Goal: Information Seeking & Learning: Find specific fact

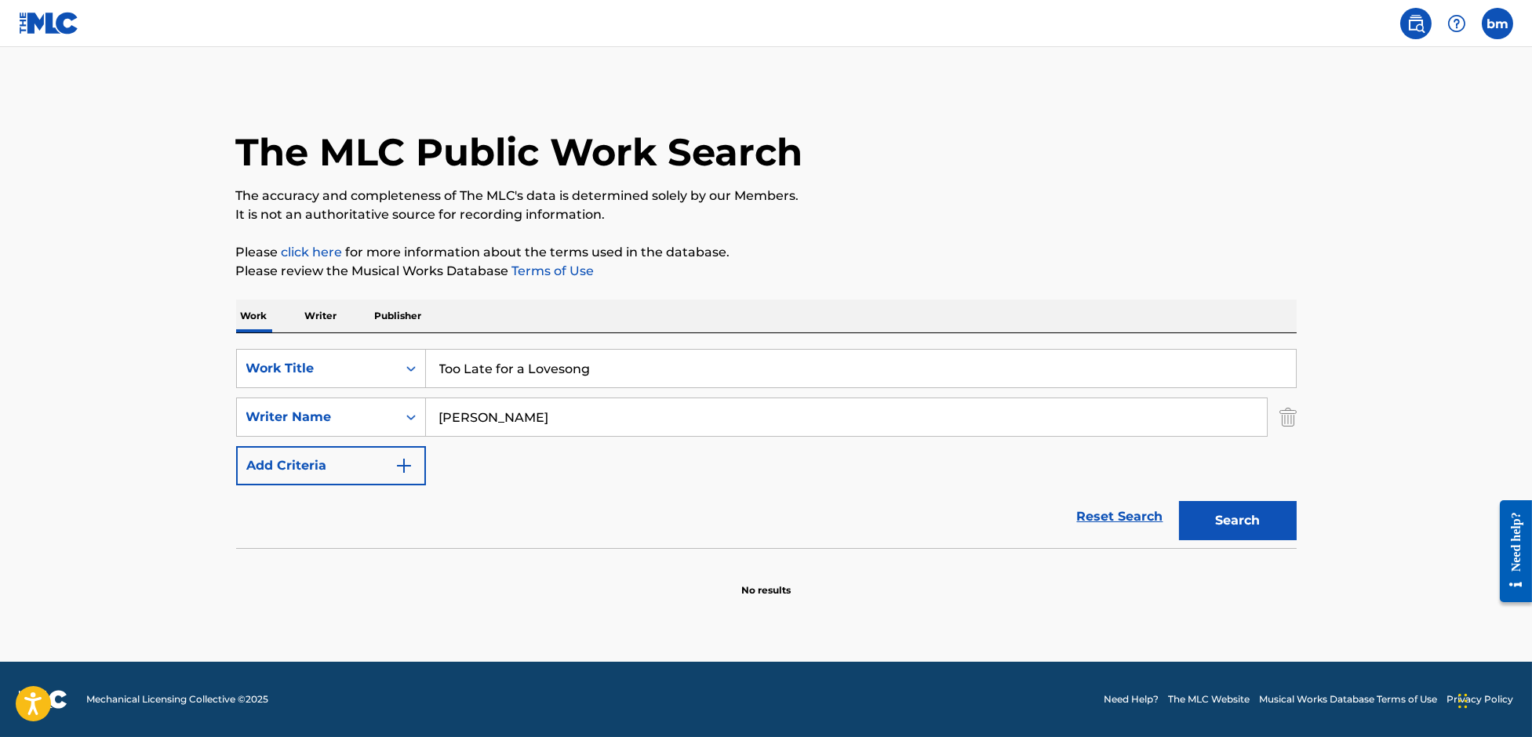
click at [586, 409] on input "[PERSON_NAME]" at bounding box center [846, 417] width 841 height 38
drag, startPoint x: 565, startPoint y: 417, endPoint x: 354, endPoint y: 417, distance: 211.8
click at [354, 417] on div "SearchWithCriteriae9591d1b-d11b-4160-9f2f-35242e0031fc Writer Name Ralph Moerman" at bounding box center [766, 417] width 1060 height 39
paste input "Neema Nekesa"
type input "Neema Nekesa"
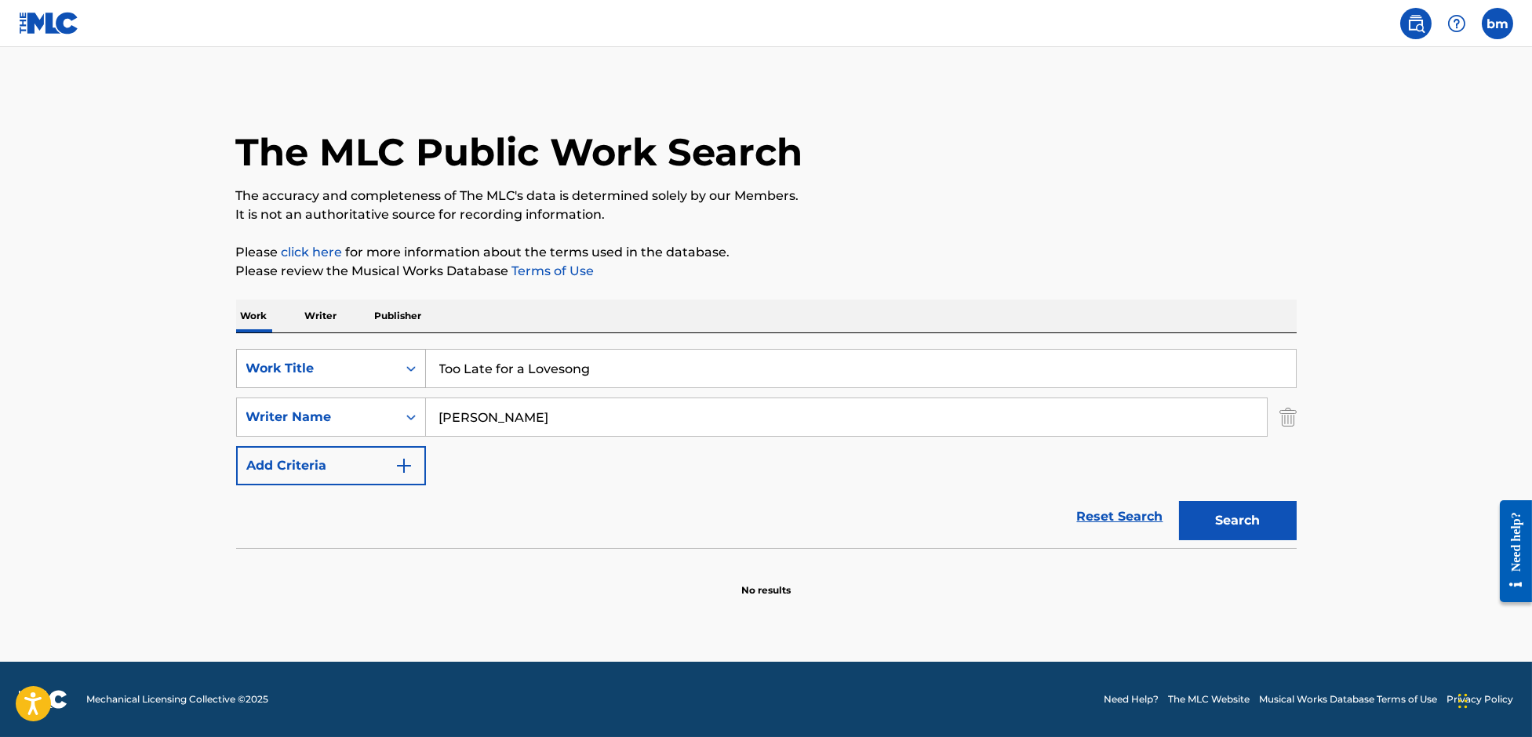
drag, startPoint x: 411, startPoint y: 367, endPoint x: 340, endPoint y: 375, distance: 71.8
click at [340, 375] on div "SearchWithCriteriaefbda6e8-e2e5-422b-9960-df5f92a6c291 Work Title Too Late for …" at bounding box center [766, 368] width 1060 height 39
paste input "Need You Now Neema Nekesa"
drag, startPoint x: 602, startPoint y: 368, endPoint x: 1216, endPoint y: 205, distance: 634.6
click at [1192, 235] on div "The MLC Public Work Search The accuracy and completeness of The MLC's data is d…" at bounding box center [766, 341] width 1098 height 511
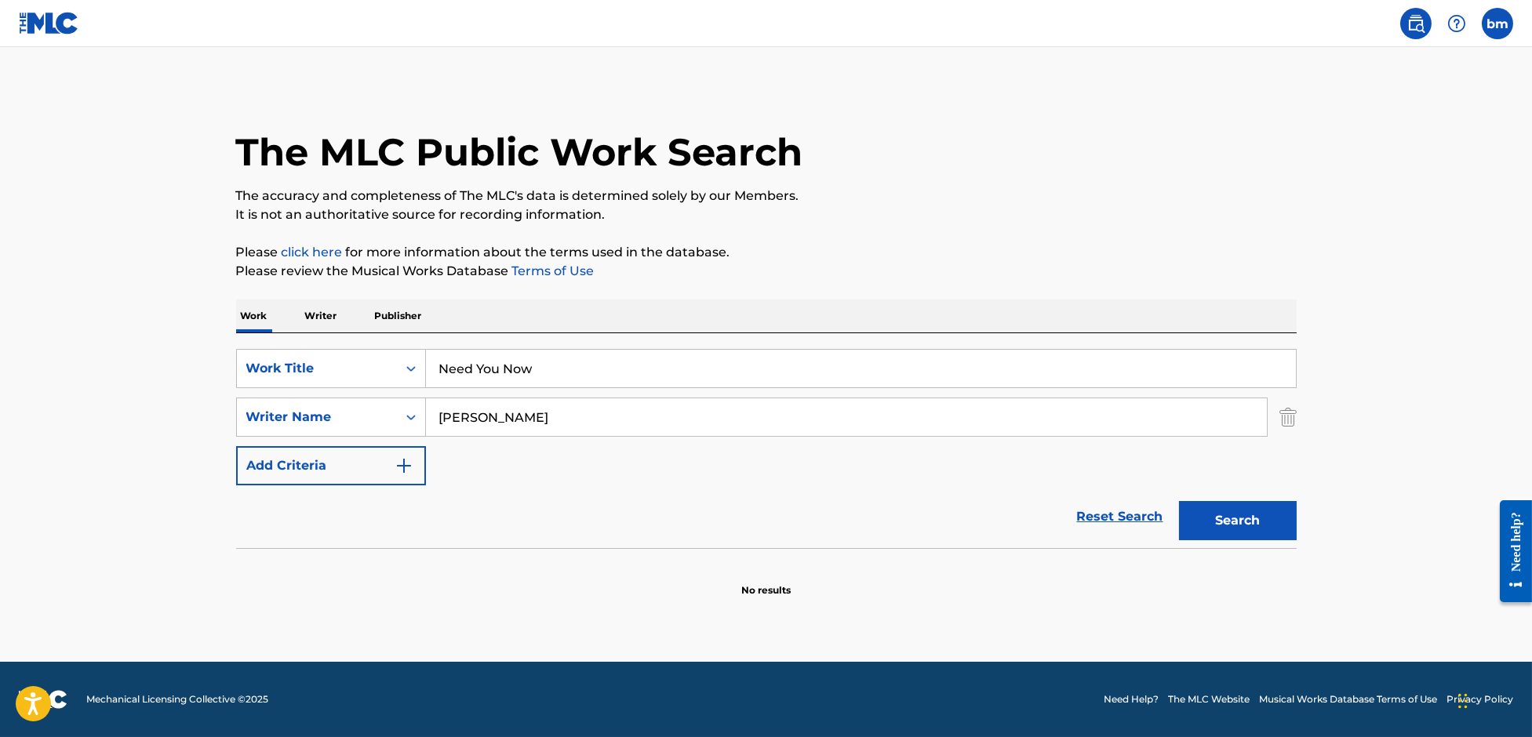
type input "Need You Now"
click at [1202, 192] on p "The accuracy and completeness of The MLC's data is determined solely by our Mem…" at bounding box center [766, 196] width 1060 height 19
click at [1216, 524] on button "Search" at bounding box center [1238, 520] width 118 height 39
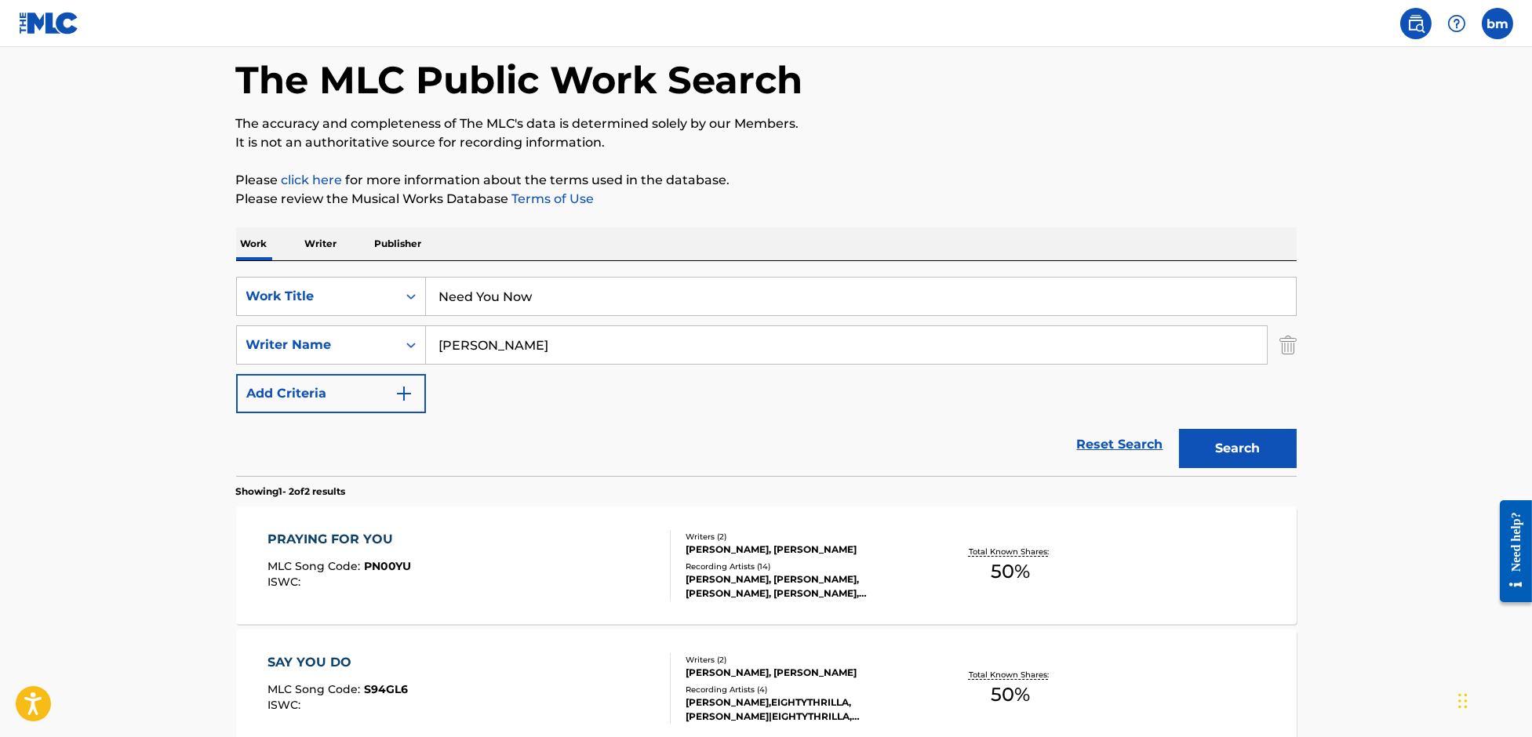
scroll to position [104, 0]
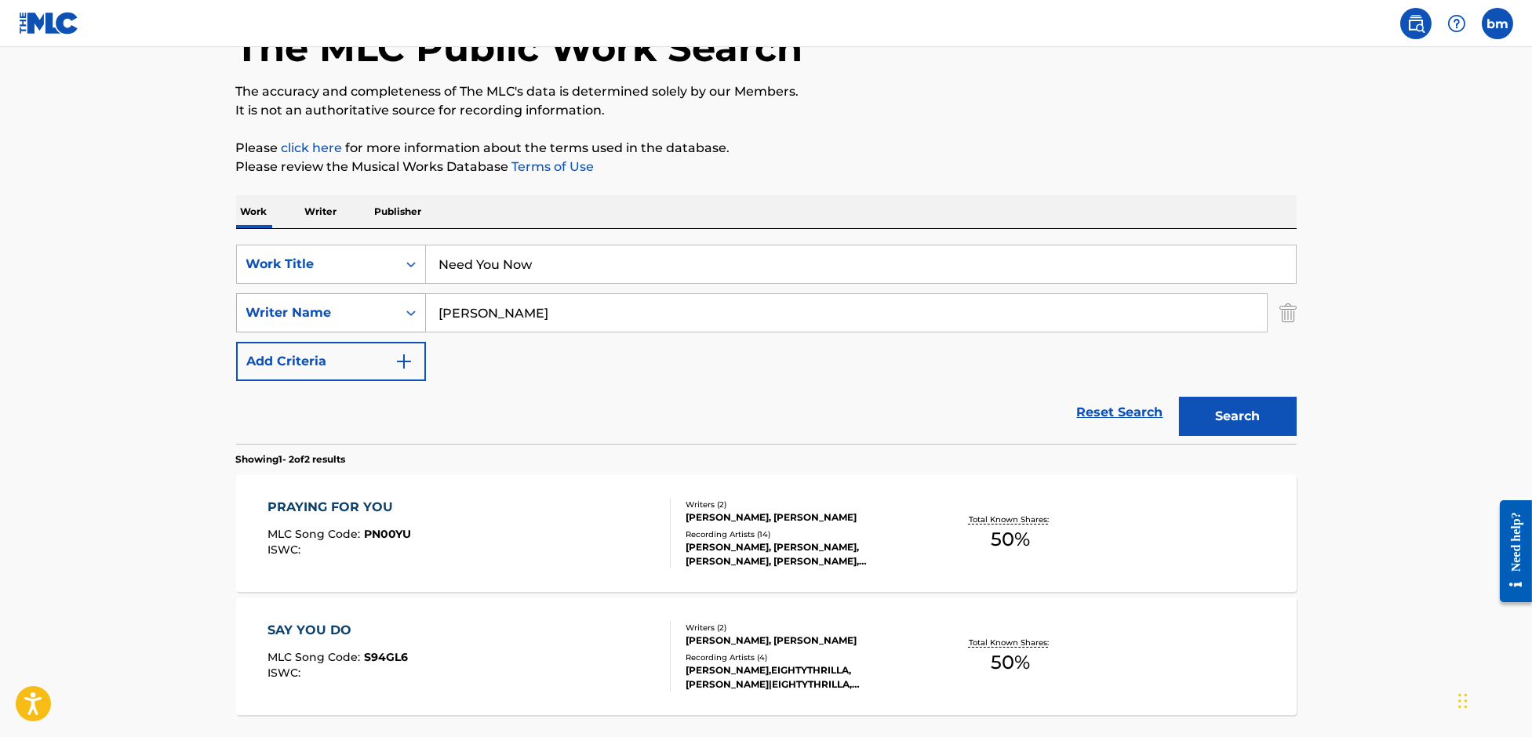
drag, startPoint x: 575, startPoint y: 315, endPoint x: 322, endPoint y: 316, distance: 252.5
click at [322, 316] on div "SearchWithCriteriae9591d1b-d11b-4160-9f2f-35242e0031fc Writer Name Neema Nekesa" at bounding box center [766, 312] width 1060 height 39
paste input "Alessandra Rose JonesAmy Allen"
type input "Alessandra Rose JonesAmy Allen"
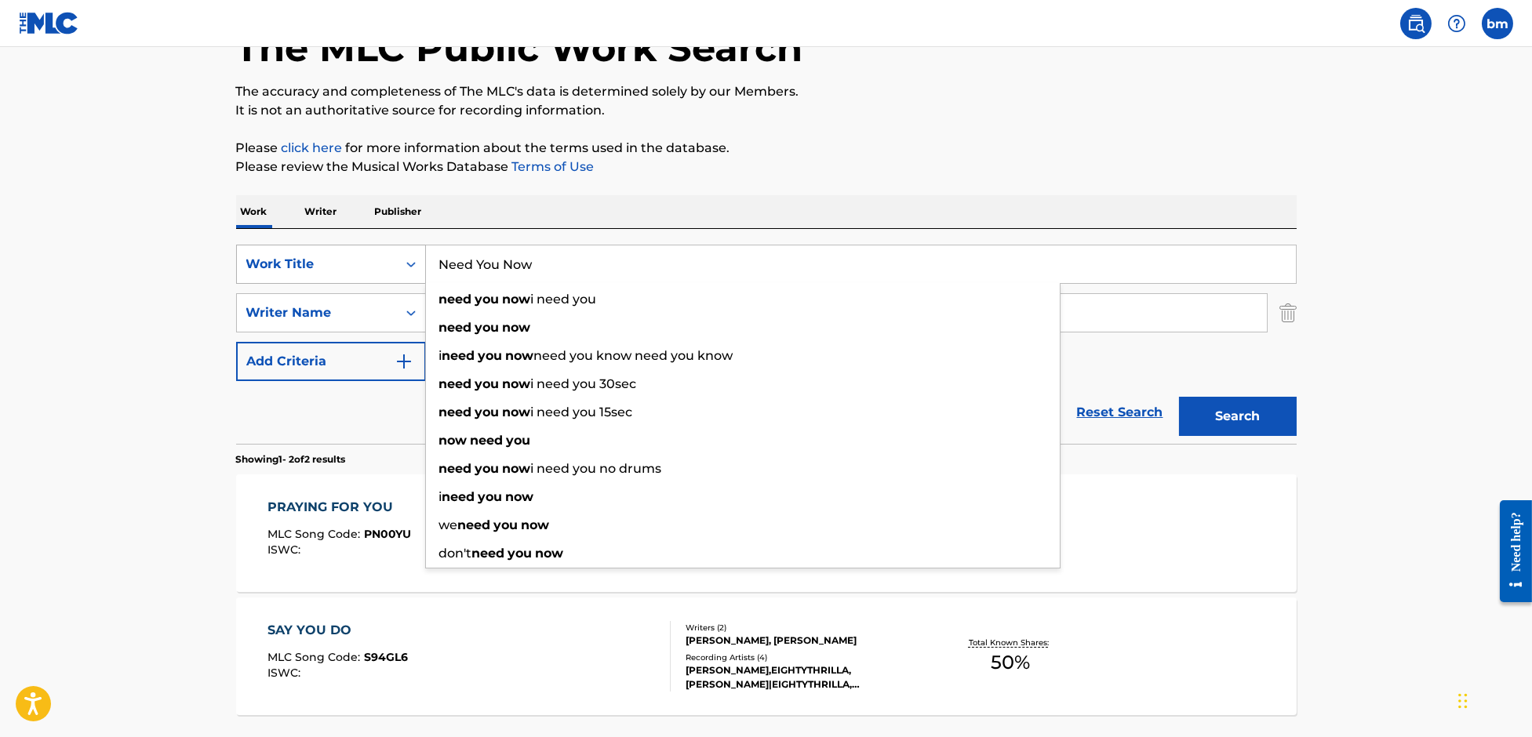
drag, startPoint x: 645, startPoint y: 252, endPoint x: 354, endPoint y: 253, distance: 291.0
click at [354, 253] on div "SearchWithCriteriaefbda6e8-e2e5-422b-9960-df5f92a6c291 Work Title Need You Now …" at bounding box center [766, 264] width 1060 height 39
paste input "First Original Thought Alessi Rose"
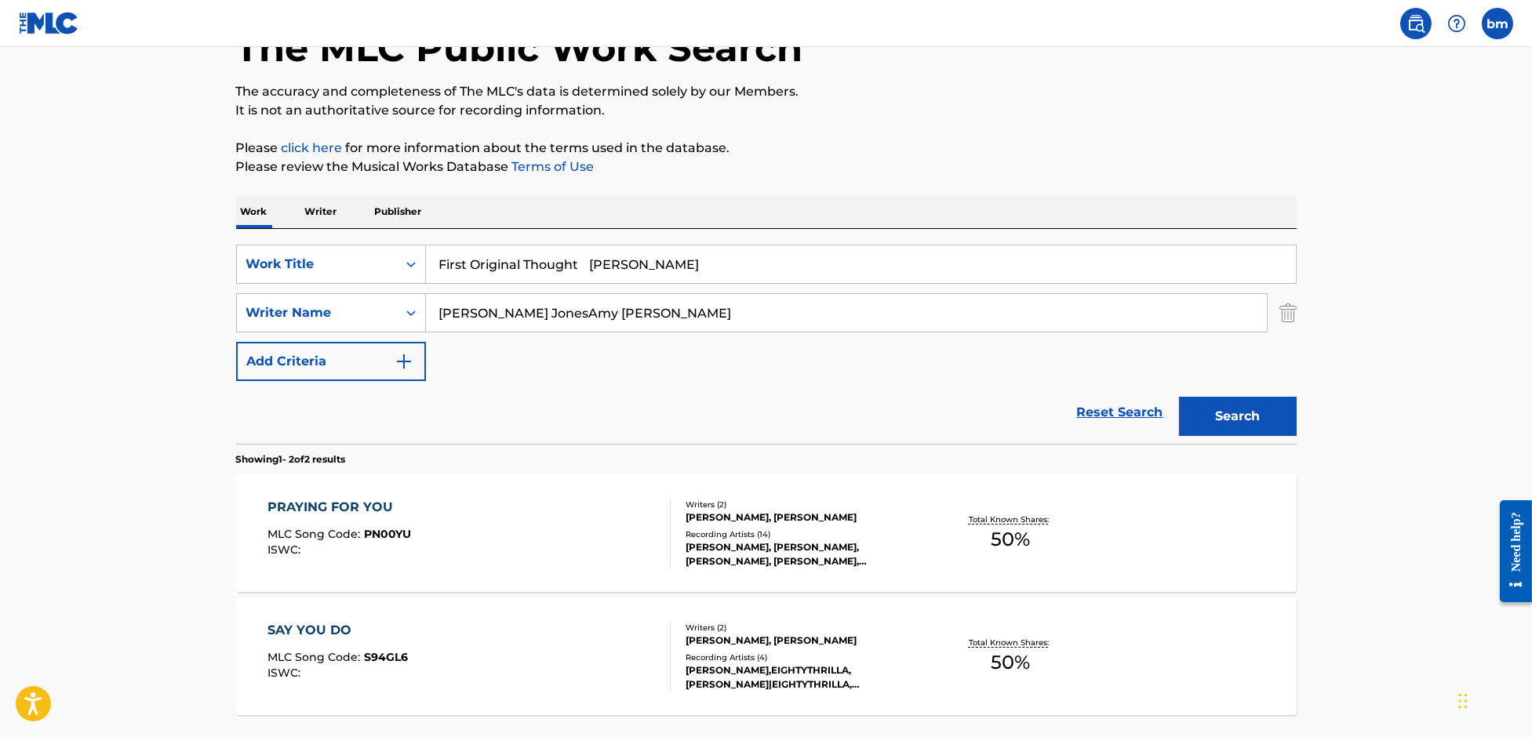
drag, startPoint x: 594, startPoint y: 261, endPoint x: 1313, endPoint y: 137, distance: 729.8
click at [1267, 158] on div "The MLC Public Work Search The accuracy and completeness of The MLC's data is d…" at bounding box center [766, 385] width 1098 height 807
type input "First Original Thought"
click at [1249, 83] on p "The accuracy and completeness of The MLC's data is determined solely by our Mem…" at bounding box center [766, 91] width 1060 height 19
drag, startPoint x: 580, startPoint y: 312, endPoint x: 1095, endPoint y: 351, distance: 515.9
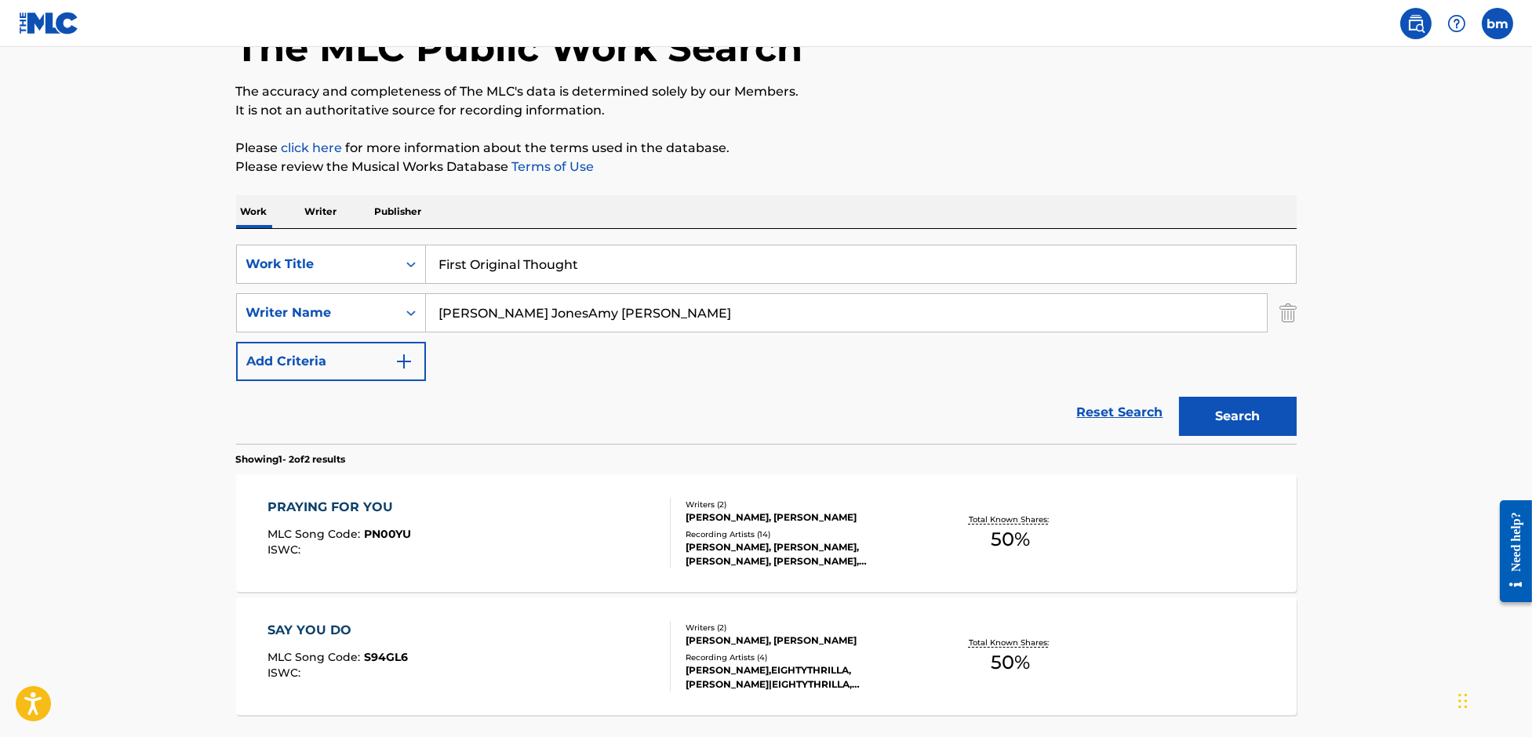
click at [1095, 351] on div "SearchWithCriteriaefbda6e8-e2e5-422b-9960-df5f92a6c291 Work Title First Origina…" at bounding box center [766, 313] width 1060 height 136
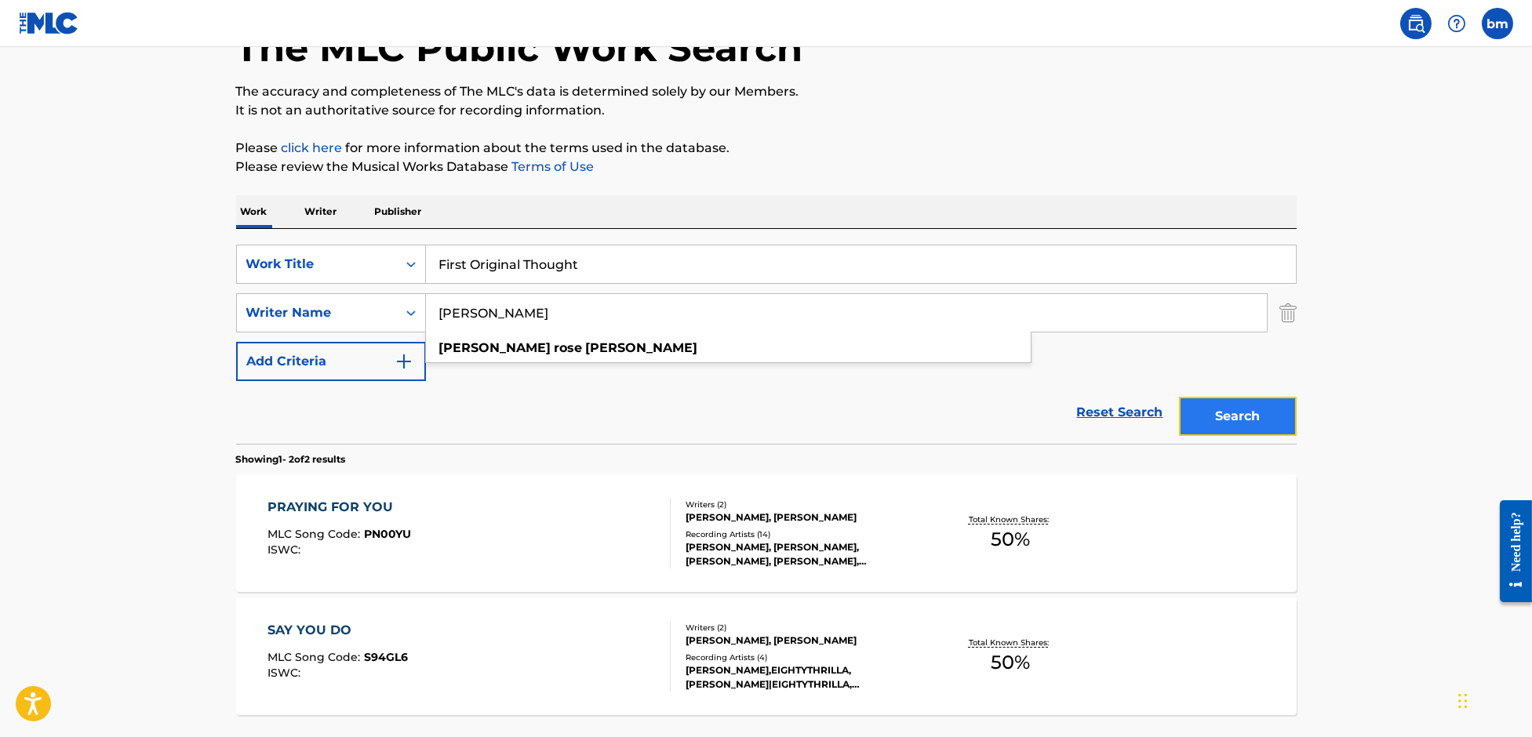
click at [1271, 413] on button "Search" at bounding box center [1238, 416] width 118 height 39
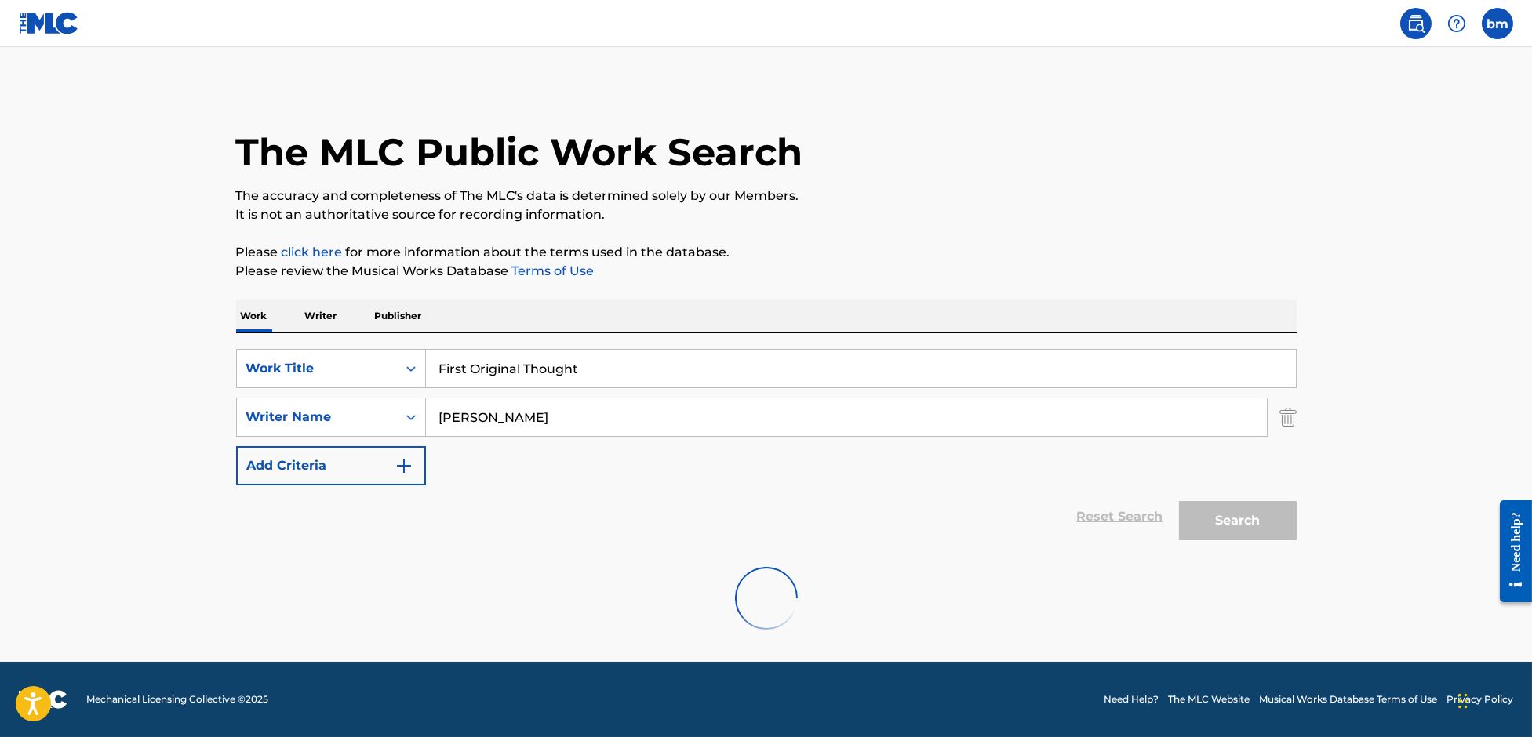
scroll to position [0, 0]
drag, startPoint x: 626, startPoint y: 417, endPoint x: 354, endPoint y: 401, distance: 272.6
click at [354, 401] on div "SearchWithCriteriae9591d1b-d11b-4160-9f2f-35242e0031fc Writer Name Alessandra R…" at bounding box center [766, 417] width 1060 height 39
paste input "my Allen"
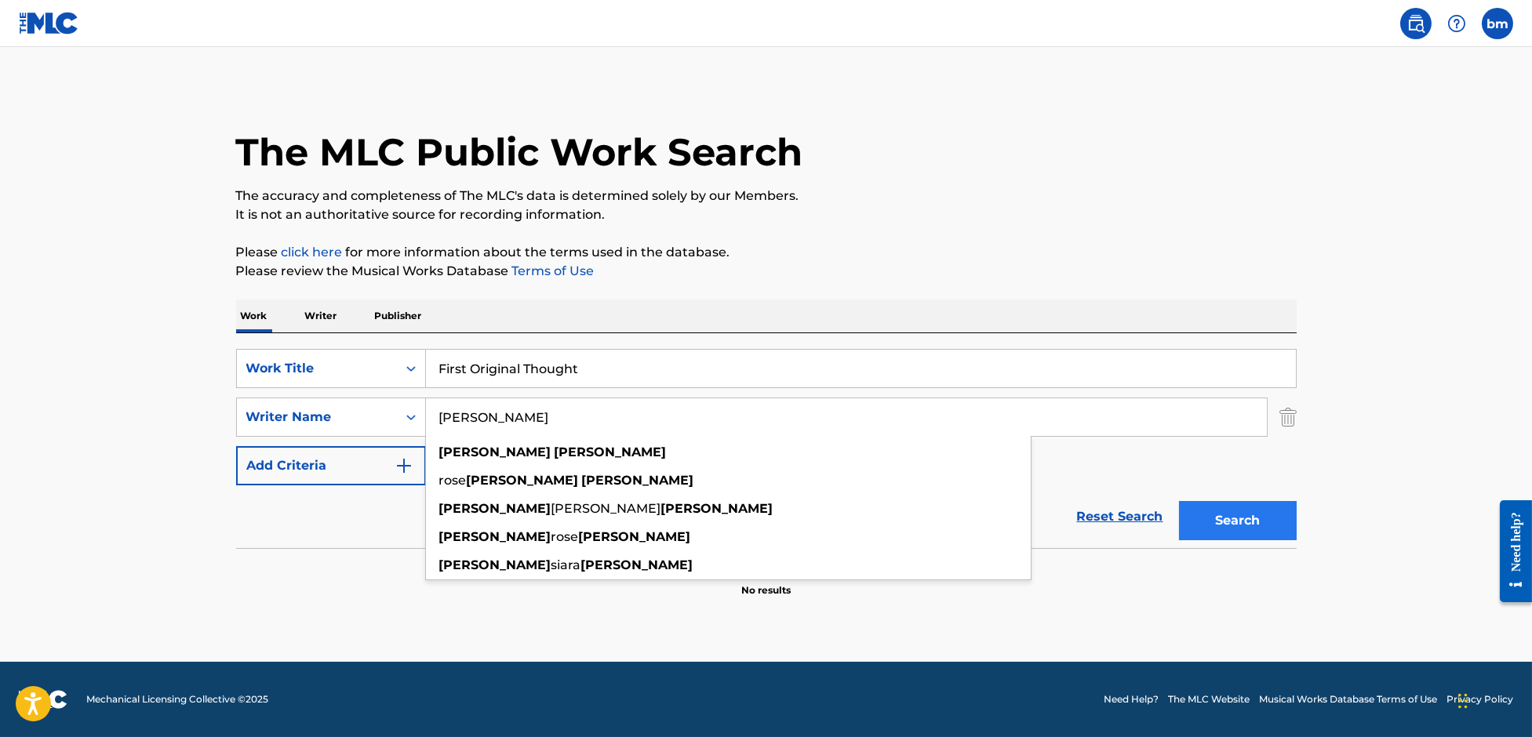
type input "Amy Allen"
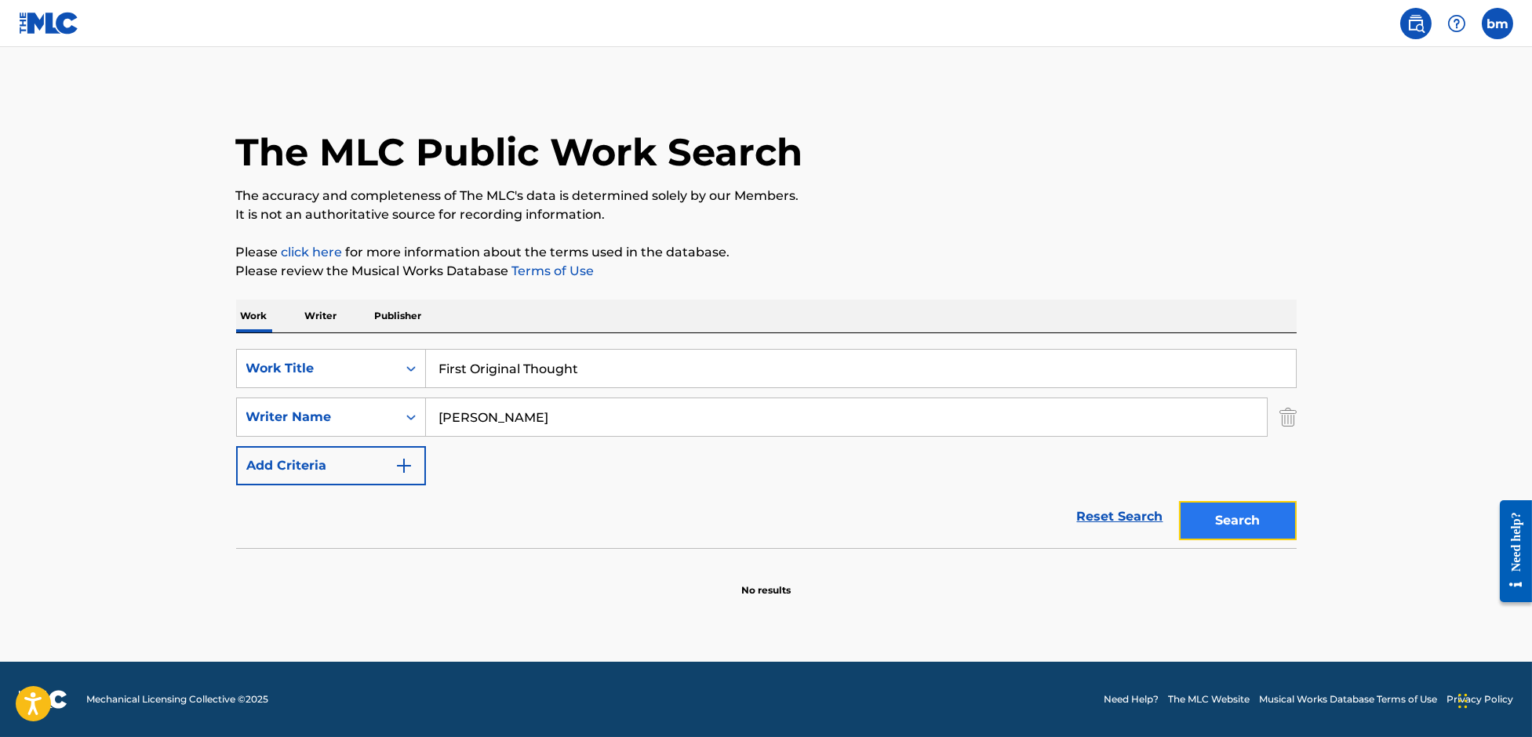
click at [1247, 525] on button "Search" at bounding box center [1238, 520] width 118 height 39
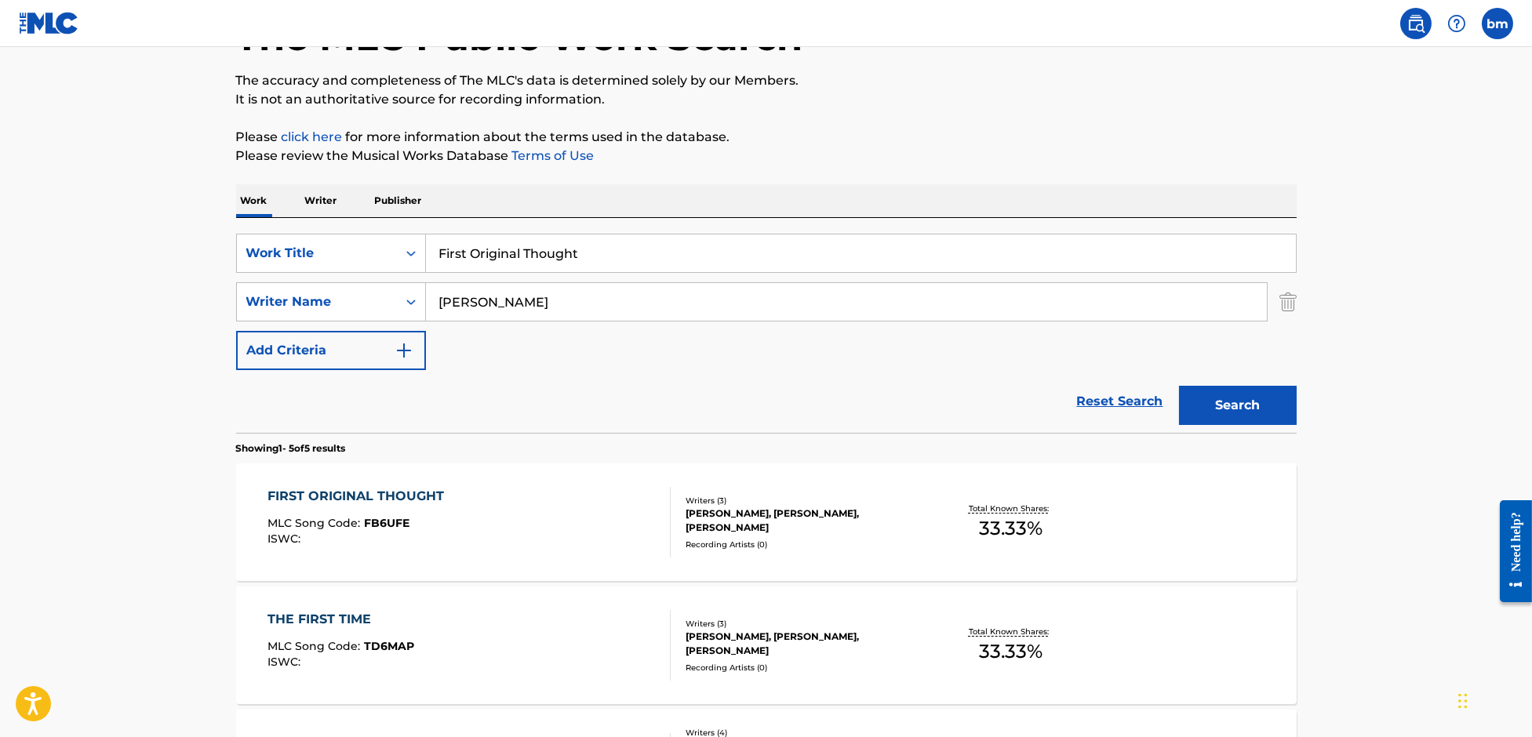
scroll to position [209, 0]
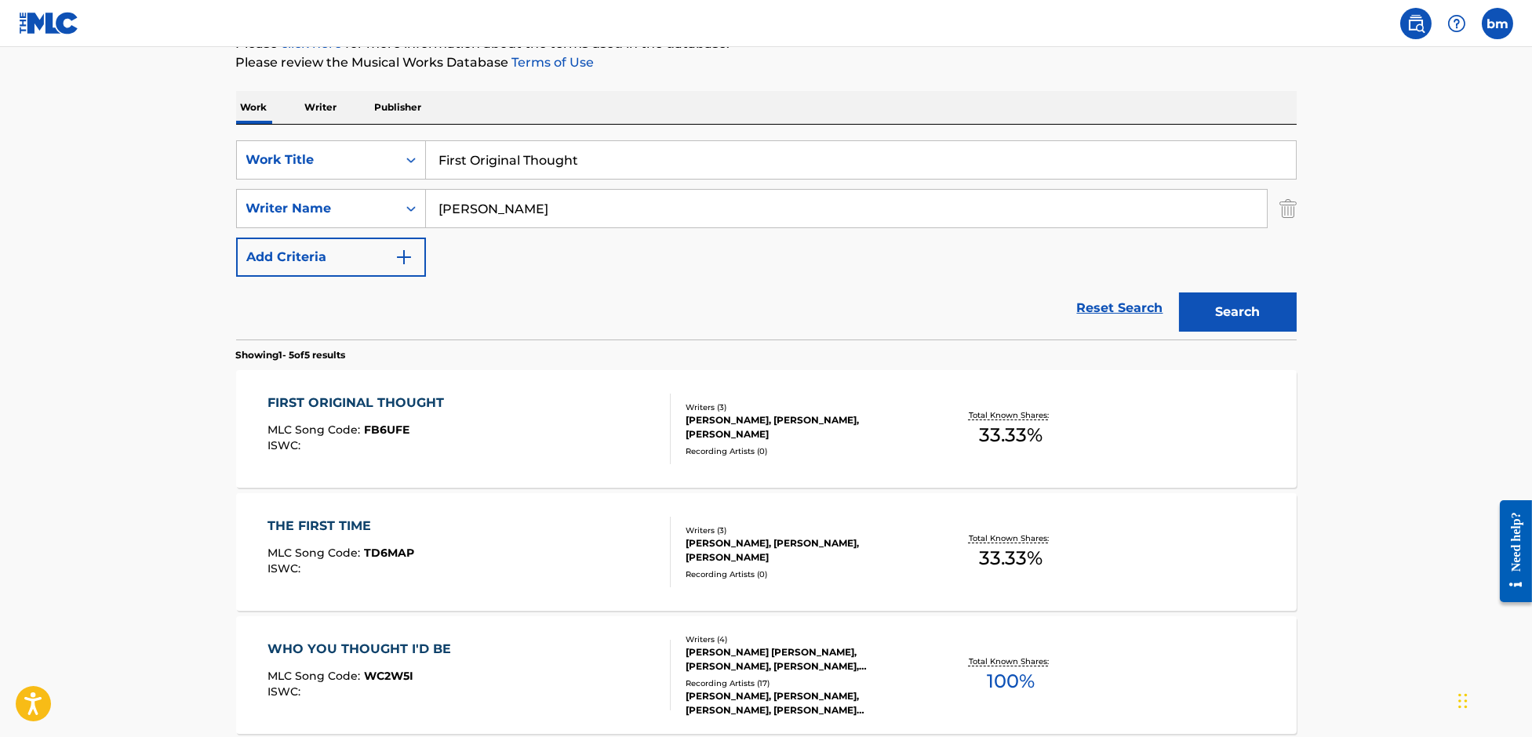
click at [509, 465] on div "FIRST ORIGINAL THOUGHT MLC Song Code : FB6UFE ISWC : Writers ( 3 ) ALESSI ROSE,…" at bounding box center [766, 429] width 1060 height 118
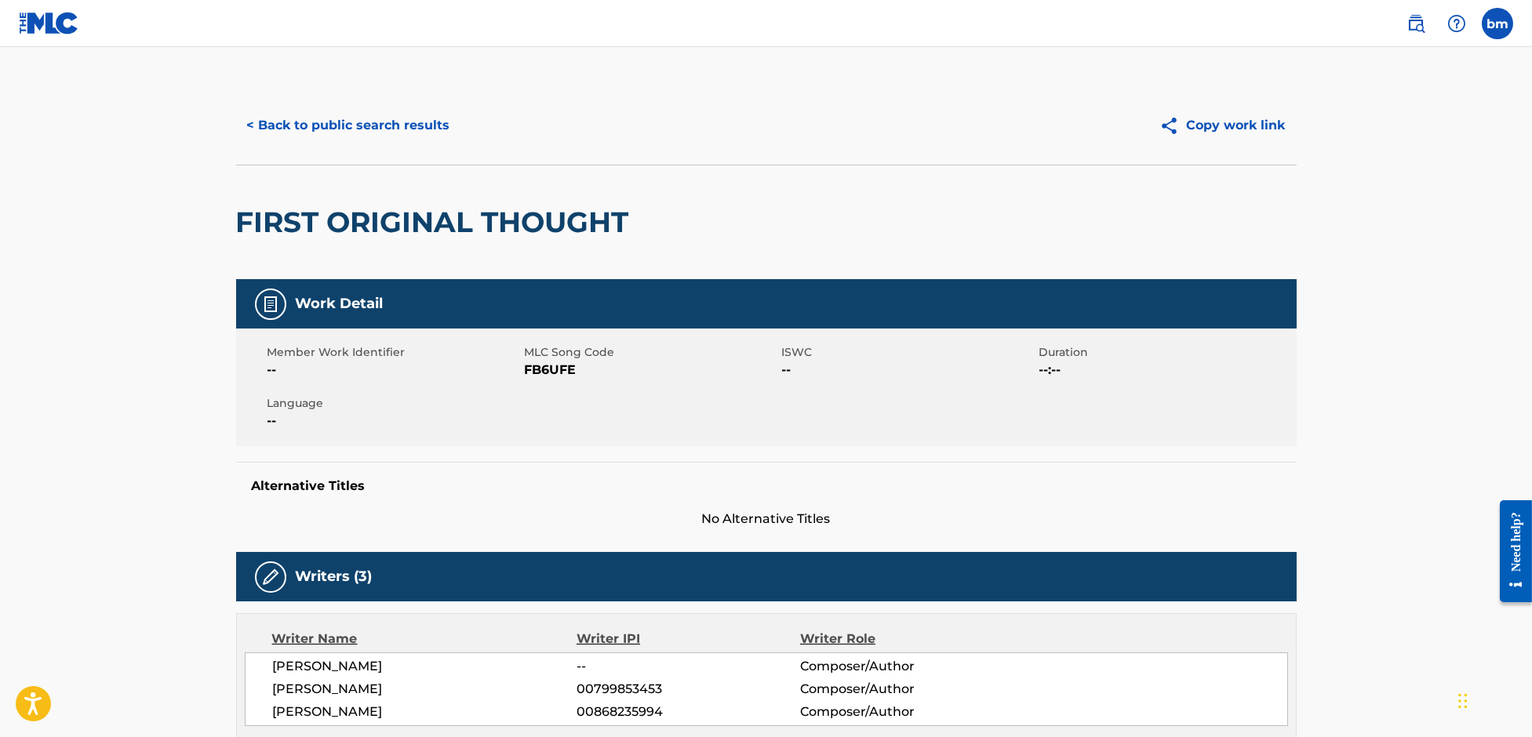
click at [550, 374] on span "FB6UFE" at bounding box center [651, 370] width 253 height 19
copy span "FB6UFE"
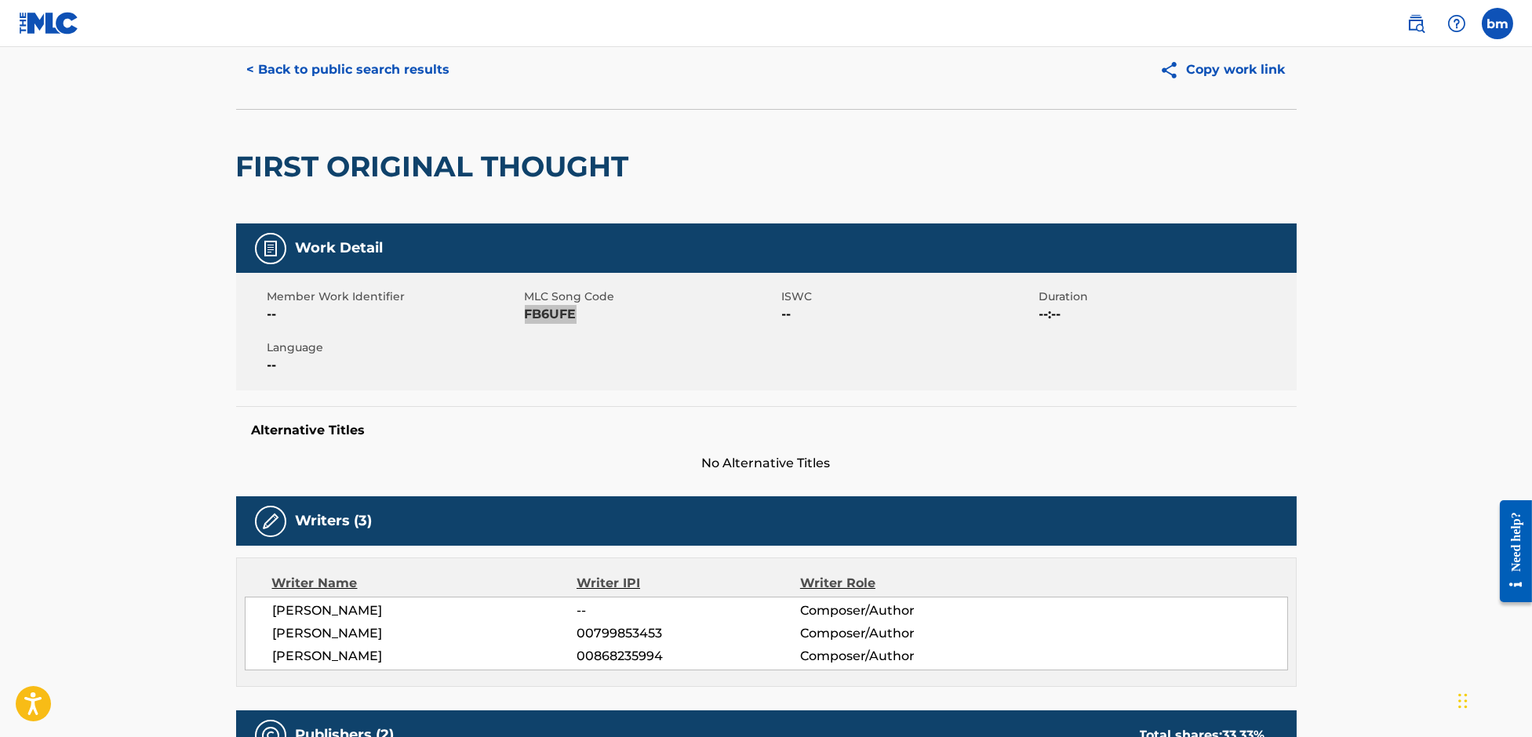
scroll to position [418, 0]
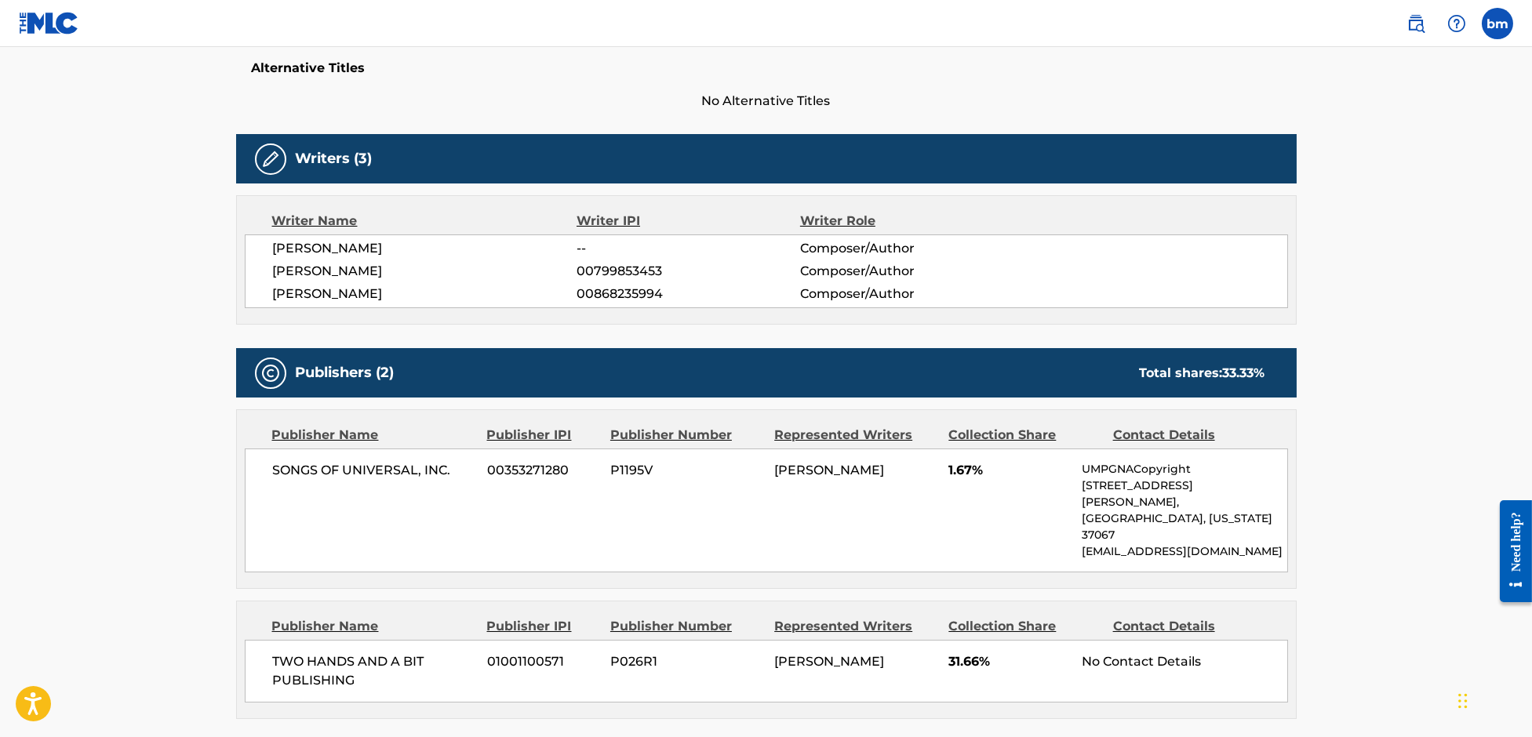
click at [325, 288] on span "BLAKE SLATKIN" at bounding box center [425, 294] width 304 height 19
copy div "BLAKE SLATKIN"
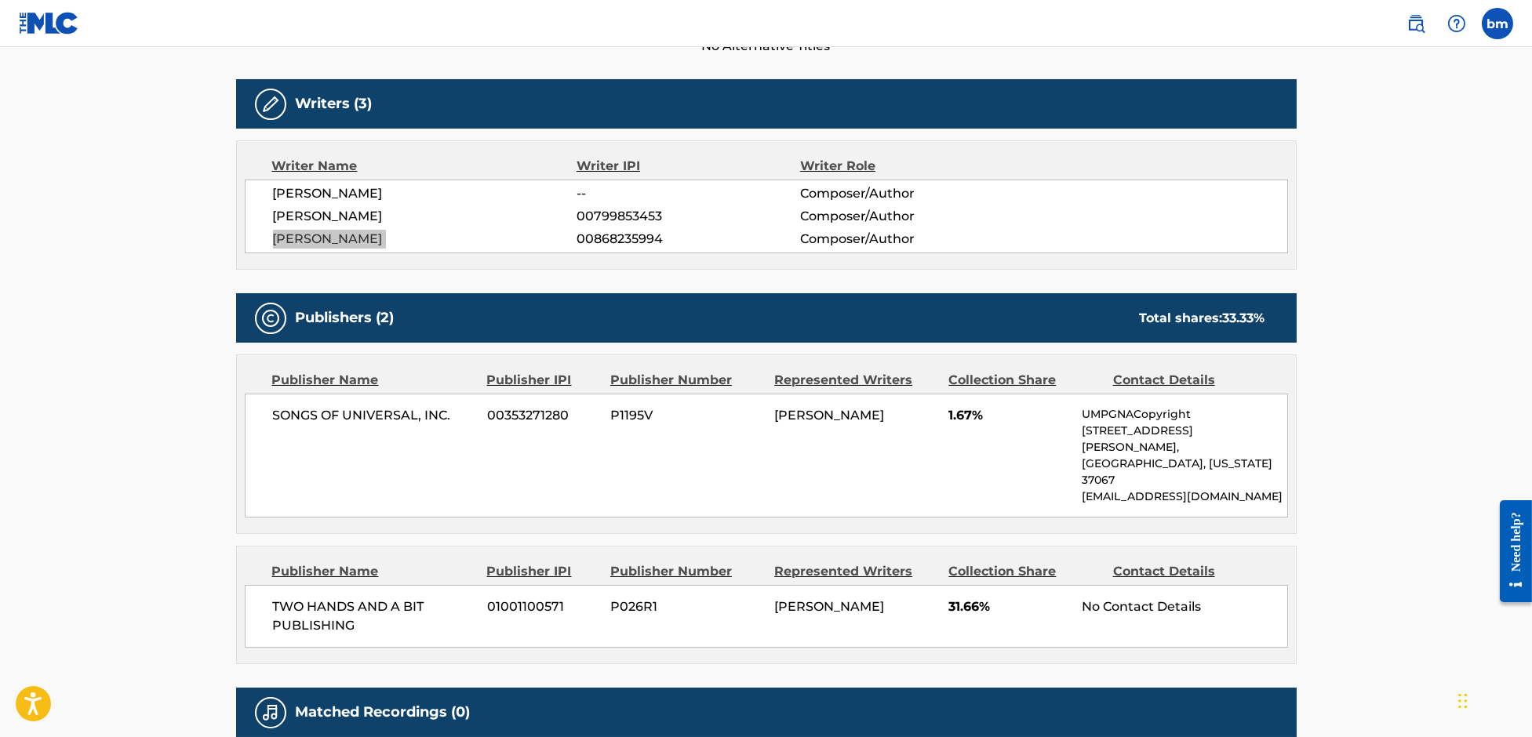
scroll to position [588, 0]
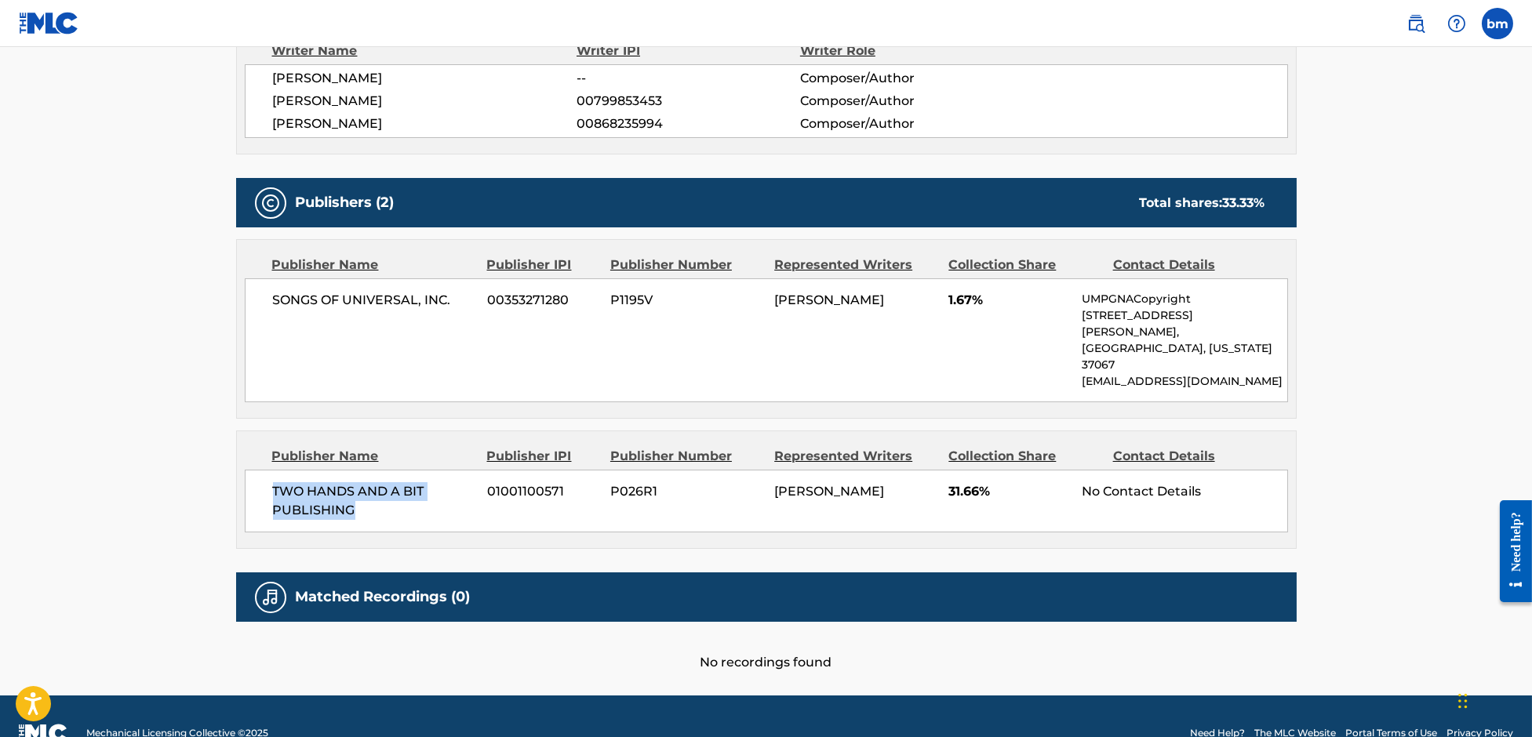
drag, startPoint x: 267, startPoint y: 459, endPoint x: 387, endPoint y: 496, distance: 125.8
click at [387, 496] on div "TWO HANDS AND A BIT PUBLISHING 01001100571 P026R1 BLAKE SLATKIN 31.66% No Conta…" at bounding box center [766, 501] width 1043 height 63
copy span "TWO HANDS AND A BIT PUBLISHING"
drag, startPoint x: 272, startPoint y: 298, endPoint x: 455, endPoint y: 313, distance: 183.3
click at [455, 313] on div "SONGS OF UNIVERSAL, INC. 00353271280 P1195V BLAKE SLATKIN 1.67% UMPGNACopyright…" at bounding box center [766, 340] width 1043 height 124
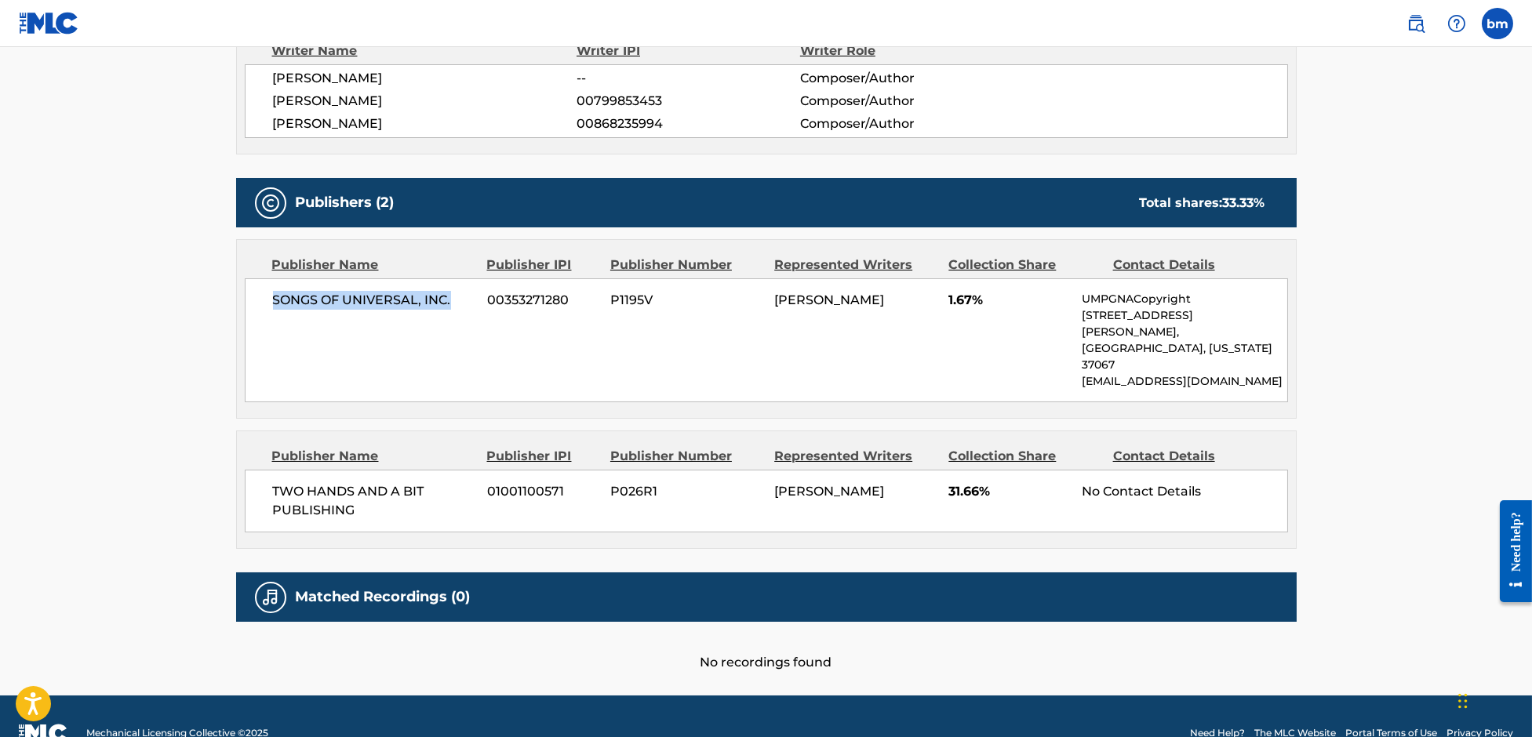
copy span "SONGS OF UNIVERSAL, INC."
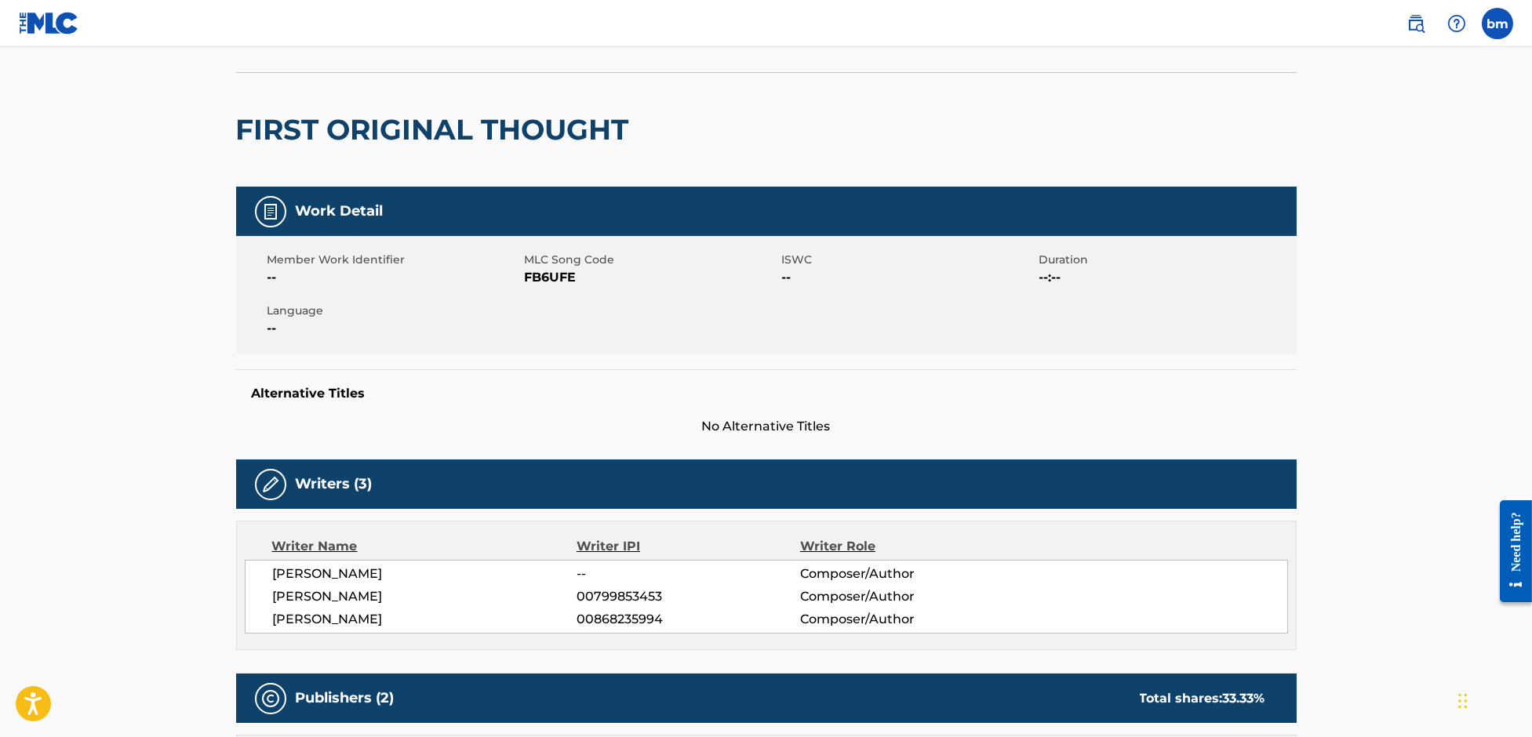
scroll to position [0, 0]
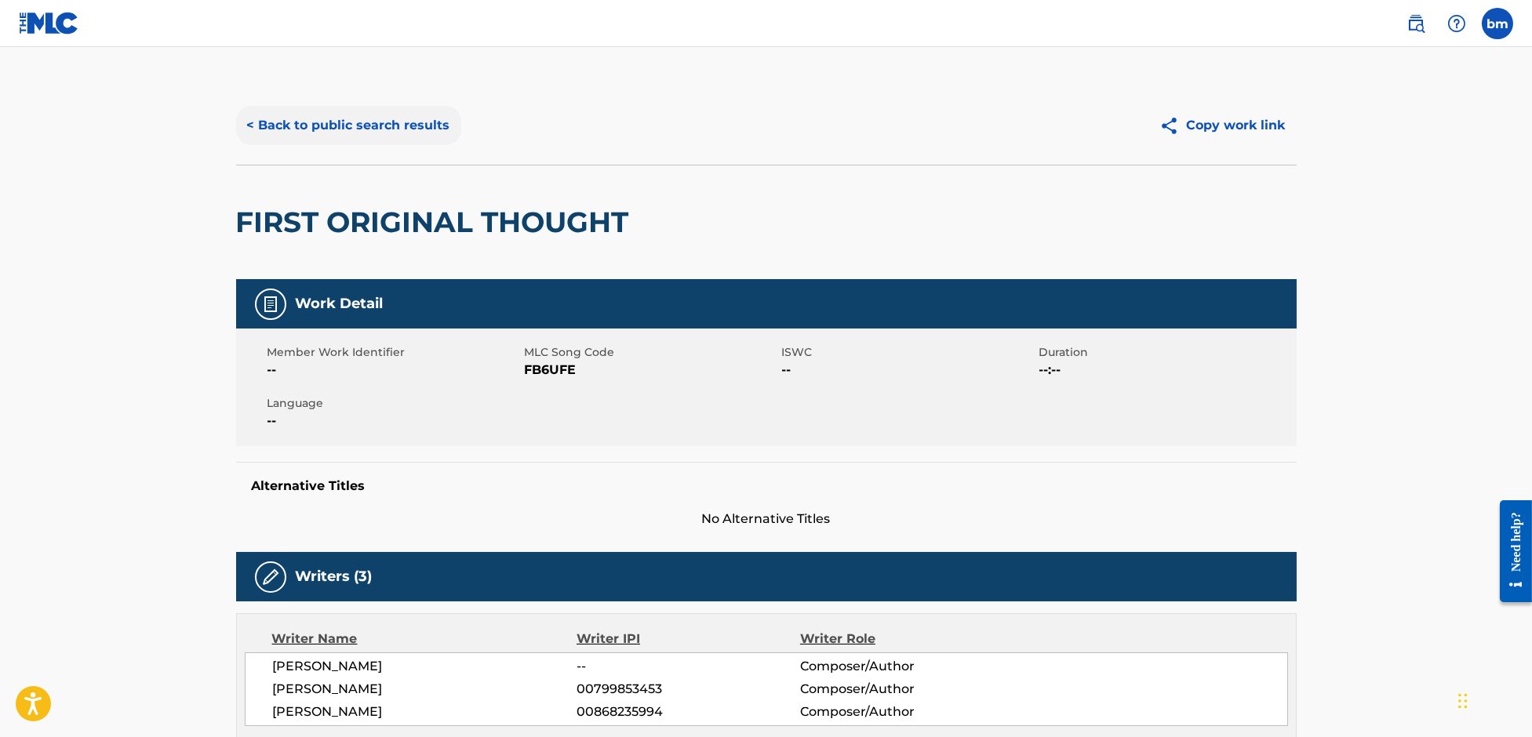
click at [343, 111] on button "< Back to public search results" at bounding box center [348, 125] width 225 height 39
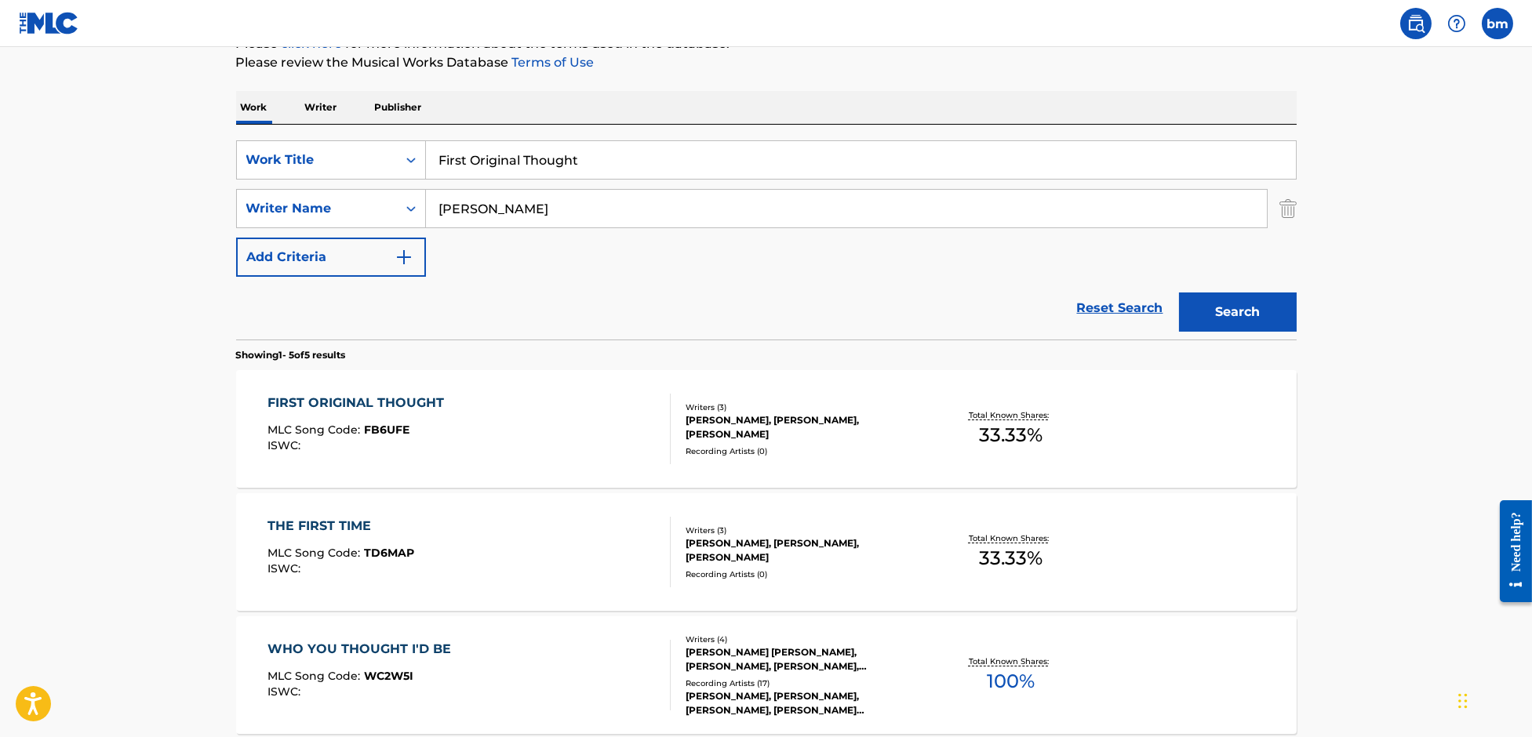
drag, startPoint x: 584, startPoint y: 220, endPoint x: 283, endPoint y: 228, distance: 300.5
click at [283, 228] on div "SearchWithCriteriaefbda6e8-e2e5-422b-9960-df5f92a6c291 Work Title First Origina…" at bounding box center [766, 208] width 1060 height 136
paste input "James WattsMitch JonesPetey MartinSophie ScottToby Scott"
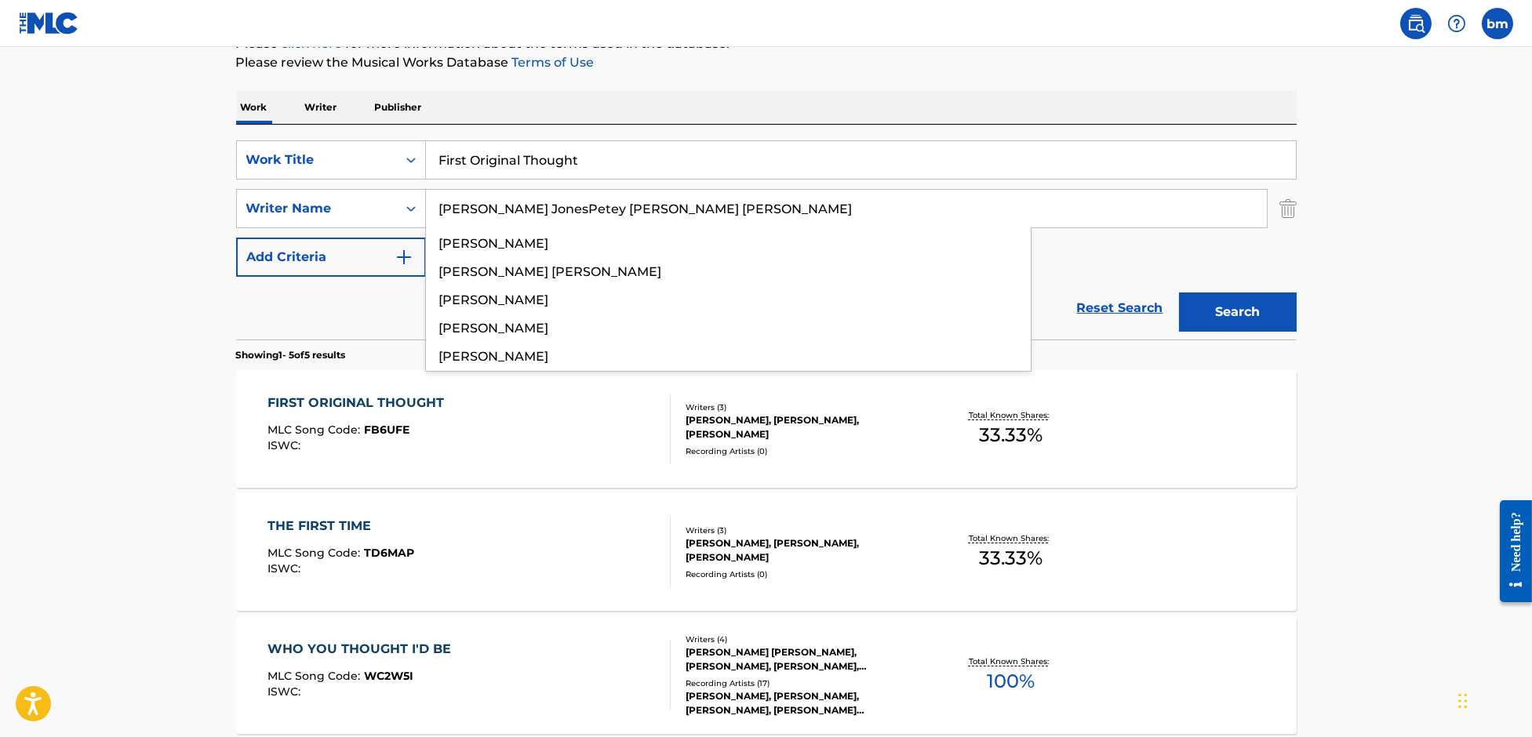
type input "James WattsMitch JonesPetey MartinSophie ScottToby Scott"
click at [231, 165] on div "The MLC Public Work Search The accuracy and completeness of The MLC's data is d…" at bounding box center [766, 466] width 1098 height 1176
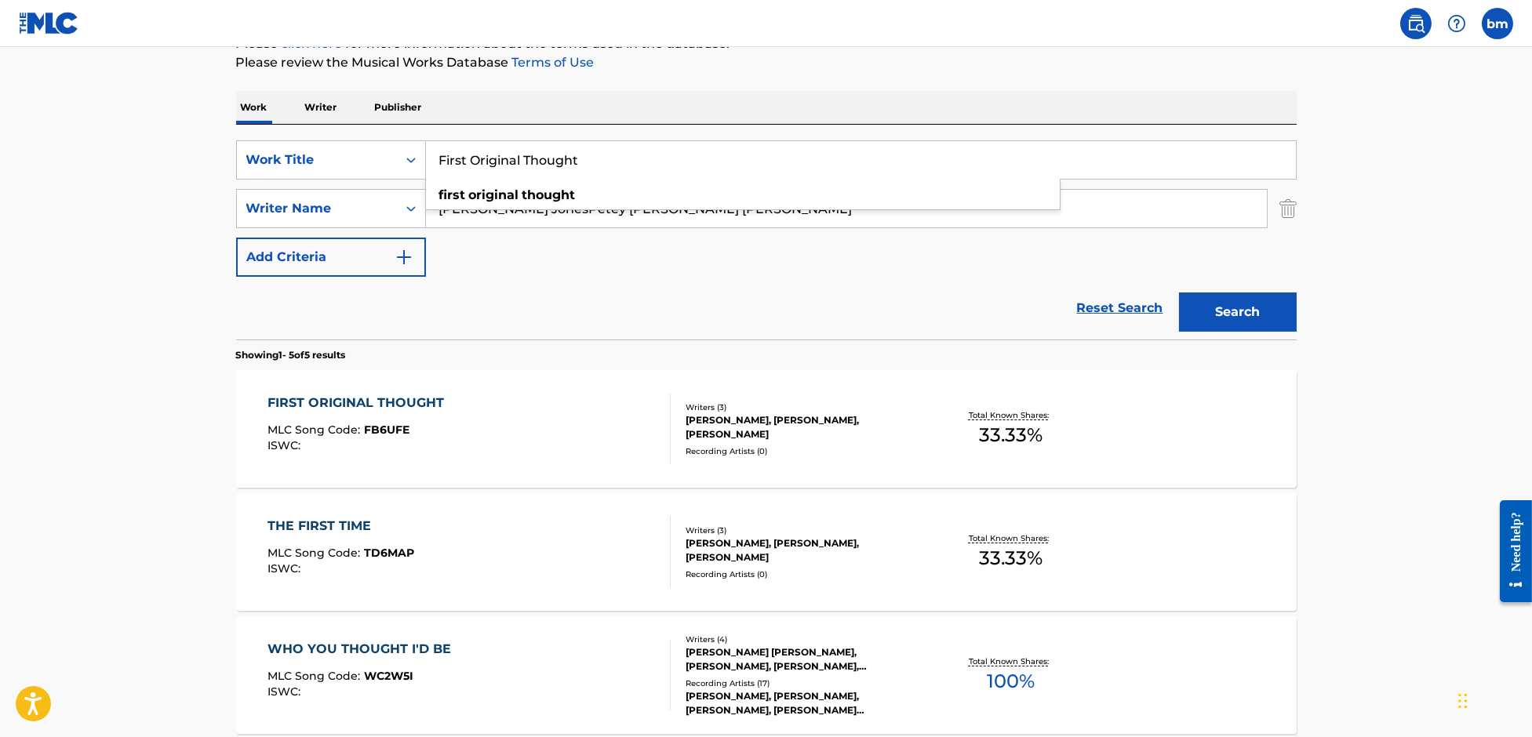
paste input "Pink Champagne Sophie and the Giants"
drag, startPoint x: 569, startPoint y: 154, endPoint x: 1129, endPoint y: 81, distance: 564.7
click at [1251, 118] on div "Work Writer Publisher SearchWithCriteriaefbda6e8-e2e5-422b-9960-df5f92a6c291 Wo…" at bounding box center [766, 572] width 1060 height 963
type input "Pink Champagne"
click at [1093, 67] on p "Please review the Musical Works Database Terms of Use" at bounding box center [766, 62] width 1060 height 19
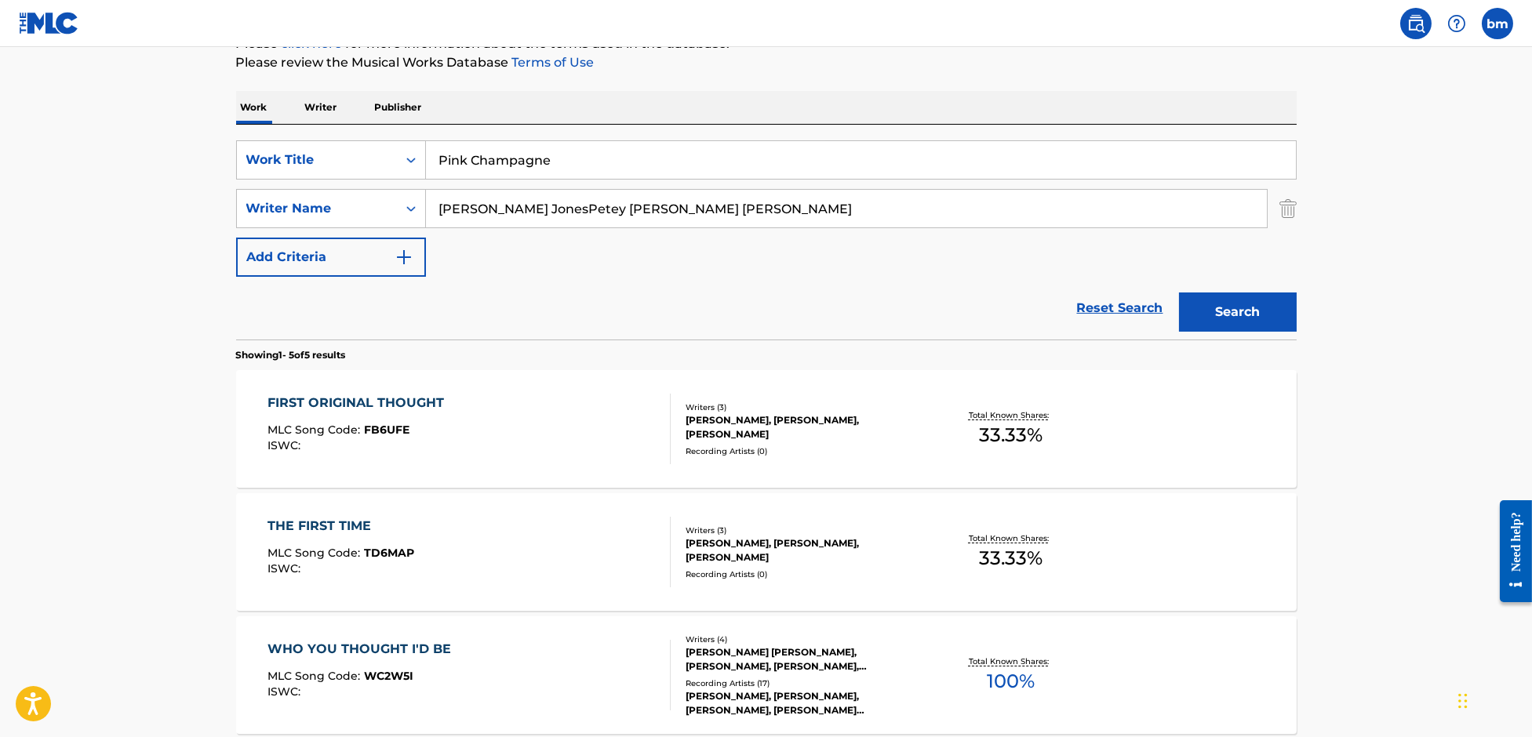
drag, startPoint x: 520, startPoint y: 213, endPoint x: 1420, endPoint y: 308, distance: 904.6
click at [1485, 251] on main "The MLC Public Work Search The accuracy and completeness of The MLC's data is d…" at bounding box center [766, 449] width 1532 height 1223
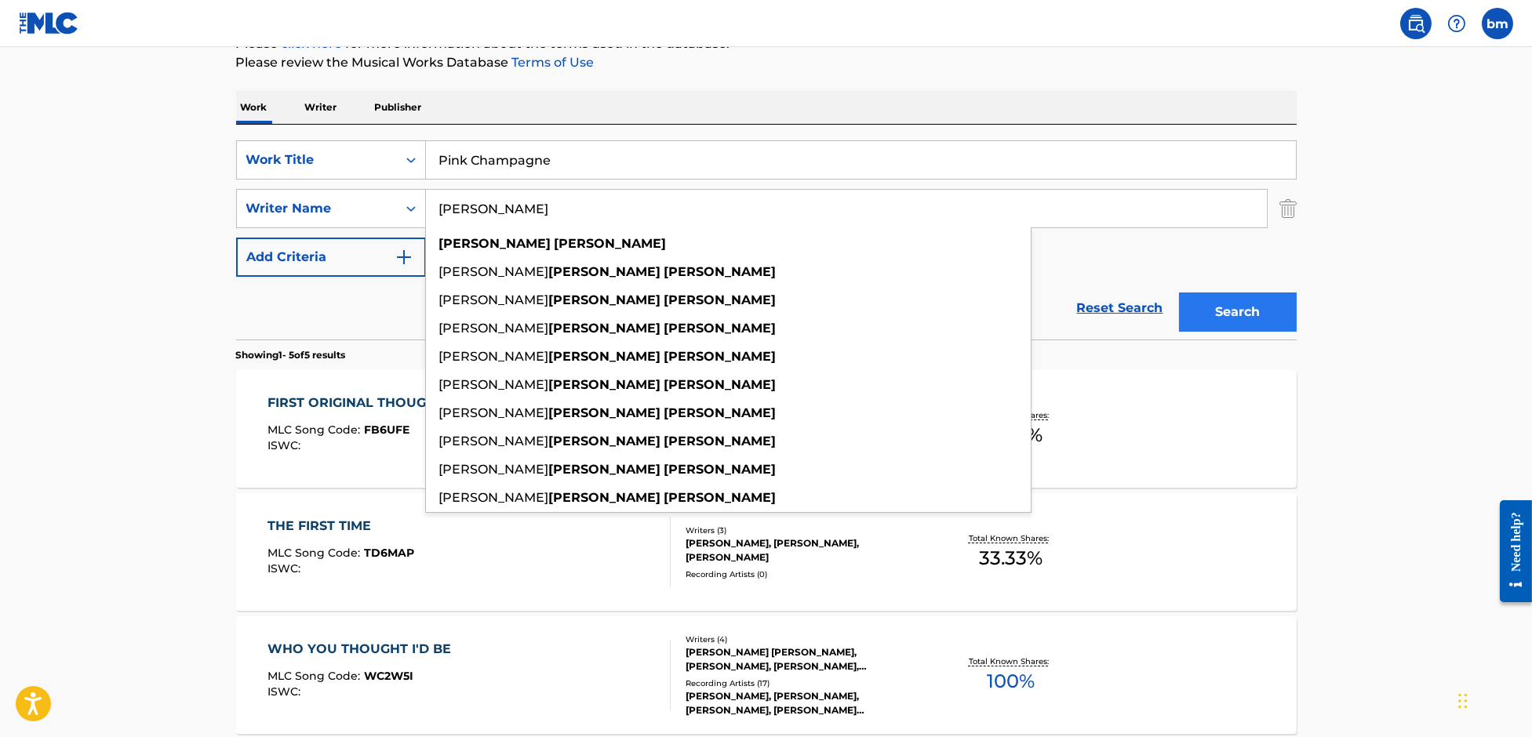
type input "James Watts"
click at [1222, 303] on button "Search" at bounding box center [1238, 312] width 118 height 39
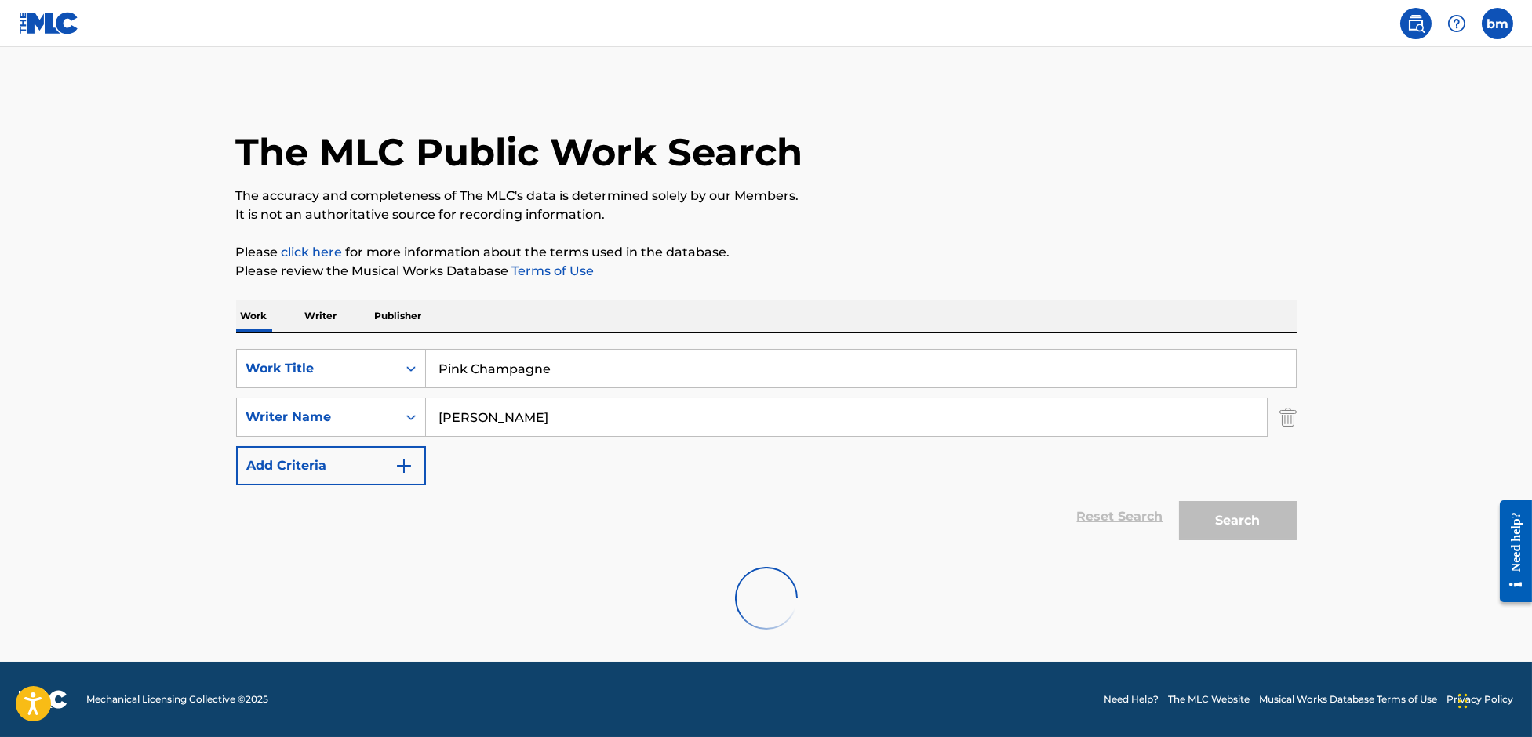
scroll to position [0, 0]
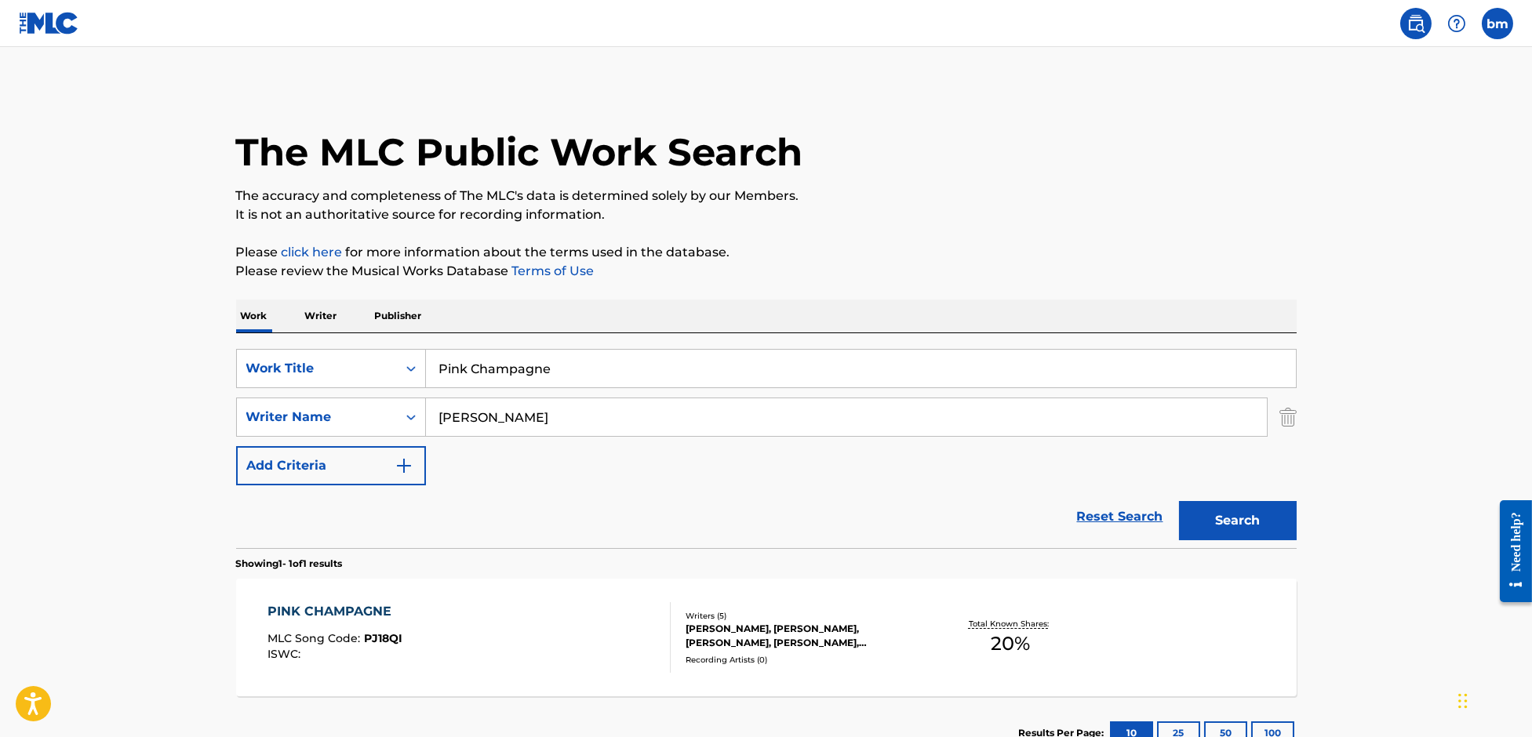
click at [446, 644] on div "PINK CHAMPAGNE MLC Song Code : PJ18QI ISWC :" at bounding box center [468, 637] width 403 height 71
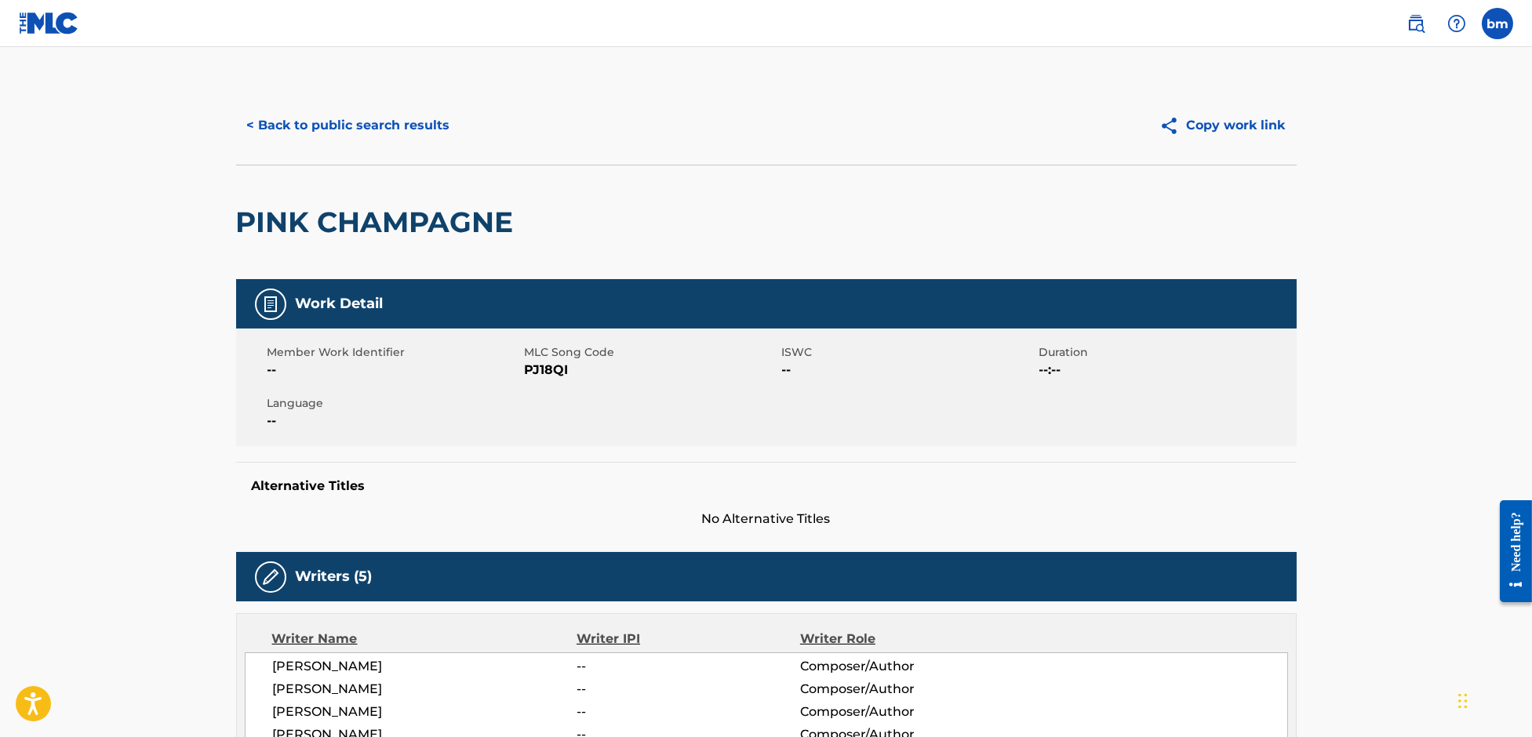
click at [542, 367] on span "PJ18QI" at bounding box center [651, 370] width 253 height 19
click at [543, 368] on span "PJ18QI" at bounding box center [651, 370] width 253 height 19
copy span "PJ18QI"
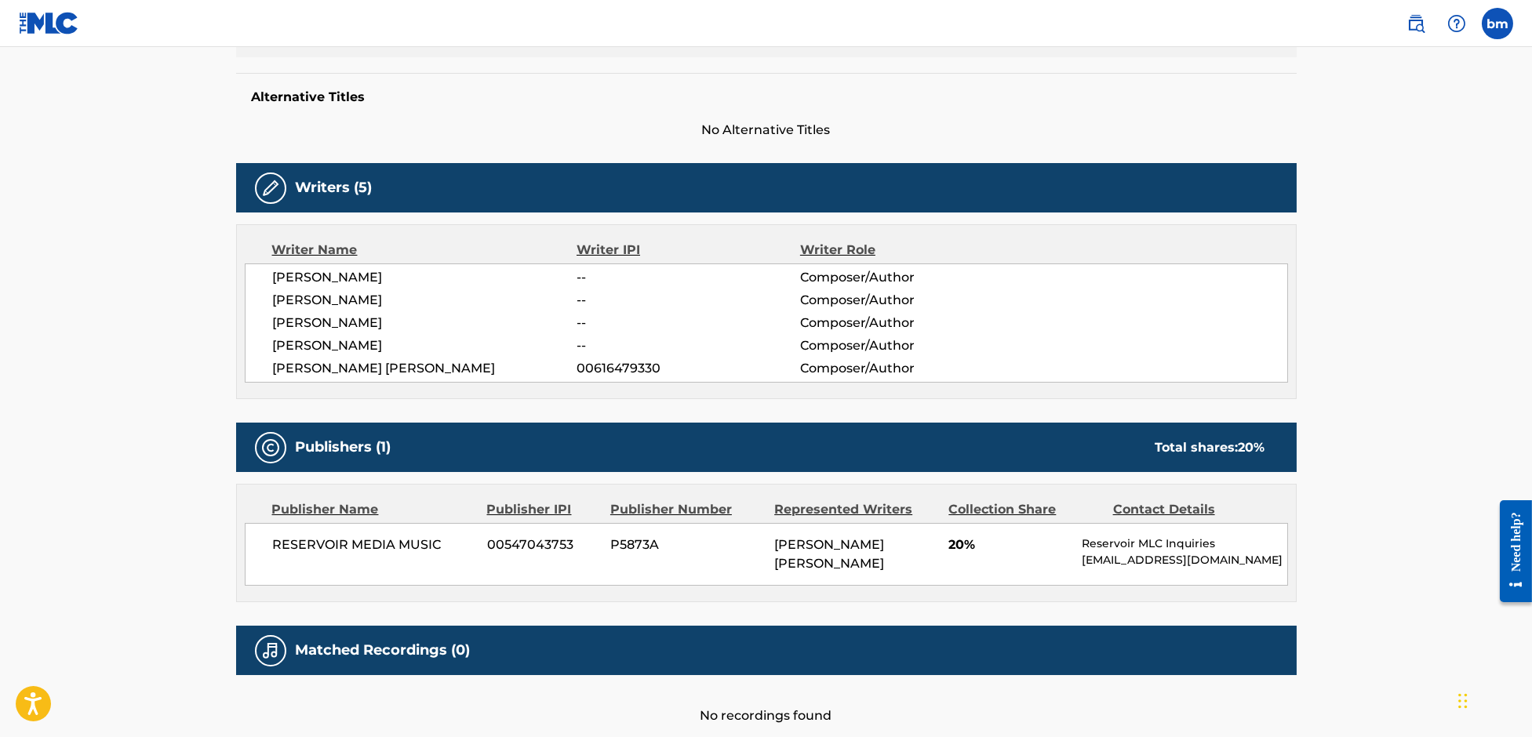
scroll to position [475, 0]
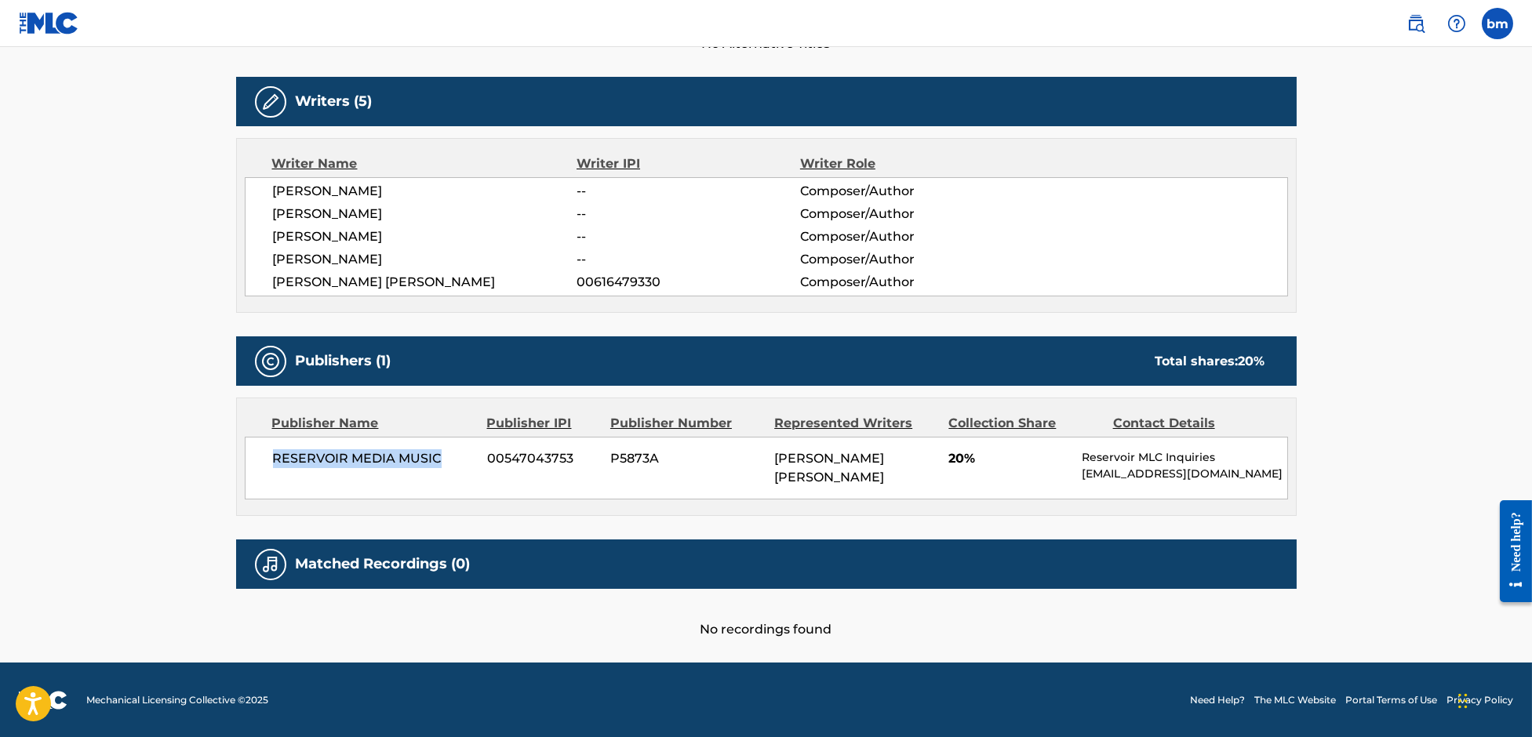
drag, startPoint x: 257, startPoint y: 456, endPoint x: 441, endPoint y: 467, distance: 183.9
click at [441, 467] on div "RESERVOIR MEDIA MUSIC 00547043753 P5873A OLIVIA FAY SEBASTIANELLI 20% Reservoir…" at bounding box center [766, 468] width 1043 height 63
copy span "RESERVOIR MEDIA MUSIC"
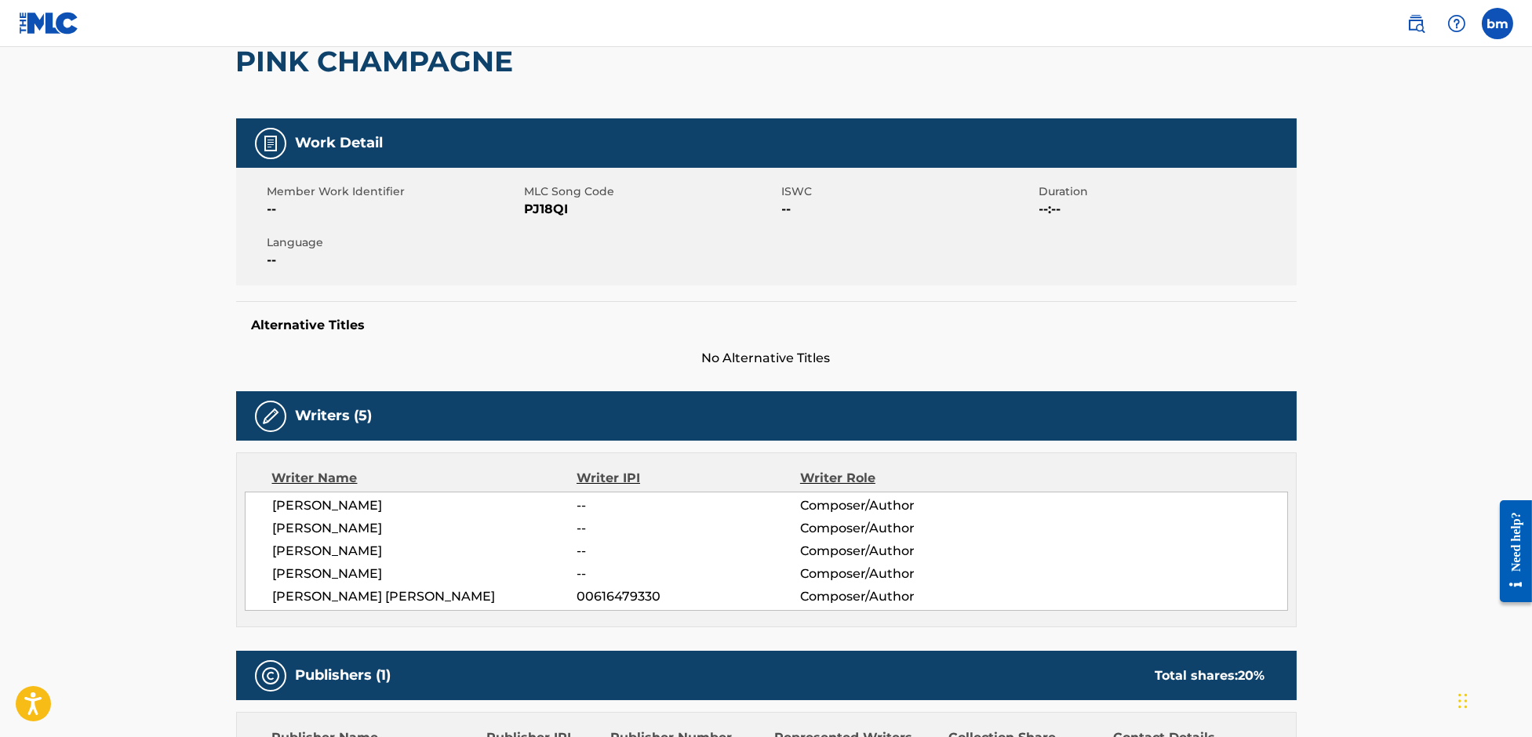
scroll to position [0, 0]
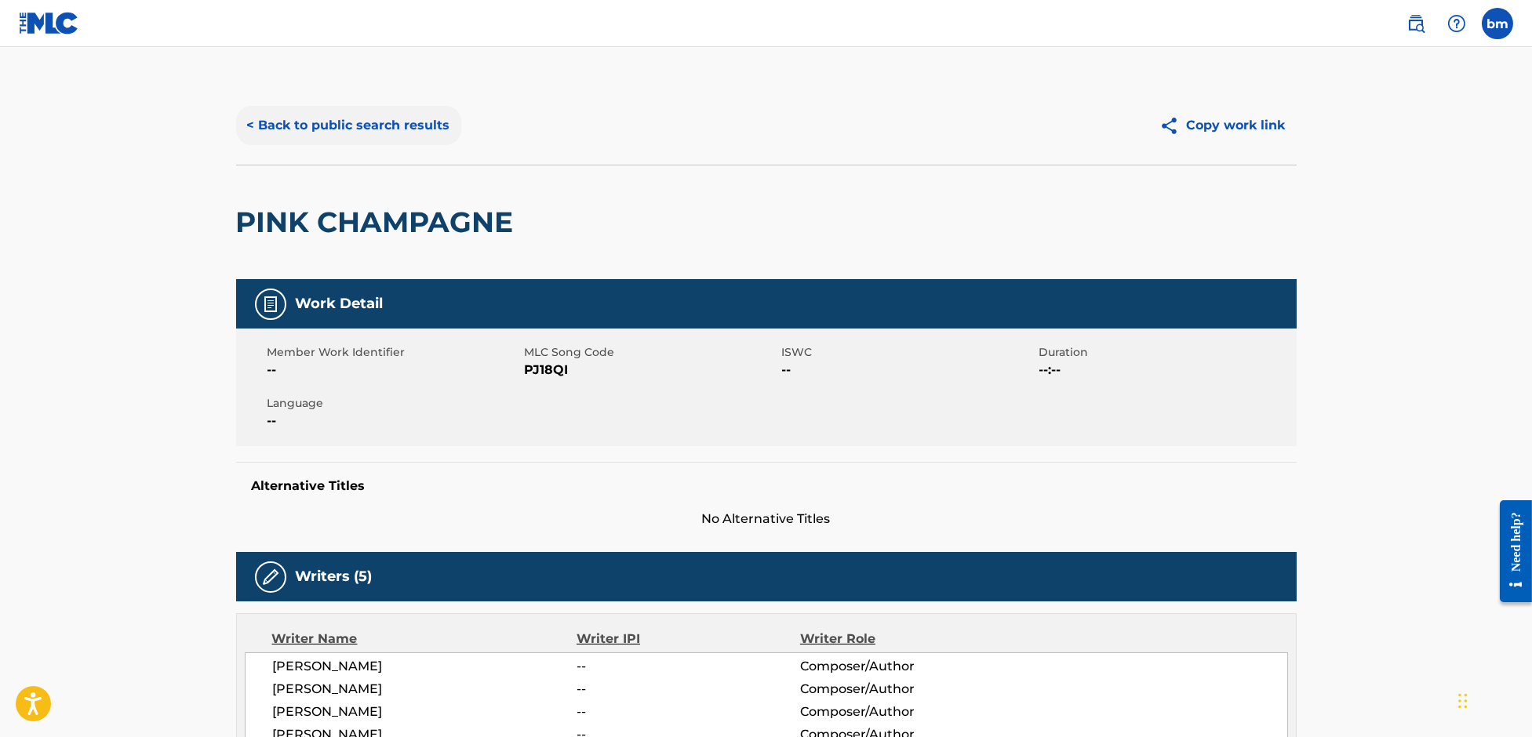
click at [322, 124] on button "< Back to public search results" at bounding box center [348, 125] width 225 height 39
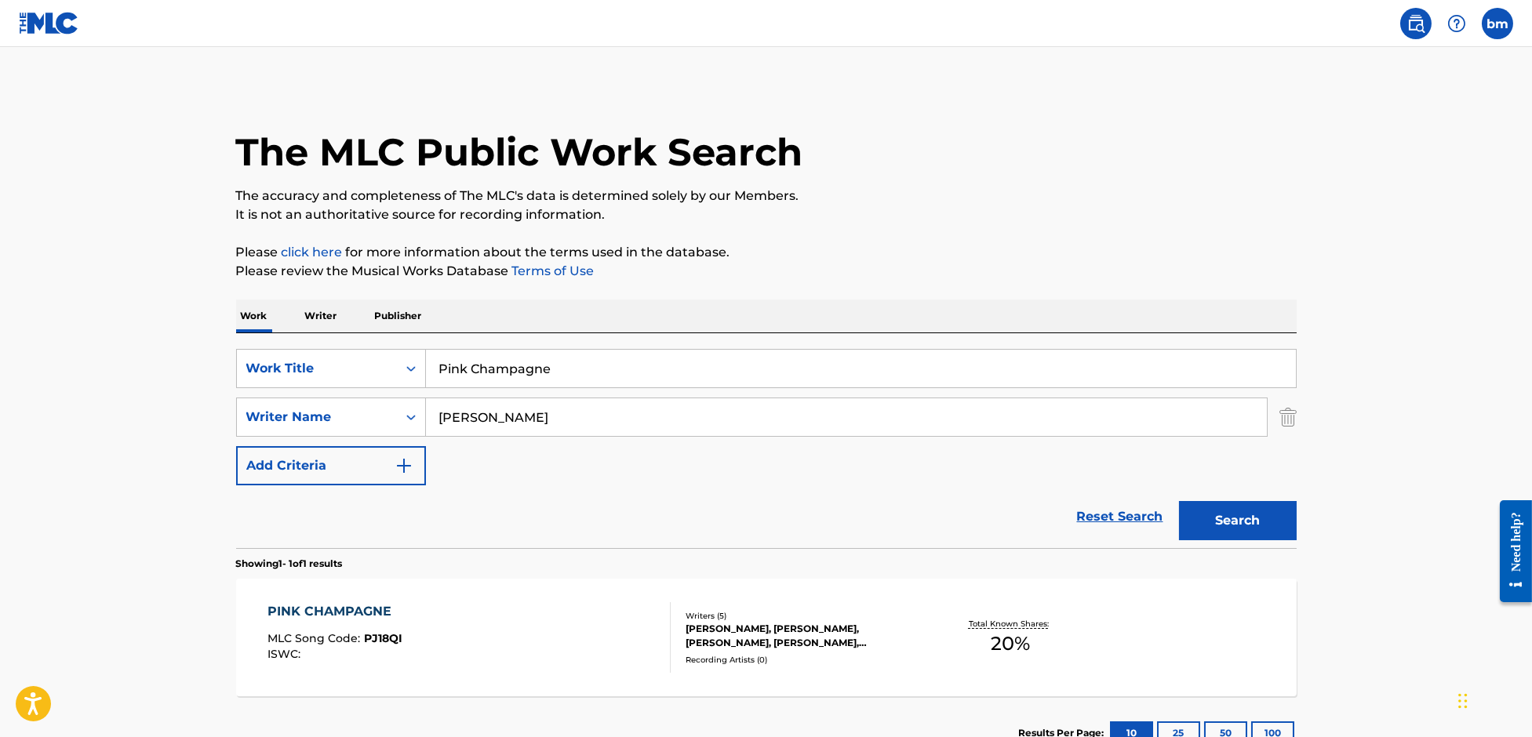
click at [533, 456] on div "SearchWithCriteriaefbda6e8-e2e5-422b-9960-df5f92a6c291 Work Title Pink Champagn…" at bounding box center [766, 417] width 1060 height 136
drag, startPoint x: 431, startPoint y: 415, endPoint x: 380, endPoint y: 415, distance: 51.0
click at [380, 415] on div "SearchWithCriteriae9591d1b-d11b-4160-9f2f-35242e0031fc Writer Name James Watts" at bounding box center [766, 417] width 1060 height 39
paste input "Matilda MelinRory FairweatherWilliam Schenberg"
type input "Matilda MelinRory FairweatherWilliam Schenberg"
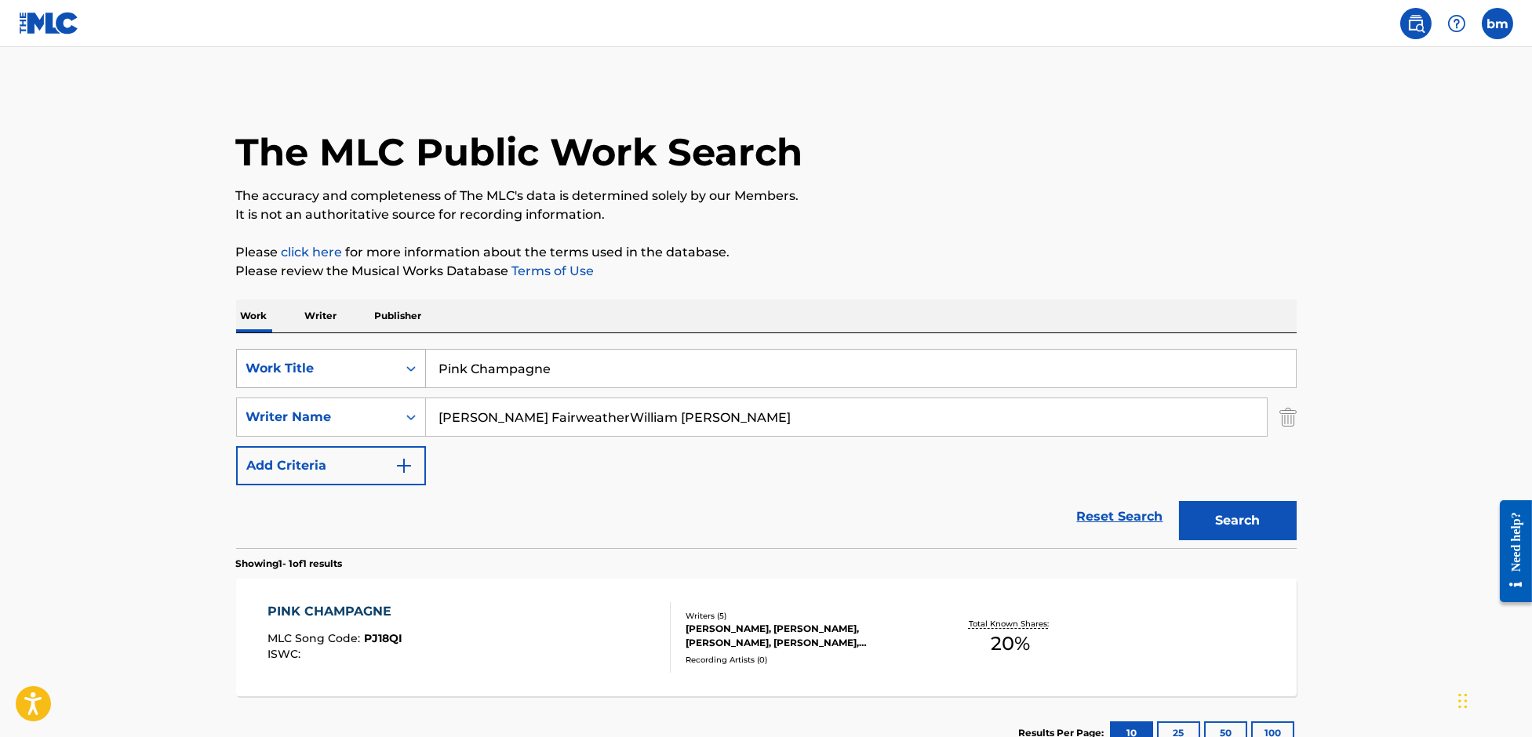
drag, startPoint x: 628, startPoint y: 366, endPoint x: 274, endPoint y: 354, distance: 354.7
click at [274, 354] on div "SearchWithCriteriaefbda6e8-e2e5-422b-9960-df5f92a6c291 Work Title Pink Champagne" at bounding box center [766, 368] width 1060 height 39
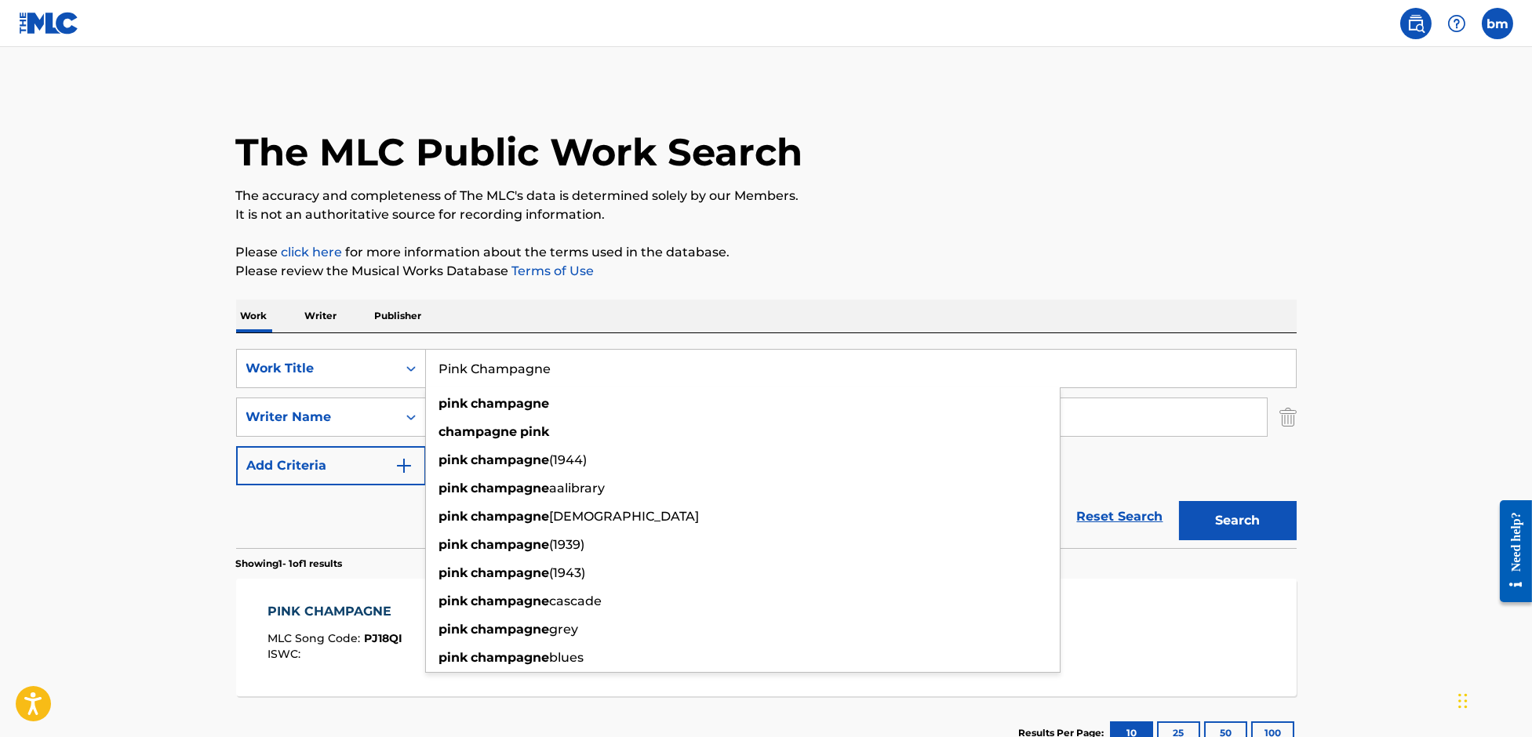
paste input "Steep Hills ORKID"
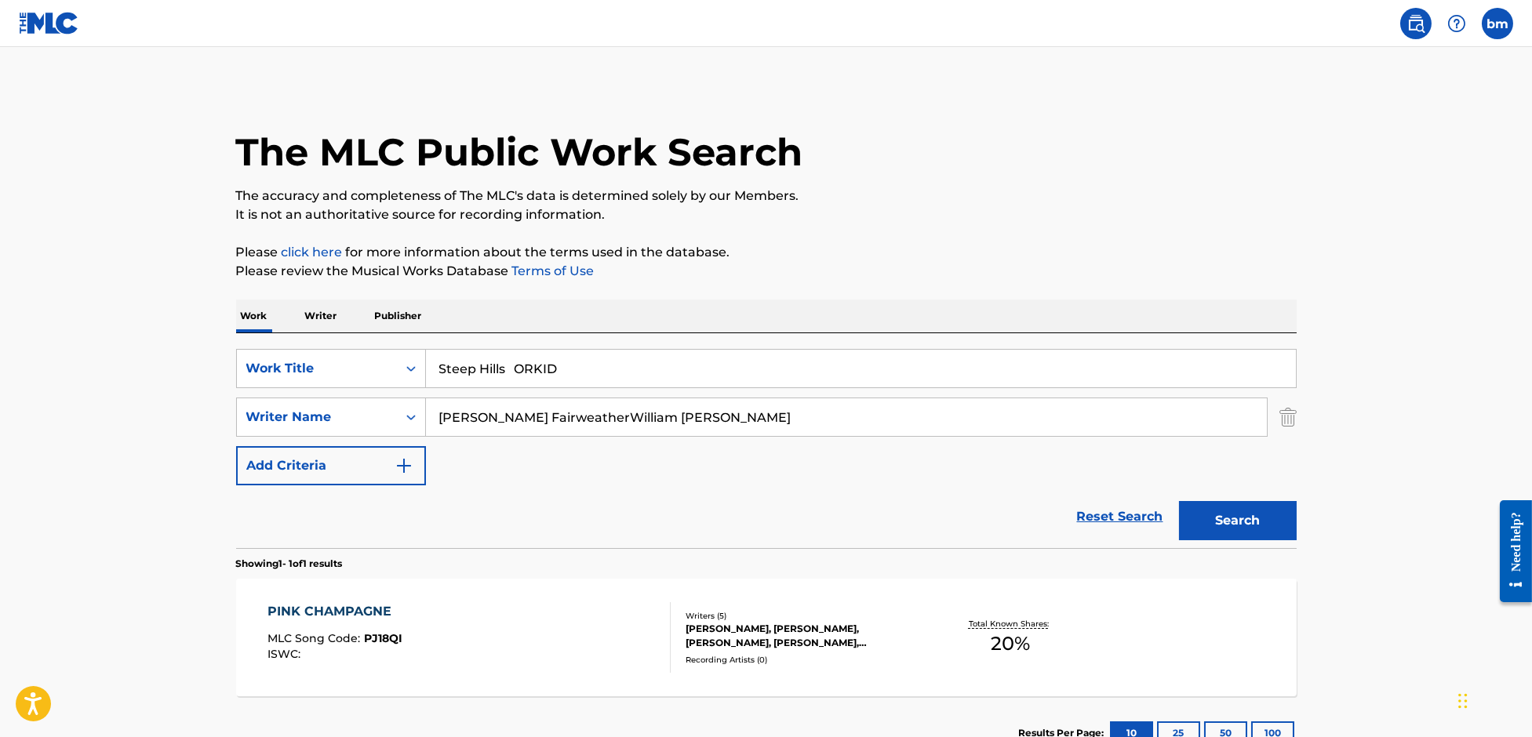
drag, startPoint x: 510, startPoint y: 374, endPoint x: 955, endPoint y: 229, distance: 468.5
click at [1019, 295] on div "The MLC Public Work Search The accuracy and completeness of The MLC's data is d…" at bounding box center [766, 428] width 1098 height 684
type input "Steep Hills"
click at [955, 229] on div "The MLC Public Work Search The accuracy and completeness of The MLC's data is d…" at bounding box center [766, 428] width 1098 height 684
drag, startPoint x: 521, startPoint y: 420, endPoint x: 1101, endPoint y: 528, distance: 590.2
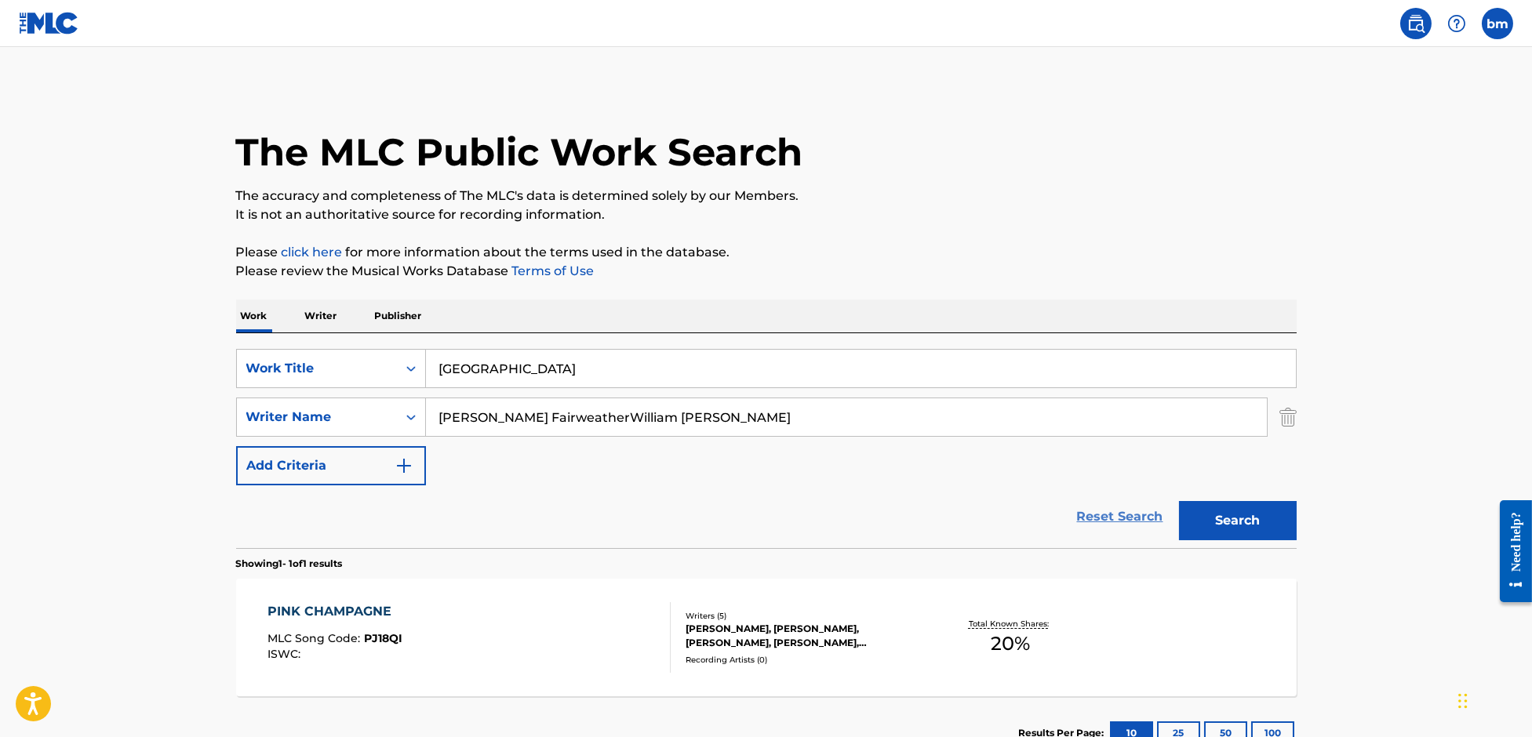
click at [1170, 499] on form "SearchWithCriteriaefbda6e8-e2e5-422b-9960-df5f92a6c291 Work Title Steep Hills S…" at bounding box center [766, 448] width 1060 height 199
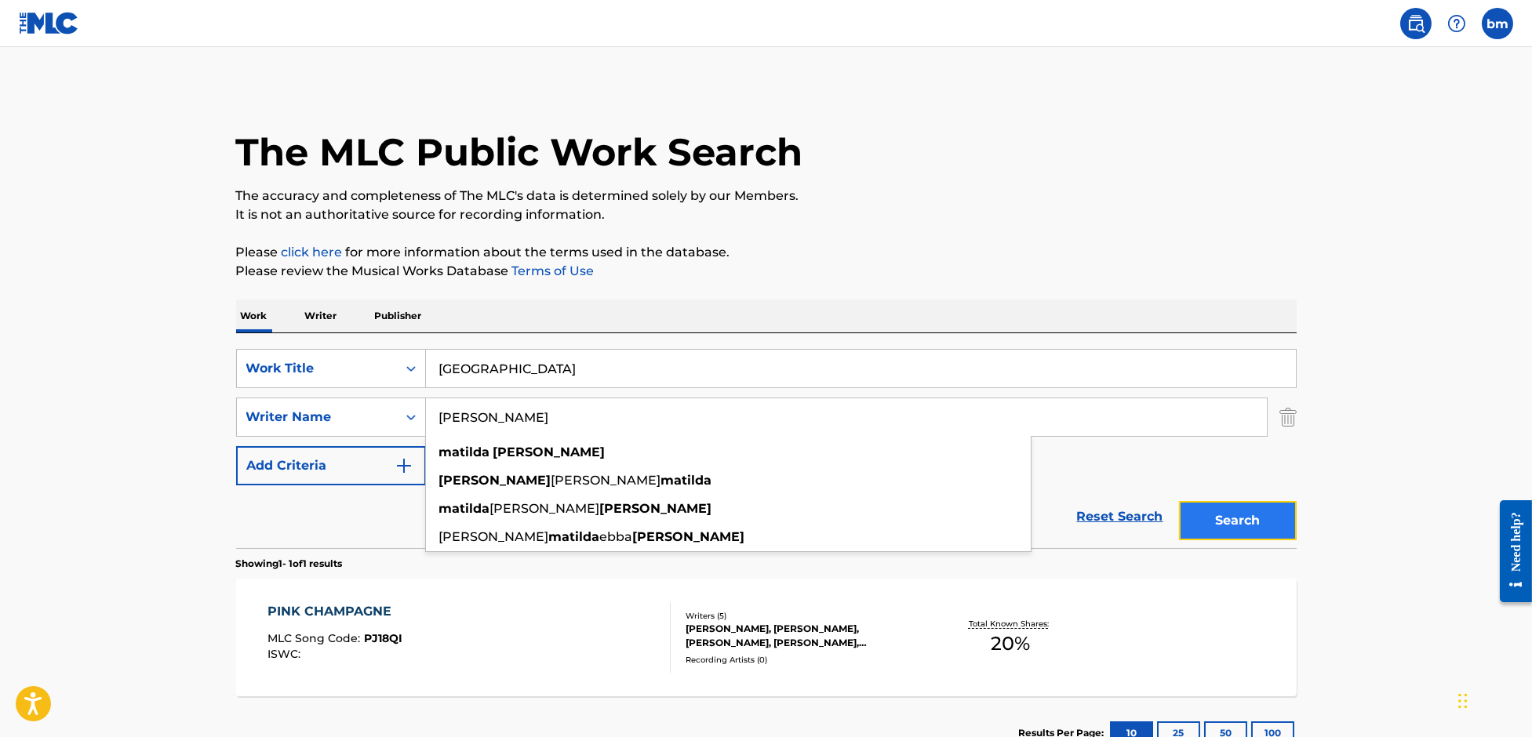
click at [1235, 534] on button "Search" at bounding box center [1238, 520] width 118 height 39
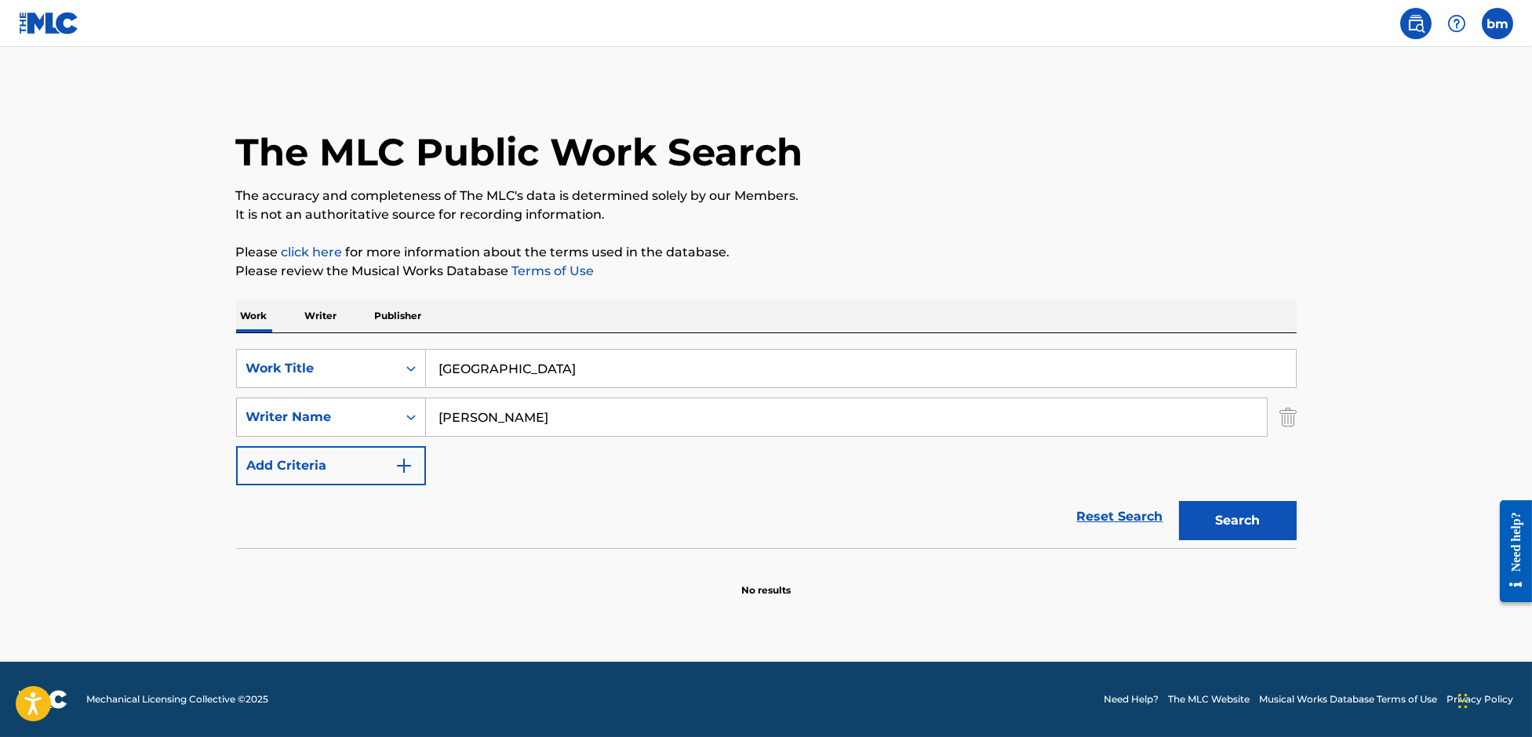
drag, startPoint x: 573, startPoint y: 412, endPoint x: 347, endPoint y: 409, distance: 225.9
click at [347, 409] on div "SearchWithCriteriae9591d1b-d11b-4160-9f2f-35242e0031fc Writer Name Matilda Melin" at bounding box center [766, 417] width 1060 height 39
paste input "Rory FairweatherWilliam Schenberg"
drag, startPoint x: 549, startPoint y: 424, endPoint x: 1134, endPoint y: 508, distance: 591.2
click at [1130, 495] on form "SearchWithCriteriaefbda6e8-e2e5-422b-9960-df5f92a6c291 Work Title Steep Hills S…" at bounding box center [766, 448] width 1060 height 199
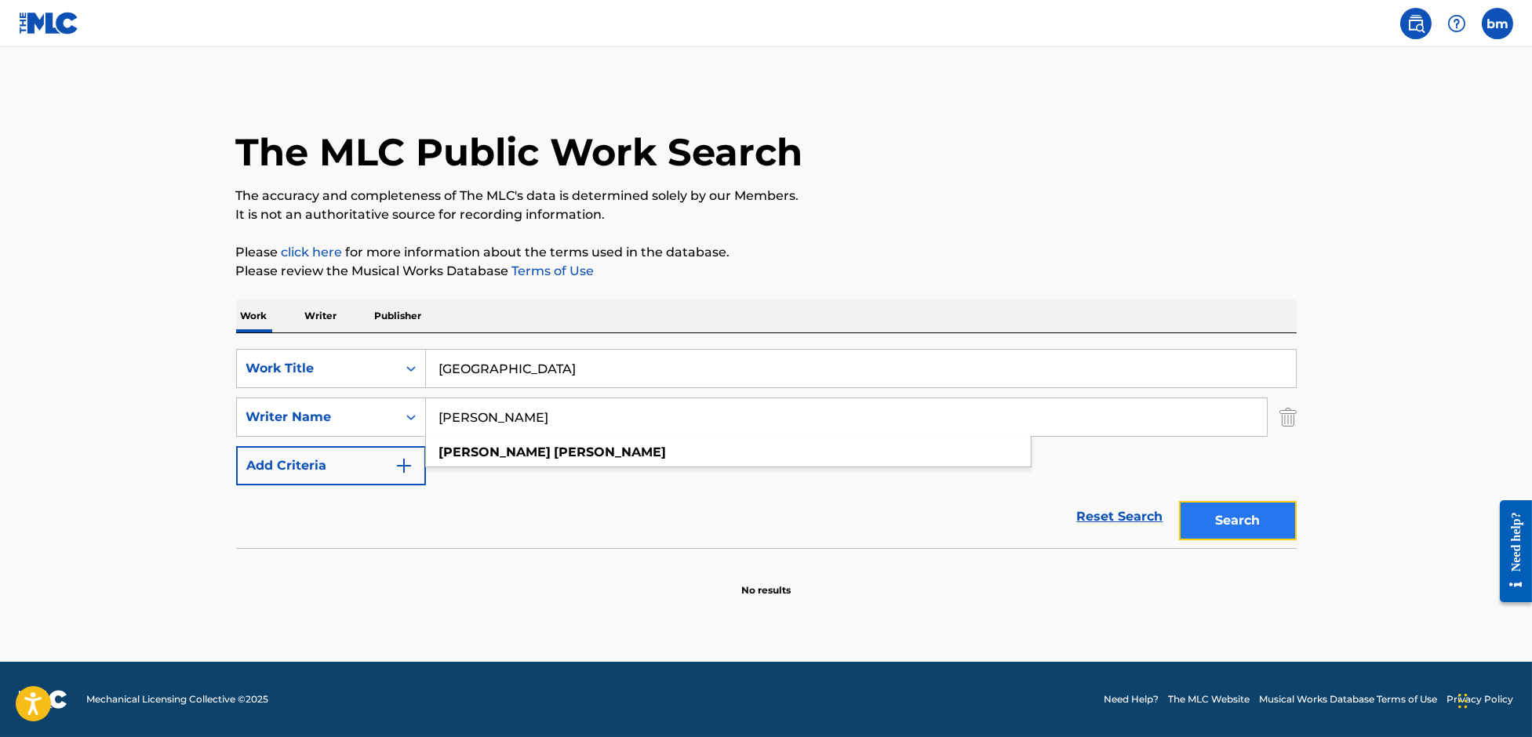
click at [1221, 522] on button "Search" at bounding box center [1238, 520] width 118 height 39
drag, startPoint x: 705, startPoint y: 416, endPoint x: 191, endPoint y: 415, distance: 514.5
click at [191, 415] on main "The MLC Public Work Search The accuracy and completeness of The MLC's data is d…" at bounding box center [766, 354] width 1532 height 615
paste input "William Schenberg"
click at [1245, 524] on button "Search" at bounding box center [1238, 520] width 118 height 39
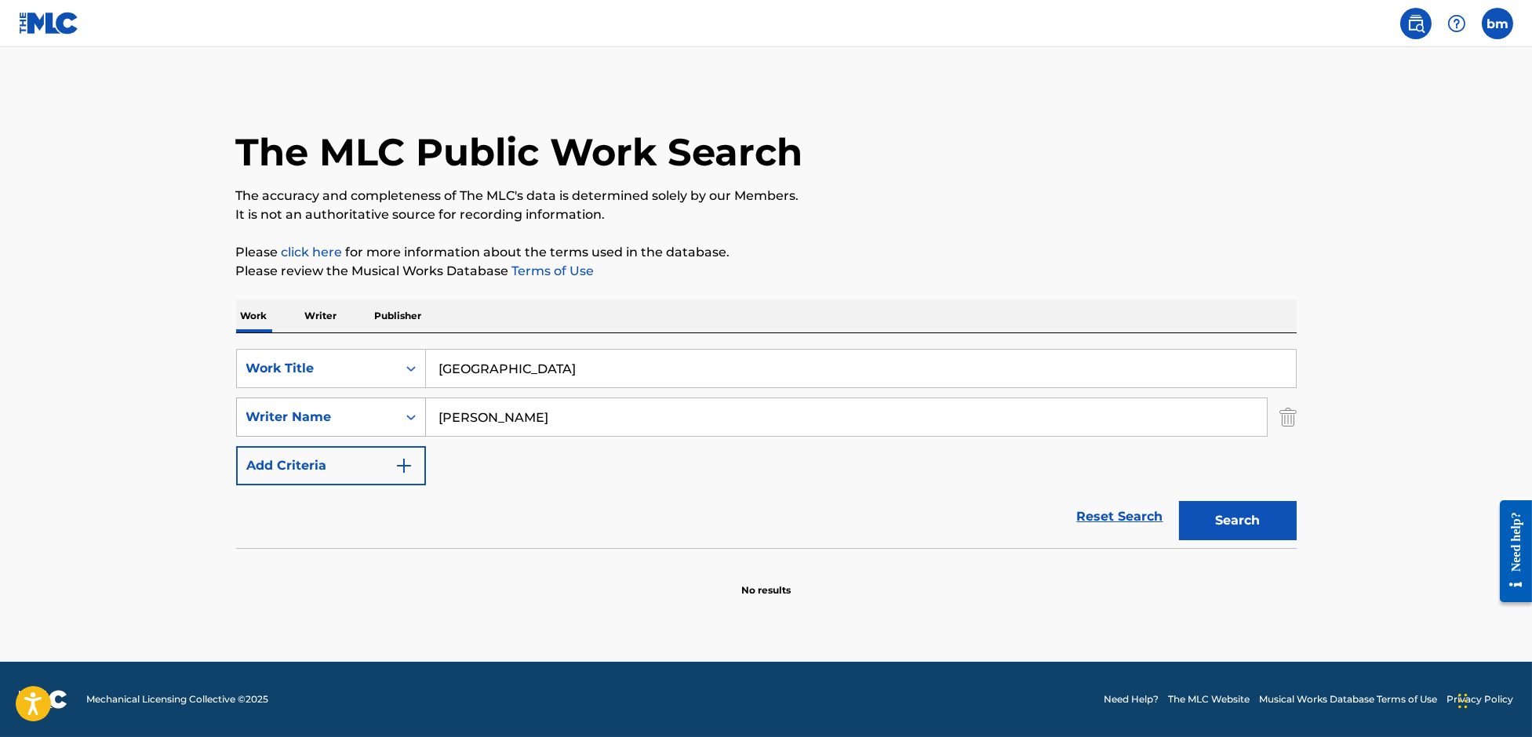
drag, startPoint x: 386, startPoint y: 409, endPoint x: 325, endPoint y: 413, distance: 61.3
click at [300, 412] on div "SearchWithCriteriae9591d1b-d11b-4160-9f2f-35242e0031fc Writer Name William Sche…" at bounding box center [766, 417] width 1060 height 39
paste input "Cat BurnsGez O'ConnellJordan Riley"
type input "Cat BurnsGez O'ConnellJordan Riley"
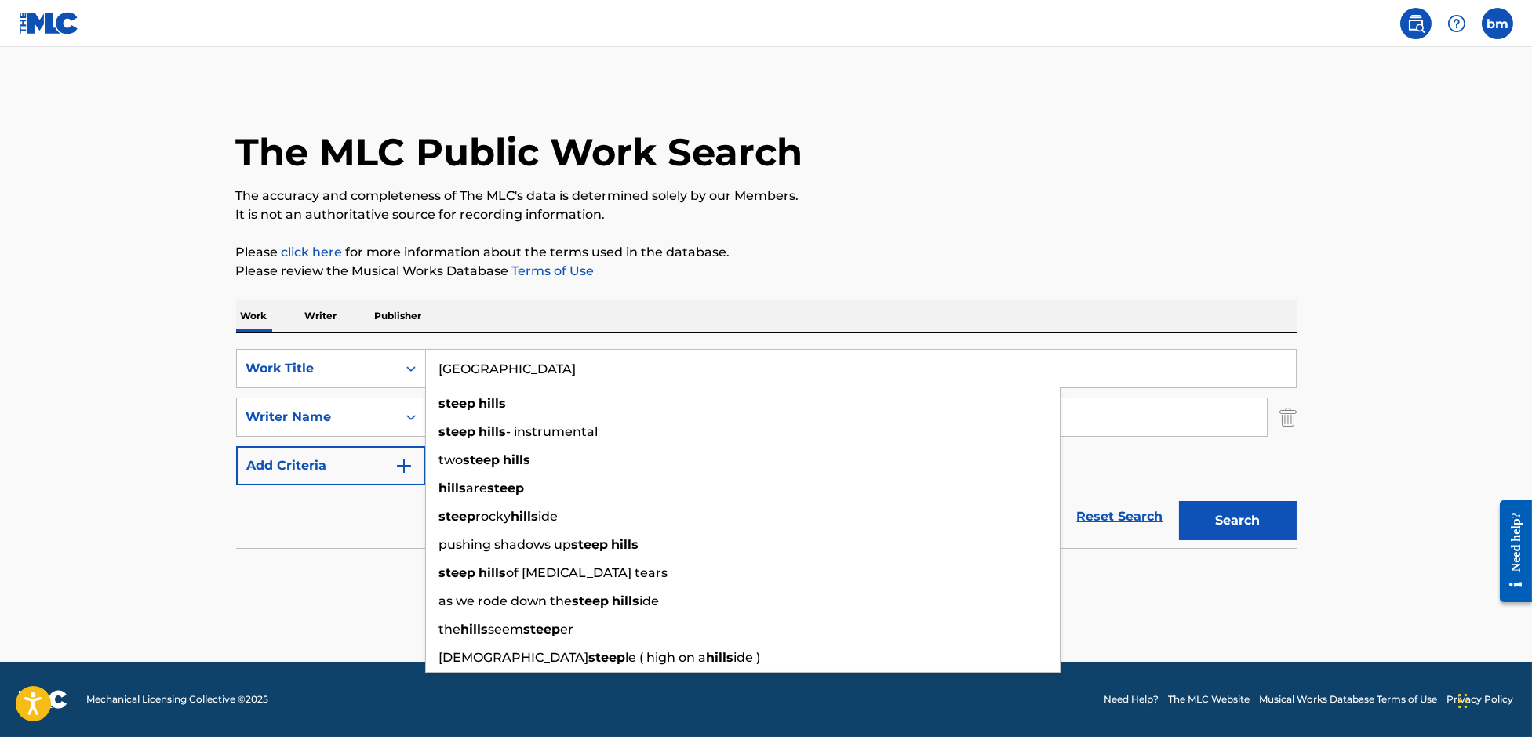
drag, startPoint x: 611, startPoint y: 355, endPoint x: 424, endPoint y: 366, distance: 187.0
click at [426, 366] on input "Steep Hills" at bounding box center [861, 369] width 870 height 38
paste input "There's Just Something About Her Cat Burns"
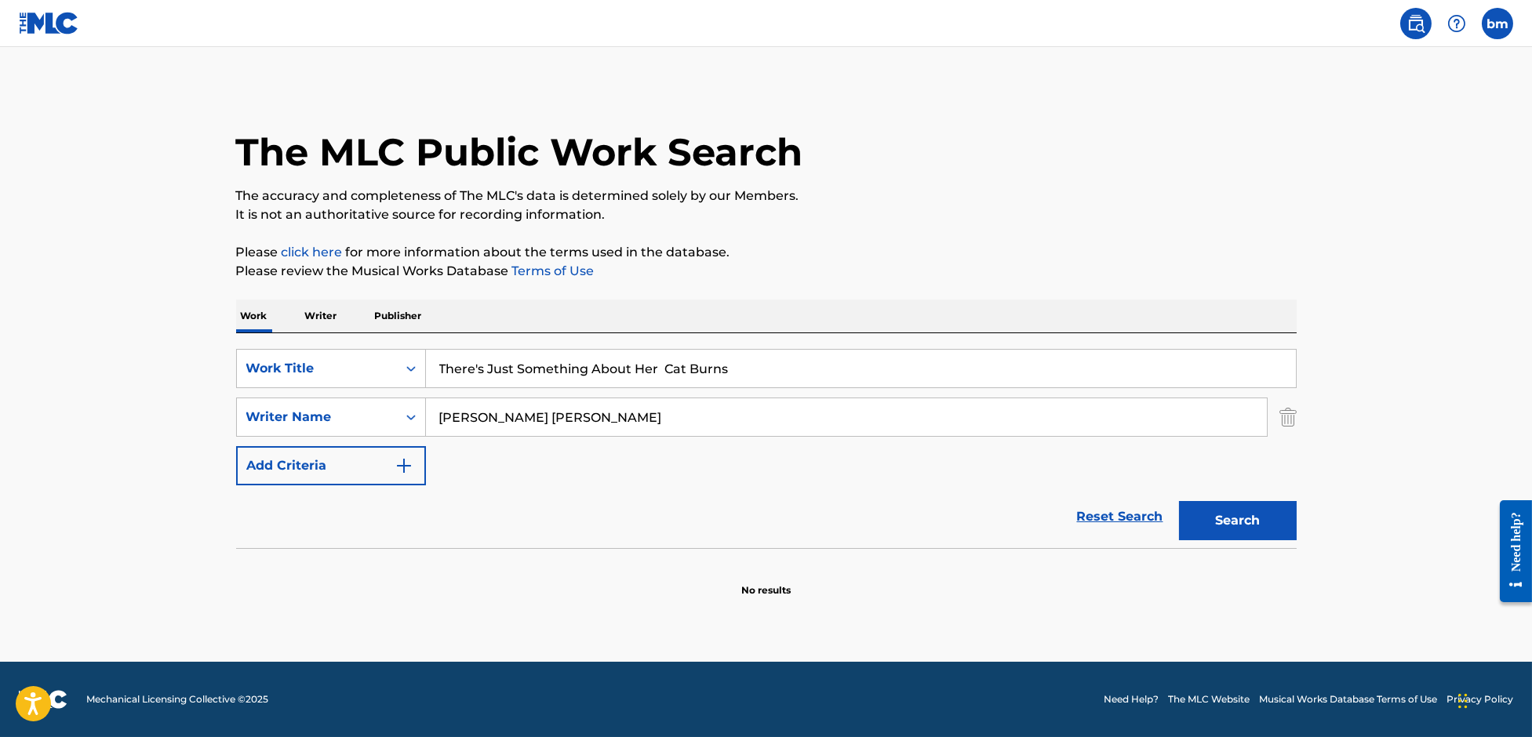
drag, startPoint x: 668, startPoint y: 377, endPoint x: 955, endPoint y: 356, distance: 287.8
click at [951, 361] on input "There's Just Something About Her Cat Burns" at bounding box center [861, 369] width 870 height 38
type input "There's Just Something About Her"
click at [919, 198] on p "The accuracy and completeness of The MLC's data is determined solely by our Mem…" at bounding box center [766, 196] width 1060 height 19
drag, startPoint x: 500, startPoint y: 416, endPoint x: 1011, endPoint y: 468, distance: 514.0
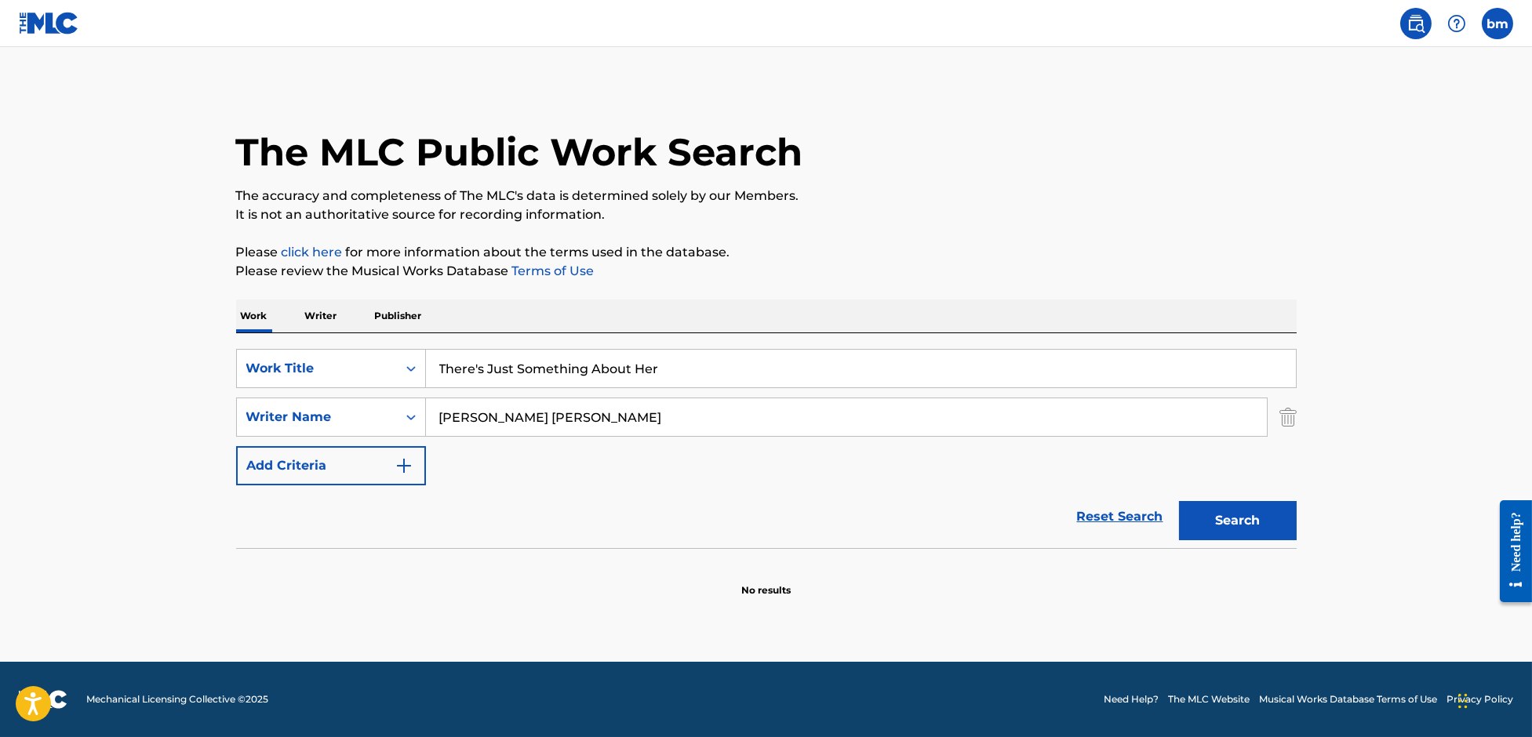
click at [969, 466] on div "SearchWithCriteriaefbda6e8-e2e5-422b-9960-df5f92a6c291 Work Title There's Just …" at bounding box center [766, 417] width 1060 height 136
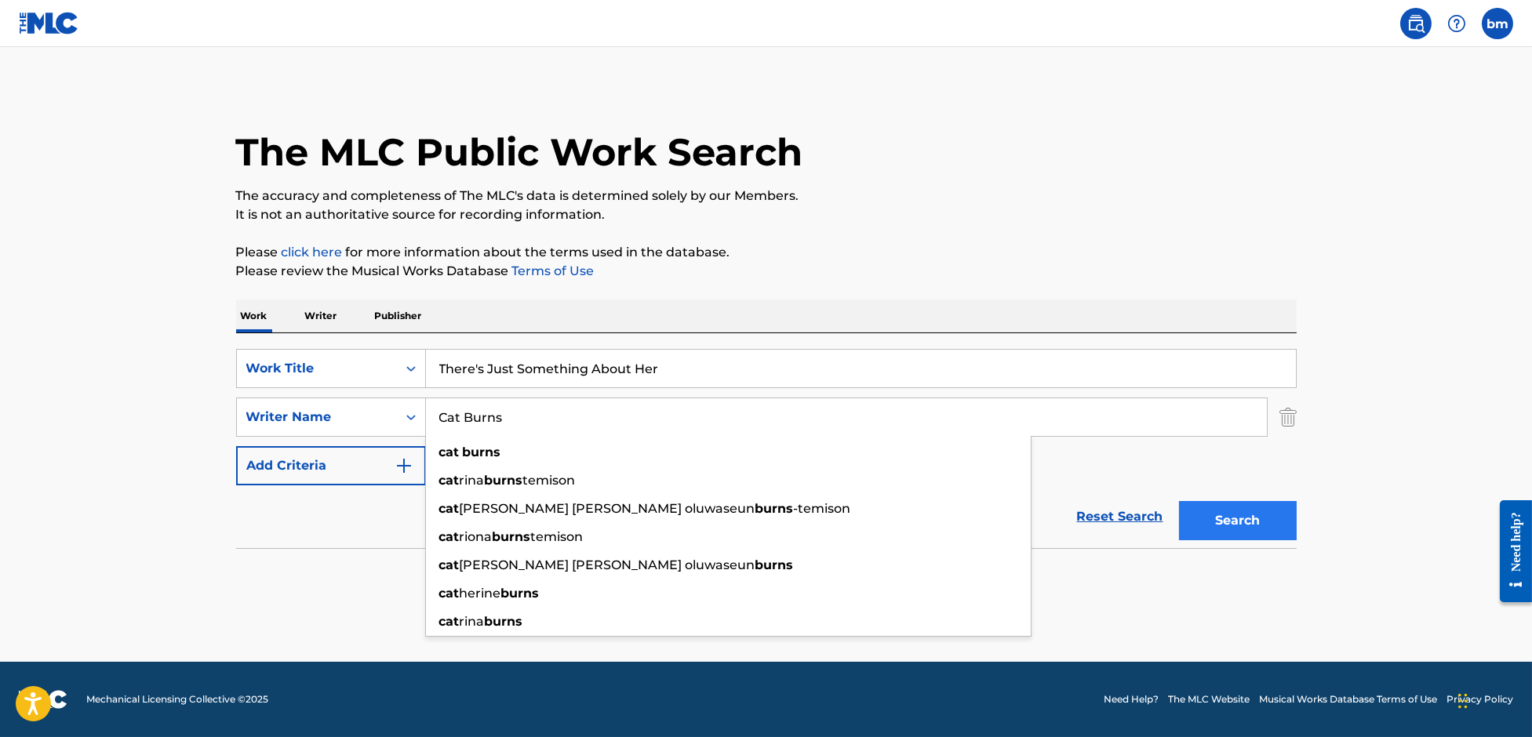
type input "Cat Burns"
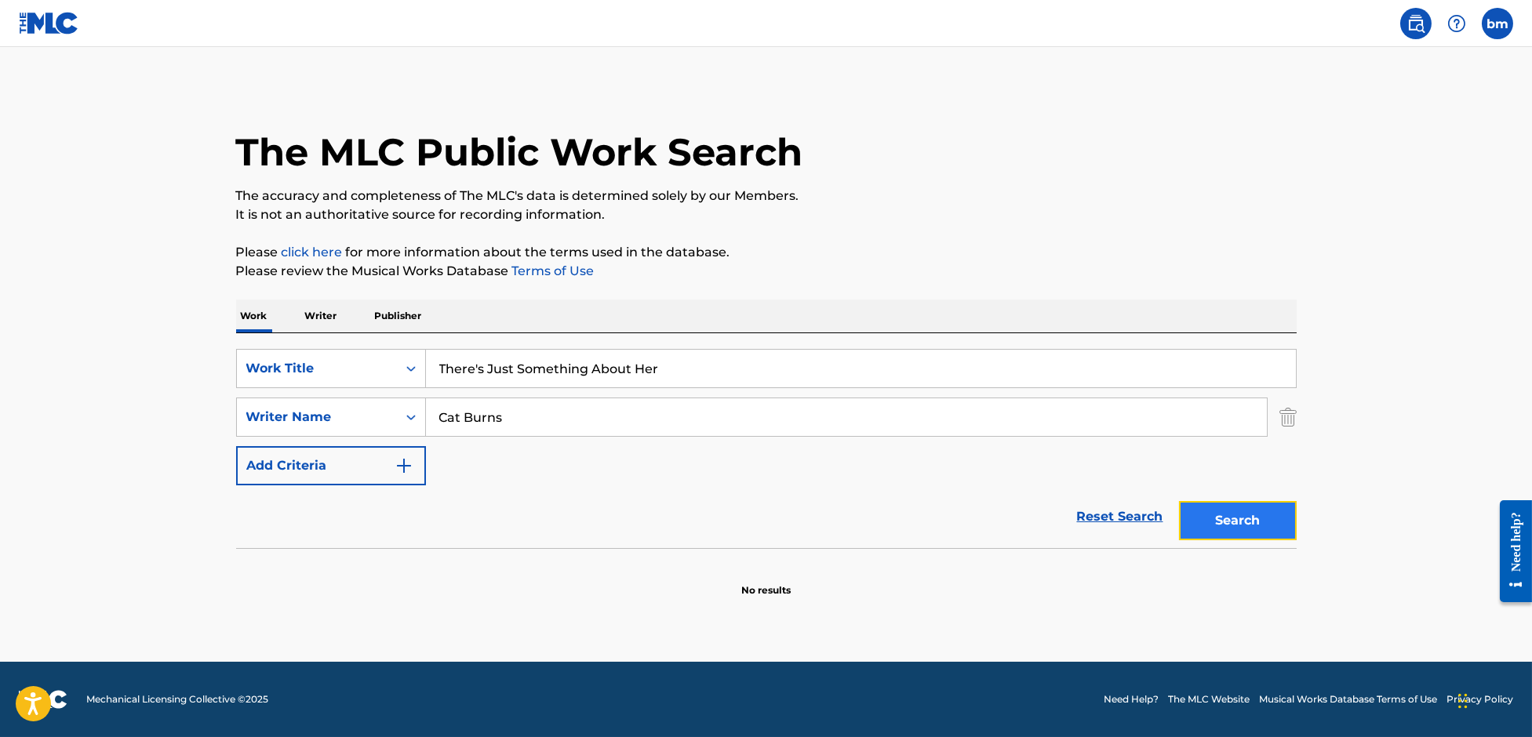
click at [1226, 518] on button "Search" at bounding box center [1238, 520] width 118 height 39
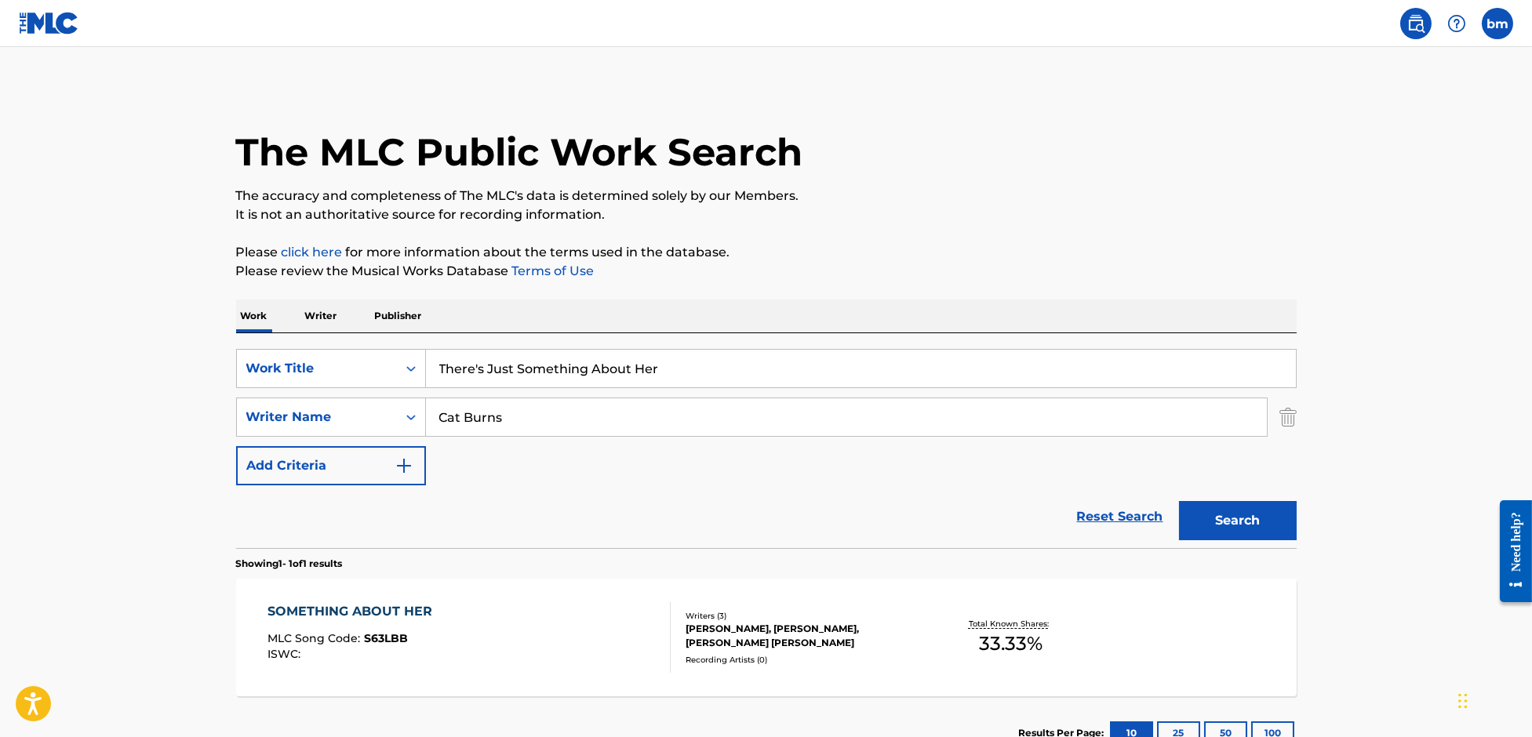
click at [475, 628] on div "SOMETHING ABOUT HER MLC Song Code : S63LBB ISWC :" at bounding box center [468, 637] width 403 height 71
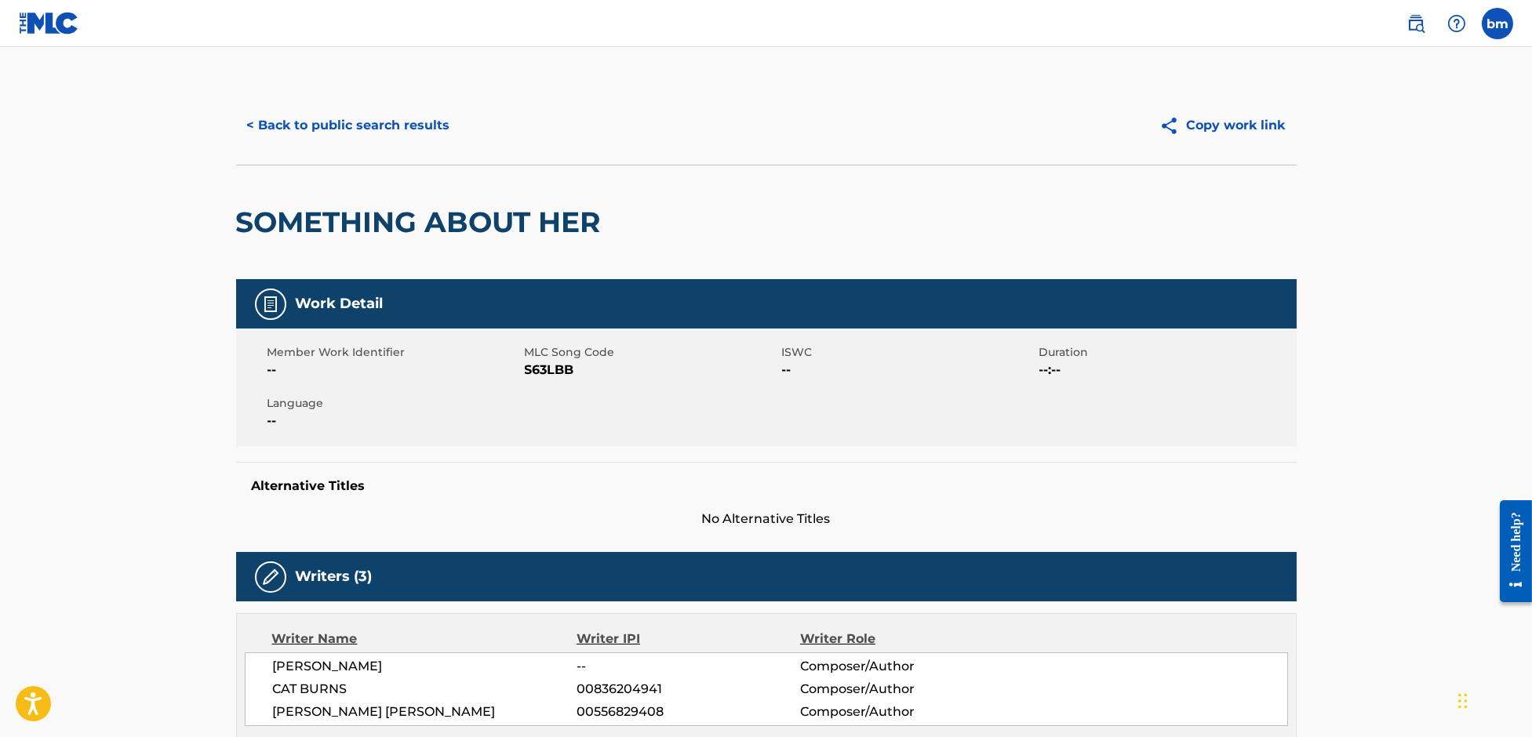
click at [536, 366] on span "S63LBB" at bounding box center [651, 370] width 253 height 19
copy span "S63LBB"
click at [741, 226] on div "SOMETHING ABOUT HER" at bounding box center [766, 222] width 1060 height 115
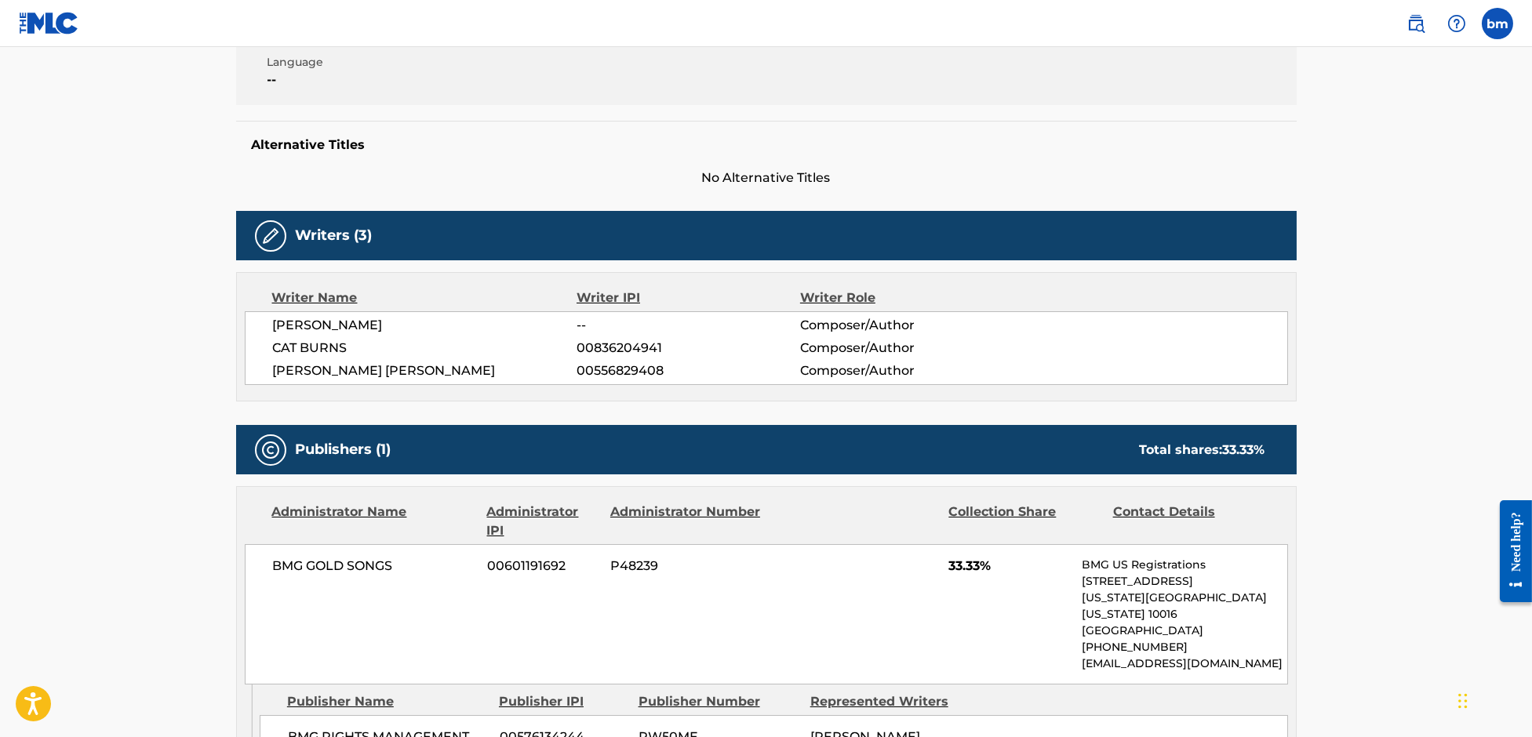
scroll to position [418, 0]
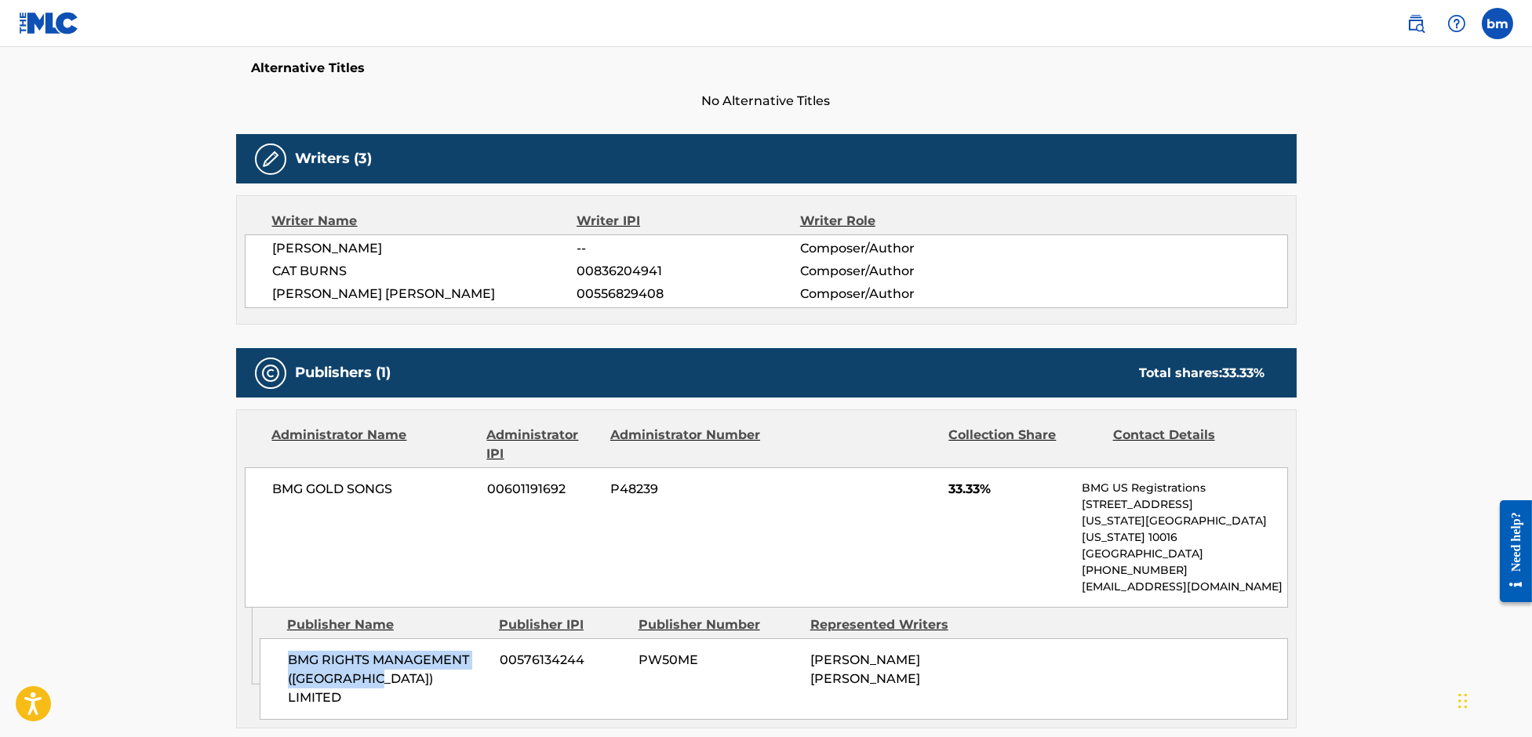
drag, startPoint x: 273, startPoint y: 644, endPoint x: 441, endPoint y: 678, distance: 171.2
click at [441, 678] on div "BMG RIGHTS MANAGEMENT (UK) LIMITED 00576134244 PW50ME GERARD DAVID O'CONNELL" at bounding box center [774, 679] width 1028 height 82
copy span "BMG RIGHTS MANAGEMENT ([GEOGRAPHIC_DATA]) LIMITED"
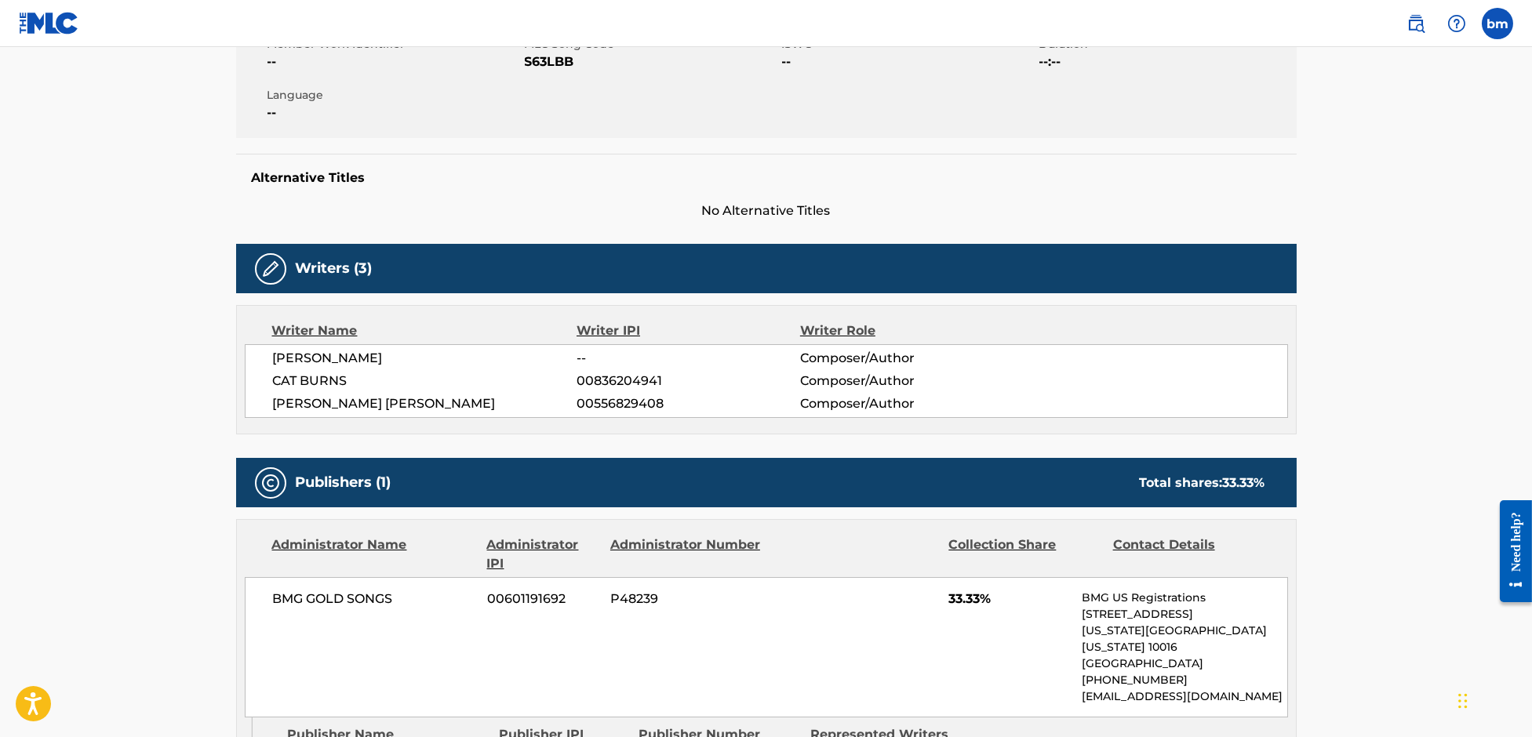
scroll to position [104, 0]
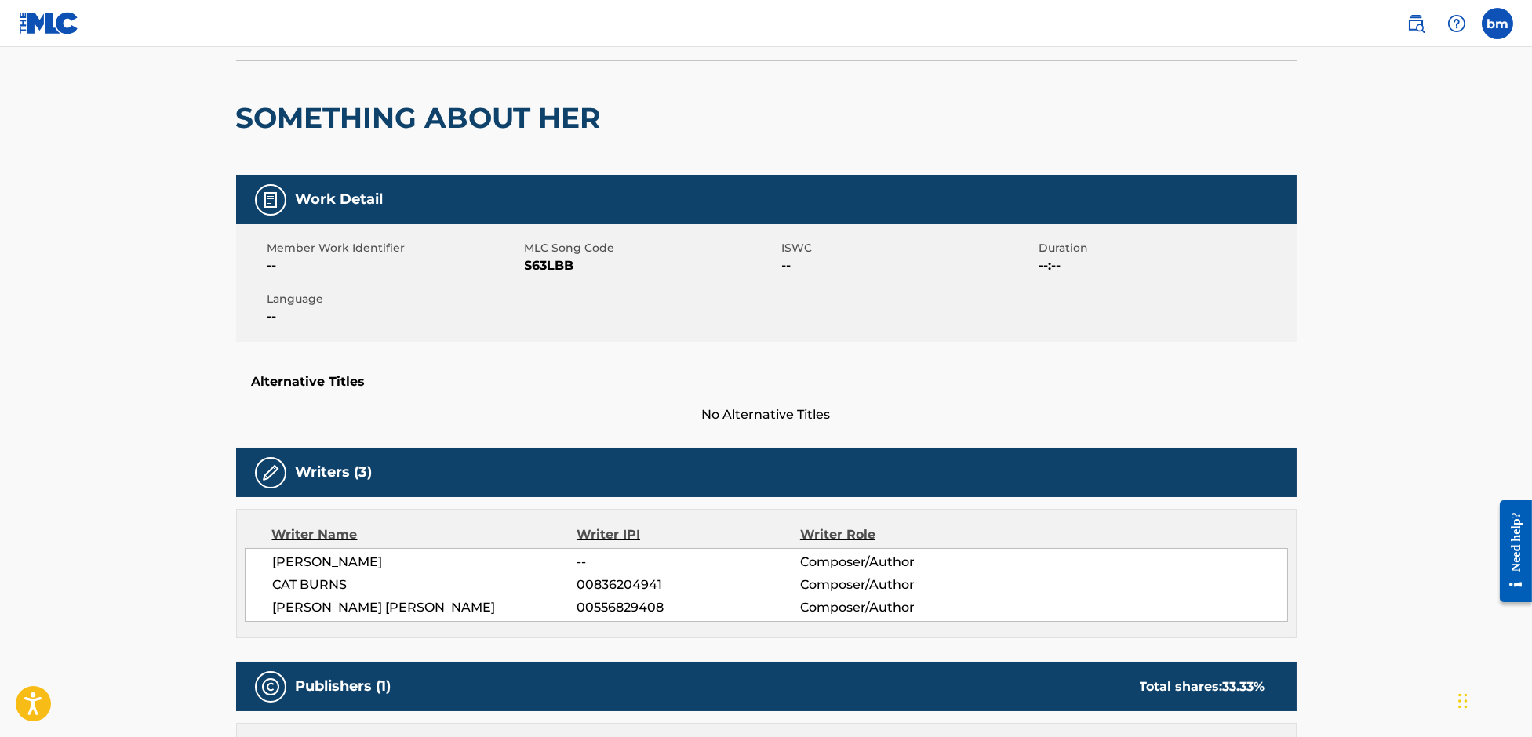
click at [562, 257] on span "S63LBB" at bounding box center [651, 265] width 253 height 19
copy span "S63LBB"
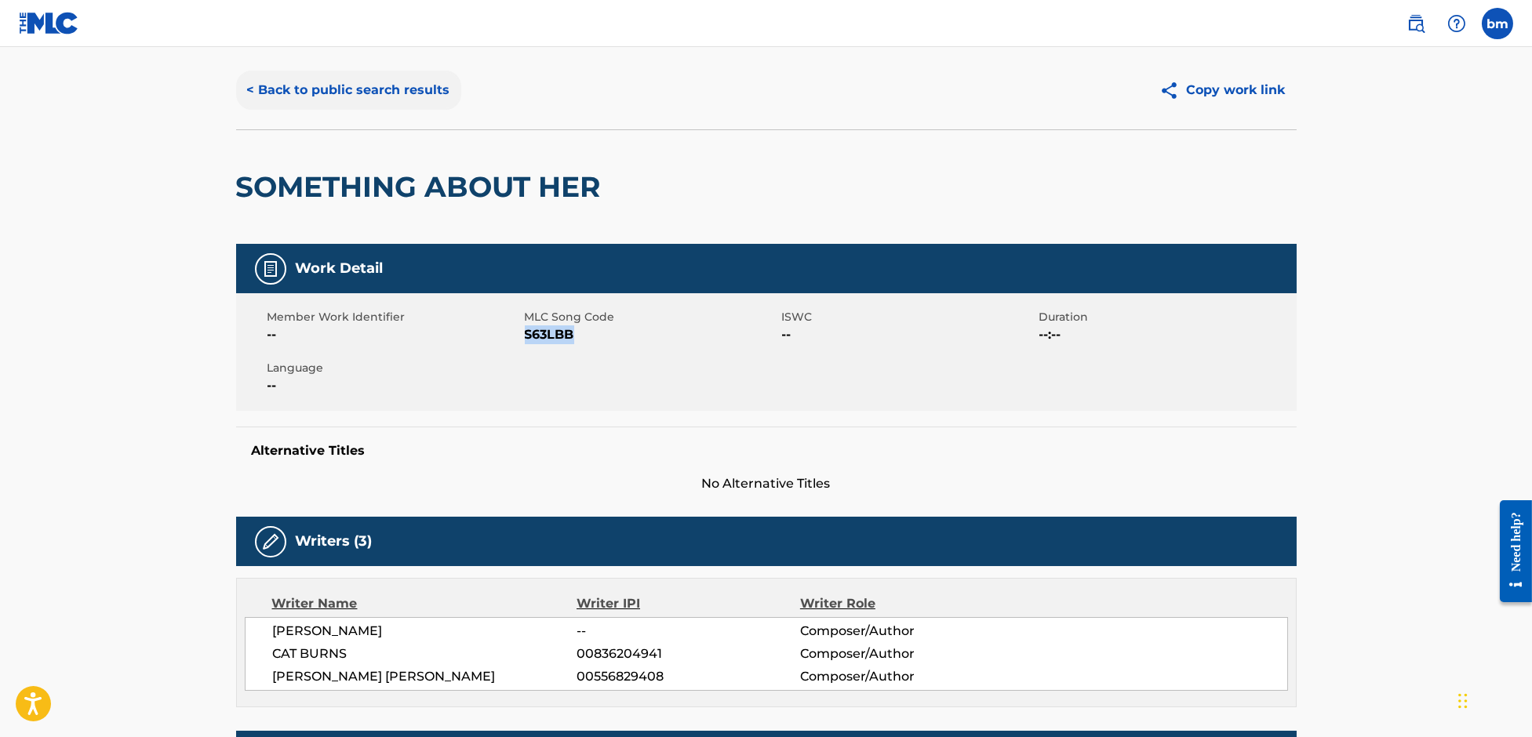
scroll to position [0, 0]
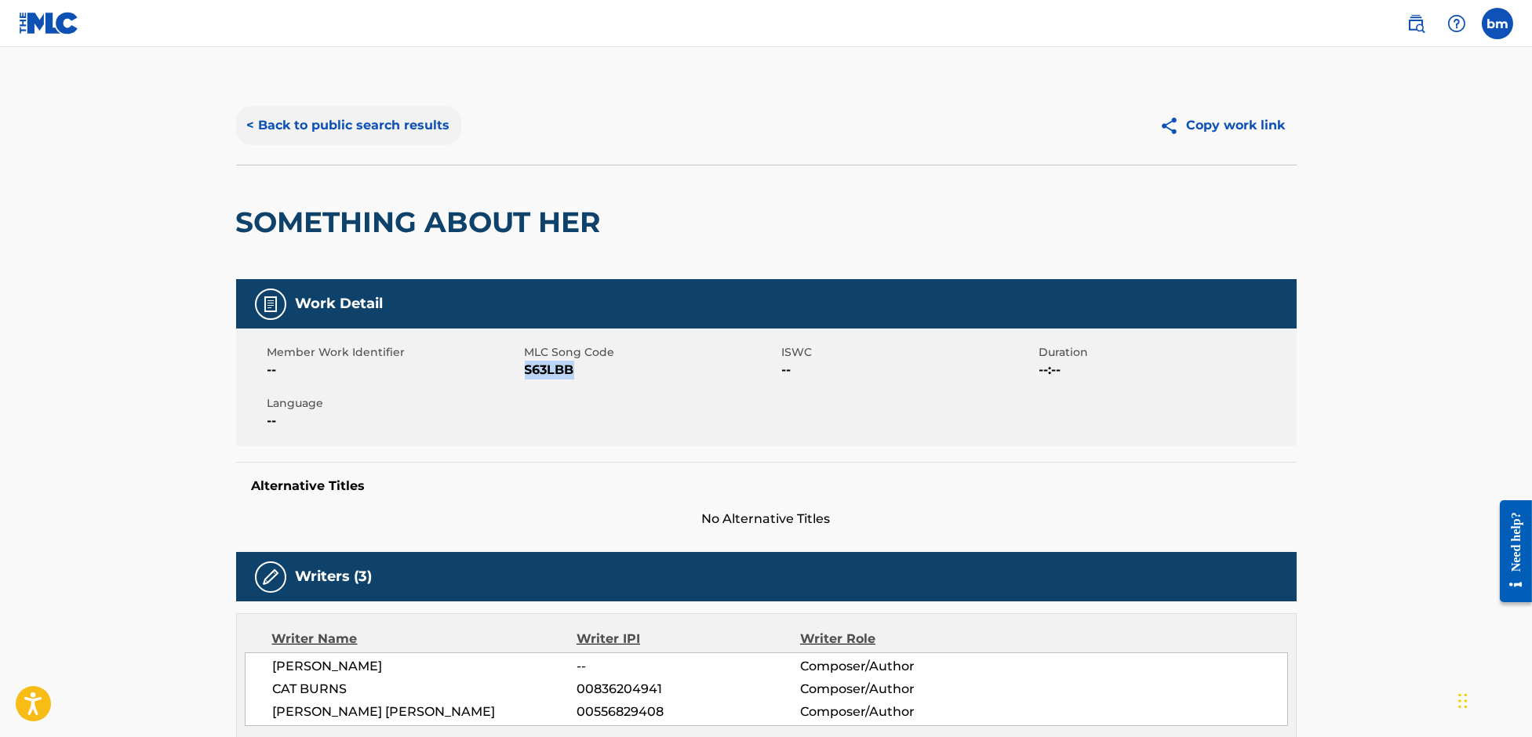
click at [339, 132] on button "< Back to public search results" at bounding box center [348, 125] width 225 height 39
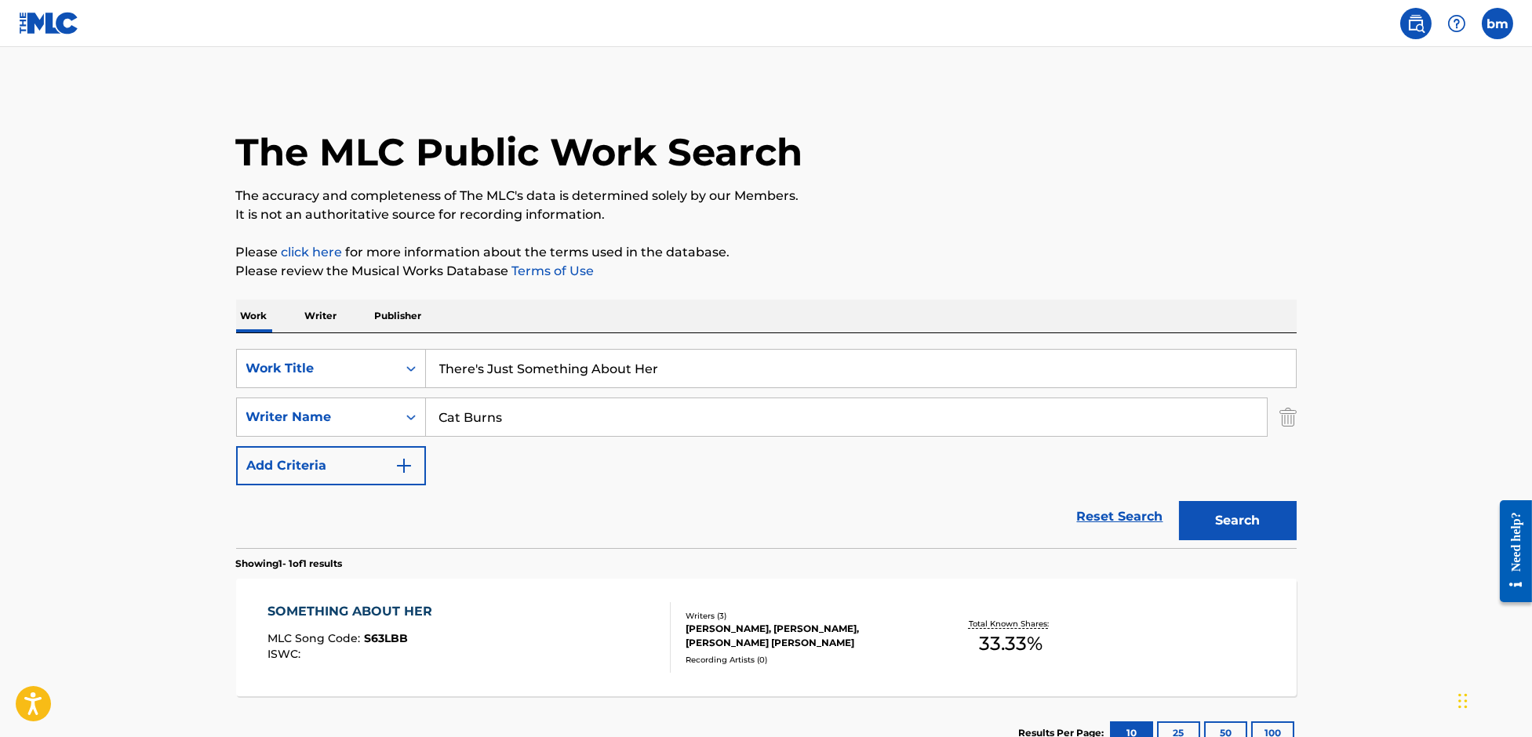
drag, startPoint x: 587, startPoint y: 405, endPoint x: 587, endPoint y: 426, distance: 20.4
click at [587, 413] on input "Cat Burns" at bounding box center [846, 417] width 841 height 38
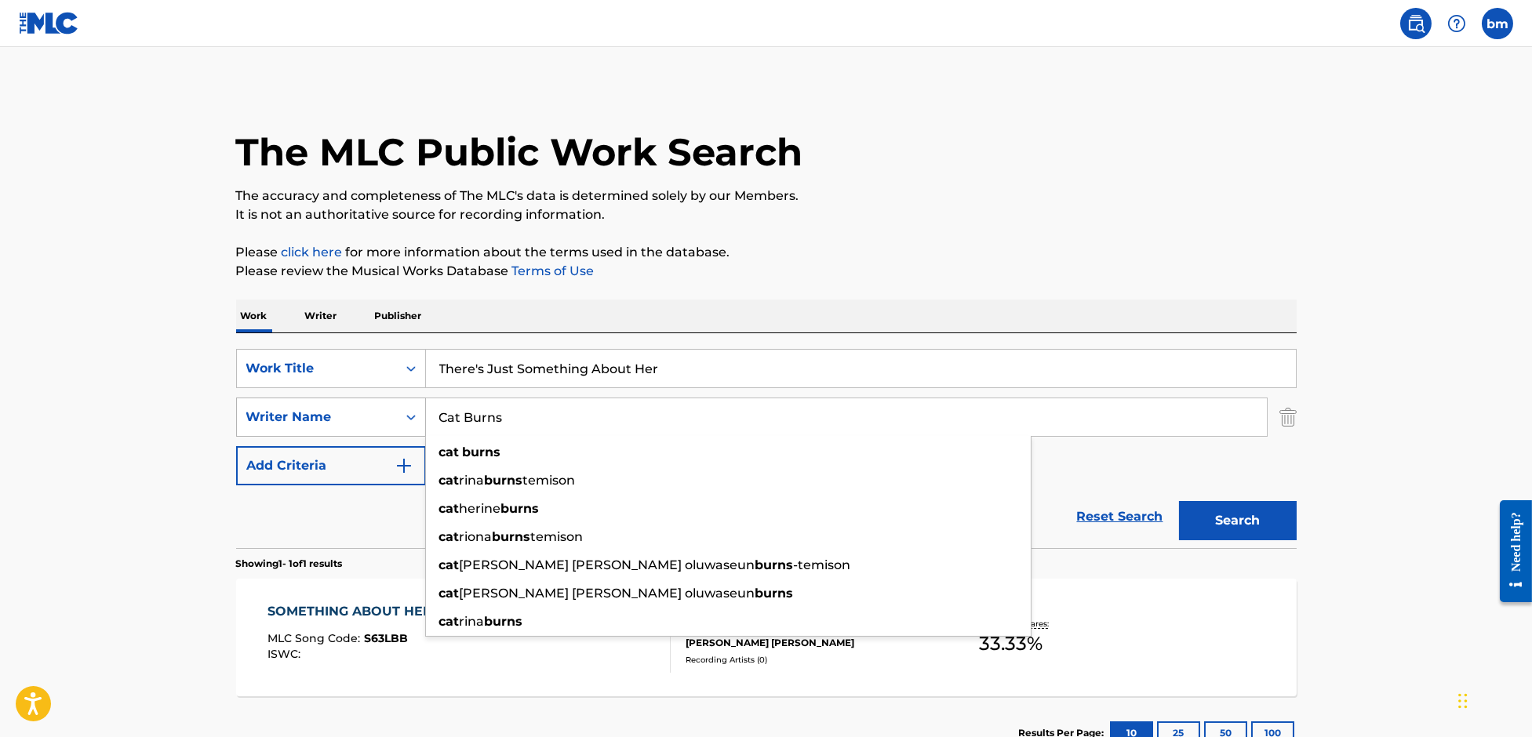
drag, startPoint x: 330, startPoint y: 415, endPoint x: 237, endPoint y: 416, distance: 93.3
click at [237, 416] on div "SearchWithCriteriae9591d1b-d11b-4160-9f2f-35242e0031fc Writer Name Cat Burns ca…" at bounding box center [766, 417] width 1060 height 39
paste input "harlie MartinJoe HousleyNina NesbitPerrie Edward"
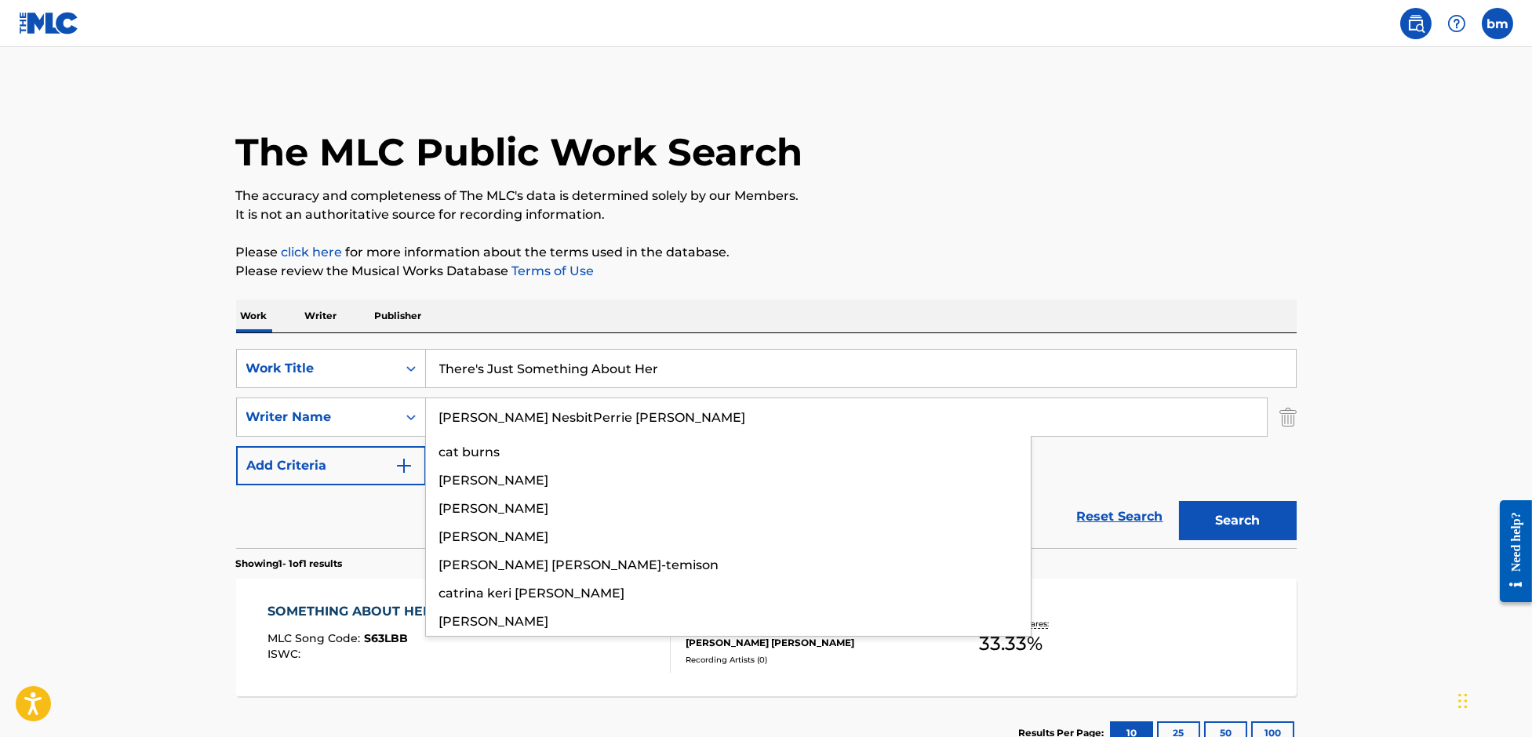
type input "Charlie MartinJoe HousleyNina NesbitPerrie Edwards"
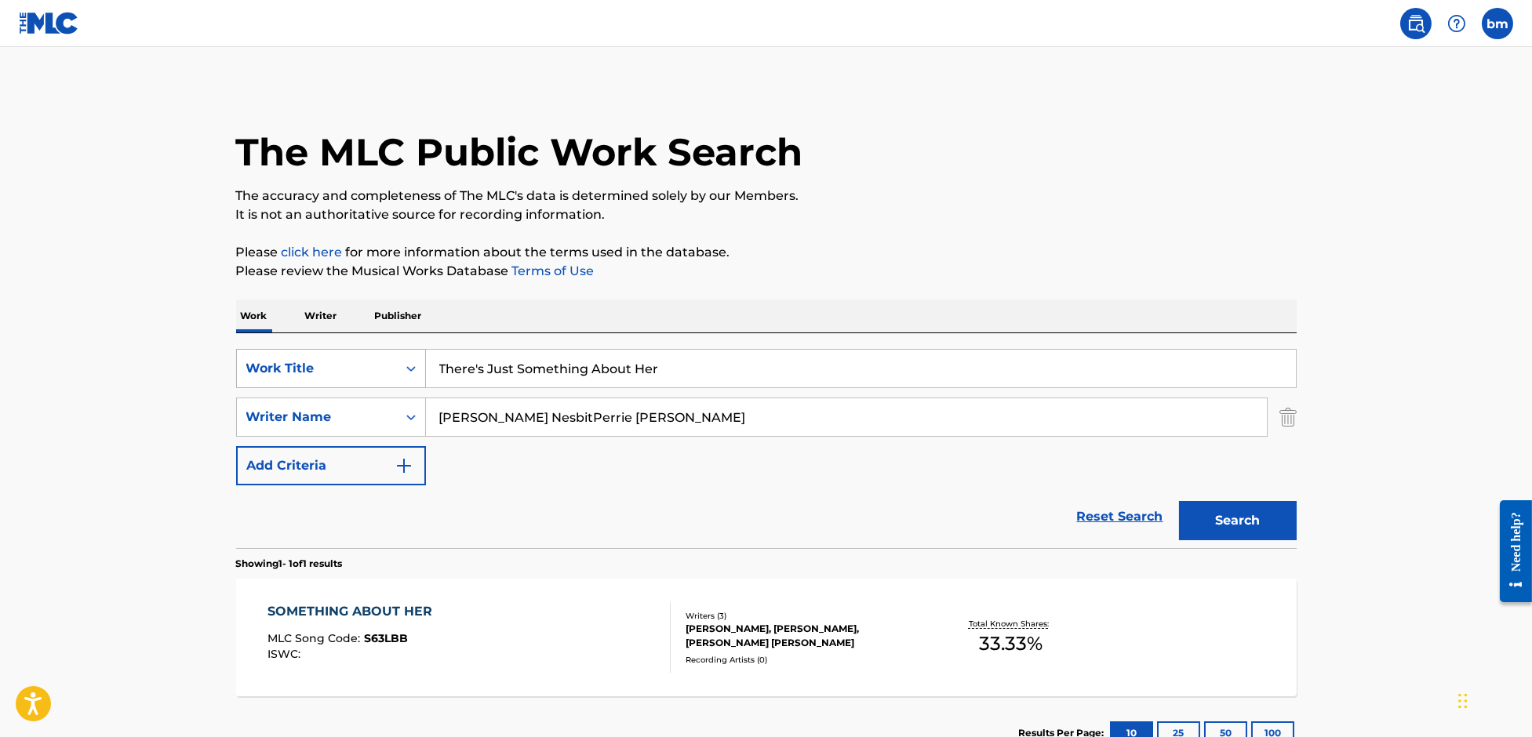
drag, startPoint x: 693, startPoint y: 362, endPoint x: 291, endPoint y: 368, distance: 401.6
click at [285, 365] on div "SearchWithCriteriaefbda6e8-e2e5-422b-9960-df5f92a6c291 Work Title There's Just …" at bounding box center [766, 368] width 1060 height 39
paste input "If He Wanted To He Would [PERSON_NAME]"
drag, startPoint x: 616, startPoint y: 365, endPoint x: 1111, endPoint y: 162, distance: 535.2
click at [1154, 302] on div "Work Writer Publisher SearchWithCriteriaefbda6e8-e2e5-422b-9960-df5f92a6c291 Wo…" at bounding box center [766, 535] width 1060 height 471
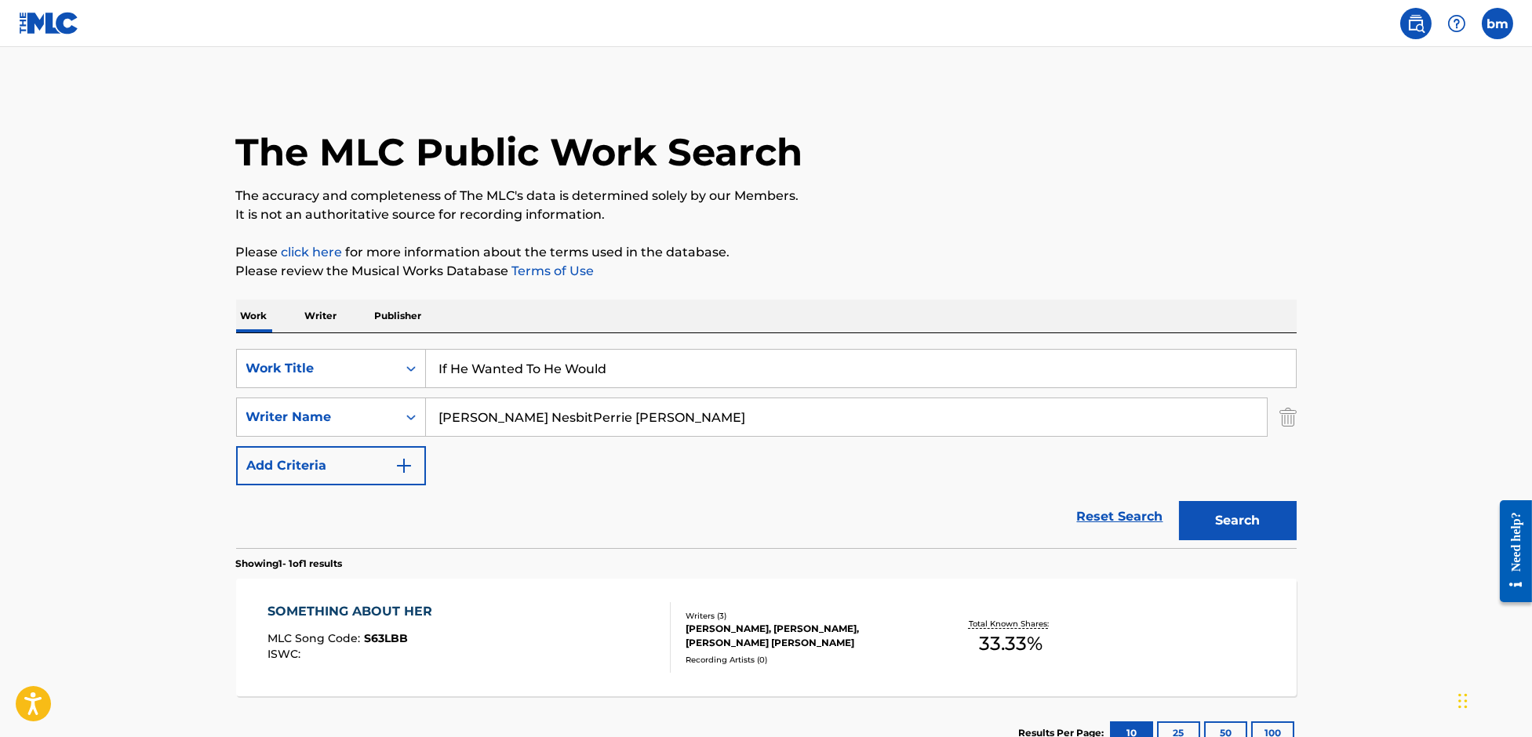
type input "If He Wanted To He Would"
drag, startPoint x: 1106, startPoint y: 156, endPoint x: 1107, endPoint y: 148, distance: 8.0
click at [1107, 148] on div "The MLC Public Work Search" at bounding box center [766, 143] width 1060 height 115
drag, startPoint x: 2018, startPoint y: 912, endPoint x: 1495, endPoint y: 528, distance: 649.1
click at [1234, 522] on button "Search" at bounding box center [1238, 520] width 118 height 39
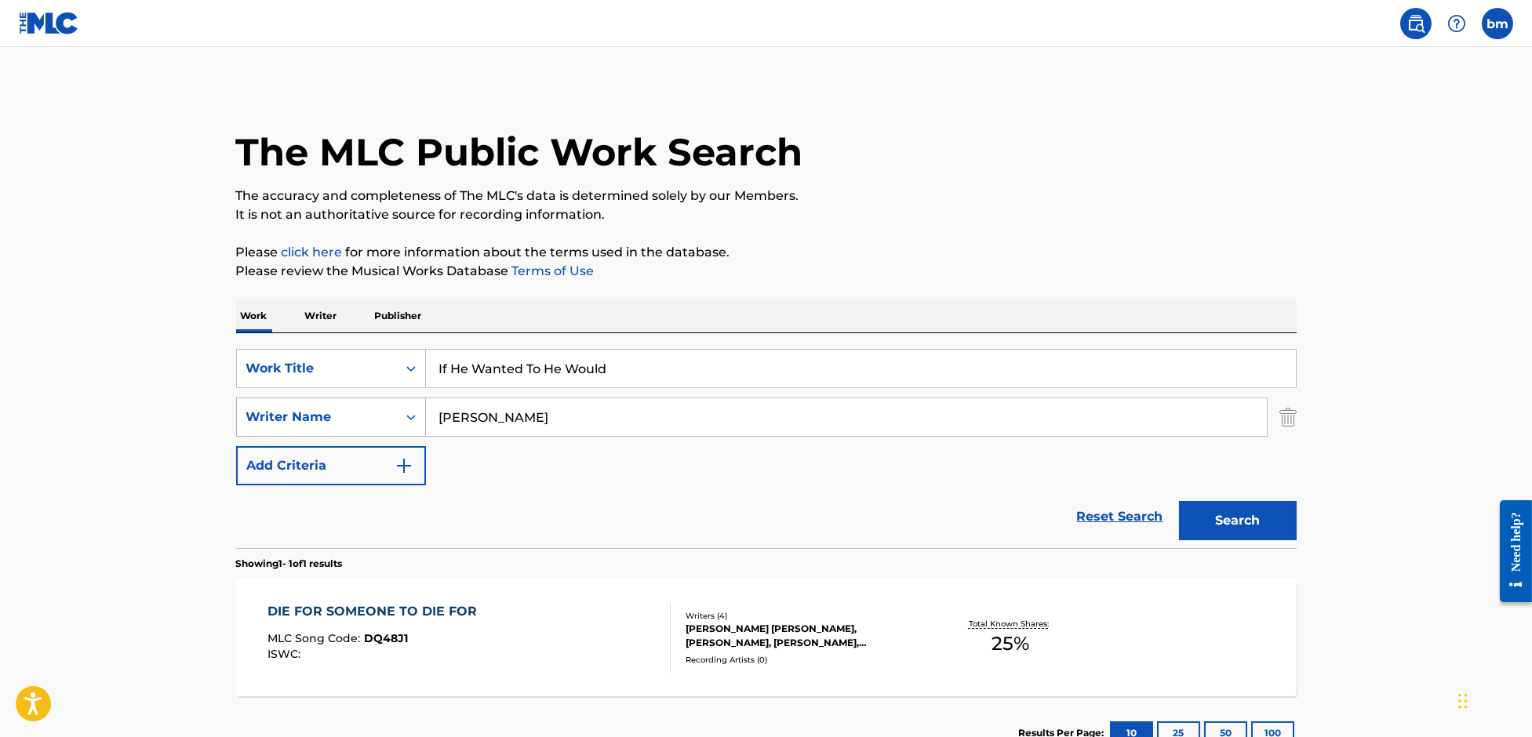
click at [362, 413] on div "SearchWithCriteriae9591d1b-d11b-4160-9f2f-35242e0031fc Writer Name Charlie Mart…" at bounding box center [766, 417] width 1060 height 39
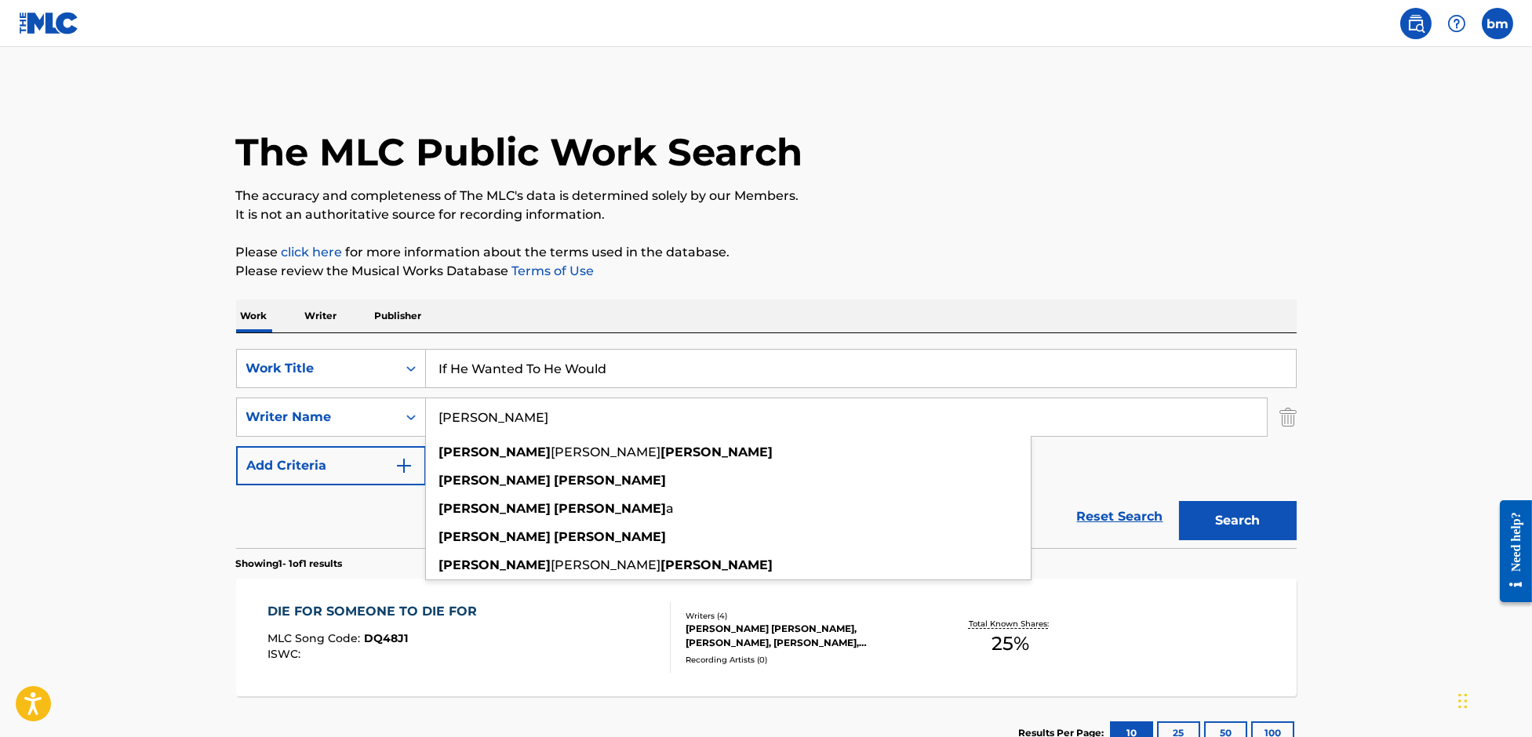
paste input "Joe HousleyNina NesbitPerrie Edwards"
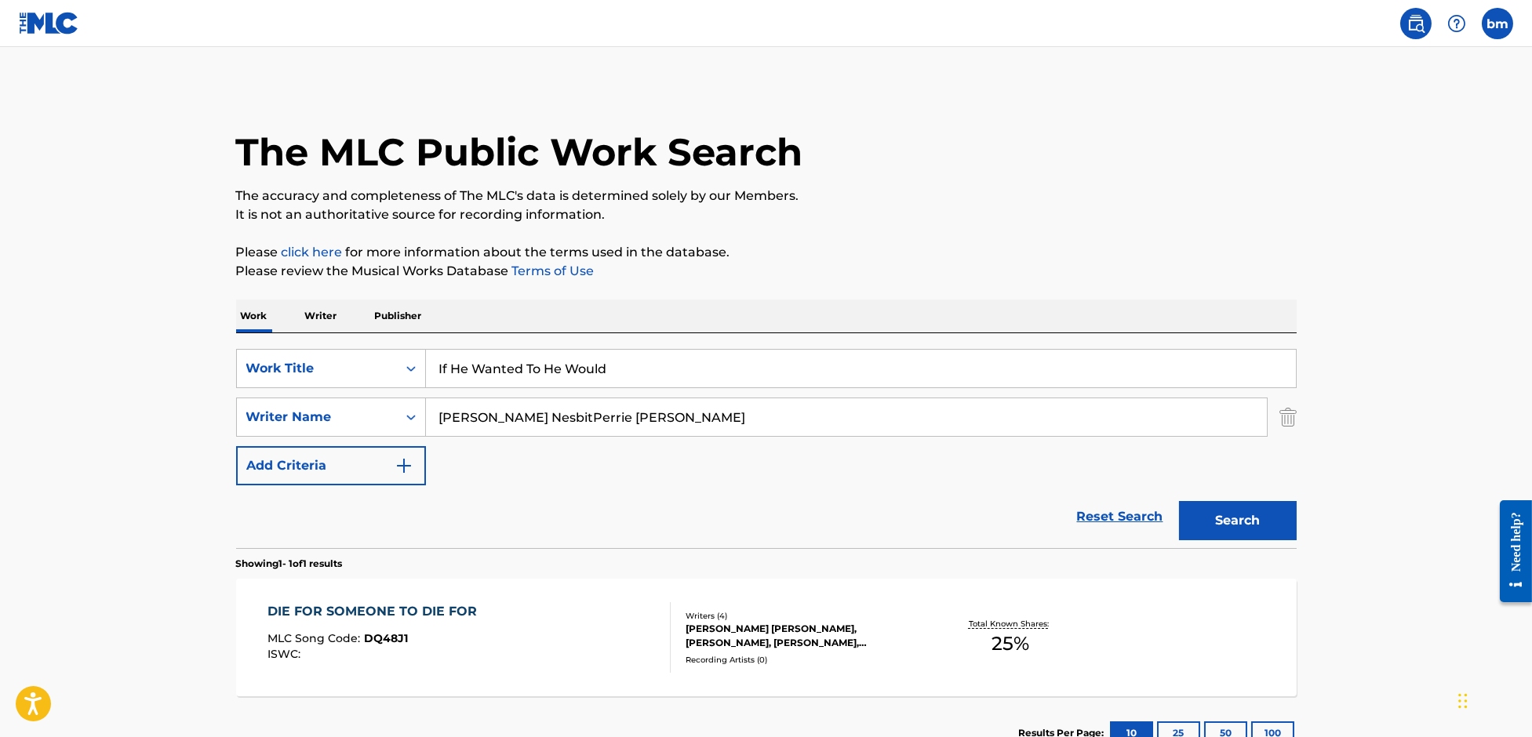
drag, startPoint x: 518, startPoint y: 418, endPoint x: 1333, endPoint y: 506, distance: 819.6
click at [1314, 491] on main "The MLC Public Work Search The accuracy and completeness of The MLC's data is d…" at bounding box center [766, 412] width 1532 height 731
click at [1238, 511] on button "Search" at bounding box center [1238, 520] width 118 height 39
drag, startPoint x: 576, startPoint y: 417, endPoint x: 354, endPoint y: 417, distance: 221.2
click at [355, 416] on div "SearchWithCriteriae9591d1b-d11b-4160-9f2f-35242e0031fc Writer Name Joe Housley" at bounding box center [766, 417] width 1060 height 39
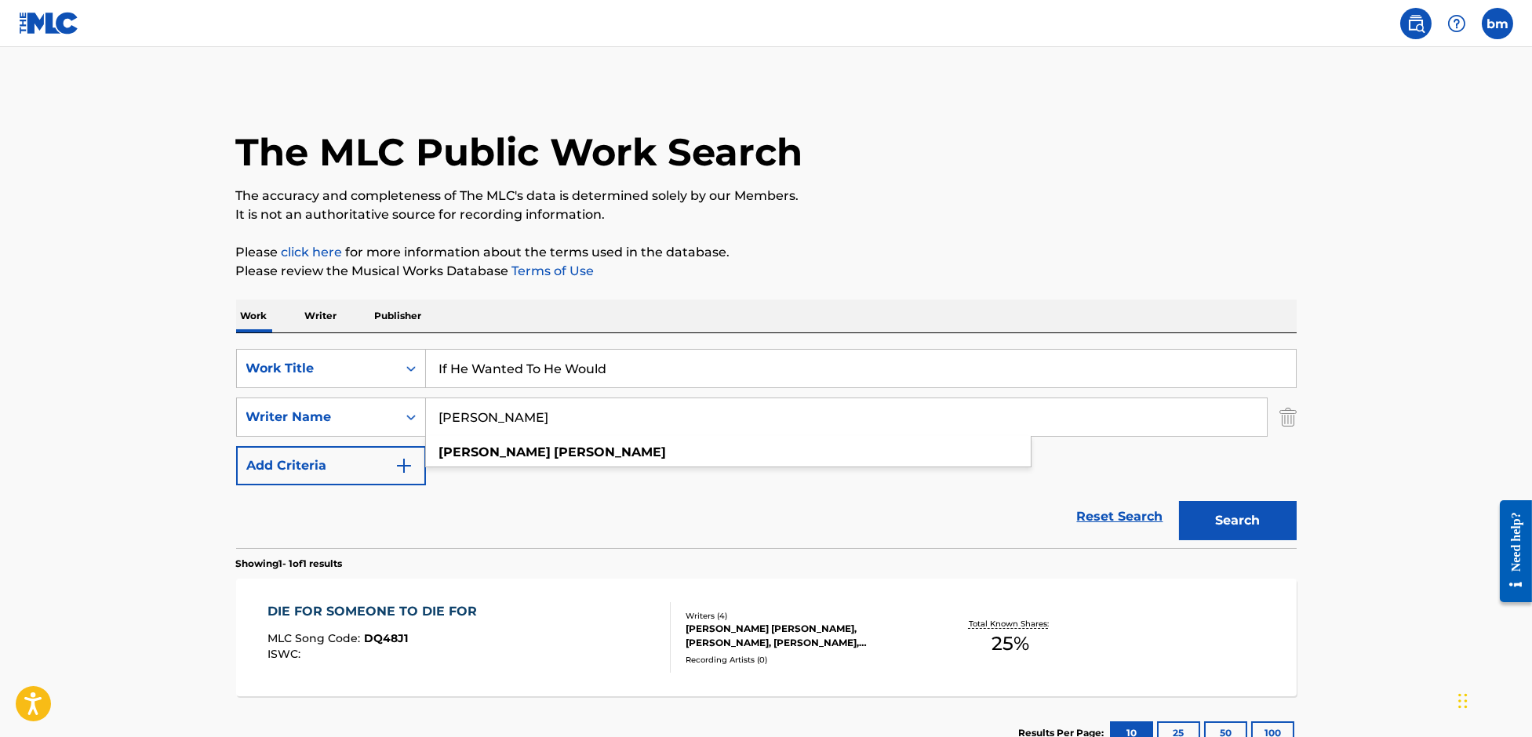
paste input "Nina NesbitPerrie Edwards"
click at [498, 441] on div "SearchWithCriteriaefbda6e8-e2e5-422b-9960-df5f92a6c291 Work Title If He Wanted …" at bounding box center [766, 417] width 1060 height 136
drag, startPoint x: 513, startPoint y: 413, endPoint x: 1219, endPoint y: 542, distance: 717.6
click at [1169, 524] on form "SearchWithCriteriaefbda6e8-e2e5-422b-9960-df5f92a6c291 Work Title If He Wanted …" at bounding box center [766, 448] width 1060 height 199
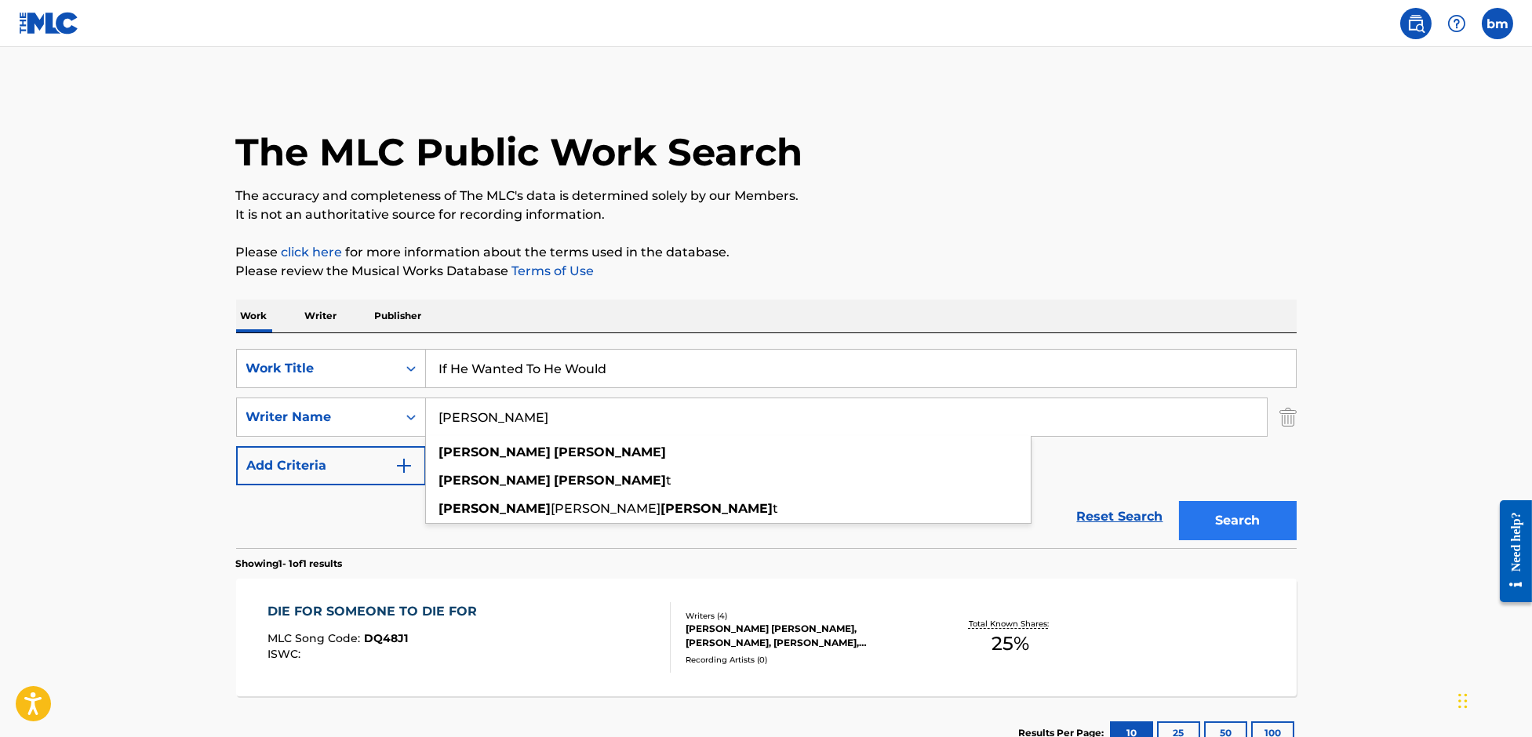
type input "Nina Nesbit"
click at [1223, 522] on button "Search" at bounding box center [1238, 520] width 118 height 39
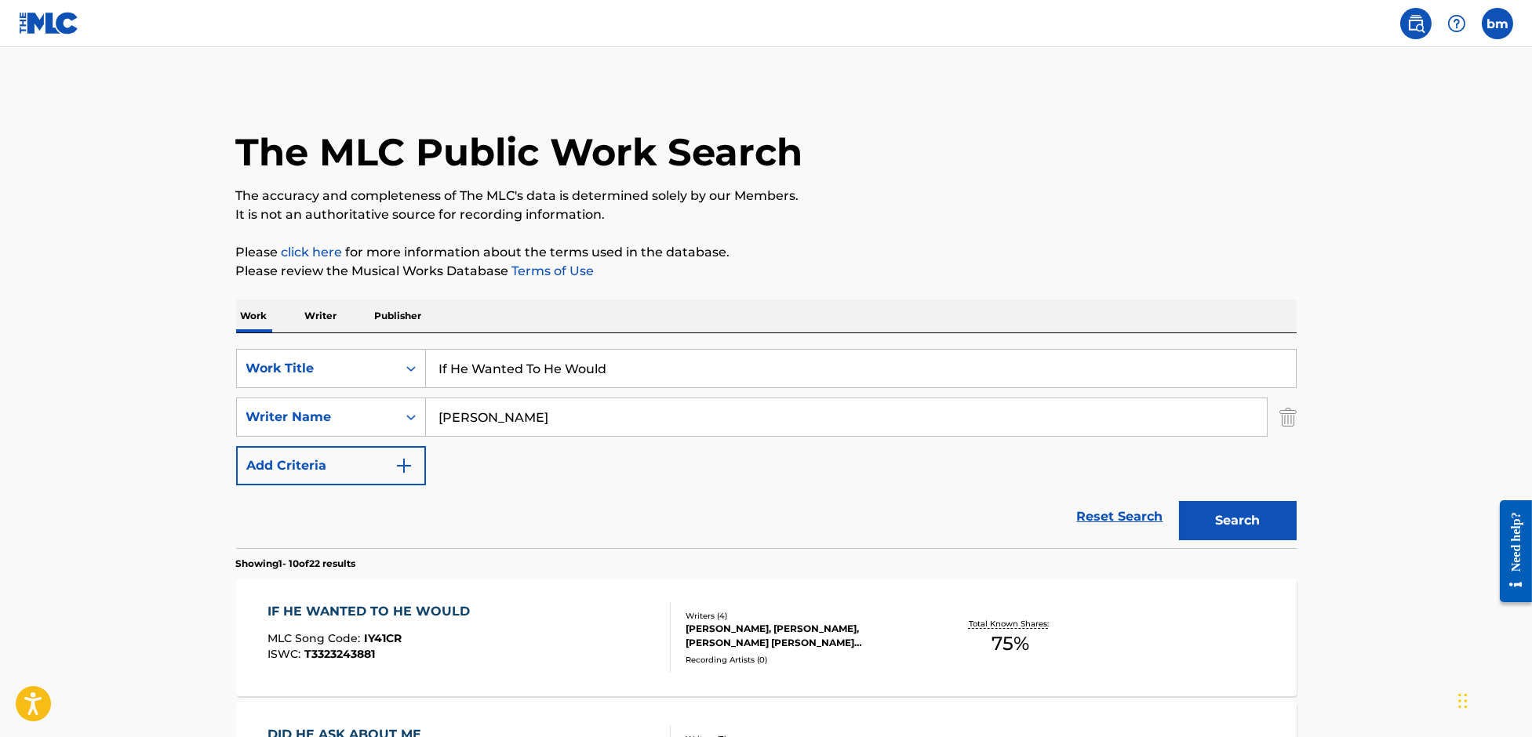
click at [549, 645] on div "IF HE WANTED TO HE WOULD MLC Song Code : IY41CR ISWC : T3323243881" at bounding box center [468, 637] width 403 height 71
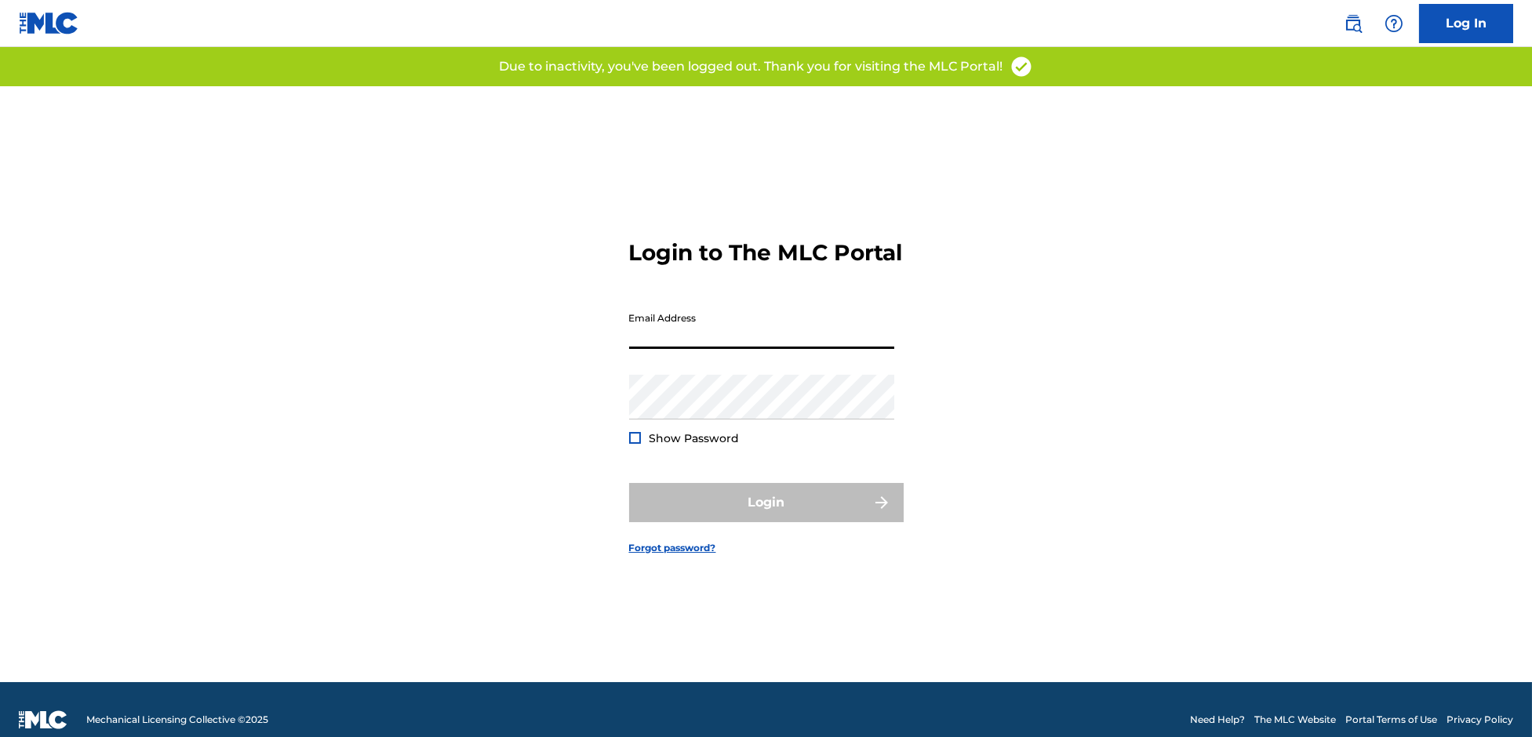
click at [768, 340] on input "Email Address" at bounding box center [761, 326] width 265 height 45
click at [724, 349] on input "Email Address" at bounding box center [761, 326] width 265 height 45
type input "[PERSON_NAME][EMAIL_ADDRESS][PERSON_NAME][DOMAIN_NAME]"
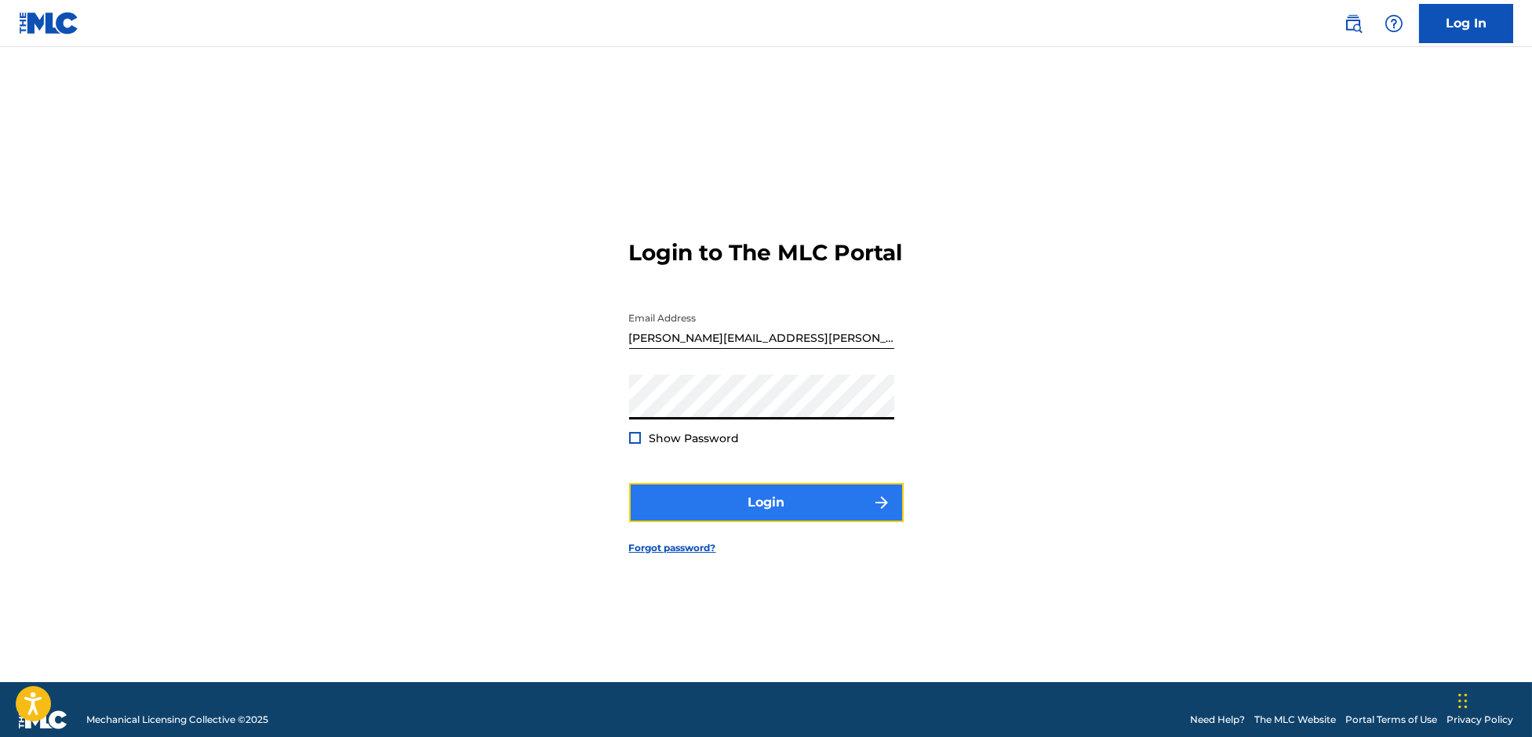
click at [693, 514] on button "Login" at bounding box center [766, 502] width 274 height 39
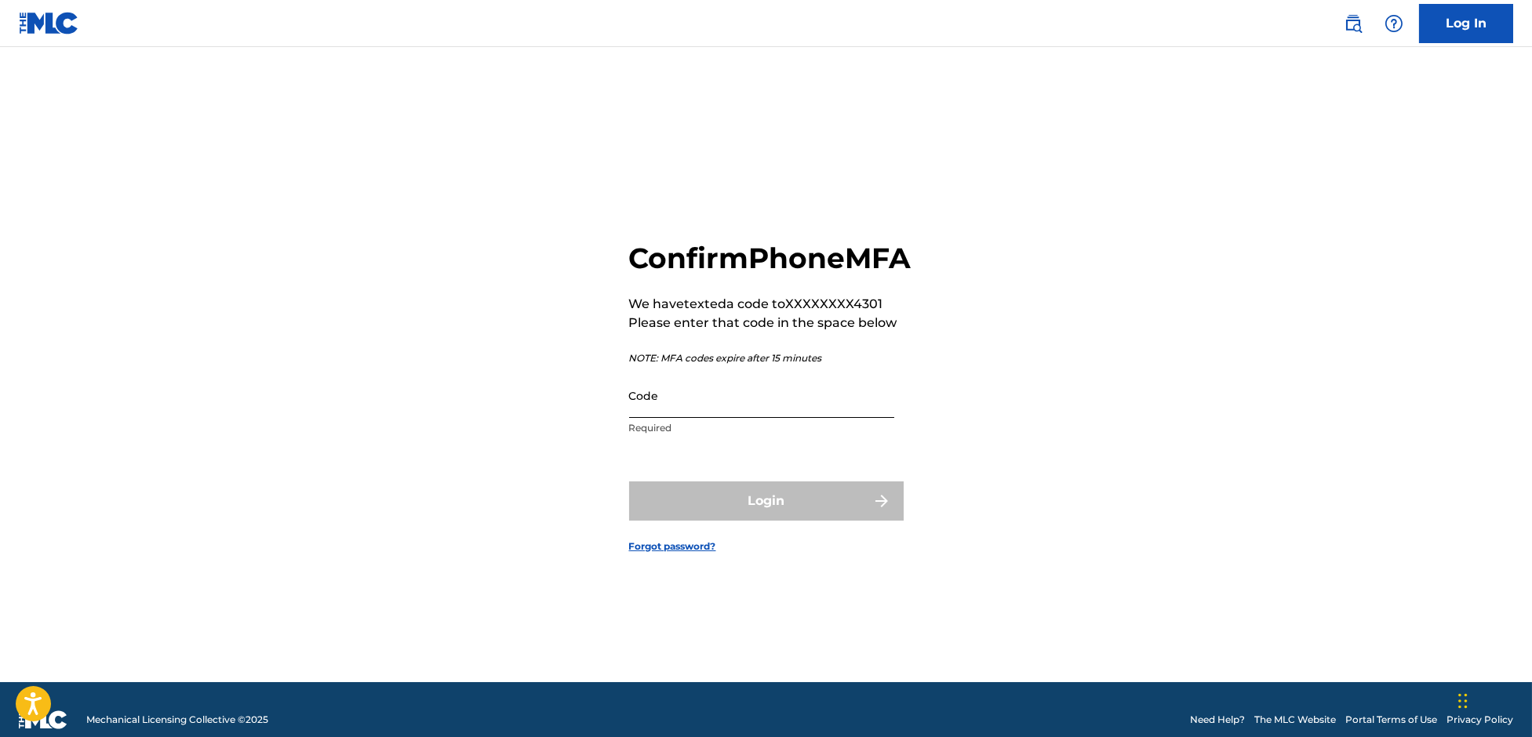
click at [656, 418] on input "Code" at bounding box center [761, 395] width 265 height 45
click at [648, 417] on input "Code" at bounding box center [761, 395] width 265 height 45
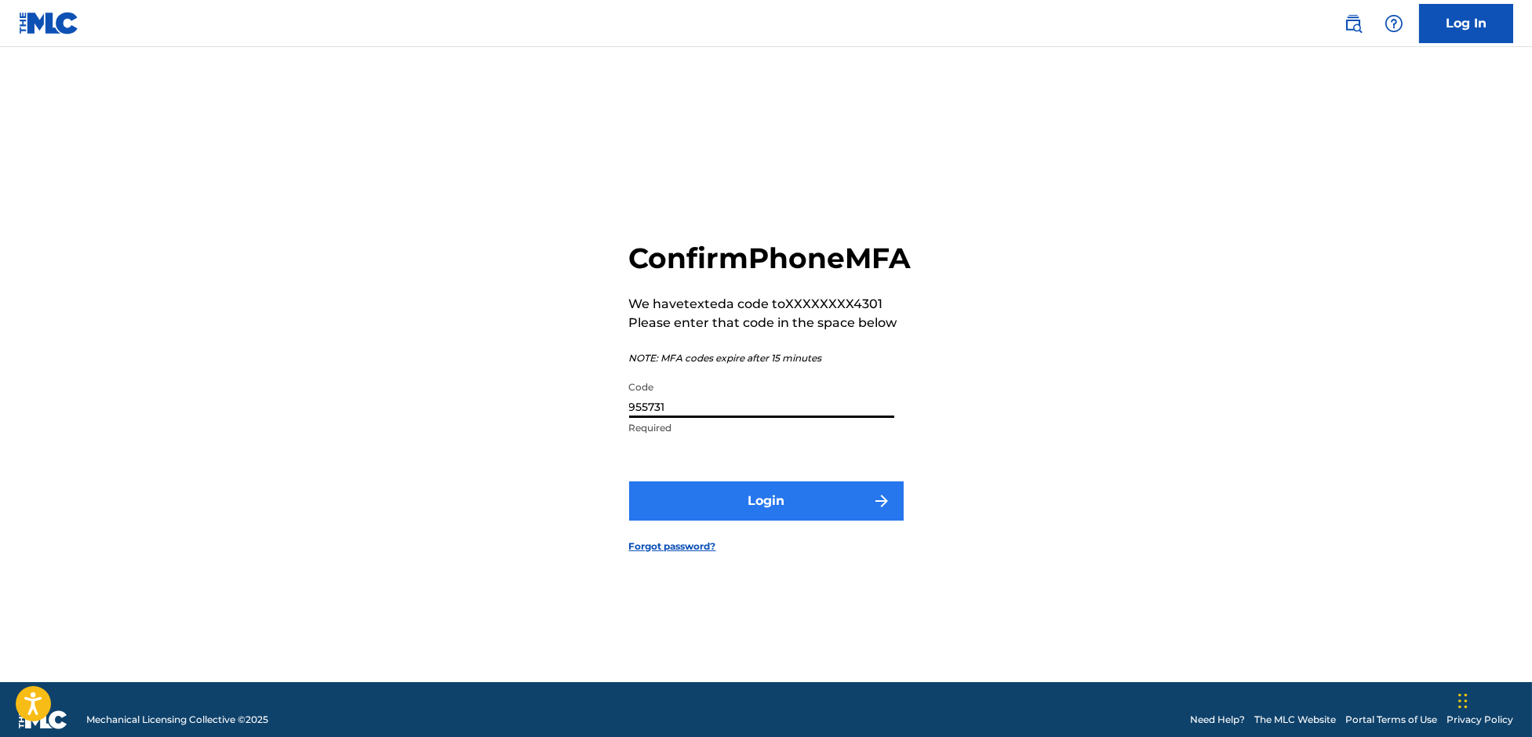
type input "955731"
click at [791, 520] on button "Login" at bounding box center [766, 501] width 274 height 39
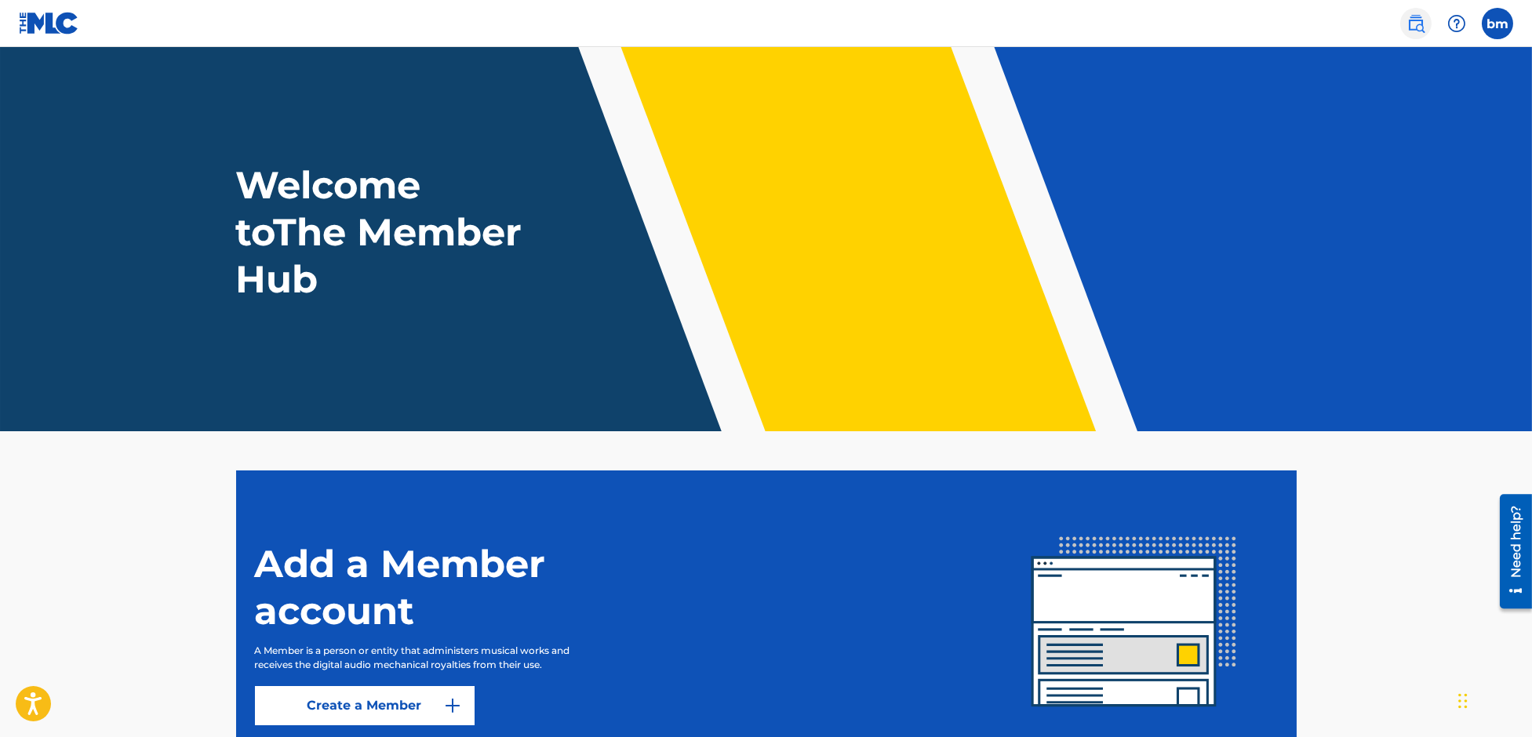
click at [1409, 24] on img at bounding box center [1415, 23] width 19 height 19
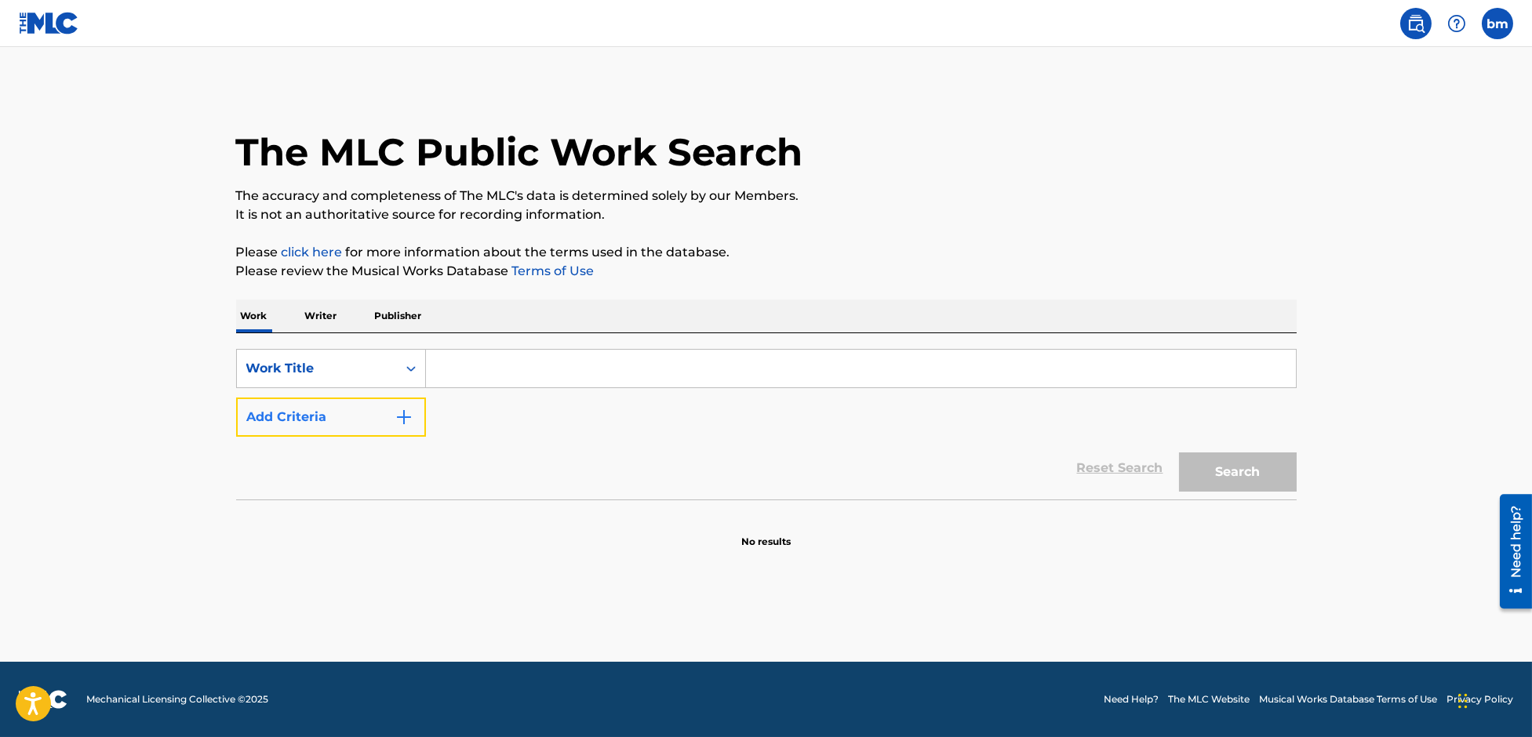
drag, startPoint x: 384, startPoint y: 421, endPoint x: 409, endPoint y: 420, distance: 25.9
click at [391, 421] on button "Add Criteria" at bounding box center [331, 417] width 190 height 39
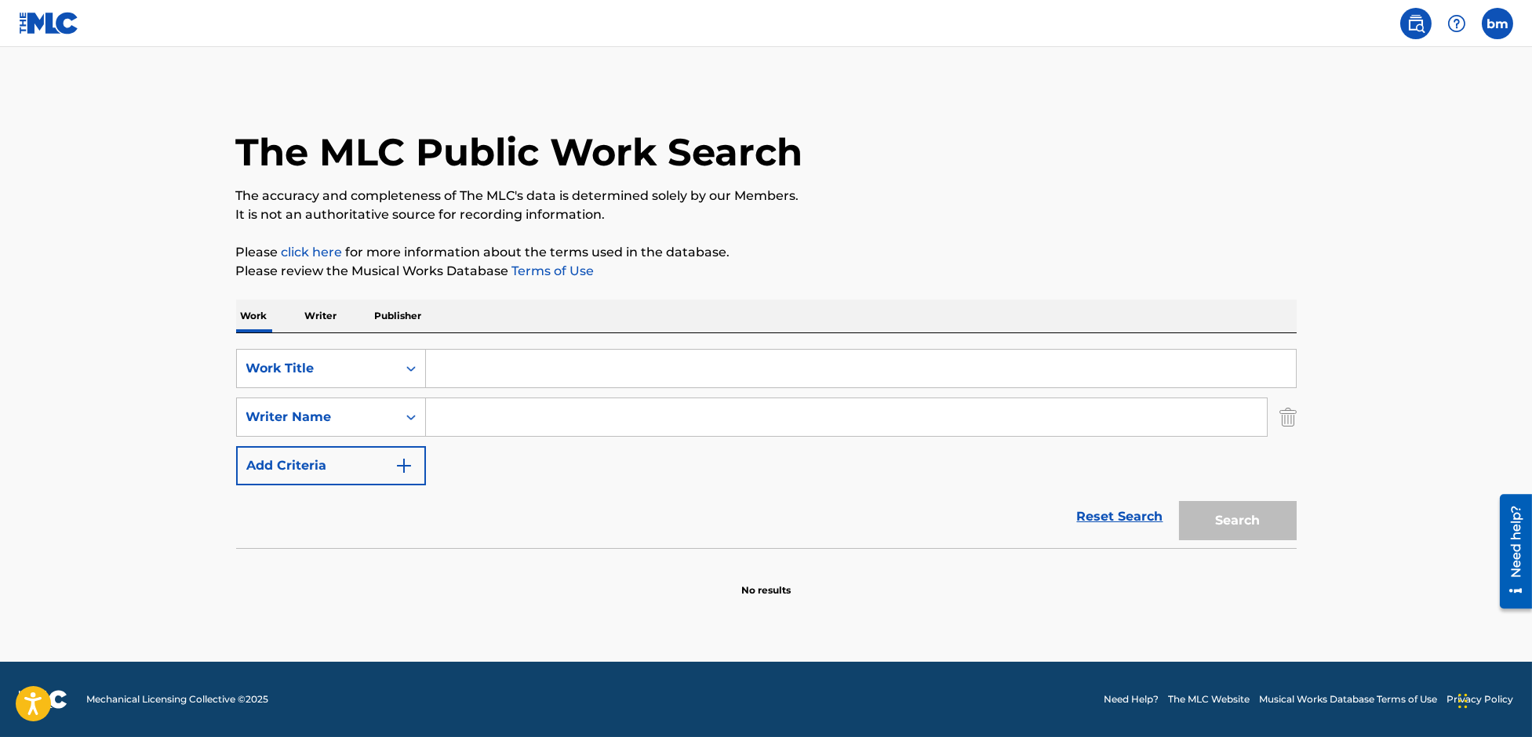
click at [507, 422] on input "Search Form" at bounding box center [846, 417] width 841 height 38
paste input "[PERSON_NAME]"
type input "[PERSON_NAME]"
click at [546, 373] on input "Search Form" at bounding box center [861, 369] width 870 height 38
paste input "If He Wanted To He Would [PERSON_NAME]"
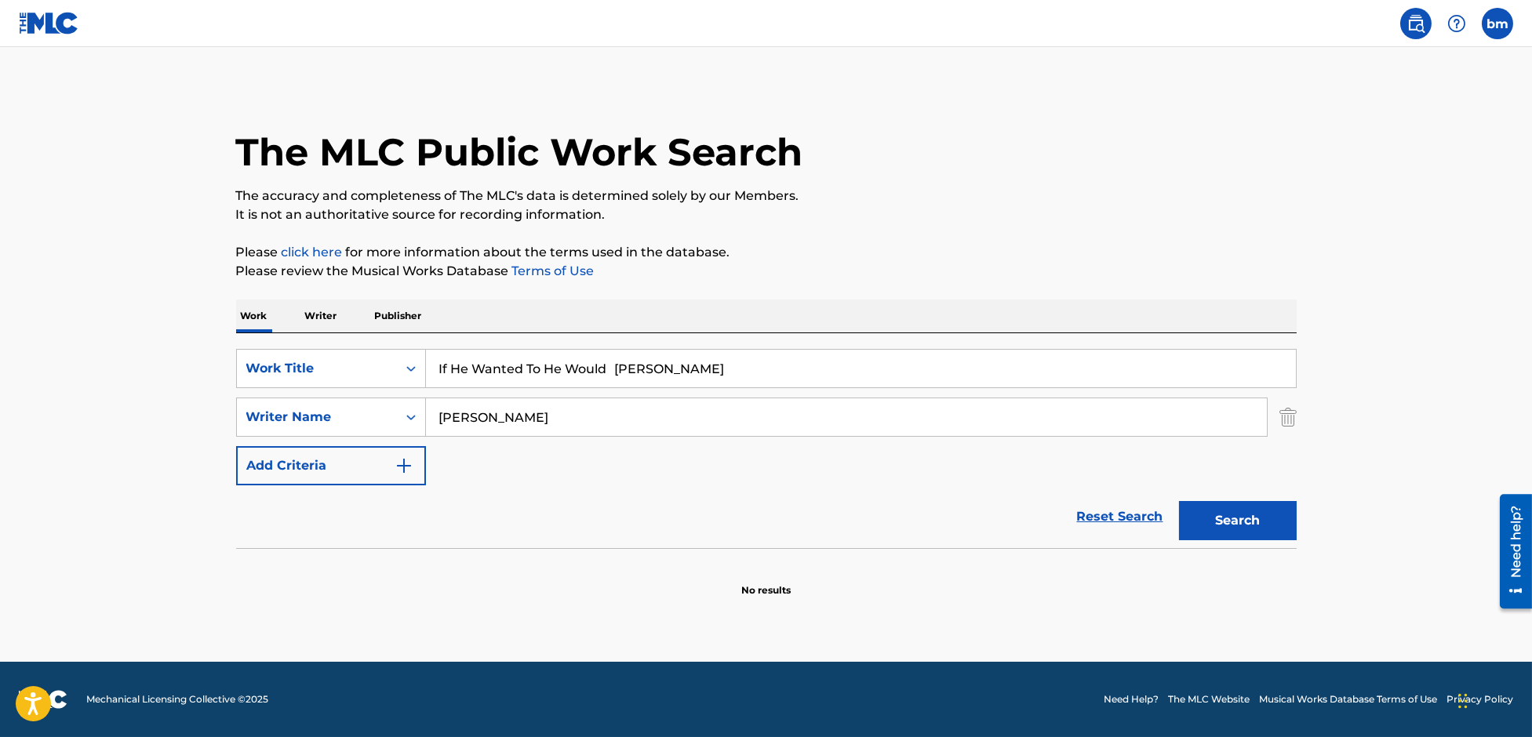
drag, startPoint x: 623, startPoint y: 377, endPoint x: 998, endPoint y: 391, distance: 375.2
click at [987, 386] on input "If He Wanted To He Would [PERSON_NAME]" at bounding box center [861, 369] width 870 height 38
type input "If He Wanted To He Would"
click at [1256, 520] on button "Search" at bounding box center [1238, 520] width 118 height 39
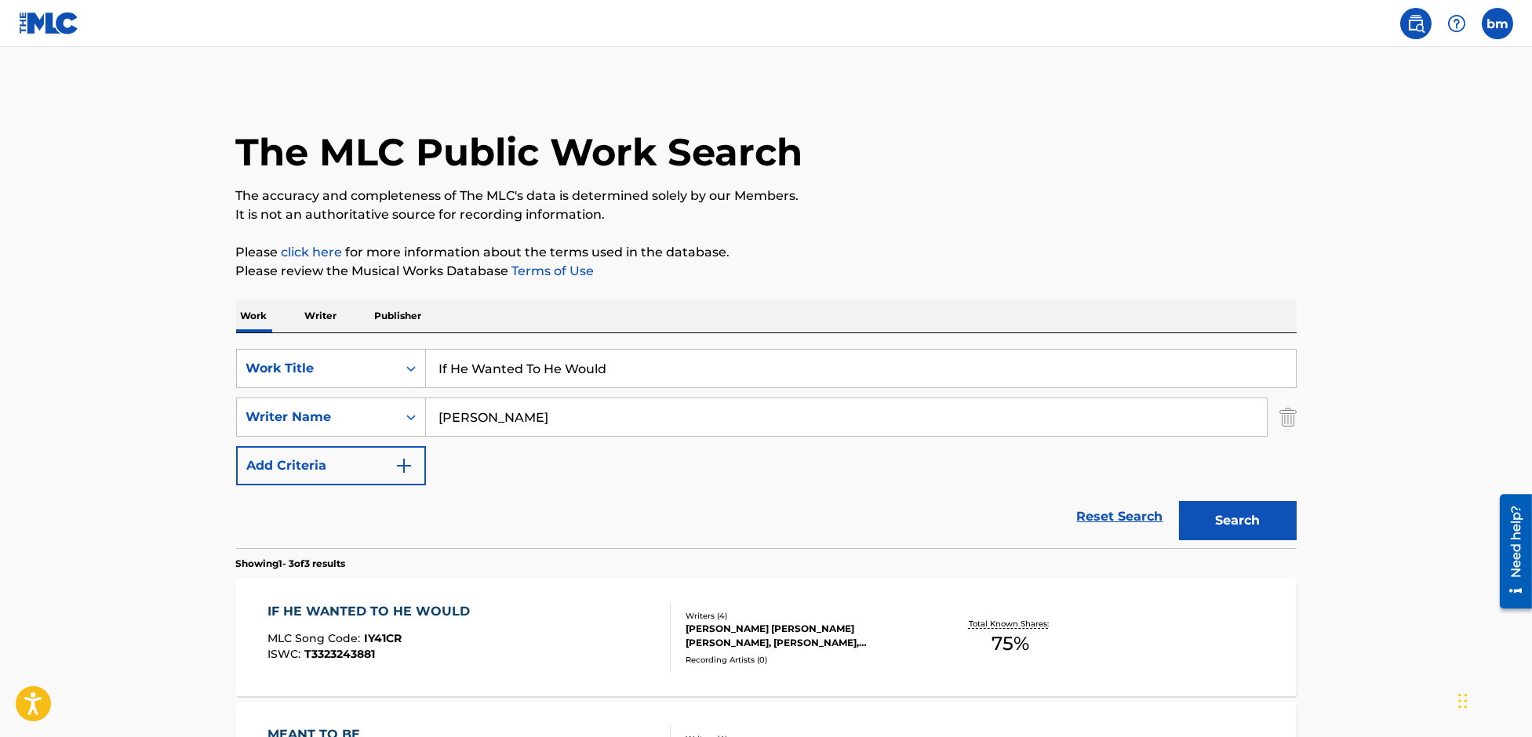
click at [551, 648] on div "IF HE WANTED TO HE WOULD MLC Song Code : IY41CR ISWC : T3323243881" at bounding box center [468, 637] width 403 height 71
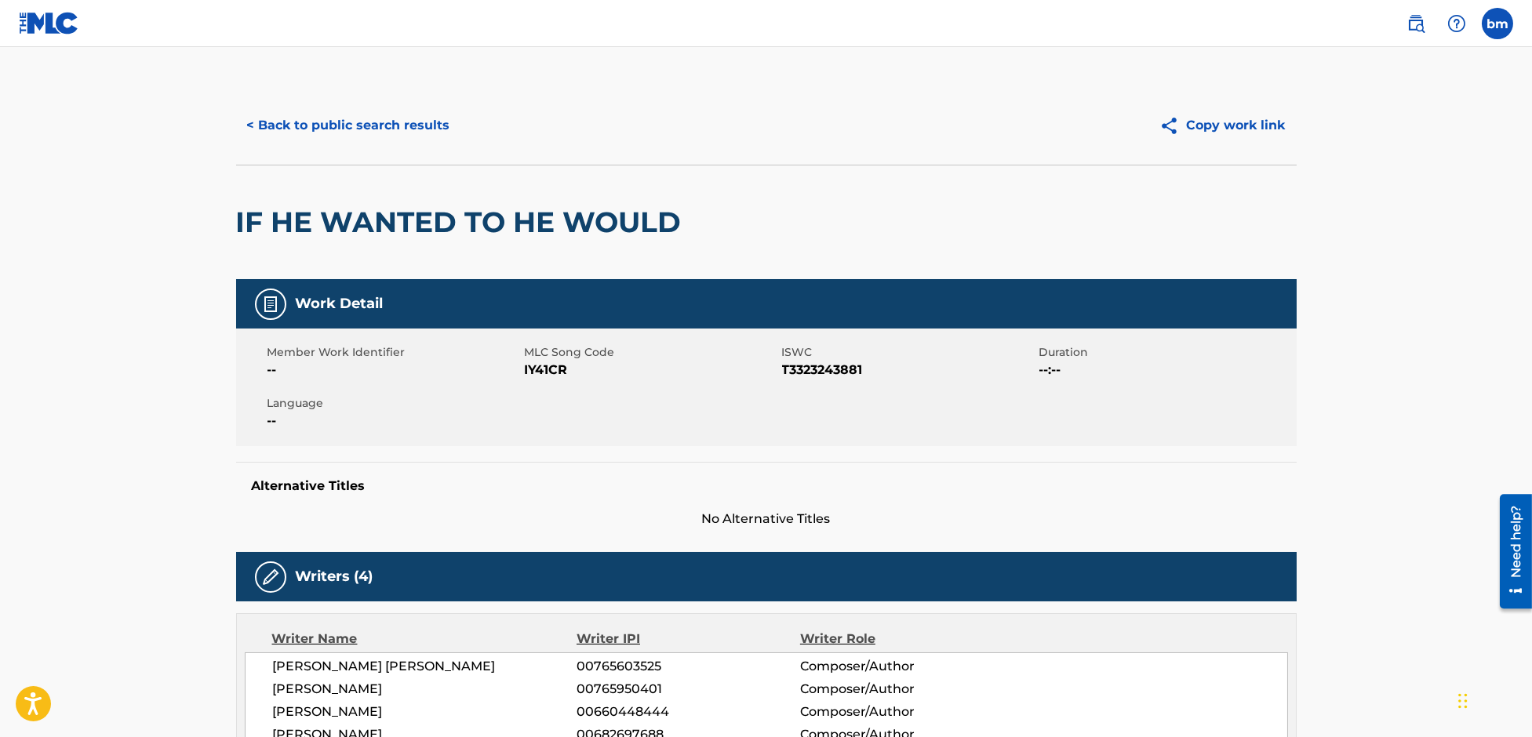
click at [545, 374] on span "IY41CR" at bounding box center [651, 370] width 253 height 19
click at [544, 373] on span "IY41CR" at bounding box center [651, 370] width 253 height 19
copy span "IY41CR"
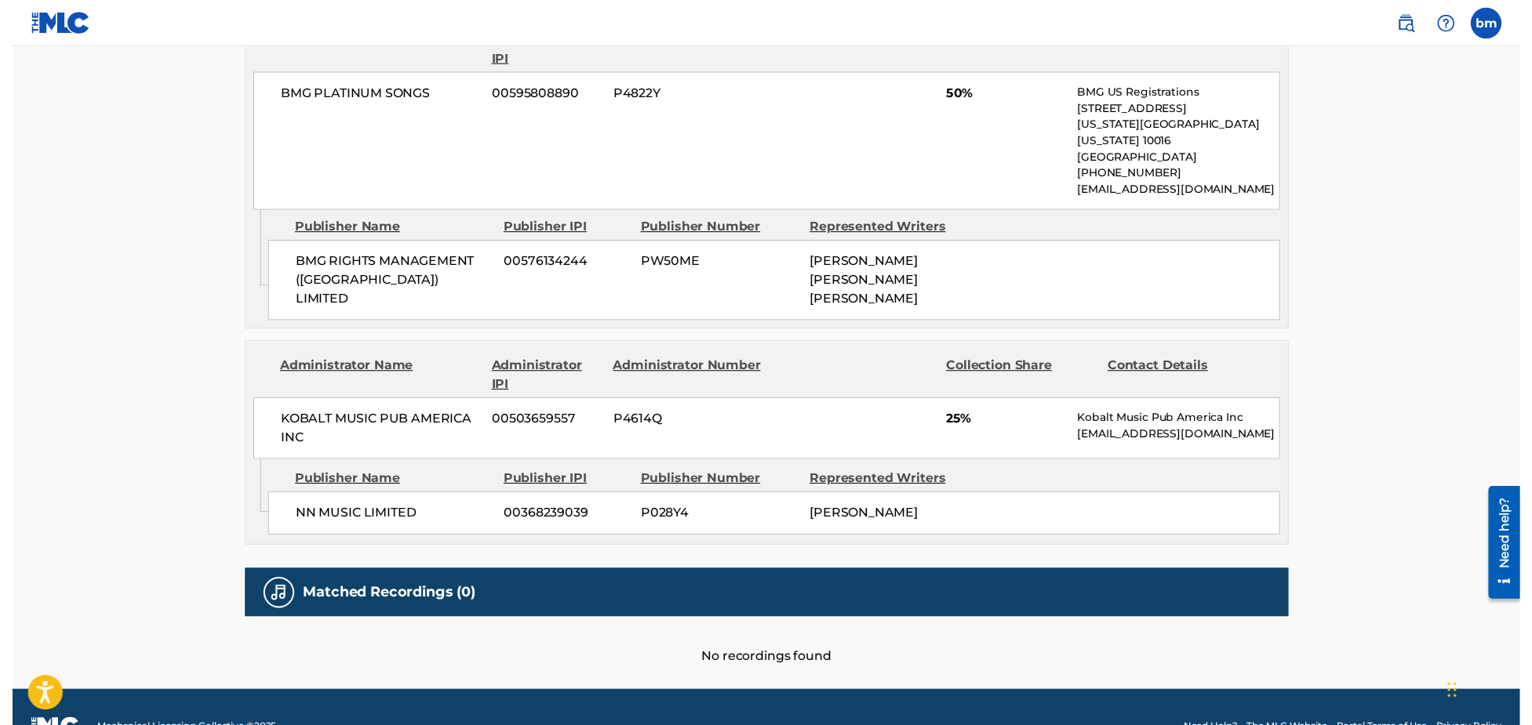
scroll to position [836, 0]
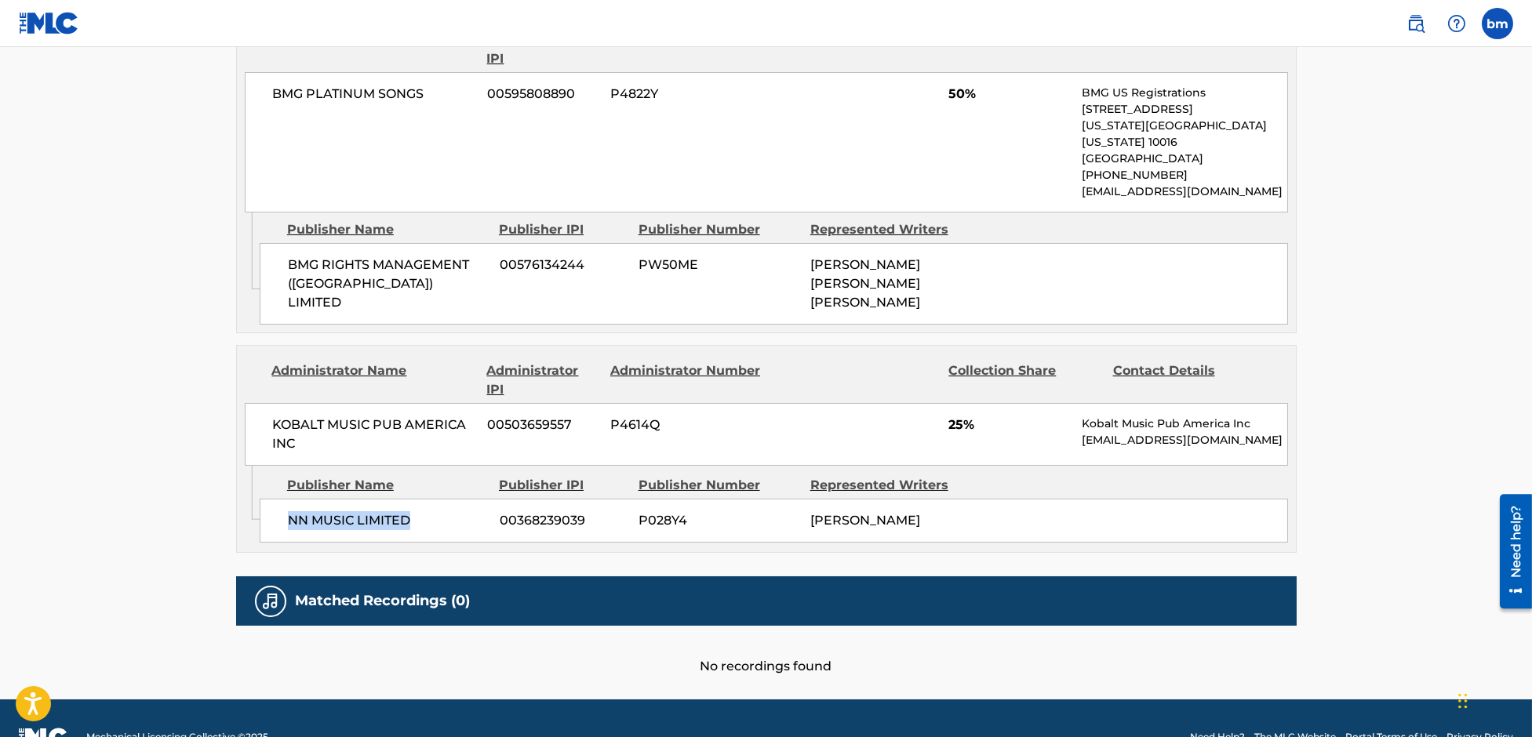
drag, startPoint x: 277, startPoint y: 505, endPoint x: 442, endPoint y: 507, distance: 164.7
click at [442, 507] on div "NN MUSIC LIMITED 00368239039 P028Y4 [PERSON_NAME]" at bounding box center [774, 521] width 1028 height 44
copy span "NN MUSIC LIMITED"
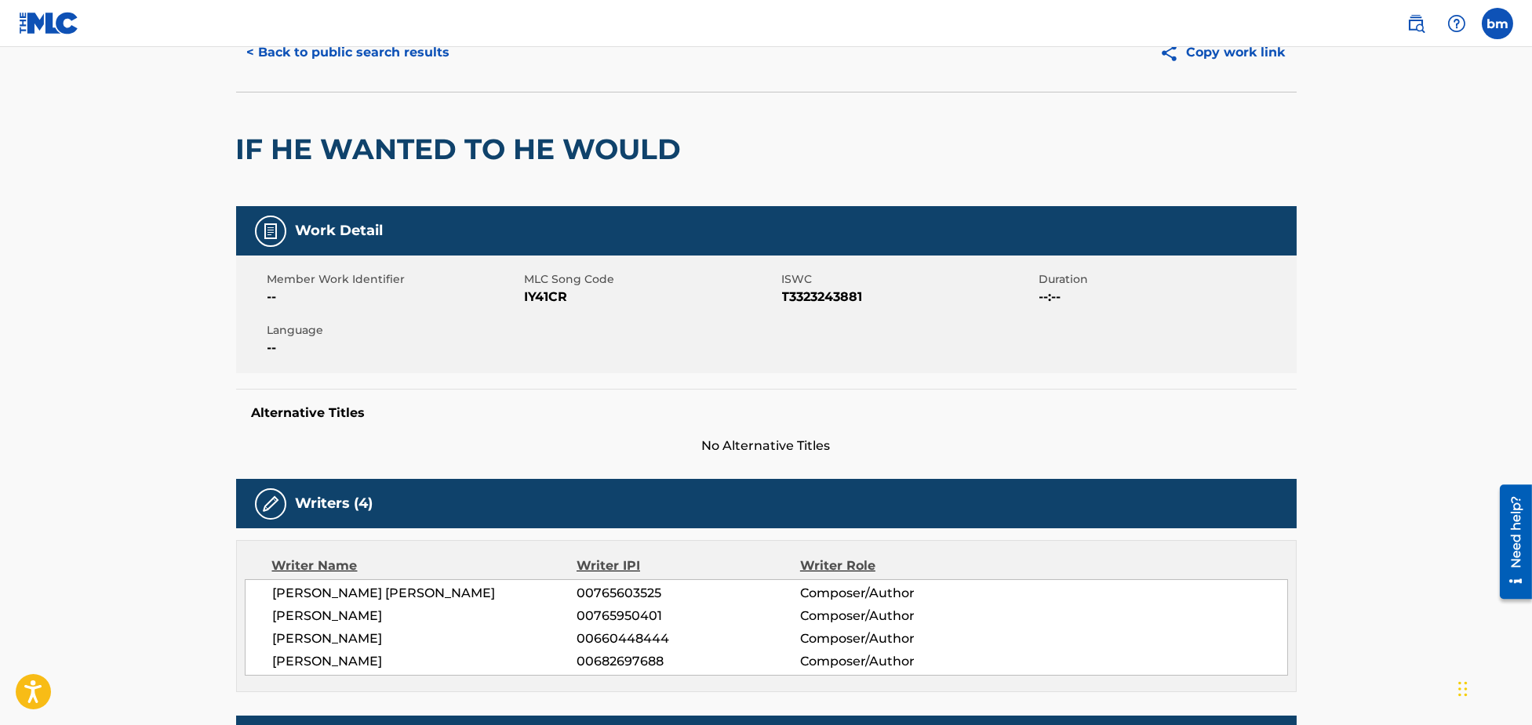
scroll to position [0, 0]
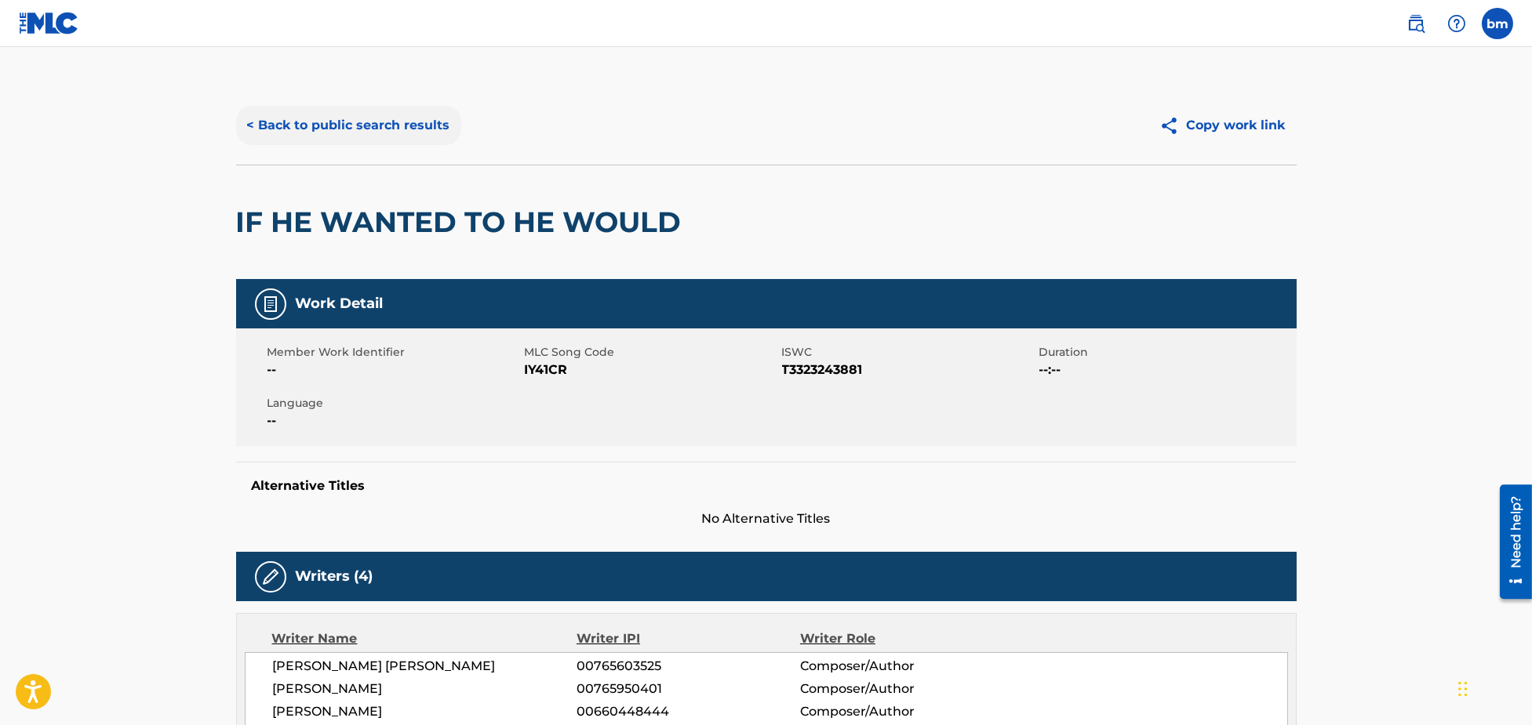
click at [322, 143] on button "< Back to public search results" at bounding box center [348, 125] width 225 height 39
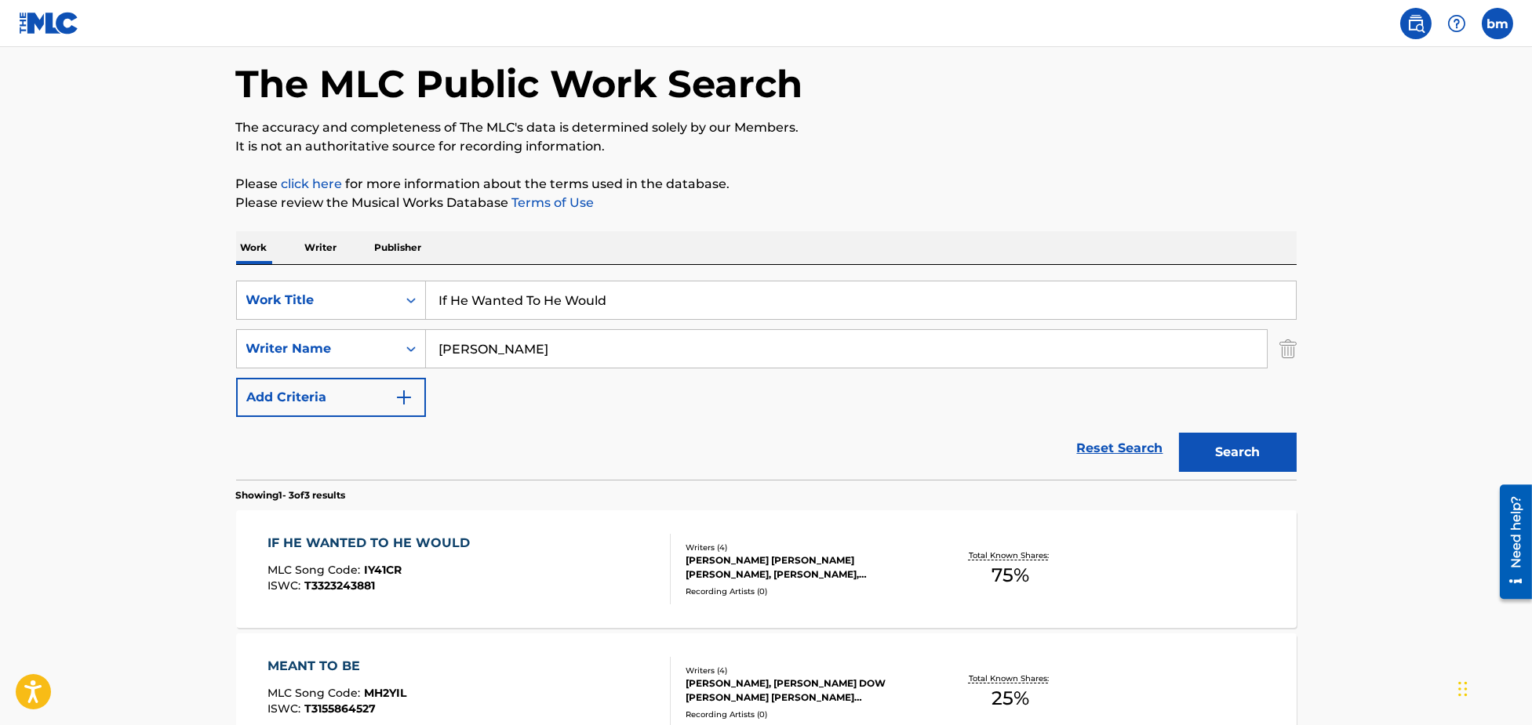
scroll to position [104, 0]
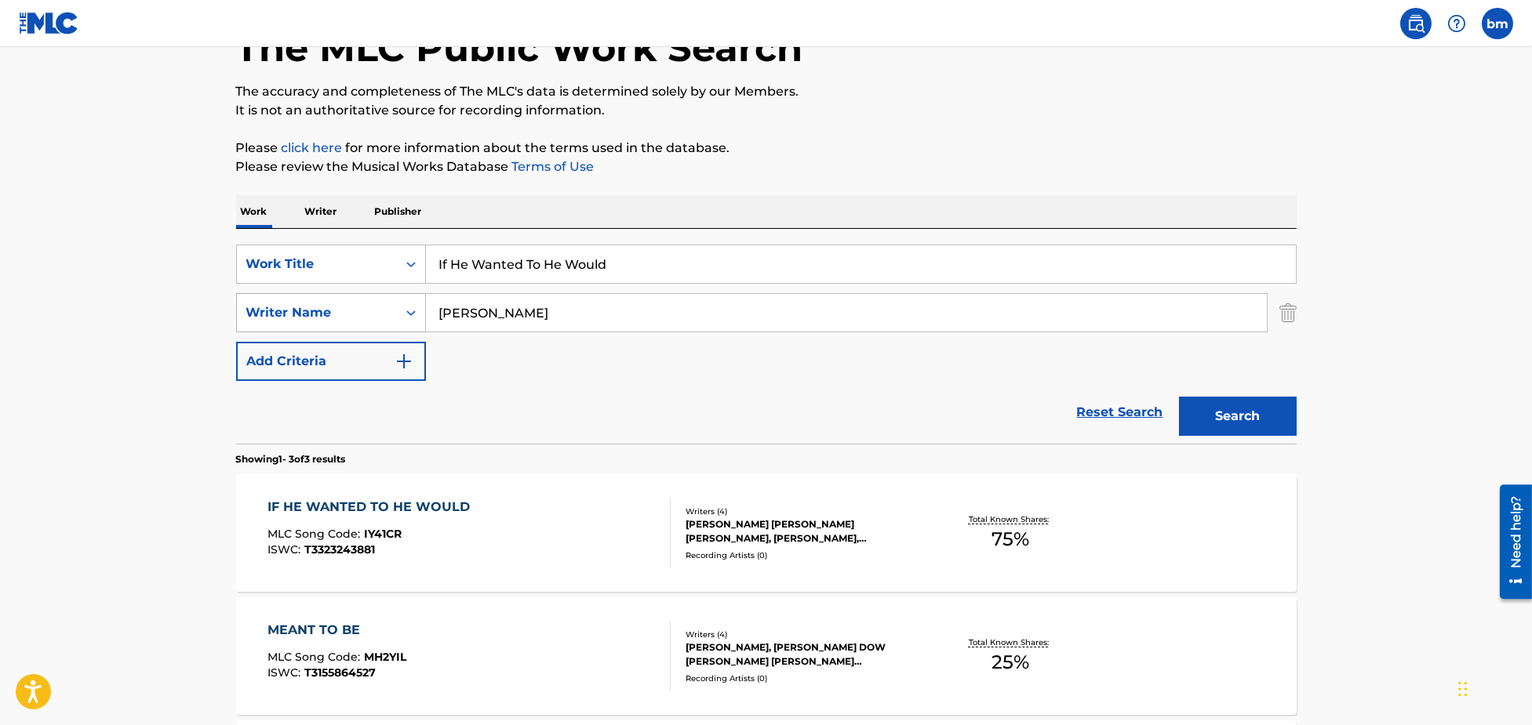
click at [419, 320] on div "SearchWithCriteria8f7b8ce3-eeec-4247-bf4b-6e9d3590a07f Writer Na[PERSON_NAME]" at bounding box center [766, 312] width 1060 height 39
paste input "[PERSON_NAME] NeslerZach Top"
type input "[PERSON_NAME] NeslerZach Top"
drag, startPoint x: 732, startPoint y: 235, endPoint x: 365, endPoint y: 265, distance: 367.5
click at [329, 250] on div "SearchWithCriteria3855438c-e6e9-40bc-addb-c9a26551e8d7 Work Title If He Wanted …" at bounding box center [766, 336] width 1060 height 215
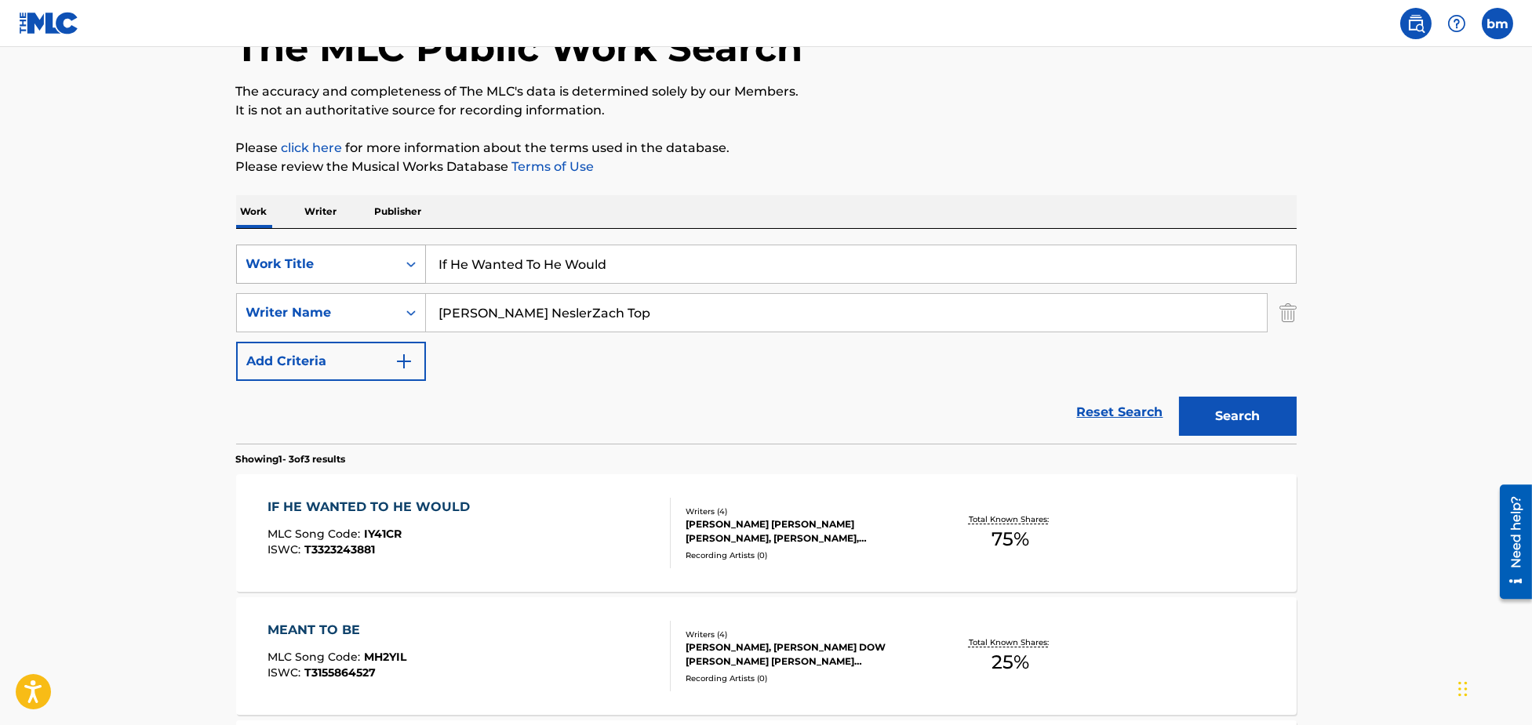
drag, startPoint x: 768, startPoint y: 248, endPoint x: 345, endPoint y: 273, distance: 423.5
click at [346, 271] on div "SearchWithCriteria3855438c-e6e9-40bc-addb-c9a26551e8d7 Work Title If He Wanted …" at bounding box center [766, 264] width 1060 height 39
paste input "South Of Sanity Zach Top"
drag, startPoint x: 545, startPoint y: 266, endPoint x: 1096, endPoint y: 205, distance: 554.6
click at [1096, 214] on div "Work Writer Publisher SearchWithCriteria3855438c-e6e9-40bc-addb-c9a26551e8d7 Wo…" at bounding box center [766, 553] width 1060 height 717
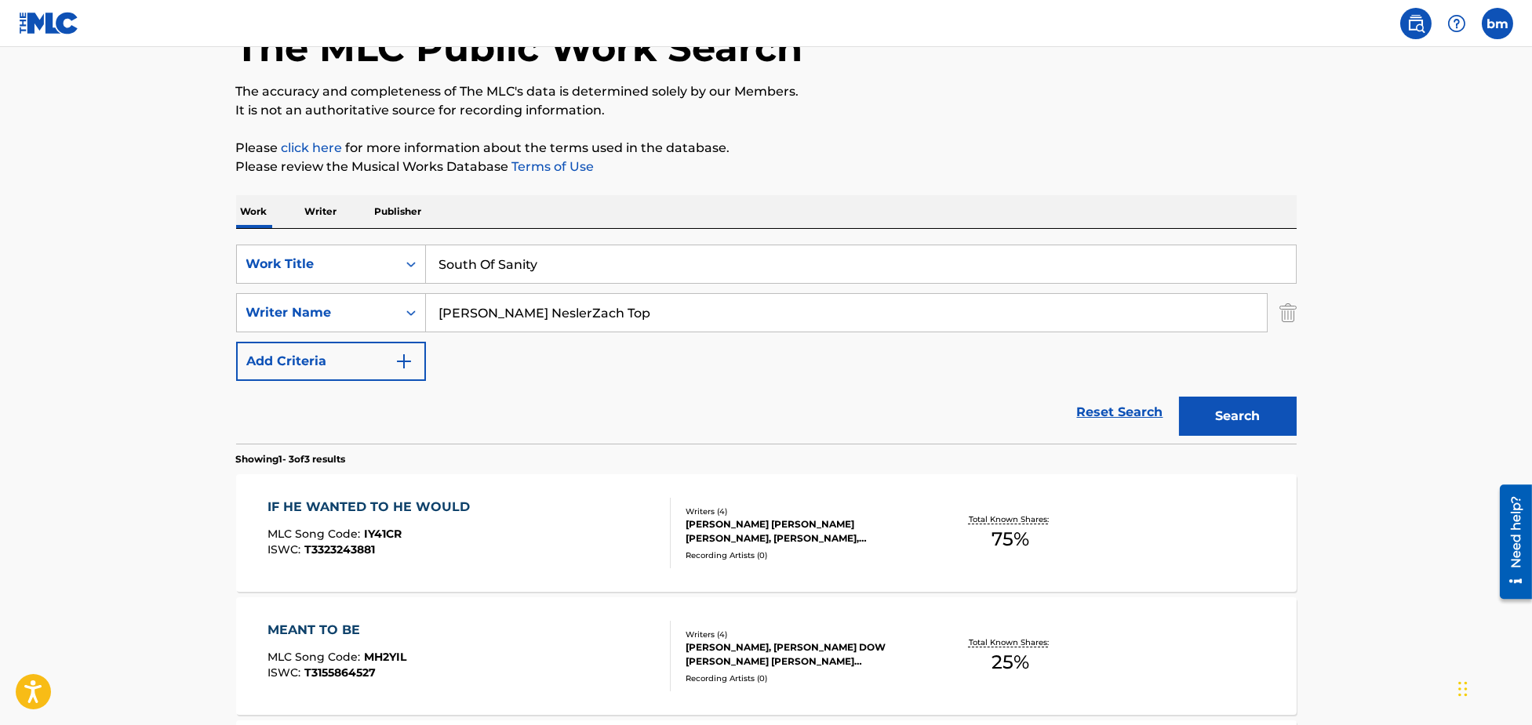
type input "South Of Sanity"
click at [1038, 147] on p "Please click here for more information about the terms used in the database." at bounding box center [766, 148] width 1060 height 19
drag, startPoint x: 570, startPoint y: 314, endPoint x: 1252, endPoint y: 409, distance: 688.9
click at [1194, 384] on form "SearchWithCriteria3855438c-e6e9-40bc-addb-c9a26551e8d7 Work Title South Of Sani…" at bounding box center [766, 344] width 1060 height 199
type input "[PERSON_NAME]"
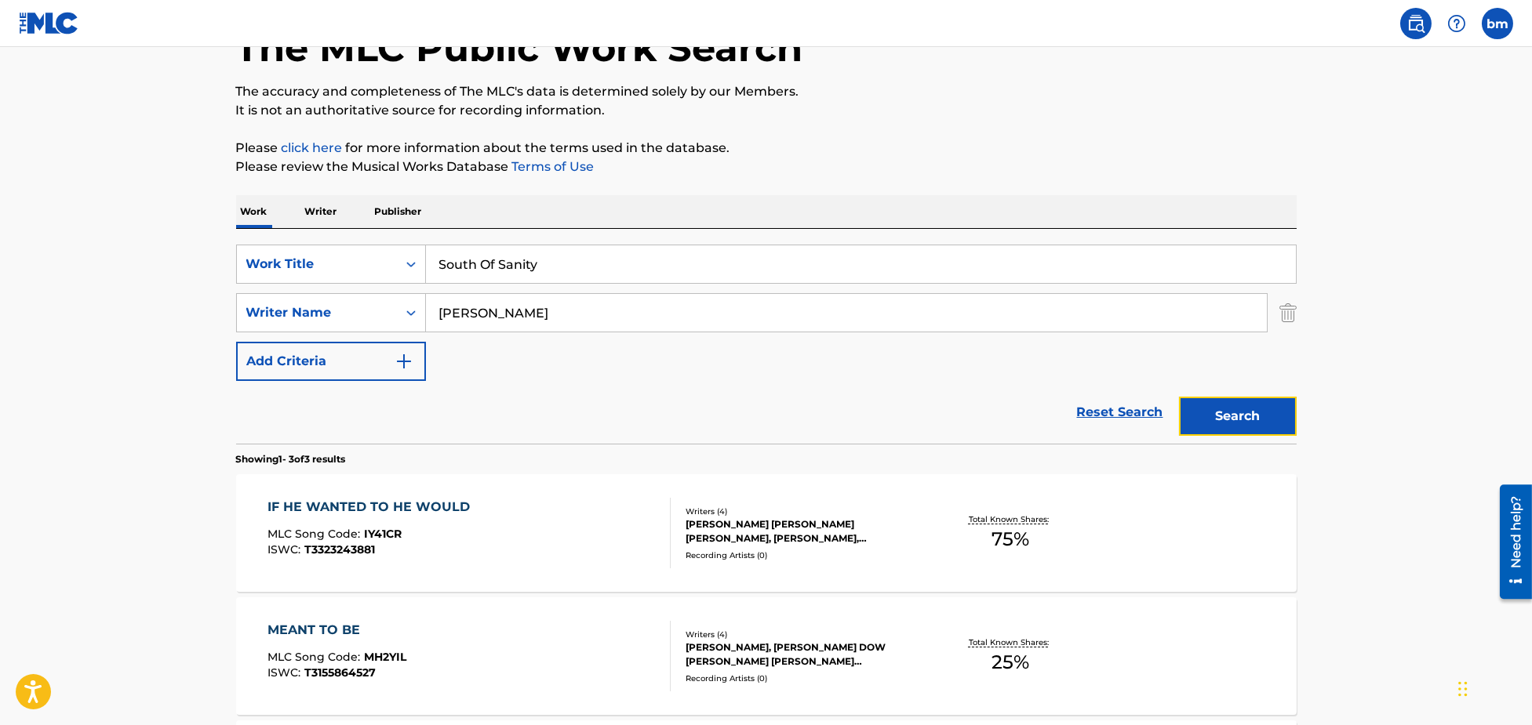
drag, startPoint x: 1252, startPoint y: 409, endPoint x: 1262, endPoint y: 409, distance: 9.4
click at [1255, 409] on button "Search" at bounding box center [1238, 416] width 118 height 39
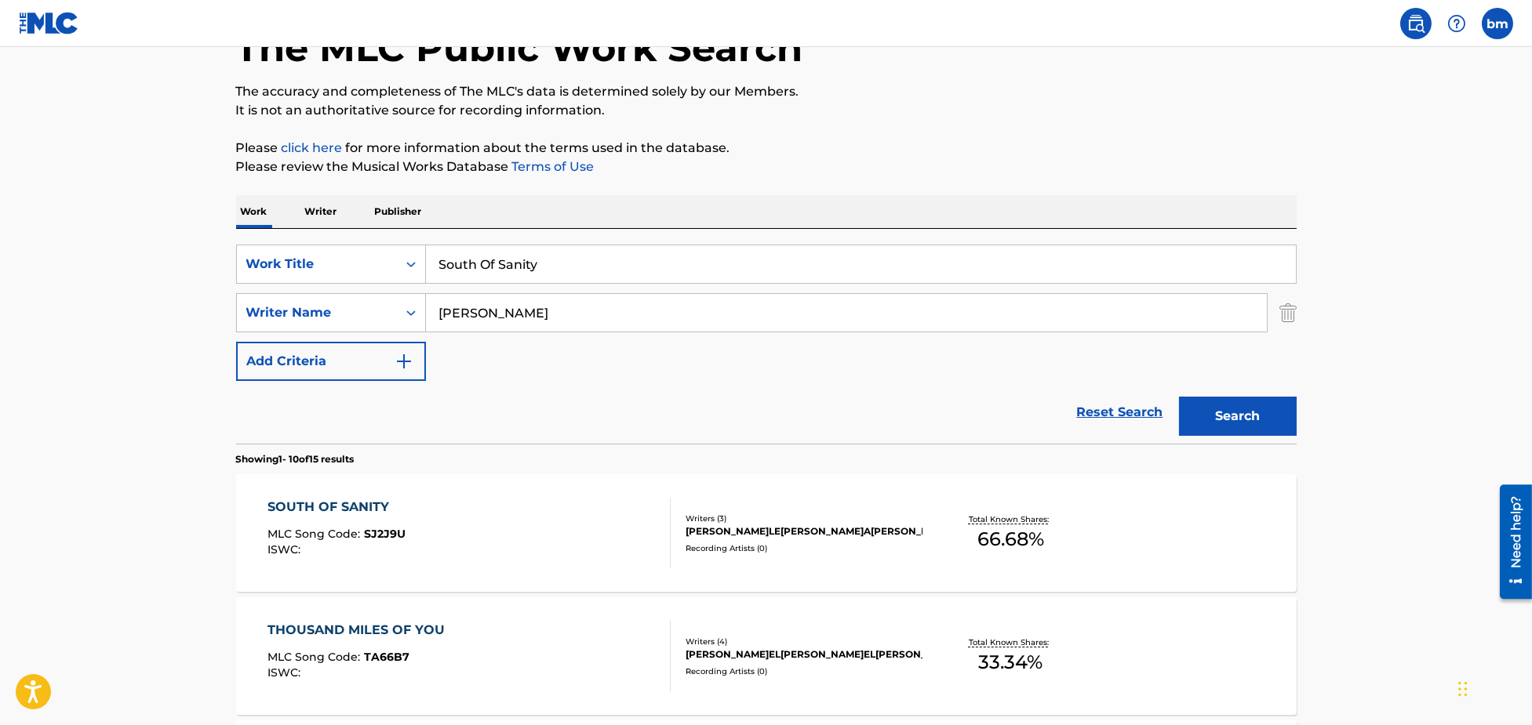
click at [545, 539] on div "SOUTH OF SANITY MLC Song Code : SJ2J9U ISWC :" at bounding box center [468, 533] width 403 height 71
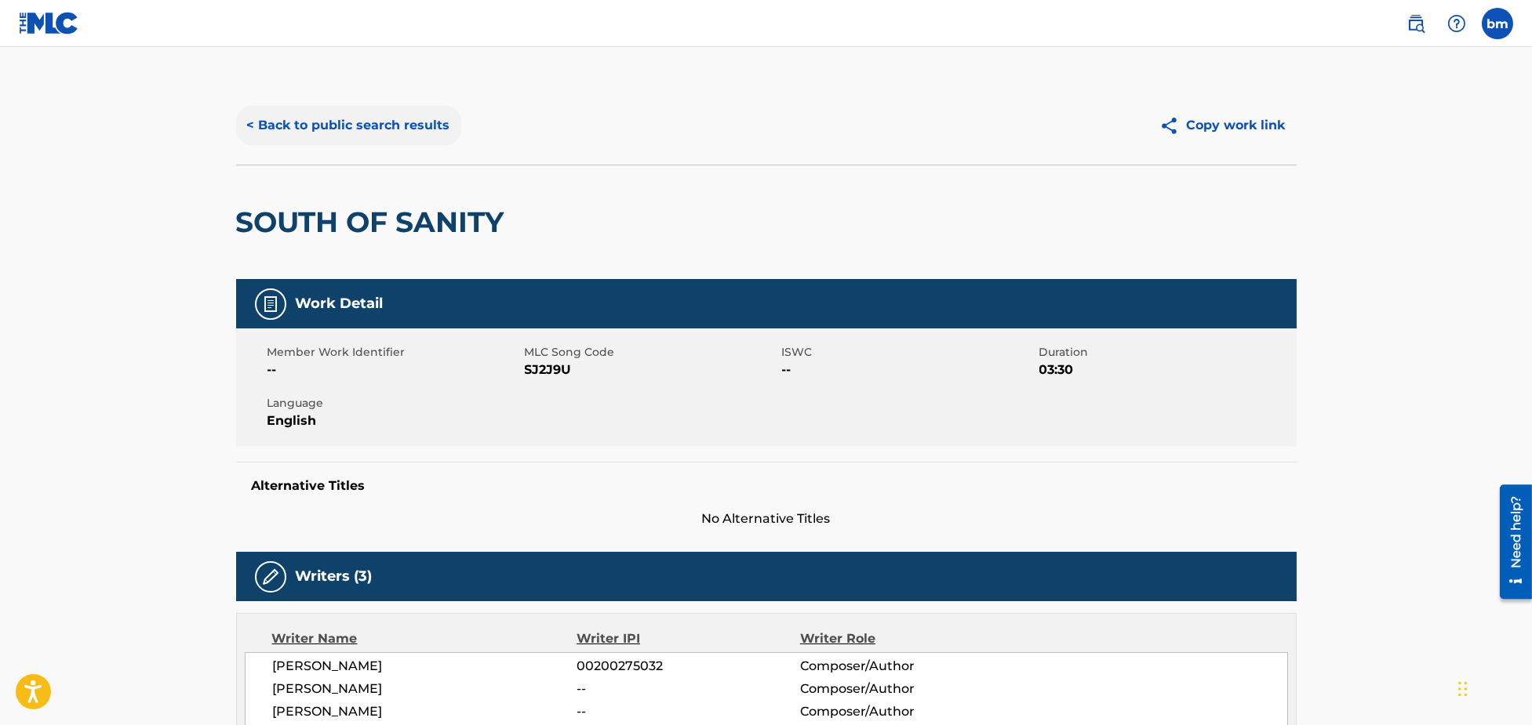
click at [360, 128] on button "< Back to public search results" at bounding box center [348, 125] width 225 height 39
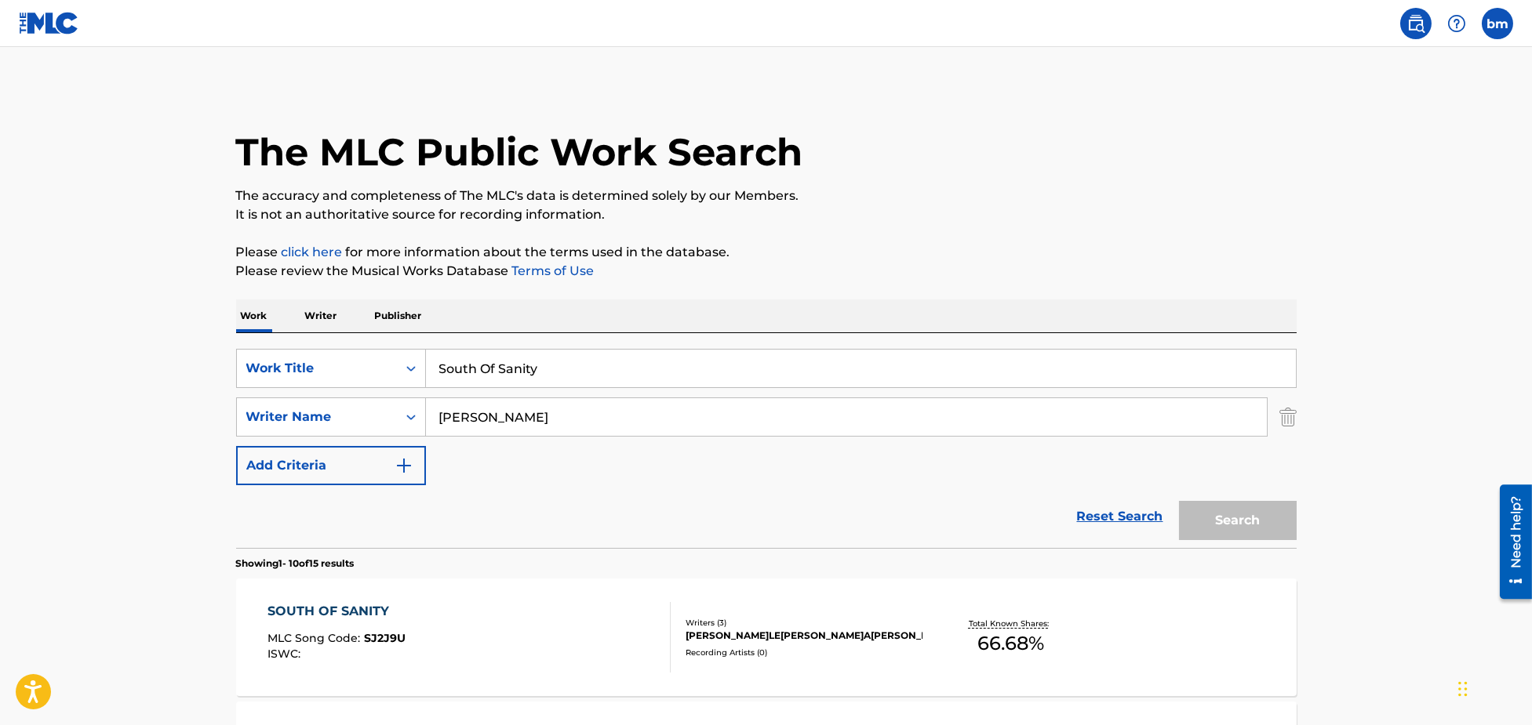
scroll to position [104, 0]
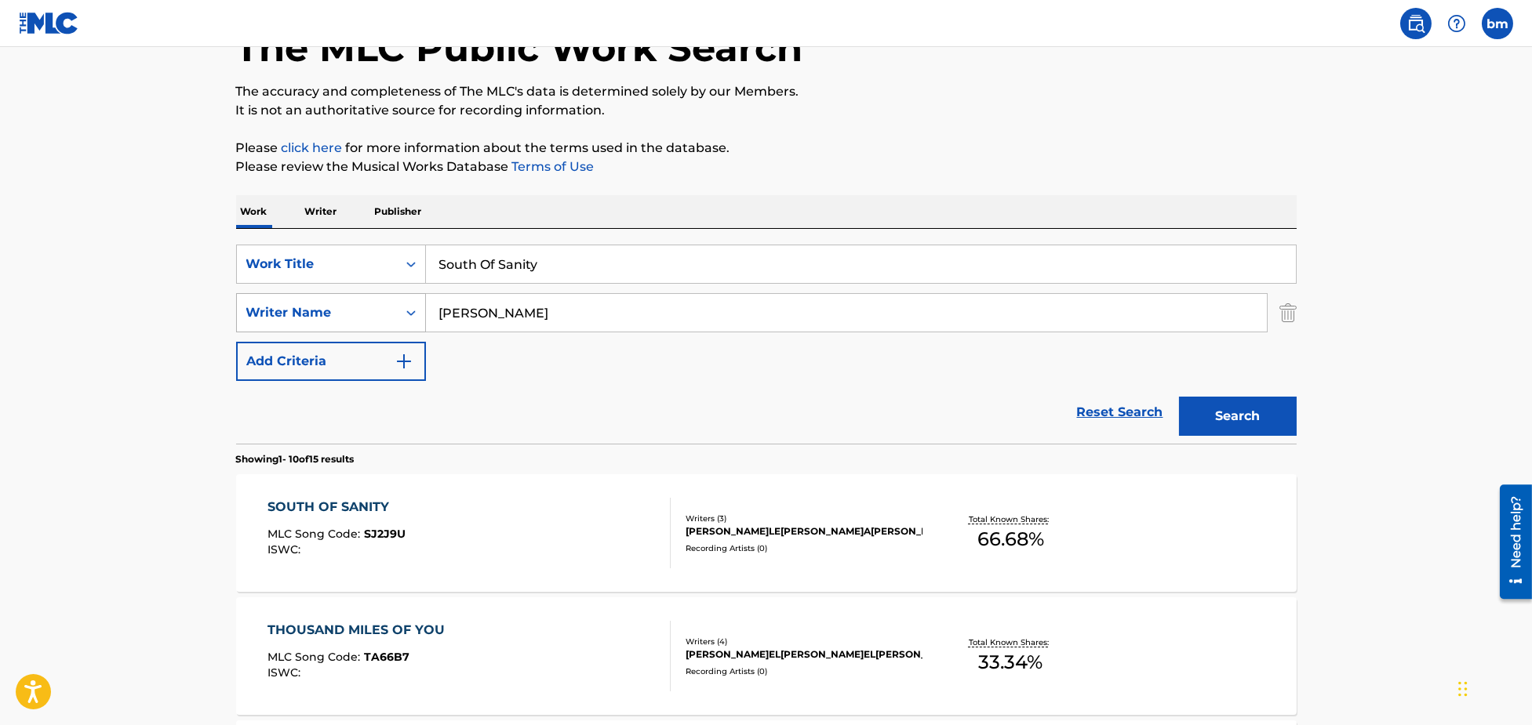
drag, startPoint x: 592, startPoint y: 319, endPoint x: 343, endPoint y: 315, distance: 249.4
click at [303, 318] on div "SearchWithCriteria8f7b8ce3-eeec-4247-bf4b-6e9d3590a07f Writer Name[PERSON_NAME]" at bounding box center [766, 312] width 1060 height 39
paste input "[PERSON_NAME]"
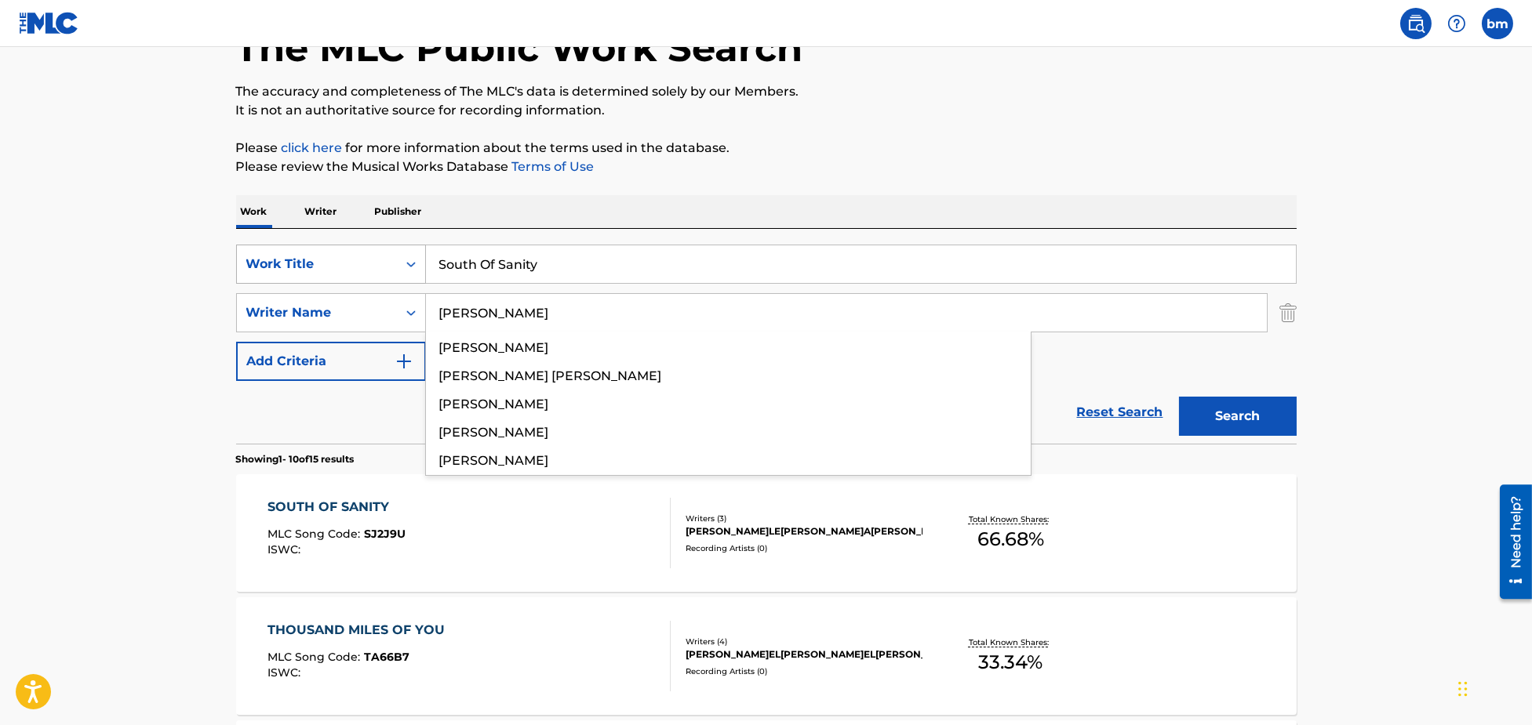
type input "[PERSON_NAME]"
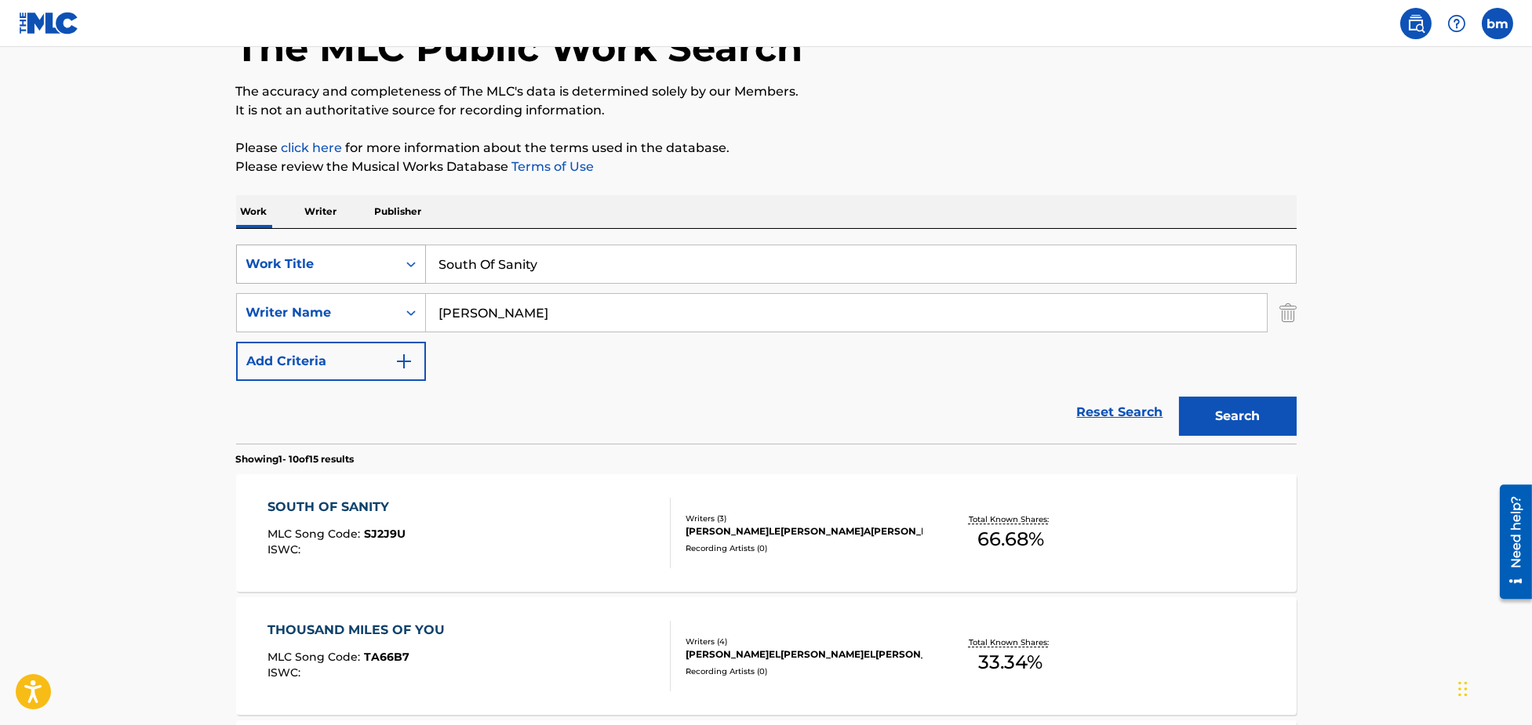
click at [398, 267] on div "SearchWithCriteria3855438c-e6e9-40bc-addb-c9a26551e8d7 Work Title South Of Sani…" at bounding box center [766, 264] width 1060 height 39
paste input "Options Nicoel"
drag, startPoint x: 489, startPoint y: 266, endPoint x: 1051, endPoint y: 187, distance: 567.0
type input "Options"
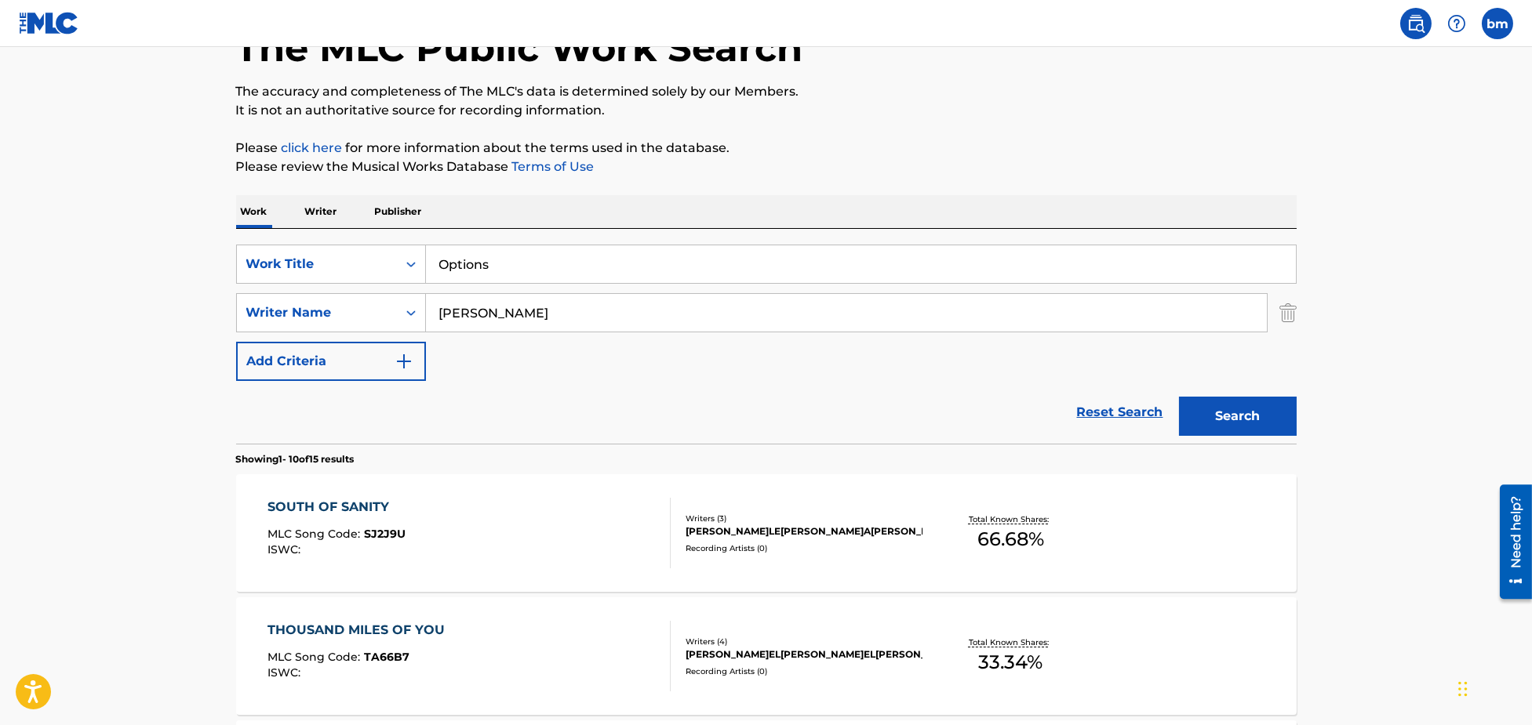
click at [1038, 162] on p "Please review the Musical Works Database Terms of Use" at bounding box center [766, 167] width 1060 height 19
click at [1233, 422] on button "Search" at bounding box center [1238, 416] width 118 height 39
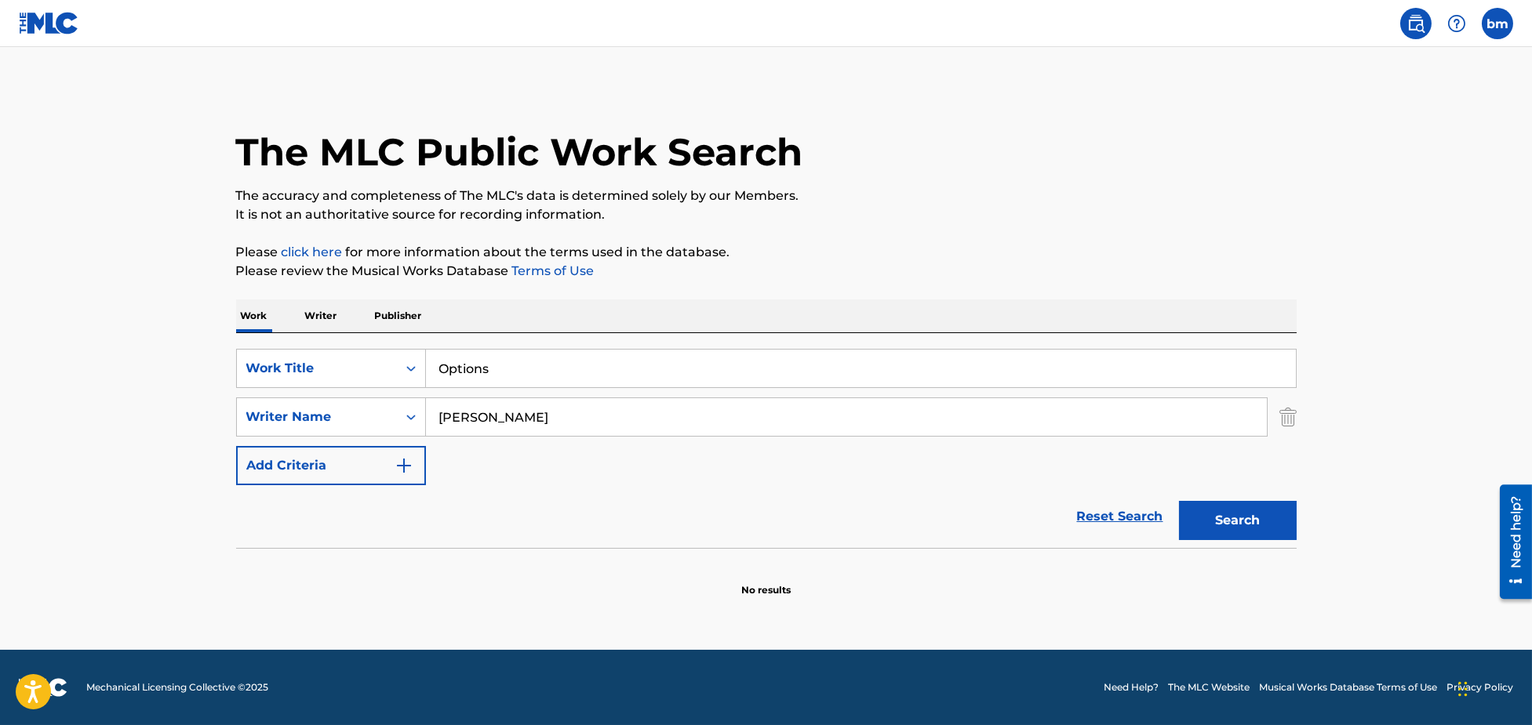
scroll to position [0, 0]
click at [500, 418] on input "[PERSON_NAME]" at bounding box center [846, 417] width 841 height 38
click at [499, 418] on input "[PERSON_NAME]" at bounding box center [846, 417] width 841 height 38
click at [1179, 501] on button "Search" at bounding box center [1238, 520] width 118 height 39
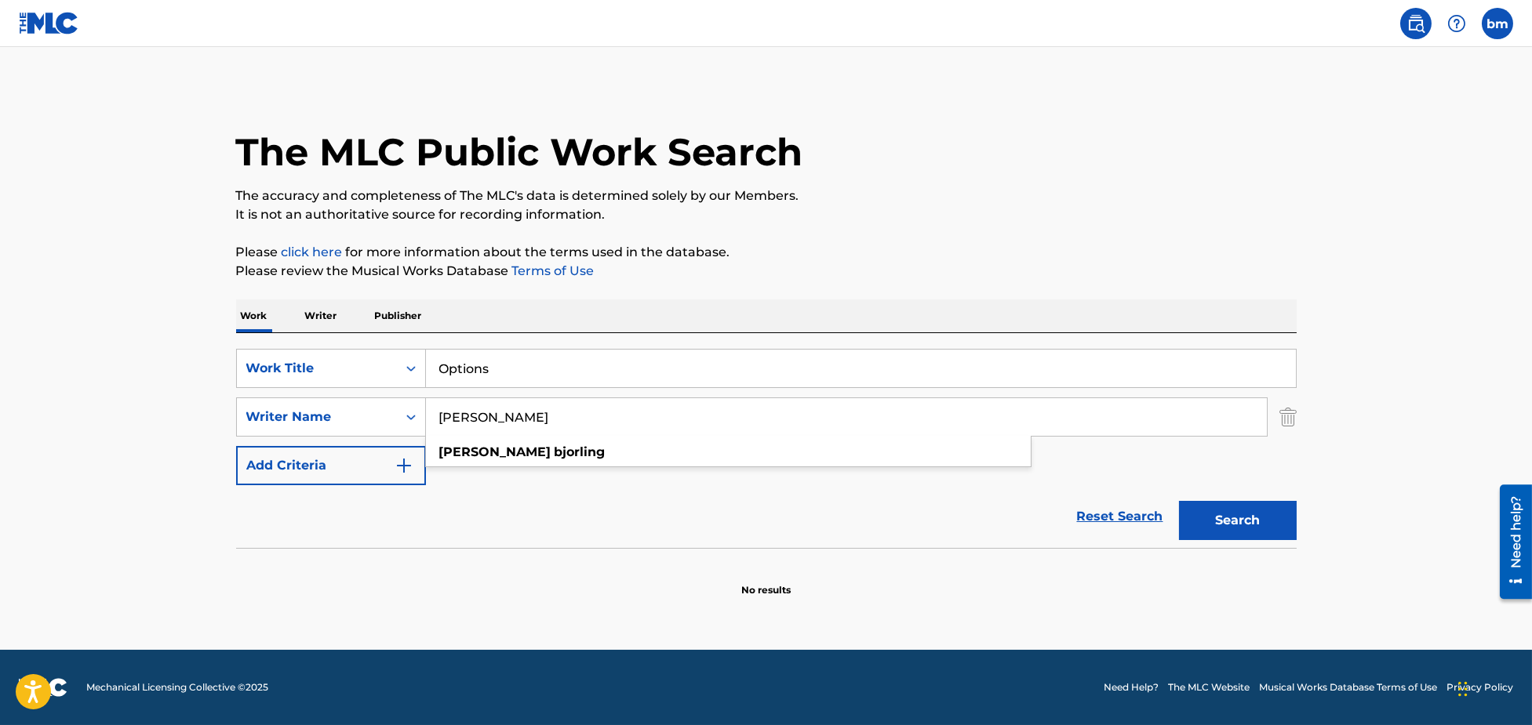
drag, startPoint x: 484, startPoint y: 418, endPoint x: 769, endPoint y: 580, distance: 328.0
click at [346, 429] on div "SearchWithCriteria8f7b8ce3-eeec-4247-bf4b-6e9d3590a07f Writer Name [PERSON_NAME…" at bounding box center [766, 417] width 1060 height 39
drag, startPoint x: 1239, startPoint y: 501, endPoint x: 1242, endPoint y: 519, distance: 18.3
click at [1241, 501] on button "Search" at bounding box center [1238, 520] width 118 height 39
click at [1242, 519] on button "Search" at bounding box center [1238, 520] width 118 height 39
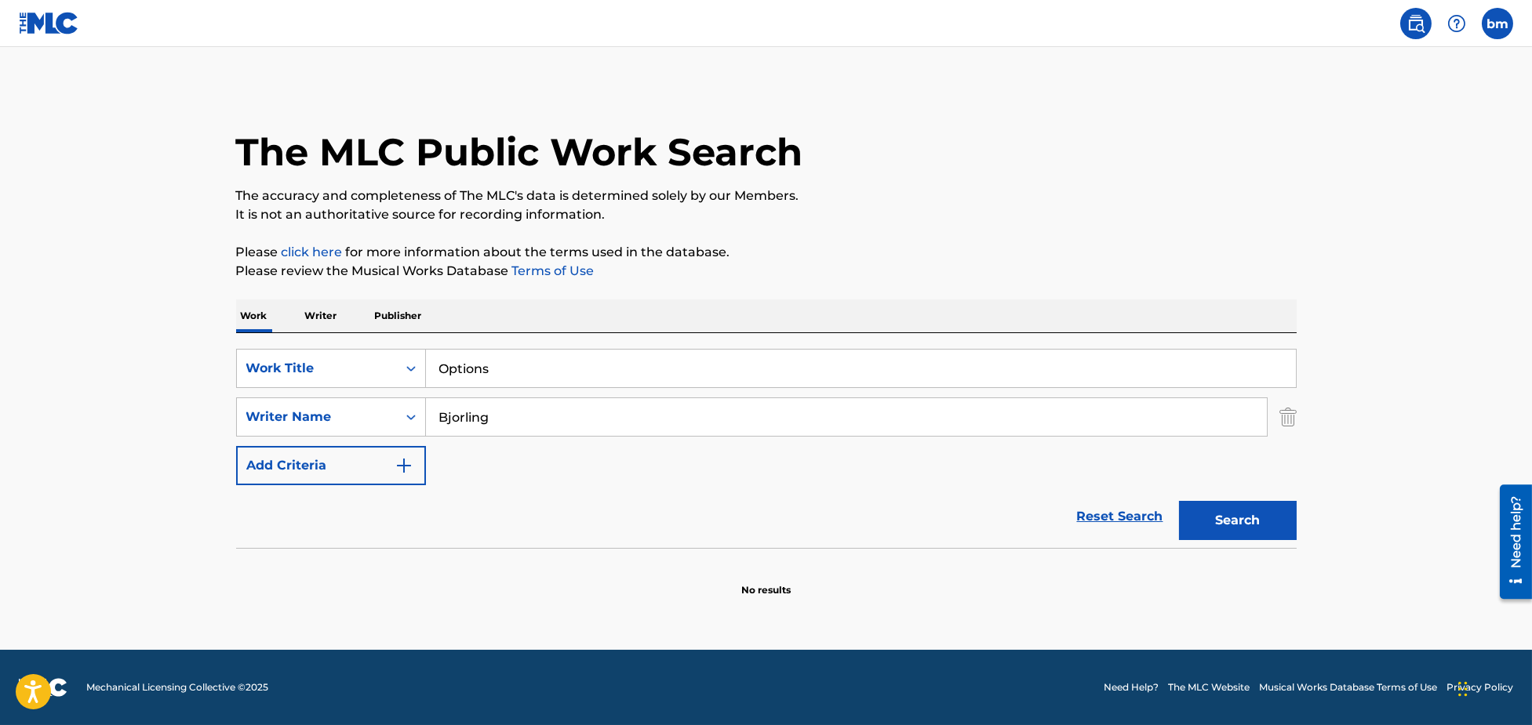
click at [588, 430] on input "Bjorling" at bounding box center [846, 417] width 841 height 38
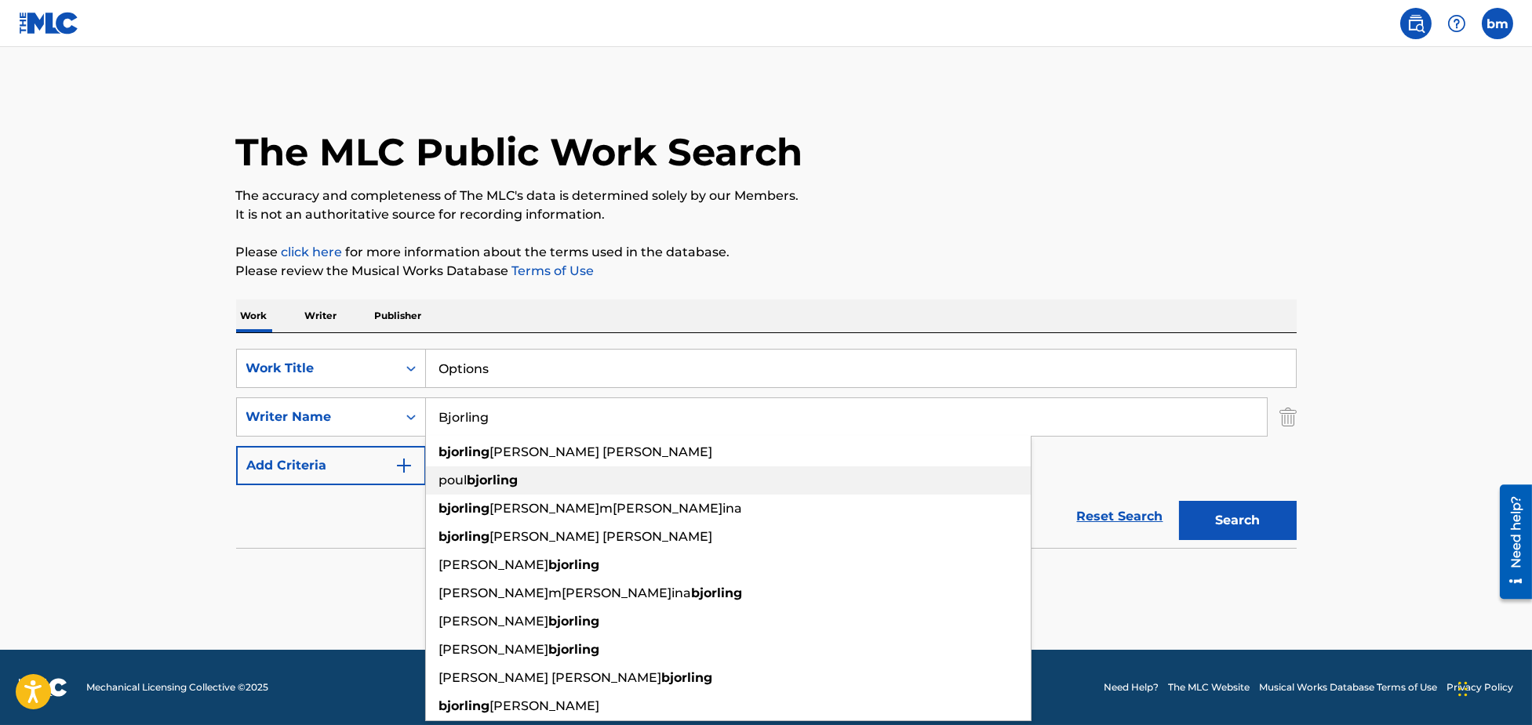
click at [483, 466] on ul "bjorling [PERSON_NAME] [PERSON_NAME] [PERSON_NAME] [PERSON_NAME] [PERSON_NAME] …" at bounding box center [728, 579] width 605 height 282
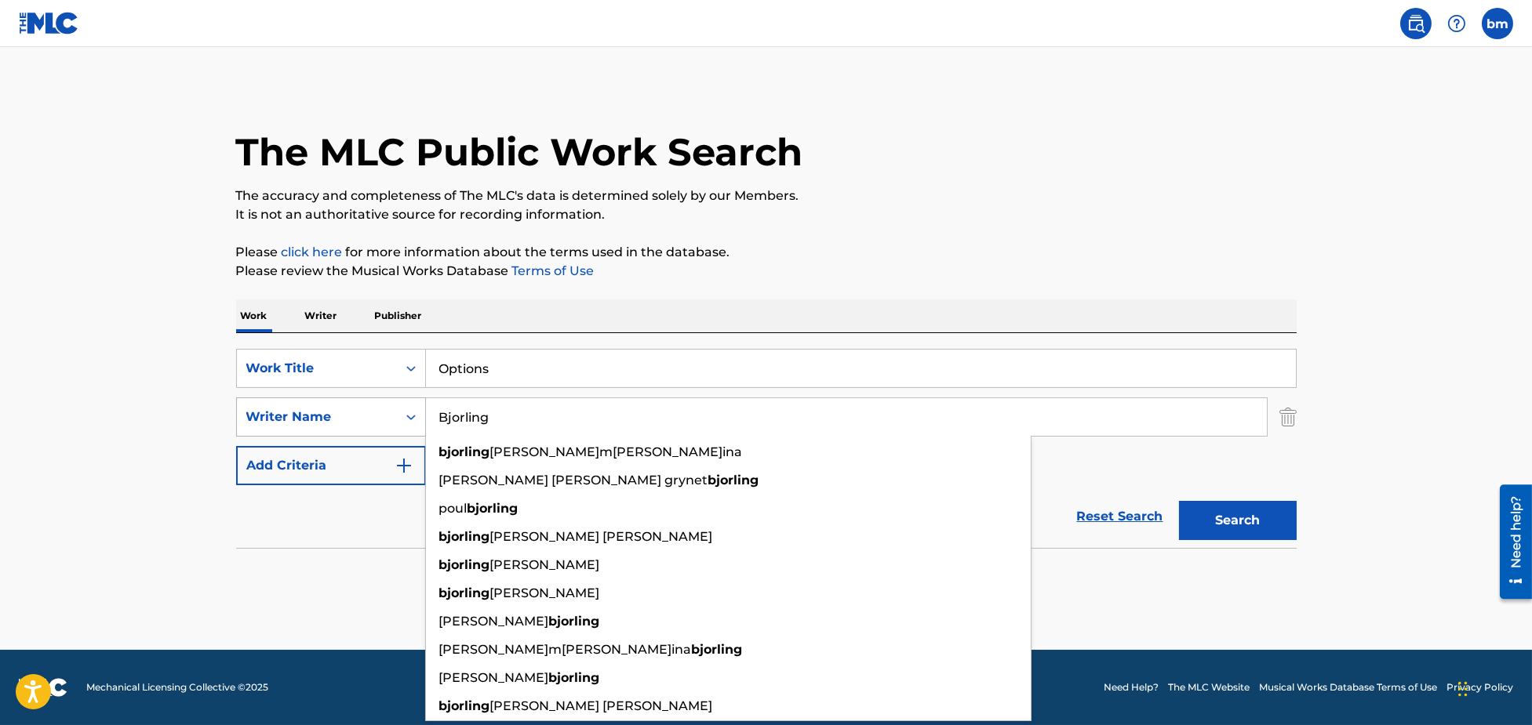
drag, startPoint x: 549, startPoint y: 407, endPoint x: 364, endPoint y: 407, distance: 185.1
click at [364, 407] on div "SearchWithCriteria8f7b8ce3-eeec-4247-bf4b-6e9d3590a07f Writer Na[PERSON_NAME]i[…" at bounding box center [766, 417] width 1060 height 39
paste input "[PERSON_NAME]-GrahamOliver de Friend"
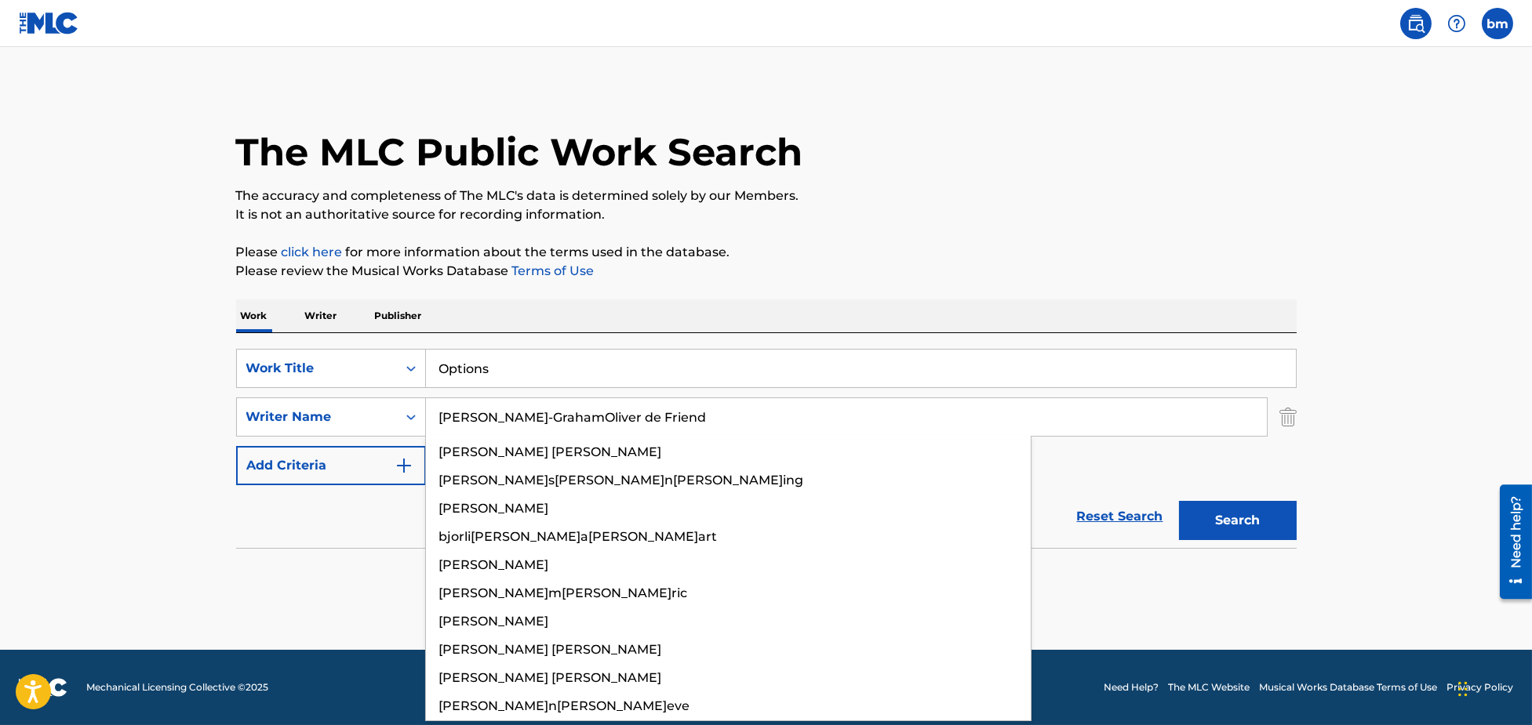
type input "[PERSON_NAME]-GrahamOliver de Friend"
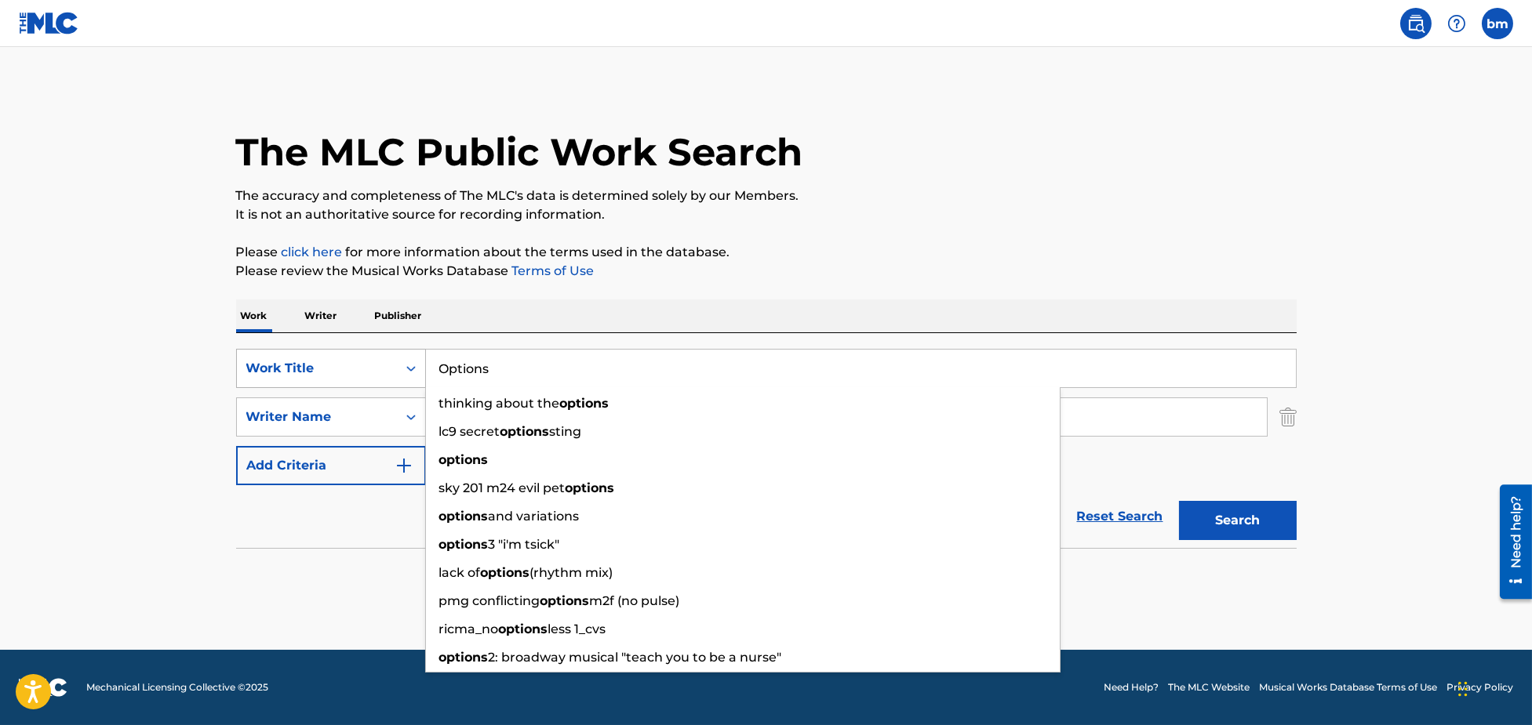
drag, startPoint x: 554, startPoint y: 362, endPoint x: 303, endPoint y: 356, distance: 251.0
click at [303, 356] on div "SearchWithCriteria3855438c-e6e9-40bc-addb-c9a26551e8d7 Work Title Options think…" at bounding box center [766, 368] width 1060 height 39
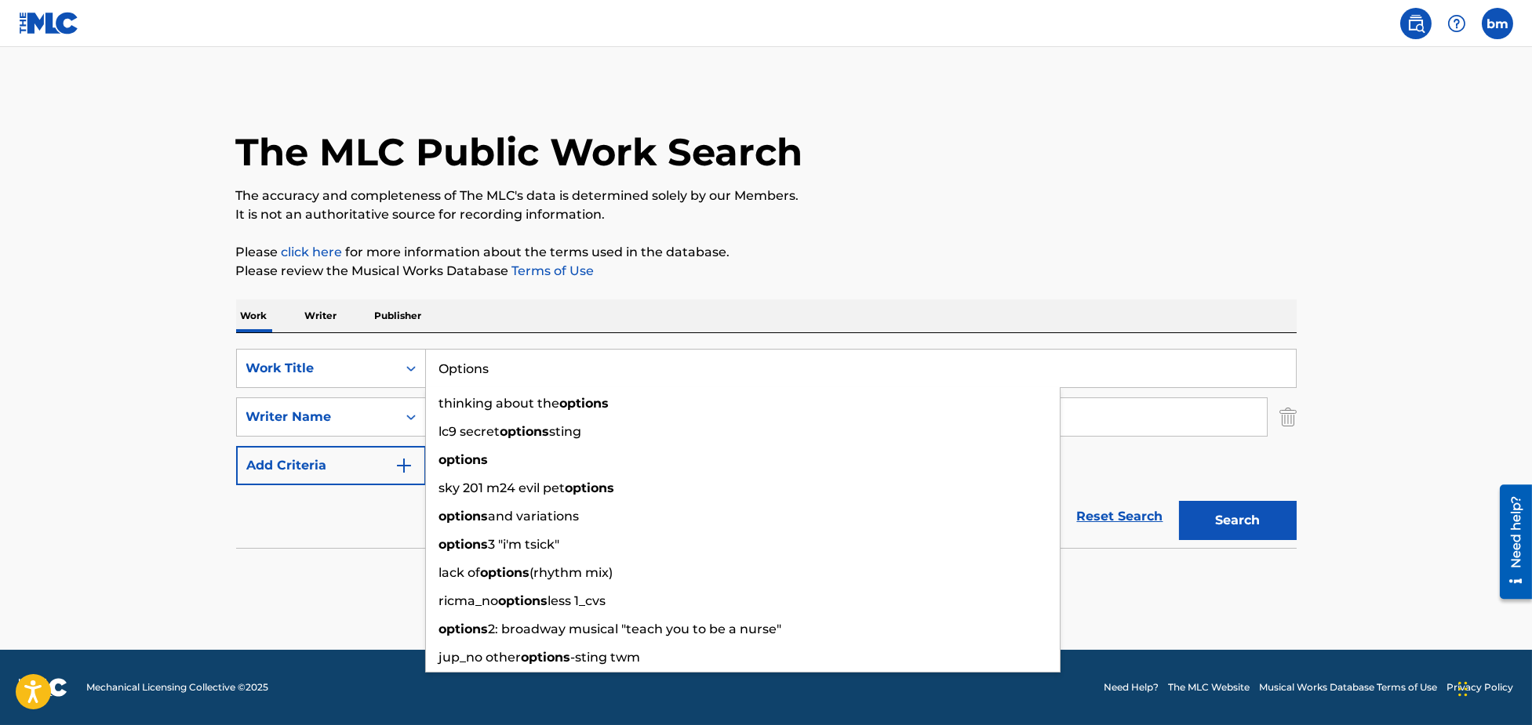
paste input "Sorry I'm Like This P-rallel"
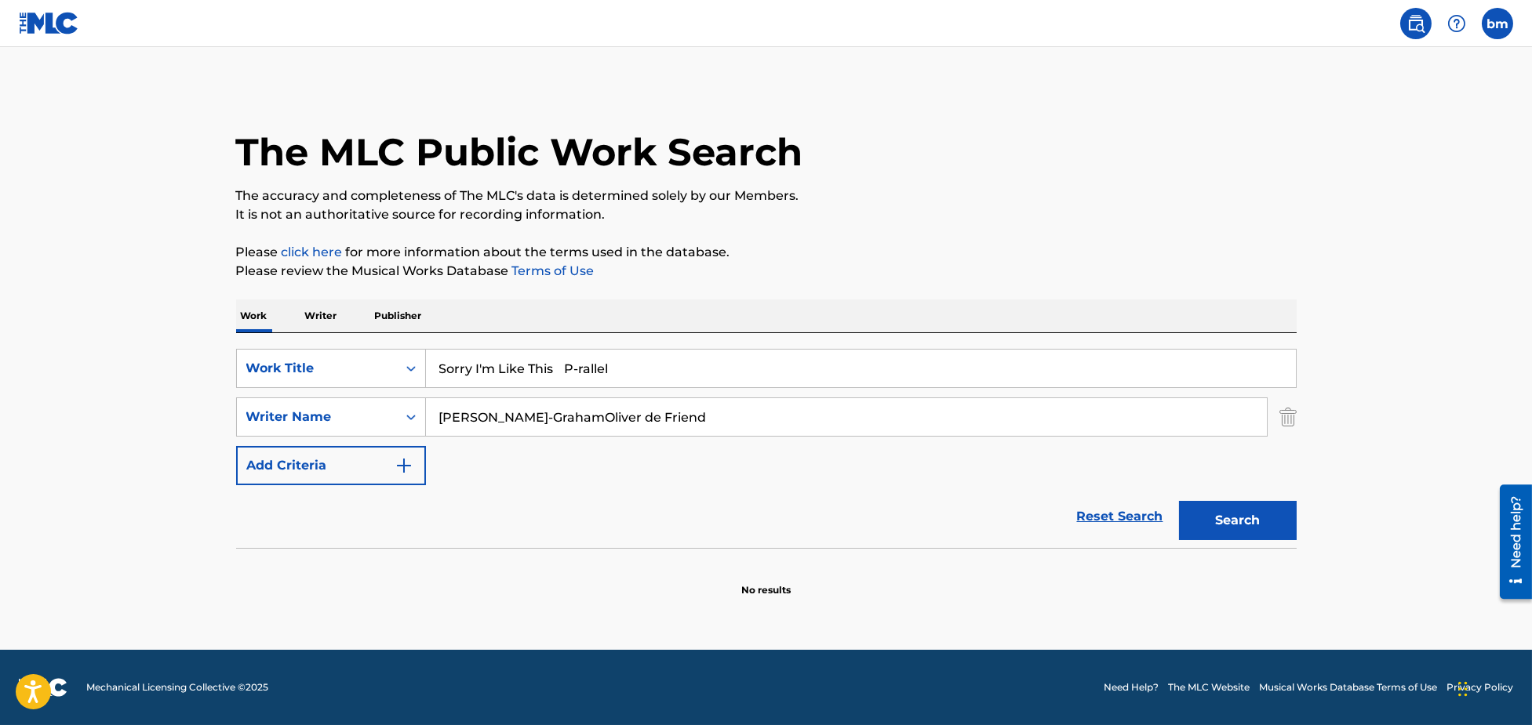
drag, startPoint x: 558, startPoint y: 367, endPoint x: 964, endPoint y: 231, distance: 428.6
click at [1036, 346] on div "SearchWithCriteria3855438c-e6e9-40bc-addb-c9a26551e8d7 Work Title Sorry I'm Lik…" at bounding box center [766, 440] width 1060 height 215
type input "Sorry I'm Like This"
click at [951, 219] on p "It is not an authoritative source for recording information." at bounding box center [766, 214] width 1060 height 19
drag, startPoint x: 646, startPoint y: 416, endPoint x: 358, endPoint y: 467, distance: 292.2
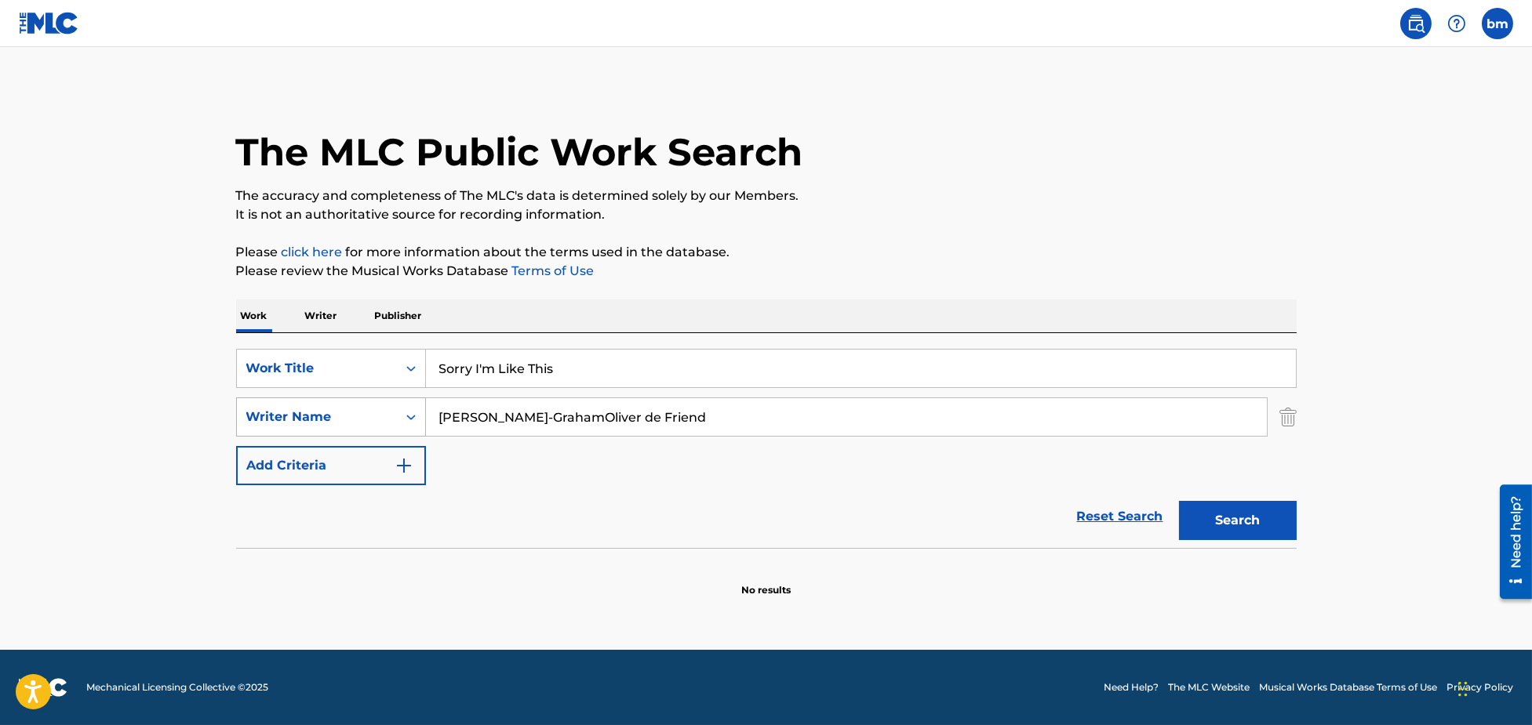
click at [240, 414] on div "SearchWithCriteria8f7b8ce3-eeec-4247-bf4b-6e9d3590a07f Writer Name [PERSON_NAME…" at bounding box center [766, 417] width 1060 height 39
type input "[PERSON_NAME] de Friend"
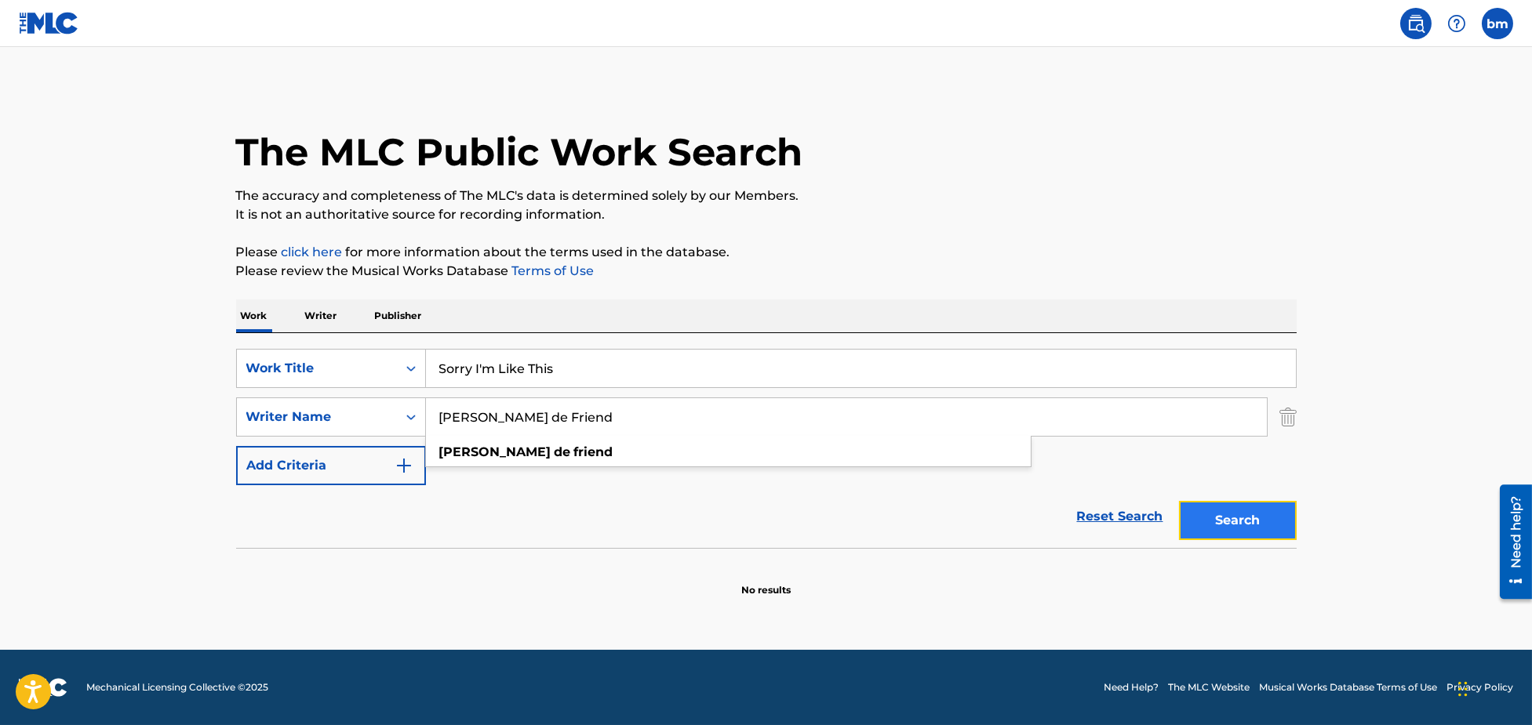
click at [1237, 527] on button "Search" at bounding box center [1238, 520] width 118 height 39
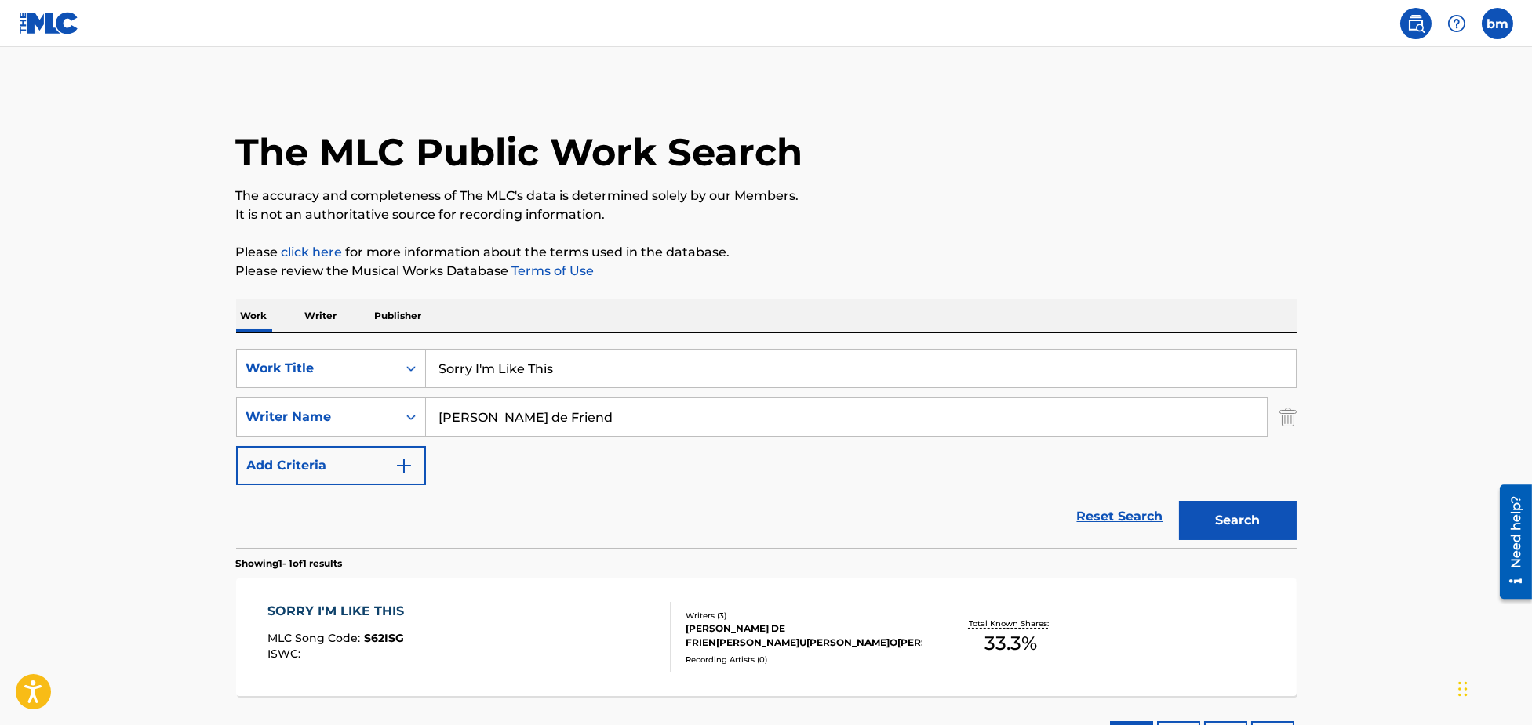
click at [571, 642] on div "SORRY I'M LIKE THIS MLC Song Code : S62ISG ISWC :" at bounding box center [468, 637] width 403 height 71
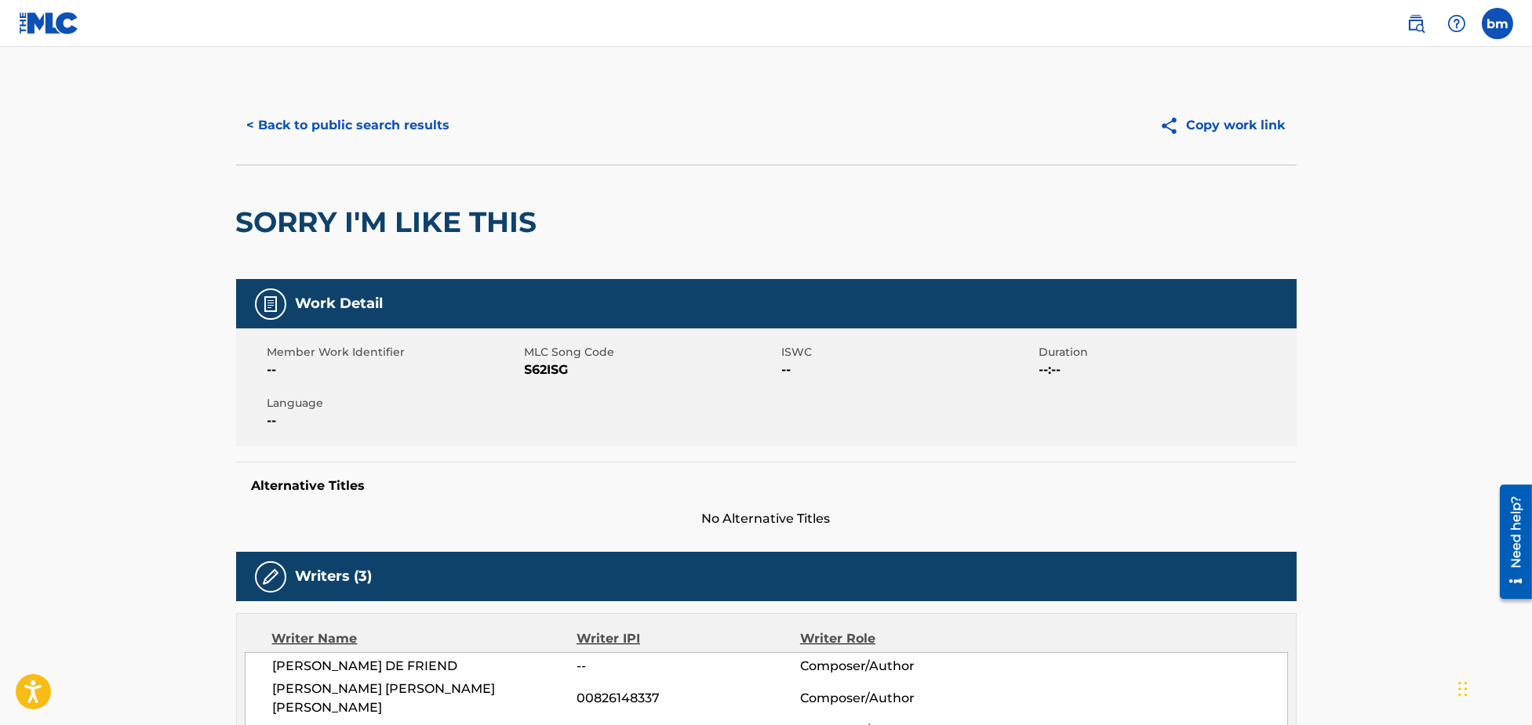
click at [541, 374] on span "S62ISG" at bounding box center [651, 370] width 253 height 19
click at [541, 373] on span "S62ISG" at bounding box center [651, 370] width 253 height 19
copy span "S62ISG"
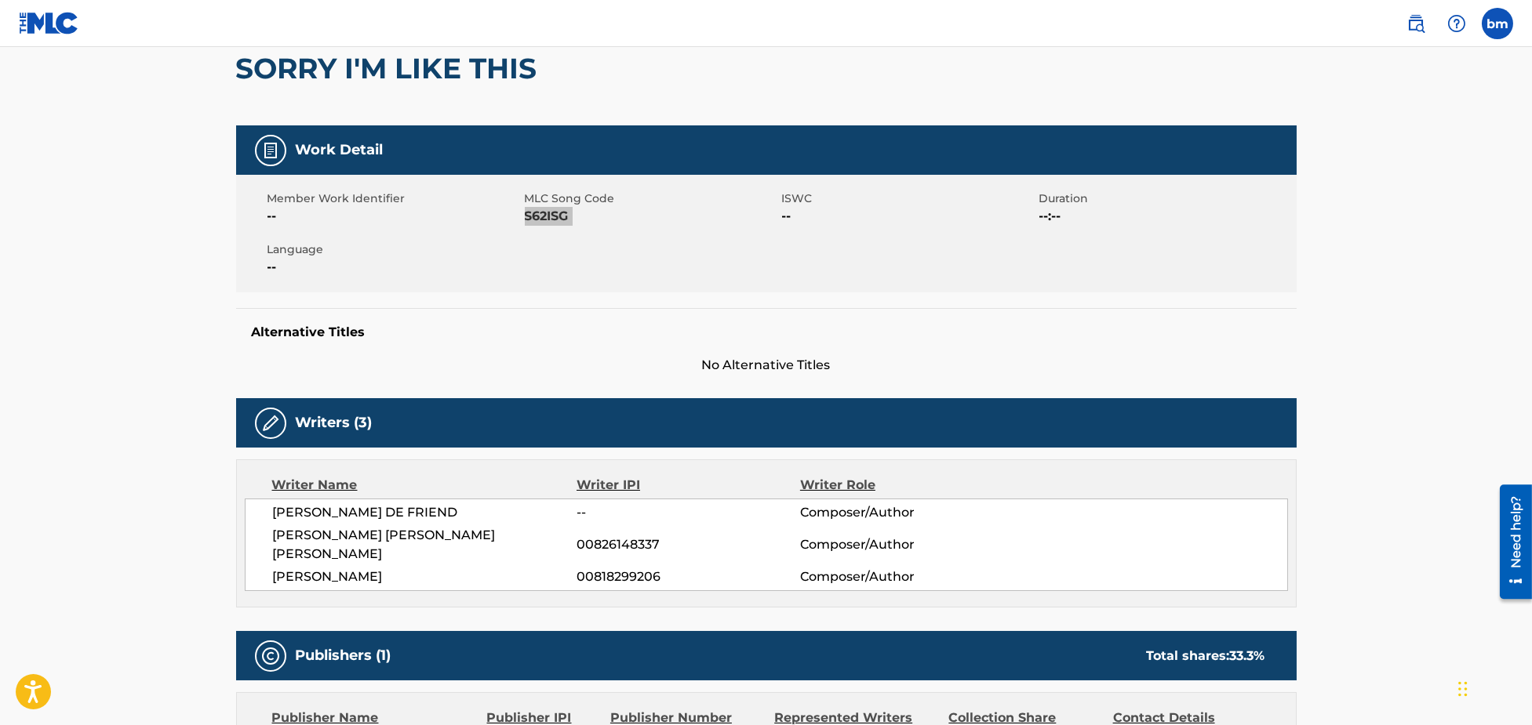
scroll to position [418, 0]
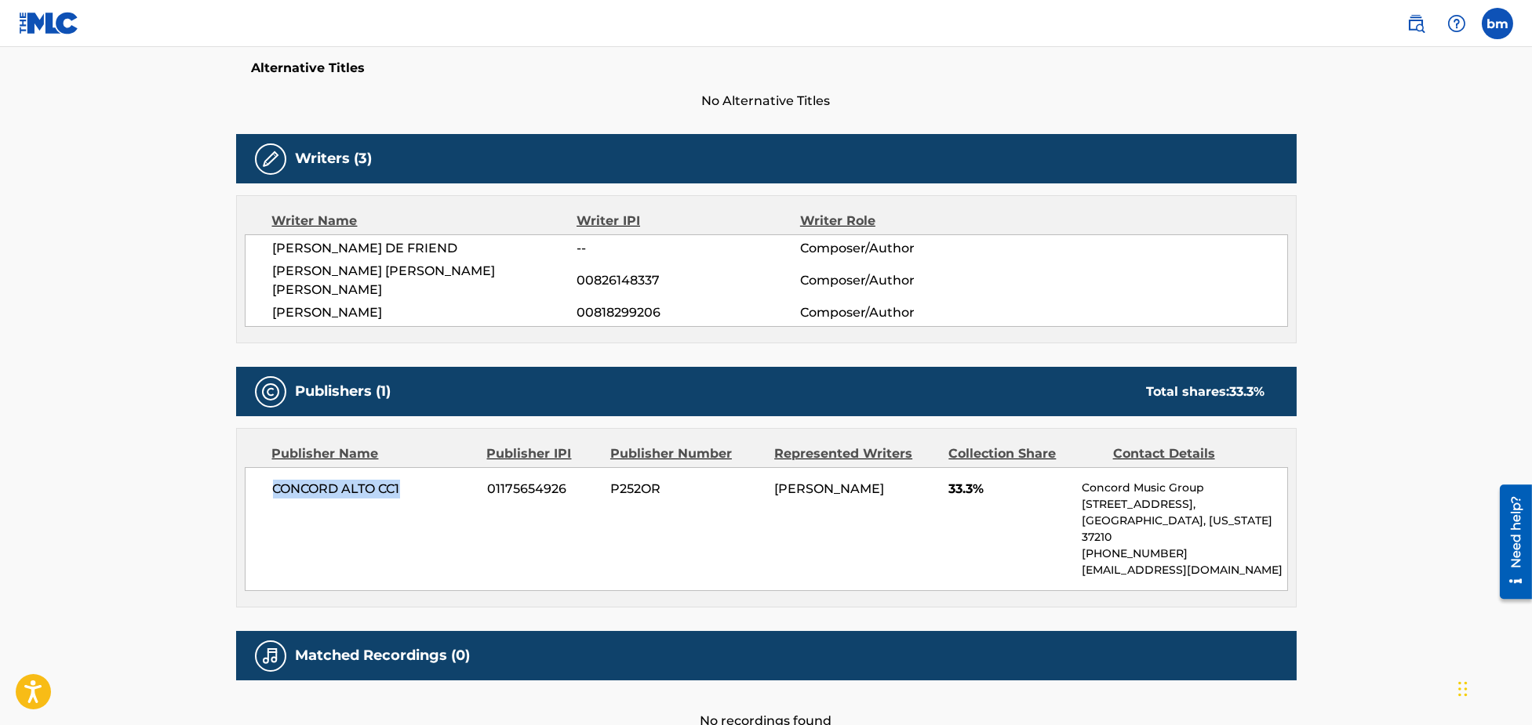
drag, startPoint x: 271, startPoint y: 464, endPoint x: 442, endPoint y: 477, distance: 172.2
click at [442, 477] on div "CONCORD ALTO CC1 01175654926 P252[PERSON_NAME] 33.3% Concord Music Group [STREE…" at bounding box center [766, 529] width 1043 height 124
copy span "CONCORD ALTO CC1"
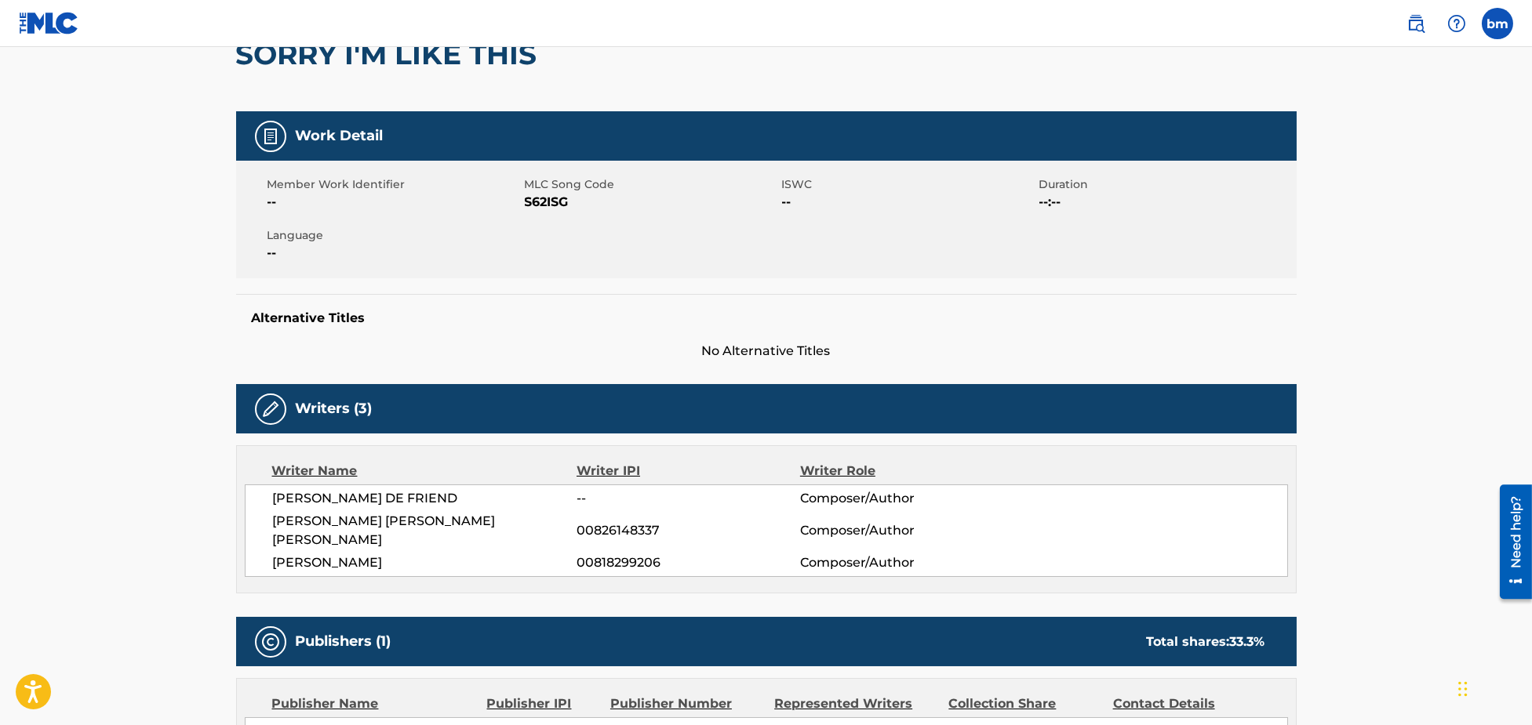
scroll to position [0, 0]
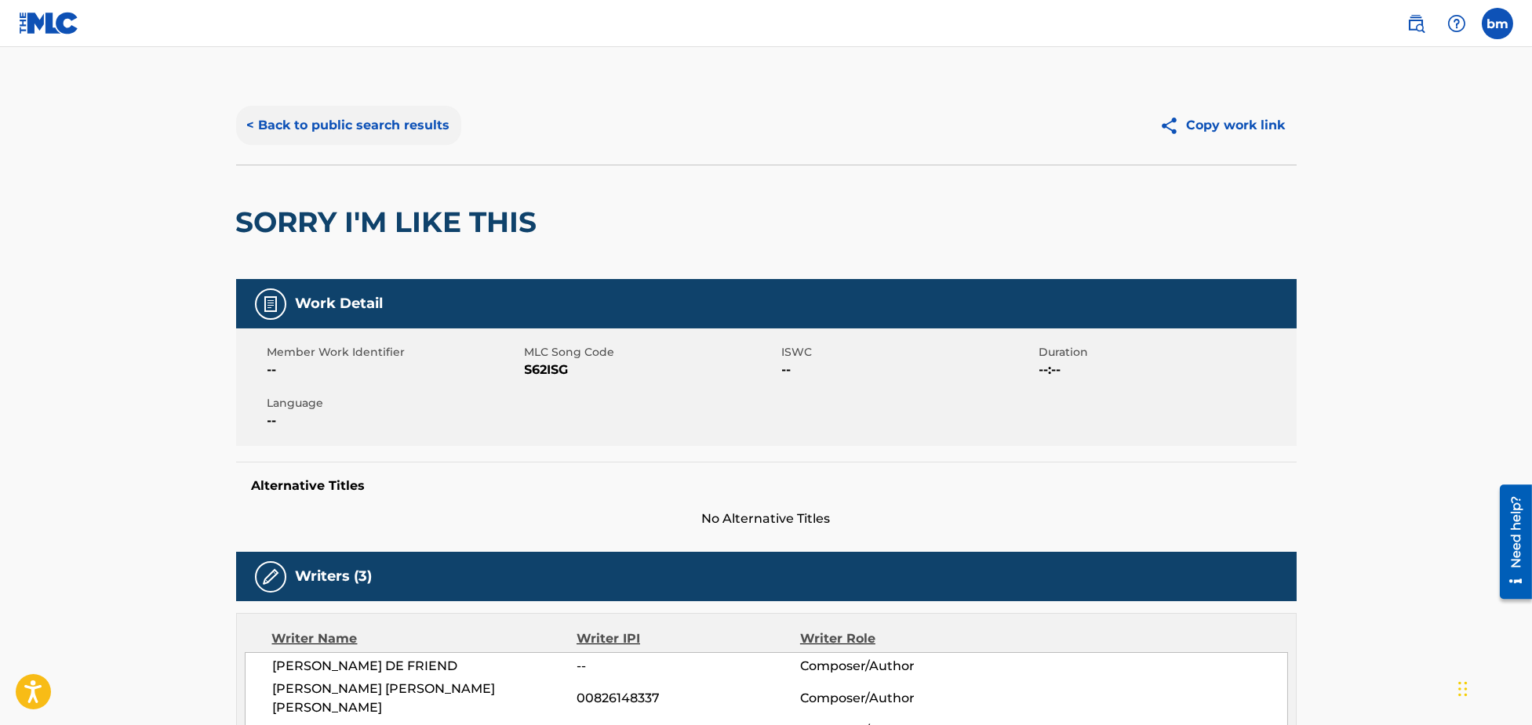
click at [314, 123] on button "< Back to public search results" at bounding box center [348, 125] width 225 height 39
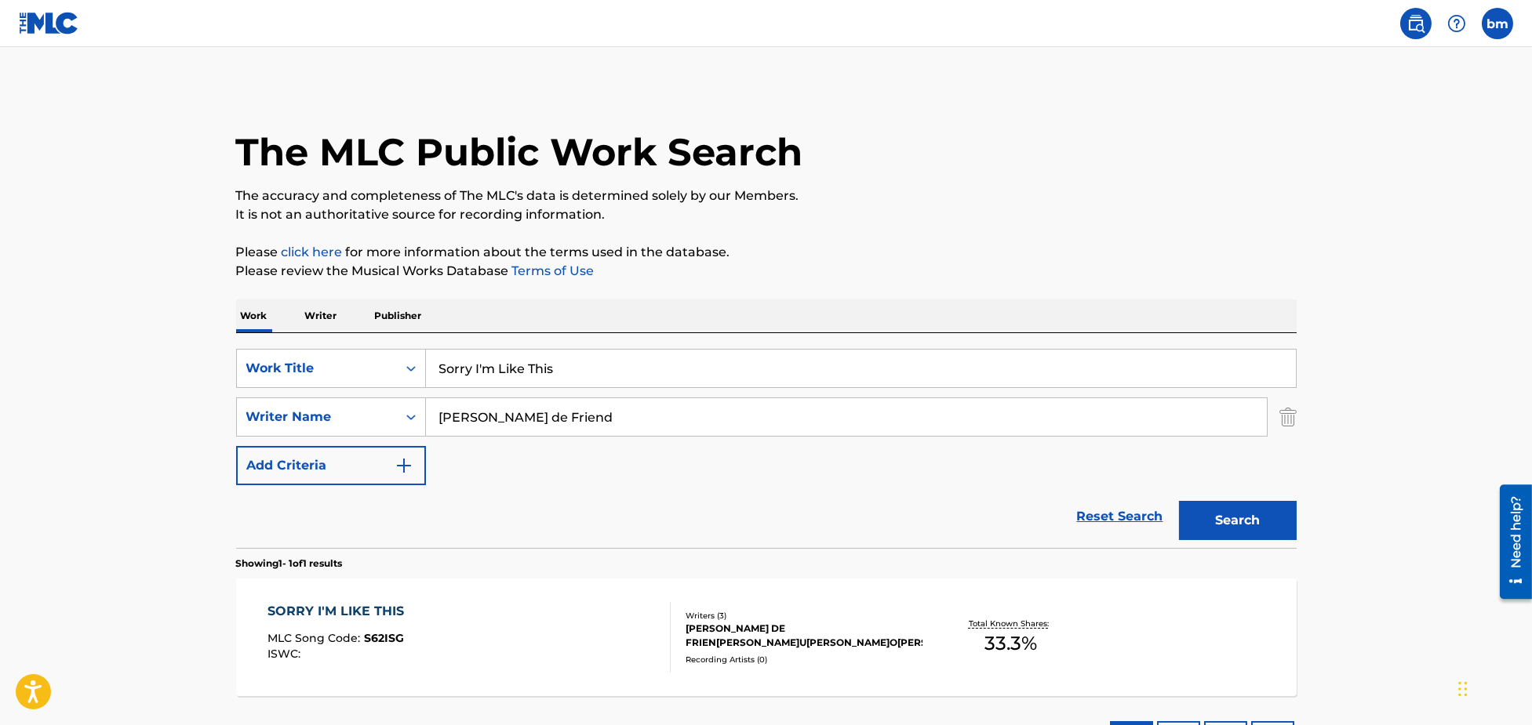
drag, startPoint x: 575, startPoint y: 453, endPoint x: 583, endPoint y: 480, distance: 27.8
click at [583, 478] on div "SearchWithCriteria3855438c-e6e9-40bc-addb-c9a26551e8d7 Work Title Sorry I'm Lik…" at bounding box center [766, 417] width 1060 height 136
drag, startPoint x: 575, startPoint y: 424, endPoint x: 148, endPoint y: 421, distance: 426.7
click at [148, 421] on main "The MLC Public Work Search The accuracy and completeness of The MLC's data is d…" at bounding box center [766, 412] width 1532 height 731
paste input "Nolais O"
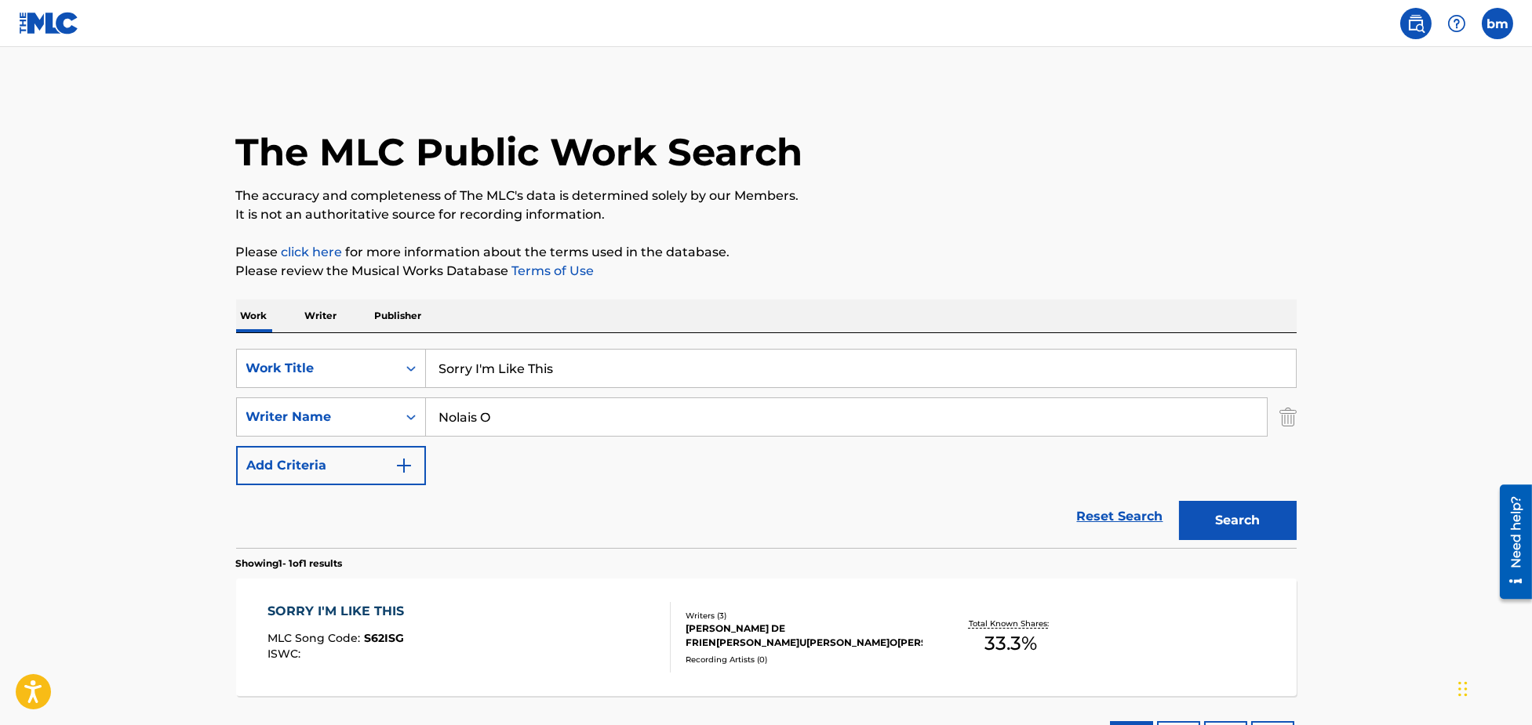
type input "Nolais O"
drag, startPoint x: 500, startPoint y: 380, endPoint x: 291, endPoint y: 384, distance: 208.6
click at [291, 384] on div "SearchWithCriteria3855438c-e6e9-40bc-addb-c9a26551e8d7 Work Title Sorry I'm Lik…" at bounding box center [766, 368] width 1060 height 39
paste input "amnesia Nolais"
drag, startPoint x: 502, startPoint y: 374, endPoint x: 943, endPoint y: 299, distance: 447.2
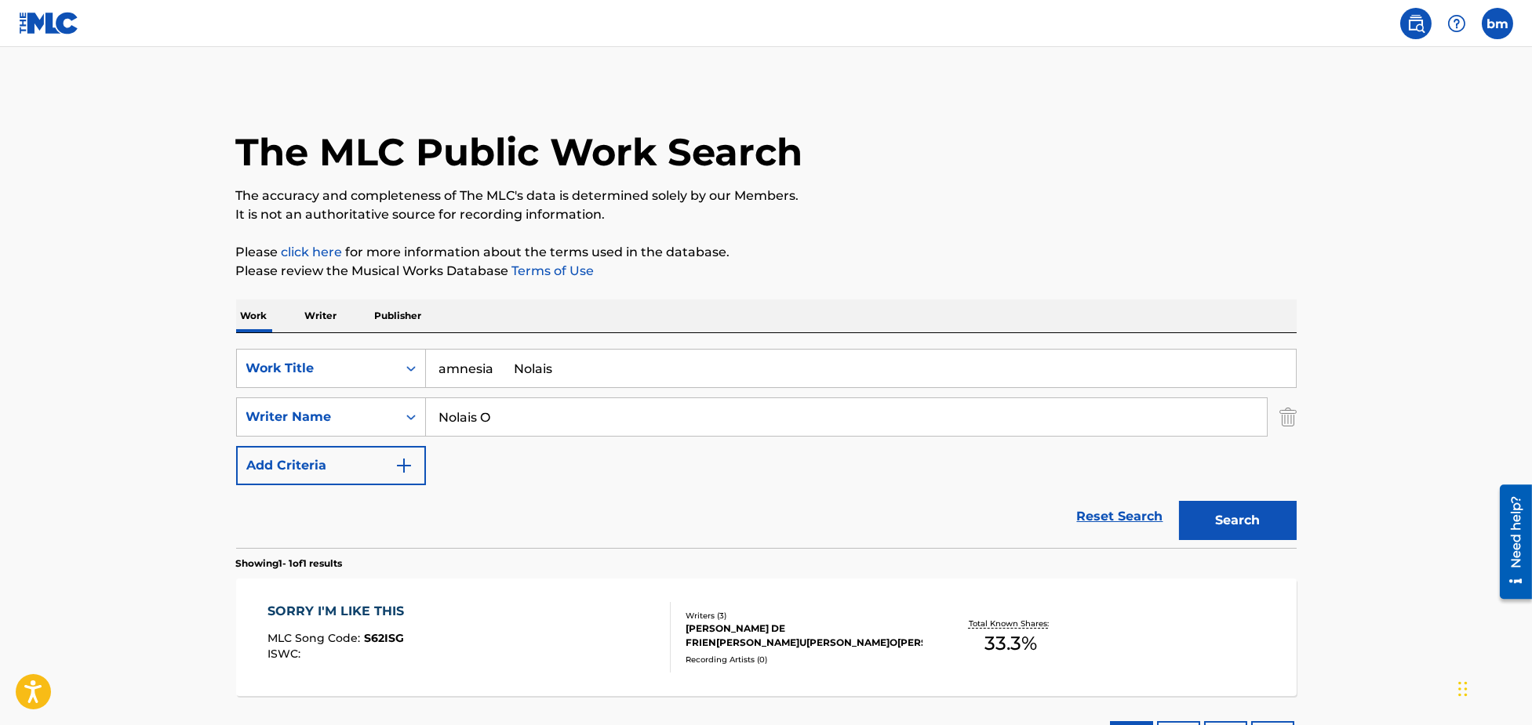
click at [929, 361] on input "amnesia Nolais" at bounding box center [861, 369] width 870 height 38
type input "amnesia"
click at [935, 259] on p "Please click here for more information about the terms used in the database." at bounding box center [766, 252] width 1060 height 19
click at [1253, 528] on button "Search" at bounding box center [1238, 520] width 118 height 39
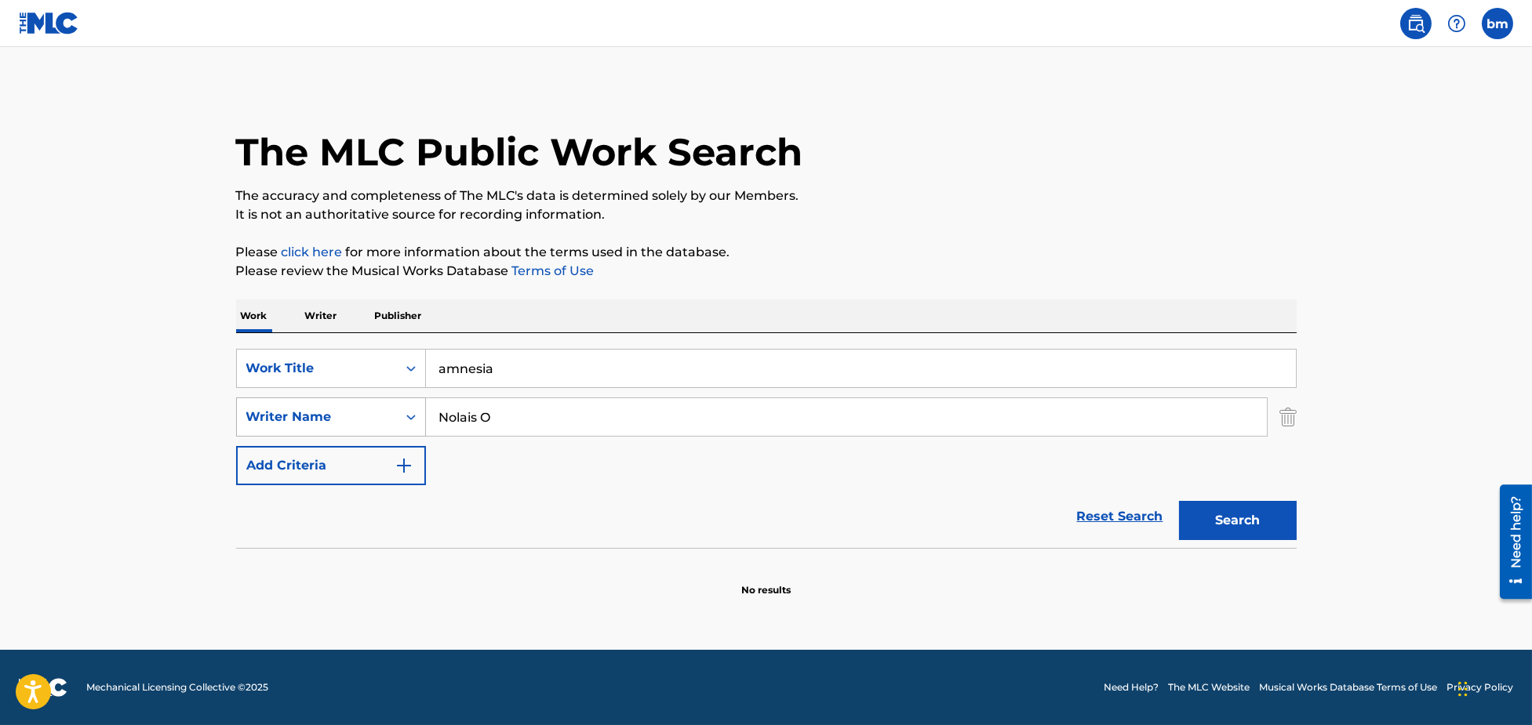
drag, startPoint x: 578, startPoint y: 416, endPoint x: 270, endPoint y: 420, distance: 308.2
click at [267, 419] on div "SearchWithCriteria8f7b8ce3-eeec-4247-bf4b-6e9d3590a07f Writer Name [PERSON_NAME]" at bounding box center [766, 417] width 1060 height 39
paste input "[PERSON_NAME] [PERSON_NAME][GEOGRAPHIC_DATA]"
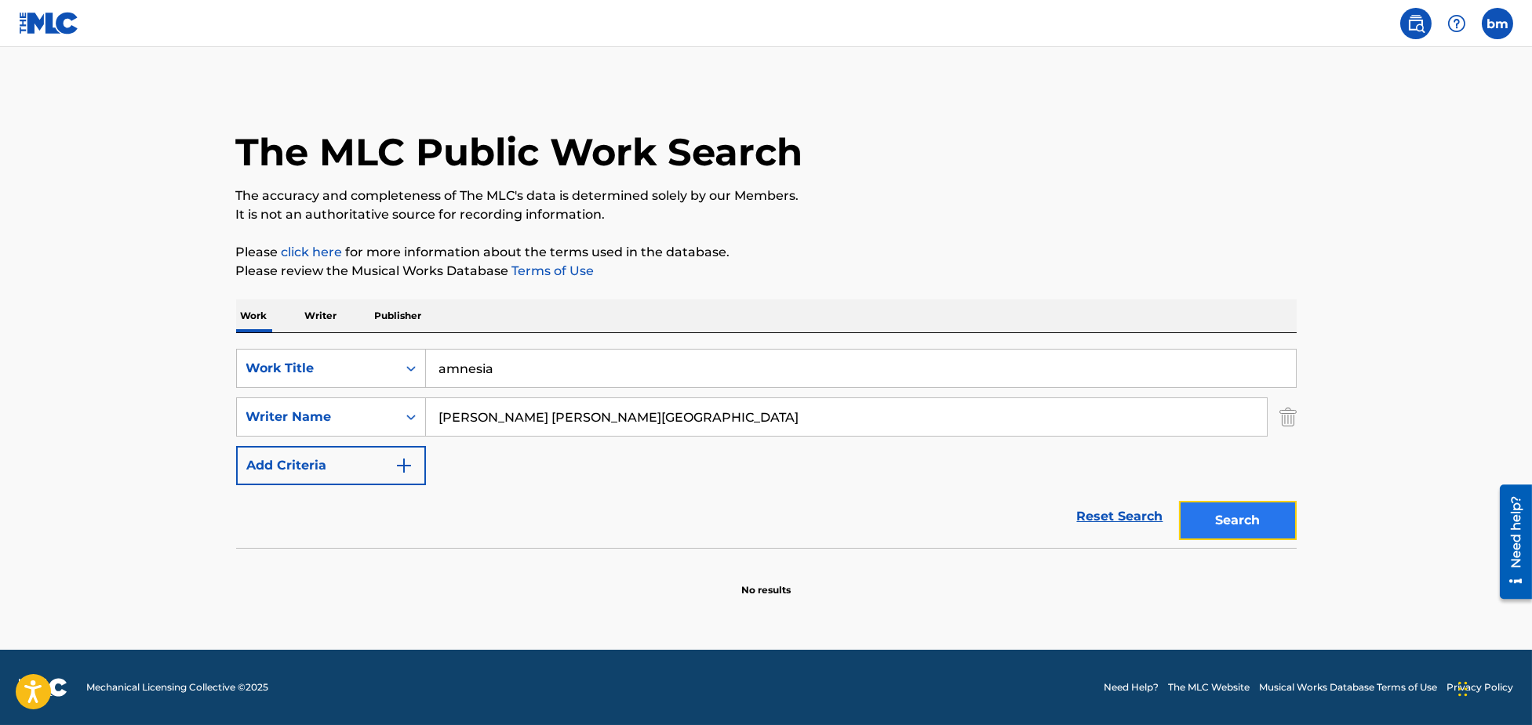
click at [1251, 522] on button "Search" at bounding box center [1238, 520] width 118 height 39
drag, startPoint x: 510, startPoint y: 422, endPoint x: 307, endPoint y: 427, distance: 202.4
click at [310, 427] on div "SearchWithCriteria8f7b8ce3-eeec-4247-bf4b-6e9d3590a07f Writer Name [PERSON_NAME…" at bounding box center [766, 417] width 1060 height 39
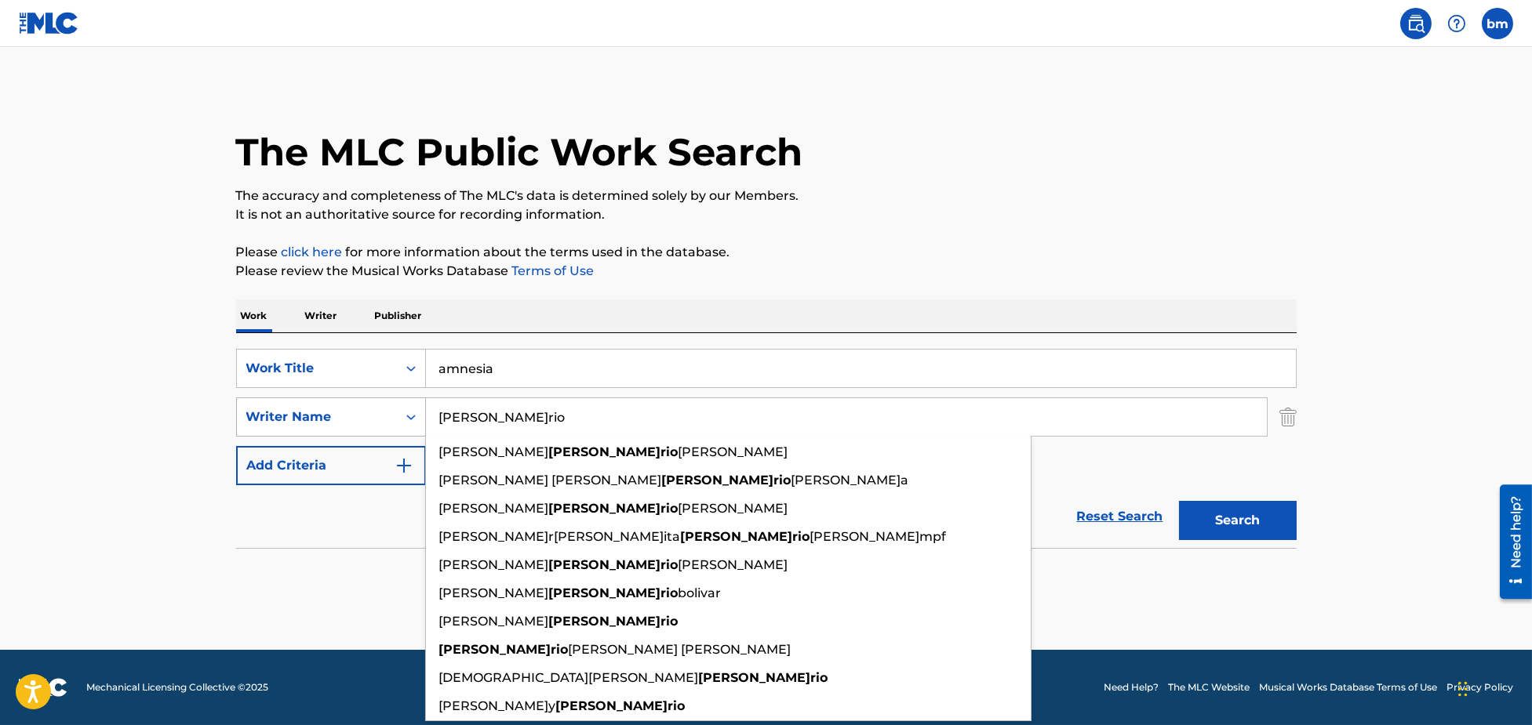
type input "[PERSON_NAME]rio"
click at [1179, 501] on button "Search" at bounding box center [1238, 520] width 118 height 39
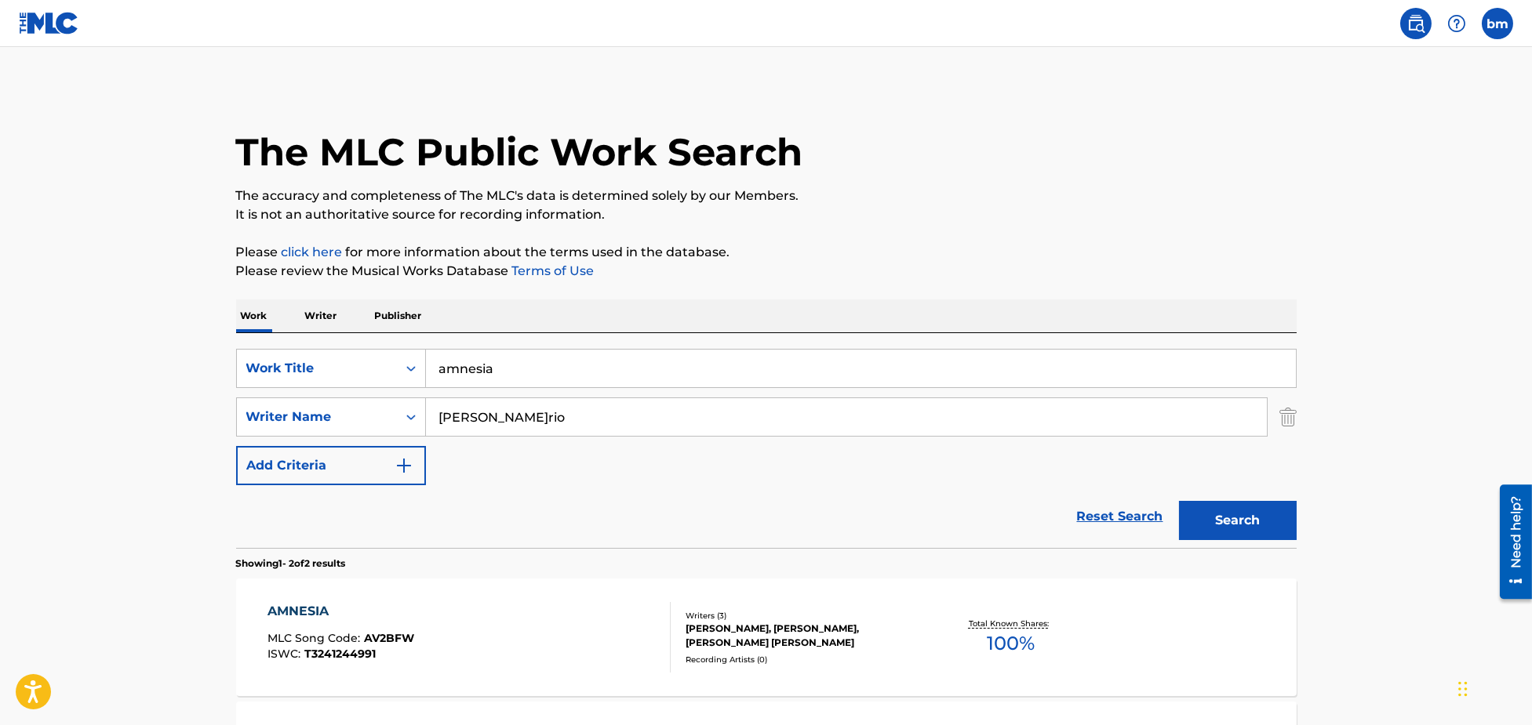
click at [456, 627] on div "AMNESIA MLC Song Code : AV2BFW ISWC : T3241244991" at bounding box center [468, 637] width 403 height 71
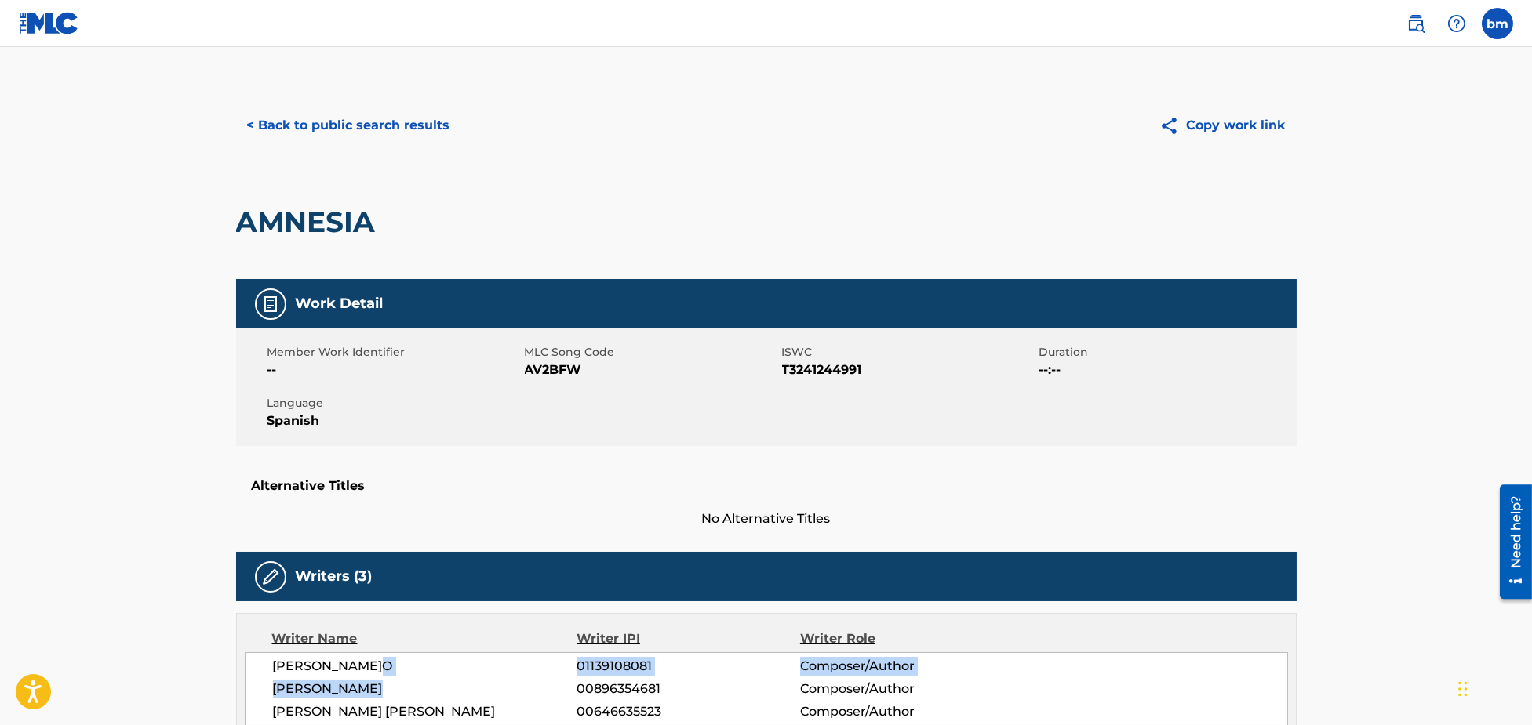
drag, startPoint x: 374, startPoint y: 669, endPoint x: 380, endPoint y: 683, distance: 15.1
click at [380, 683] on div "[PERSON_NAME]RIO 01139108081 Composer/Auth[PERSON_NAME] 00896354681 Composer/Au…" at bounding box center [766, 690] width 1043 height 74
click at [336, 126] on button "< Back to public search results" at bounding box center [348, 125] width 225 height 39
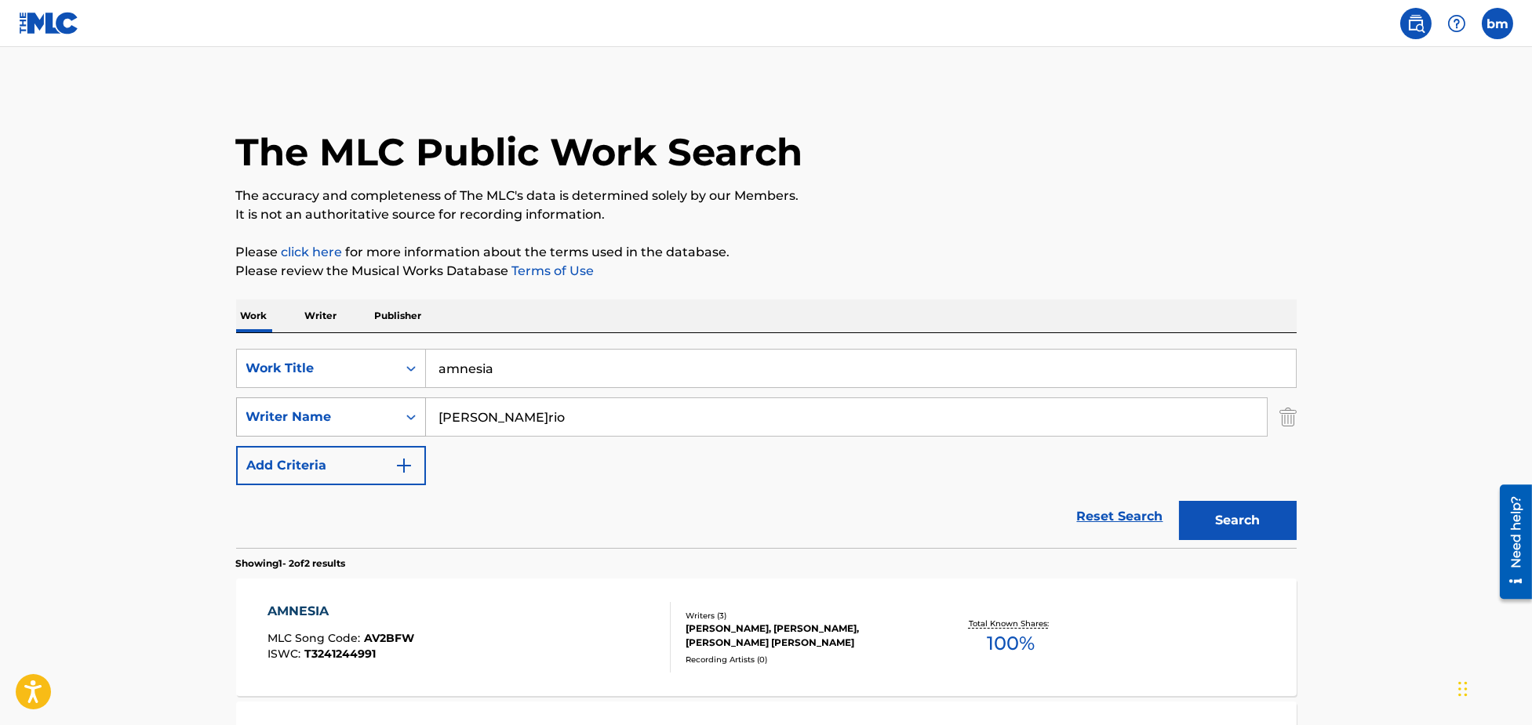
drag, startPoint x: 603, startPoint y: 422, endPoint x: 329, endPoint y: 420, distance: 274.5
click at [329, 420] on div "SearchWithCriteria8f7b8ce3-eeec-4247-bf4b-6e9d3590a07f Writer Na[PERSON_NAME]" at bounding box center [766, 417] width 1060 height 39
paste input "[PERSON_NAME] MananaOliv[PERSON_NAME]son"
type input "[PERSON_NAME] MananaOliv[PERSON_NAME]son"
click at [396, 369] on div "SearchWithCriteria3855438c-e6e9-40bc-addb-c9a26551e8d7 Work Title amnesia" at bounding box center [766, 368] width 1060 height 39
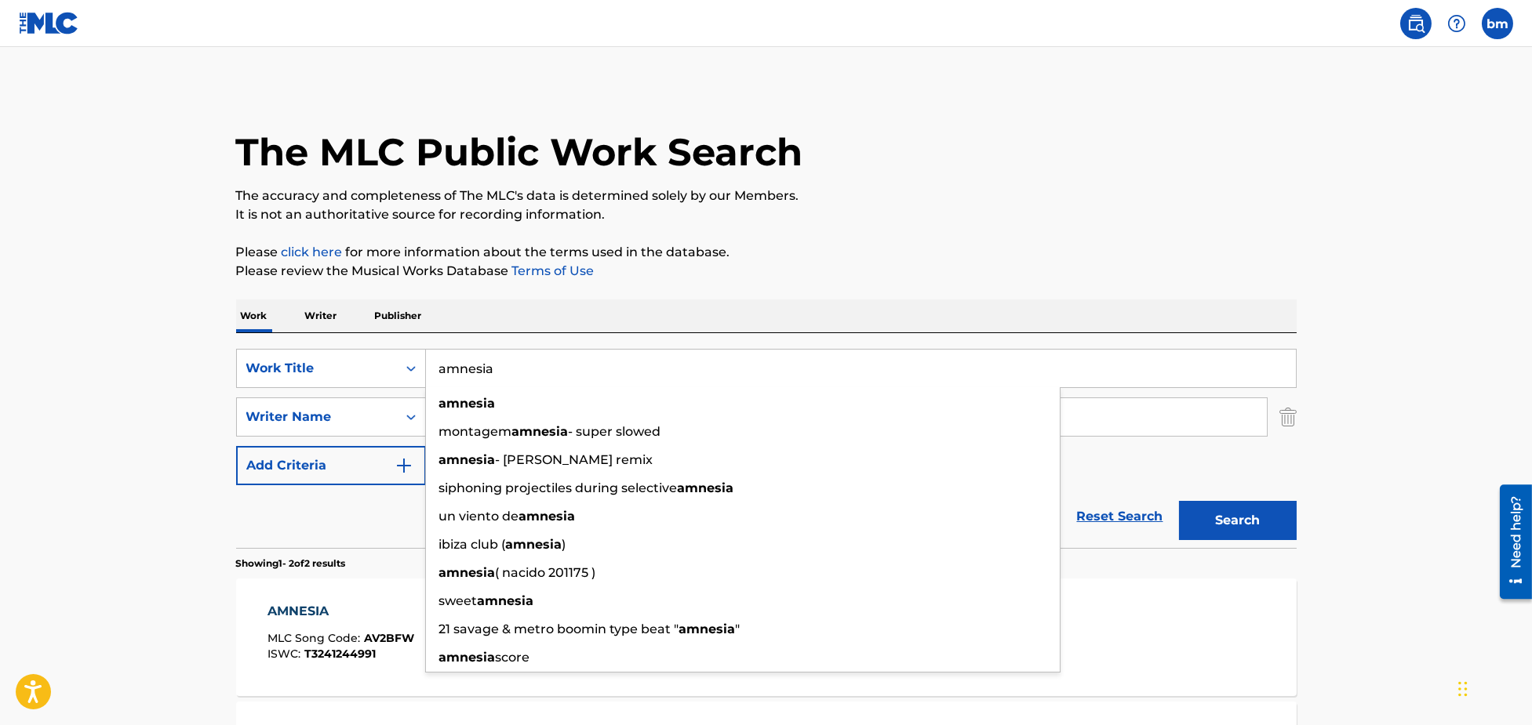
paste input "X Lyvia"
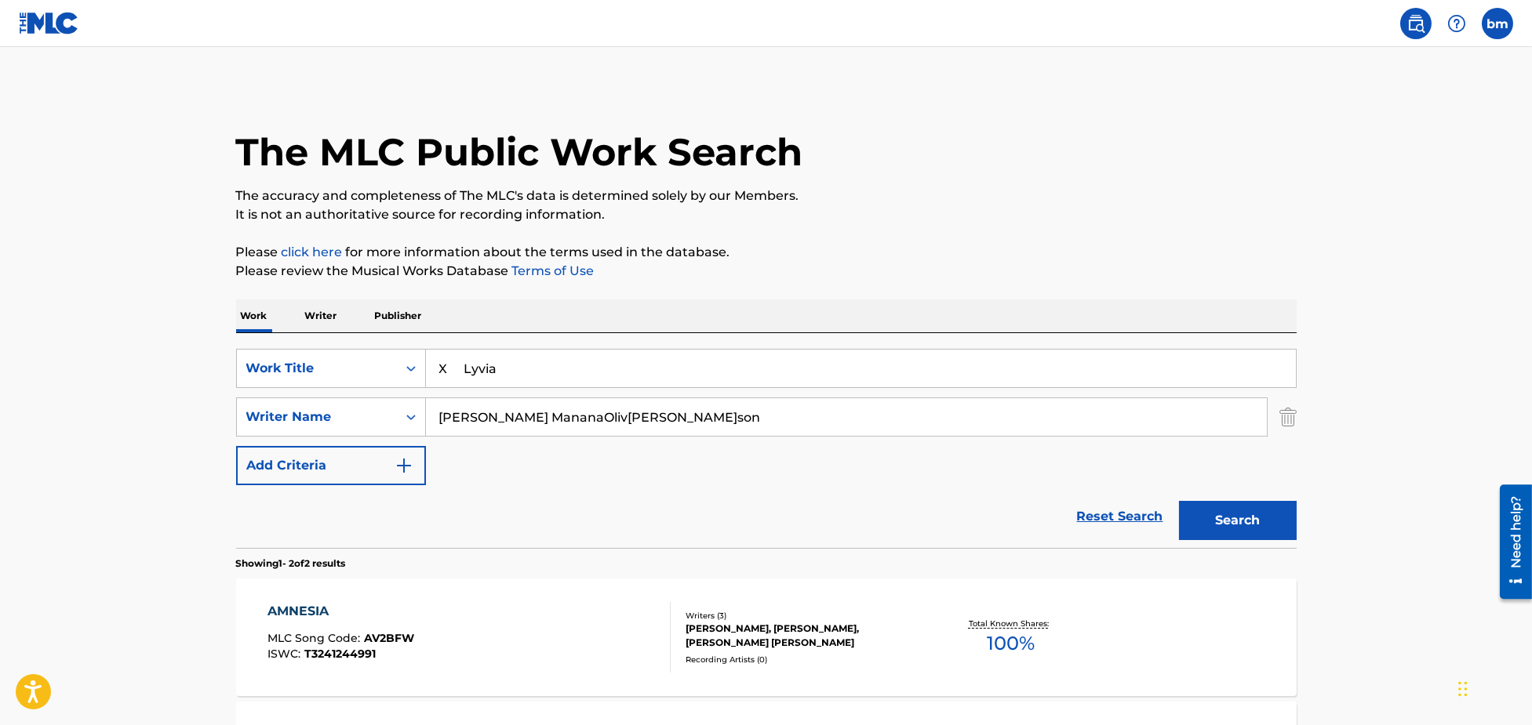
drag, startPoint x: 460, startPoint y: 369, endPoint x: 947, endPoint y: 292, distance: 492.3
click at [900, 340] on div "SearchWithCriteria3855438c-e6e9-40bc-addb-c9a26551e8d7 Work Title X Lyvia Searc…" at bounding box center [766, 440] width 1060 height 215
type input "X"
click at [943, 193] on p "The accuracy and completeness of The MLC's data is determined solely by our Mem…" at bounding box center [766, 196] width 1060 height 19
drag, startPoint x: 540, startPoint y: 424, endPoint x: 1533, endPoint y: 508, distance: 997.2
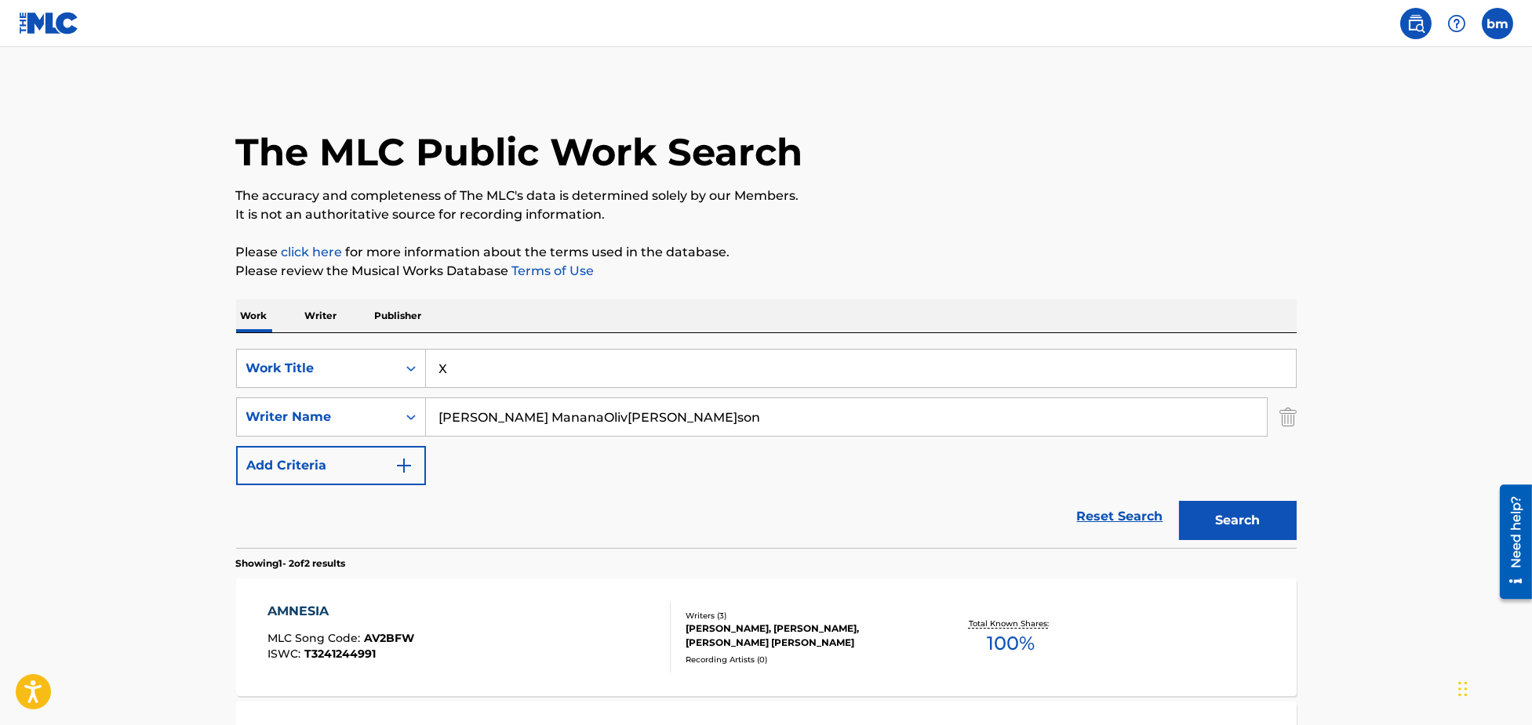
click at [1531, 492] on html "Accessibility Screen-Reader Guide, Feedback, and Issue Reporting | New window 0…" at bounding box center [766, 362] width 1532 height 725
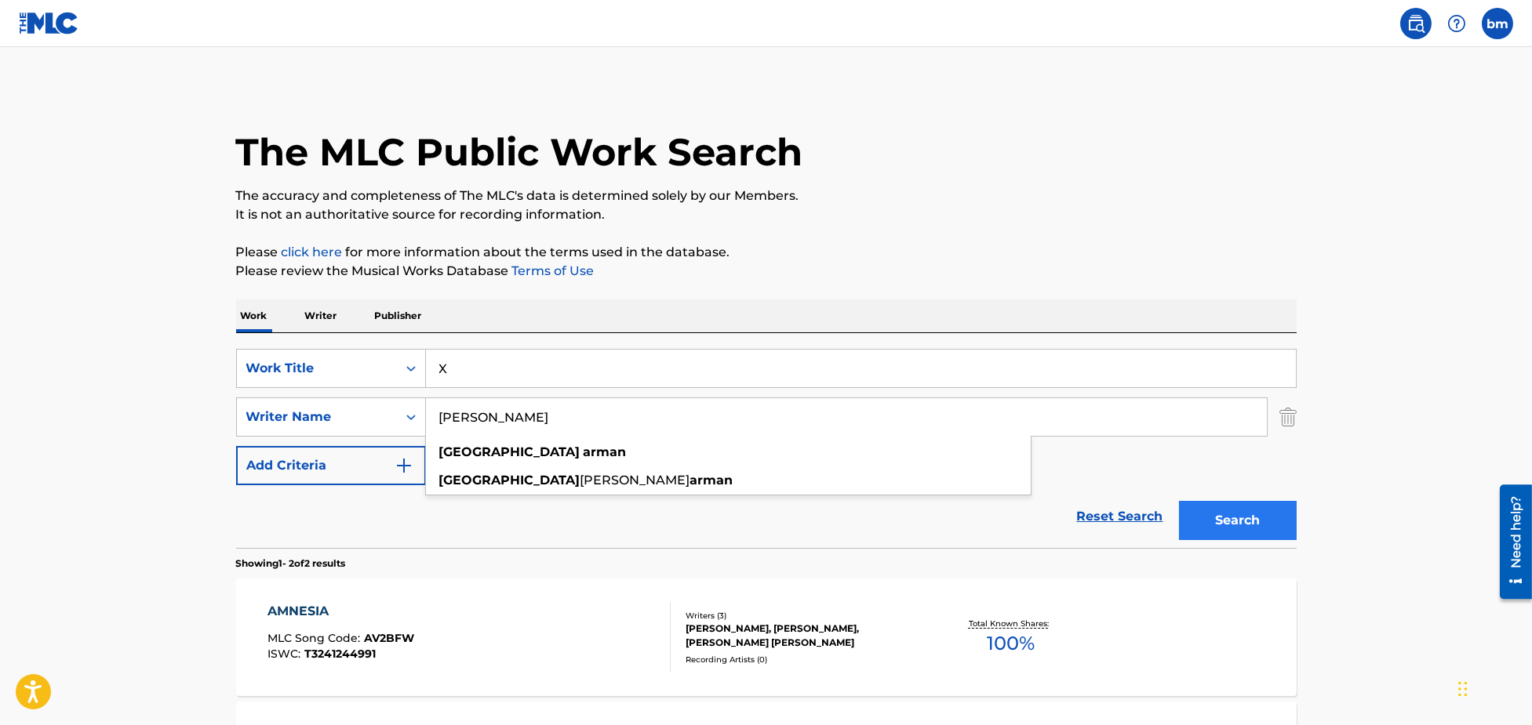
type input "[PERSON_NAME]"
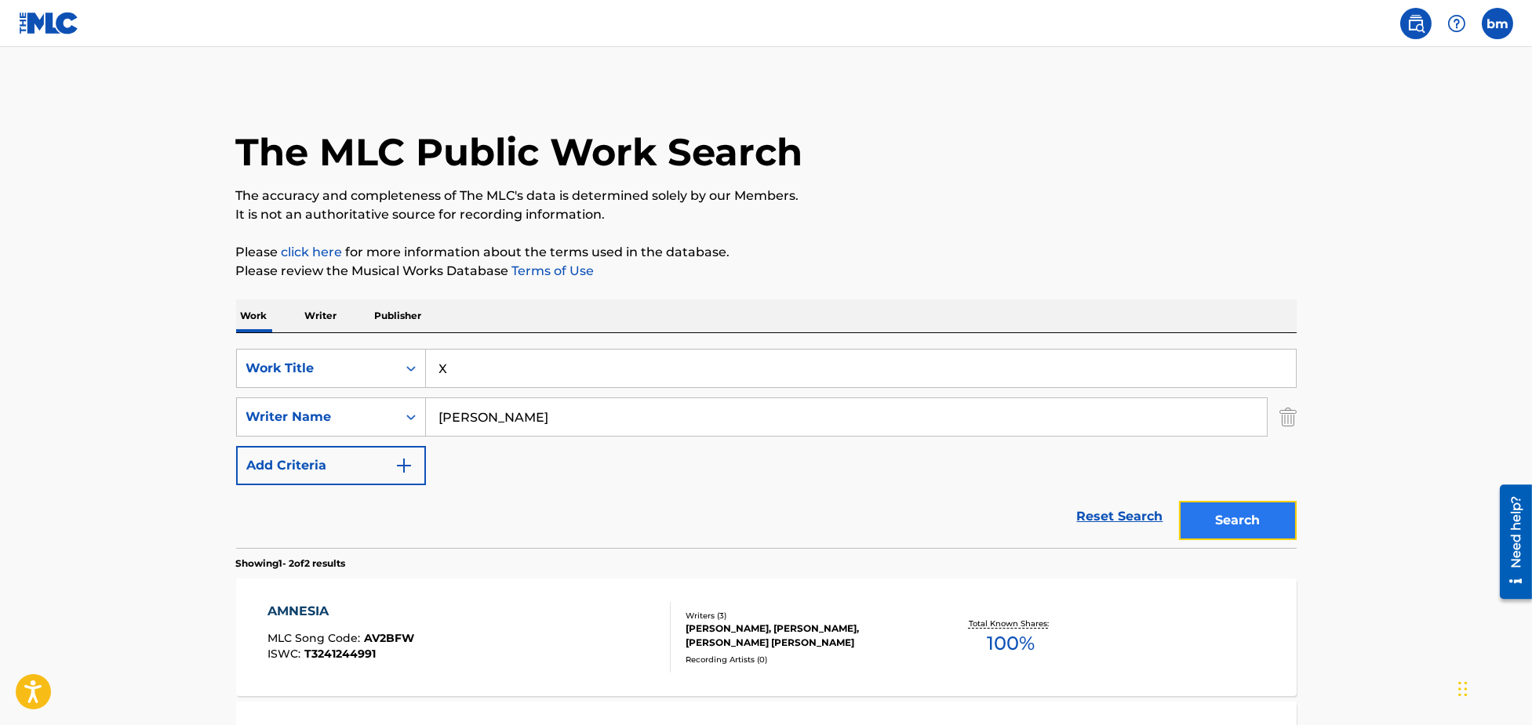
click at [1263, 522] on button "Search" at bounding box center [1238, 520] width 118 height 39
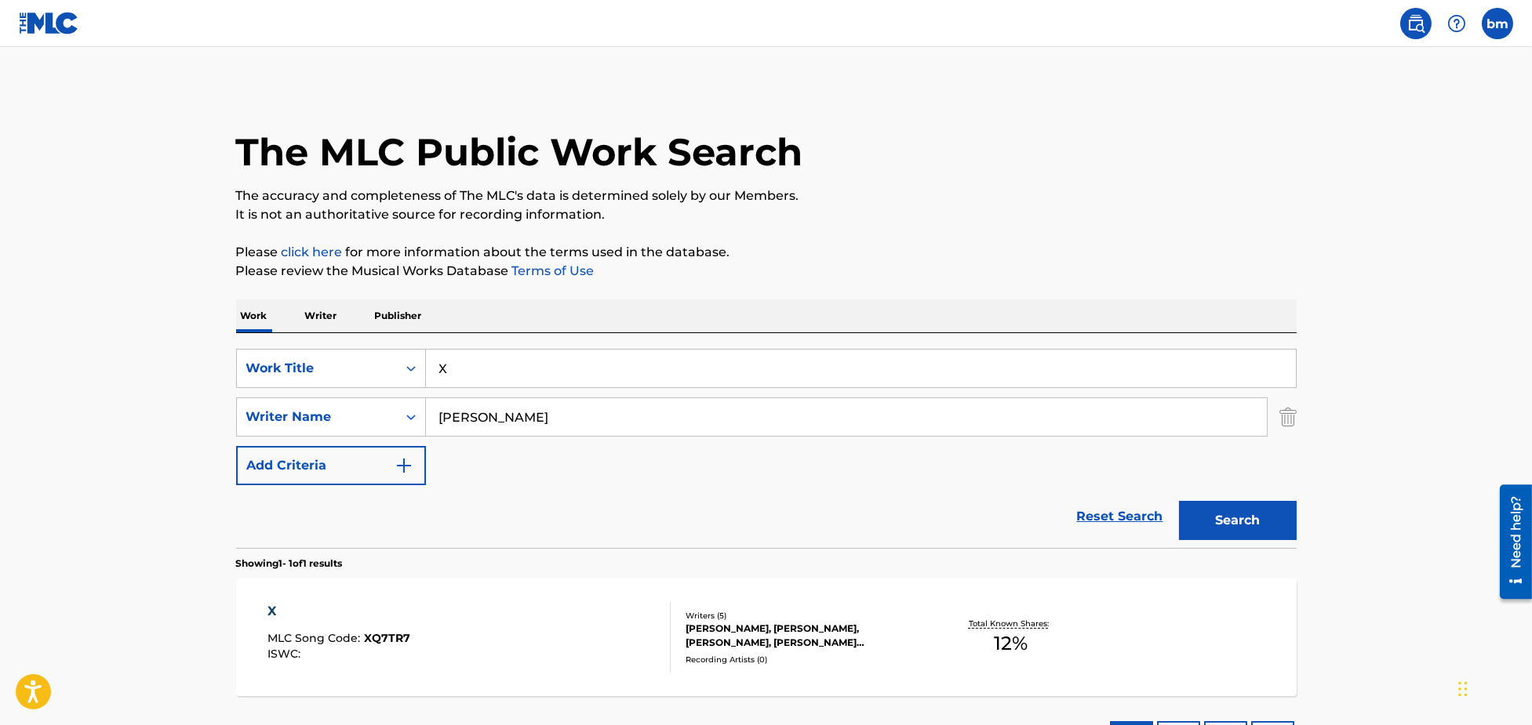
click at [496, 616] on div "X MLC Song Code : XQ7TR7 ISWC :" at bounding box center [468, 637] width 403 height 71
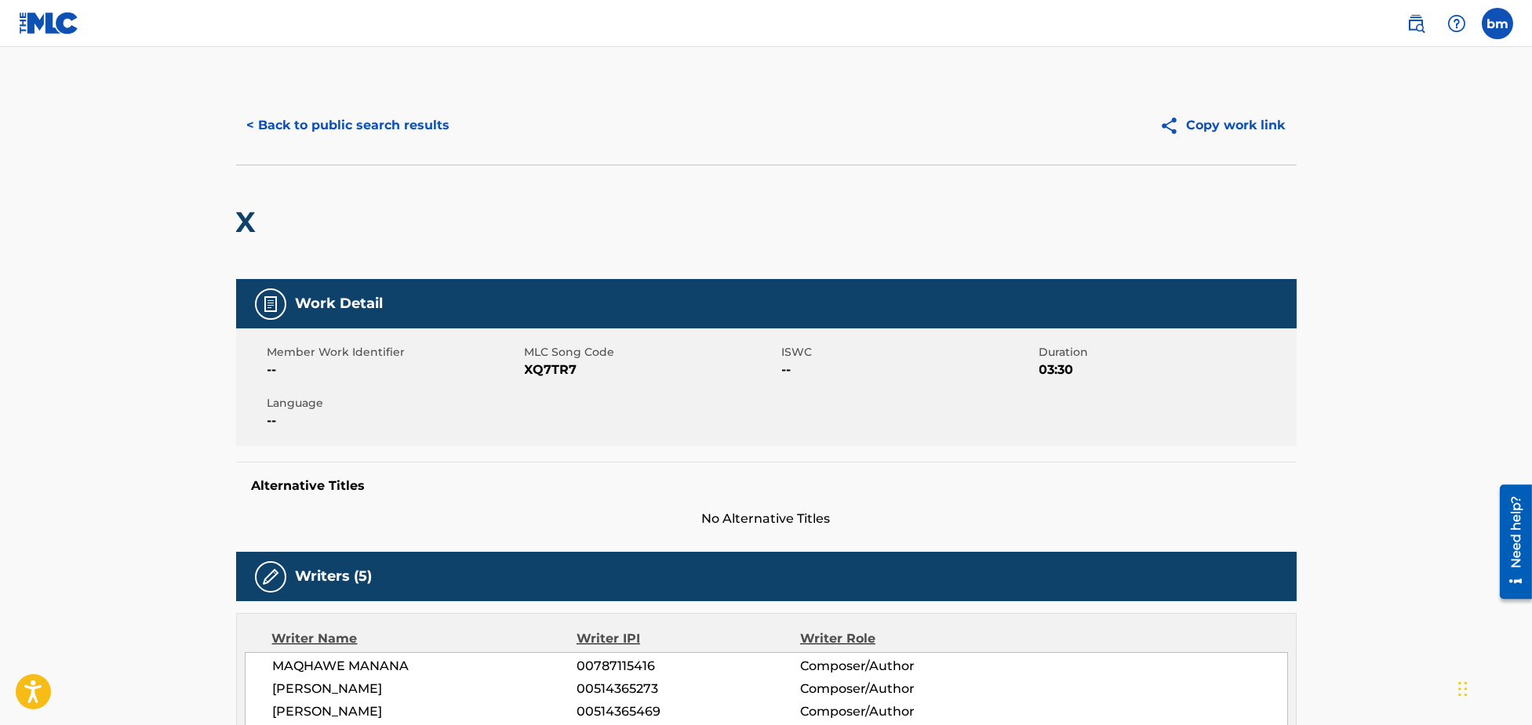
click at [533, 372] on span "XQ7TR7" at bounding box center [651, 370] width 253 height 19
copy span "XQ7TR7"
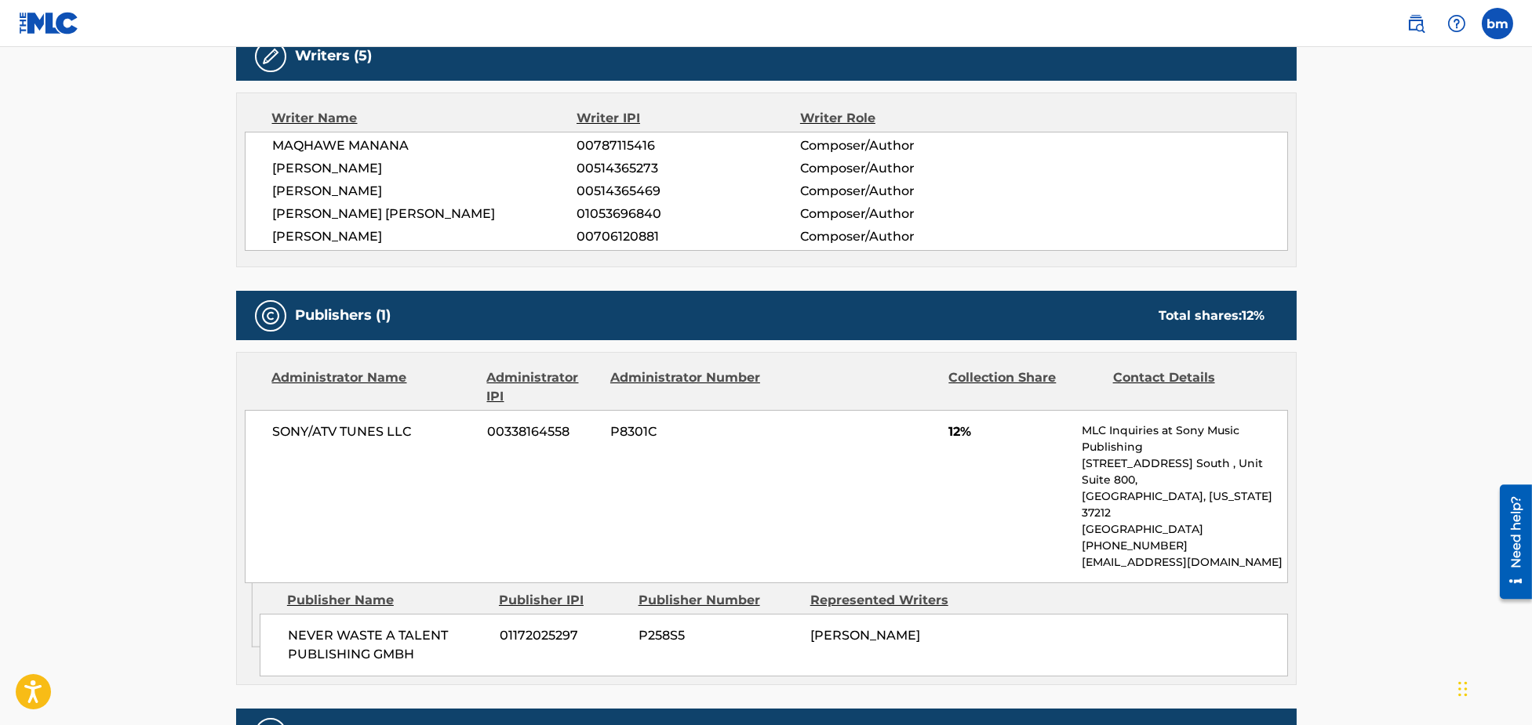
scroll to position [522, 0]
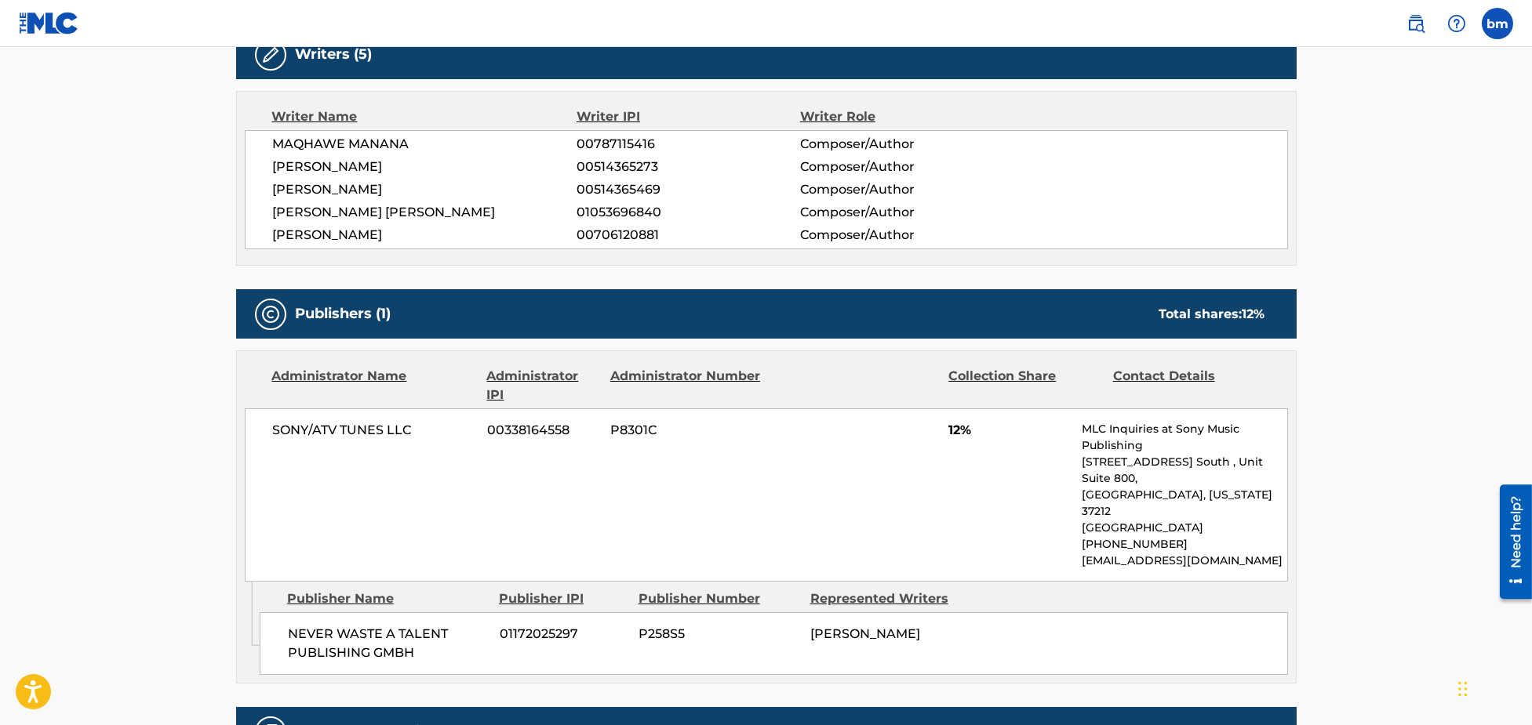
click at [285, 613] on div "NEVER WASTE A TALENT PUBLISHING GMBH 01172025297 P258[PERSON_NAME]" at bounding box center [774, 644] width 1028 height 63
drag, startPoint x: 282, startPoint y: 603, endPoint x: 431, endPoint y: 634, distance: 151.4
click at [431, 634] on div "NEVER WASTE A TALENT PUBLISHING GMBH 01172025297 P258[PERSON_NAME]" at bounding box center [774, 644] width 1028 height 63
copy span "NEVER WASTE A TALENT PUBLISHING GMBH"
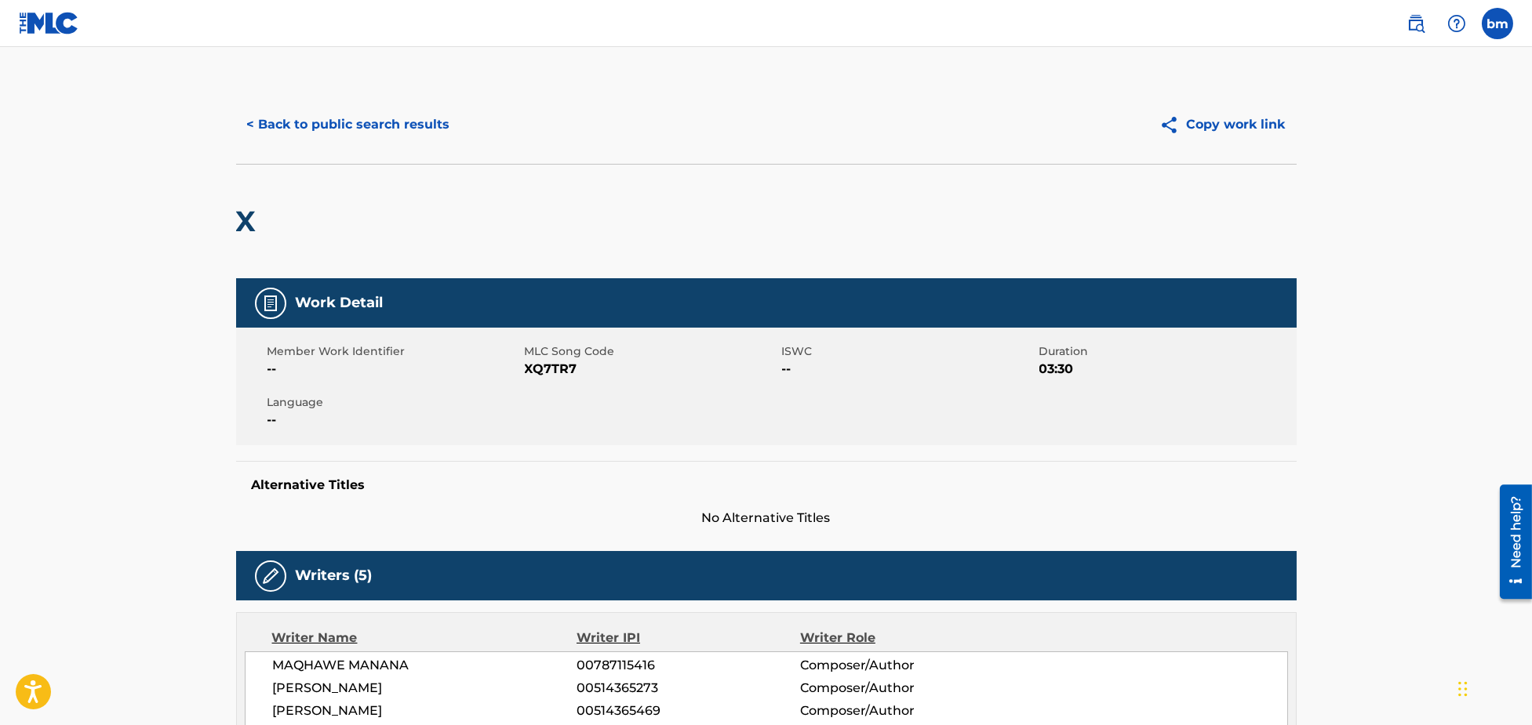
scroll to position [0, 0]
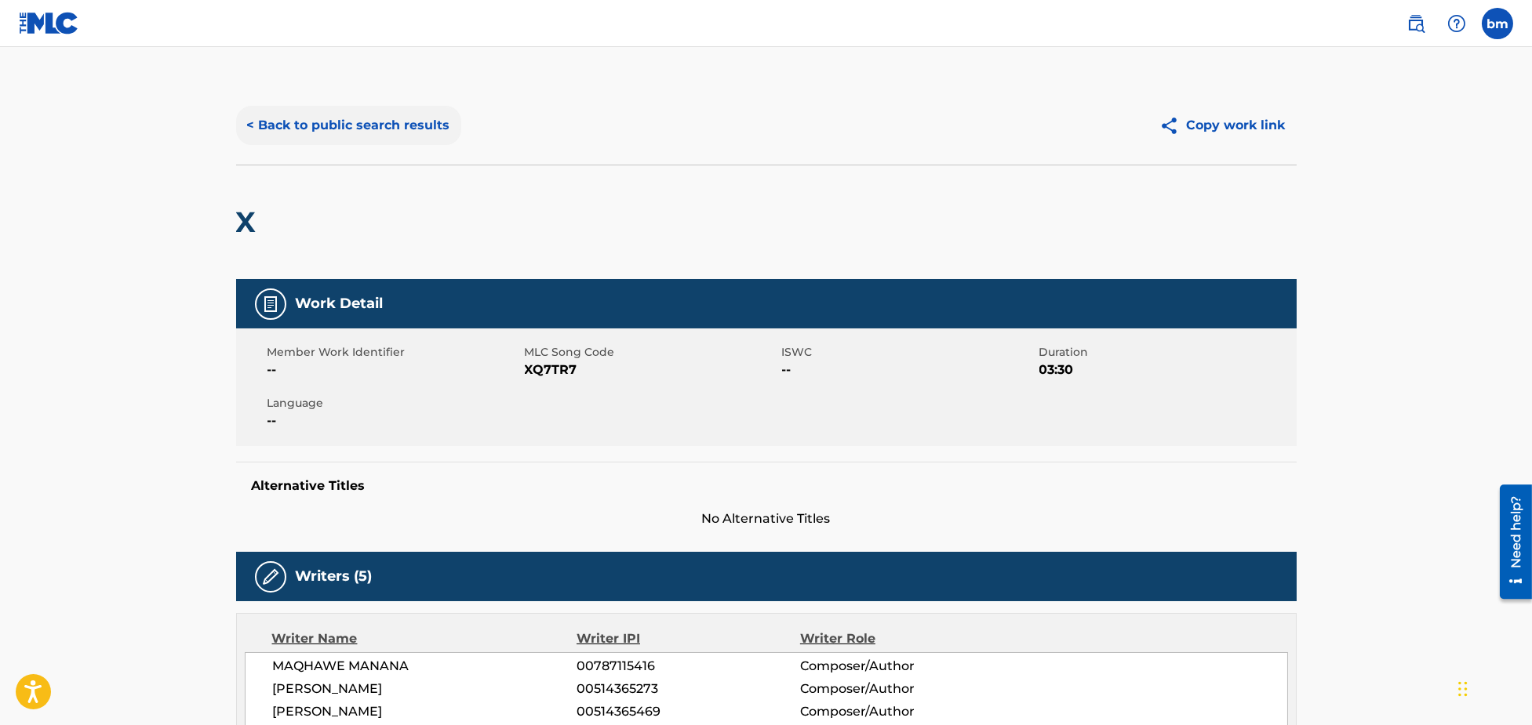
click at [354, 124] on button "< Back to public search results" at bounding box center [348, 125] width 225 height 39
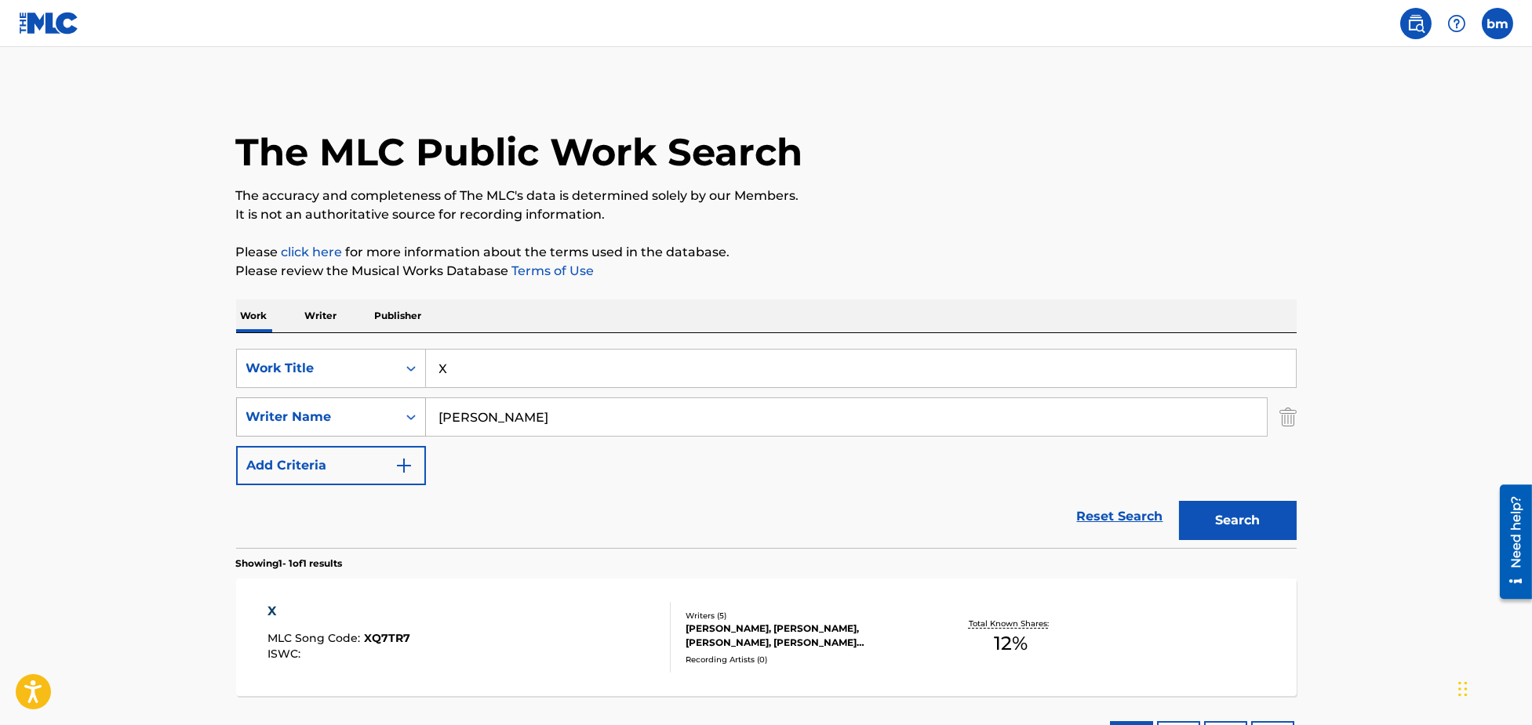
drag, startPoint x: 580, startPoint y: 418, endPoint x: 343, endPoint y: 417, distance: 237.6
click at [343, 417] on div "SearchWithCriteria8f7b8ce3-eeec-4247-bf4b-6e9d3590a07f Writer Name [PERSON_NAME]" at bounding box center [766, 417] width 1060 height 39
paste input "[PERSON_NAME] KoehoornRene Froger"
type input "[PERSON_NAME] KoehoornRene Froger"
drag, startPoint x: 447, startPoint y: 370, endPoint x: 374, endPoint y: 370, distance: 72.9
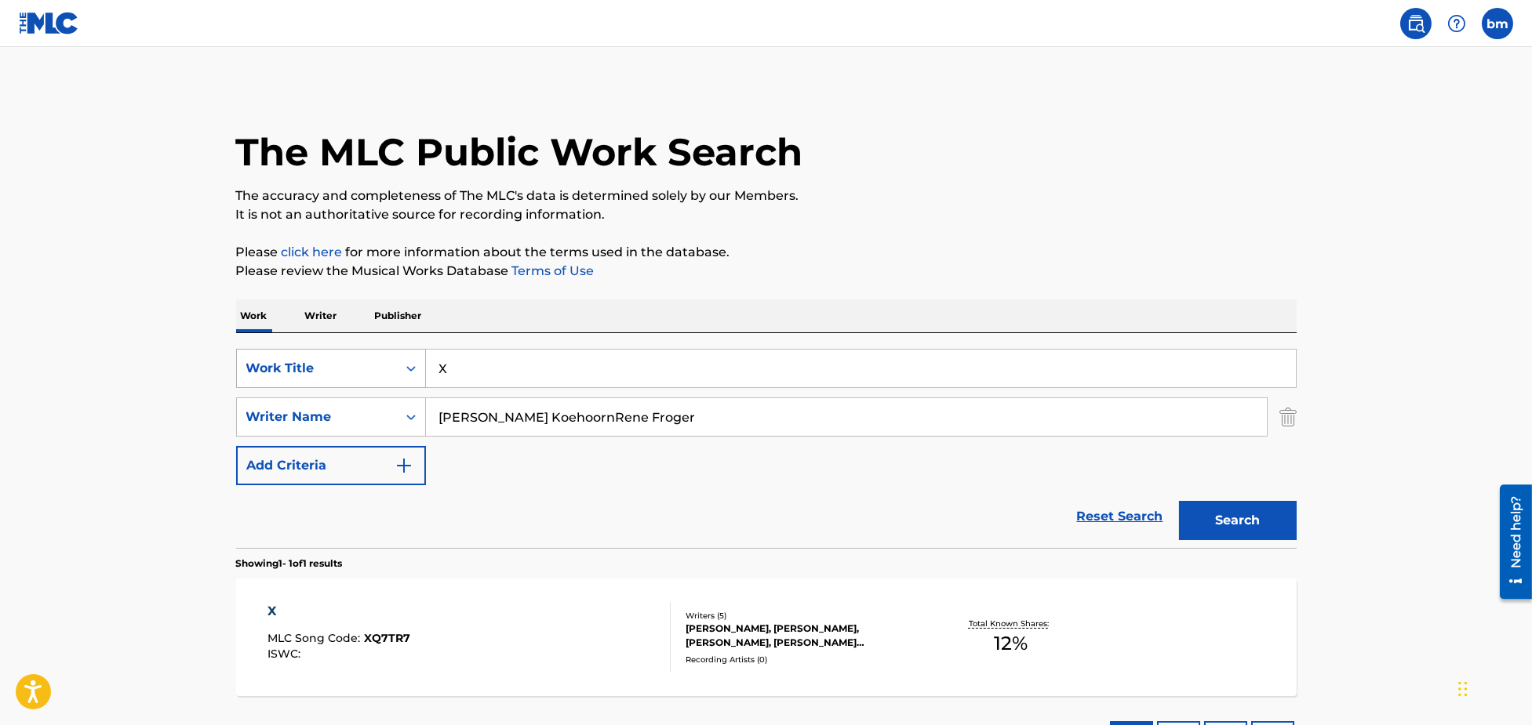
click at [374, 370] on div "SearchWithCriteria3855438c-e6e9-40bc-addb-c9a26551e8d7 Work Title X" at bounding box center [766, 368] width 1060 height 39
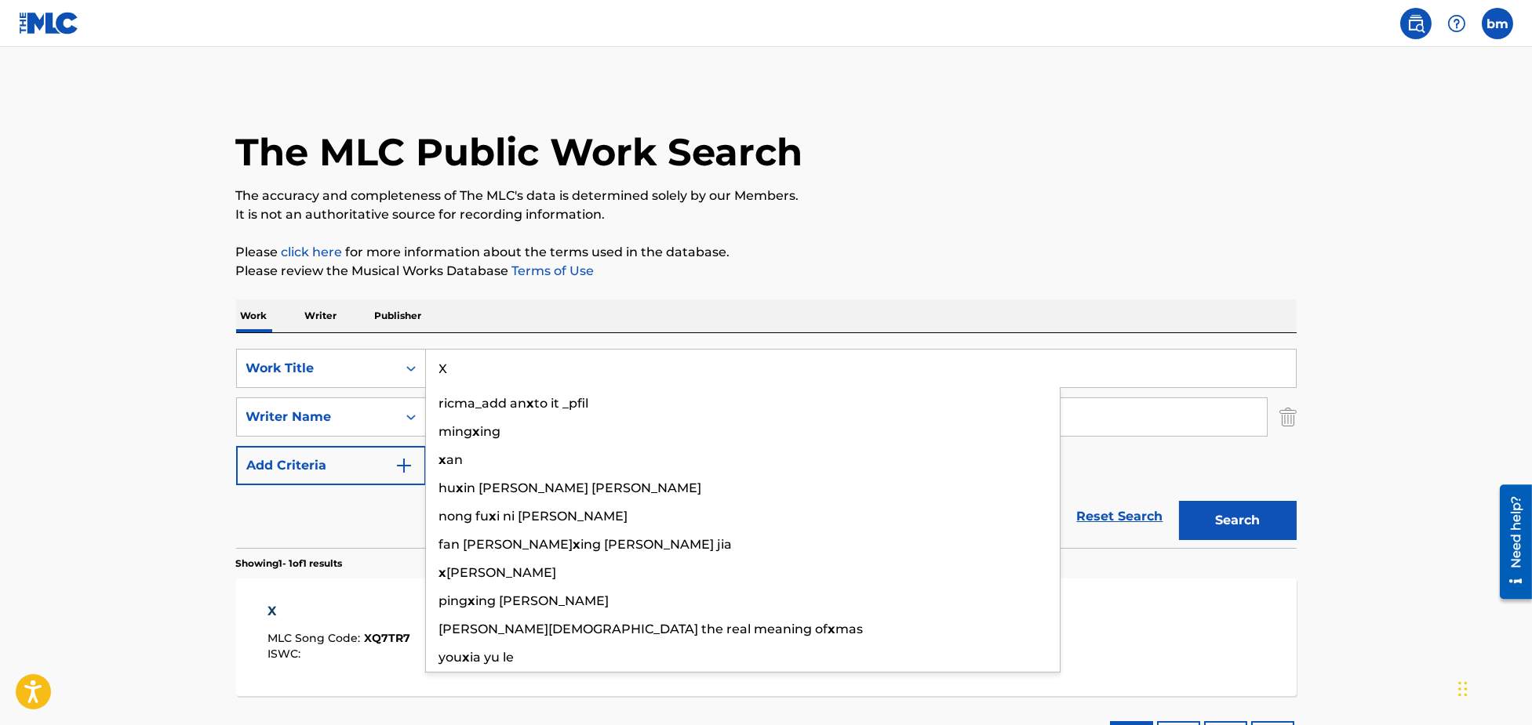
paste input "[PERSON_NAME] Zijn [PERSON_NAME]"
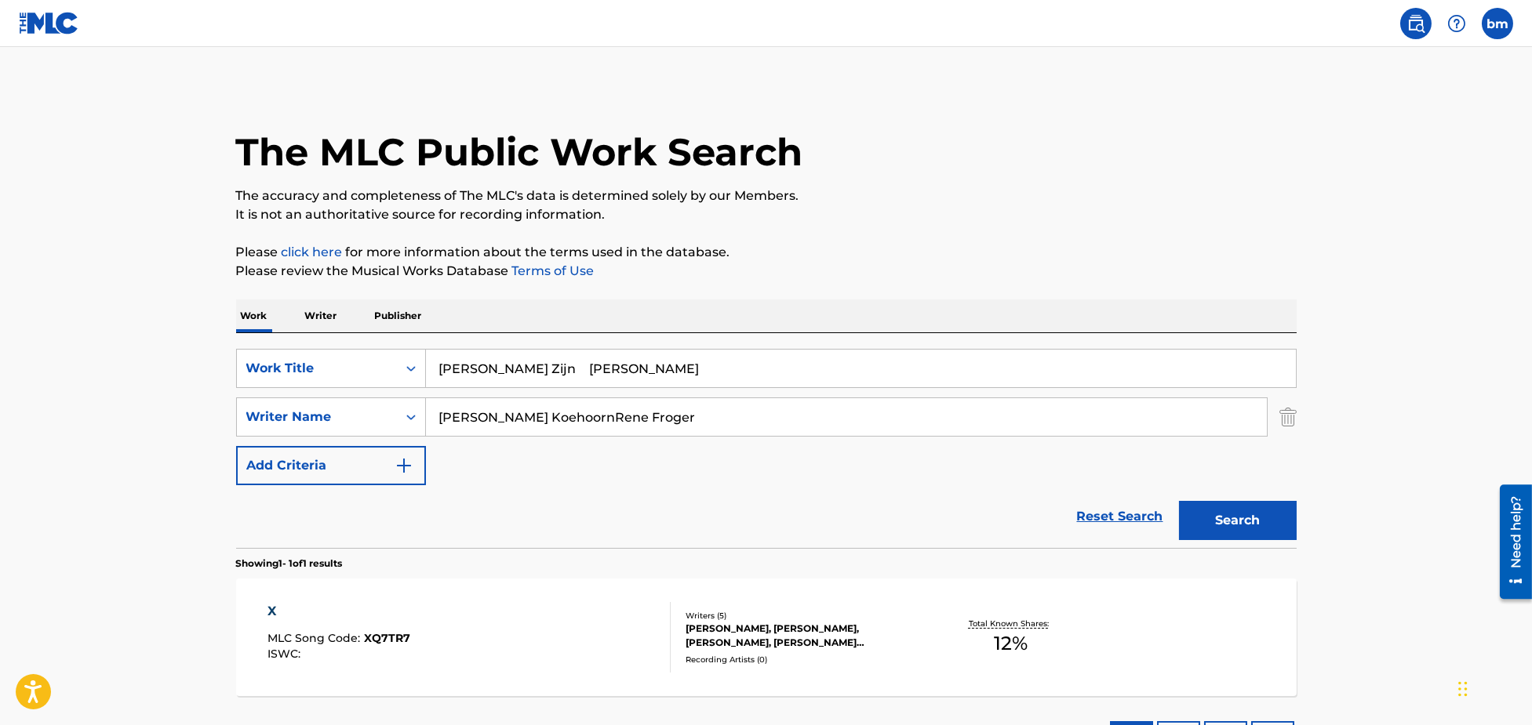
drag, startPoint x: 655, startPoint y: 380, endPoint x: 1183, endPoint y: 287, distance: 536.8
click at [1217, 336] on div "SearchWithCriteria3855438c-e6e9-40bc-addb-c9a26551e8d7 Work Title[PERSON_NAME]u…" at bounding box center [766, 440] width 1060 height 215
type input "[PERSON_NAME] Zijn"
click at [1110, 224] on div "The MLC Public Work Search The accuracy and completeness of The MLC's data is d…" at bounding box center [766, 428] width 1098 height 684
drag, startPoint x: 500, startPoint y: 416, endPoint x: 1360, endPoint y: 464, distance: 860.9
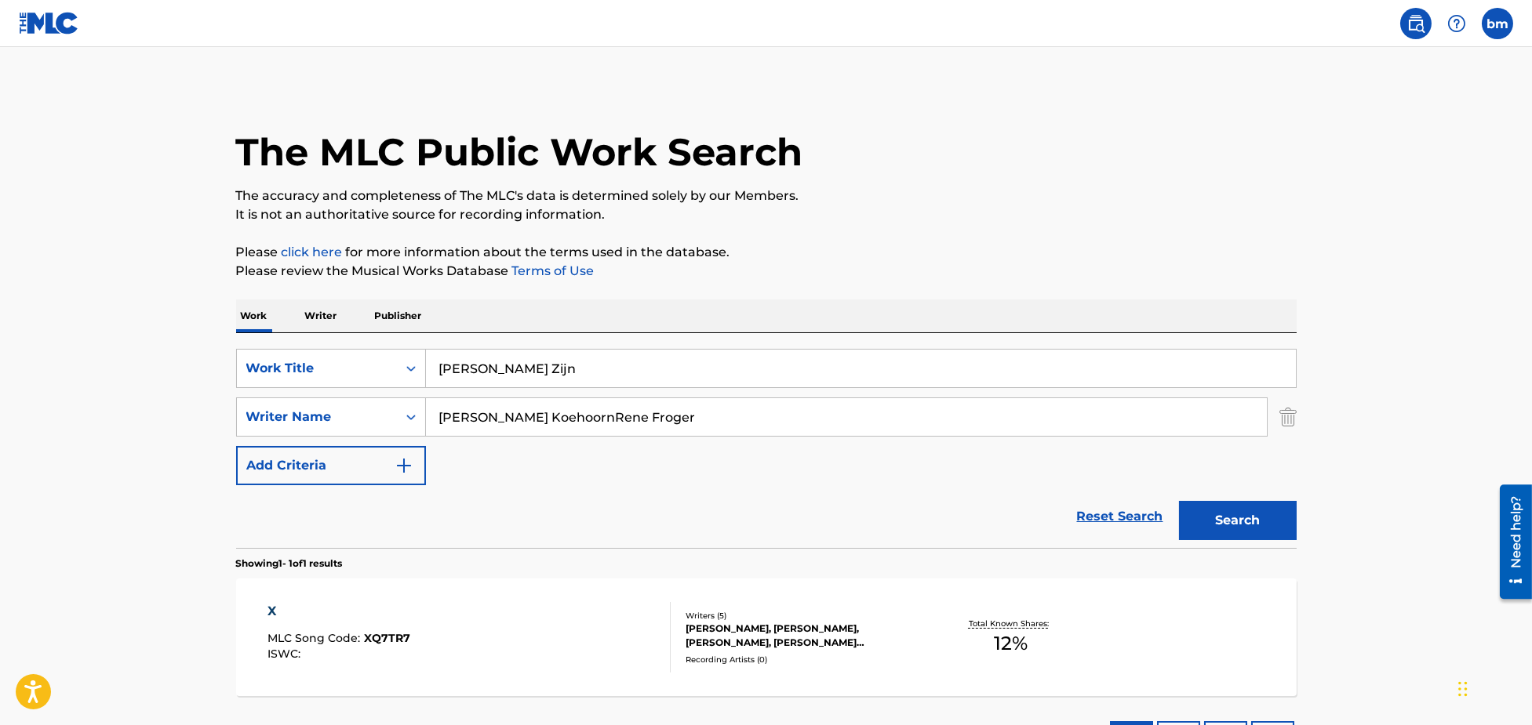
click at [1360, 464] on main "The MLC Public Work Search The accuracy and completeness of The MLC's data is d…" at bounding box center [766, 412] width 1532 height 731
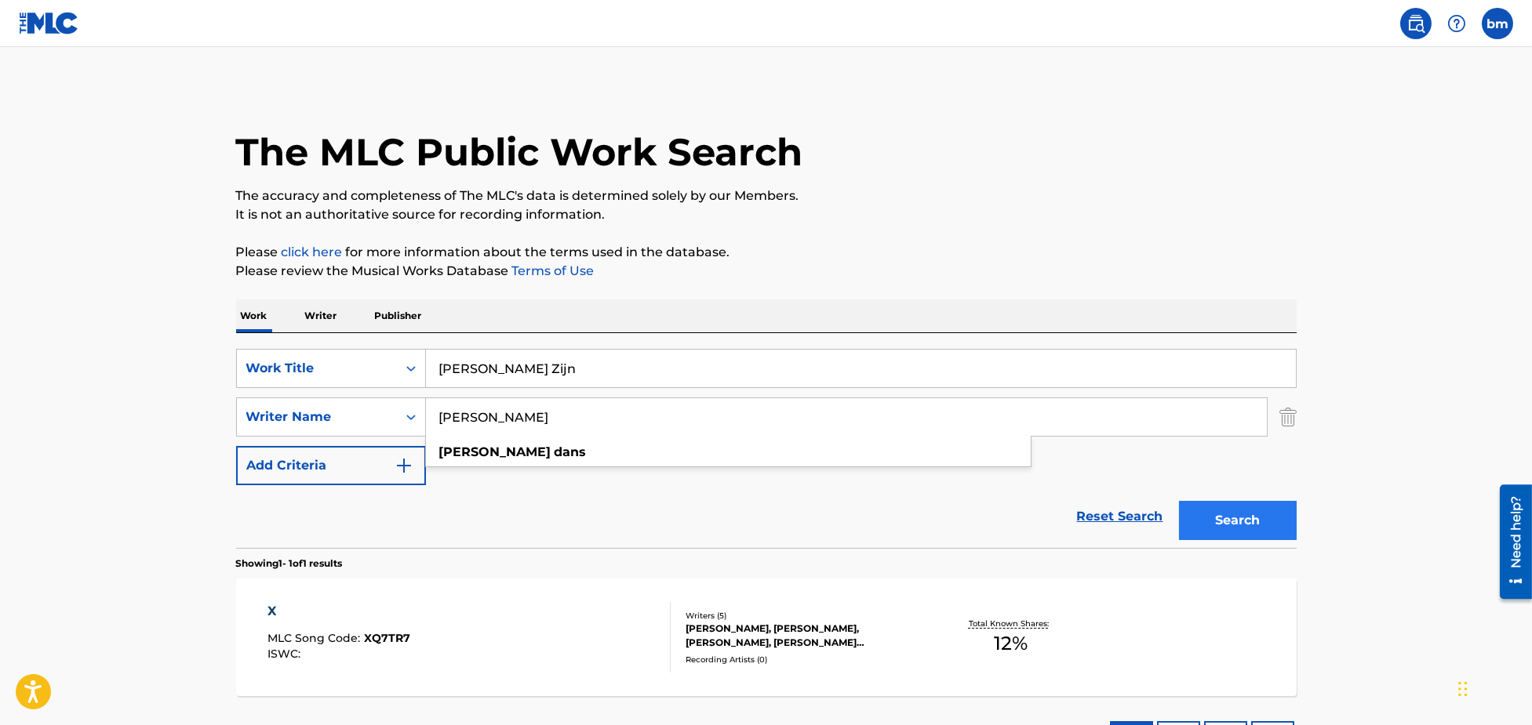
type input "[PERSON_NAME]"
click at [1251, 527] on button "Search" at bounding box center [1238, 520] width 118 height 39
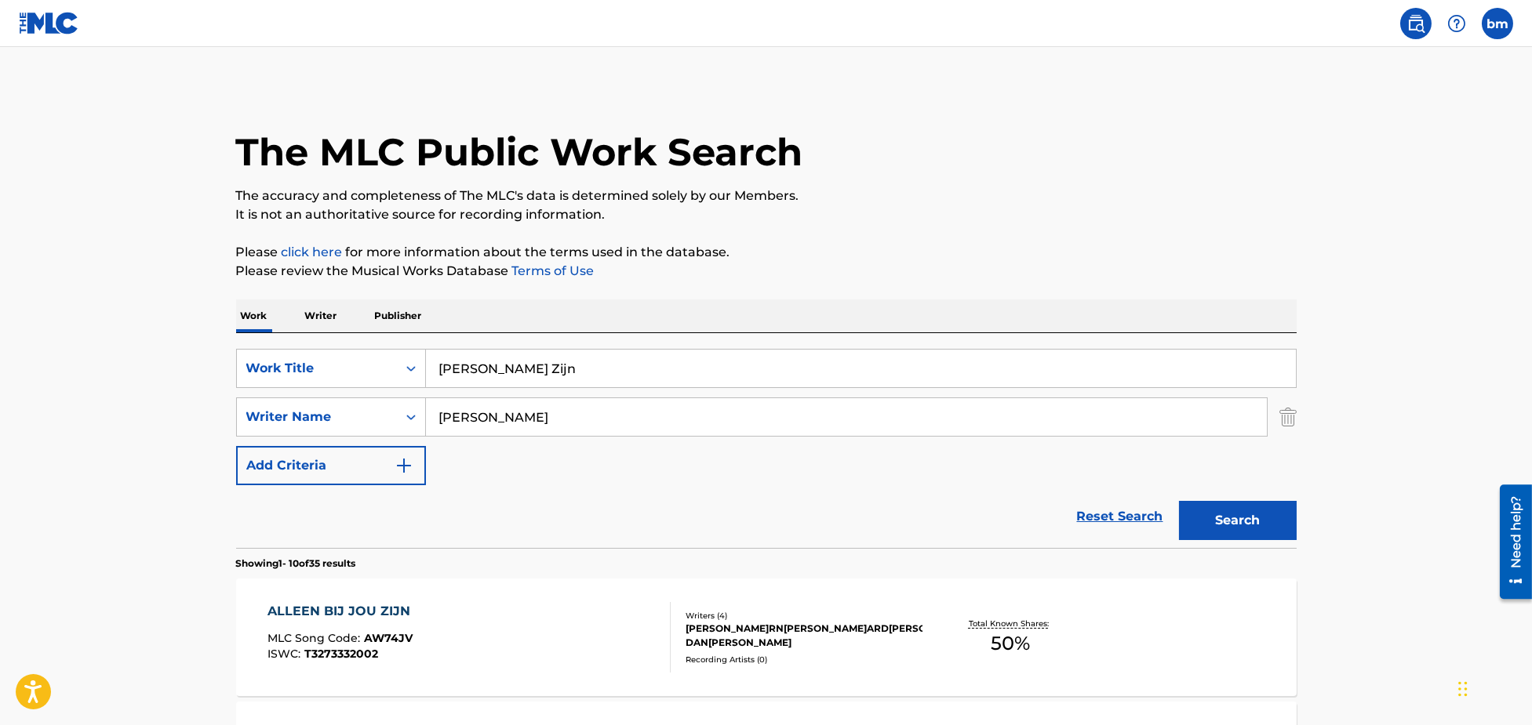
click at [523, 632] on div "ALLEEN BIJ JOU ZIJN MLC Song Code : AW74JV ISWC : T3273332002" at bounding box center [468, 637] width 403 height 71
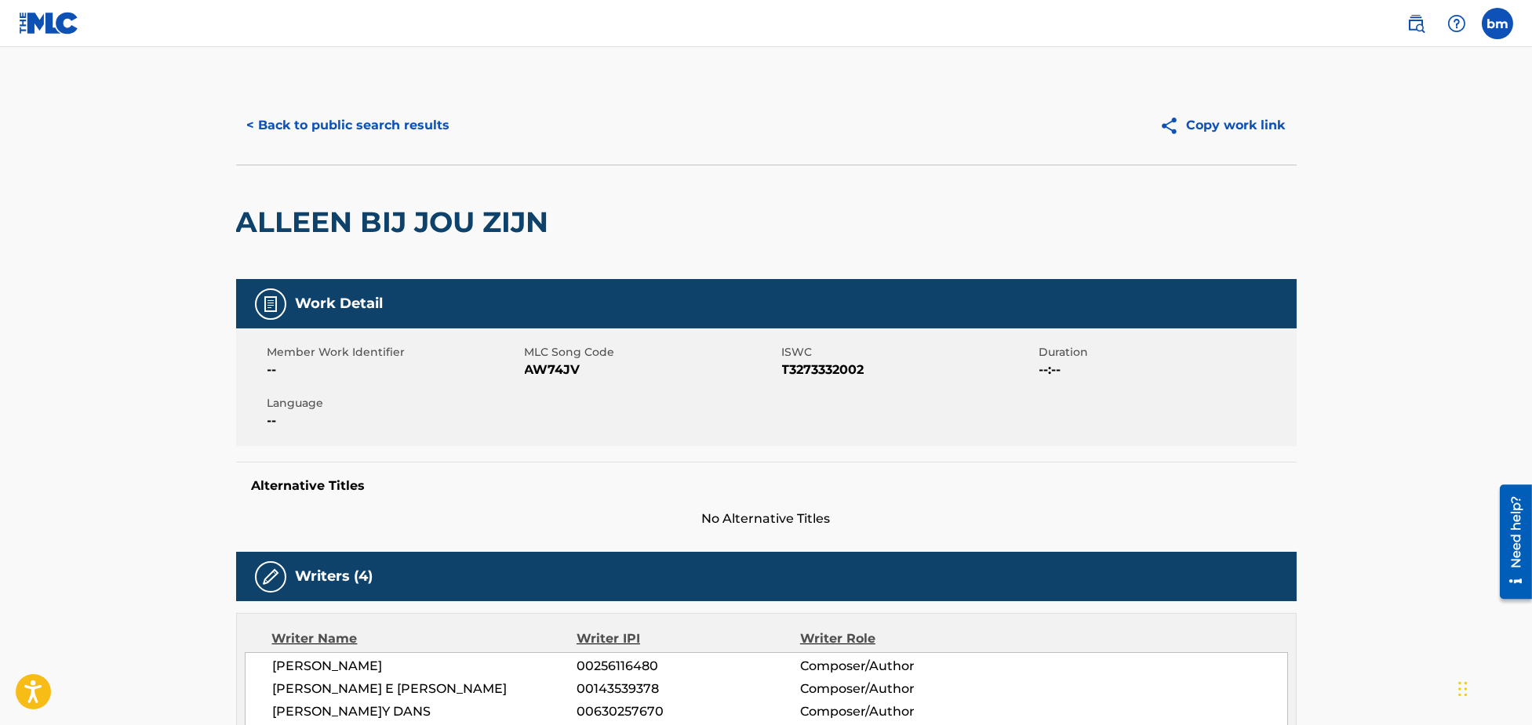
click at [540, 369] on span "AW74JV" at bounding box center [651, 370] width 253 height 19
copy span "AW74JV"
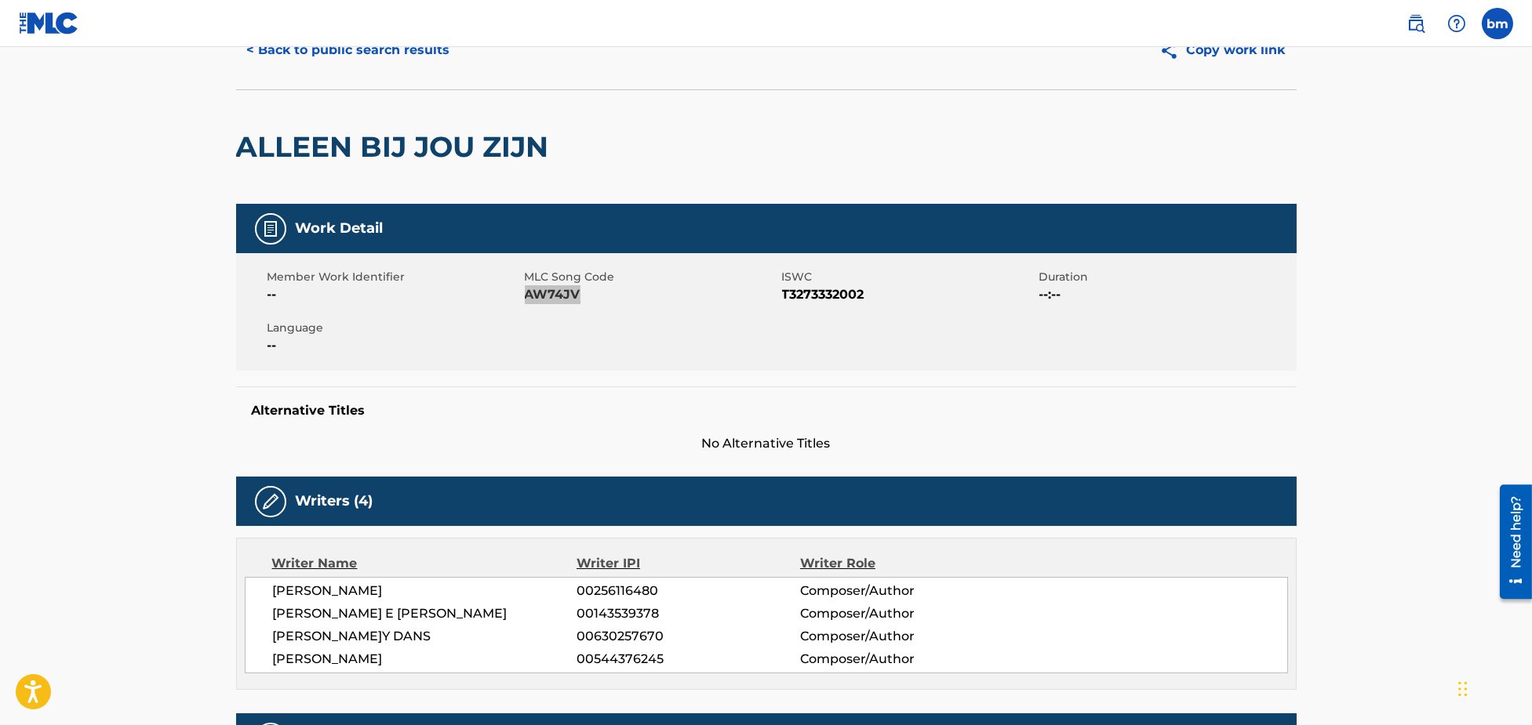
scroll to position [522, 0]
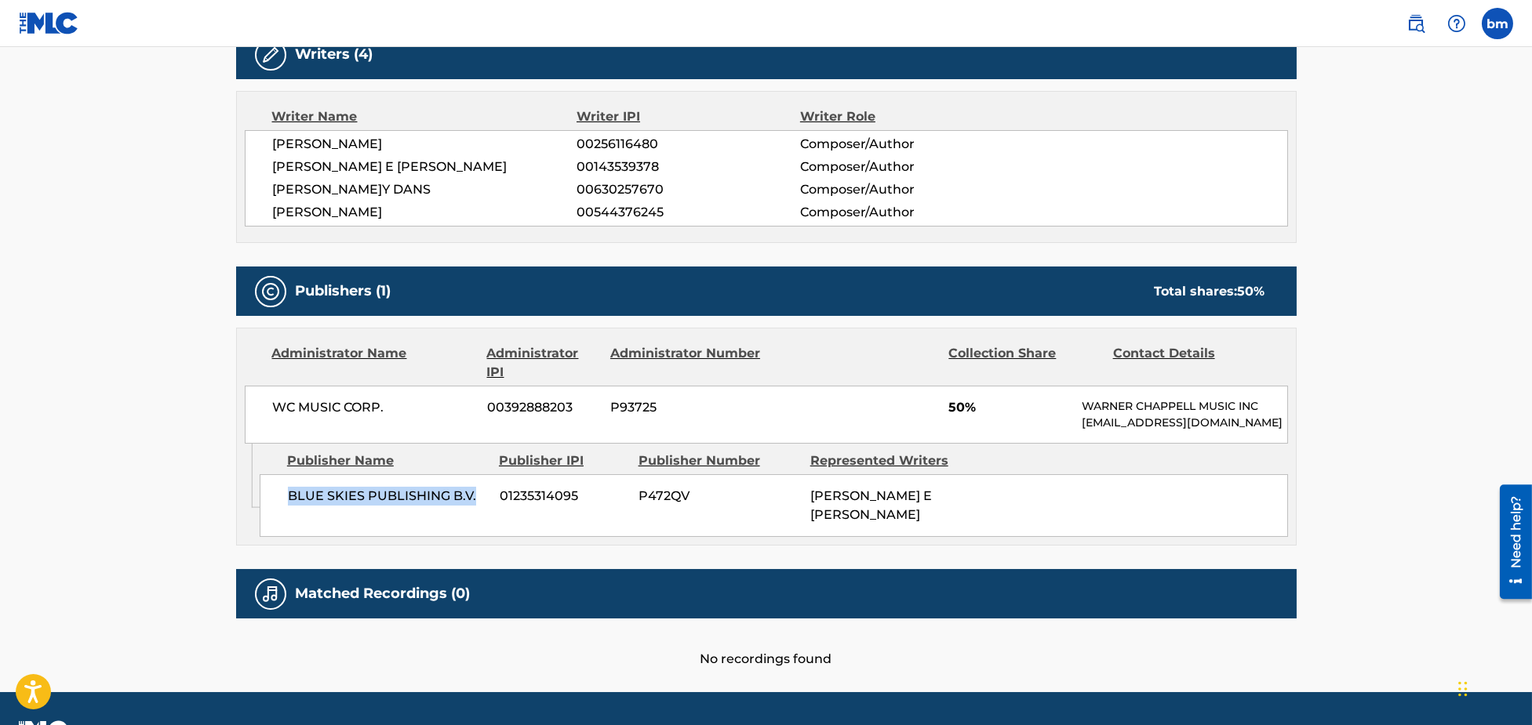
drag, startPoint x: 285, startPoint y: 508, endPoint x: 491, endPoint y: 522, distance: 206.0
click at [491, 522] on div "BLUE SKIES PUBLISHING B.V. 01235314095 P472QV[PERSON_NAME]D E[PERSON_NAME]" at bounding box center [774, 505] width 1028 height 63
copy span "BLUE SKIES PUBLISHING B.V."
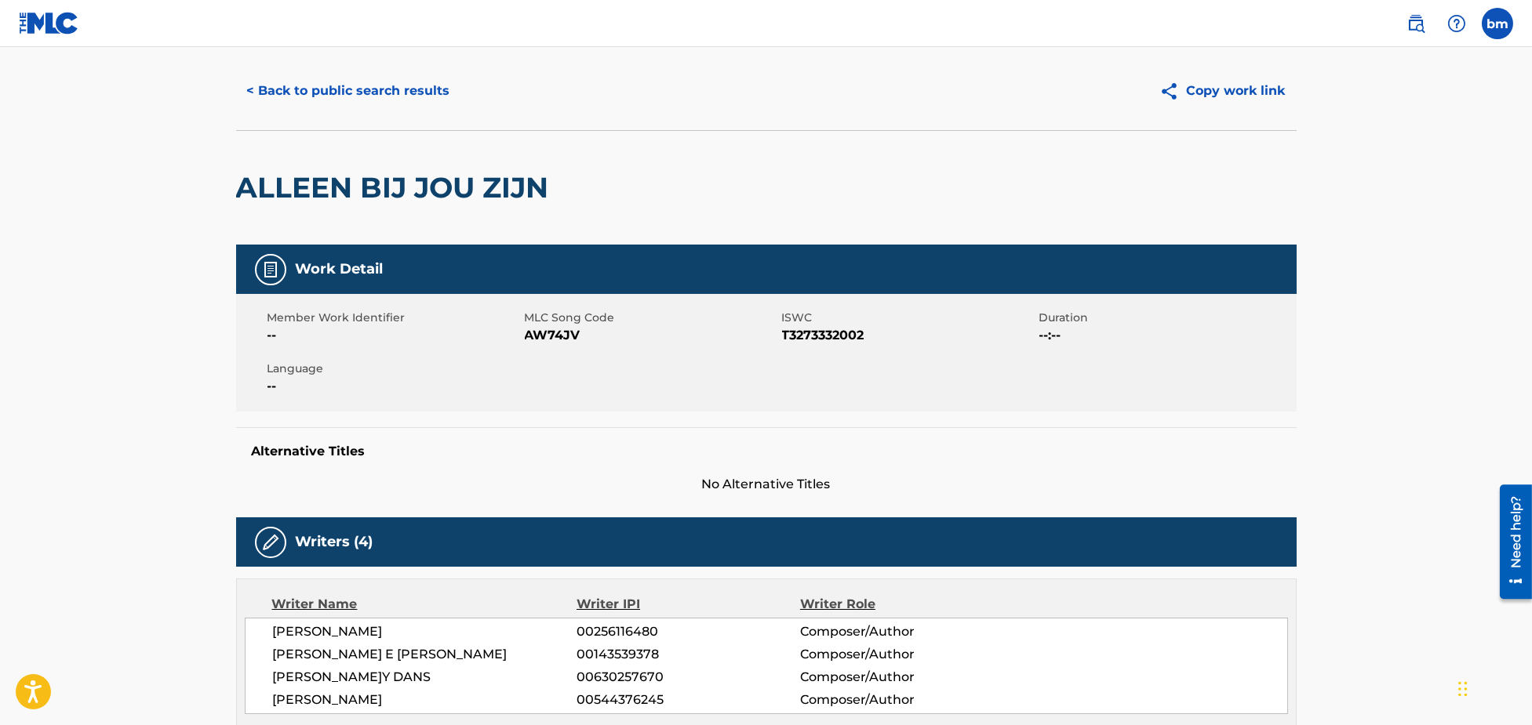
scroll to position [0, 0]
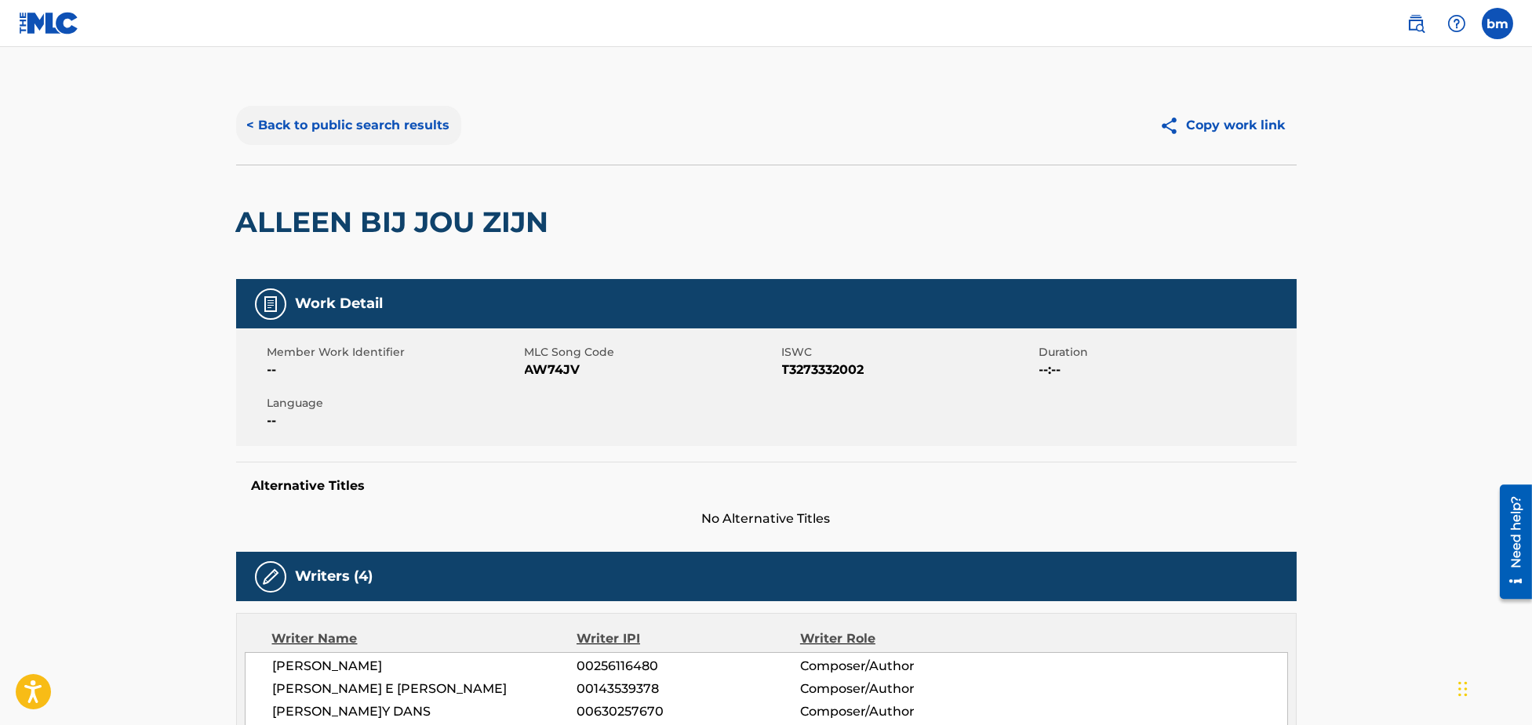
click at [410, 132] on button "< Back to public search results" at bounding box center [348, 125] width 225 height 39
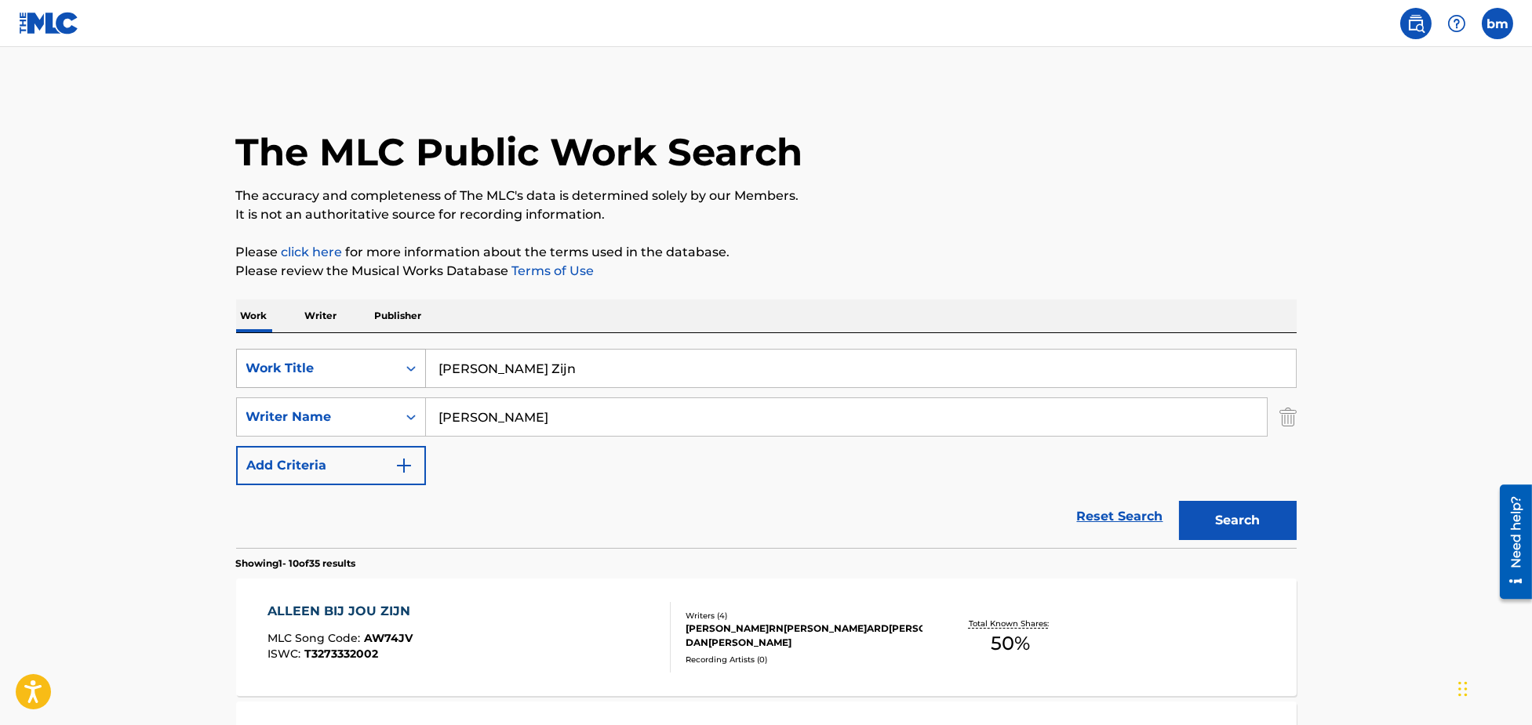
drag, startPoint x: 600, startPoint y: 364, endPoint x: 350, endPoint y: 374, distance: 250.4
click at [350, 374] on div "SearchWithCriteria3855438c-e6e9-40bc-addb-c9a26551e8d7 Work Title [PERSON_NAME]…" at bounding box center [766, 368] width 1060 height 39
paste input "Diama[PERSON_NAME]"
drag, startPoint x: 519, startPoint y: 365, endPoint x: 1252, endPoint y: 329, distance: 733.4
click at [1207, 339] on div "SearchWithCriteria3855438c-e6e9-40bc-addb-c9a26551e8d7 Work Title Diamant [PERS…" at bounding box center [766, 440] width 1060 height 215
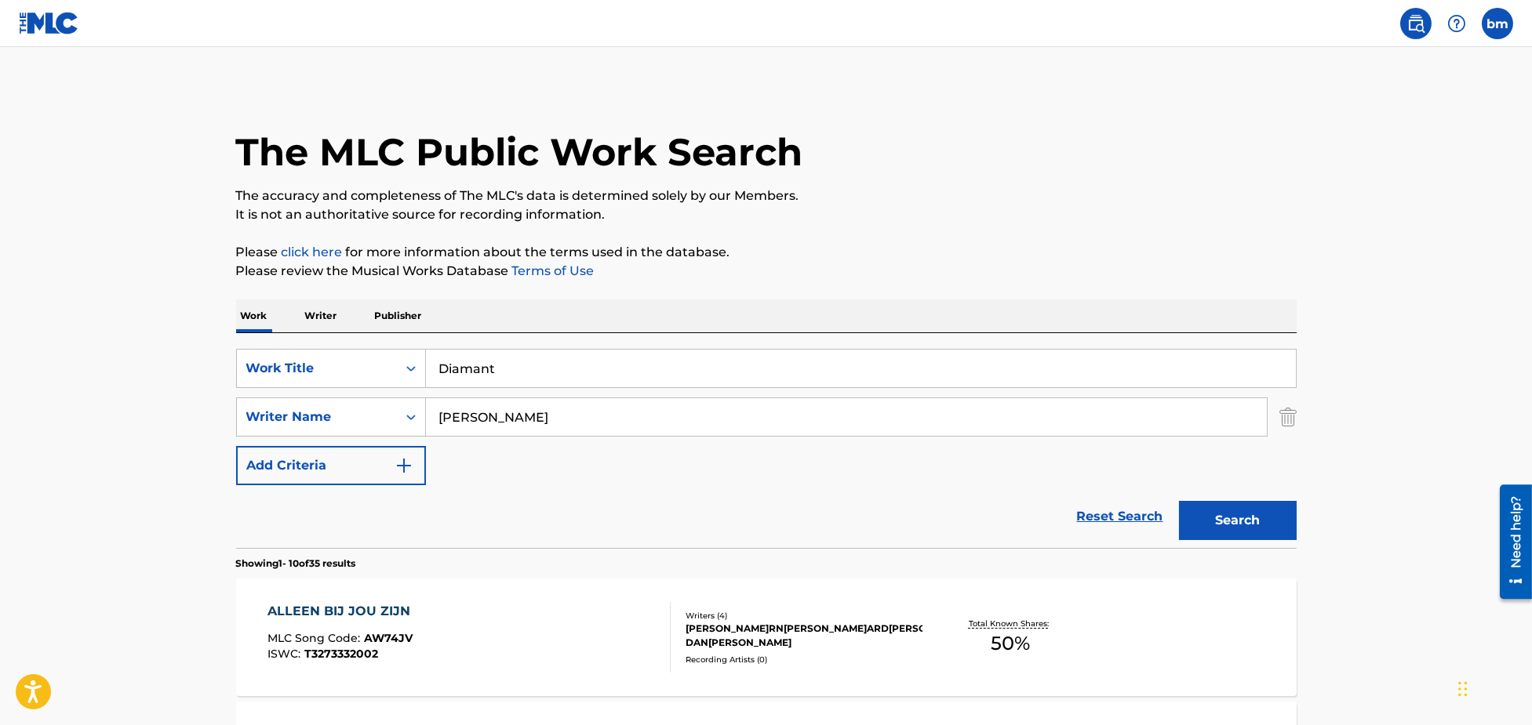
type input "Diamant"
click at [1135, 187] on p "The accuracy and completeness of The MLC's data is determined solely by our Mem…" at bounding box center [766, 196] width 1060 height 19
drag, startPoint x: 557, startPoint y: 424, endPoint x: 347, endPoint y: 421, distance: 210.2
click at [347, 421] on div "SearchWithCriteria8f7b8ce3-eeec-4247-bf4b-6e9d3590a07f Writer Name [PERSON_NAME]" at bounding box center [766, 417] width 1060 height 39
paste input "[PERSON_NAME]"
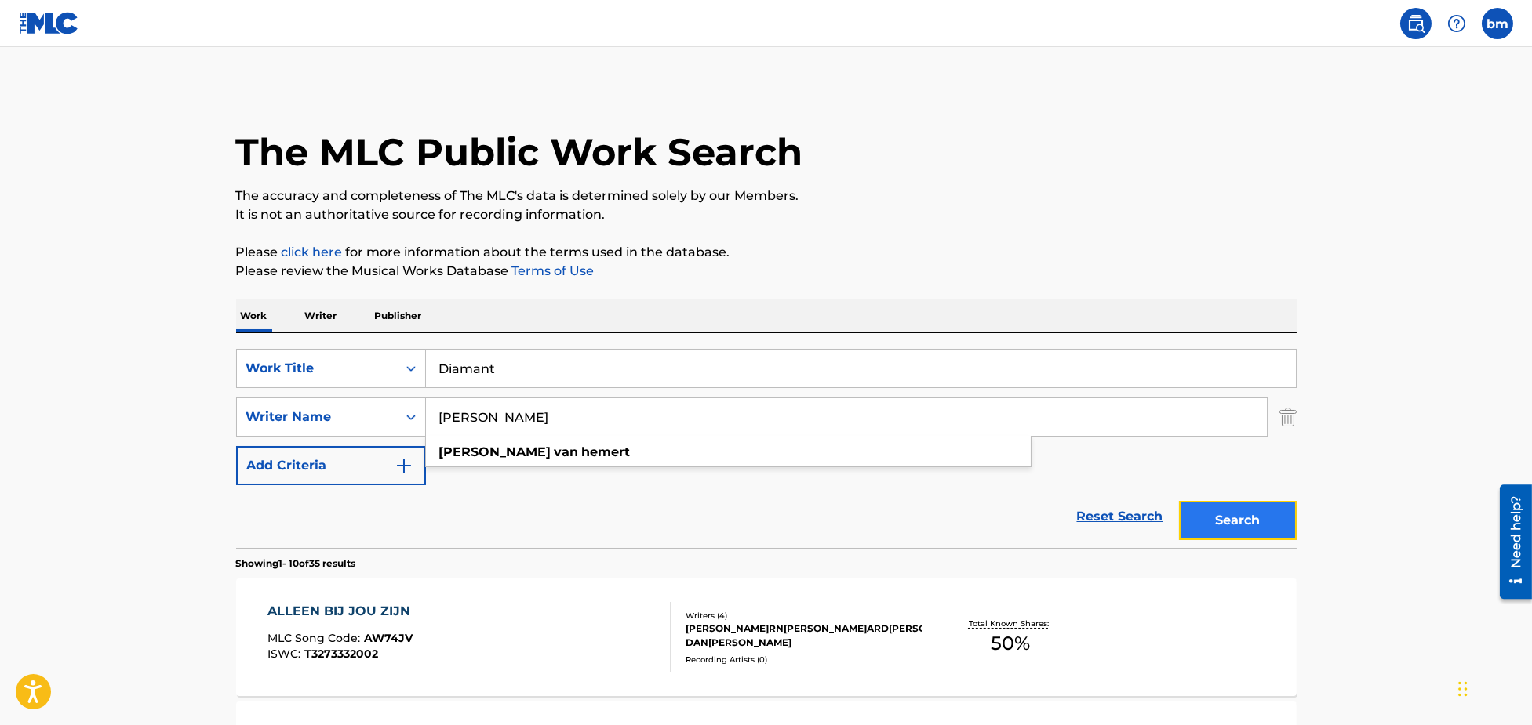
click at [1227, 529] on button "Search" at bounding box center [1238, 520] width 118 height 39
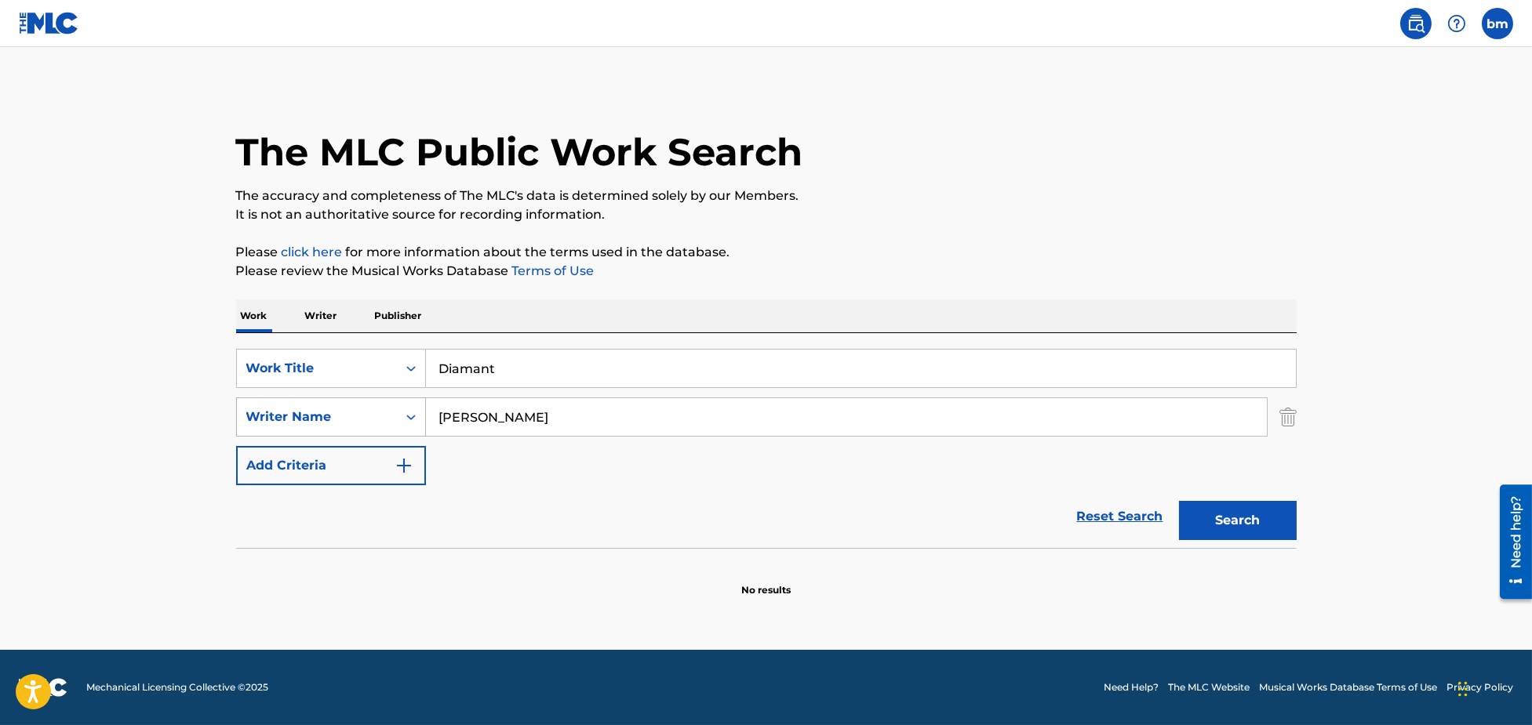
drag, startPoint x: 598, startPoint y: 404, endPoint x: 403, endPoint y: 404, distance: 195.3
click at [403, 404] on div "SearchWithCriteria8f7b8ce3-eeec-4247-bf4b-6e9d3590a07f Writer Name [PERSON_NAME]" at bounding box center [766, 417] width 1060 height 39
paste input "[PERSON_NAME]"
type input "[PERSON_NAME]"
click at [1231, 527] on button "Search" at bounding box center [1238, 520] width 118 height 39
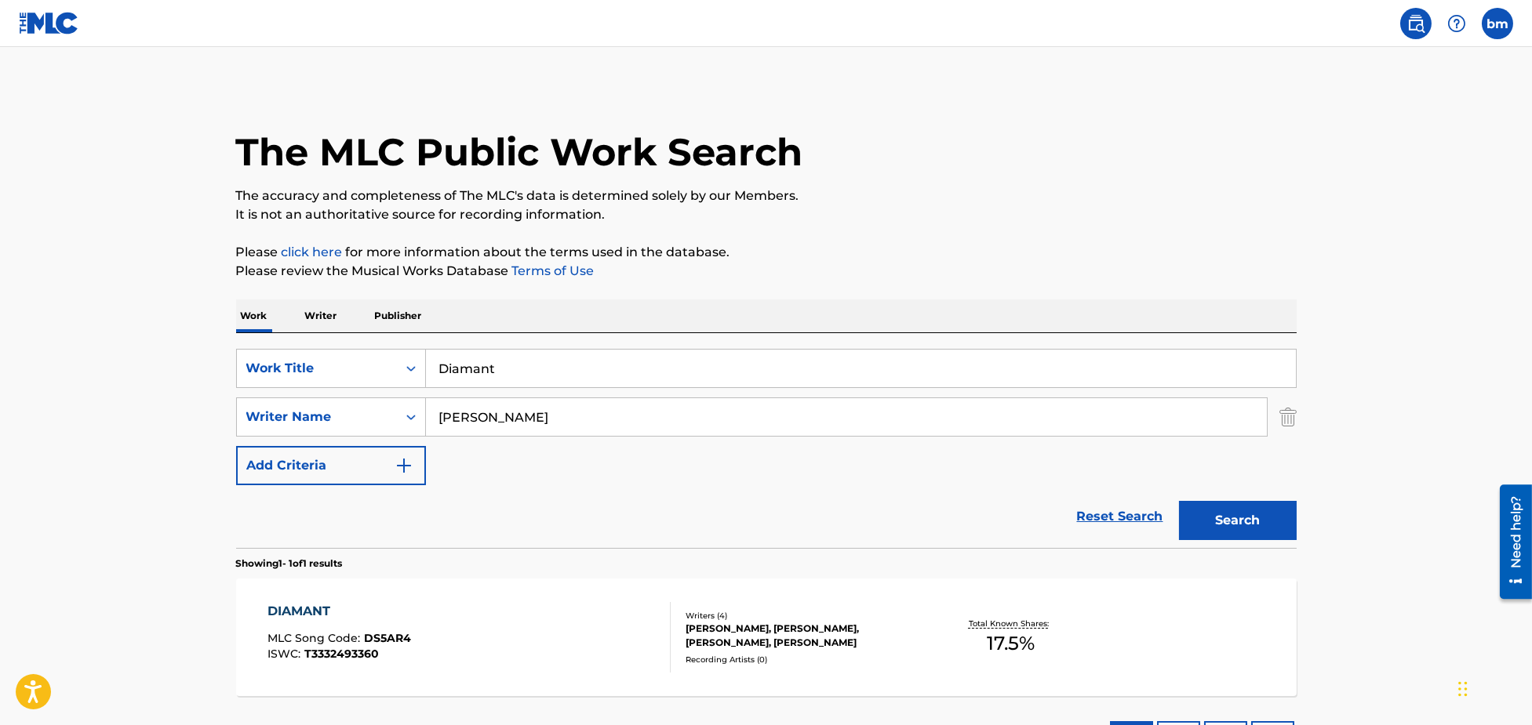
click at [585, 664] on div "DIAMANT MLC Song Code : DS5AR4 ISWC : T3332493360" at bounding box center [468, 637] width 403 height 71
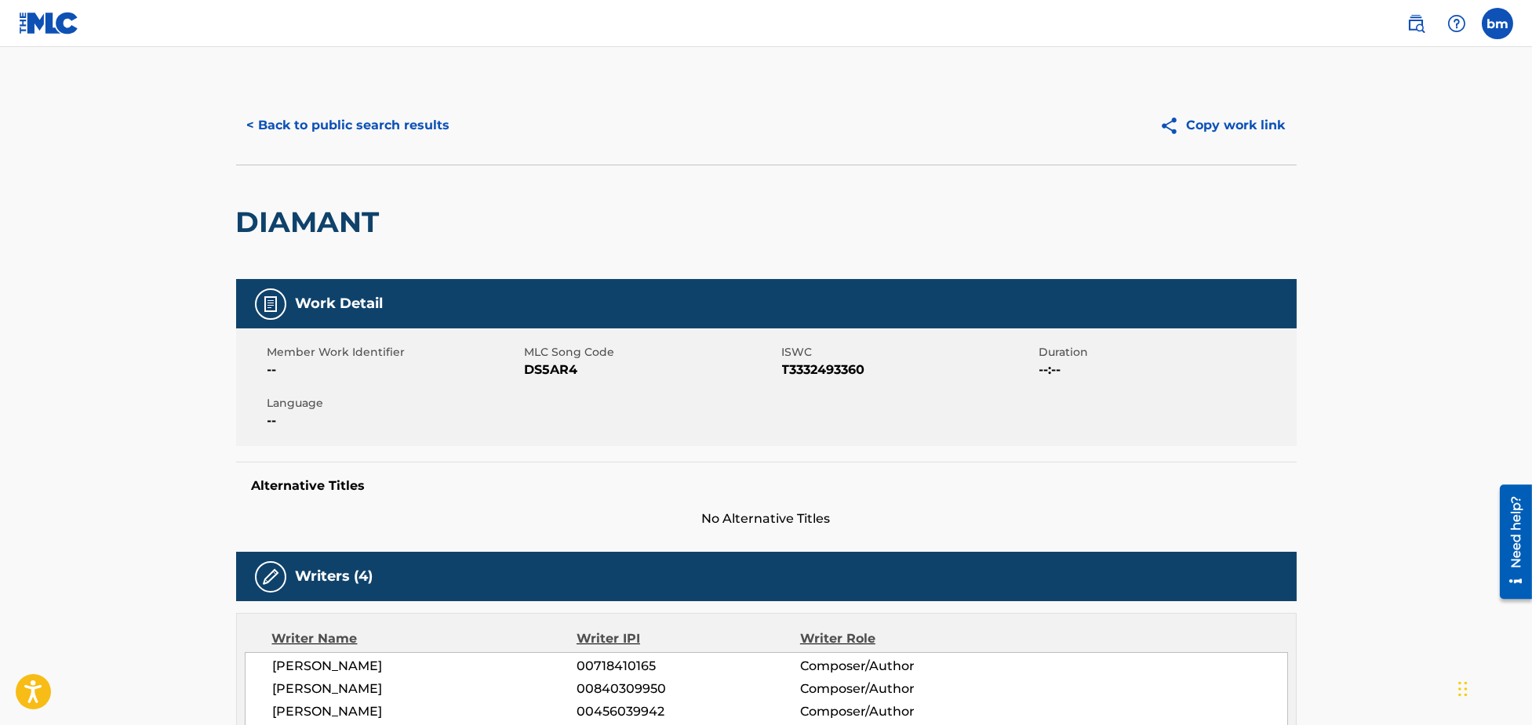
click at [534, 367] on span "DS5AR4" at bounding box center [651, 370] width 253 height 19
copy span "DS5AR4"
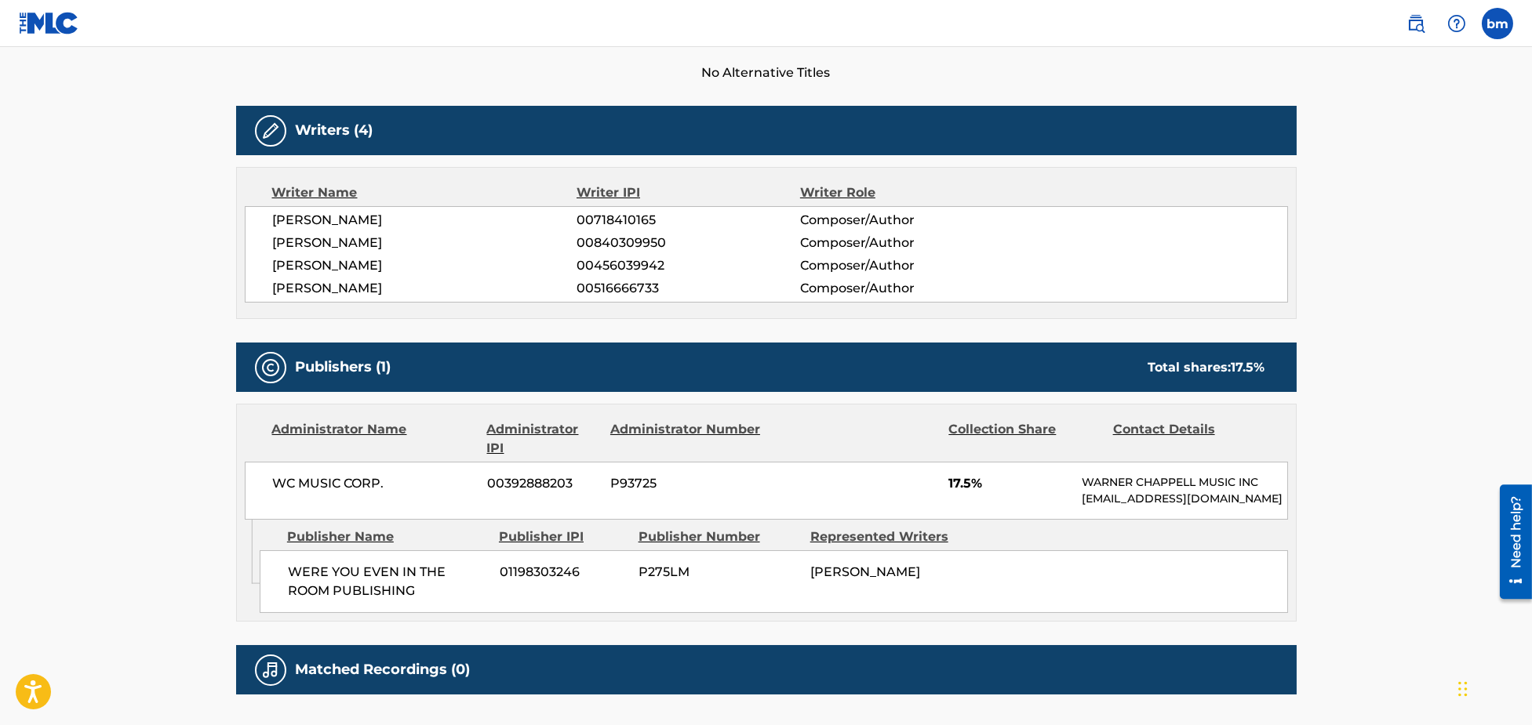
scroll to position [522, 0]
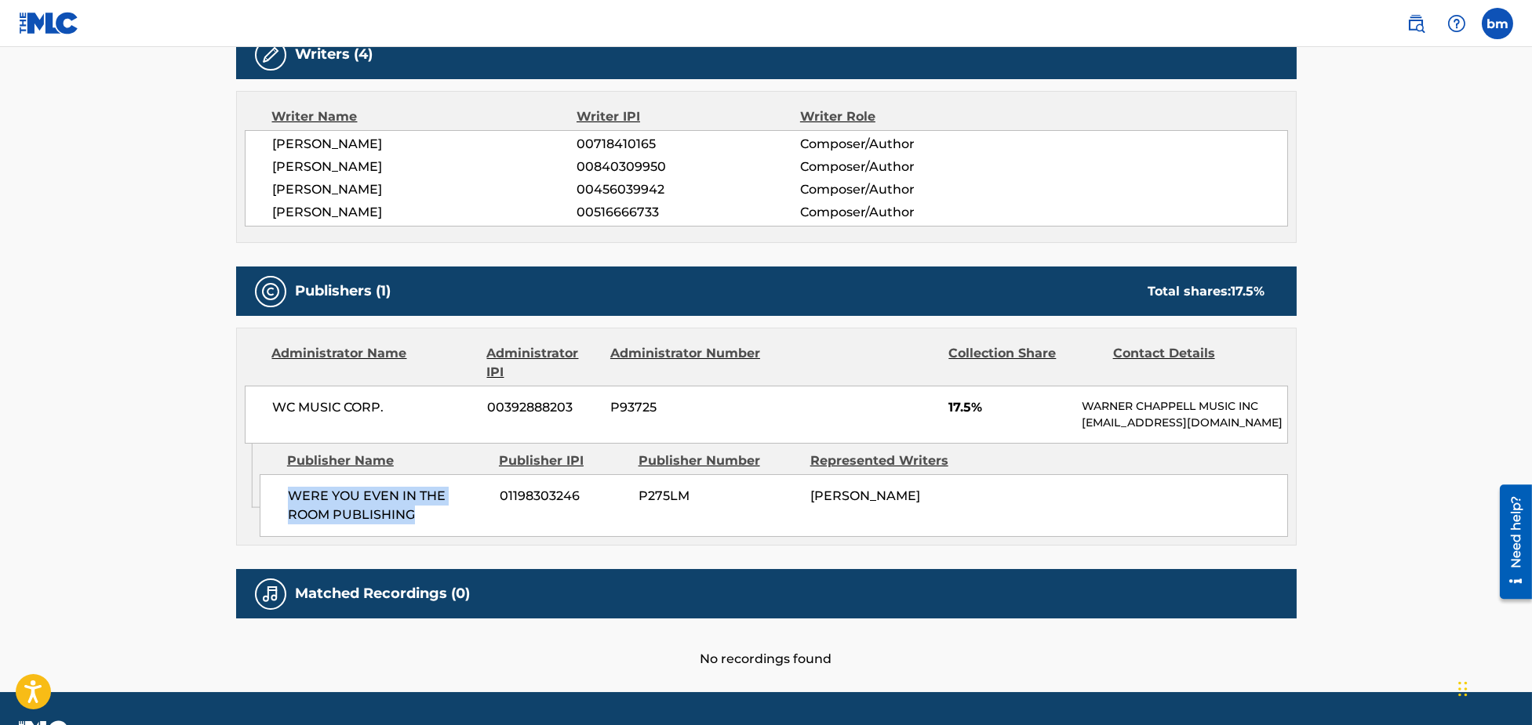
drag, startPoint x: 281, startPoint y: 500, endPoint x: 454, endPoint y: 547, distance: 179.8
click at [454, 537] on div "WERE YOU EVEN IN THE ROOM PUBLISHING 01198303246 P275LM BRAHIM FOURADI" at bounding box center [774, 505] width 1028 height 63
copy span "WERE YOU EVEN IN THE ROOM PUBLISHING"
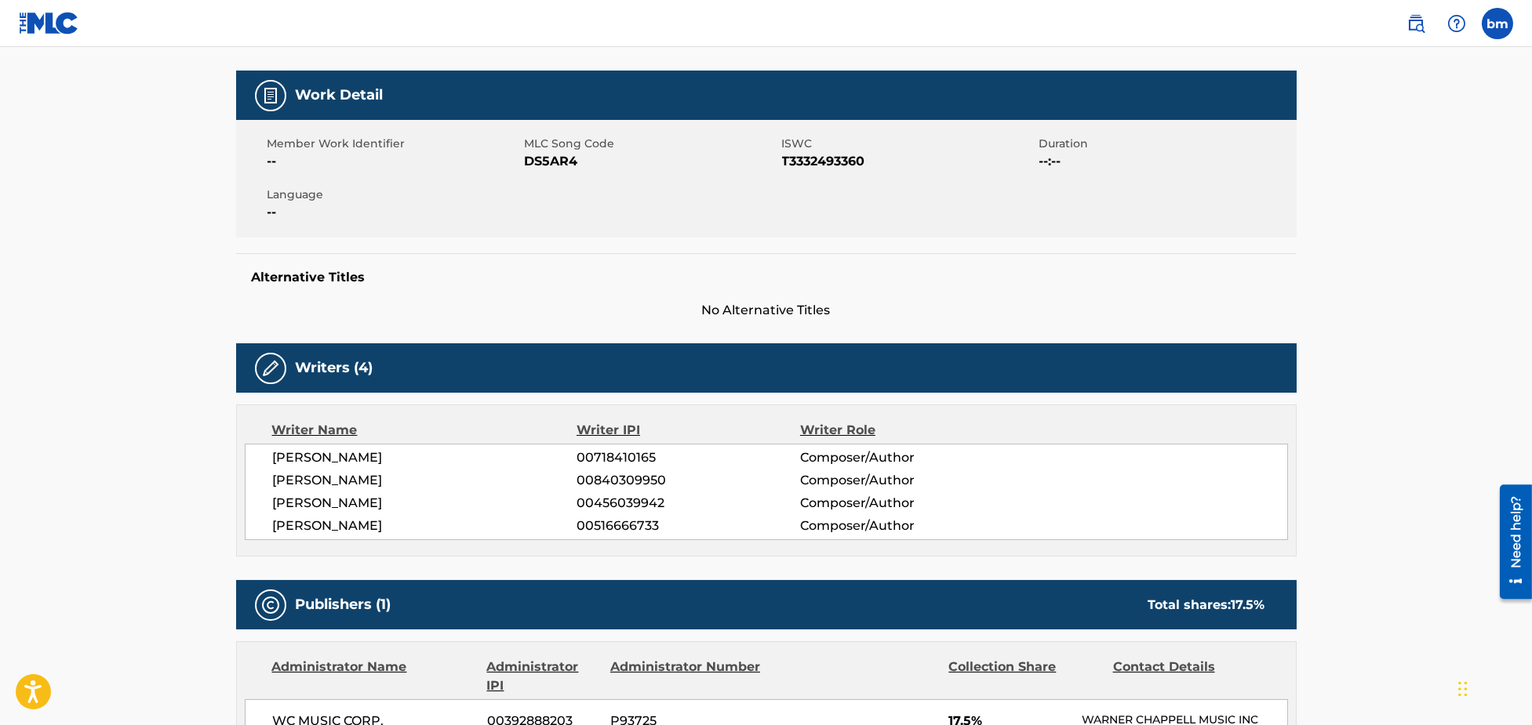
scroll to position [0, 0]
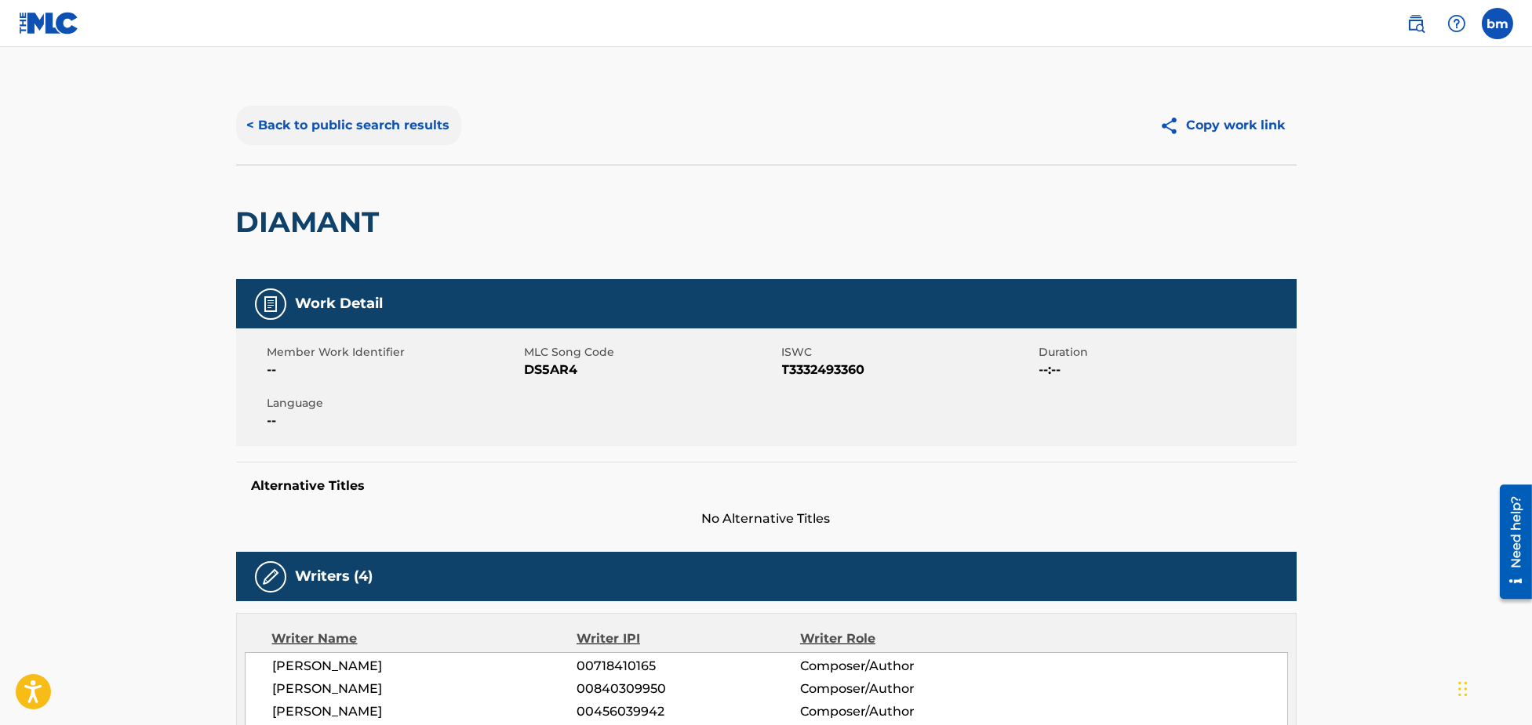
click at [295, 125] on button "< Back to public search results" at bounding box center [348, 125] width 225 height 39
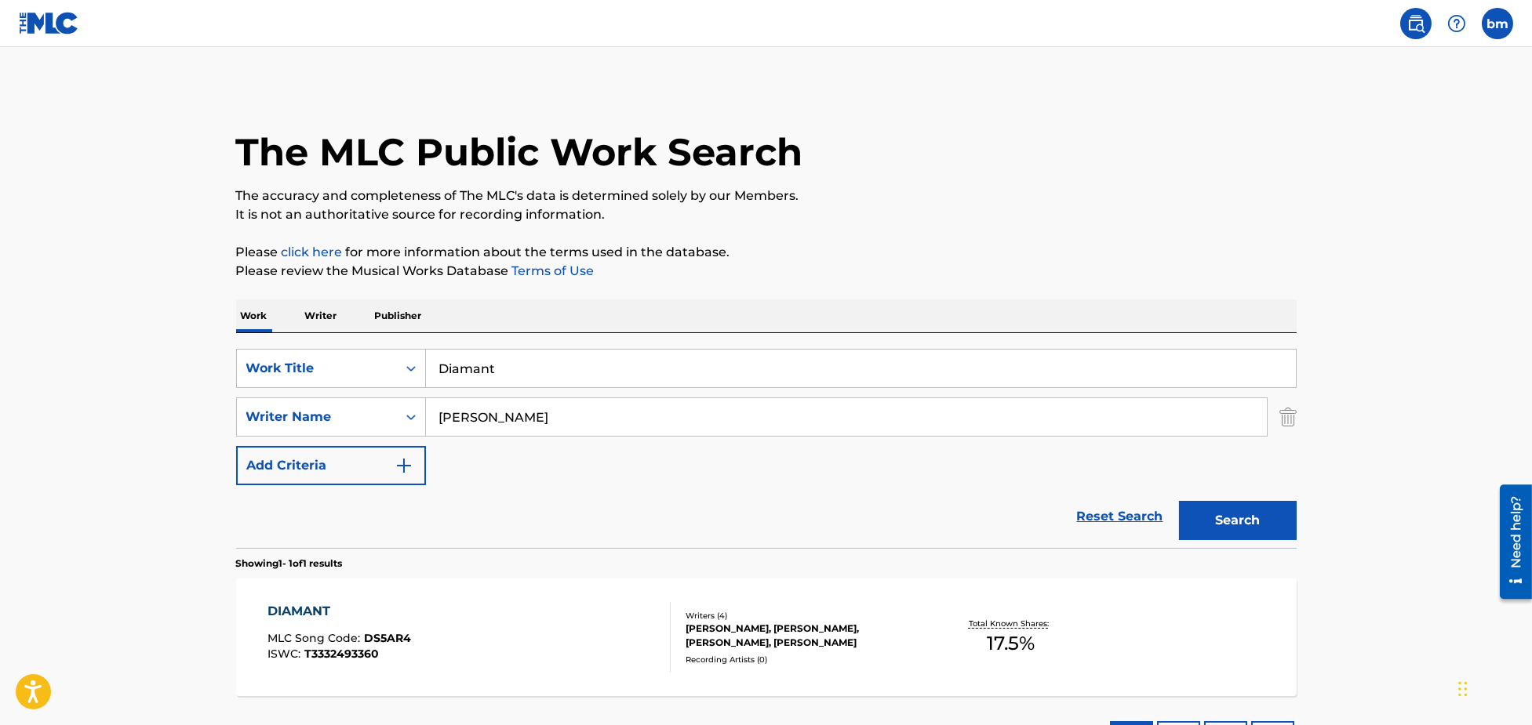
click at [462, 414] on input "[PERSON_NAME]" at bounding box center [846, 417] width 841 height 38
drag, startPoint x: 625, startPoint y: 418, endPoint x: 333, endPoint y: 425, distance: 291.8
click at [333, 425] on div "SearchWithCriteria8f7b8ce3-eeec-4247-bf4b-6e9d3590a07f Writer Name [PERSON_NAME…" at bounding box center [766, 417] width 1060 height 39
paste input "Mbarek NoualiOualid RushdyRafilRron[PERSON_NAME]"
type input "Mbarek NoualiOualid RushdyRafilRron[PERSON_NAME]"
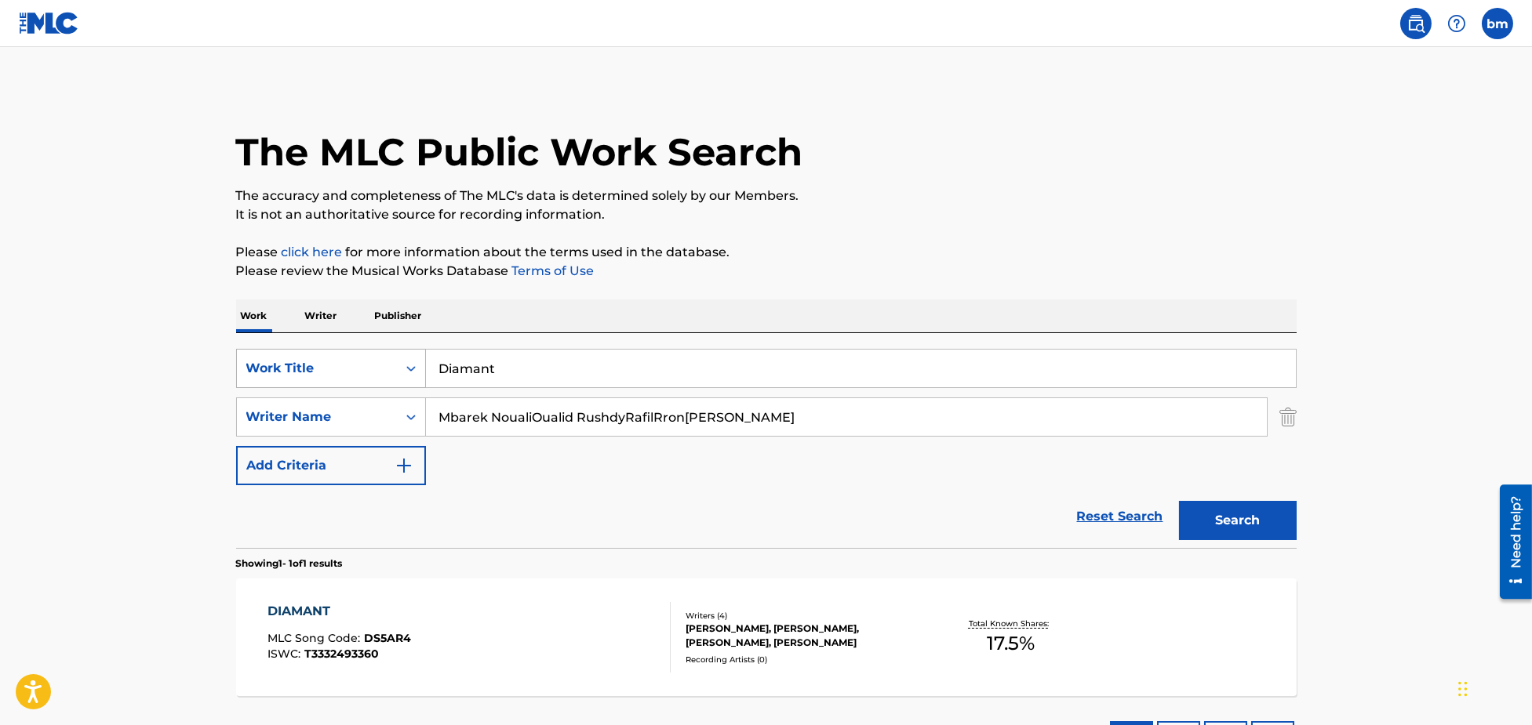
drag, startPoint x: 581, startPoint y: 387, endPoint x: 408, endPoint y: 387, distance: 173.3
click at [408, 387] on div "SearchWithCriteria3855438c-e6e9-40bc-addb-c9a26551e8d7 Work Title Diamant" at bounding box center [766, 368] width 1060 height 39
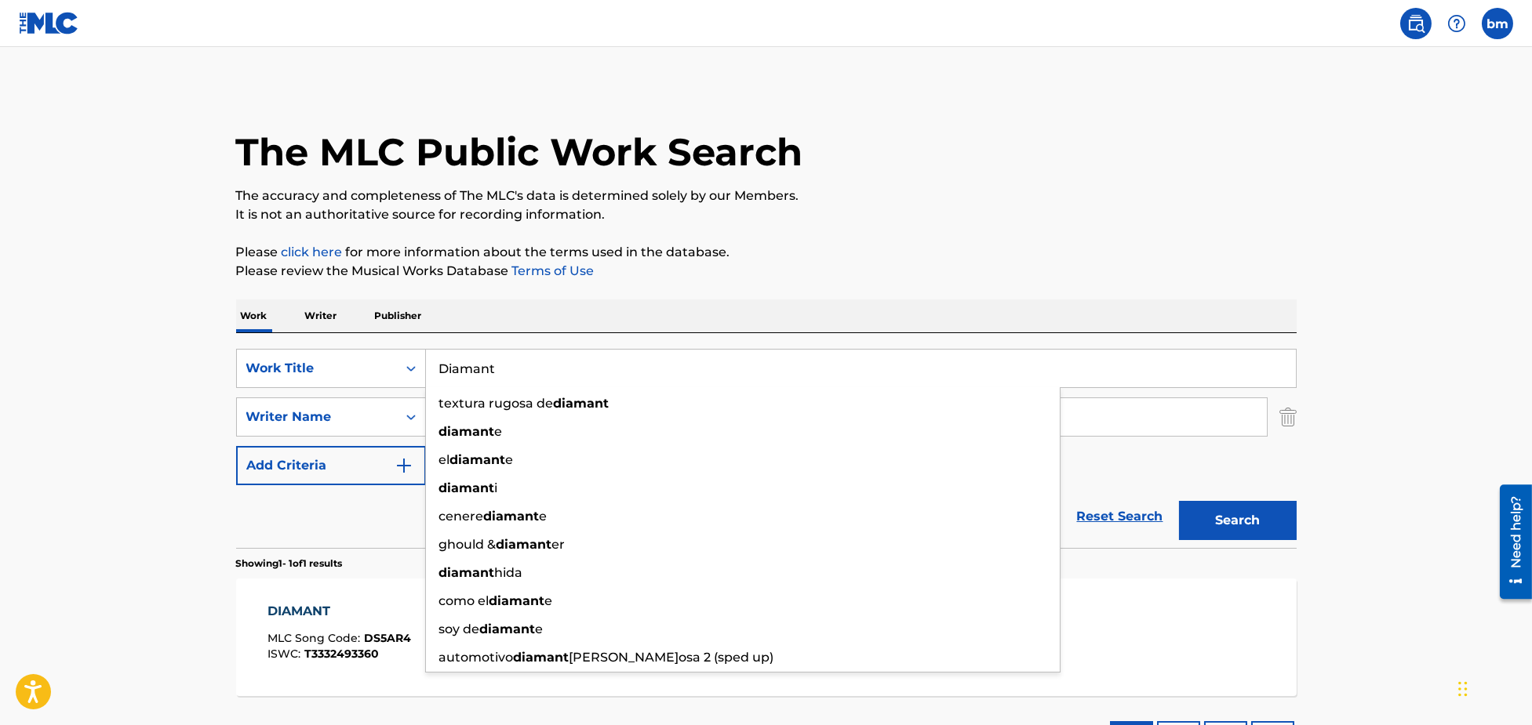
paste input "Amoura Oualid"
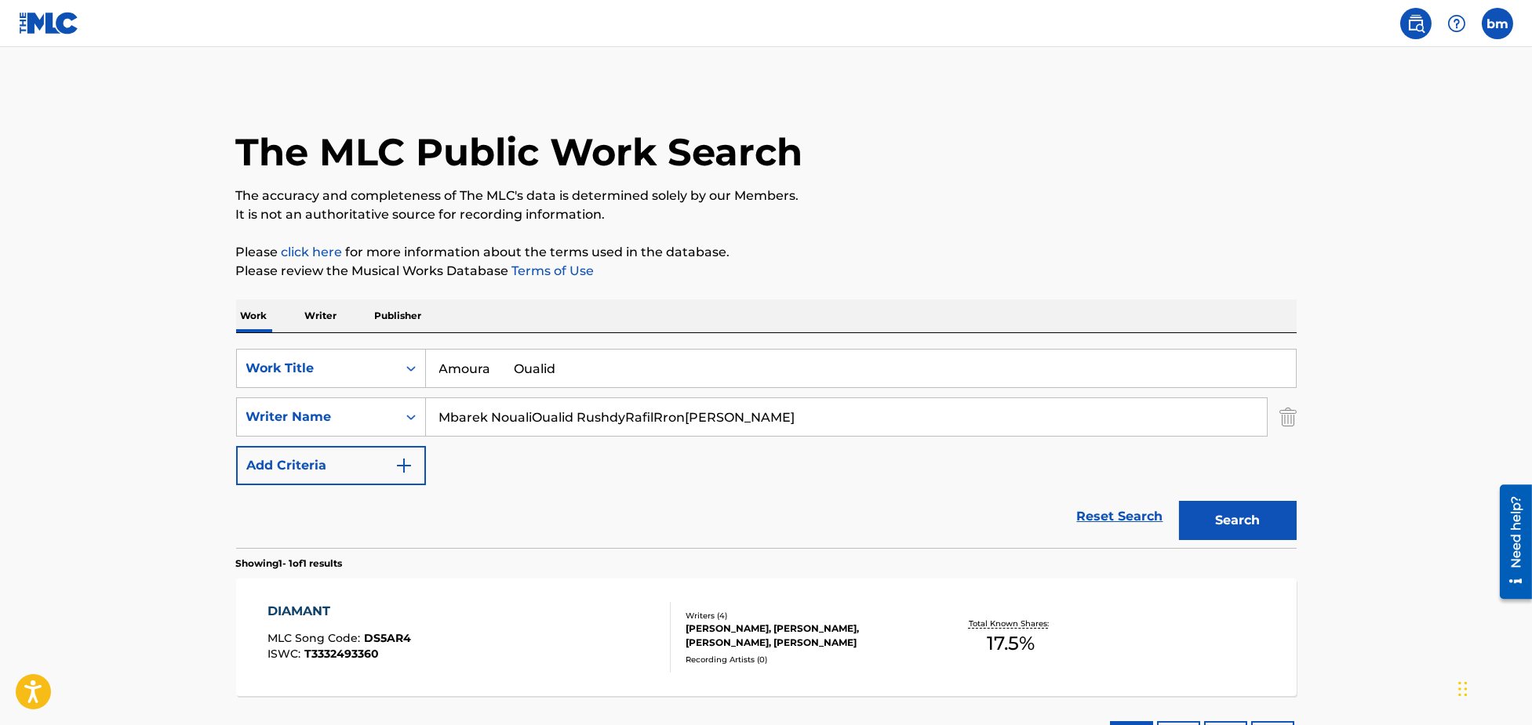
drag, startPoint x: 494, startPoint y: 370, endPoint x: 996, endPoint y: 275, distance: 510.8
click at [983, 285] on div "The MLC Public Work Search The accuracy and completeness of The MLC's data is d…" at bounding box center [766, 428] width 1098 height 684
type input "Amoura"
click at [974, 176] on div "The MLC Public Work Search" at bounding box center [766, 143] width 1060 height 115
drag, startPoint x: 532, startPoint y: 416, endPoint x: 1443, endPoint y: 533, distance: 918.7
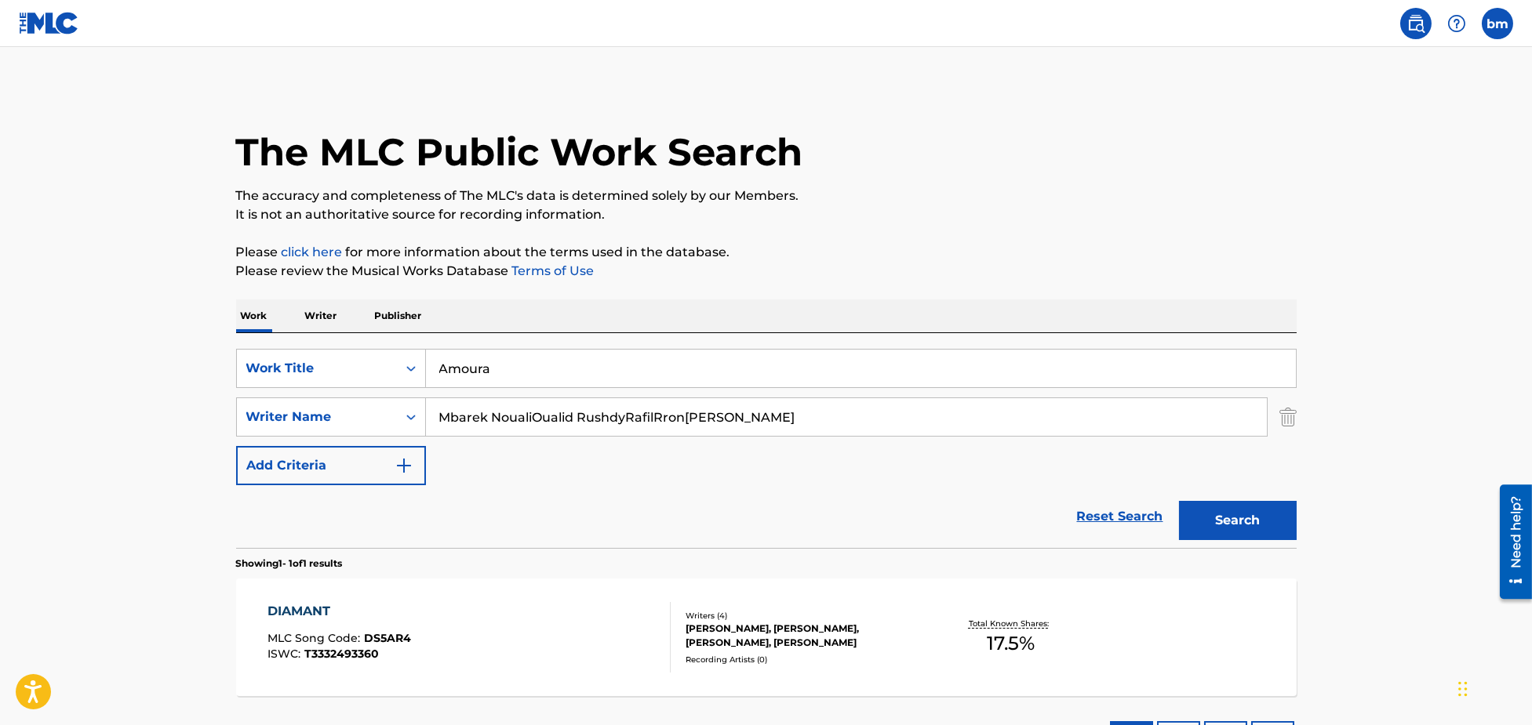
click at [1456, 488] on main "The MLC Public Work Search The accuracy and completeness of The MLC's data is d…" at bounding box center [766, 412] width 1532 height 731
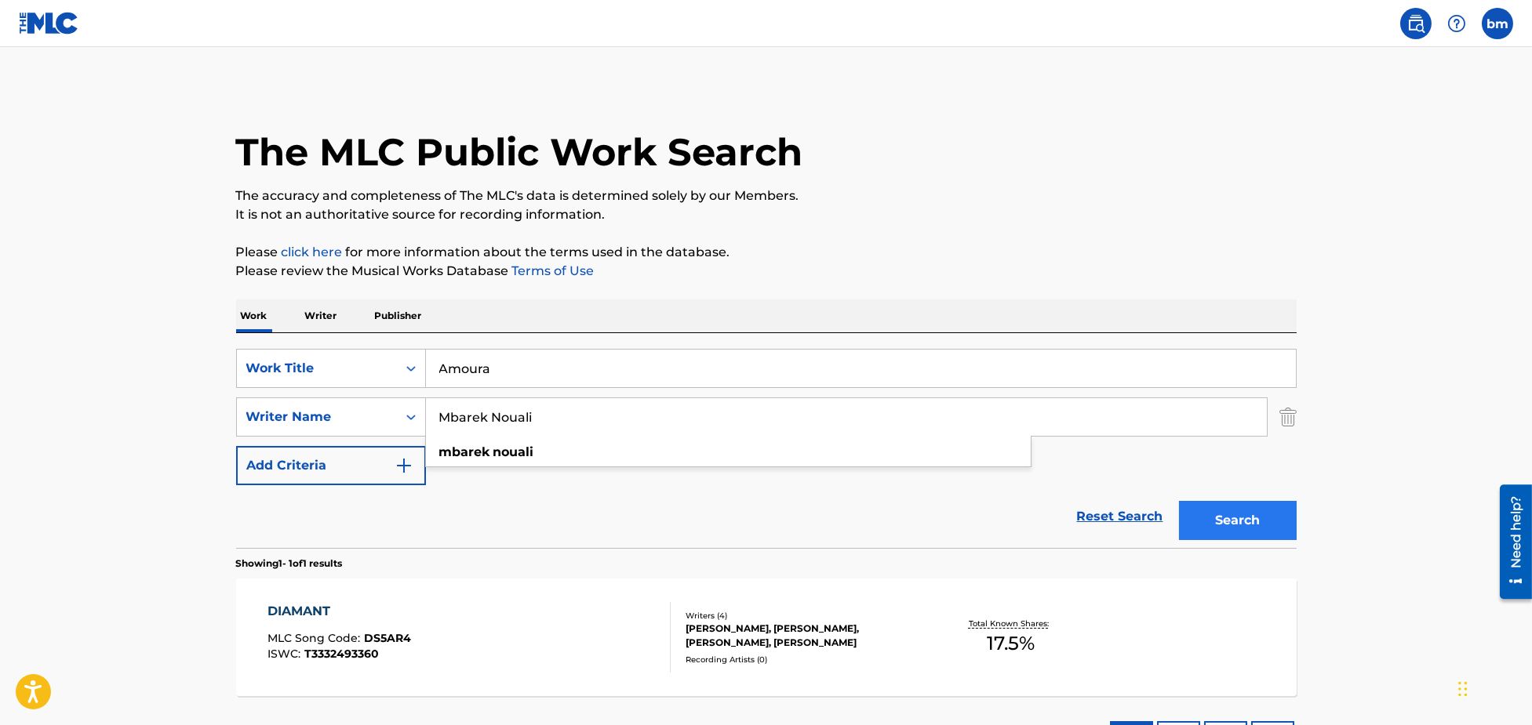
type input "Mbarek Nouali"
click at [1237, 526] on button "Search" at bounding box center [1238, 520] width 118 height 39
click at [519, 644] on div "AMOURA MLC Song Code : A982KX ISWC :" at bounding box center [468, 637] width 403 height 71
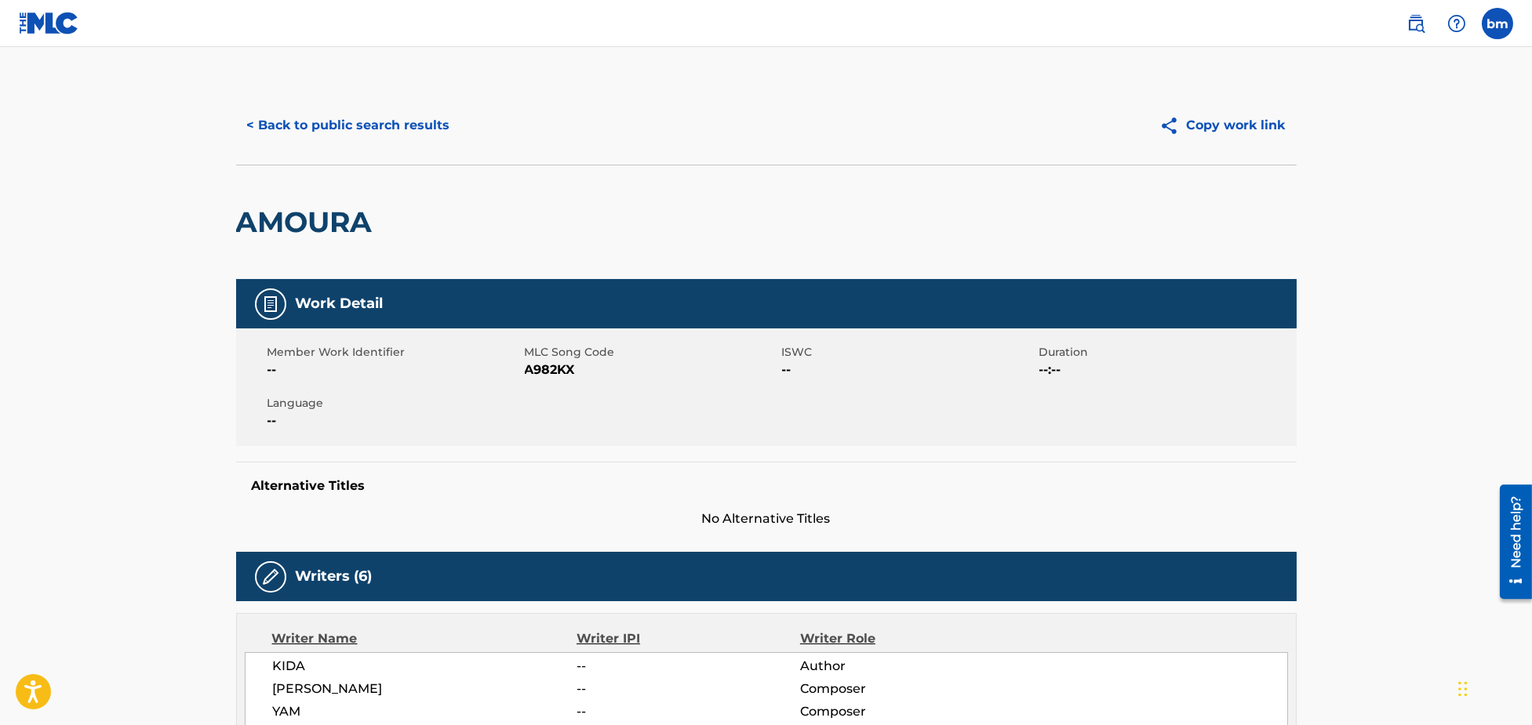
click at [537, 369] on span "A982KX" at bounding box center [651, 370] width 253 height 19
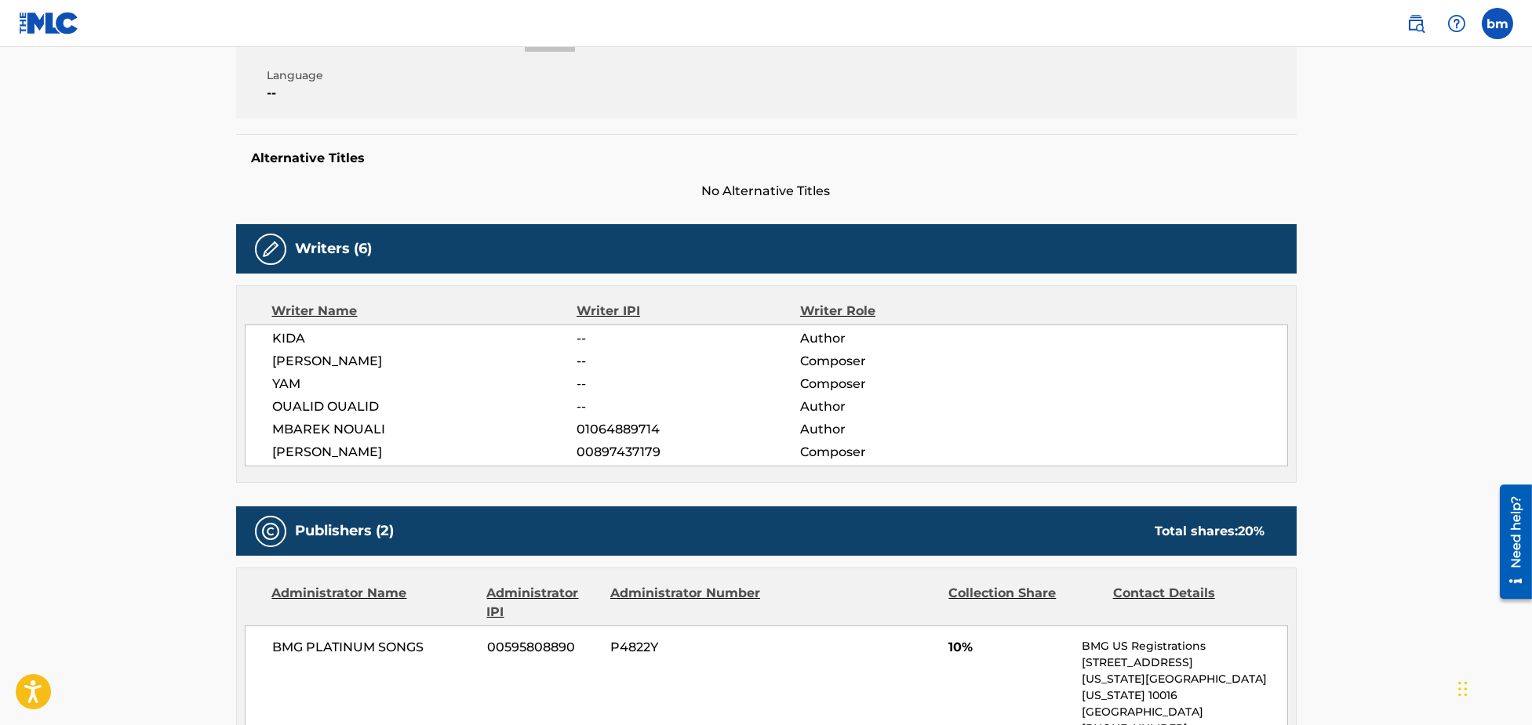
scroll to position [314, 0]
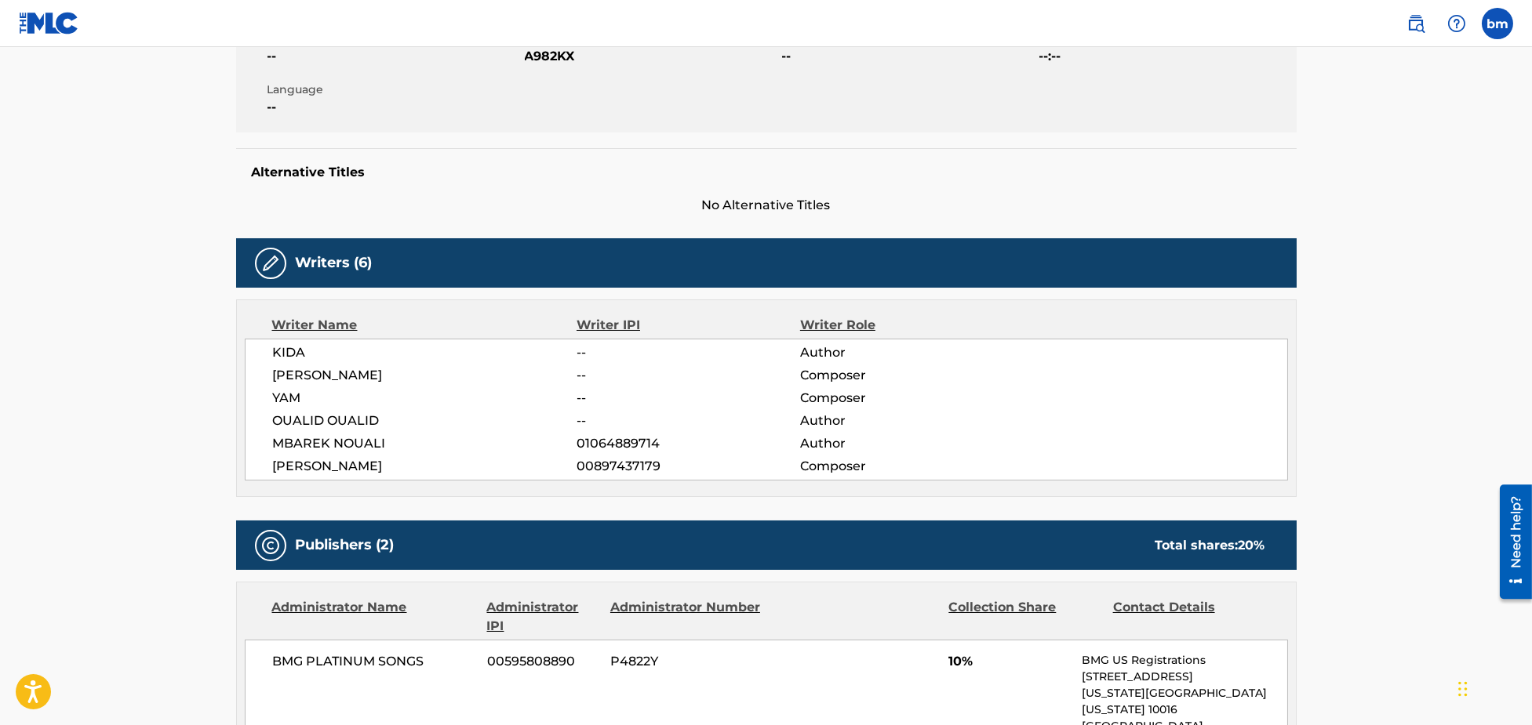
click at [304, 354] on span "KIDA" at bounding box center [425, 353] width 304 height 19
click at [305, 372] on span "[PERSON_NAME]" at bounding box center [425, 375] width 304 height 19
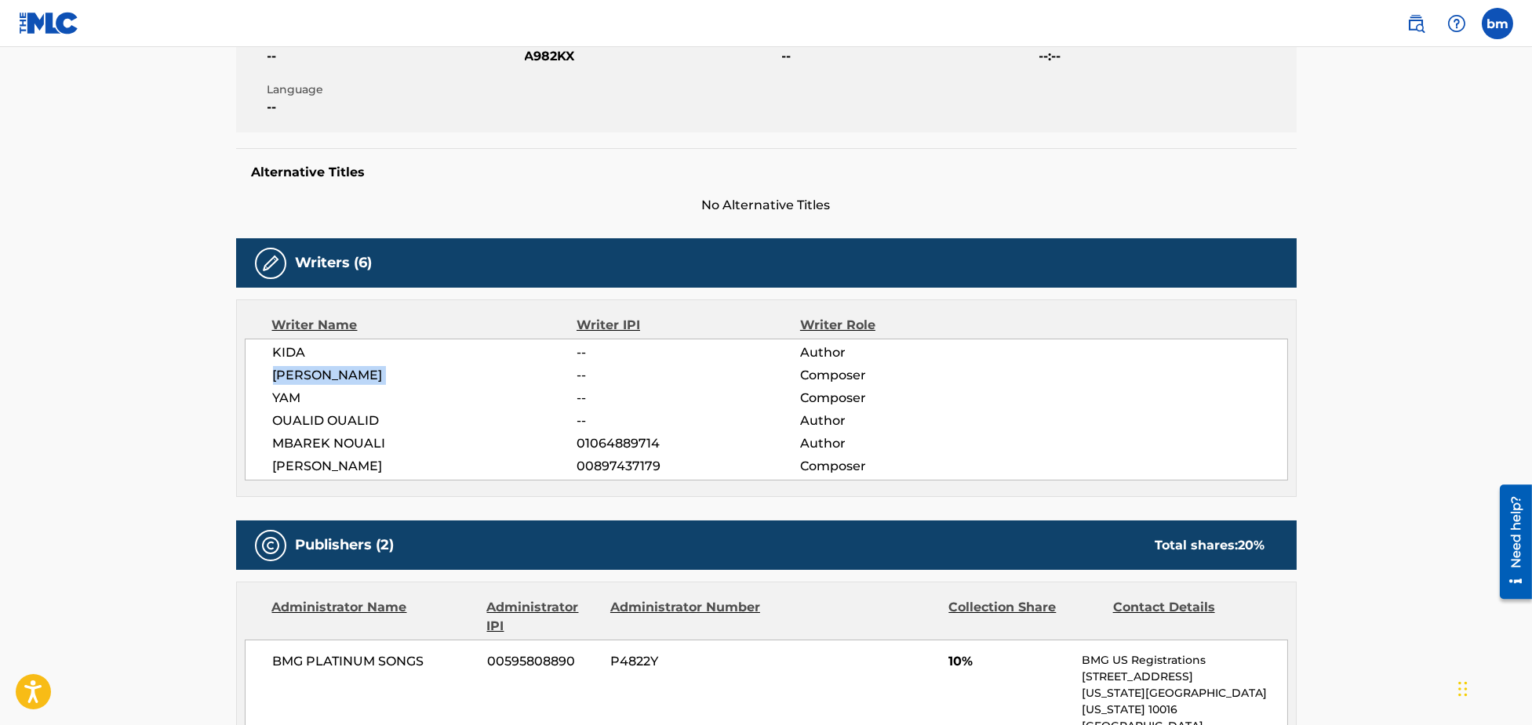
click at [305, 372] on span "[PERSON_NAME]" at bounding box center [425, 375] width 304 height 19
click at [289, 405] on span "YAM" at bounding box center [425, 398] width 304 height 19
click at [307, 416] on span "OUALID OUALID" at bounding box center [425, 421] width 304 height 19
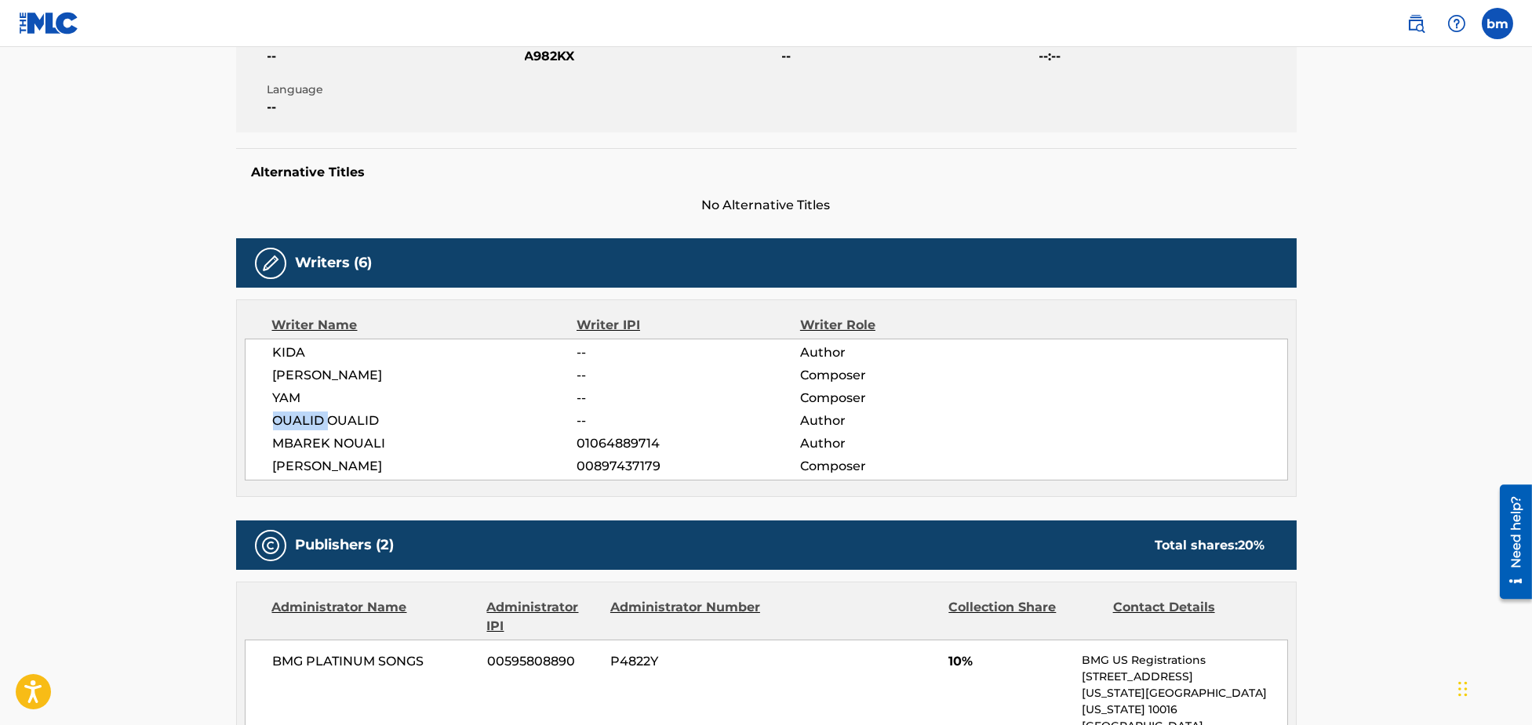
click at [307, 416] on span "OUALID OUALID" at bounding box center [425, 421] width 304 height 19
click at [306, 437] on span "MBAREK NOUALI" at bounding box center [425, 443] width 304 height 19
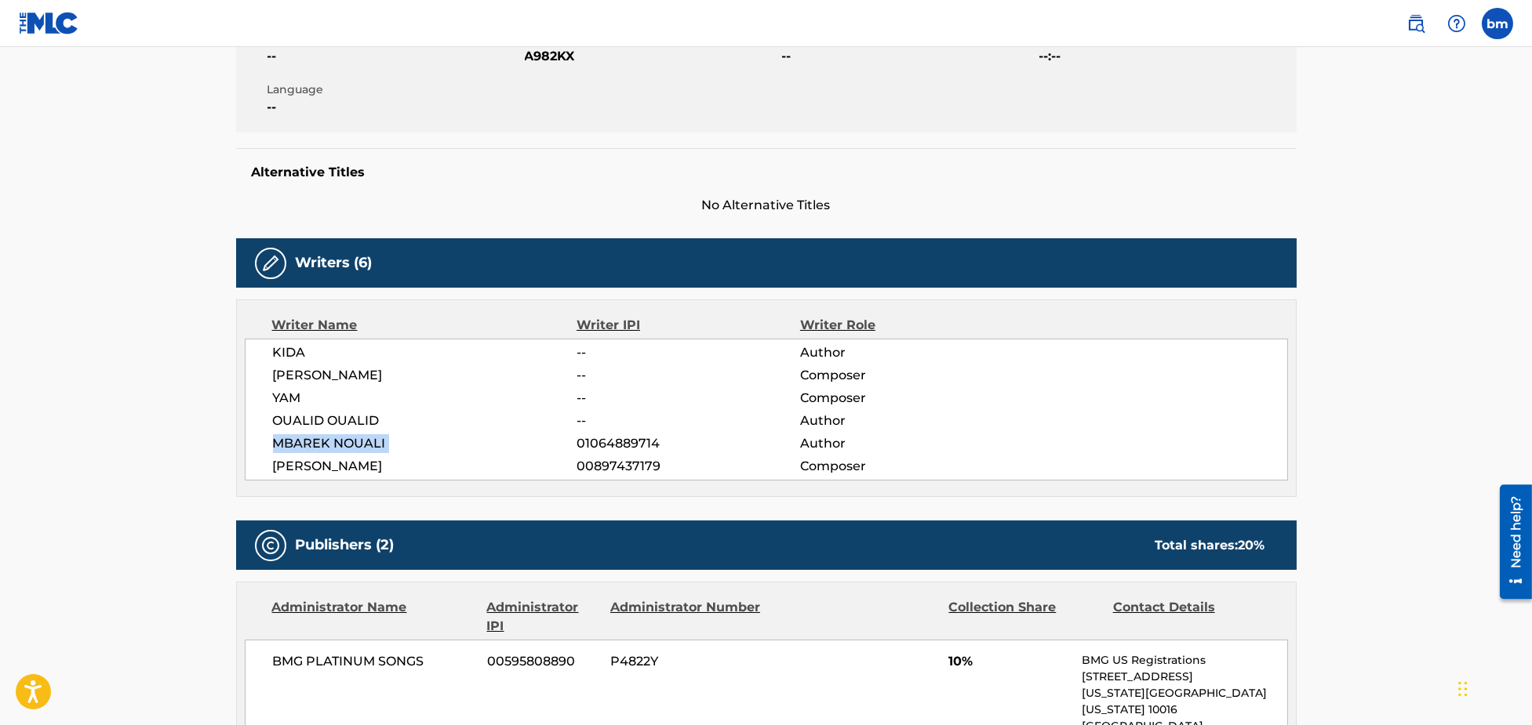
click at [306, 437] on span "MBAREK NOUALI" at bounding box center [425, 443] width 304 height 19
click at [308, 466] on span "[PERSON_NAME]" at bounding box center [425, 466] width 304 height 19
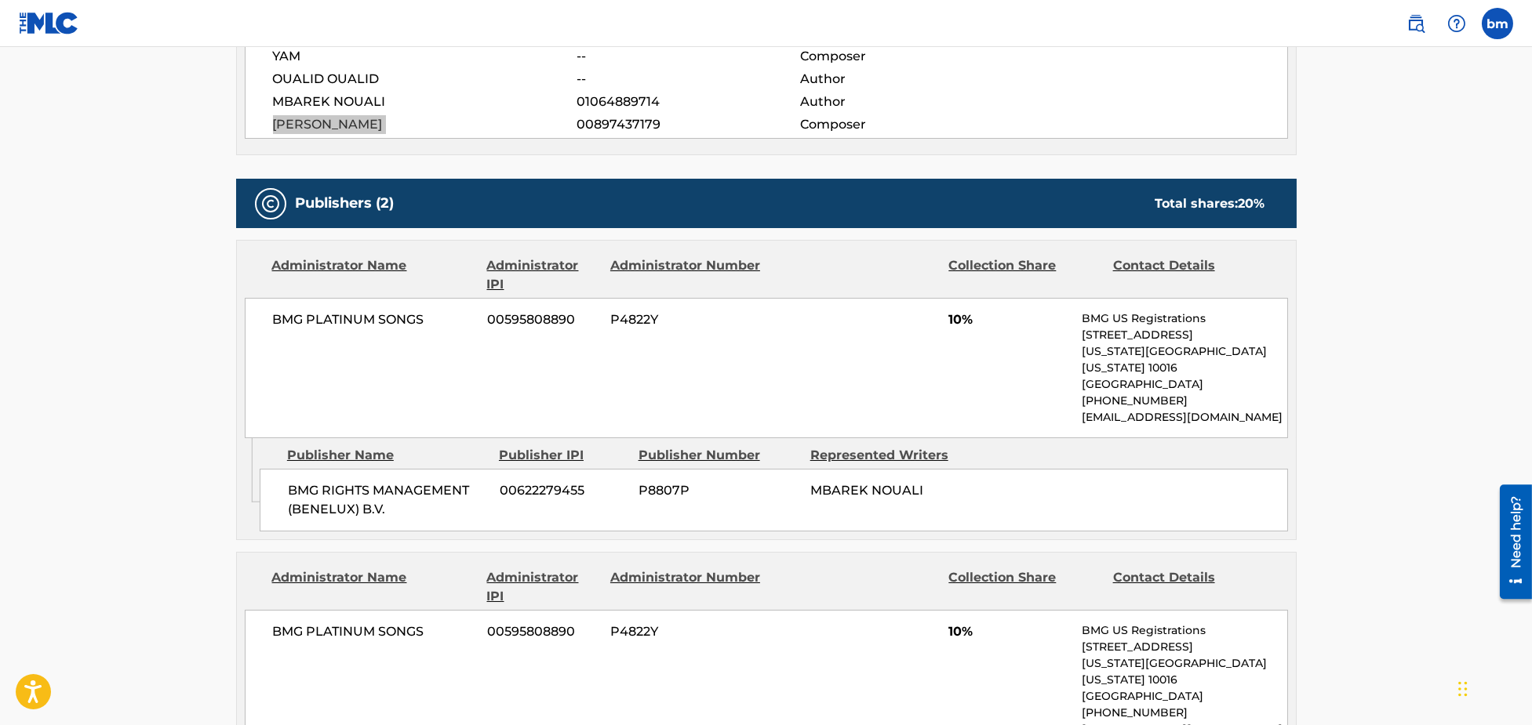
scroll to position [836, 0]
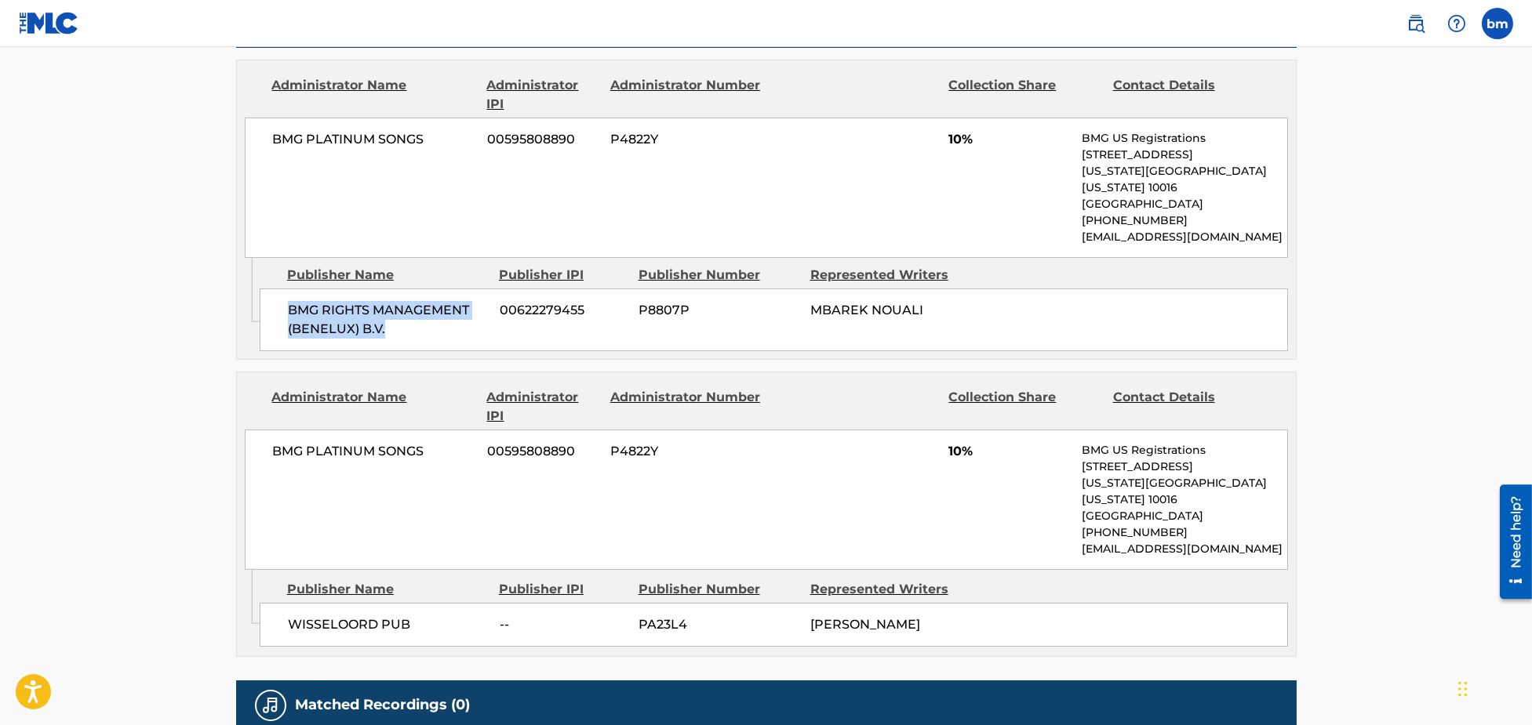
drag, startPoint x: 280, startPoint y: 289, endPoint x: 398, endPoint y: 333, distance: 125.6
click at [398, 333] on div "BMG RIGHTS MANAGEMENT (BENELUX) B.V. 00622279455 P8807P MBAREK NOUALI" at bounding box center [774, 320] width 1028 height 63
drag, startPoint x: 282, startPoint y: 599, endPoint x: 420, endPoint y: 601, distance: 137.3
click at [420, 603] on div "WISSELOORD PUB -- PA23L4 [PERSON_NAME]" at bounding box center [774, 625] width 1028 height 44
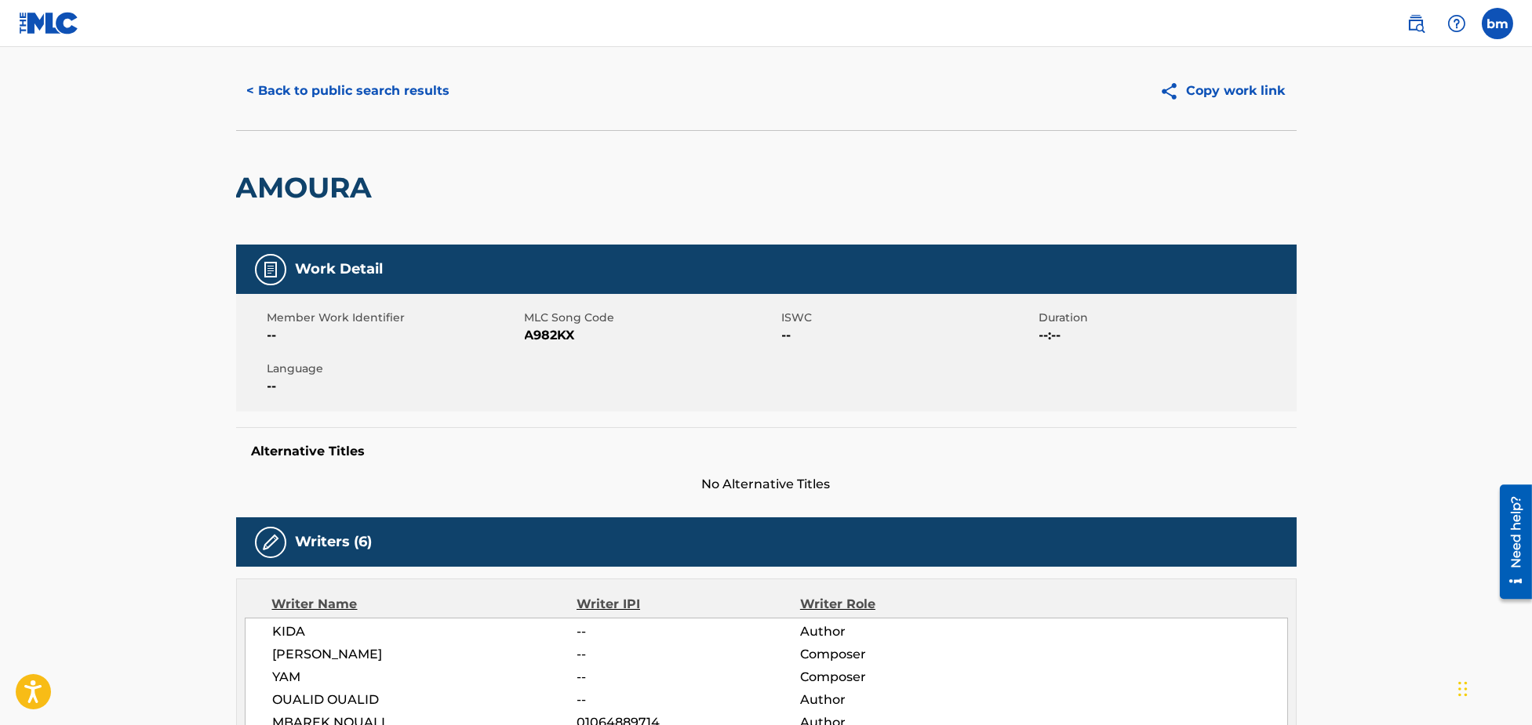
scroll to position [0, 0]
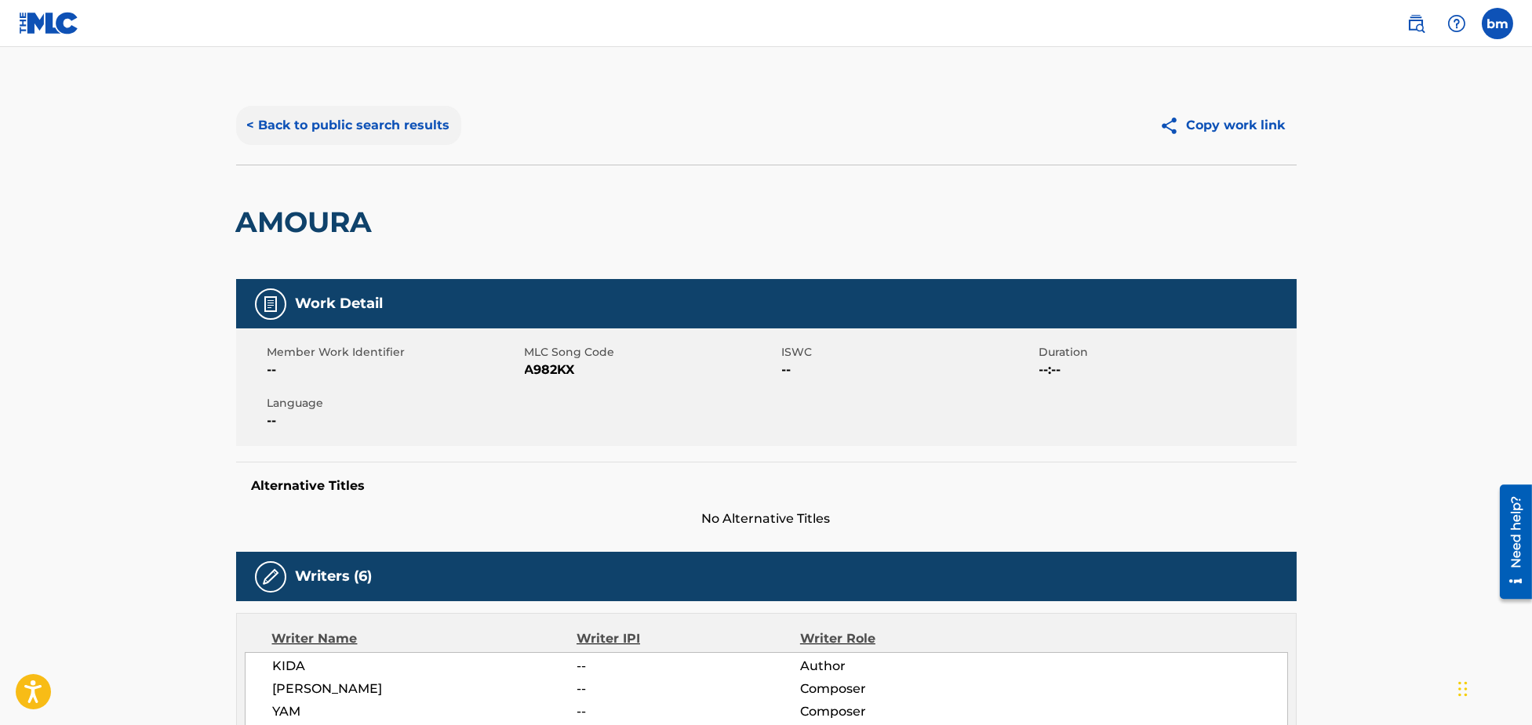
click at [332, 138] on button "< Back to public search results" at bounding box center [348, 125] width 225 height 39
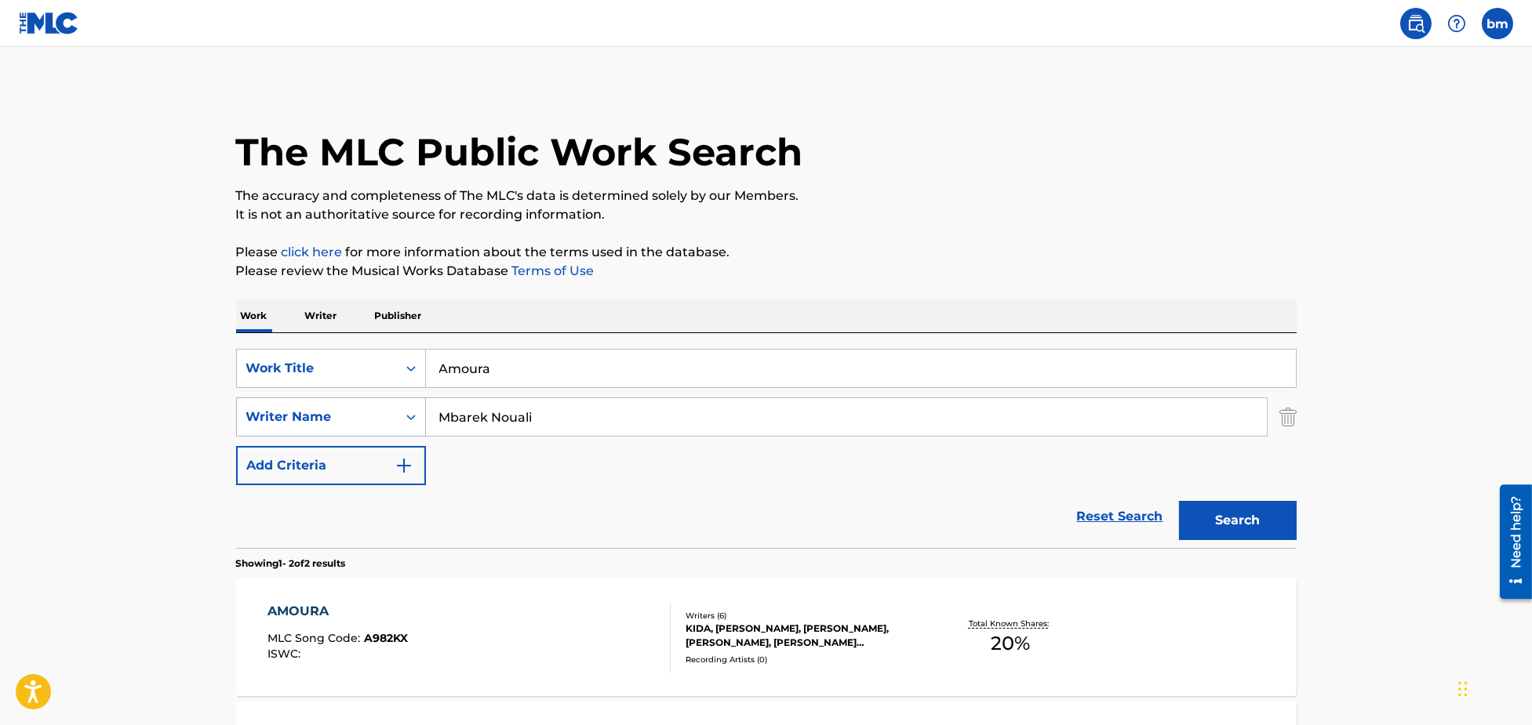
drag, startPoint x: 584, startPoint y: 404, endPoint x: 291, endPoint y: 416, distance: 293.6
click at [291, 416] on div "SearchWithCriteria8f7b8ce3-eeec-4247-bf4b-6e9d3590a07f Writer Name [PERSON_NAME]" at bounding box center [766, 417] width 1060 height 39
paste input "[PERSON_NAME] [PERSON_NAME] GiboÁlvaro [PERSON_NAME]"
type input "[PERSON_NAME] [PERSON_NAME] GiboÁlvaro [PERSON_NAME]"
click at [384, 358] on div "SearchWithCriteria3855438c-e6e9-40bc-addb-c9a26551e8d7 Work Title Amoura" at bounding box center [766, 368] width 1060 height 39
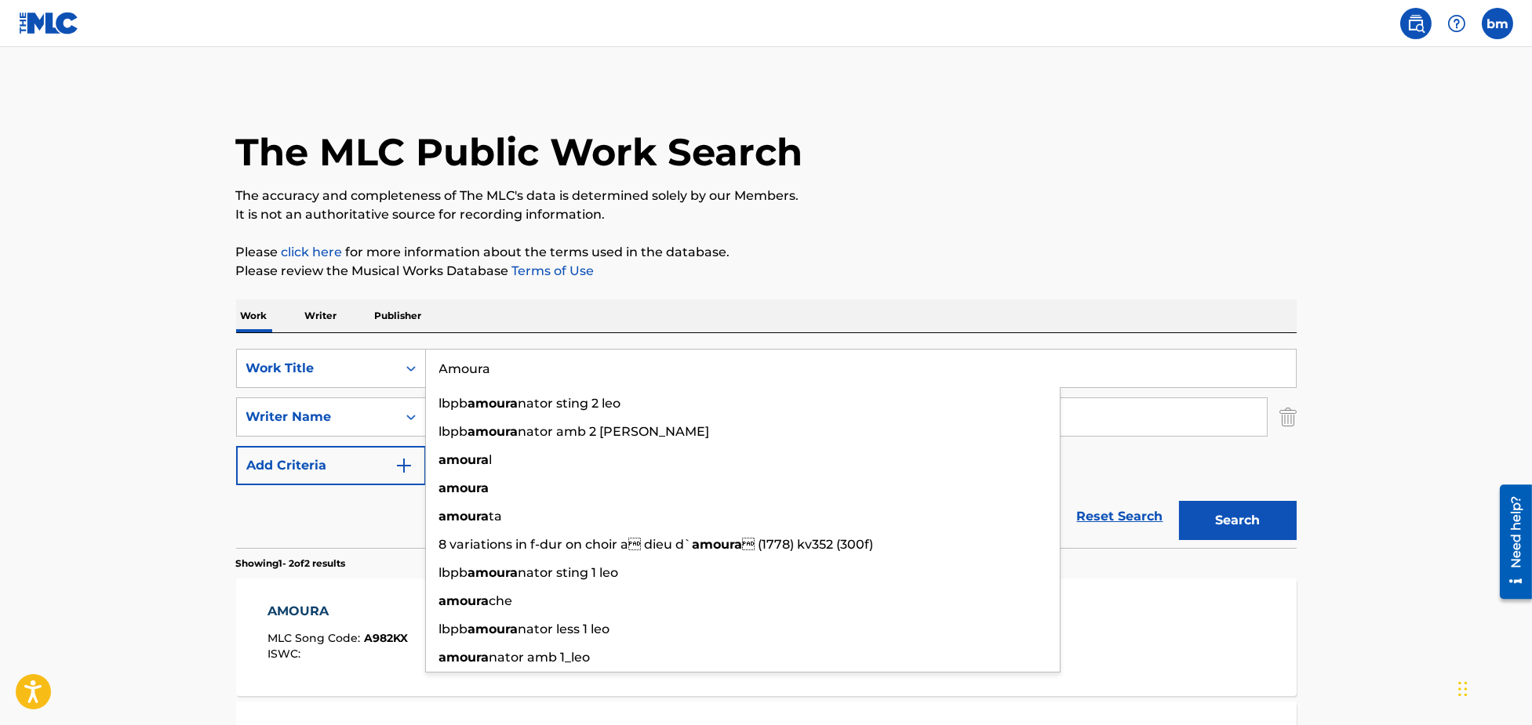
paste input "Castigo Mayo"
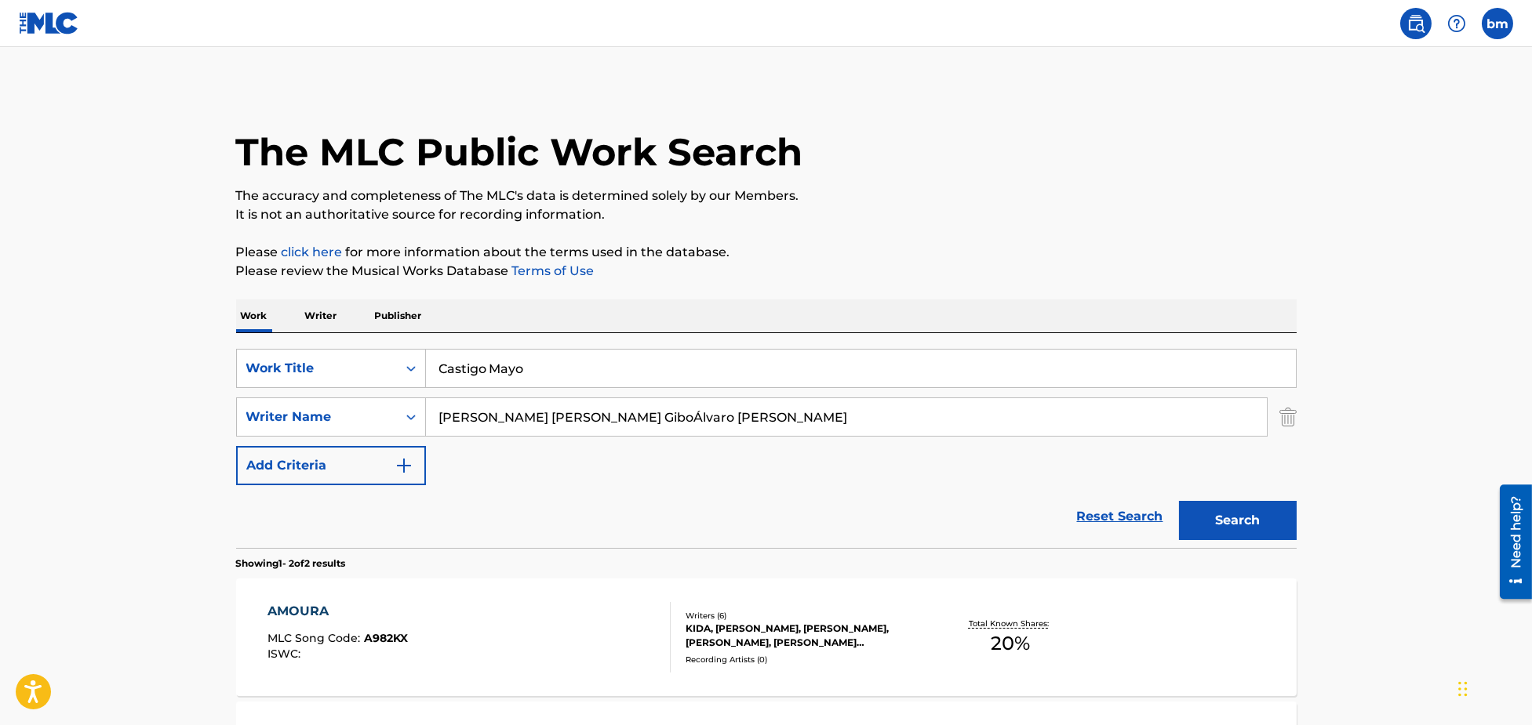
drag, startPoint x: 516, startPoint y: 364, endPoint x: 838, endPoint y: 304, distance: 327.0
click at [776, 348] on div "SearchWithCriteria3855438c-e6e9-40bc-addb-c9a26551e8d7 Work Title Castigo Mayo …" at bounding box center [766, 440] width 1060 height 215
type input "Castigo"
click at [826, 264] on p "Please review the Musical Works Database Terms of Use" at bounding box center [766, 271] width 1060 height 19
click at [756, 420] on input "[PERSON_NAME] [PERSON_NAME] GiboÁlvaro [PERSON_NAME]" at bounding box center [846, 417] width 841 height 38
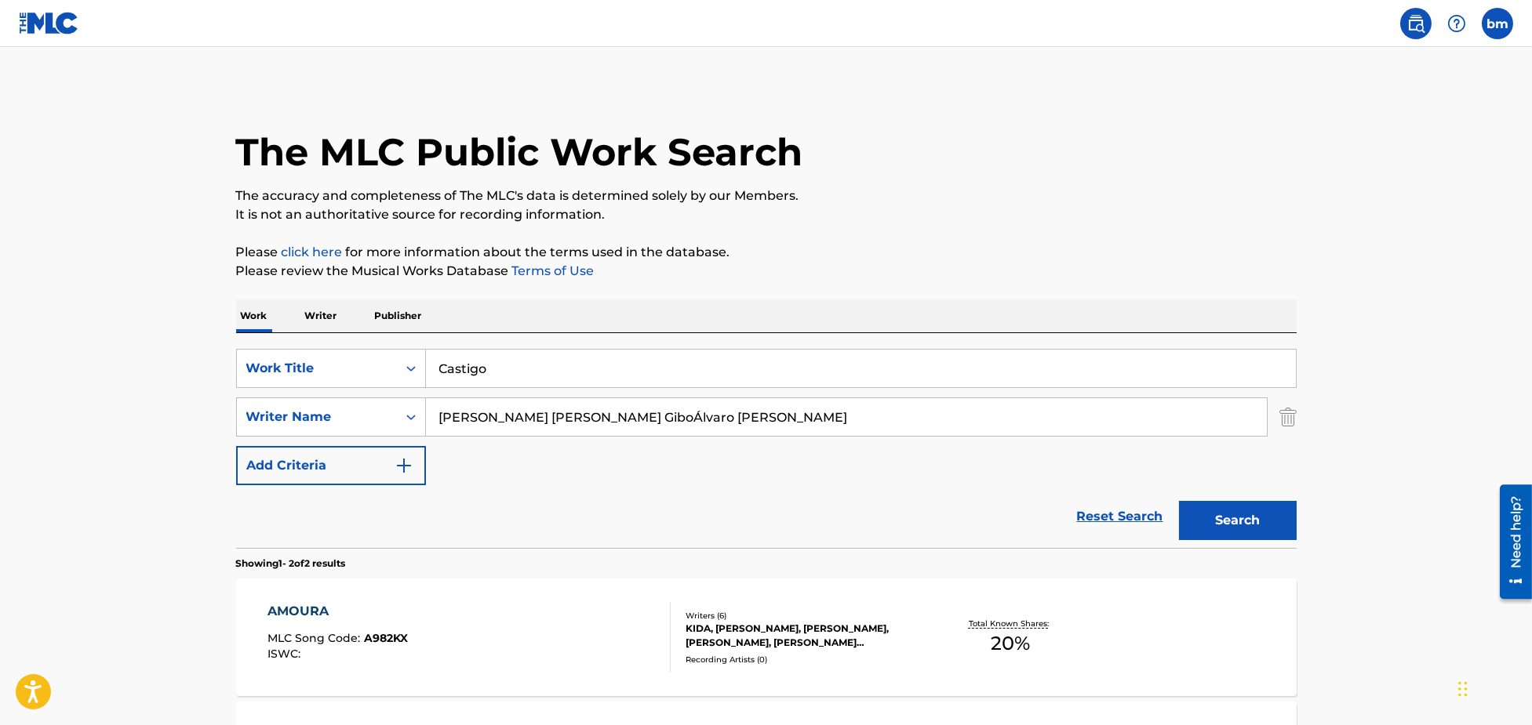
click at [686, 418] on input "[PERSON_NAME] [PERSON_NAME] GiboÁlvaro [PERSON_NAME]" at bounding box center [846, 417] width 841 height 38
drag, startPoint x: 684, startPoint y: 416, endPoint x: -13, endPoint y: 416, distance: 696.4
click at [0, 416] on html "Accessibility Screen-Reader Guide, Feedback, and Issue Reporting | New window 0…" at bounding box center [766, 362] width 1532 height 725
click at [1241, 516] on button "Search" at bounding box center [1238, 520] width 118 height 39
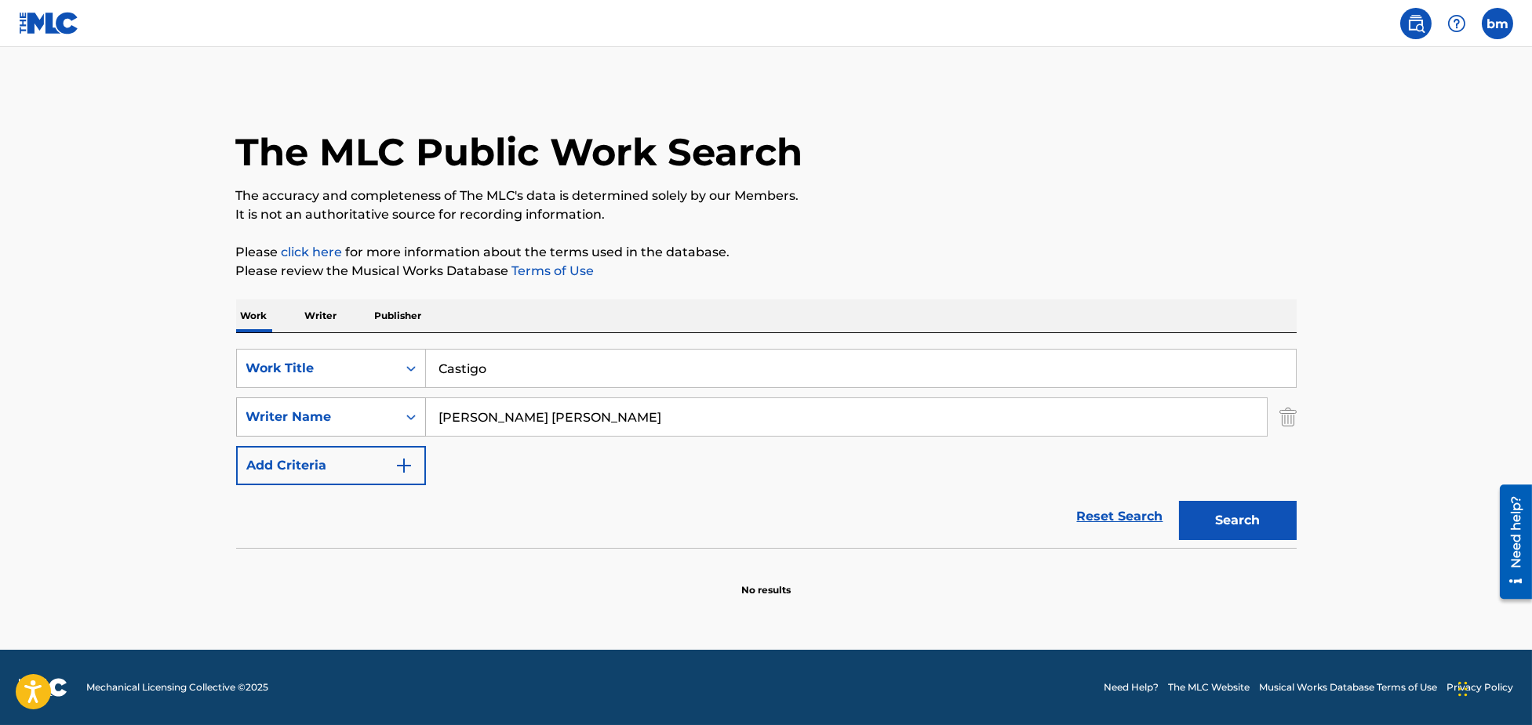
drag, startPoint x: 333, startPoint y: 424, endPoint x: 274, endPoint y: 424, distance: 59.6
click at [274, 424] on div "SearchWithCriteria8f7b8ce3-eeec-4247-bf4b-6e9d3590a07f Writer Name [PERSON_NAME…" at bounding box center [766, 417] width 1060 height 39
paste input "[PERSON_NAME][PERSON_NAME]"
drag, startPoint x: 533, startPoint y: 413, endPoint x: 1522, endPoint y: 432, distance: 989.2
click at [1522, 432] on main "The MLC Public Work Search The accuracy and completeness of The MLC's data is d…" at bounding box center [766, 348] width 1532 height 603
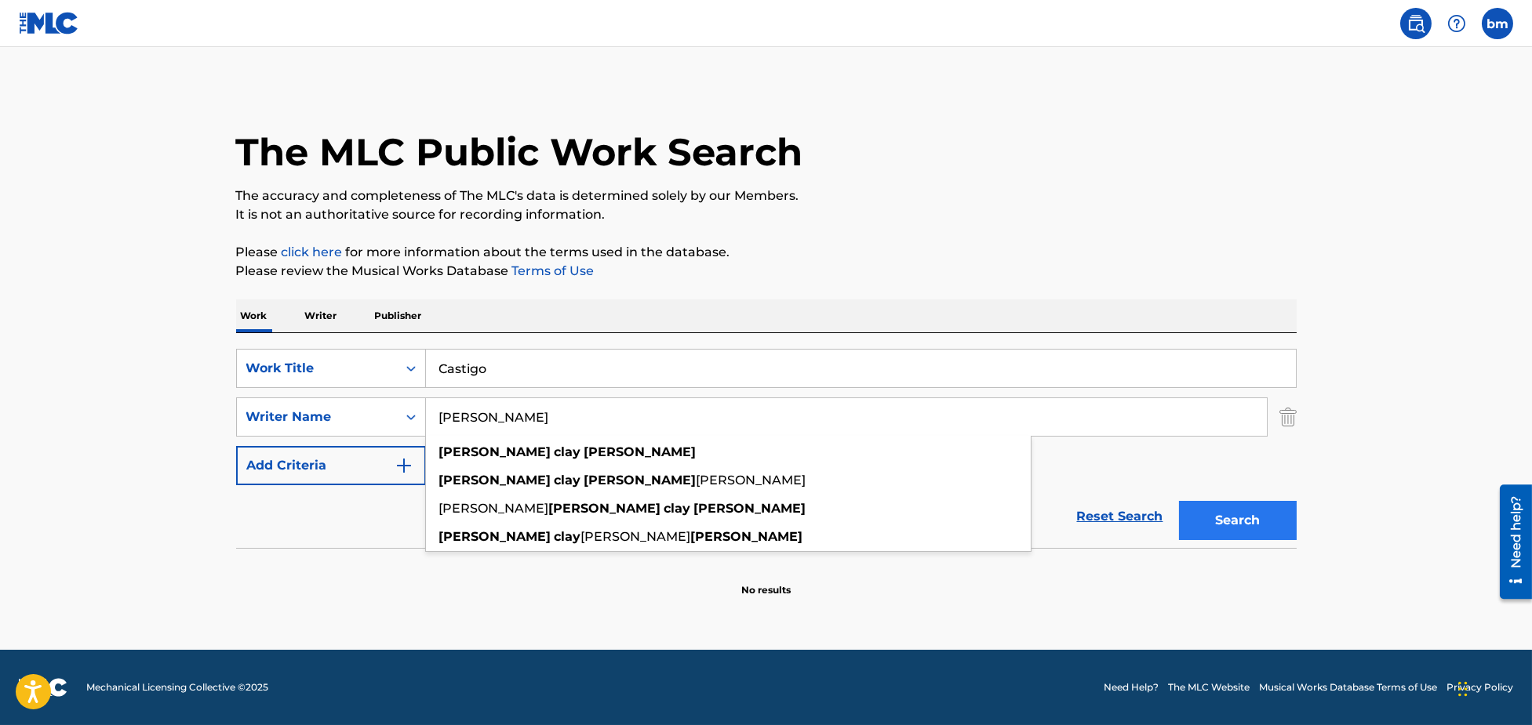
type input "[PERSON_NAME]"
click at [1253, 524] on button "Search" at bounding box center [1238, 520] width 118 height 39
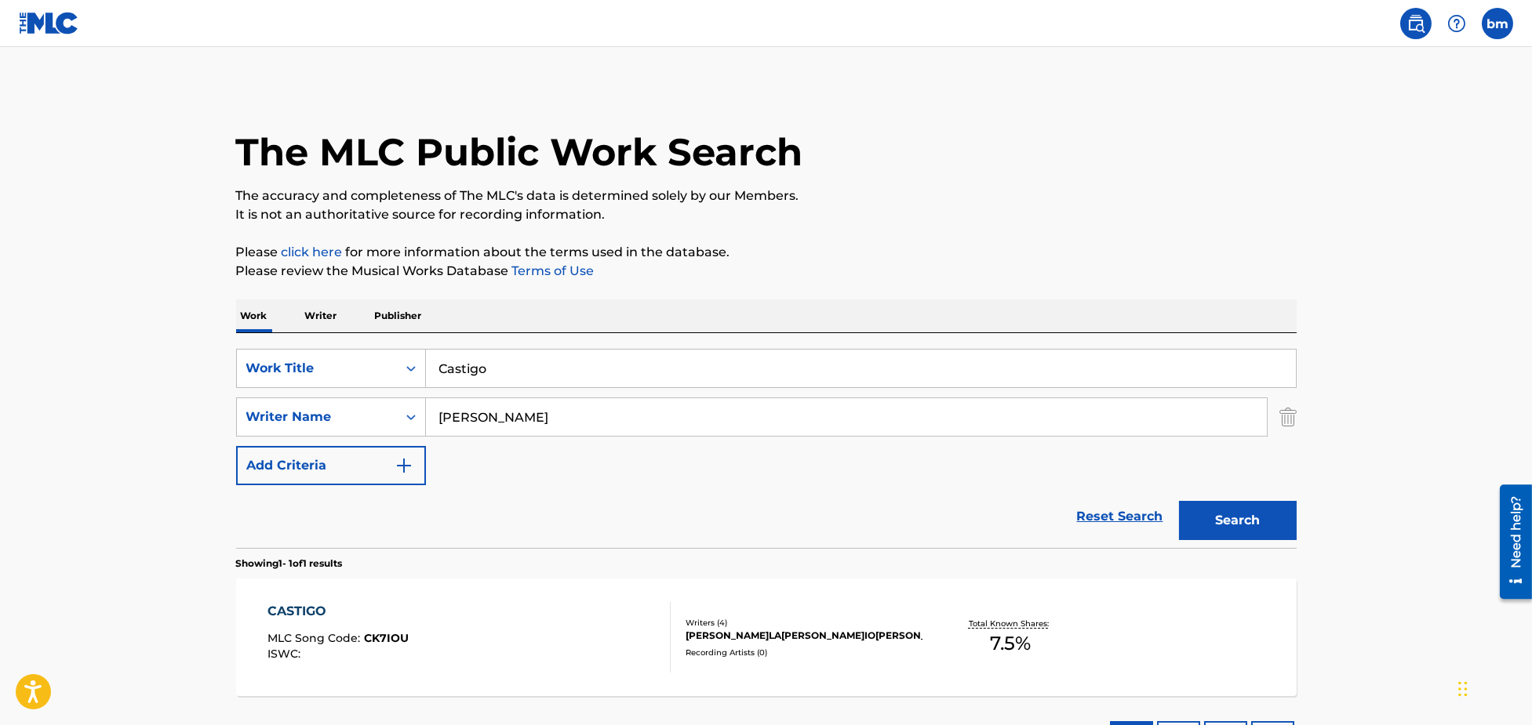
click at [555, 631] on div "CASTIGO MLC Song Code : CK7IOU ISWC :" at bounding box center [468, 637] width 403 height 71
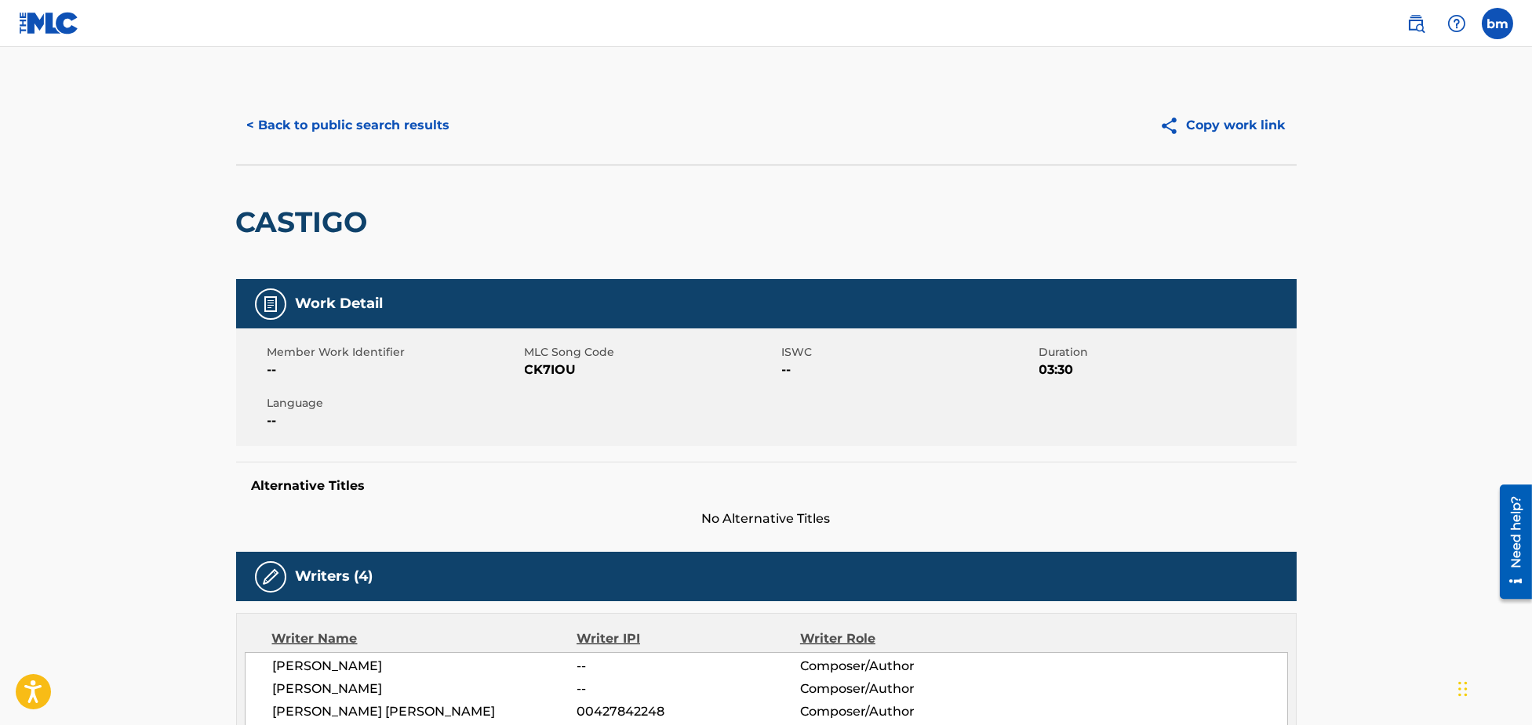
click at [550, 369] on span "CK7IOU" at bounding box center [651, 370] width 253 height 19
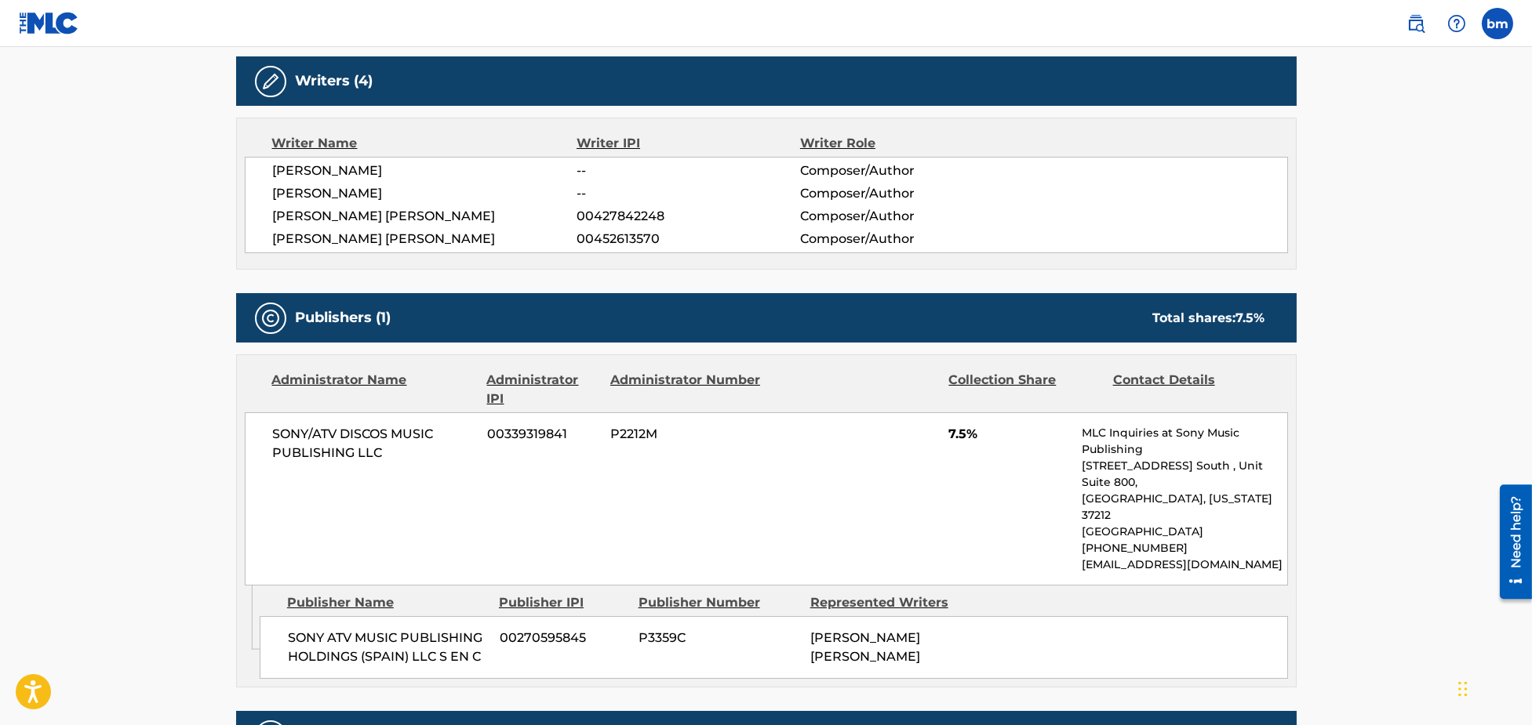
scroll to position [522, 0]
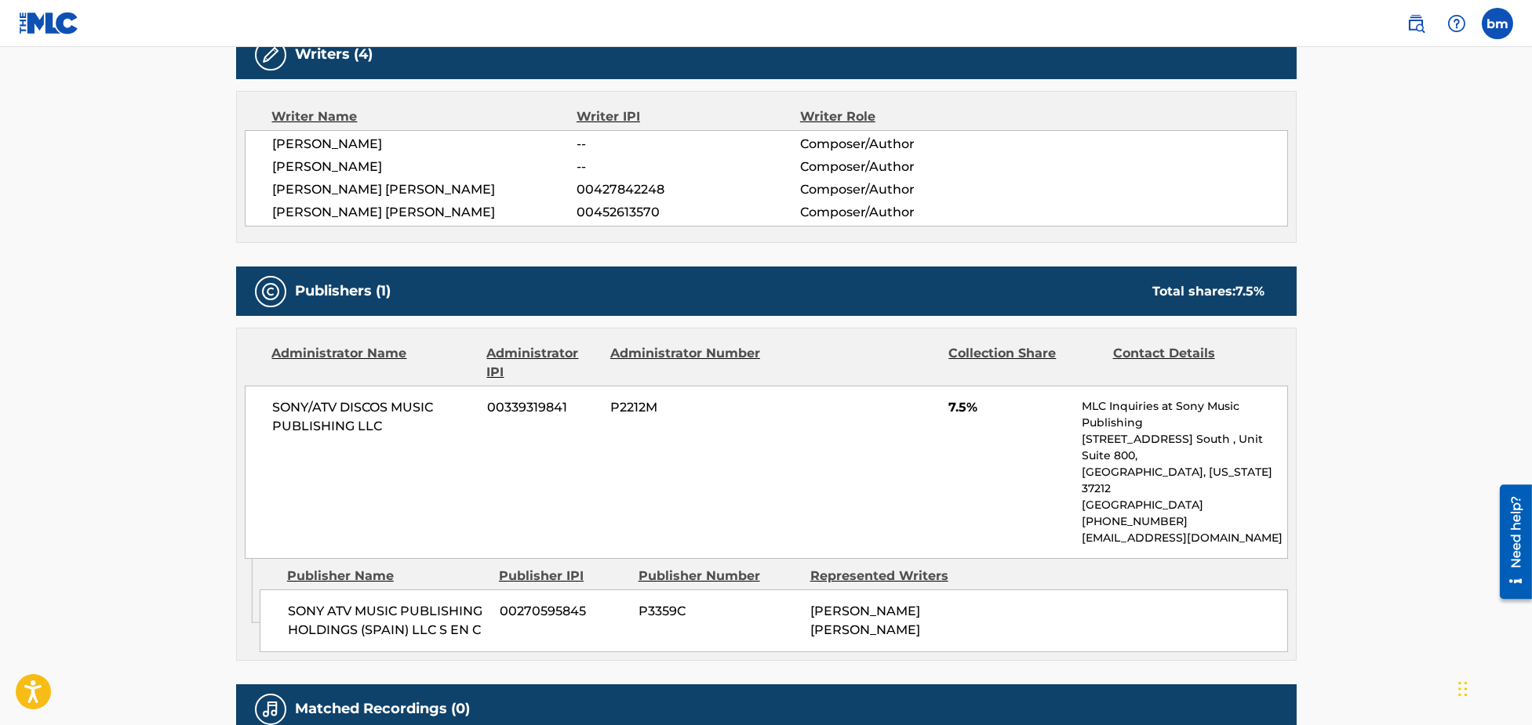
click at [375, 217] on span "[PERSON_NAME] [PERSON_NAME]" at bounding box center [425, 212] width 304 height 19
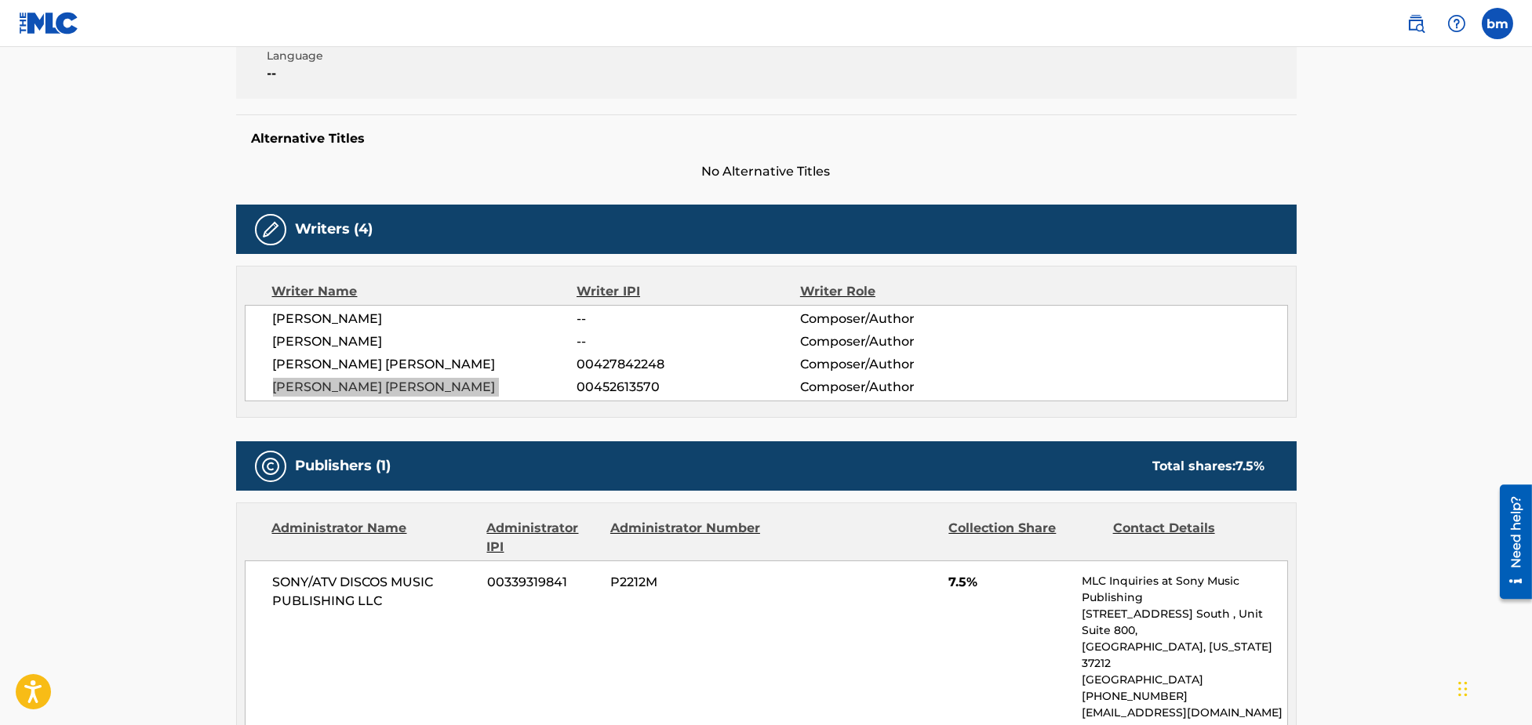
scroll to position [314, 0]
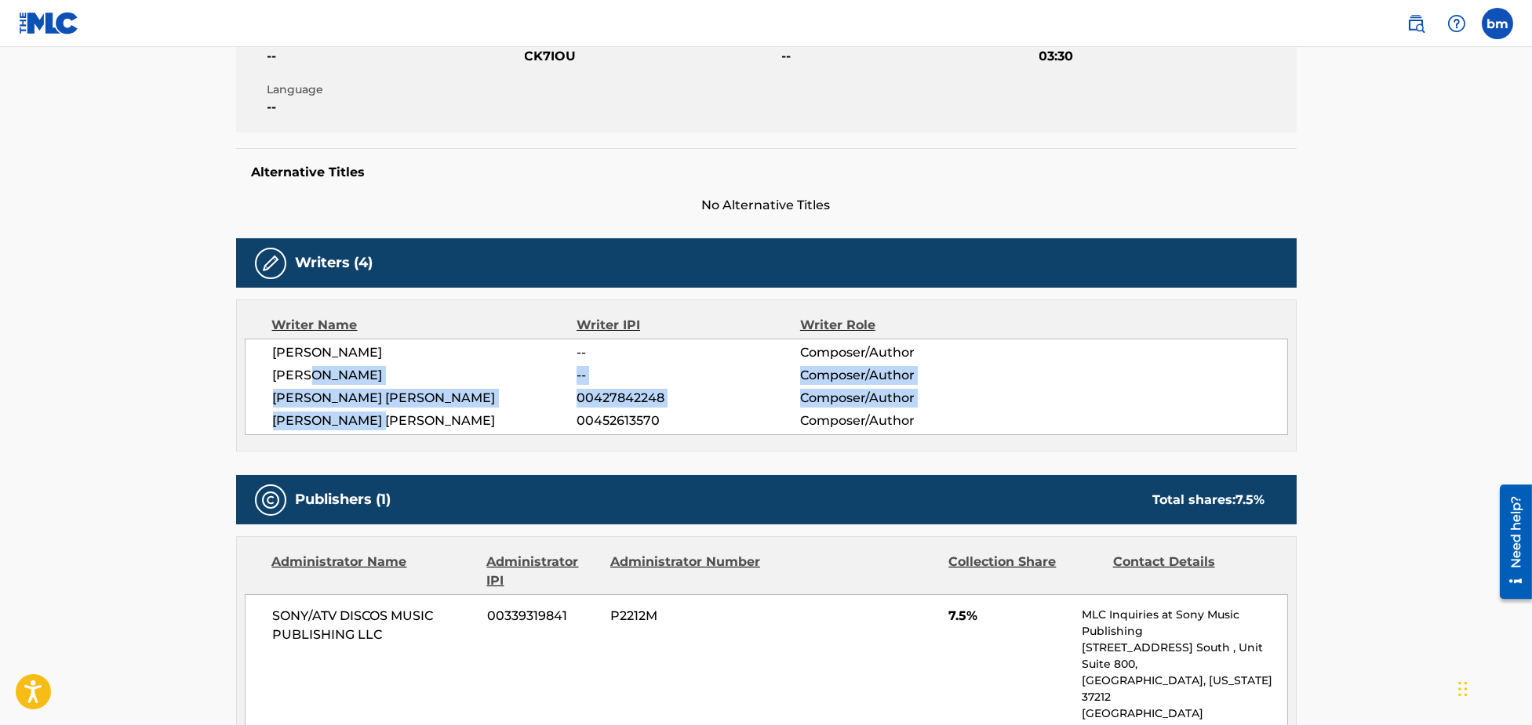
drag, startPoint x: 316, startPoint y: 384, endPoint x: 372, endPoint y: 438, distance: 77.6
click at [372, 438] on div "Writer Name Writer IPI Writer Role[PERSON_NAME] -- Composer/Author[PERSON_NAME]…" at bounding box center [766, 376] width 1060 height 152
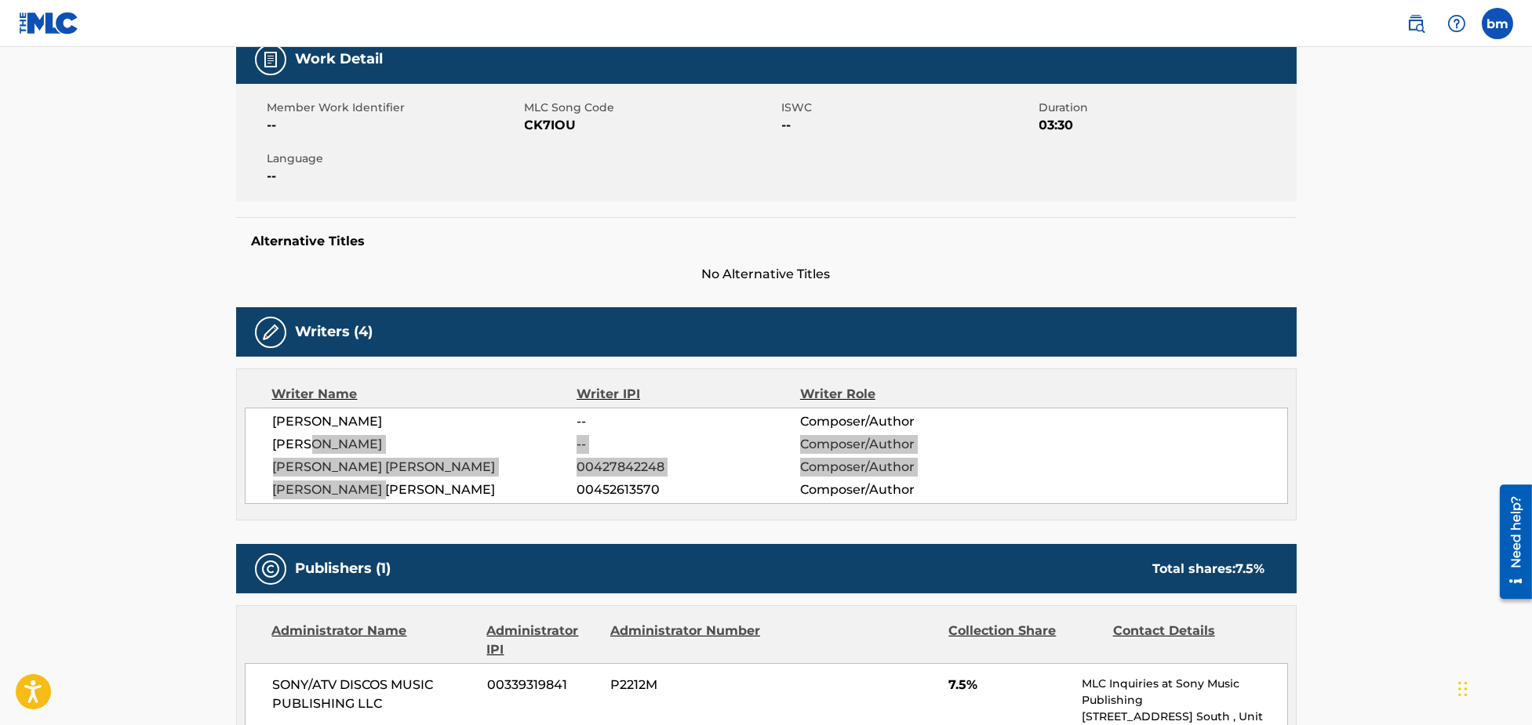
scroll to position [209, 0]
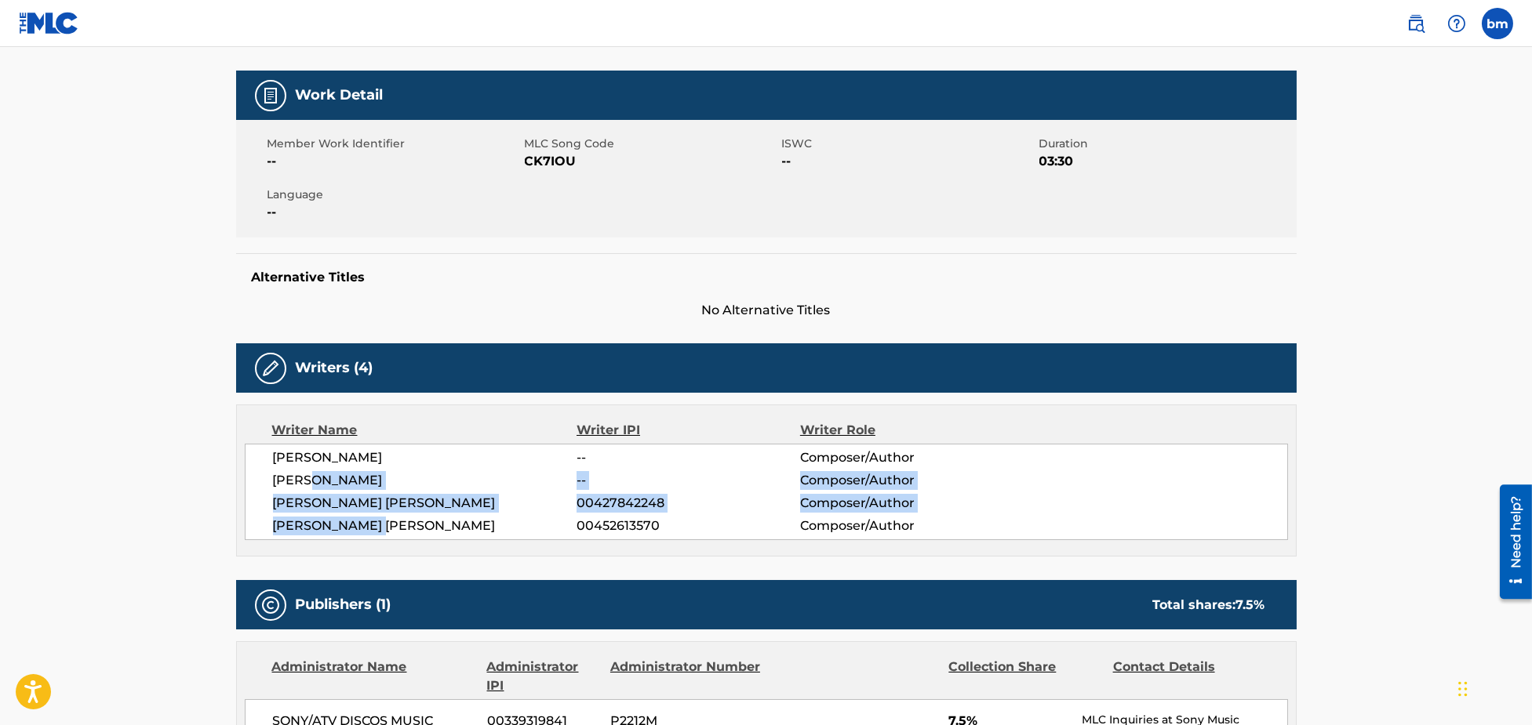
click at [321, 542] on div "Writer Name Writer IPI Writer Role[PERSON_NAME] -- Composer/Author[PERSON_NAME]…" at bounding box center [766, 481] width 1060 height 152
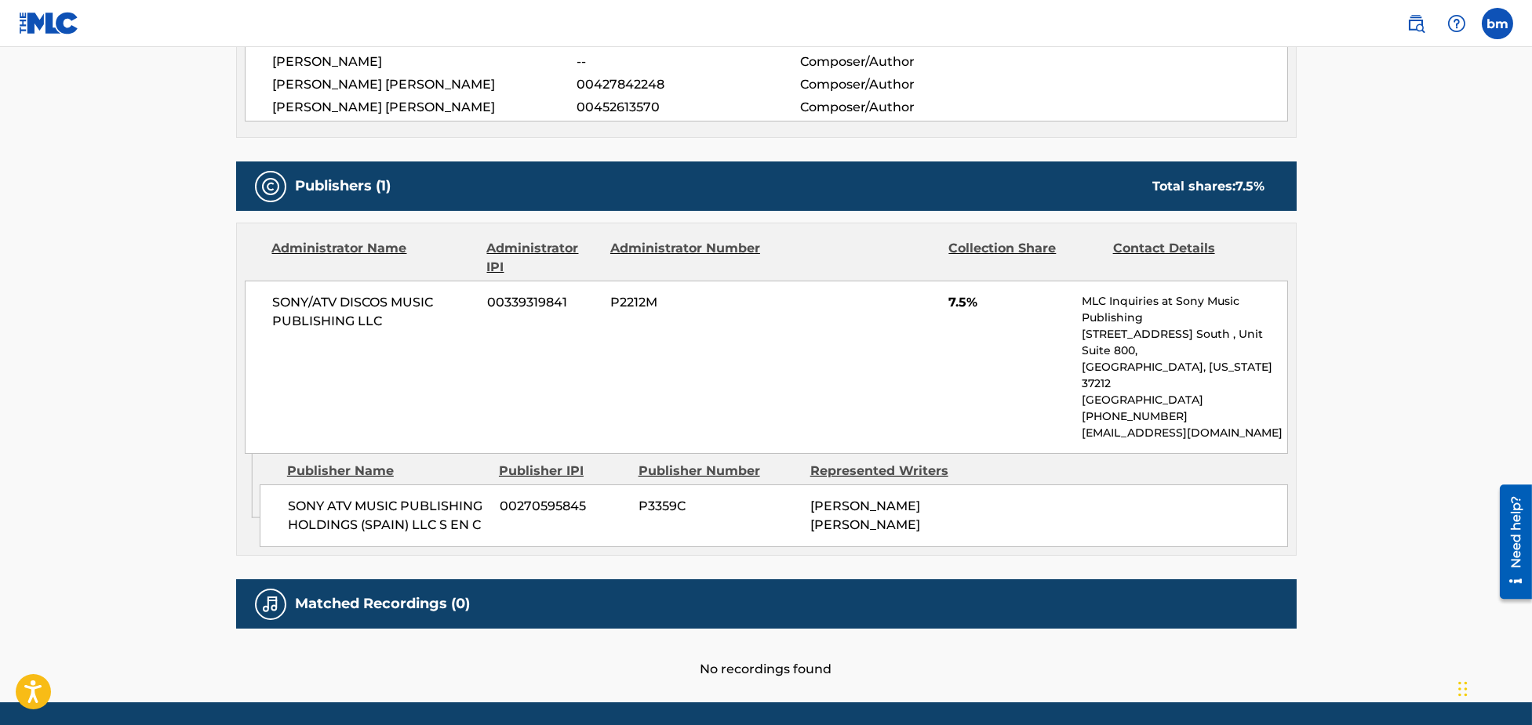
scroll to position [646, 0]
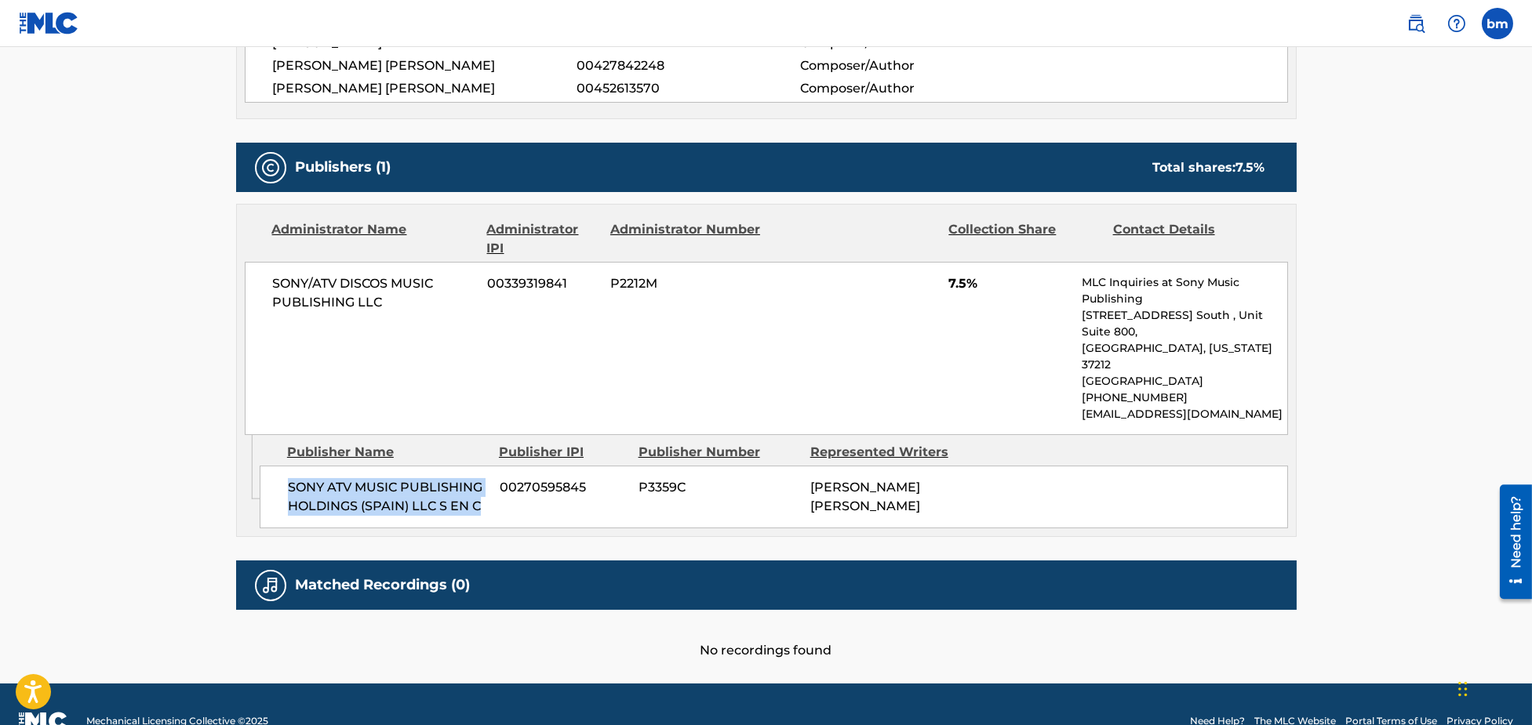
drag, startPoint x: 285, startPoint y: 446, endPoint x: 485, endPoint y: 484, distance: 204.3
click at [485, 484] on div "SONY ATV MUSIC PUBLISHING HOLDINGS ([GEOGRAPHIC_DATA]) LLC S EN C 00270595845 P…" at bounding box center [774, 497] width 1028 height 63
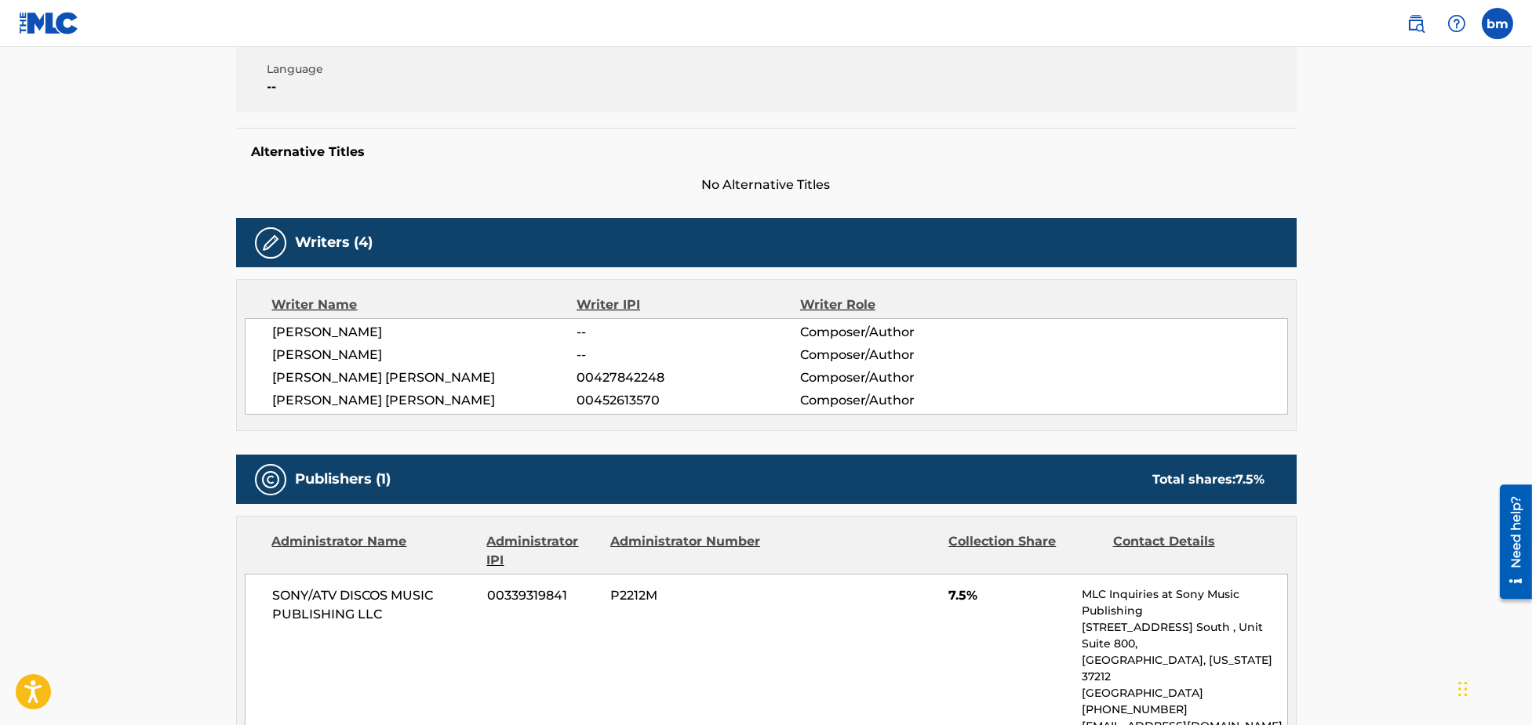
scroll to position [333, 0]
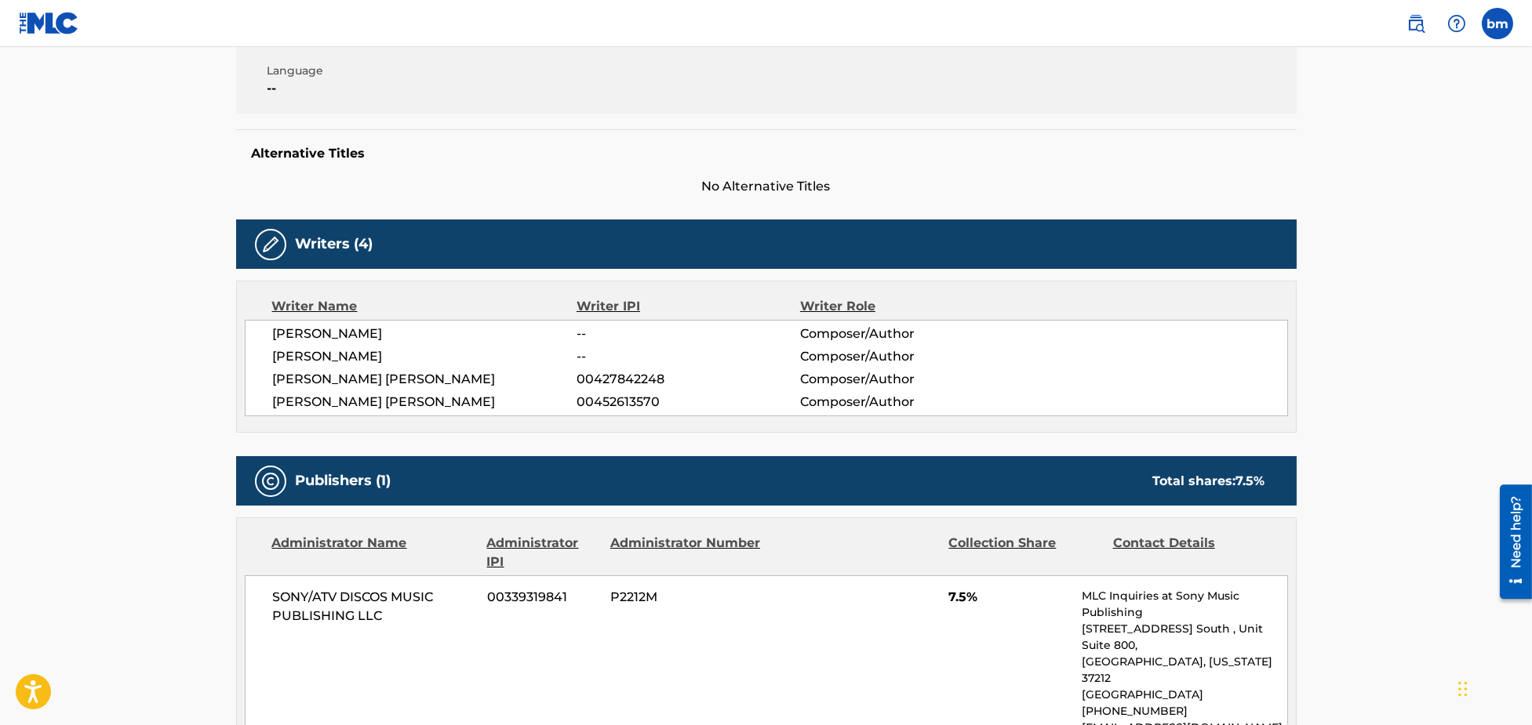
click at [340, 329] on span "[PERSON_NAME]" at bounding box center [425, 334] width 304 height 19
click at [350, 358] on span "[PERSON_NAME]" at bounding box center [425, 356] width 304 height 19
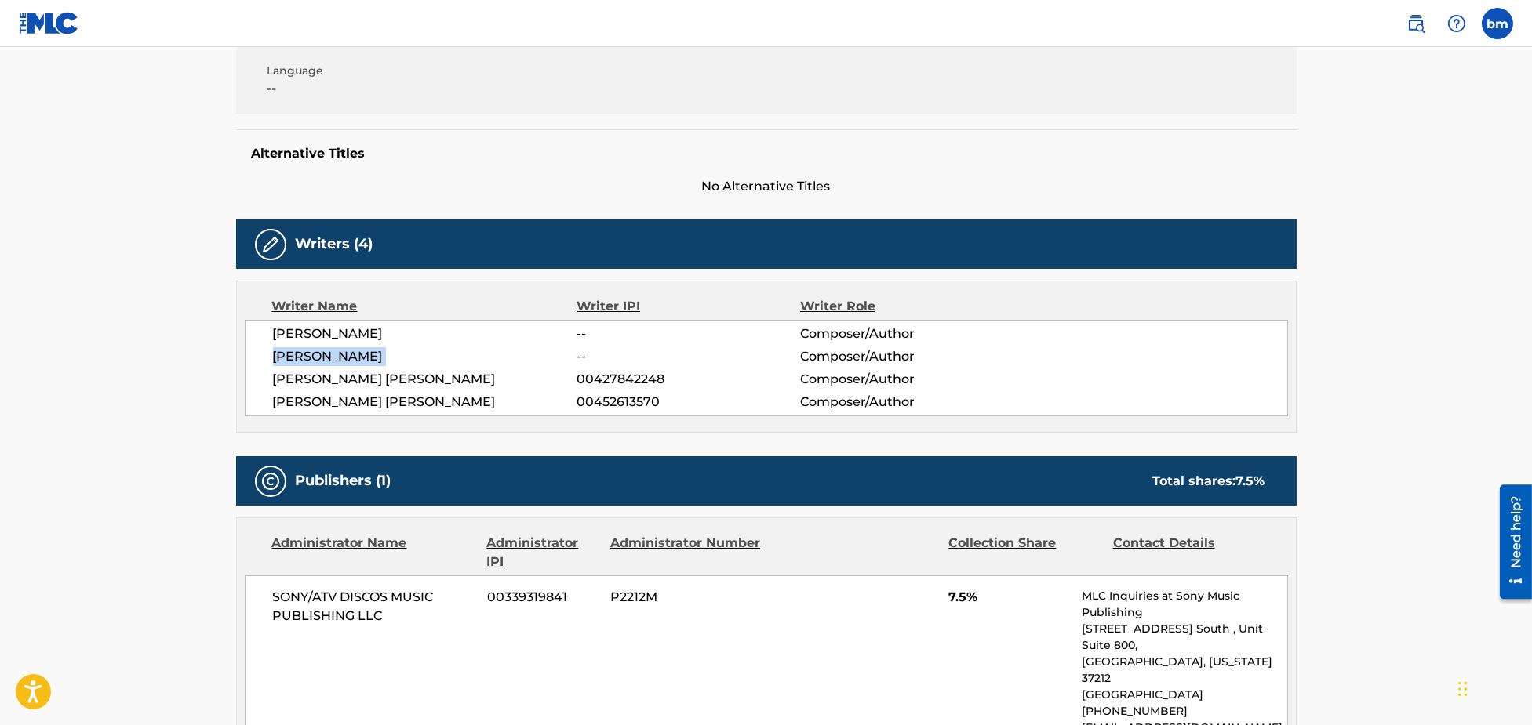
click at [350, 358] on span "[PERSON_NAME]" at bounding box center [425, 356] width 304 height 19
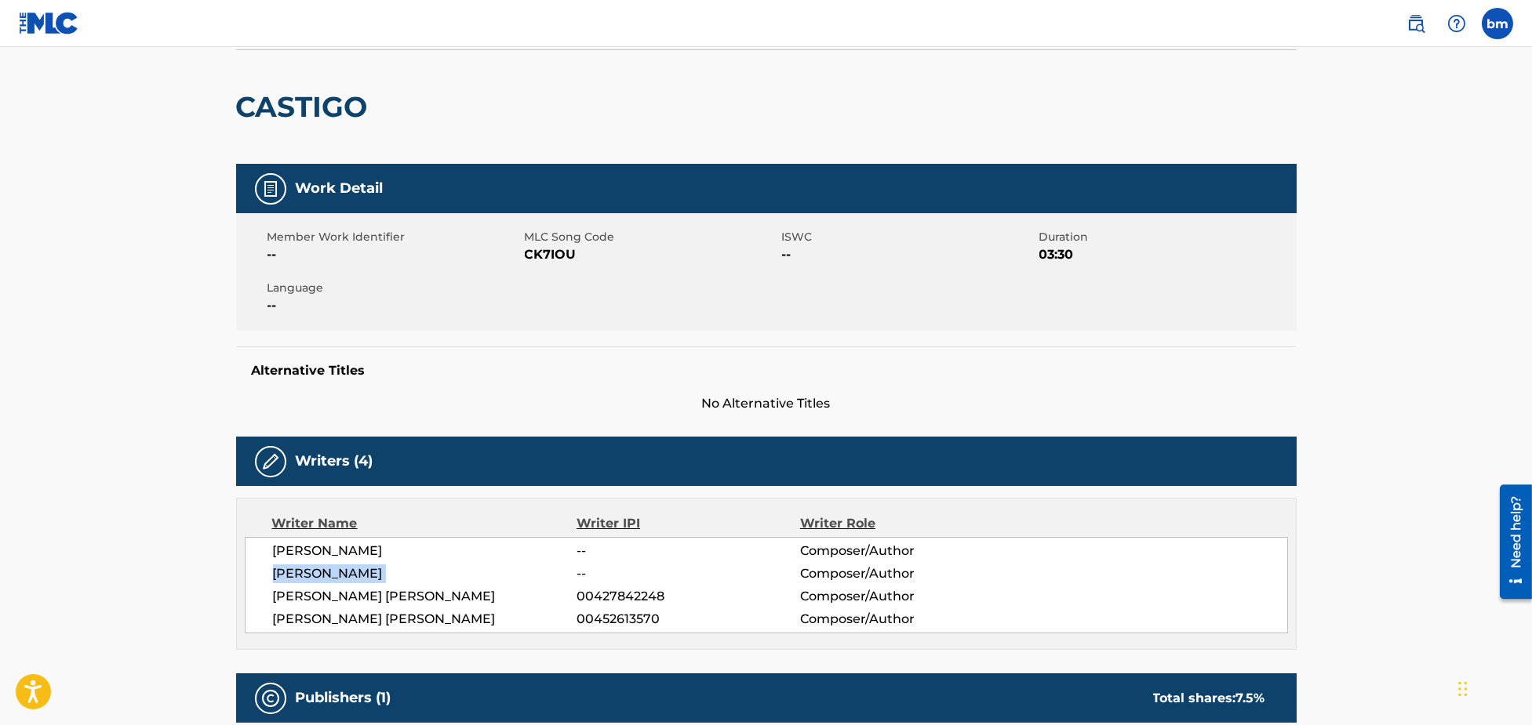
scroll to position [19, 0]
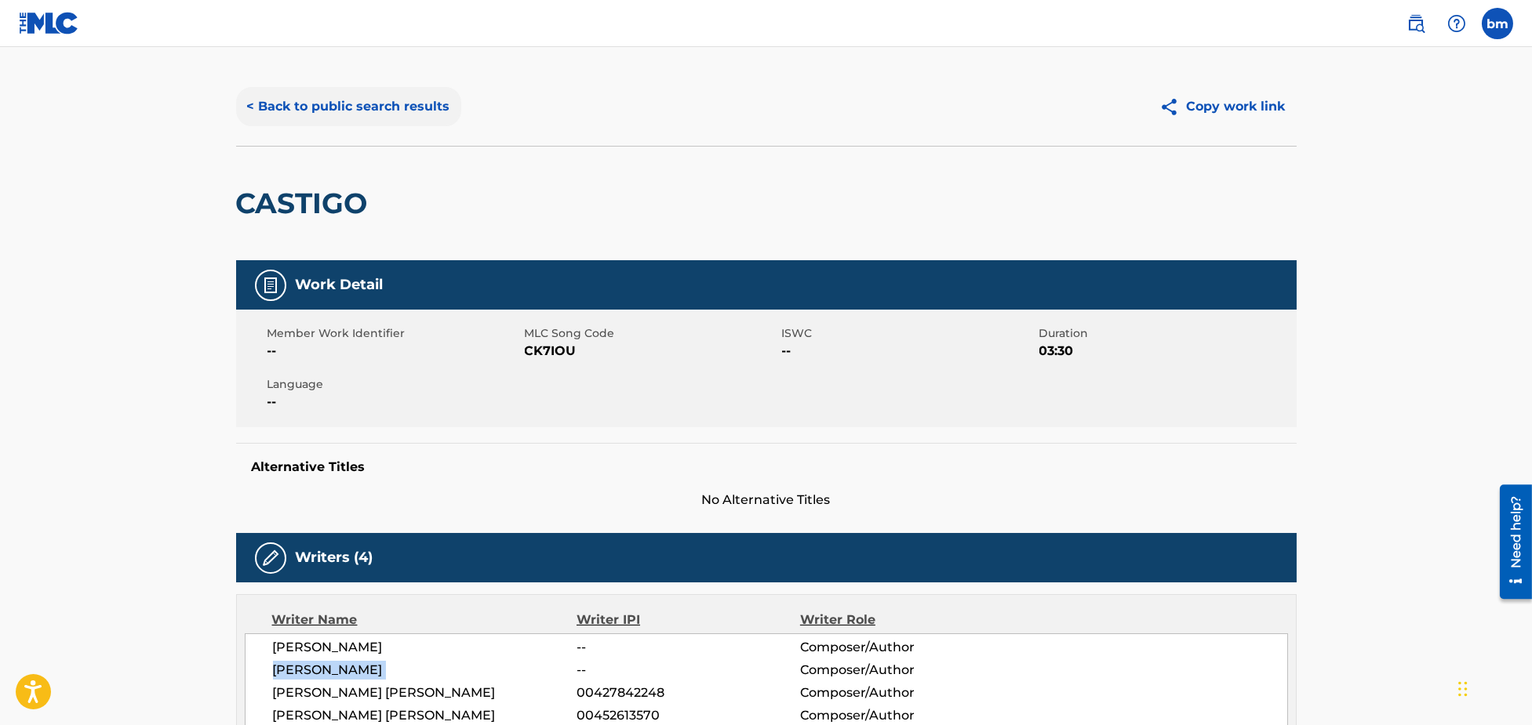
click at [333, 99] on button "< Back to public search results" at bounding box center [348, 106] width 225 height 39
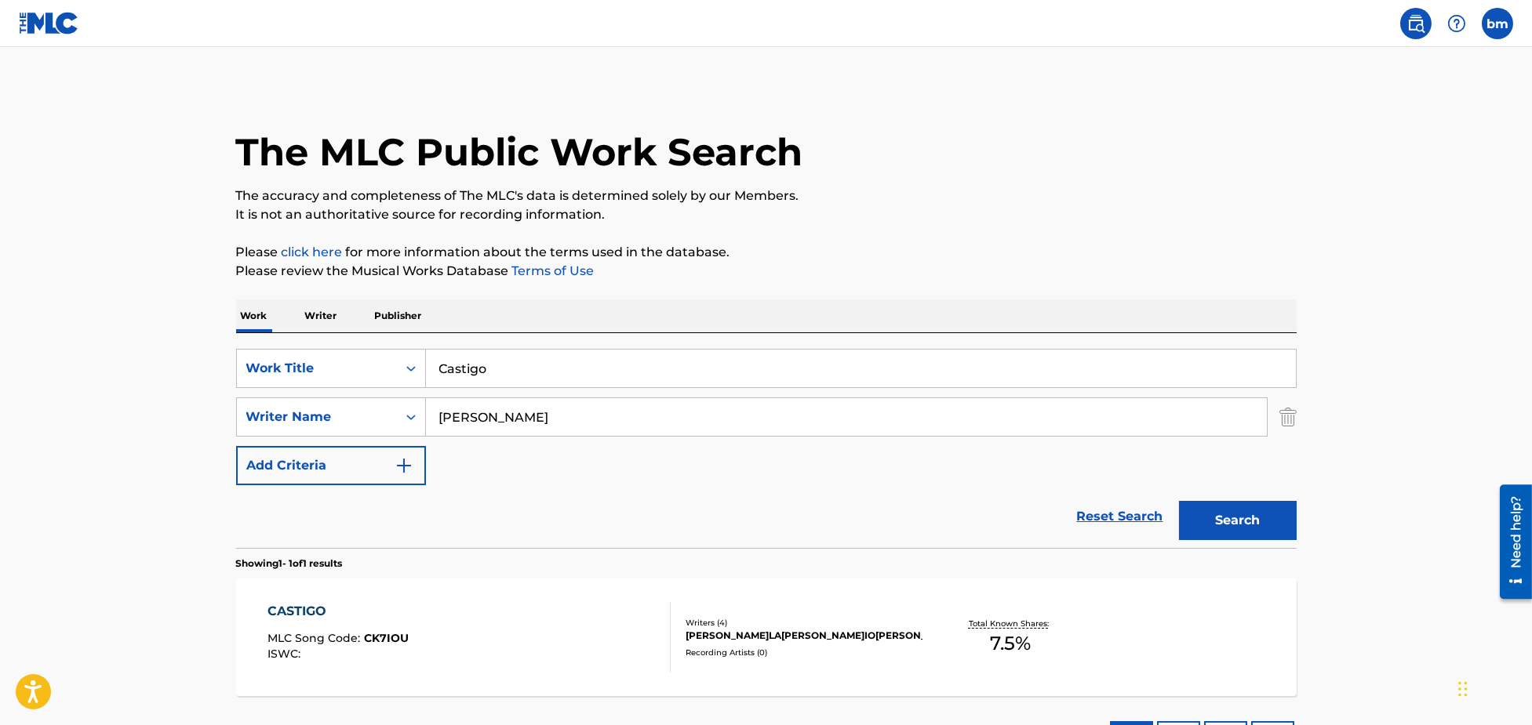
click at [598, 461] on div "SearchWithCriteria3855438c-e6e9-40bc-addb-c9a26551e8d7 Work Title Castigo Searc…" at bounding box center [766, 417] width 1060 height 136
drag, startPoint x: 593, startPoint y: 417, endPoint x: 369, endPoint y: 436, distance: 224.3
click at [370, 436] on div "SearchWithCriteria8f7b8ce3-eeec-4247-bf4b-6e9d3590a07f Writer Name [PERSON_NAME]" at bounding box center [766, 417] width 1060 height 39
paste input "[PERSON_NAME] [PERSON_NAME]"
type input "[PERSON_NAME] [PERSON_NAME]"
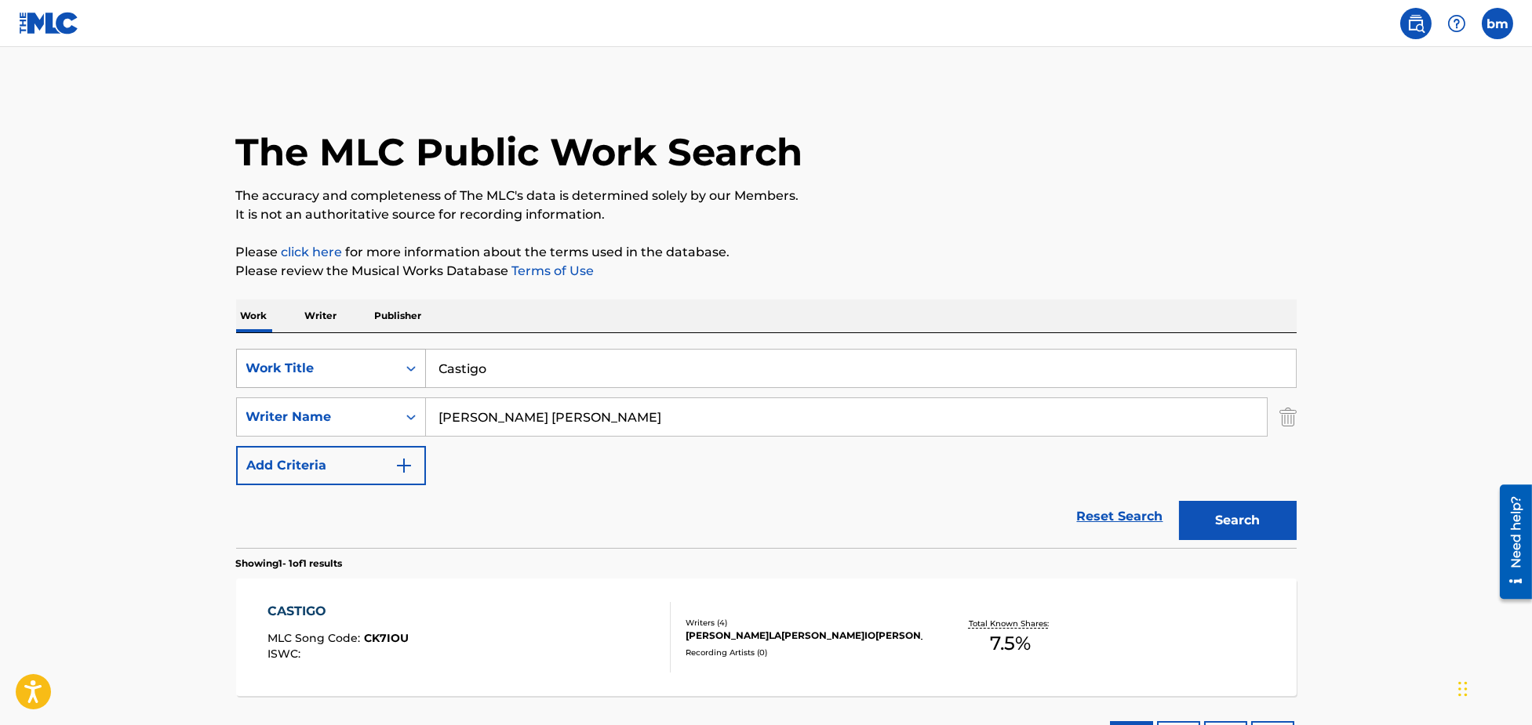
drag, startPoint x: 449, startPoint y: 368, endPoint x: 389, endPoint y: 377, distance: 61.1
click at [389, 377] on div "SearchWithCriteria3855438c-e6e9-40bc-addb-c9a26551e8d7 Work Title Castigo" at bounding box center [766, 368] width 1060 height 39
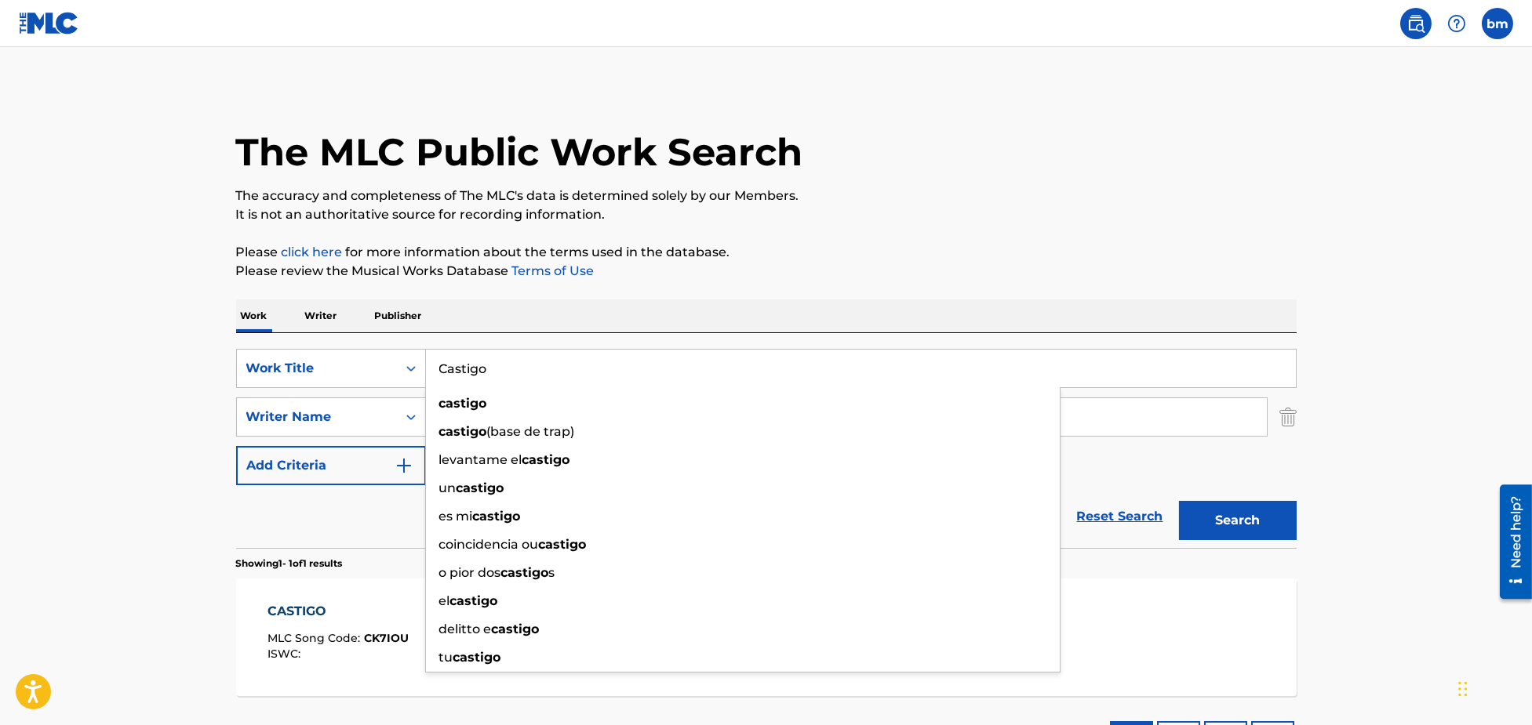
paste input "Worldwide Snõõper"
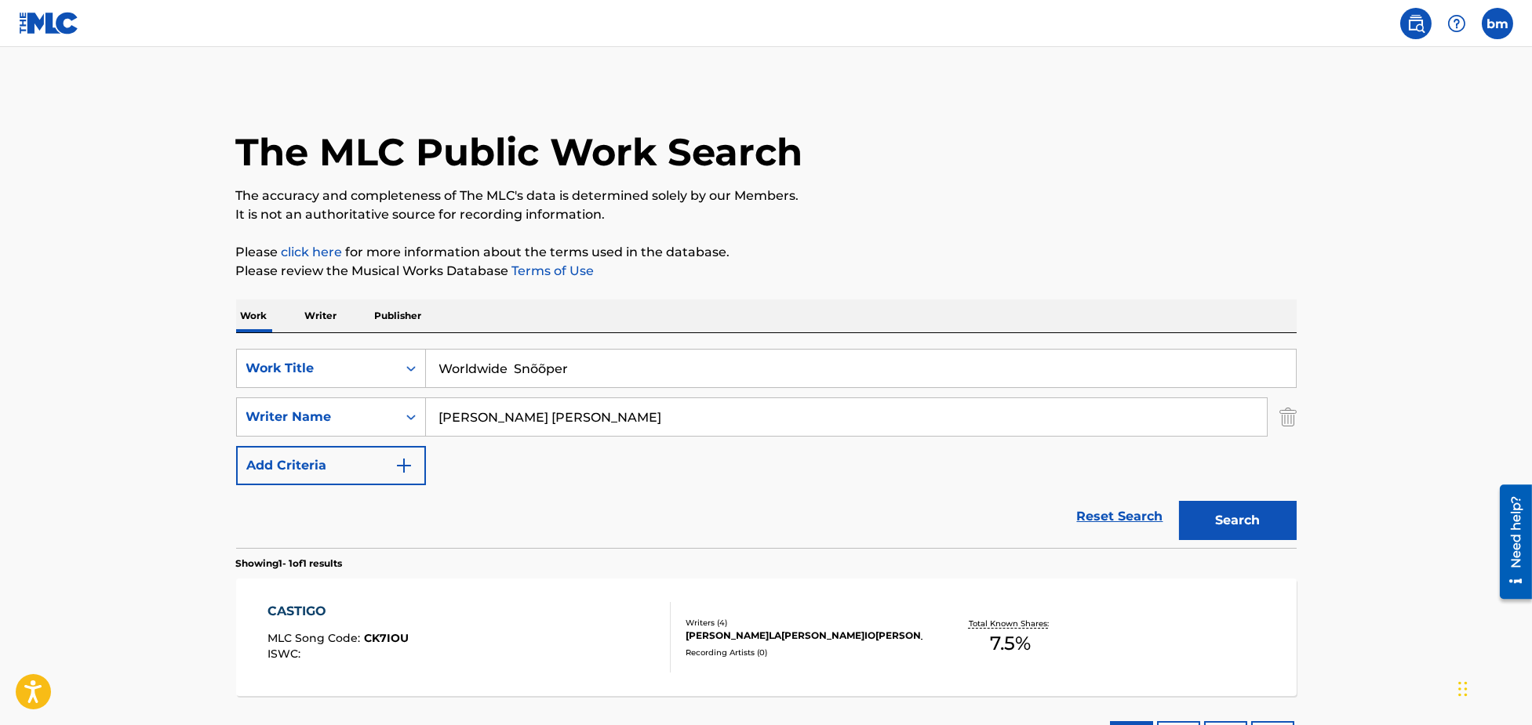
drag, startPoint x: 515, startPoint y: 376, endPoint x: 875, endPoint y: 212, distance: 395.9
click at [785, 330] on div "Work Writer Publisher SearchWithCriteria3855438c-e6e9-40bc-addb-c9a26551e8d7 Wo…" at bounding box center [766, 535] width 1060 height 471
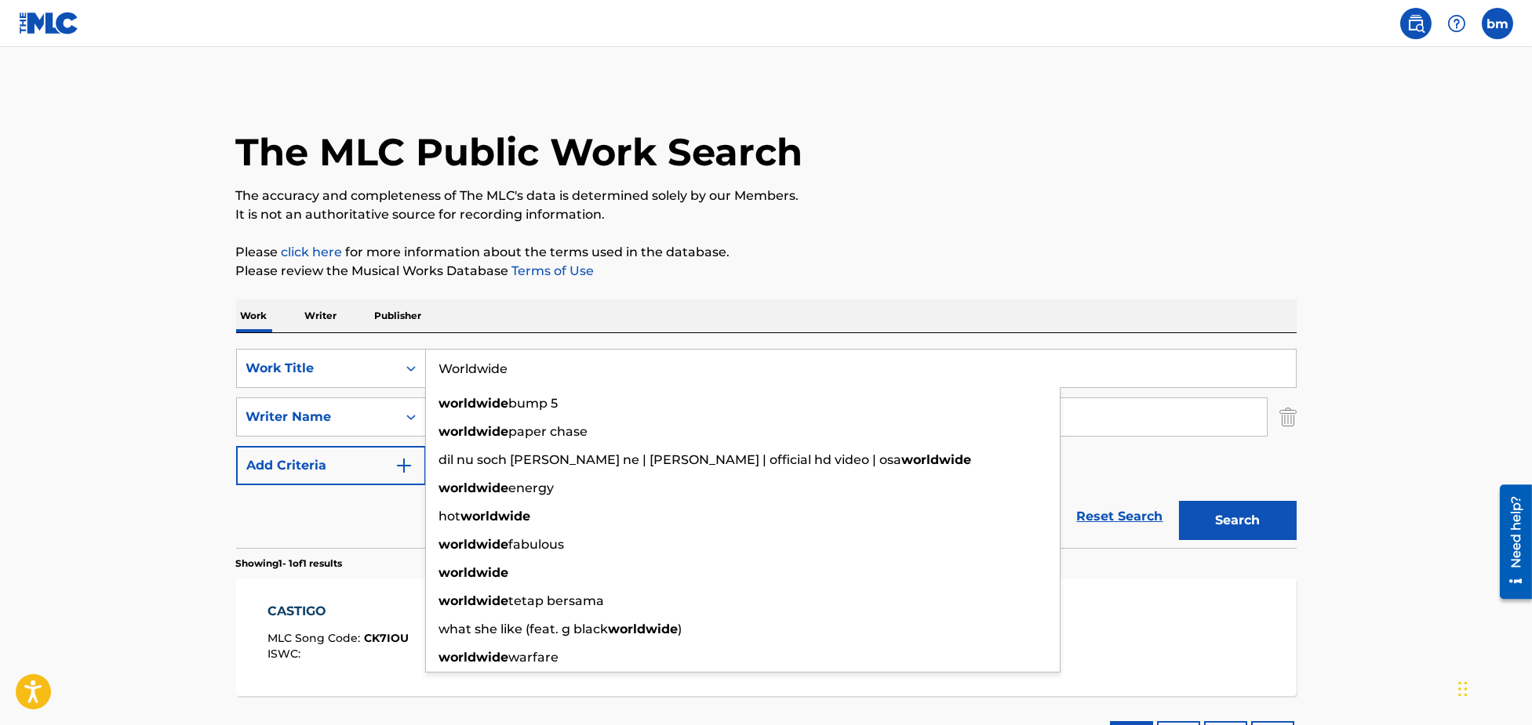
type input "Worldwide"
click at [877, 199] on p "The accuracy and completeness of The MLC's data is determined solely by our Mem…" at bounding box center [766, 196] width 1060 height 19
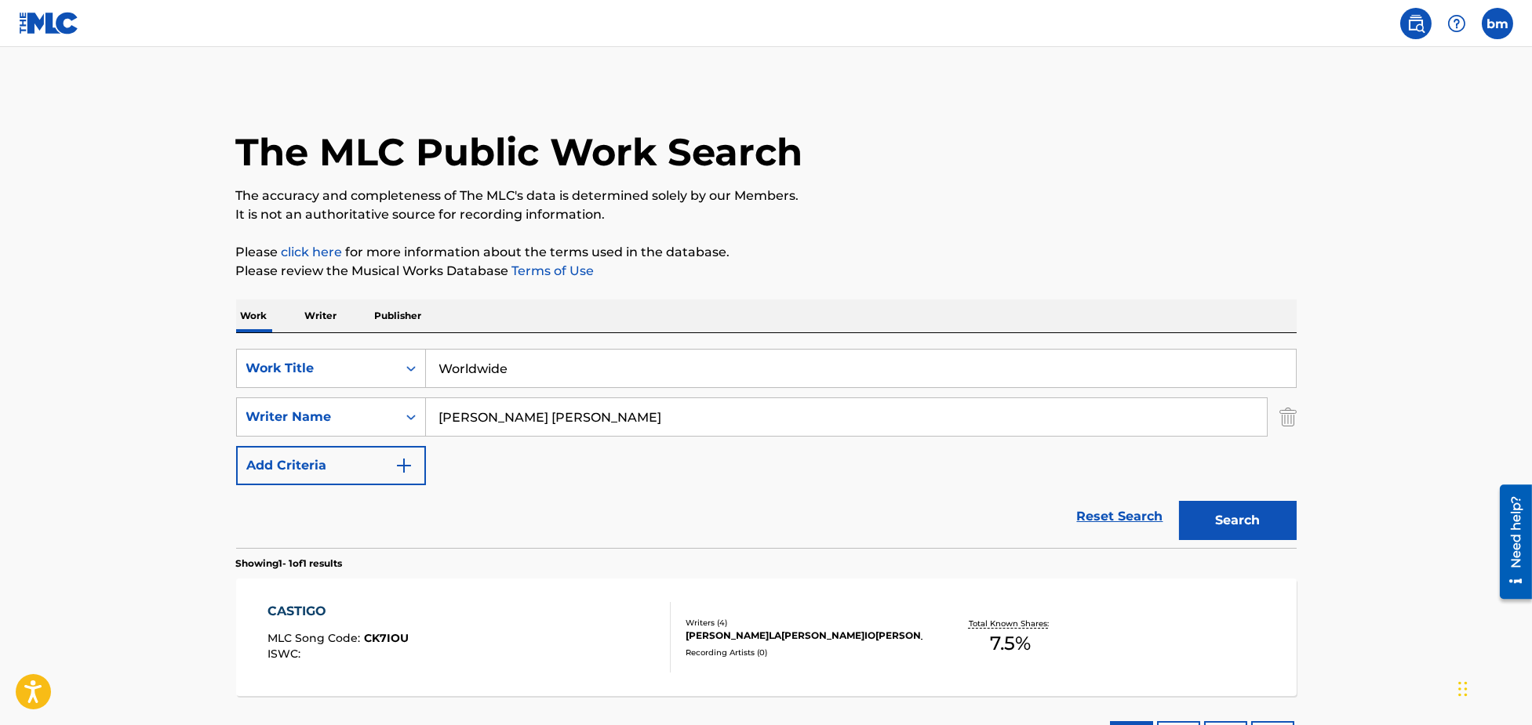
drag, startPoint x: 515, startPoint y: 420, endPoint x: 1311, endPoint y: 472, distance: 797.0
click at [1311, 472] on div "The MLC Public Work Search The accuracy and completeness of The MLC's data is d…" at bounding box center [766, 428] width 1098 height 684
type input "[PERSON_NAME]"
drag, startPoint x: 1268, startPoint y: 509, endPoint x: 1349, endPoint y: 500, distance: 81.2
click at [1267, 509] on button "Search" at bounding box center [1238, 520] width 118 height 39
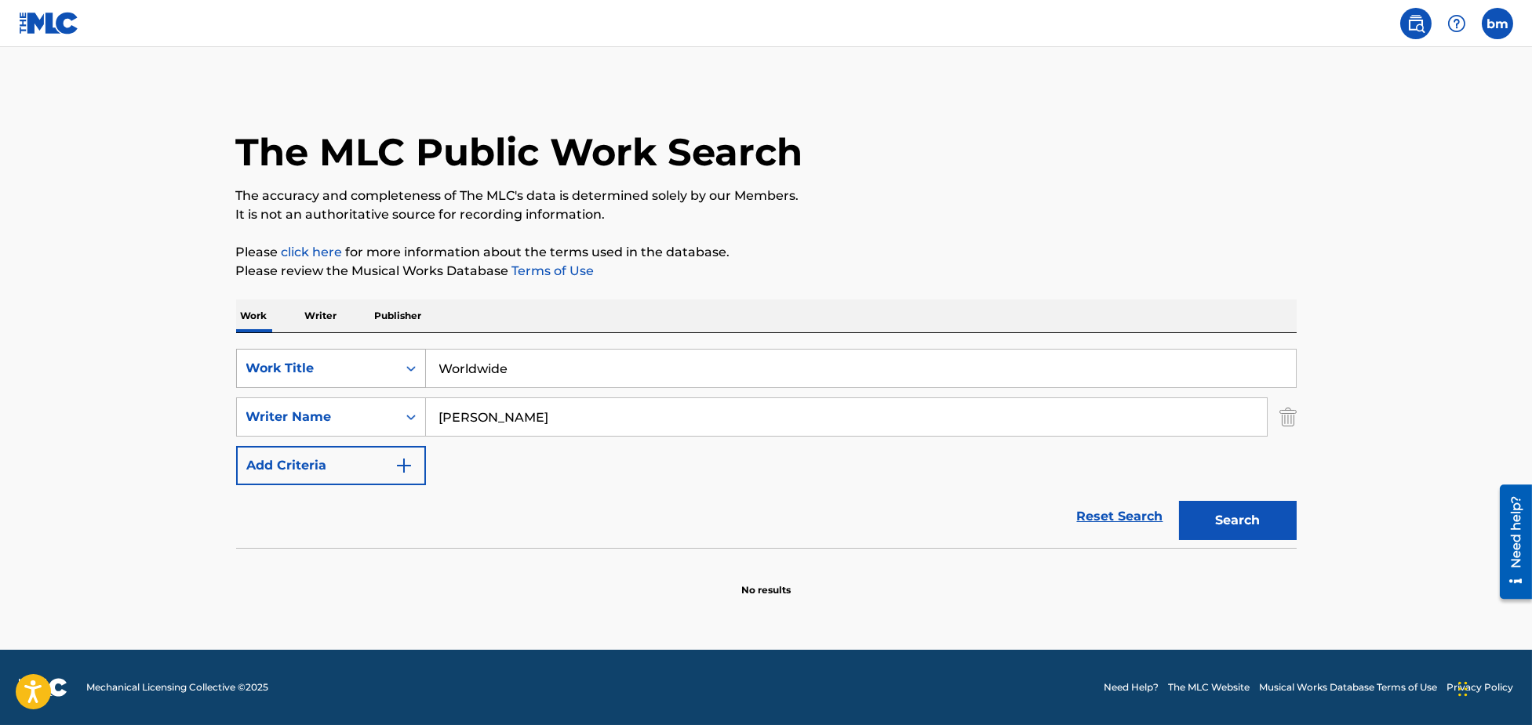
drag, startPoint x: 575, startPoint y: 379, endPoint x: 339, endPoint y: 380, distance: 236.1
click at [339, 380] on div "SearchWithCriteria3855438c-e6e9-40bc-addb-c9a26551e8d7 Work Title Worldwide" at bounding box center [766, 368] width 1060 height 39
paste input "Guard Dog Snõõper"
drag, startPoint x: 541, startPoint y: 357, endPoint x: 956, endPoint y: 369, distance: 415.1
click at [955, 368] on input "Guard Dog Snõõper" at bounding box center [861, 369] width 870 height 38
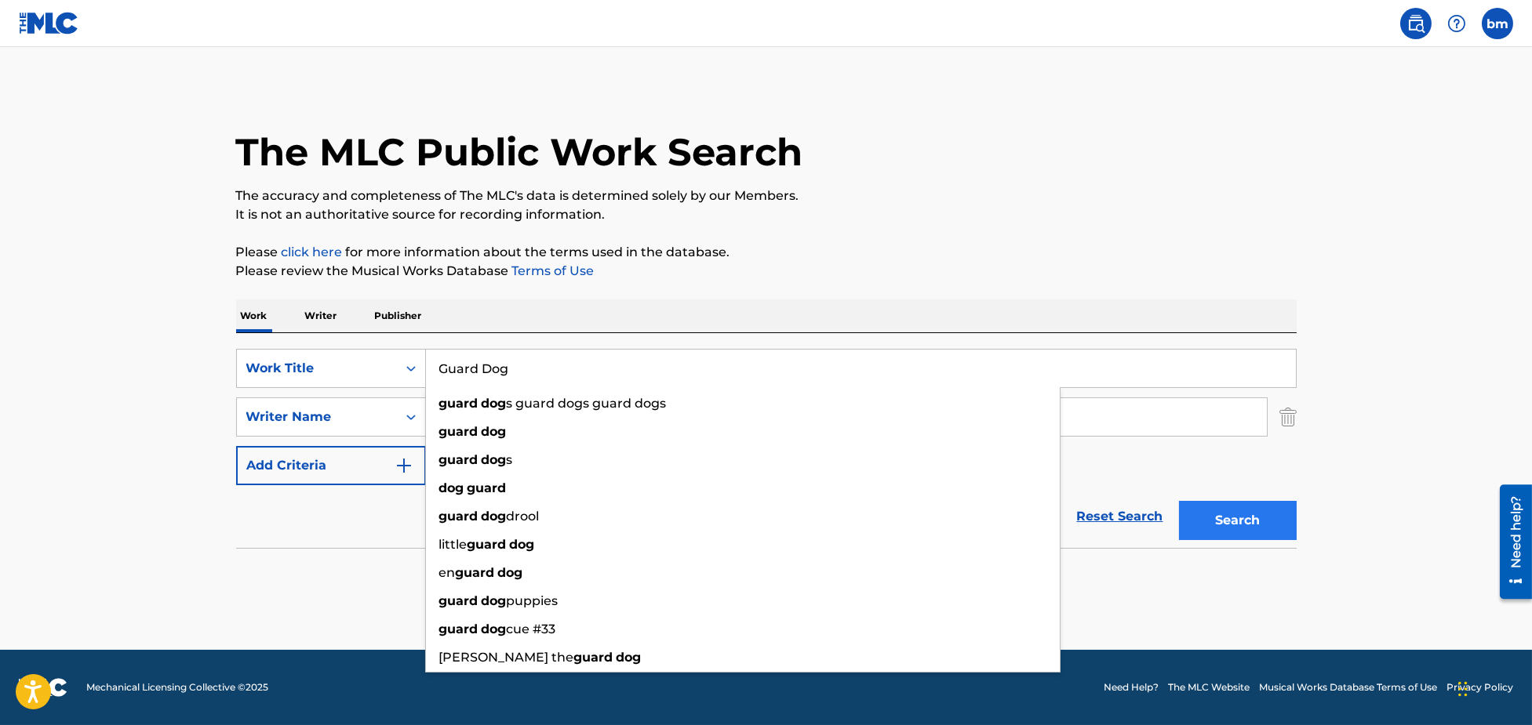
type input "Guard Dog"
click at [1262, 522] on button "Search" at bounding box center [1238, 520] width 118 height 39
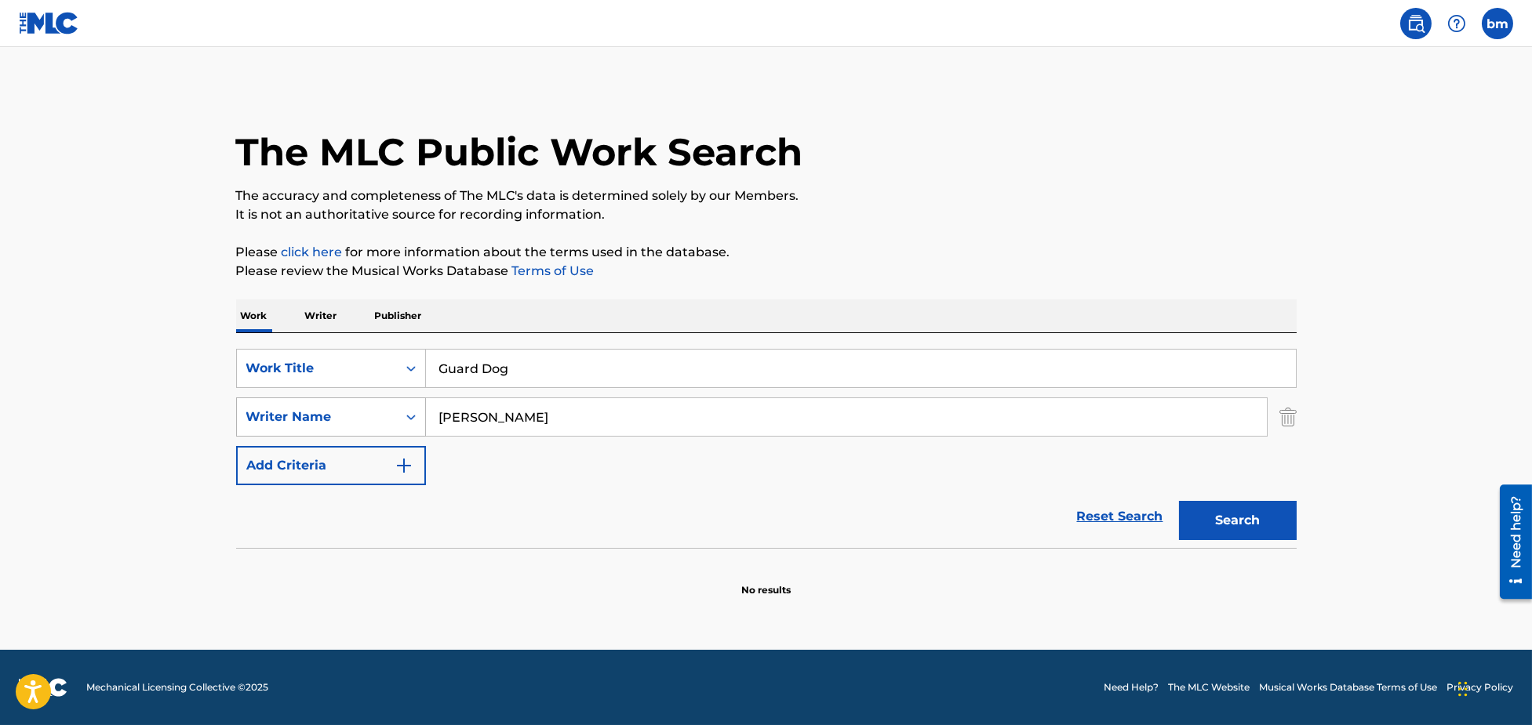
drag, startPoint x: 558, startPoint y: 416, endPoint x: 299, endPoint y: 415, distance: 259.6
click at [299, 415] on div "SearchWithCriteria8f7b8ce3-eeec-4247-bf4b-6e9d3590a07f Writer Name[PERSON_NAME]" at bounding box center [766, 417] width 1060 height 39
paste input "[PERSON_NAME] HakerJason [PERSON_NAME]"
type input "[PERSON_NAME] HakerJason [PERSON_NAME]"
drag, startPoint x: 343, startPoint y: 365, endPoint x: 324, endPoint y: 365, distance: 18.8
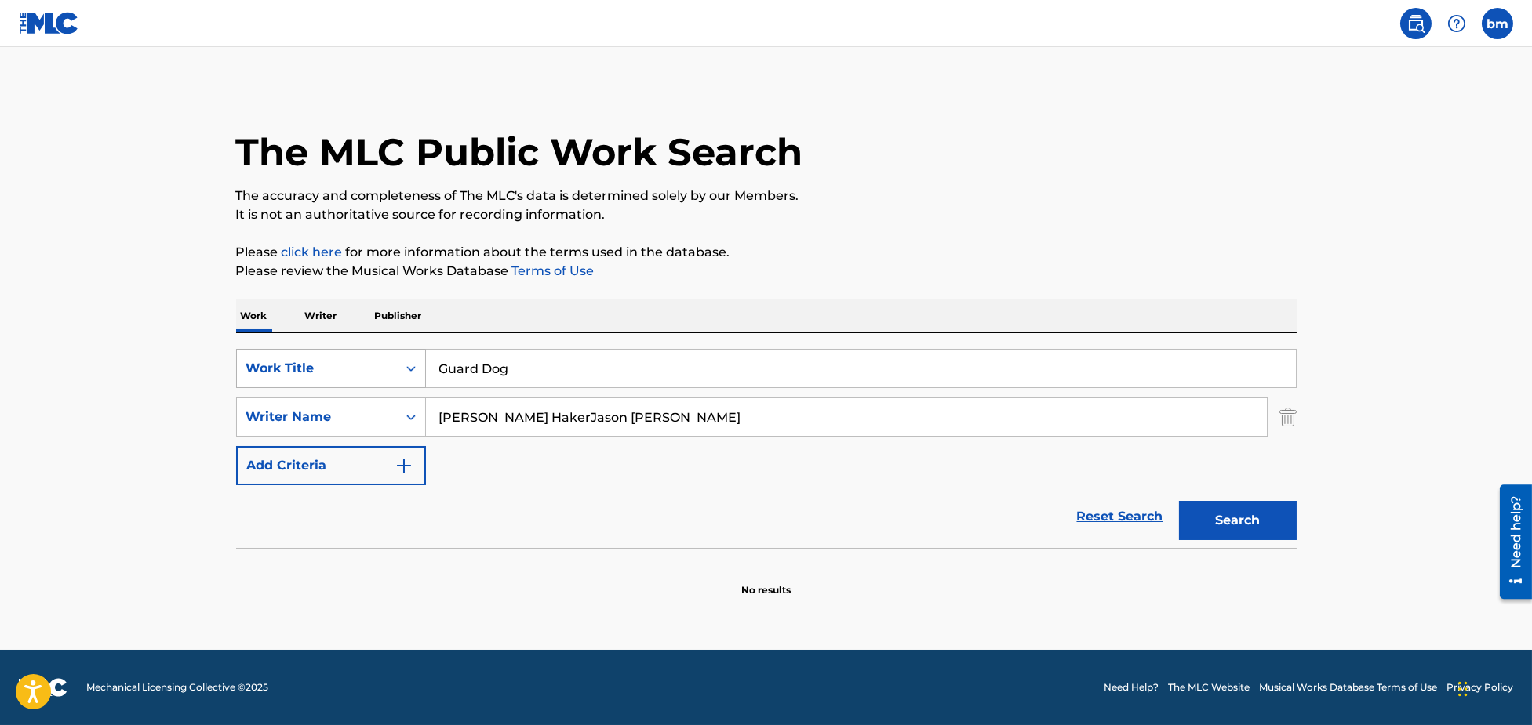
click at [324, 365] on div "SearchWithCriteria3855438c-e6e9-40bc-addb-c9a26551e8d7 Work Title Guard Dog" at bounding box center [766, 368] width 1060 height 39
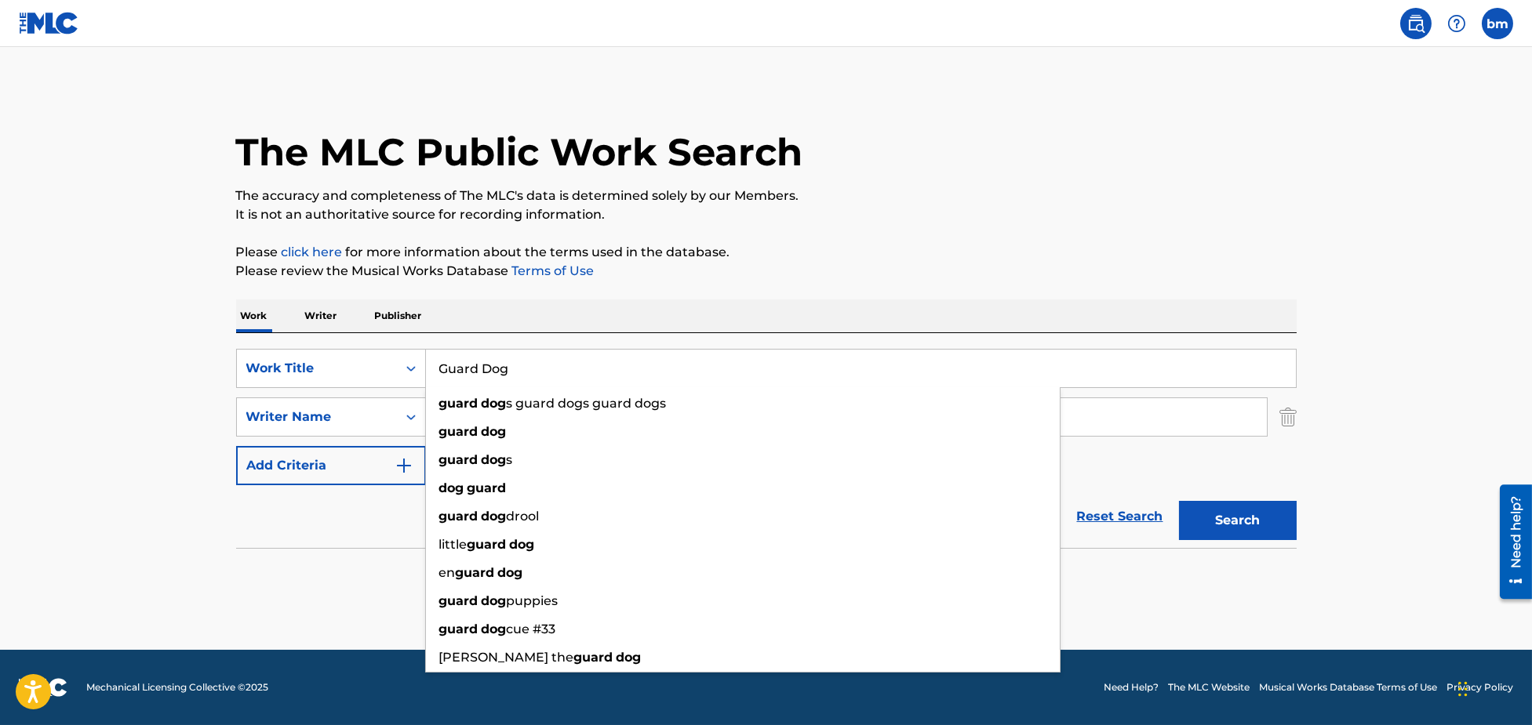
paste input "Safe Haven [GEOGRAPHIC_DATA]"
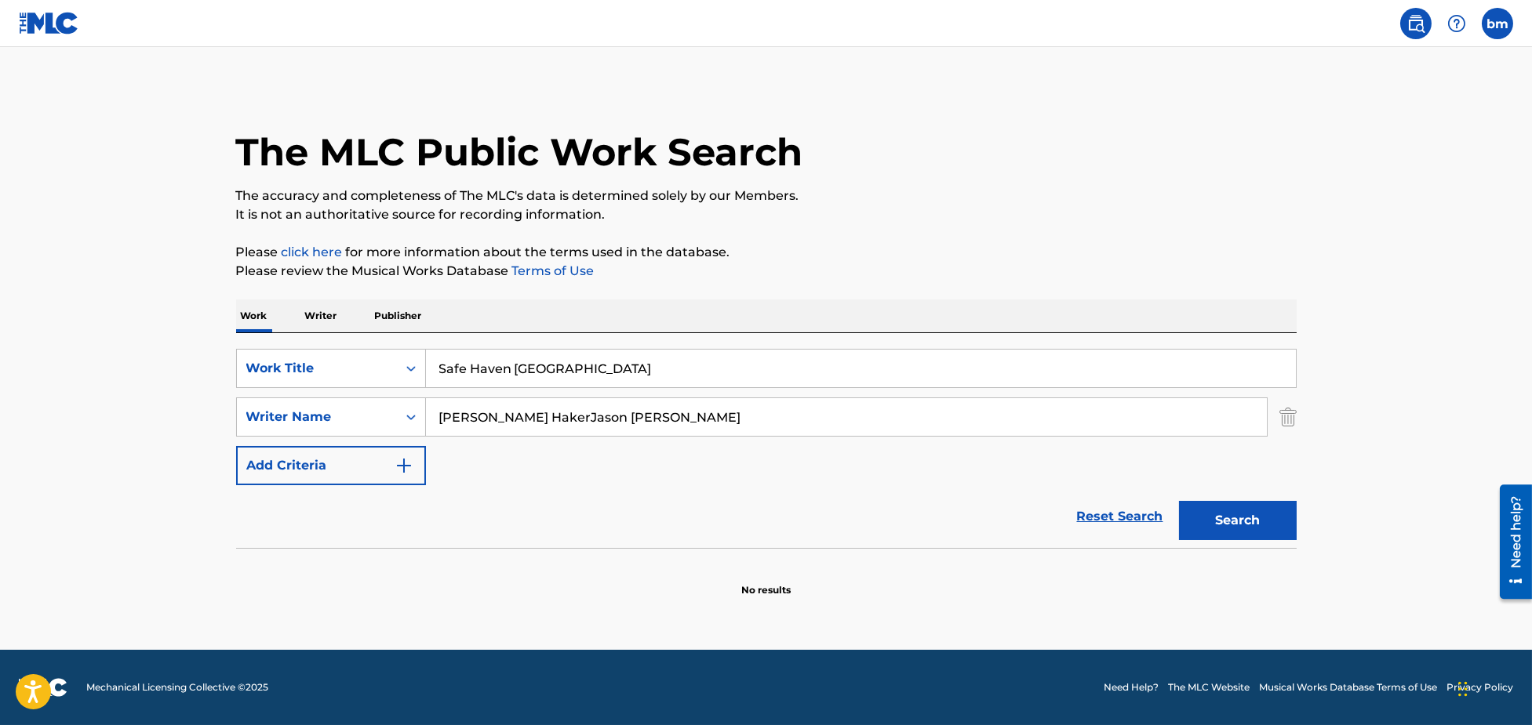
drag, startPoint x: 515, startPoint y: 364, endPoint x: 1289, endPoint y: 257, distance: 780.6
click at [1239, 290] on div "The MLC Public Work Search The accuracy and completeness of The MLC's data is d…" at bounding box center [766, 341] width 1098 height 511
type input "Safe Haven"
click at [1169, 166] on div "The MLC Public Work Search" at bounding box center [766, 143] width 1060 height 115
drag, startPoint x: 549, startPoint y: 416, endPoint x: 1419, endPoint y: 500, distance: 873.8
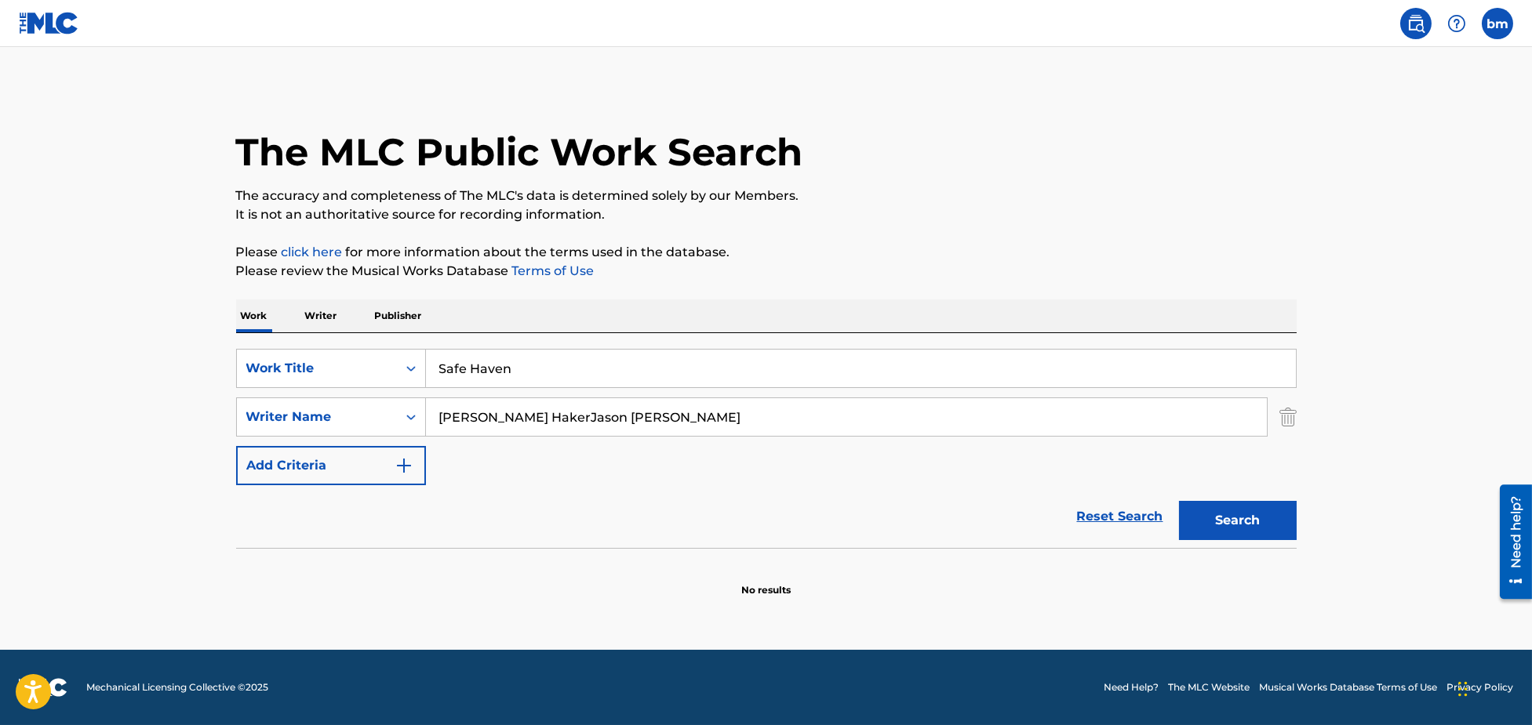
click at [1418, 499] on main "The MLC Public Work Search The accuracy and completeness of The MLC's data is d…" at bounding box center [766, 348] width 1532 height 603
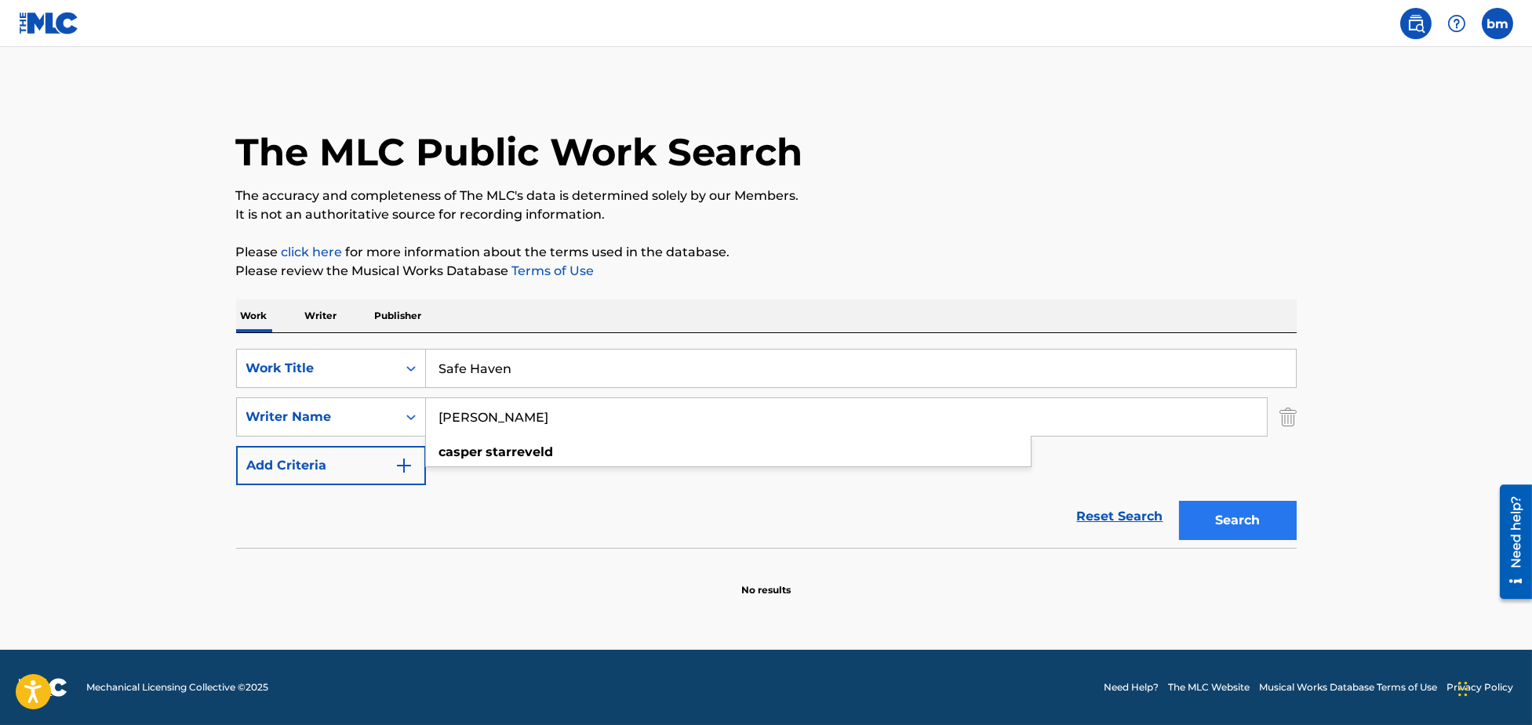
type input "[PERSON_NAME]"
click at [1230, 526] on button "Search" at bounding box center [1238, 520] width 118 height 39
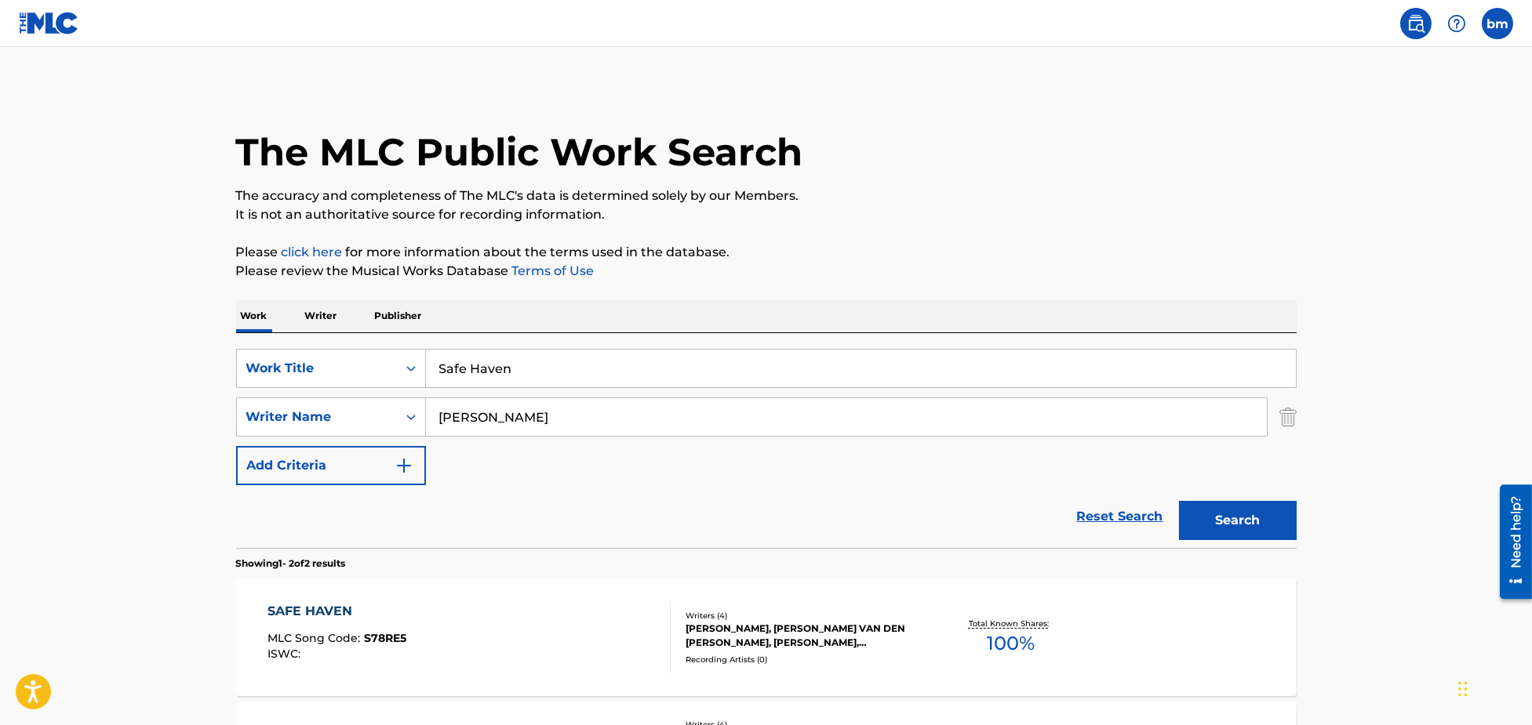
click at [468, 640] on div "SAFE HAVEN MLC Song Code : S78RE5 ISWC :" at bounding box center [468, 637] width 403 height 71
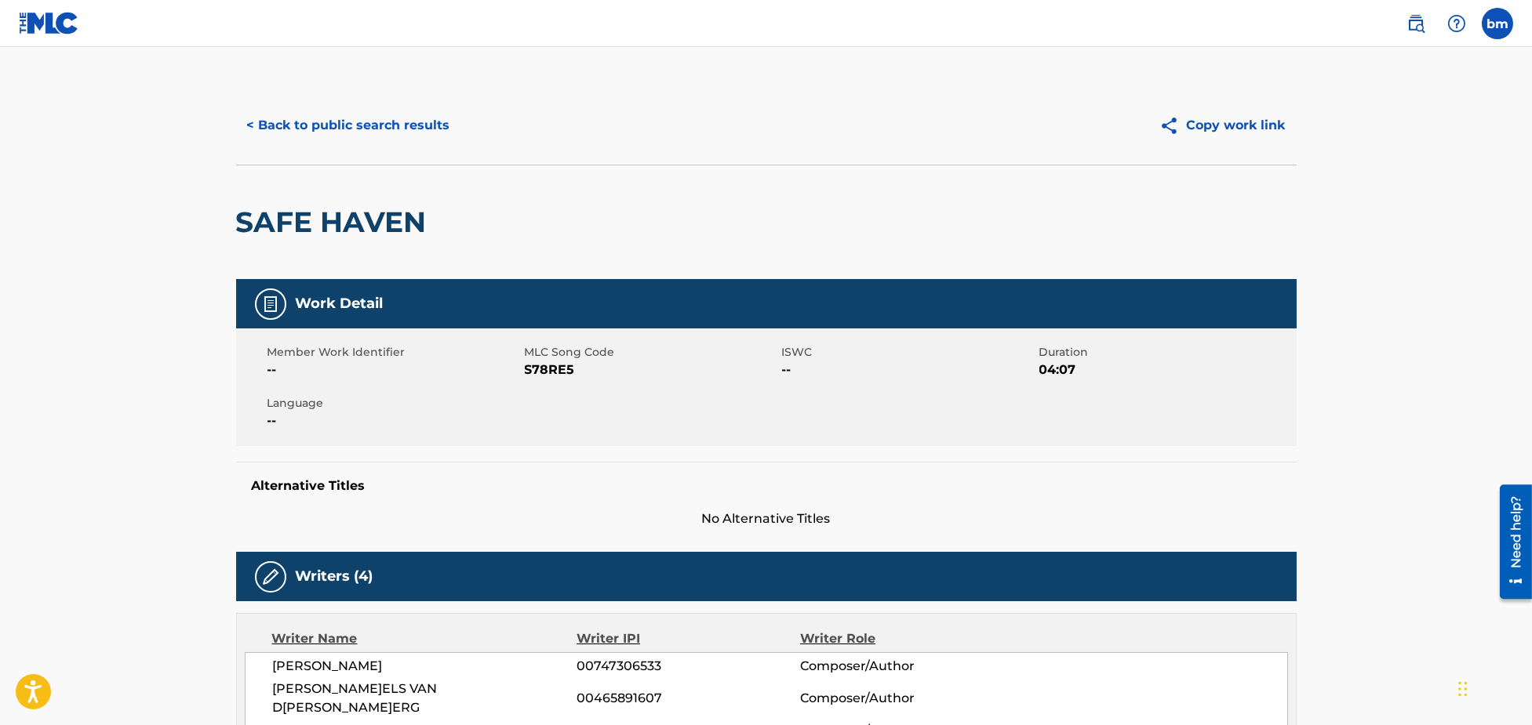
click at [554, 372] on span "S78RE5" at bounding box center [651, 370] width 253 height 19
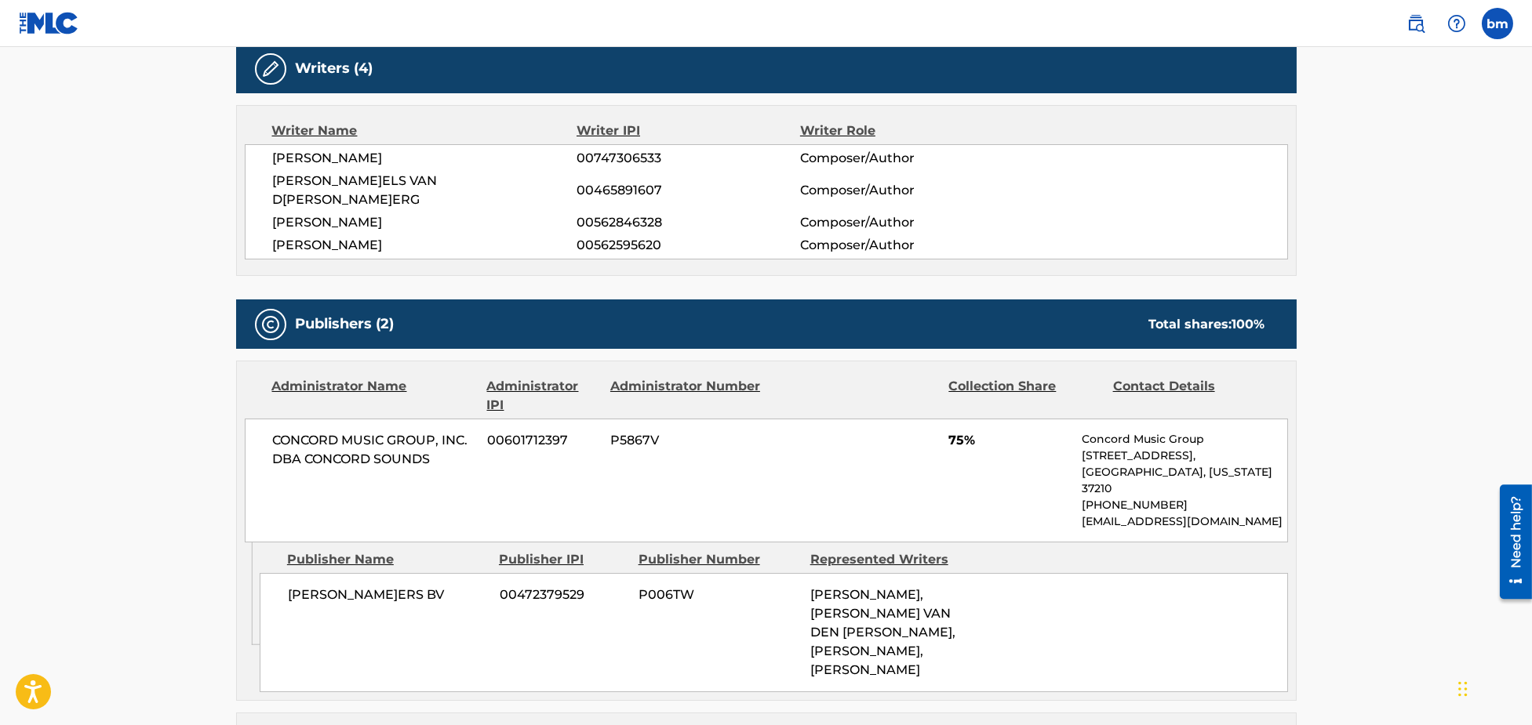
scroll to position [522, 0]
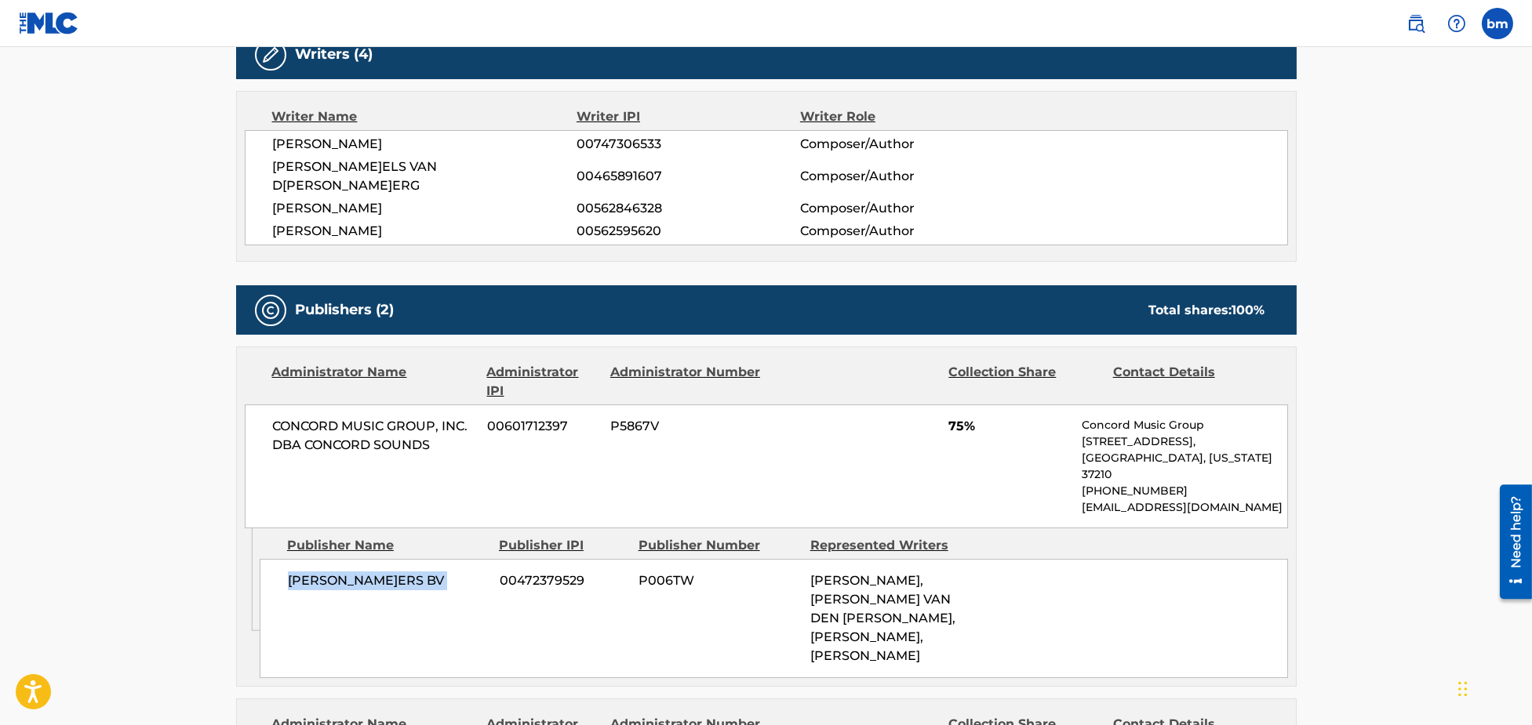
drag, startPoint x: 272, startPoint y: 543, endPoint x: 495, endPoint y: 549, distance: 222.8
click at [495, 559] on div "[PERSON_NAME] BV 00472379529 P006TW [PERSON_NAME], [PERSON_NAME] VAN DEN [PERSO…" at bounding box center [774, 618] width 1028 height 119
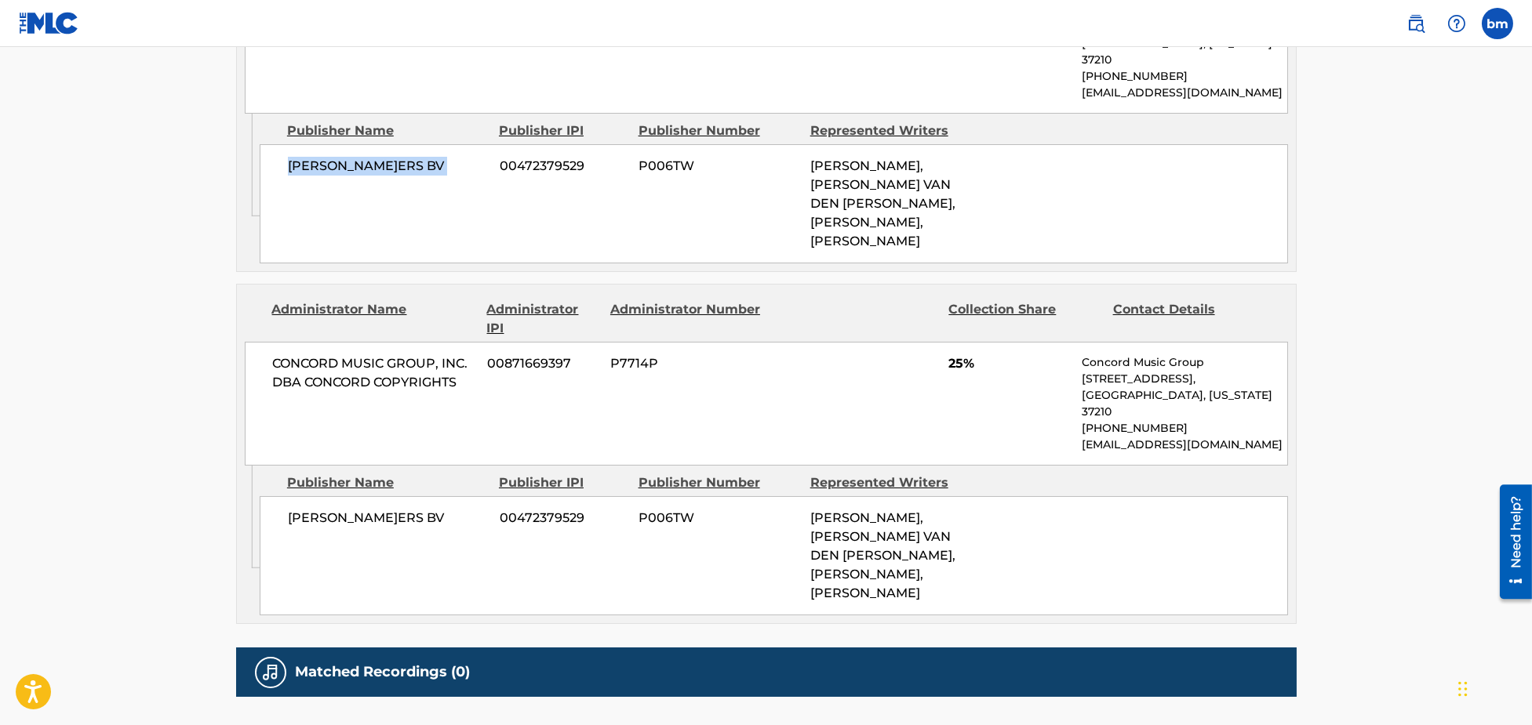
scroll to position [941, 0]
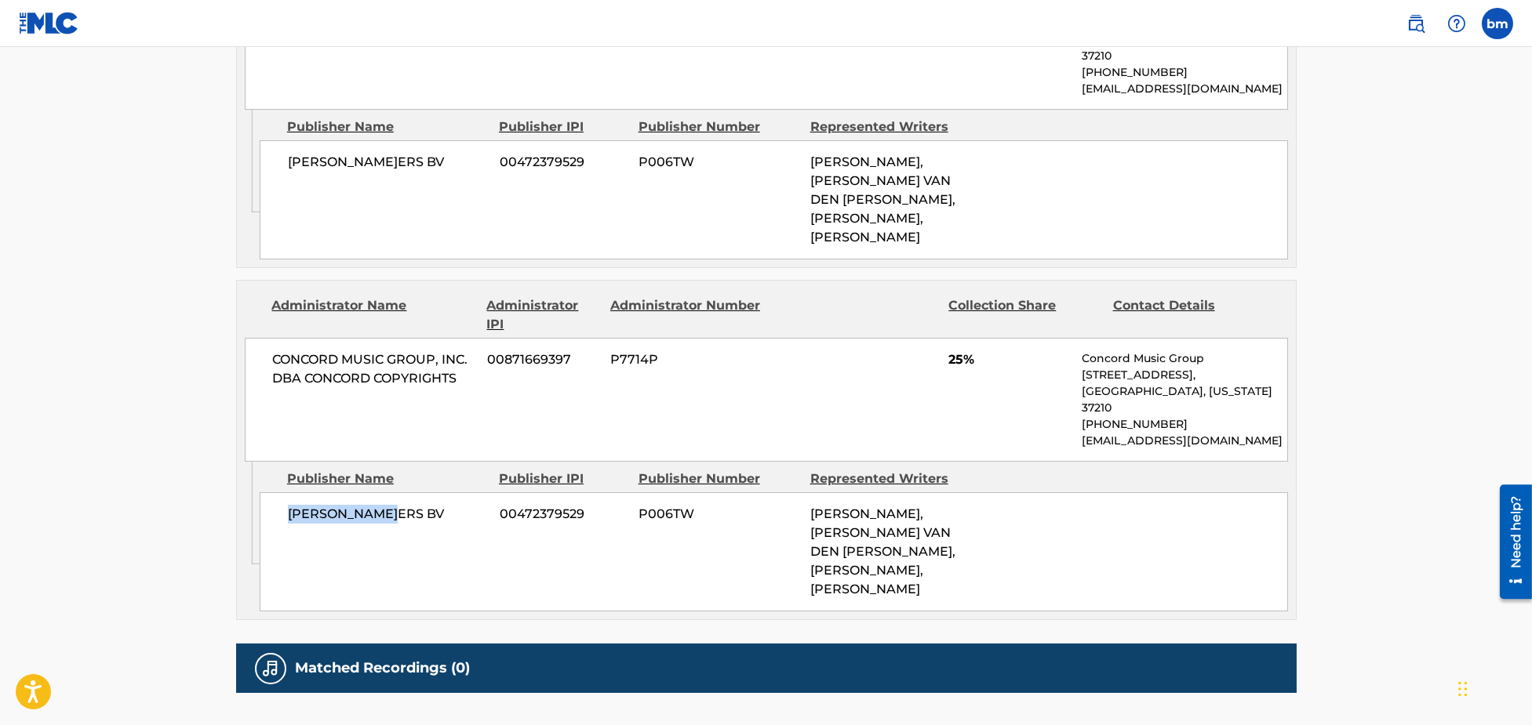
drag, startPoint x: 280, startPoint y: 449, endPoint x: 436, endPoint y: 447, distance: 156.1
click at [436, 493] on div "[PERSON_NAME] BV 00472379529 P006TW [PERSON_NAME], [PERSON_NAME] VAN DEN [PERSO…" at bounding box center [774, 552] width 1028 height 119
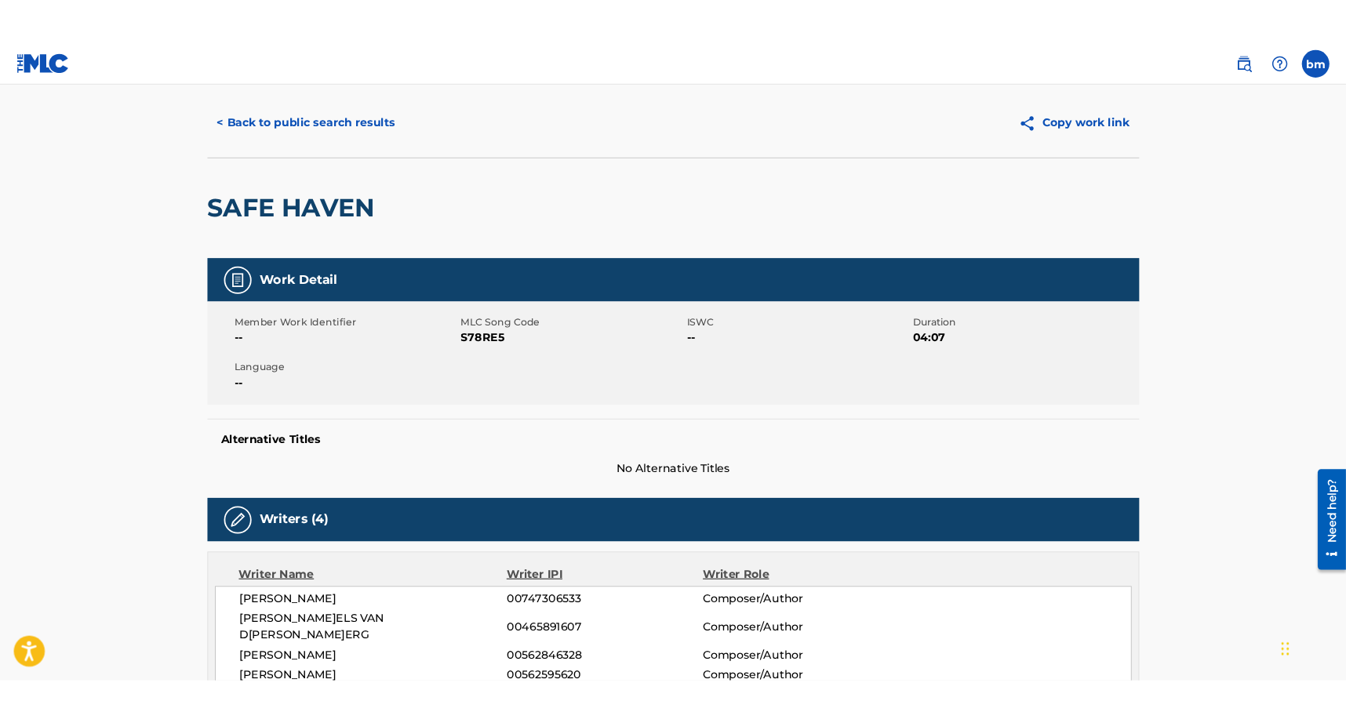
scroll to position [0, 0]
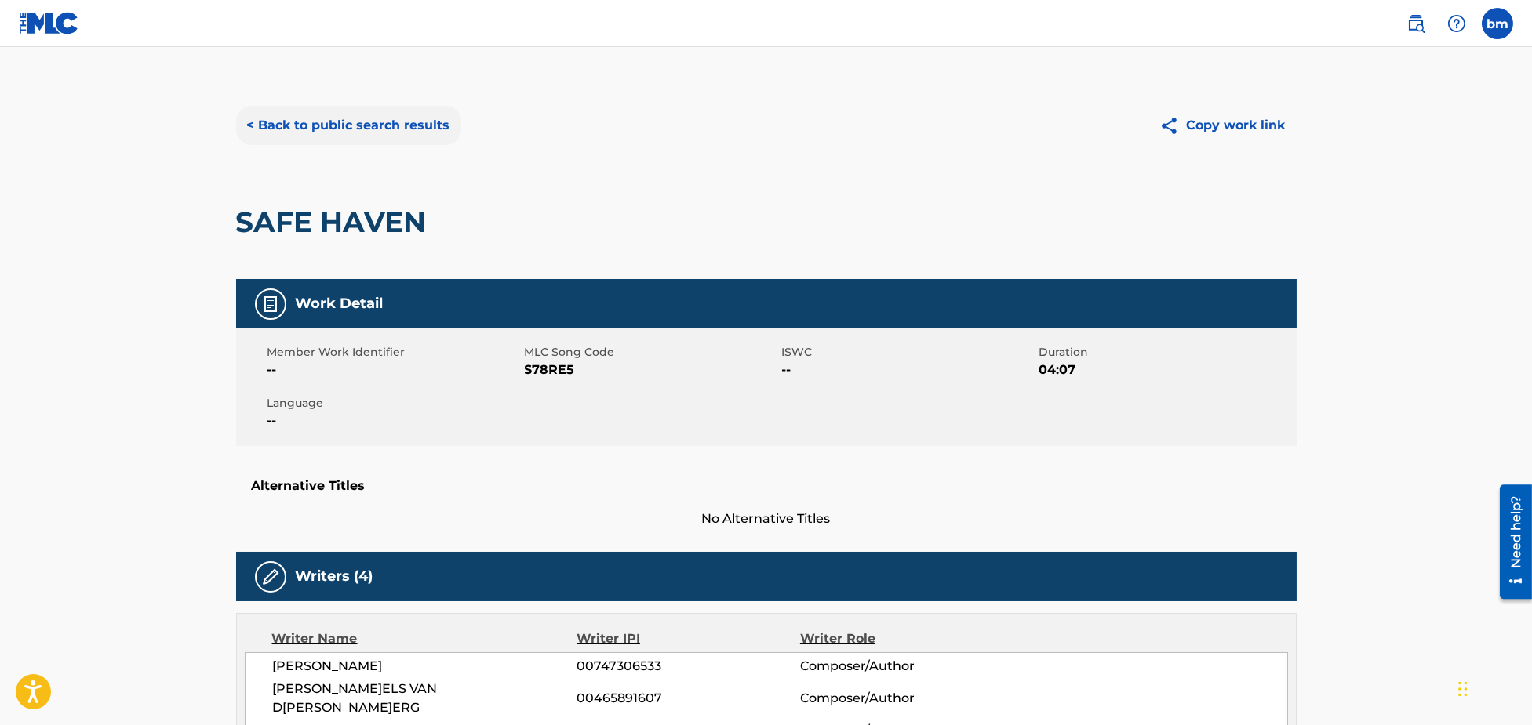
click at [380, 116] on button "< Back to public search results" at bounding box center [348, 125] width 225 height 39
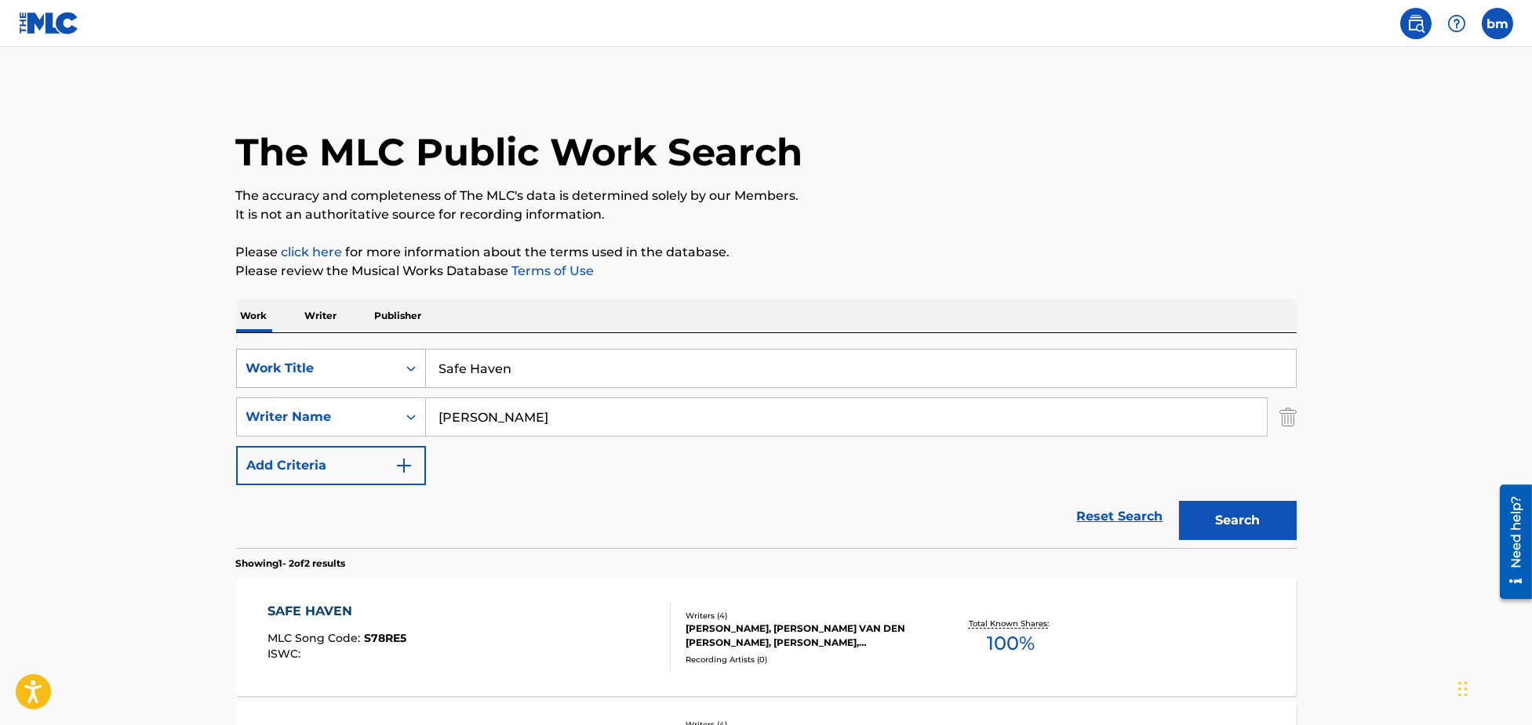
drag, startPoint x: 593, startPoint y: 365, endPoint x: 366, endPoint y: 364, distance: 226.7
click at [366, 364] on div "SearchWithCriteria3855438c-e6e9-40bc-addb-c9a26551e8d7 Work Title Safe Haven" at bounding box center [766, 368] width 1060 height 39
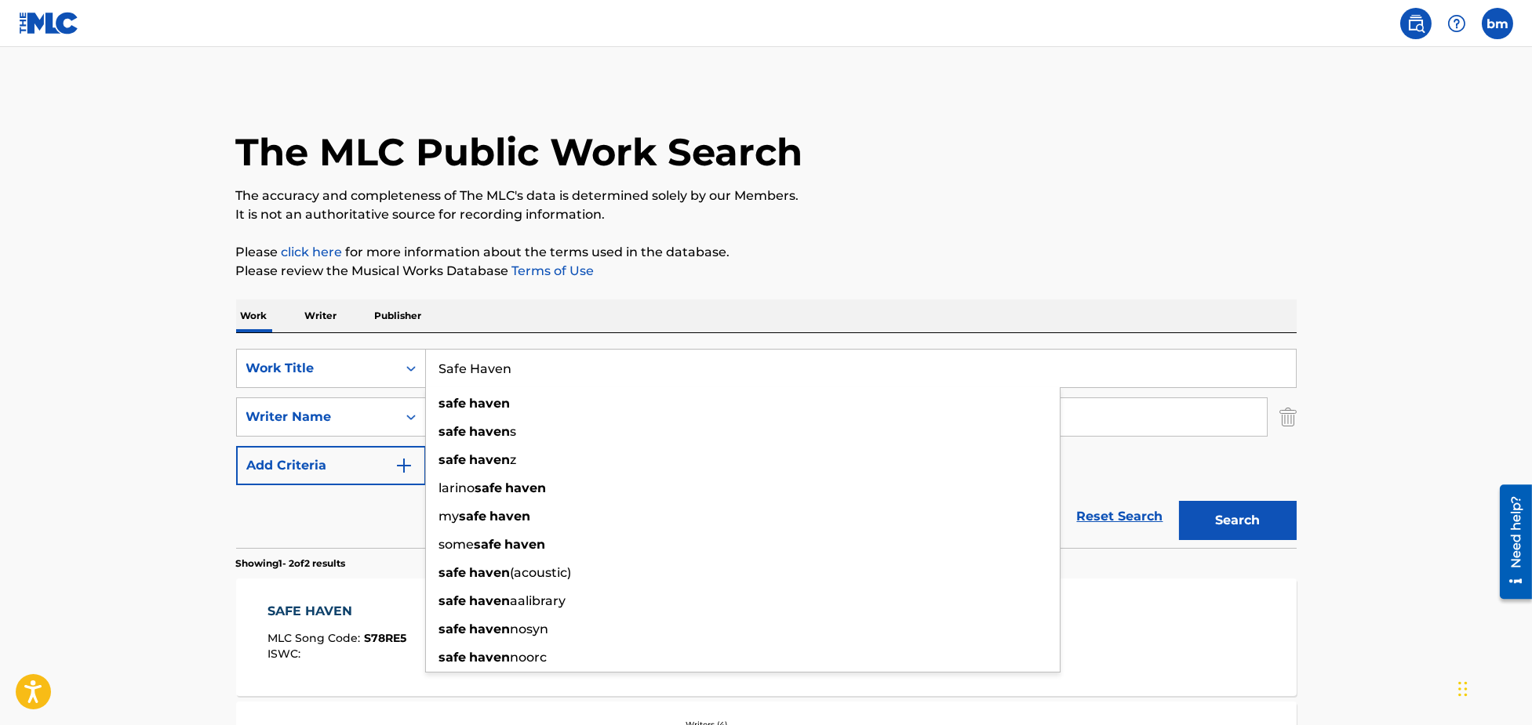
paste input "oir[PERSON_NAME]uja"
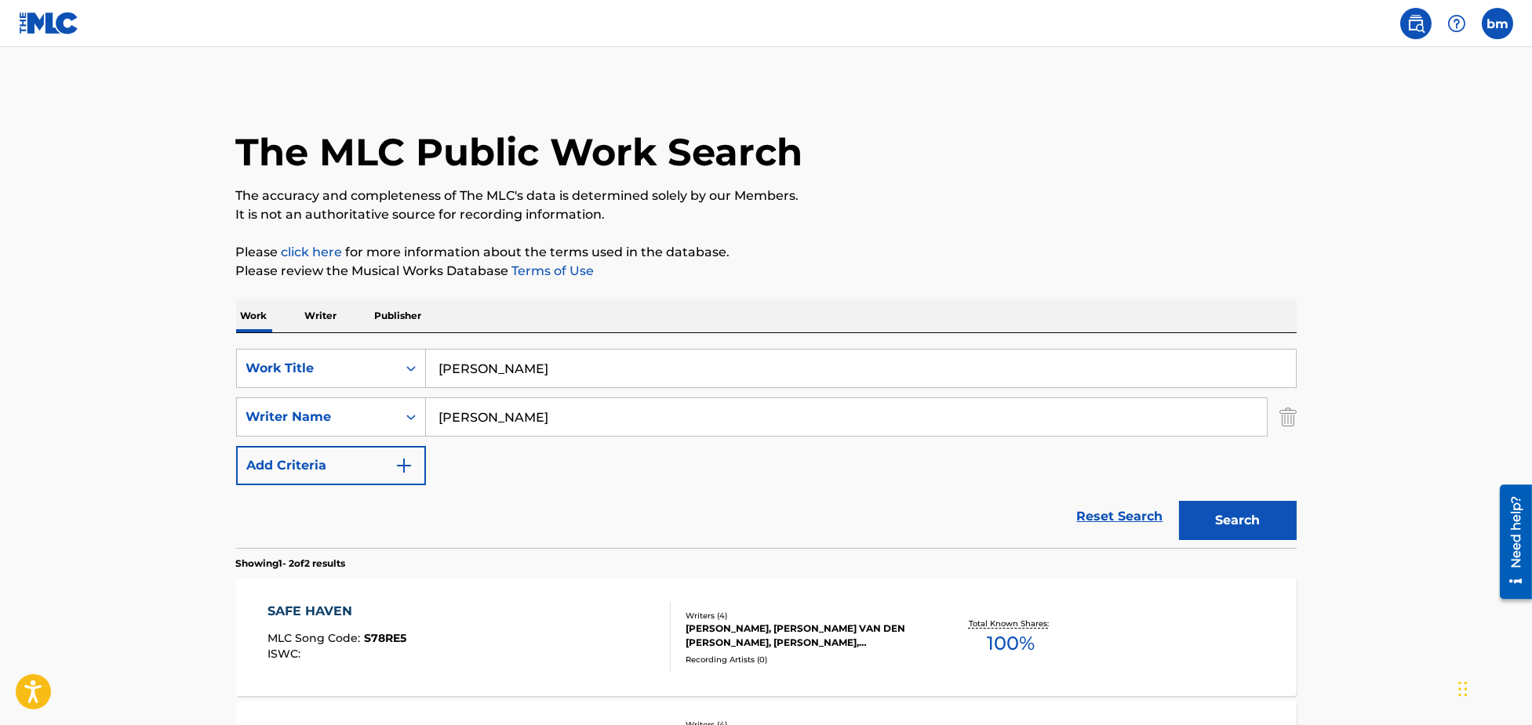
drag, startPoint x: 488, startPoint y: 371, endPoint x: 1053, endPoint y: 245, distance: 578.6
click at [1114, 286] on div "The MLC Public Work Search The accuracy and completeness of The MLC's data is d…" at bounding box center [766, 489] width 1098 height 807
type input "[PERSON_NAME]"
click at [1042, 234] on div "The MLC Public Work Search The accuracy and completeness of The MLC's data is d…" at bounding box center [766, 489] width 1098 height 807
drag, startPoint x: 599, startPoint y: 412, endPoint x: 386, endPoint y: 445, distance: 216.0
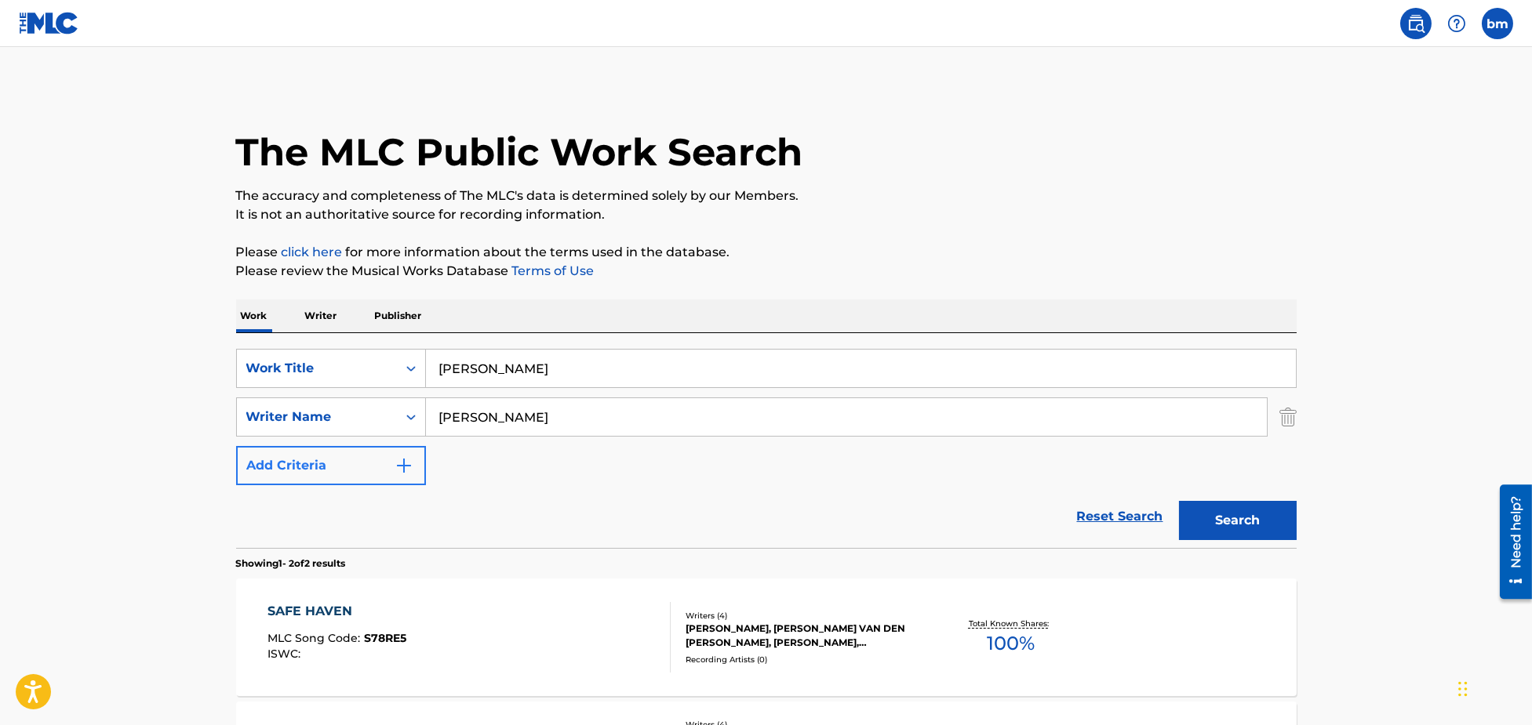
click at [281, 425] on div "SearchWithCriteria8f7b8ce3-eeec-4247-bf4b-6e9d3590a07f Writer Na[PERSON_NAME]" at bounding box center [766, 417] width 1060 height 39
paste input "[PERSON_NAME]"
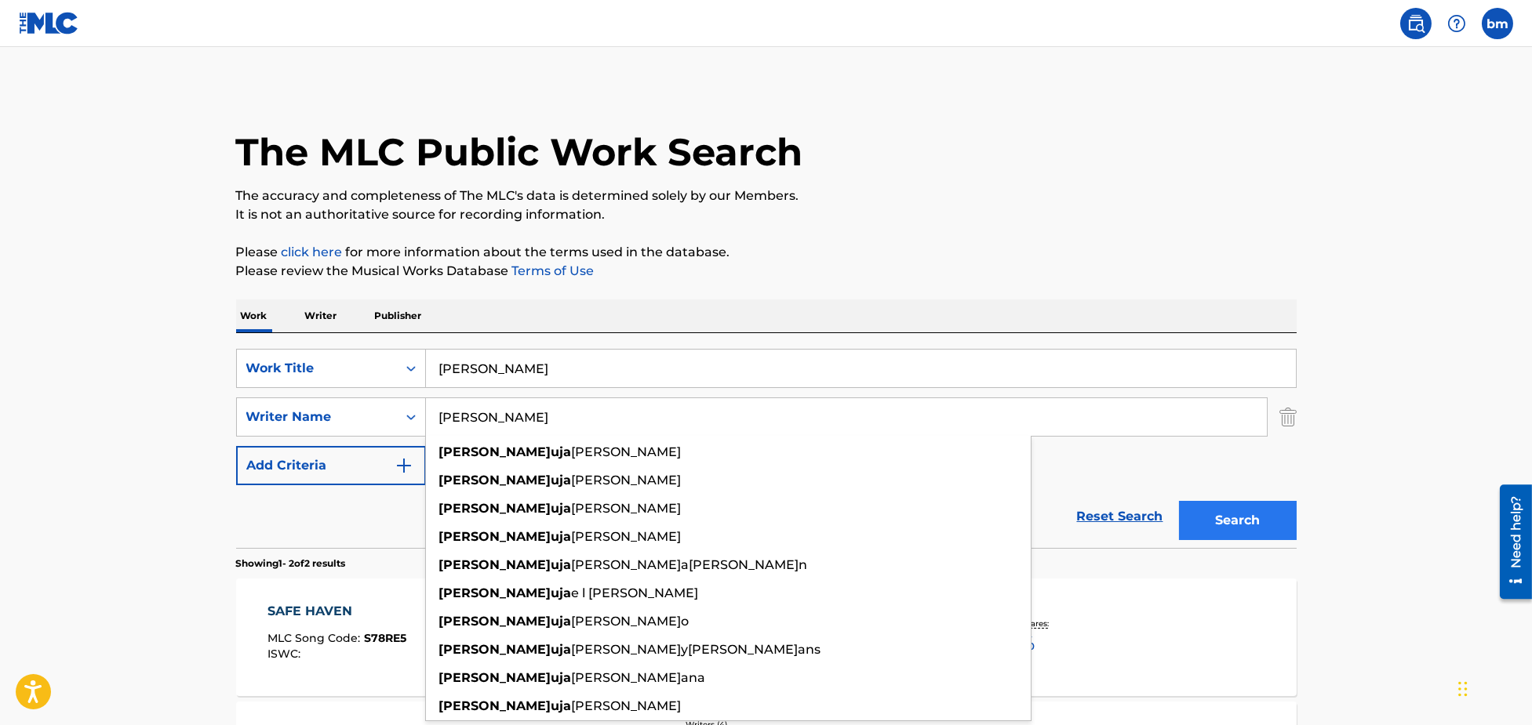
type input "[PERSON_NAME]"
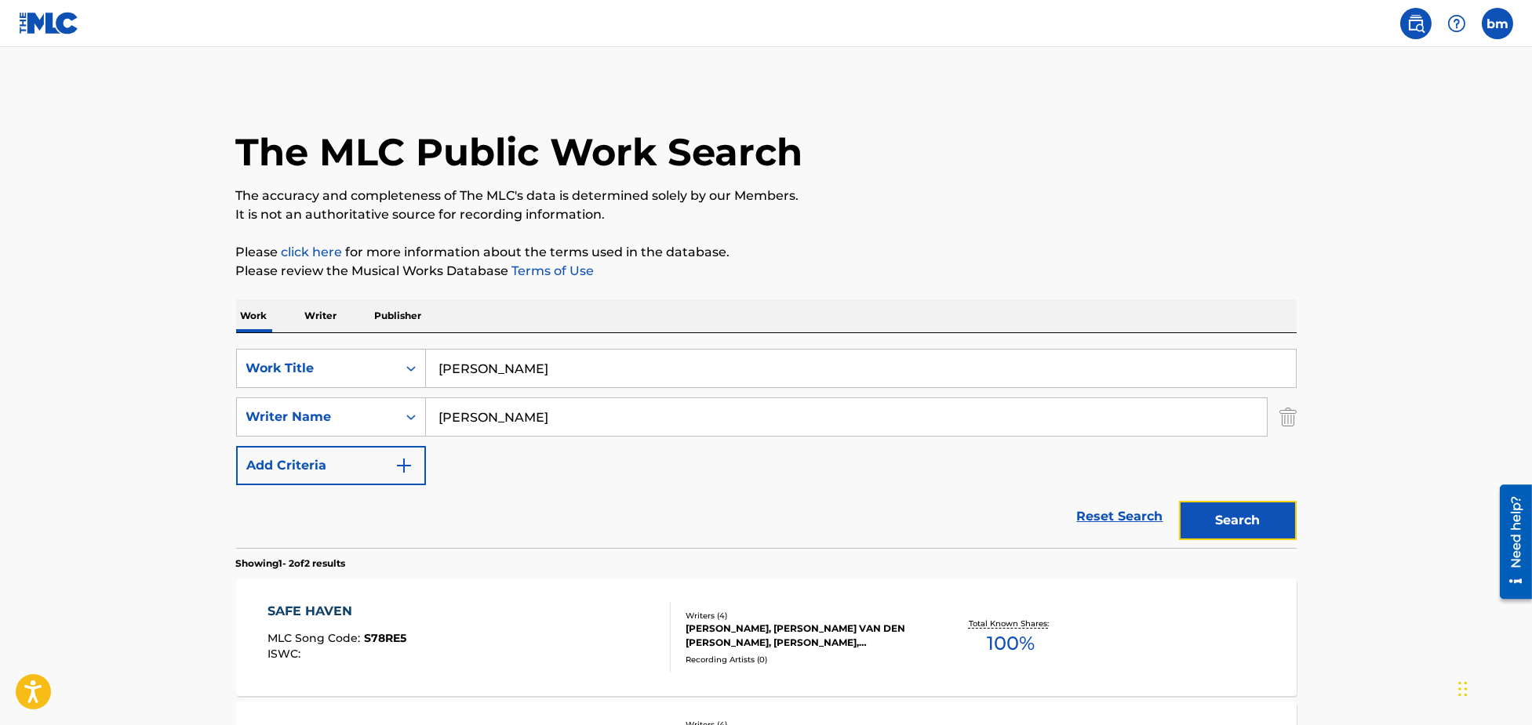
click at [1245, 514] on button "Search" at bounding box center [1238, 520] width 118 height 39
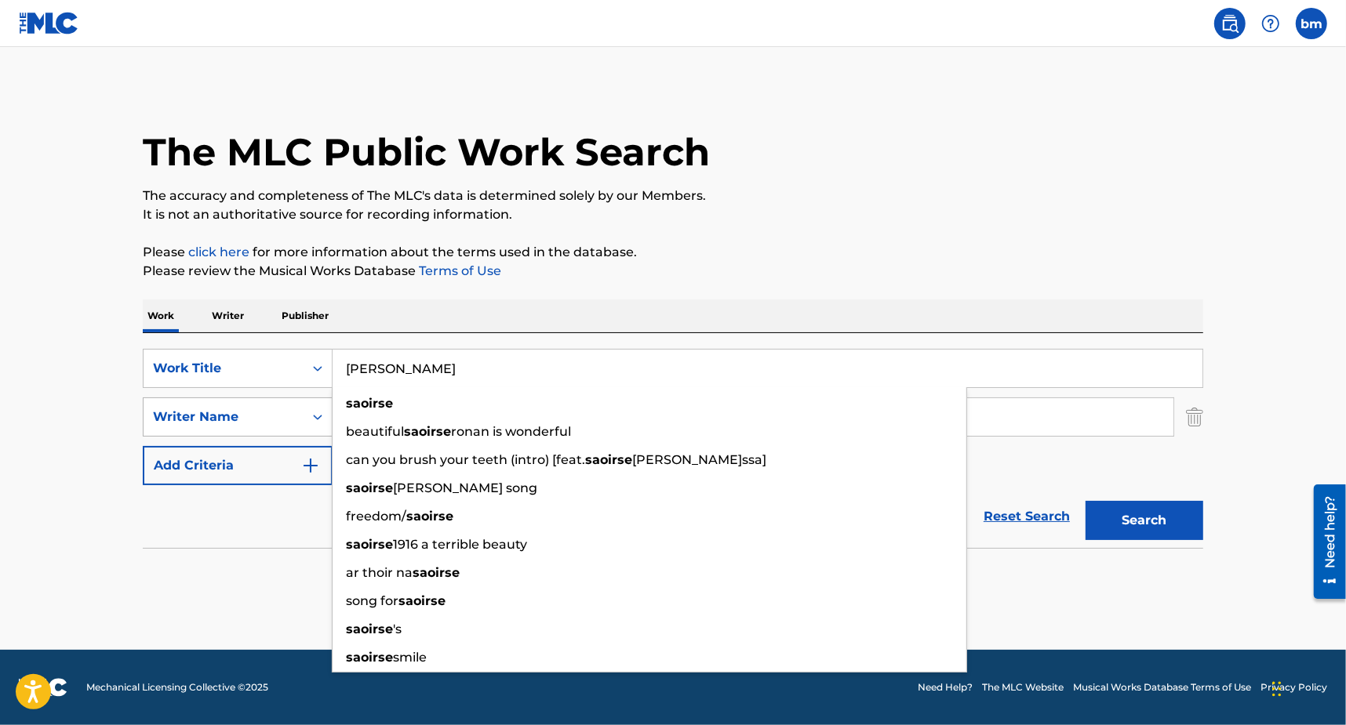
drag, startPoint x: 502, startPoint y: 378, endPoint x: 209, endPoint y: 431, distance: 298.1
click at [209, 431] on div "SearchWithCriteria3855438c-e6e9-40bc-addb-c9a26551e8d7 Work Title [PERSON_NAME]…" at bounding box center [673, 417] width 1060 height 136
paste input "Champion [PERSON_NAME]"
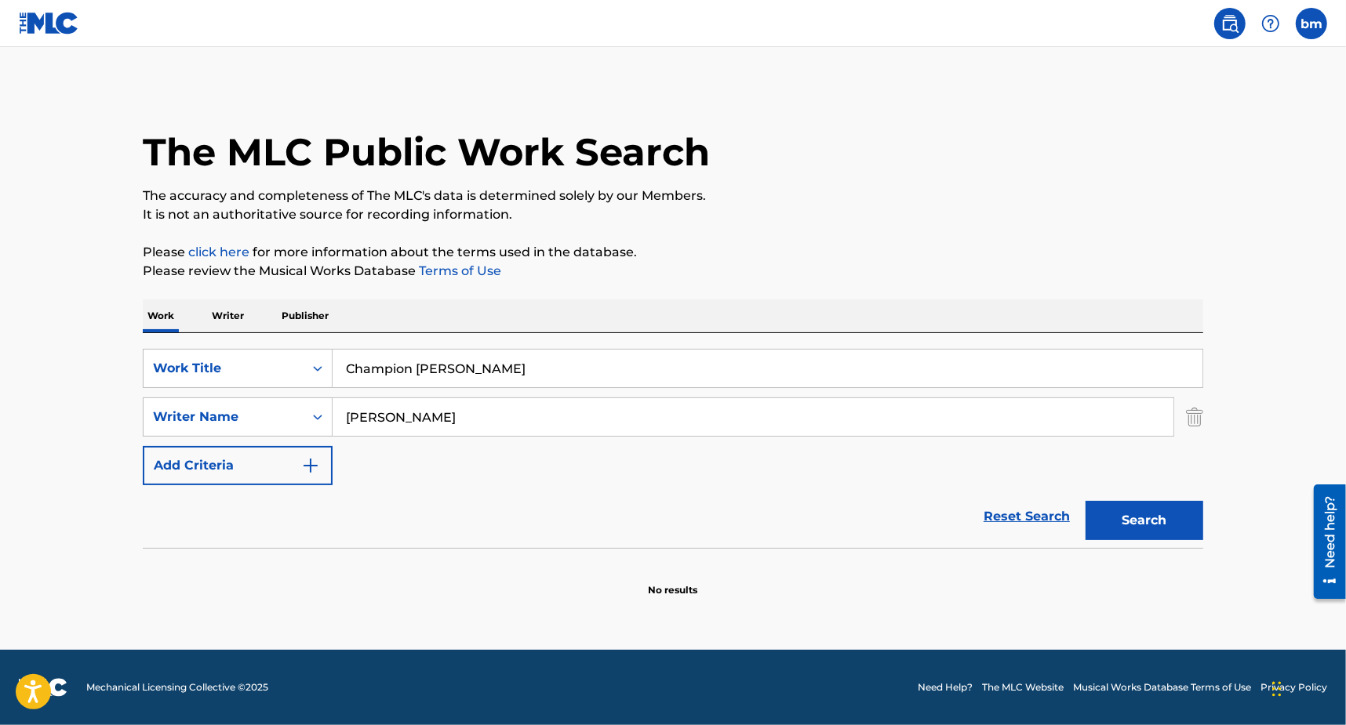
drag, startPoint x: 452, startPoint y: 365, endPoint x: 916, endPoint y: 260, distance: 476.0
click at [780, 315] on div "Work Writer Publisher SearchWithCriteria3855438c-e6e9-40bc-addb-c9a26551e8d7 Wo…" at bounding box center [673, 449] width 1060 height 298
type input "Champion Babe"
click at [946, 232] on div "The MLC Public Work Search The accuracy and completeness of The MLC's data is d…" at bounding box center [673, 341] width 1098 height 511
drag, startPoint x: 456, startPoint y: 412, endPoint x: 232, endPoint y: 405, distance: 223.6
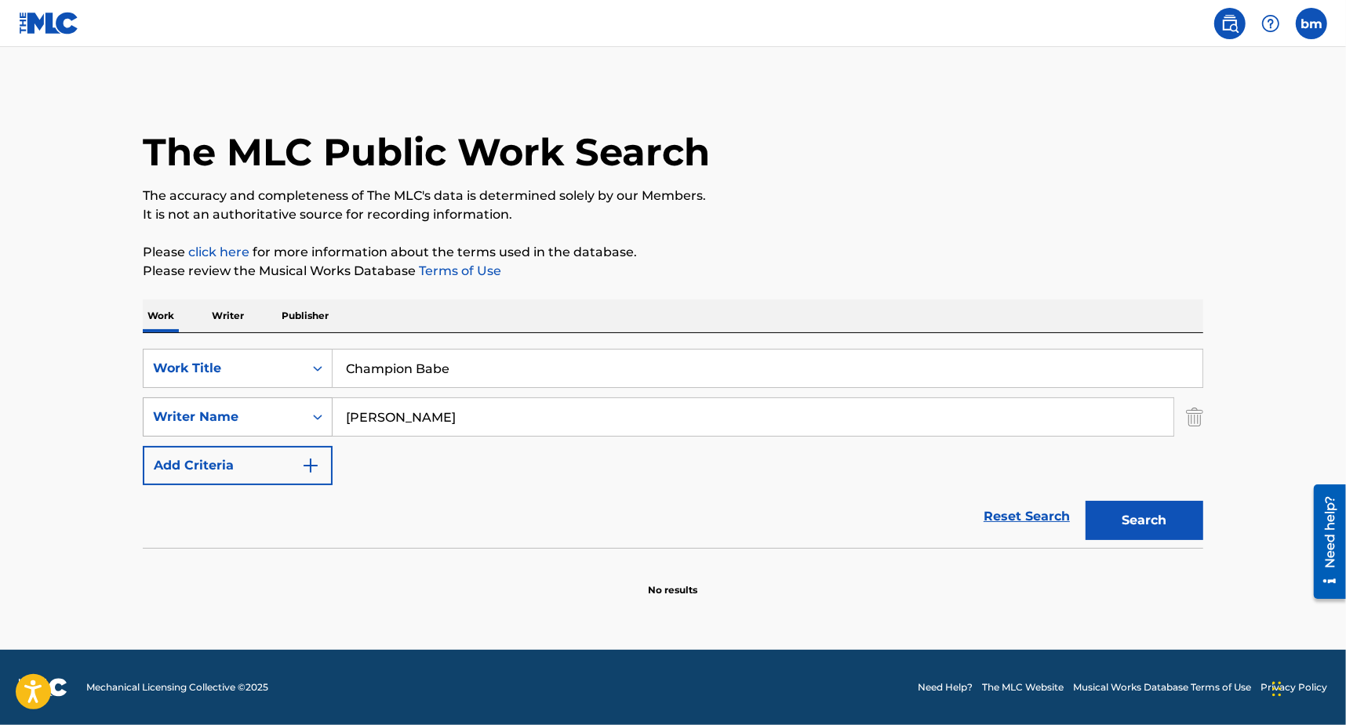
click at [232, 405] on div "SearchWithCriteria8f7b8ce3-eeec-4247-bf4b-6e9d3590a07f Writer Na[PERSON_NAME]" at bounding box center [673, 417] width 1060 height 39
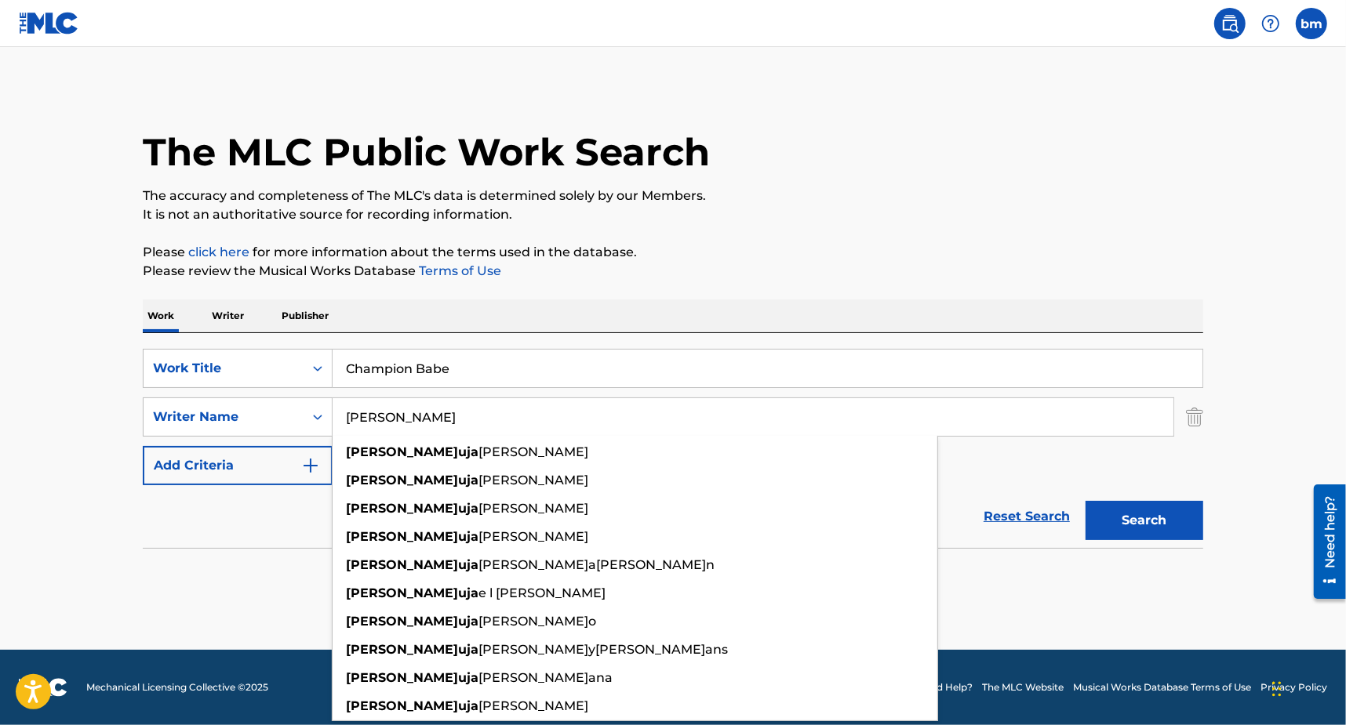
paste input "Praises [PERSON_NAME] [PERSON_NAME]"
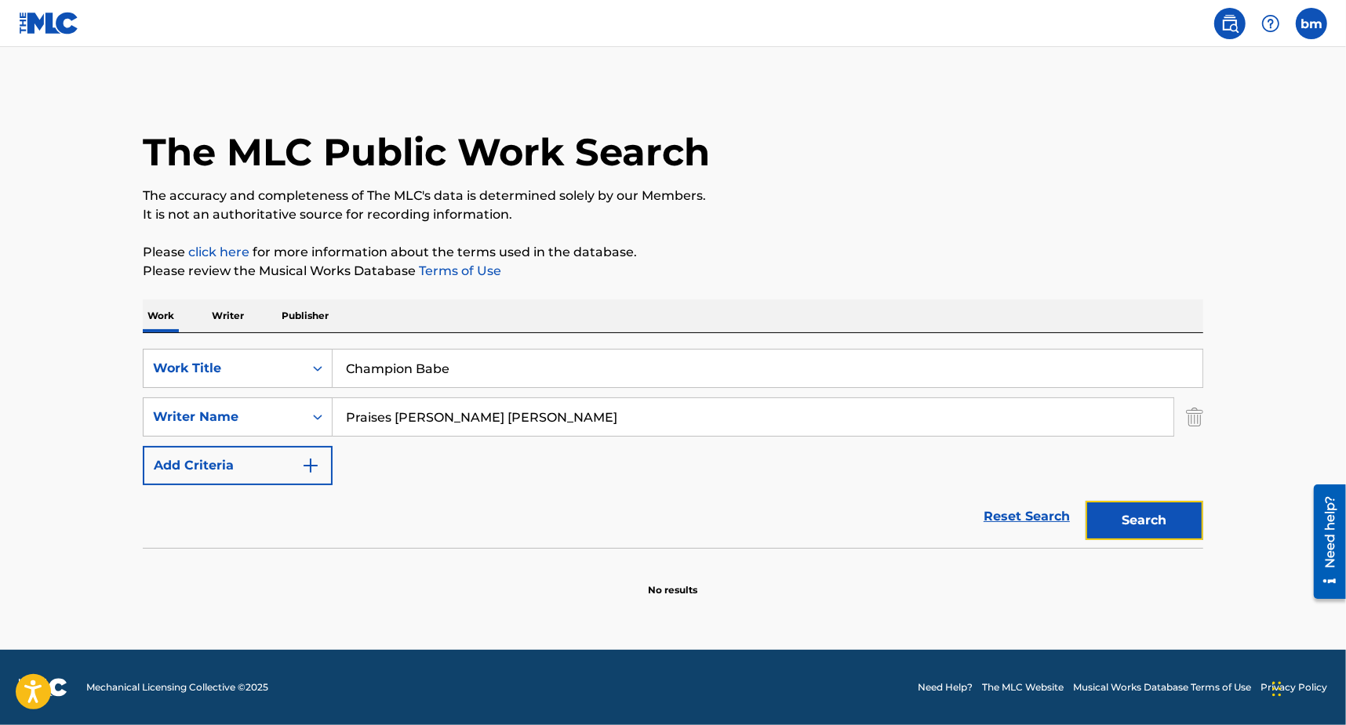
click at [1132, 514] on button "Search" at bounding box center [1144, 520] width 118 height 39
drag, startPoint x: 485, startPoint y: 430, endPoint x: 158, endPoint y: 445, distance: 328.2
click at [158, 445] on div "SearchWithCriteria3855438c-e6e9-40bc-addb-c9a26551e8d7 Work Title Champion Babe…" at bounding box center [673, 417] width 1060 height 136
click at [1118, 512] on button "Search" at bounding box center [1144, 520] width 118 height 39
drag, startPoint x: 346, startPoint y: 414, endPoint x: 184, endPoint y: 415, distance: 161.6
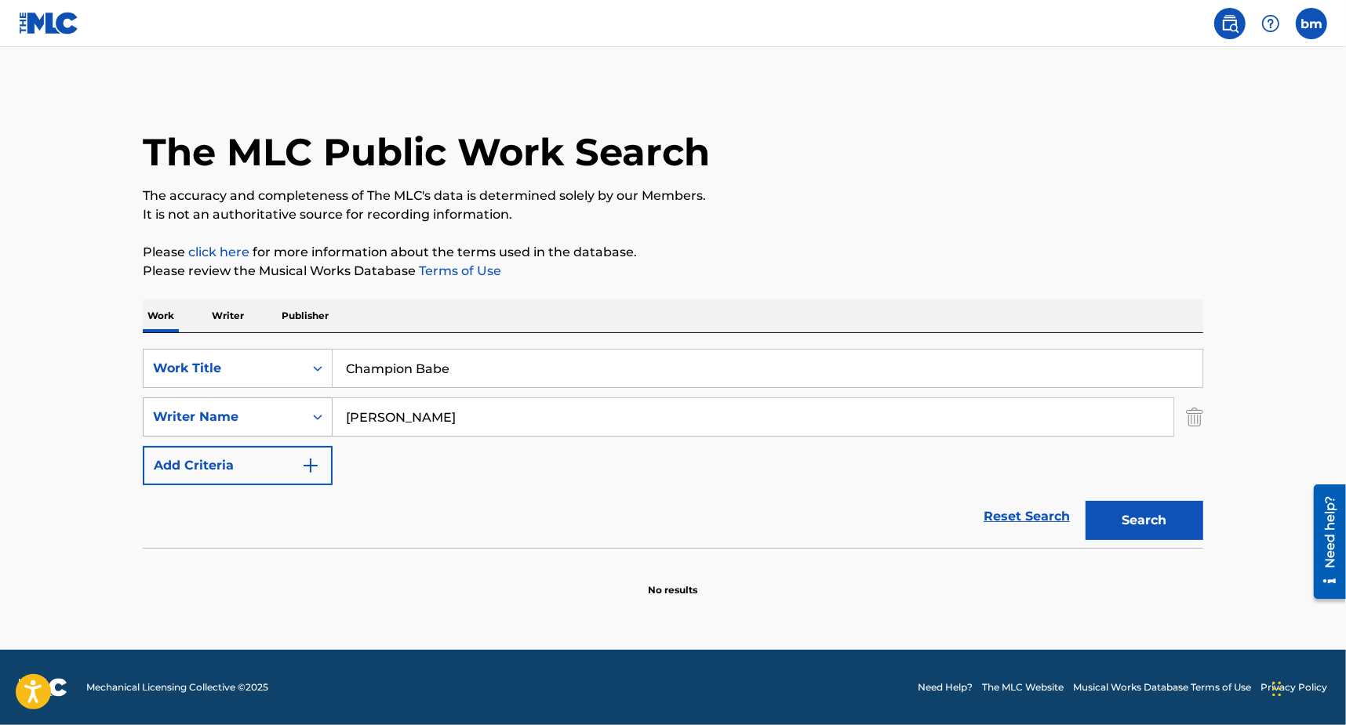
click at [162, 415] on div "SearchWithCriteria8f7b8ce3-eeec-4247-bf4b-6e9d3590a07f Writer Name [PERSON_NAME]" at bounding box center [673, 417] width 1060 height 39
paste input "[PERSON_NAME] BorsatoLucas Hjøllund"
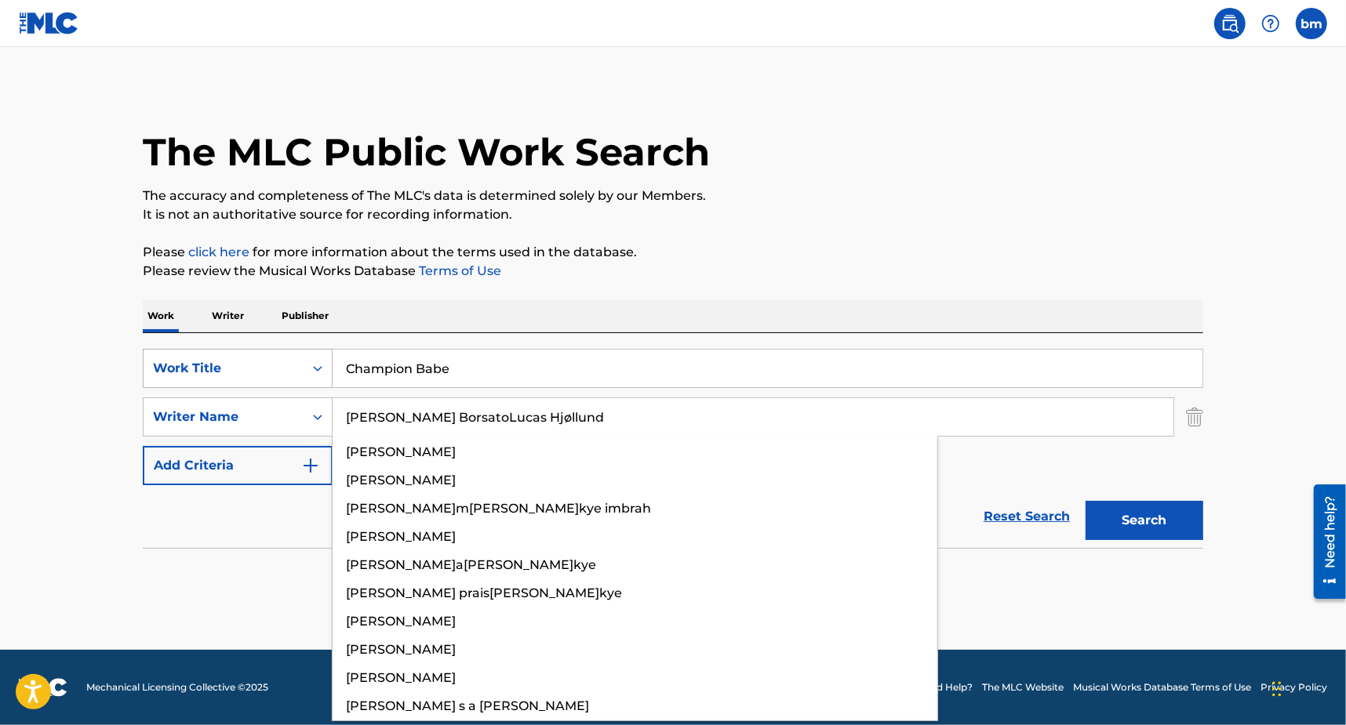
type input "[PERSON_NAME] BorsatoLucas Hjøllund"
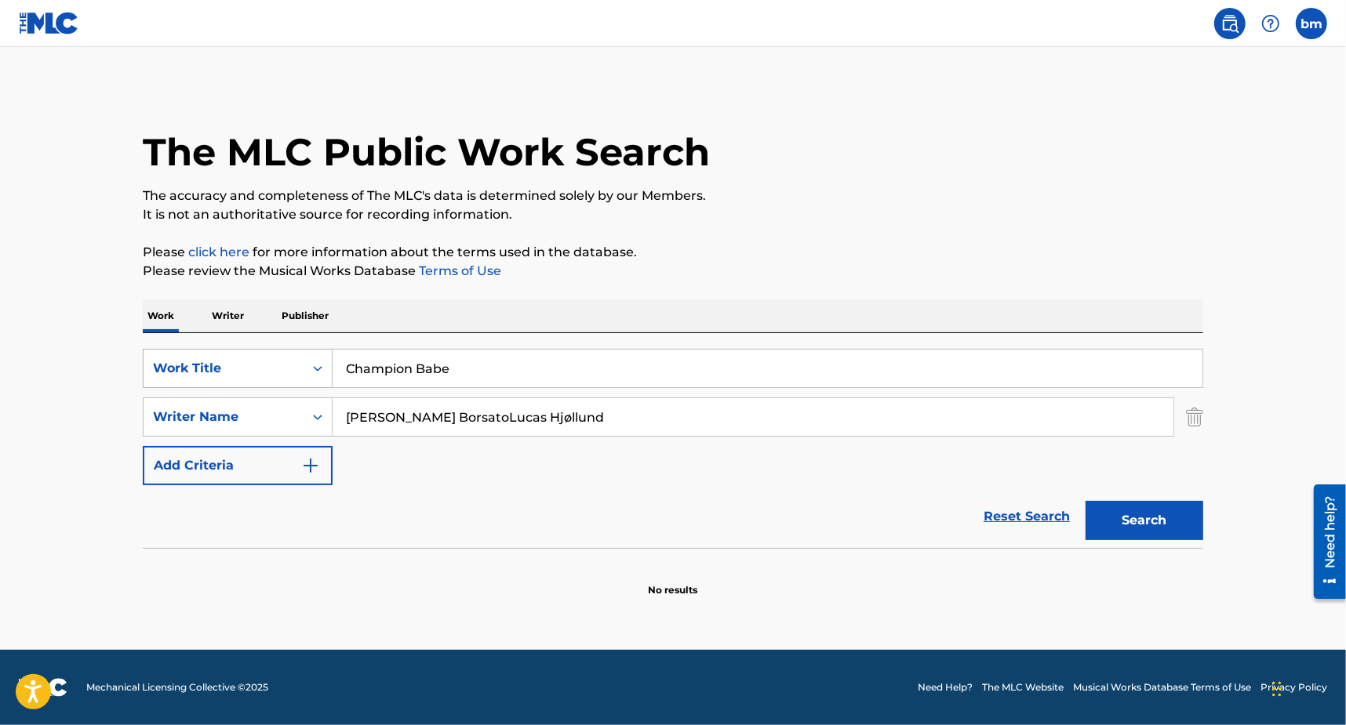
drag, startPoint x: 297, startPoint y: 365, endPoint x: 267, endPoint y: 365, distance: 29.8
click at [267, 365] on div "SearchWithCriteria3855438c-e6e9-40bc-addb-c9a26551e8d7 Work Title Champion Babe" at bounding box center [673, 368] width 1060 height 39
paste input "Aftertaste [PERSON_NAME]"
drag, startPoint x: 429, startPoint y: 377, endPoint x: 998, endPoint y: 323, distance: 572.0
click at [976, 332] on div "Work Writer Publisher SearchWithCriteria3855438c-e6e9-40bc-addb-c9a26551e8d7 Wo…" at bounding box center [673, 449] width 1060 height 298
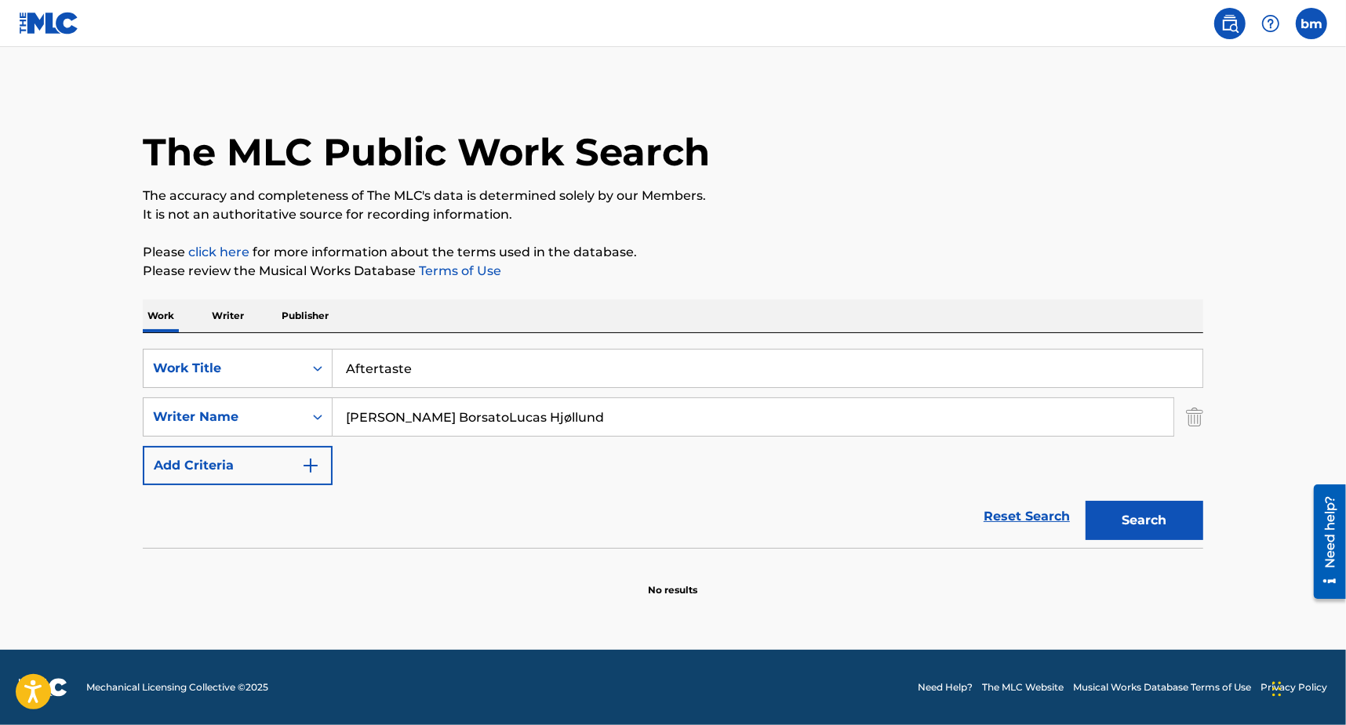
type input "Aftertaste"
click at [1006, 166] on div "The MLC Public Work Search" at bounding box center [673, 143] width 1060 height 115
drag, startPoint x: 427, startPoint y: 416, endPoint x: 1148, endPoint y: 549, distance: 732.8
click at [1138, 504] on form "SearchWithCriteria3855438c-e6e9-40bc-addb-c9a26551e8d7 Work Title Aftertaste Se…" at bounding box center [673, 448] width 1060 height 199
click at [1133, 533] on button "Search" at bounding box center [1144, 520] width 118 height 39
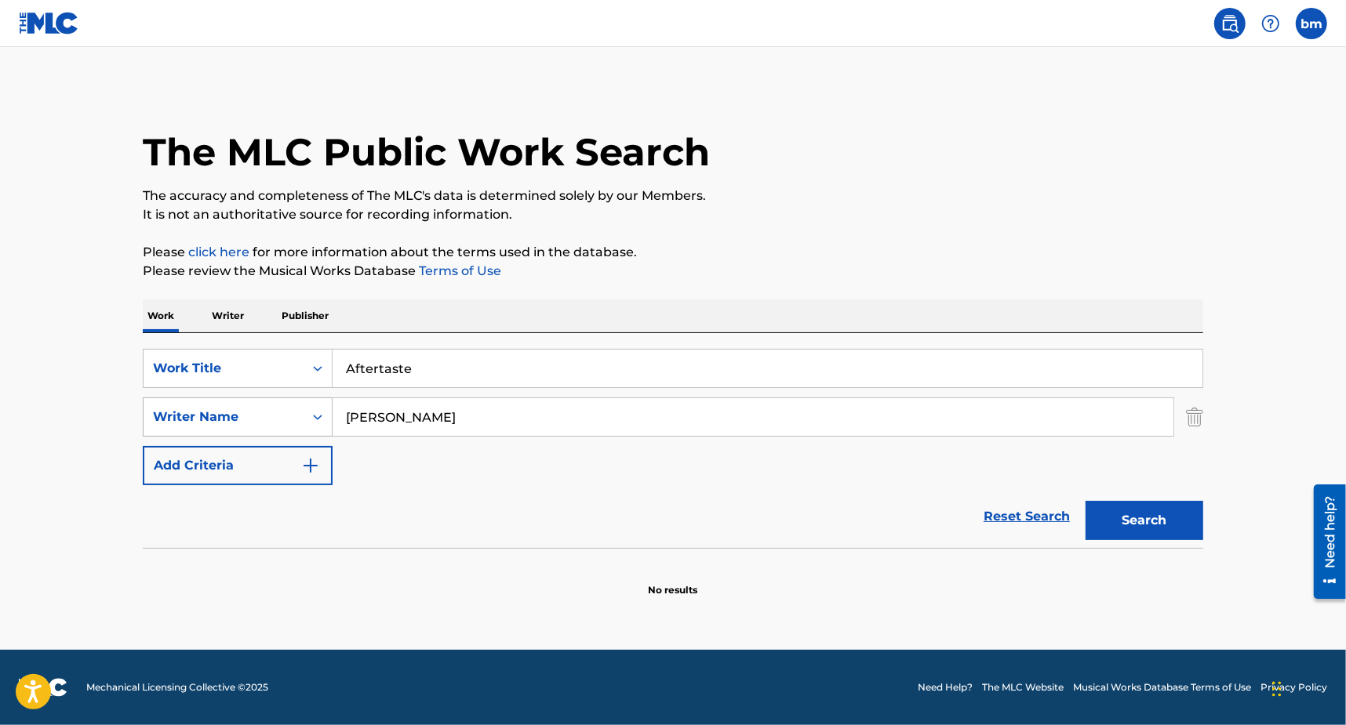
drag, startPoint x: 444, startPoint y: 419, endPoint x: 262, endPoint y: 419, distance: 182.0
click at [262, 419] on div "SearchWithCriteria8f7b8ce3-eeec-4247-bf4b-6e9d3590a07f Writer Name [PERSON_NAME]" at bounding box center [673, 417] width 1060 height 39
paste input "[PERSON_NAME] Hjøllund"
drag, startPoint x: 427, startPoint y: 416, endPoint x: 1155, endPoint y: 522, distance: 735.6
click at [1230, 482] on main "The MLC Public Work Search The accuracy and completeness of The MLC's data is d…" at bounding box center [673, 348] width 1346 height 603
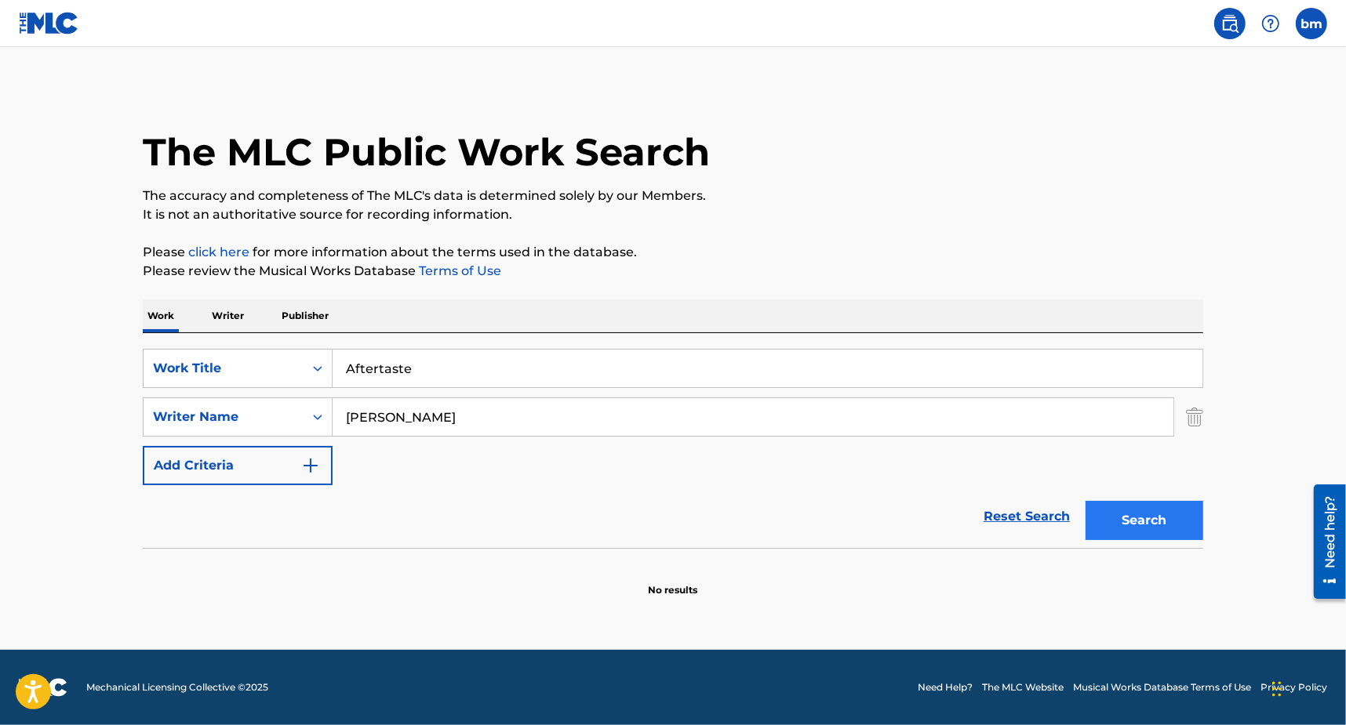
type input "[PERSON_NAME]"
click at [1119, 530] on button "Search" at bounding box center [1144, 520] width 118 height 39
drag, startPoint x: 402, startPoint y: 414, endPoint x: 265, endPoint y: 422, distance: 137.5
click at [264, 420] on div "SearchWithCriteria8f7b8ce3-eeec-4247-bf4b-6e9d3590a07f Writer Name [PERSON_NAME]" at bounding box center [673, 417] width 1060 height 39
paste input "s Hjøllund"
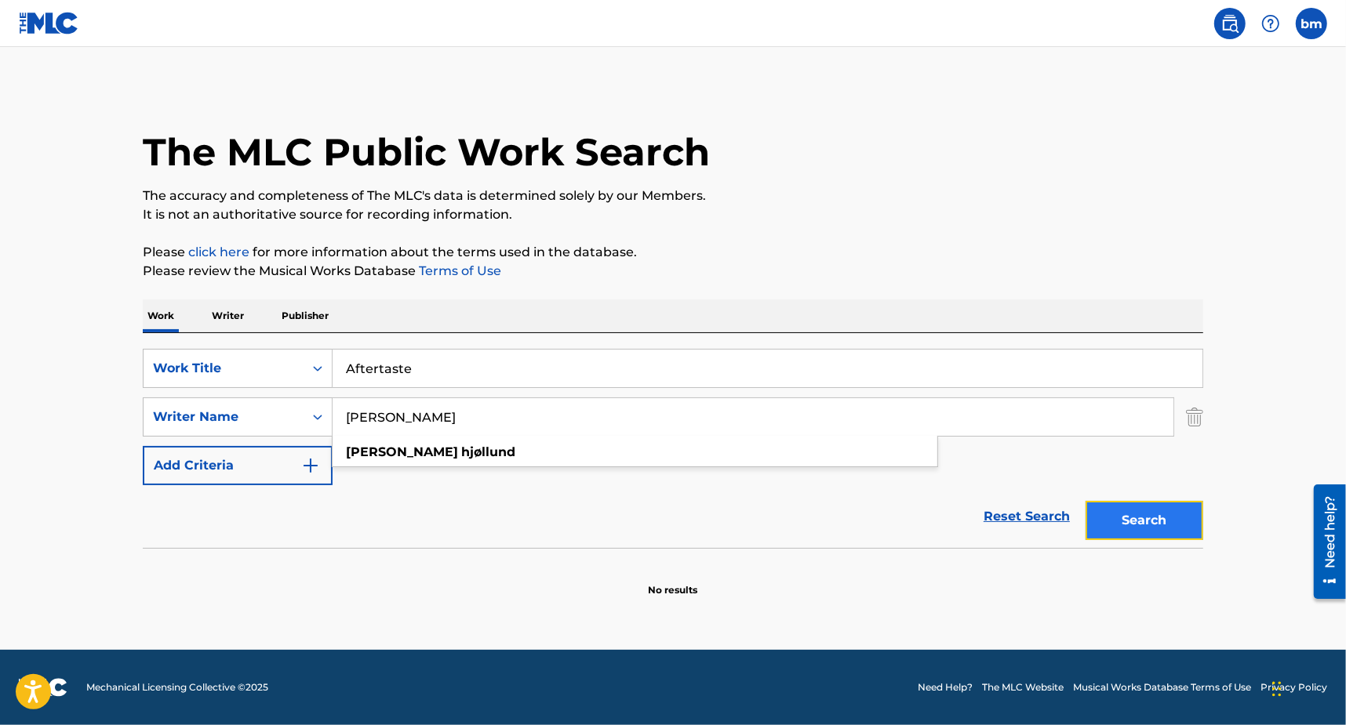
click at [1125, 522] on button "Search" at bounding box center [1144, 520] width 118 height 39
drag, startPoint x: 475, startPoint y: 412, endPoint x: 194, endPoint y: 412, distance: 281.6
click at [194, 412] on div "SearchWithCriteria8f7b8ce3-eeec-4247-bf4b-6e9d3590a07f Writer Na[PERSON_NAME]" at bounding box center [673, 417] width 1060 height 39
paste input "[PERSON_NAME] [PERSON_NAME]"
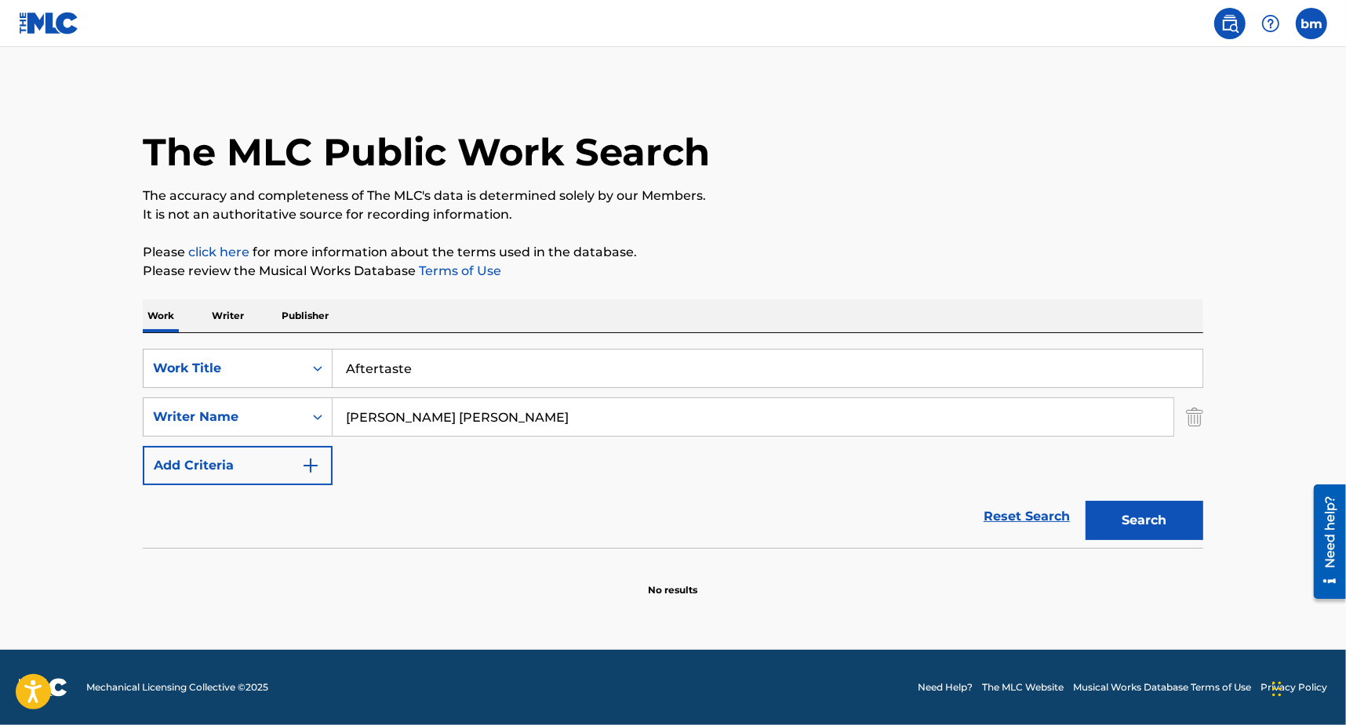
type input "[PERSON_NAME] [PERSON_NAME]"
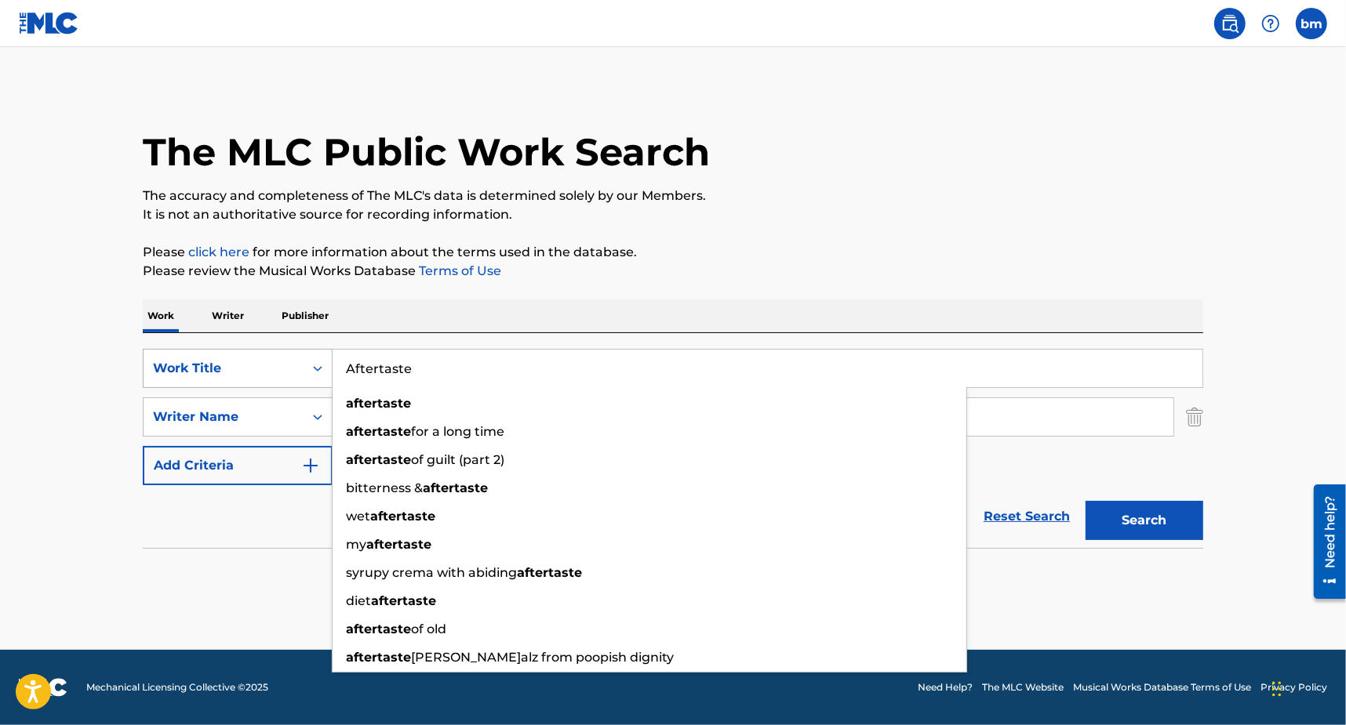
drag, startPoint x: 470, startPoint y: 386, endPoint x: 268, endPoint y: 386, distance: 201.6
click at [268, 386] on div "SearchWithCriteria3855438c-e6e9-40bc-addb-c9a26551e8d7 Work Title Aftertaste af…" at bounding box center [673, 368] width 1060 height 39
paste input "Worlds Apart [DATE] & [PERSON_NAME]"
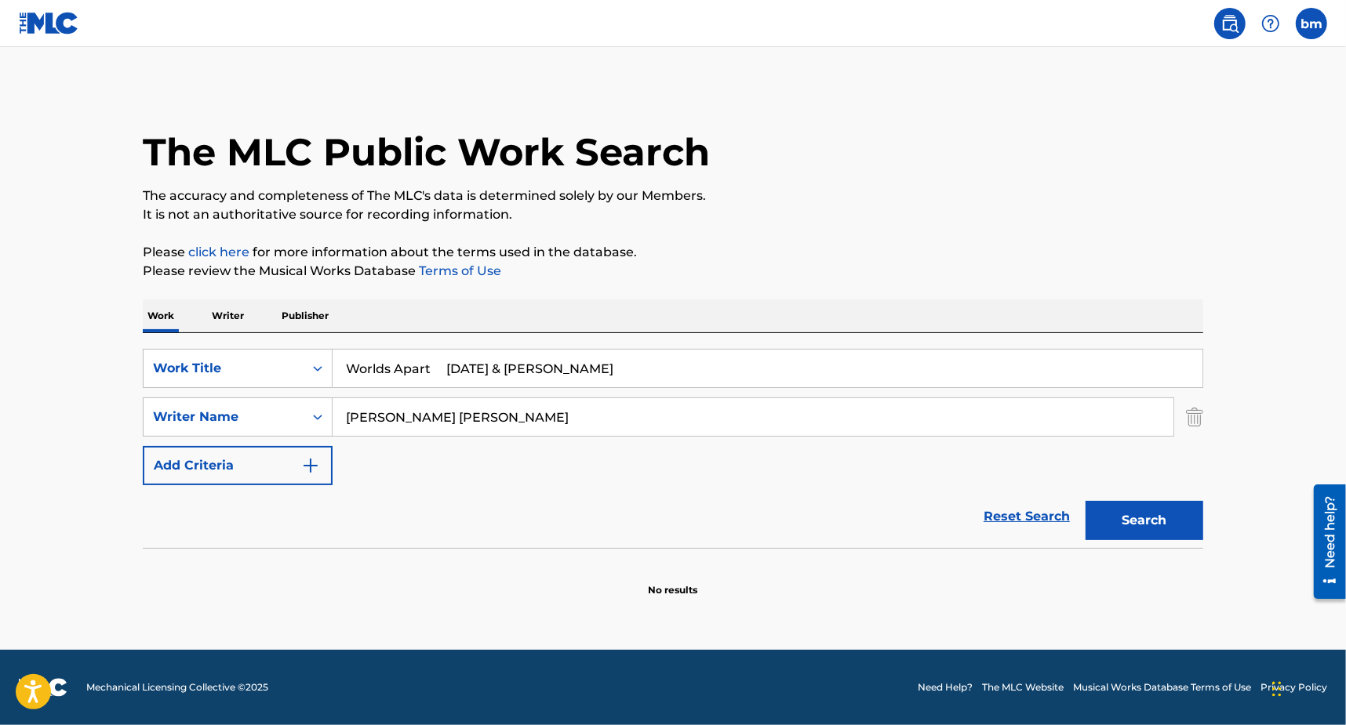
drag, startPoint x: 447, startPoint y: 358, endPoint x: 1034, endPoint y: 284, distance: 592.0
click at [1023, 289] on div "The MLC Public Work Search The accuracy and completeness of The MLC's data is d…" at bounding box center [673, 341] width 1098 height 511
type input "Worlds Apart"
click at [1049, 205] on p "It is not an authoritative source for recording information." at bounding box center [673, 214] width 1060 height 19
click at [1174, 505] on button "Search" at bounding box center [1144, 520] width 118 height 39
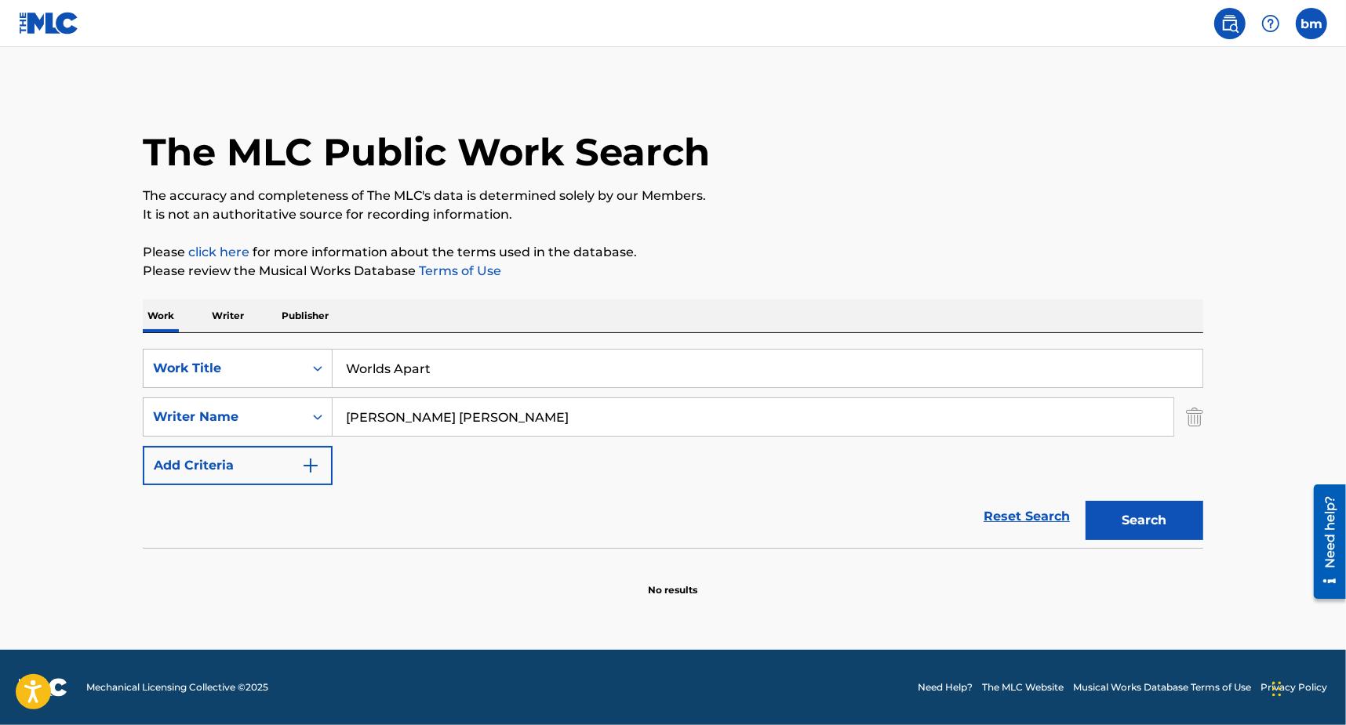
drag, startPoint x: 544, startPoint y: 409, endPoint x: 53, endPoint y: 406, distance: 491.0
click at [53, 406] on main "The MLC Public Work Search The accuracy and completeness of The MLC's data is d…" at bounding box center [673, 348] width 1346 height 603
paste input "[PERSON_NAME][PERSON_NAME]"
drag, startPoint x: 424, startPoint y: 414, endPoint x: 1349, endPoint y: 547, distance: 934.9
click at [1346, 537] on html "Accessibility Screen-Reader Guide, Feedback, and Issue Reporting | New window 0…" at bounding box center [673, 362] width 1346 height 725
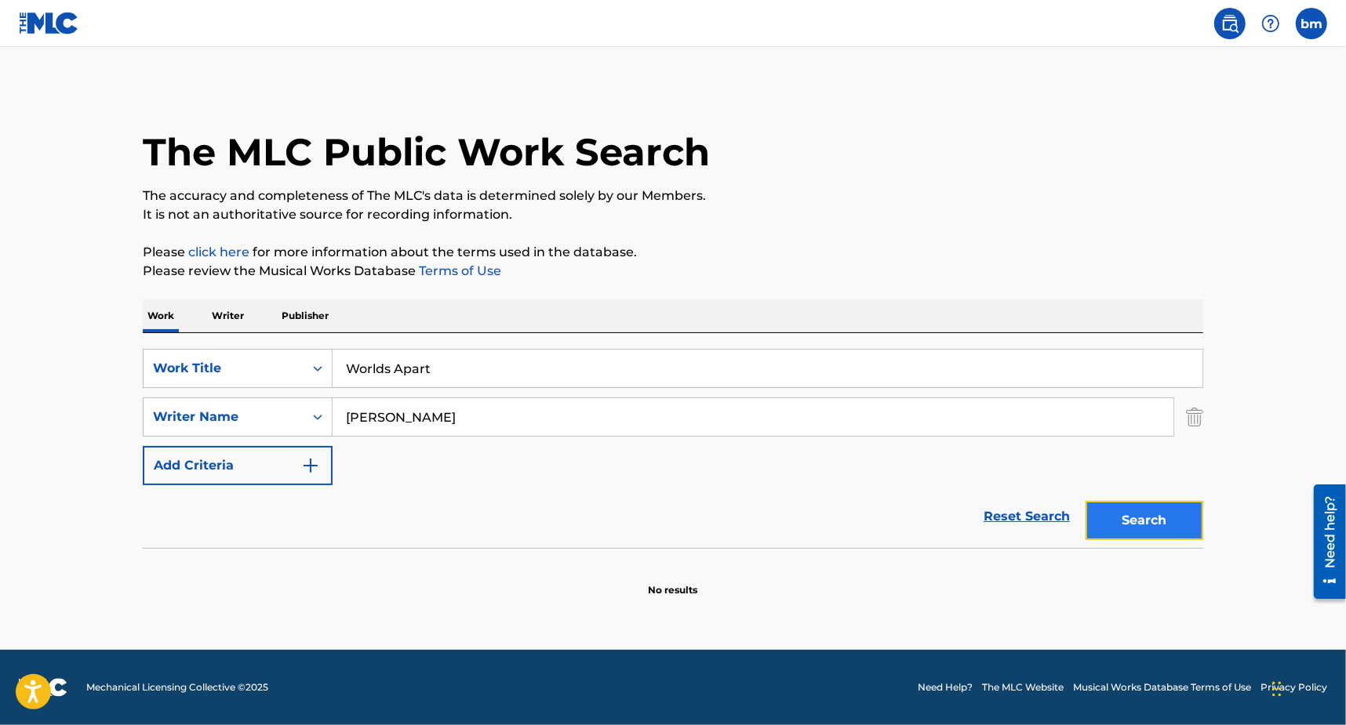
click at [1153, 512] on button "Search" at bounding box center [1144, 520] width 118 height 39
drag, startPoint x: 380, startPoint y: 417, endPoint x: 223, endPoint y: 431, distance: 157.5
click at [224, 431] on div "SearchWithCriteria8f7b8ce3-eeec-4247-bf4b-6e9d3590a07f Writer Name [PERSON_NAME…" at bounding box center [673, 417] width 1060 height 39
paste input "[PERSON_NAME] [PERSON_NAME]"
drag, startPoint x: 474, startPoint y: 416, endPoint x: 1289, endPoint y: 490, distance: 817.5
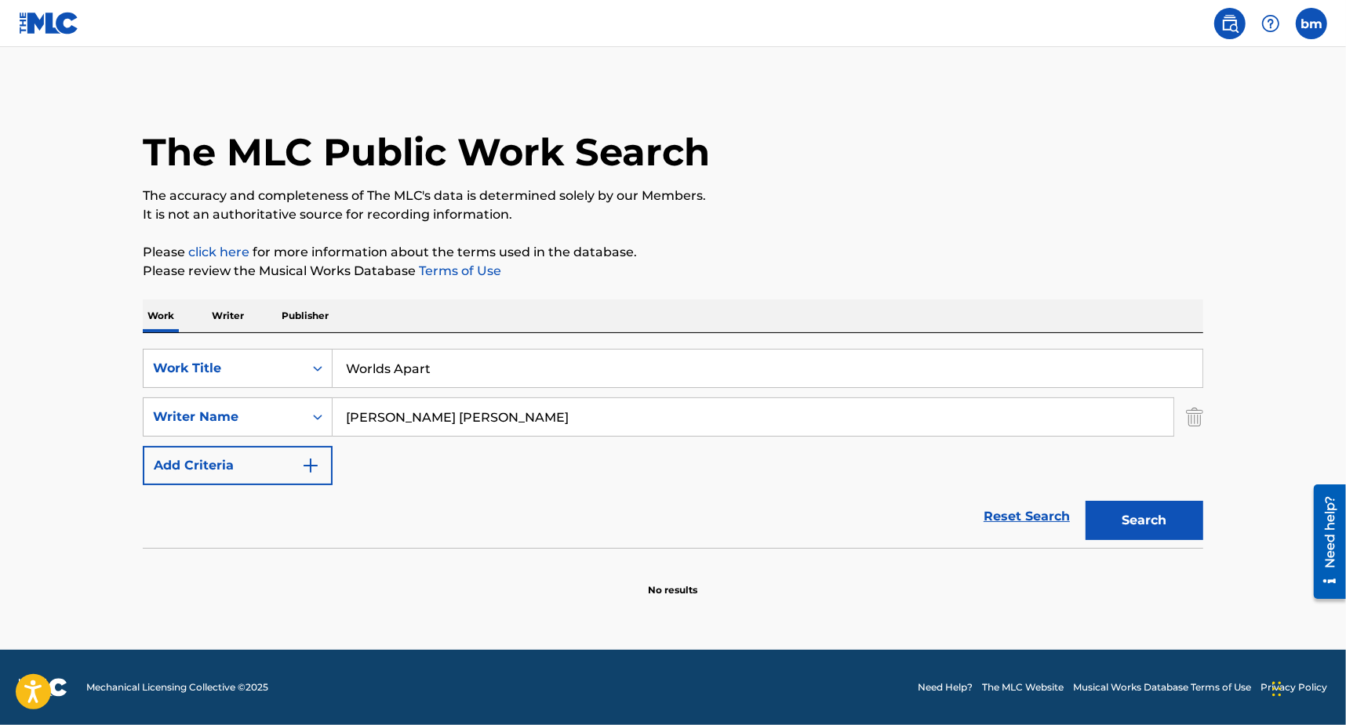
click at [1346, 467] on html "Accessibility Screen-Reader Guide, Feedback, and Issue Reporting | New window 0…" at bounding box center [673, 362] width 1346 height 725
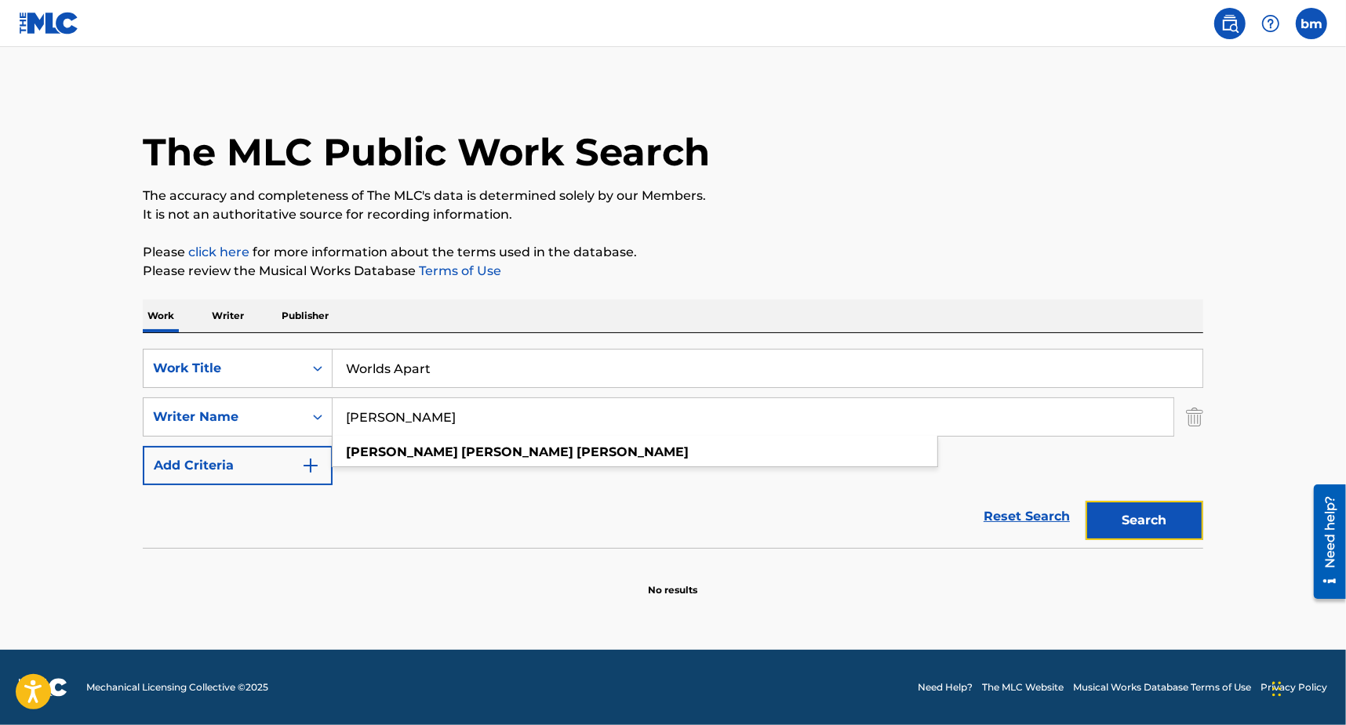
drag, startPoint x: 1169, startPoint y: 520, endPoint x: 1160, endPoint y: 521, distance: 8.7
click at [1168, 521] on button "Search" at bounding box center [1144, 520] width 118 height 39
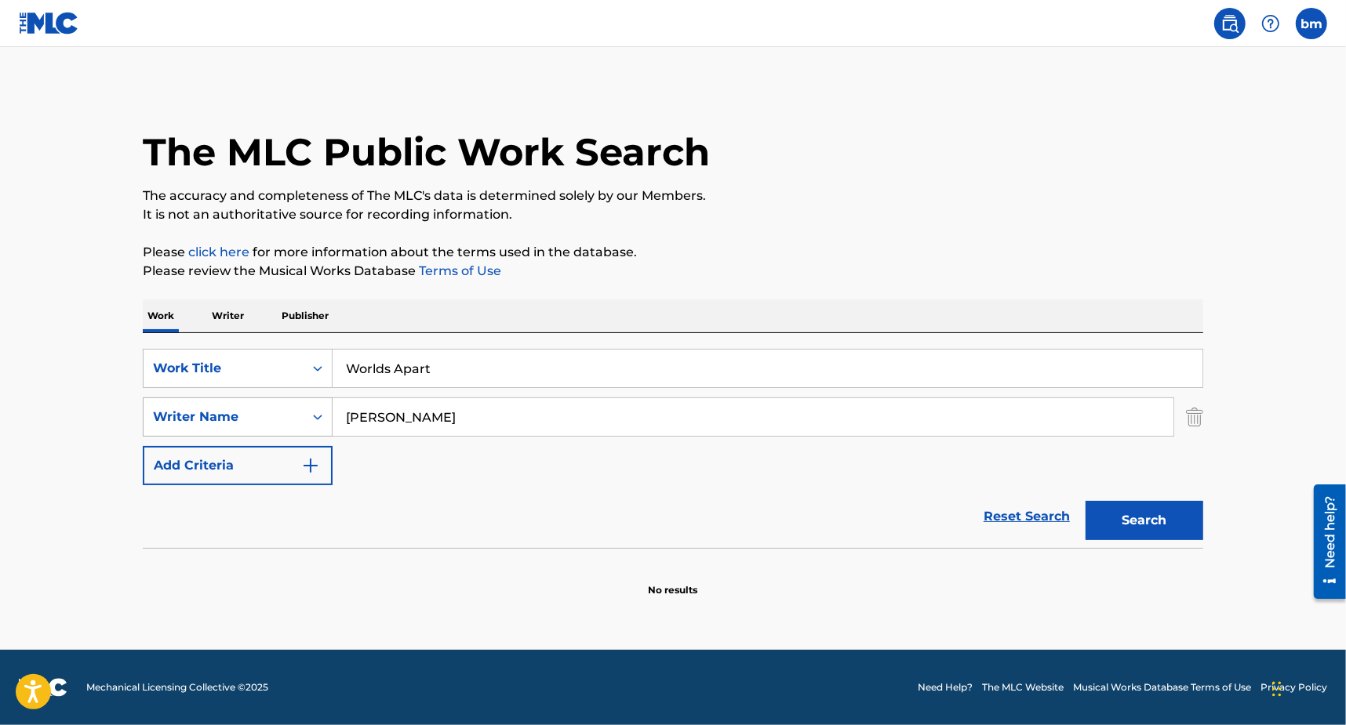
drag, startPoint x: 237, startPoint y: 430, endPoint x: 209, endPoint y: 430, distance: 27.4
click at [209, 430] on div "SearchWithCriteria8f7b8ce3-eeec-4247-bf4b-6e9d3590a07f Writer Name [PERSON_NAME]" at bounding box center [673, 417] width 1060 height 39
paste input "[PERSON_NAME] [PERSON_NAME]"
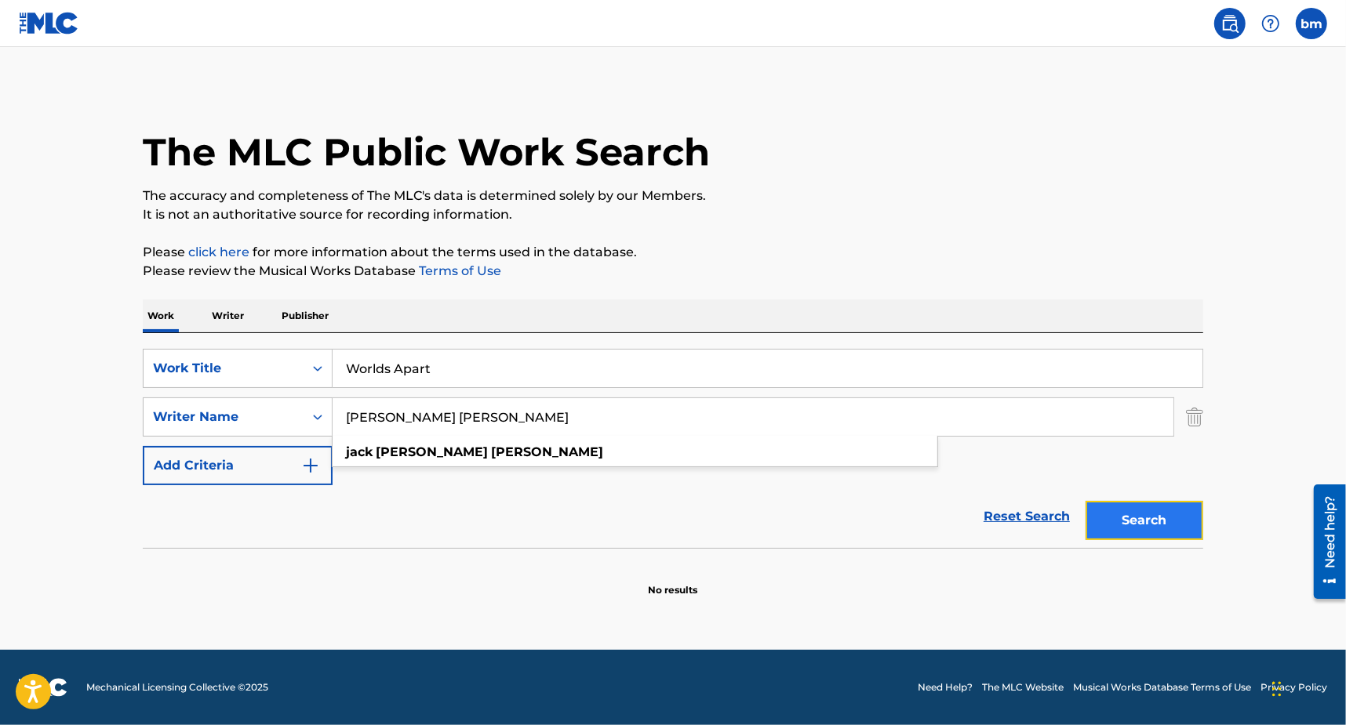
click at [1130, 507] on button "Search" at bounding box center [1144, 520] width 118 height 39
drag, startPoint x: 536, startPoint y: 413, endPoint x: 118, endPoint y: 412, distance: 418.8
click at [118, 412] on main "The MLC Public Work Search The accuracy and completeness of The MLC's data is d…" at bounding box center [673, 348] width 1346 height 603
paste input "[PERSON_NAME] SamMohombiPatson"
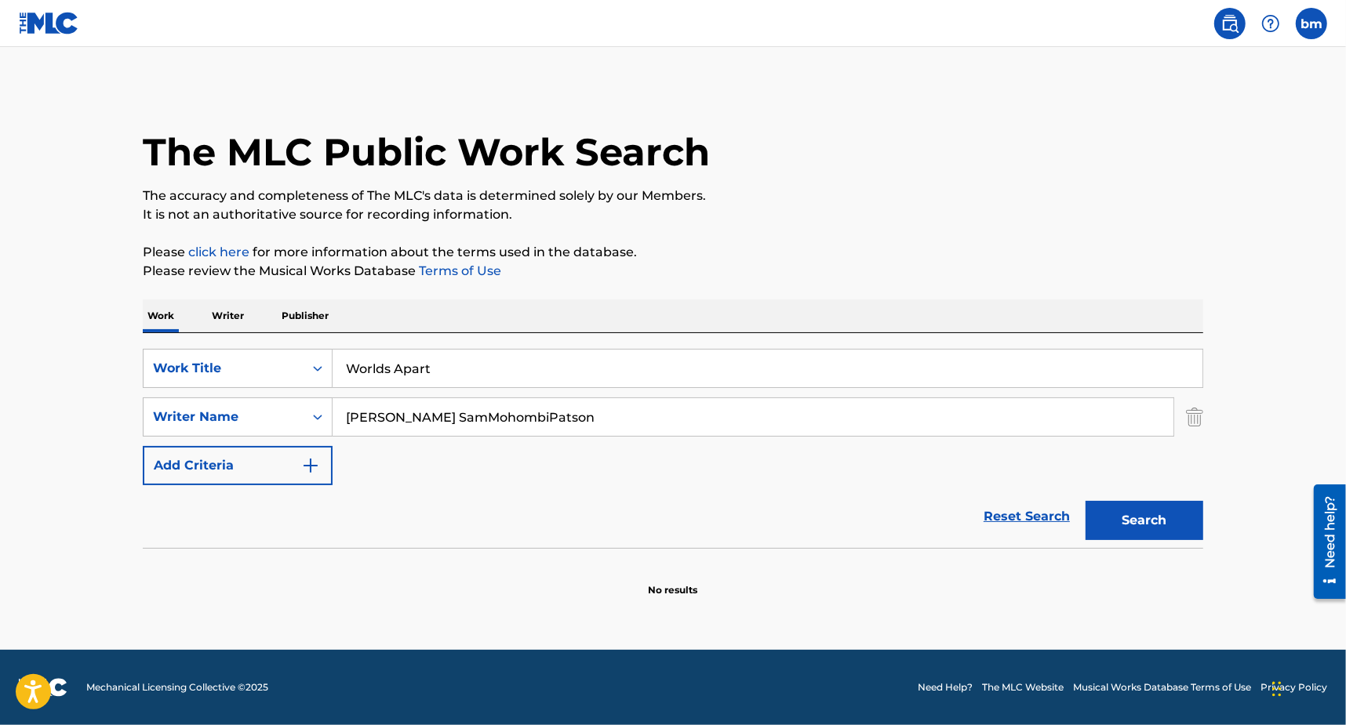
type input "[PERSON_NAME] SamMohombiPatson"
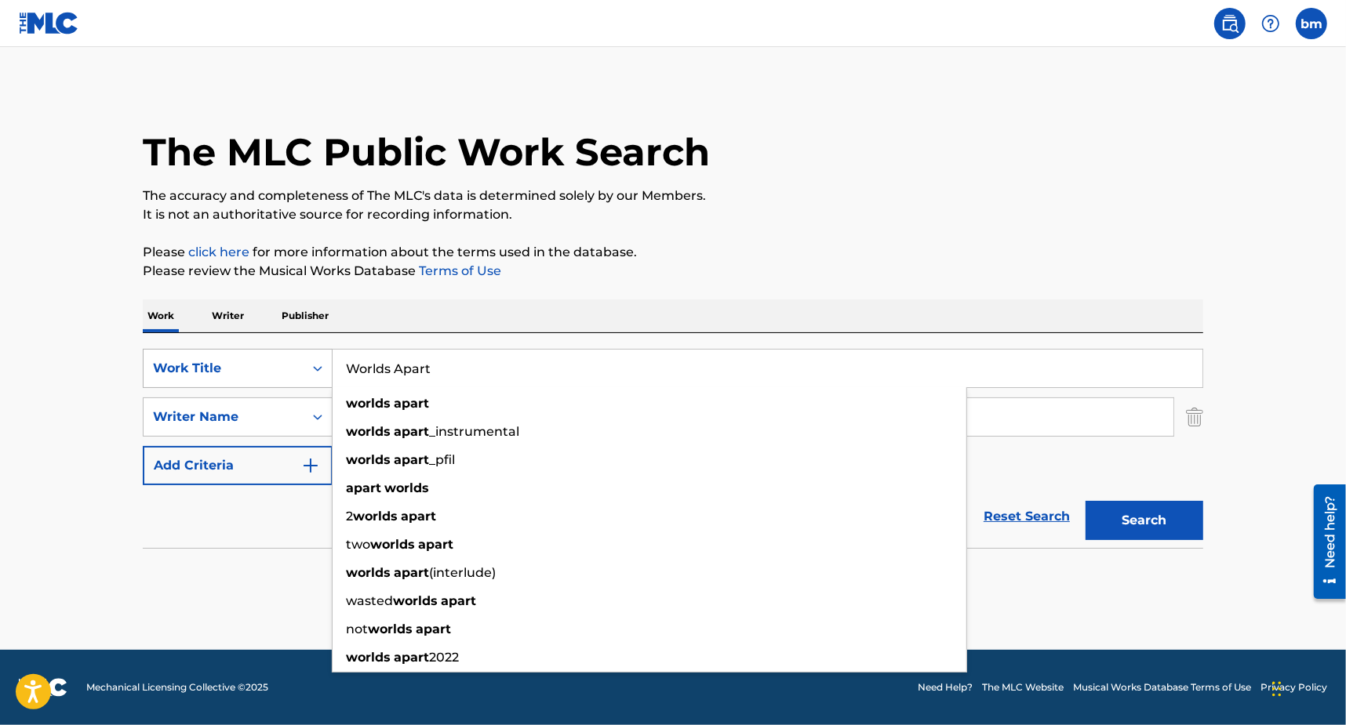
drag, startPoint x: 345, startPoint y: 362, endPoint x: 208, endPoint y: 364, distance: 137.3
click at [209, 363] on div "SearchWithCriteria3855438c-e6e9-40bc-addb-c9a26551e8d7 Work Title Worlds Apart …" at bounding box center [673, 368] width 1060 height 39
paste input "[PERSON_NAME]"
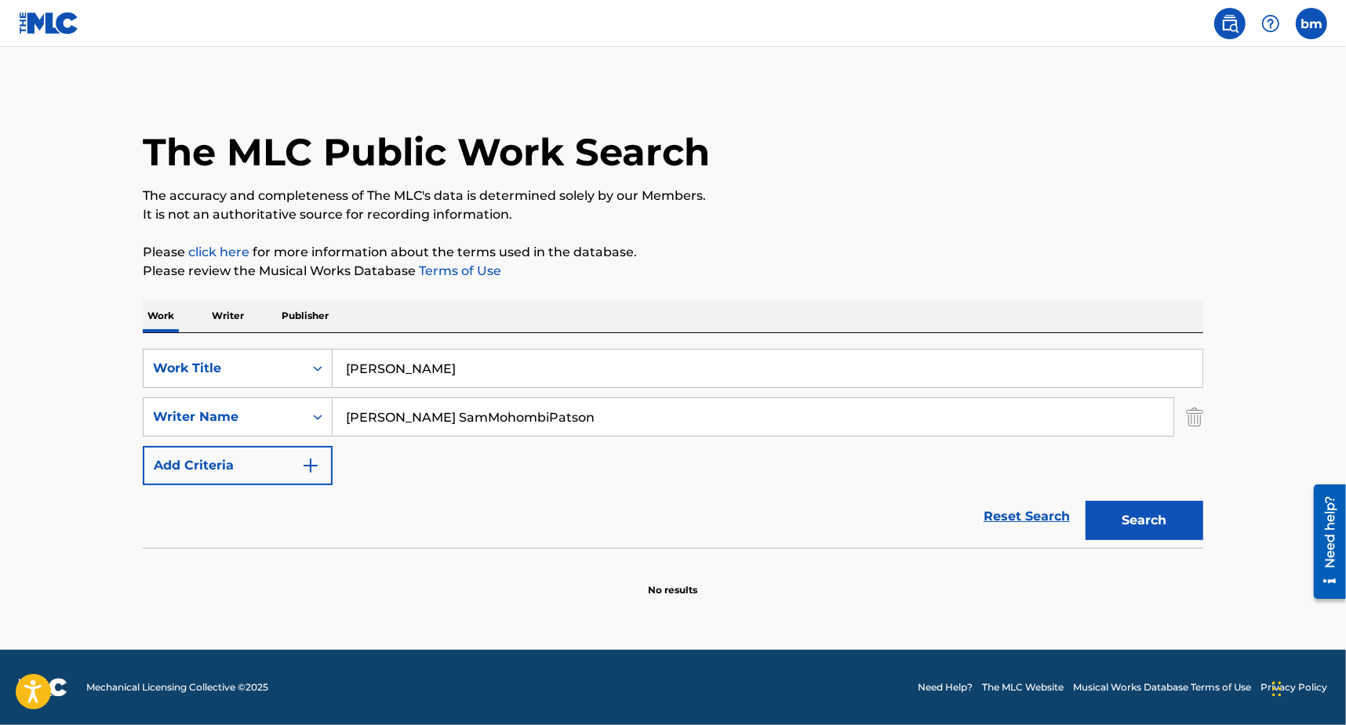
drag, startPoint x: 427, startPoint y: 370, endPoint x: 1037, endPoint y: 165, distance: 643.1
click at [1127, 283] on div "The MLC Public Work Search The accuracy and completeness of The MLC's data is d…" at bounding box center [673, 341] width 1098 height 511
type input "Mamadona"
click at [1007, 143] on div "The MLC Public Work Search" at bounding box center [673, 143] width 1060 height 115
drag, startPoint x: 412, startPoint y: 416, endPoint x: 1103, endPoint y: 450, distance: 691.8
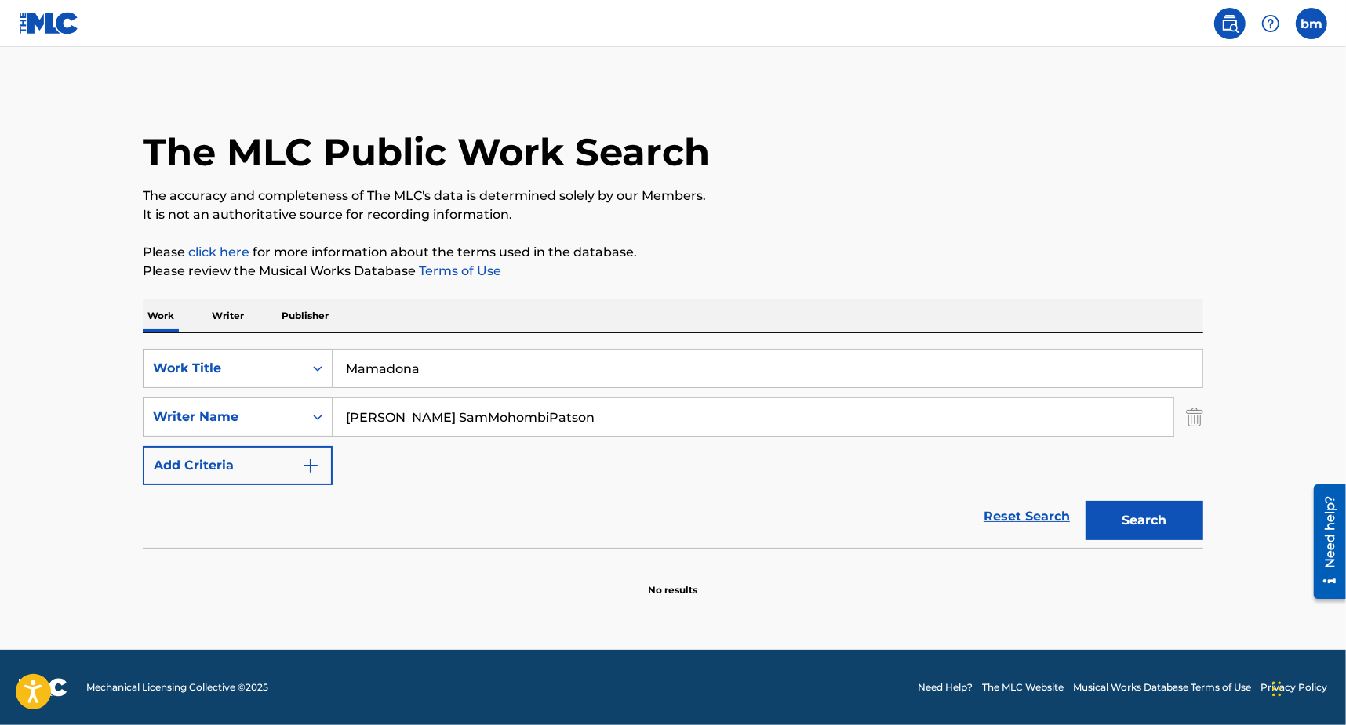
click at [1071, 445] on div "SearchWithCriteria3855438c-e6e9-40bc-addb-c9a26551e8d7 Work Title Mamadona Sear…" at bounding box center [673, 417] width 1060 height 136
click at [1138, 525] on button "Search" at bounding box center [1144, 520] width 118 height 39
drag, startPoint x: 409, startPoint y: 424, endPoint x: 303, endPoint y: 416, distance: 107.0
click at [289, 409] on div "SearchWithCriteria8f7b8ce3-eeec-4247-bf4b-6e9d3590a07f Writer Name [PERSON_NAME]" at bounding box center [673, 417] width 1060 height 39
paste input "Heaven SamMohombiPatson"
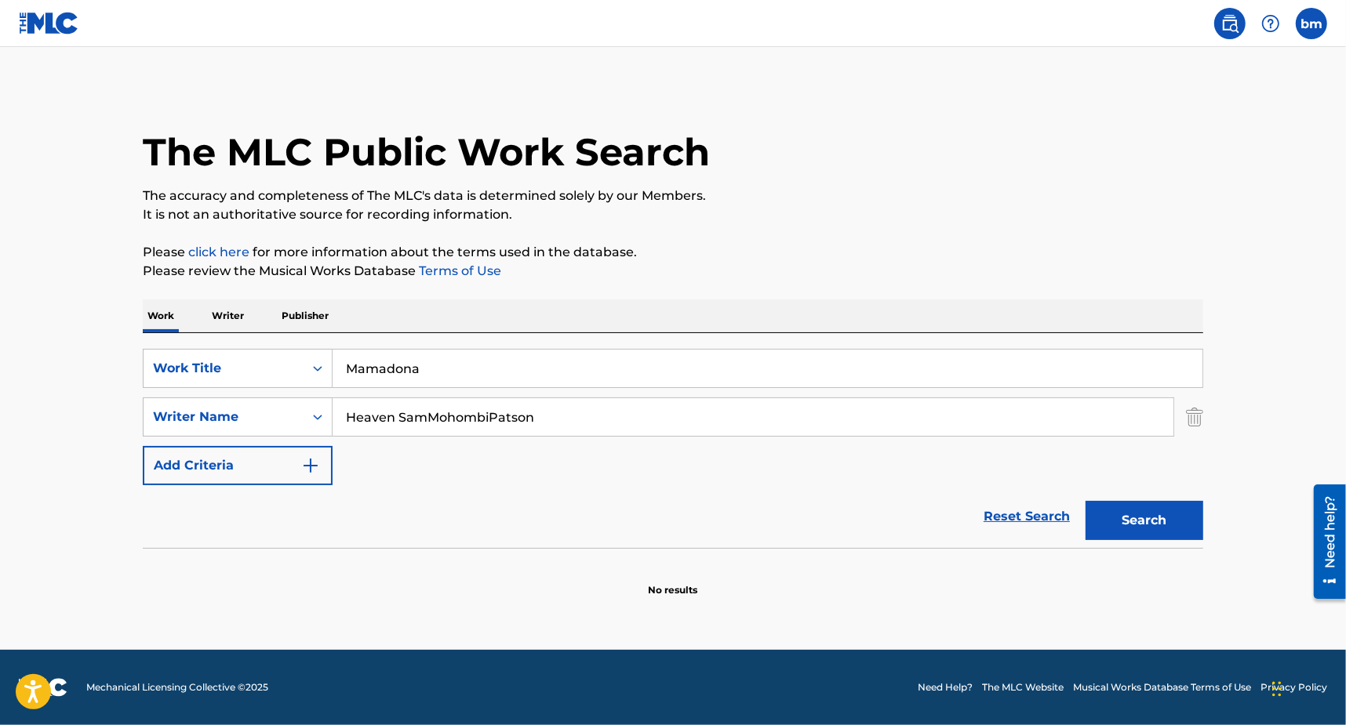
drag, startPoint x: 425, startPoint y: 420, endPoint x: 1070, endPoint y: 493, distance: 648.8
click at [1024, 489] on form "SearchWithCriteria3855438c-e6e9-40bc-addb-c9a26551e8d7 Work Title Mamadona Sear…" at bounding box center [673, 448] width 1060 height 199
click at [1143, 525] on button "Search" at bounding box center [1144, 520] width 118 height 39
drag, startPoint x: 463, startPoint y: 419, endPoint x: 316, endPoint y: 411, distance: 146.9
click at [316, 411] on div "SearchWithCriteria8f7b8ce3-eeec-4247-bf4b-6e9d3590a07f Writer Name Heaven[PERSO…" at bounding box center [673, 417] width 1060 height 39
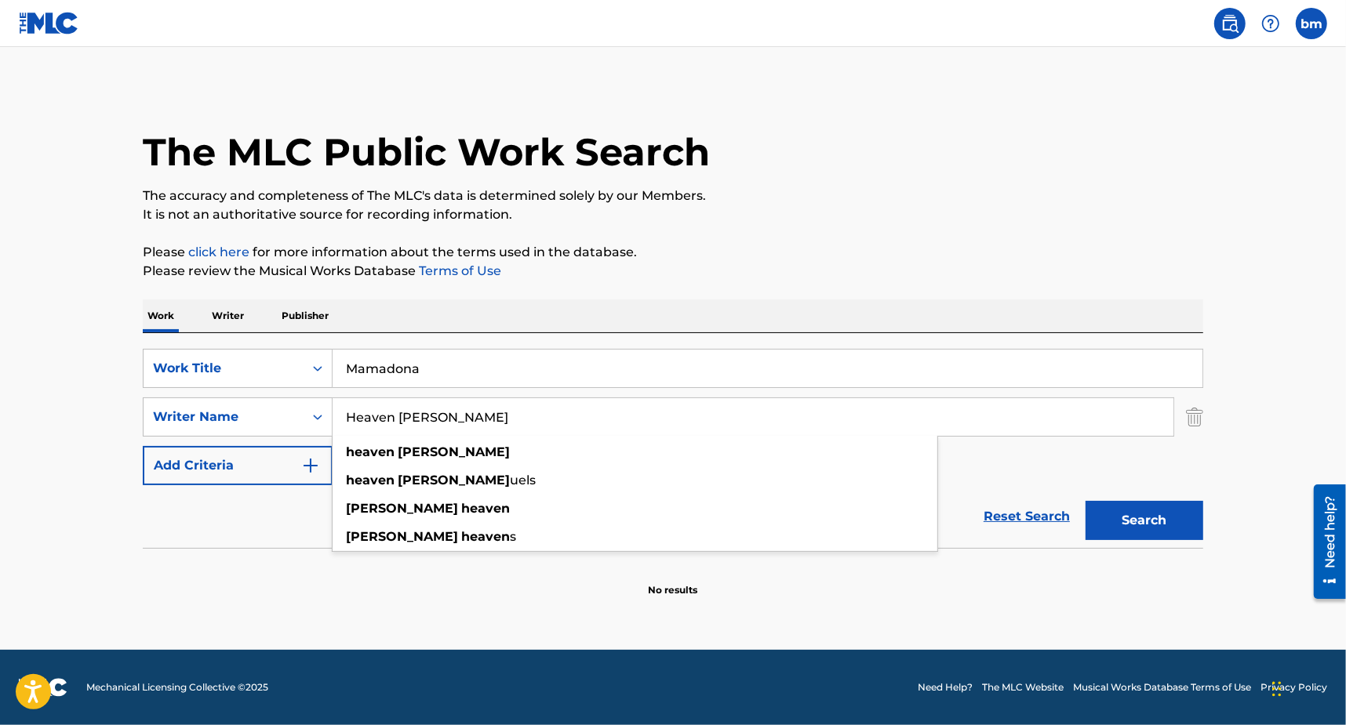
paste input "[PERSON_NAME]son"
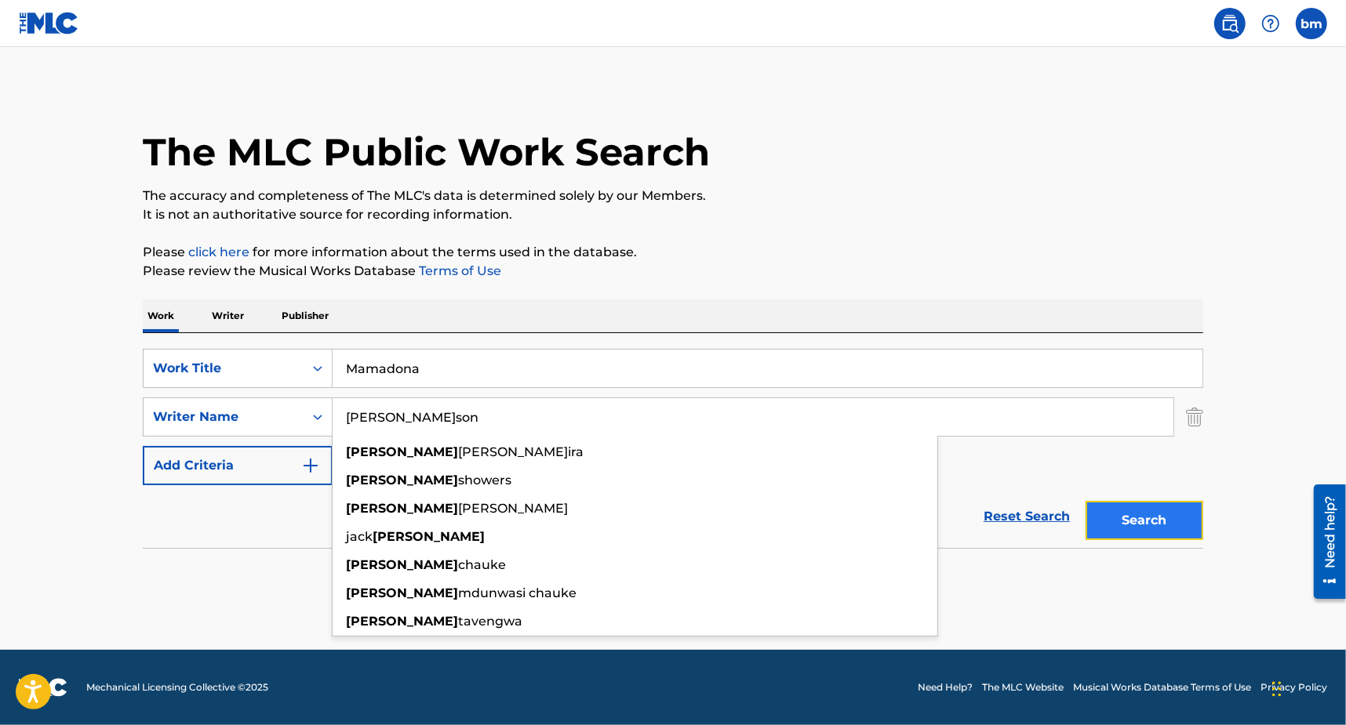
click at [1164, 514] on button "Search" at bounding box center [1144, 520] width 118 height 39
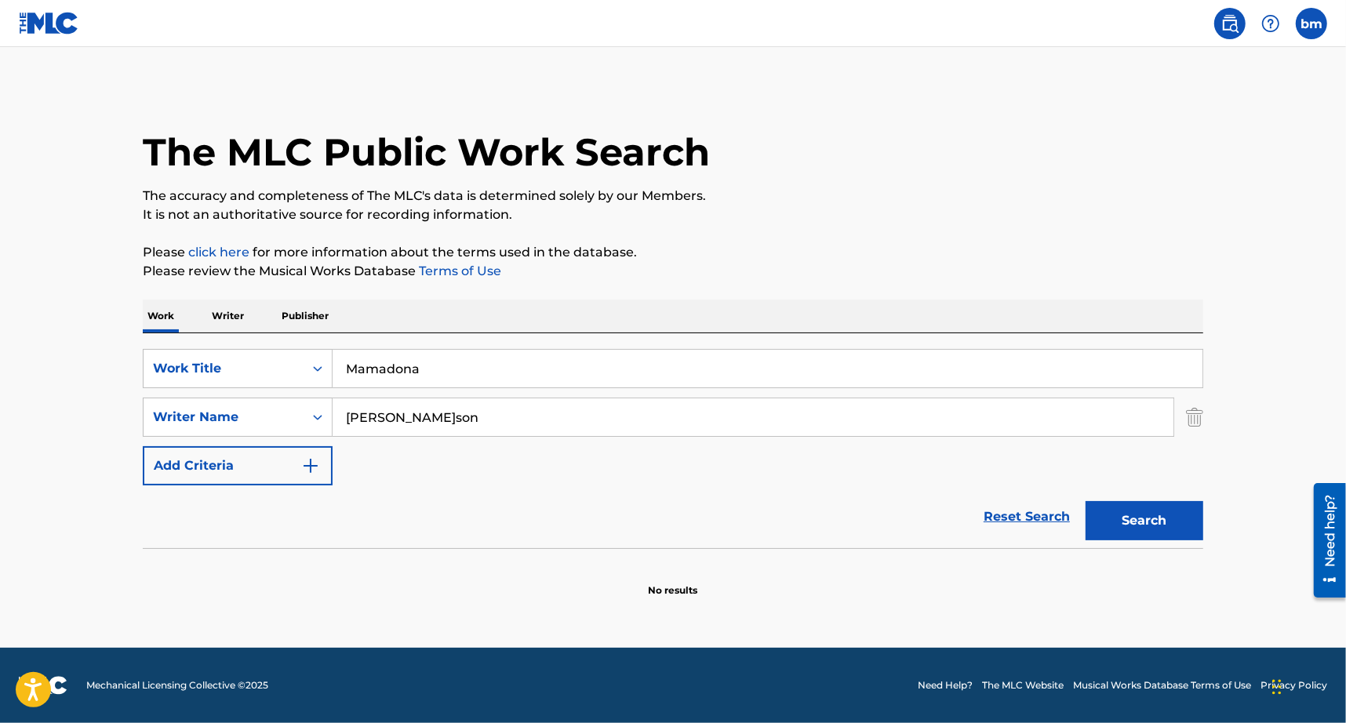
click at [431, 474] on div "SearchWithCriteria3855438c-e6e9-40bc-addb-c9a26551e8d7 Work Title Mamadona Sear…" at bounding box center [673, 417] width 1060 height 136
drag, startPoint x: 435, startPoint y: 418, endPoint x: 245, endPoint y: 416, distance: 190.6
click at [245, 416] on div "SearchWithCriteria8f7b8ce3-eeec-4247-bf4b-6e9d3590a07f Writer Na[PERSON_NAME]" at bounding box center [673, 417] width 1060 height 39
paste input "[PERSON_NAME][MEDICAL_DATA] Agger Nordkvi[PERSON_NAME]man"
type input "[PERSON_NAME][MEDICAL_DATA] Agger Nordkvi[PERSON_NAME]ann"
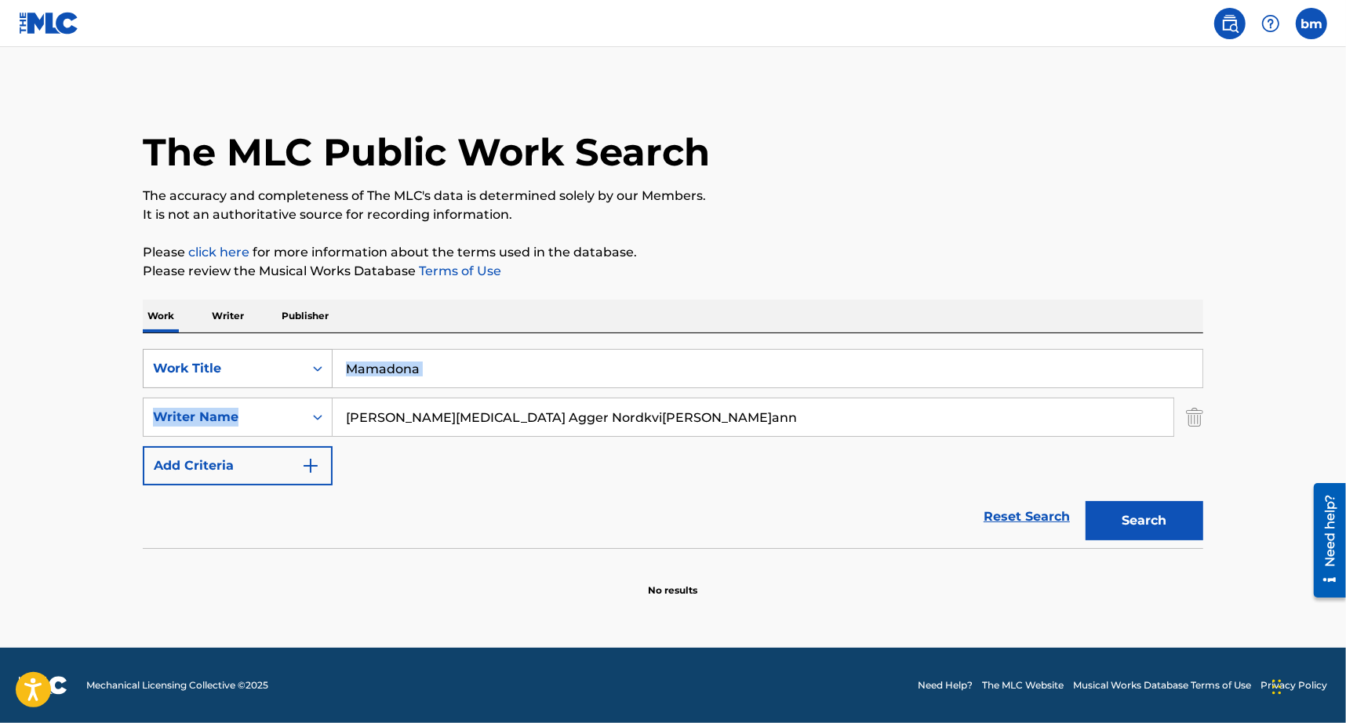
drag, startPoint x: 379, startPoint y: 379, endPoint x: 249, endPoint y: 368, distance: 130.7
click at [239, 365] on div "SearchWithCriteria3855438c-e6e9-40bc-addb-c9a26551e8d7 Work Title Mamadona Sear…" at bounding box center [673, 417] width 1060 height 136
click at [466, 376] on input "Mamadona" at bounding box center [768, 369] width 870 height 38
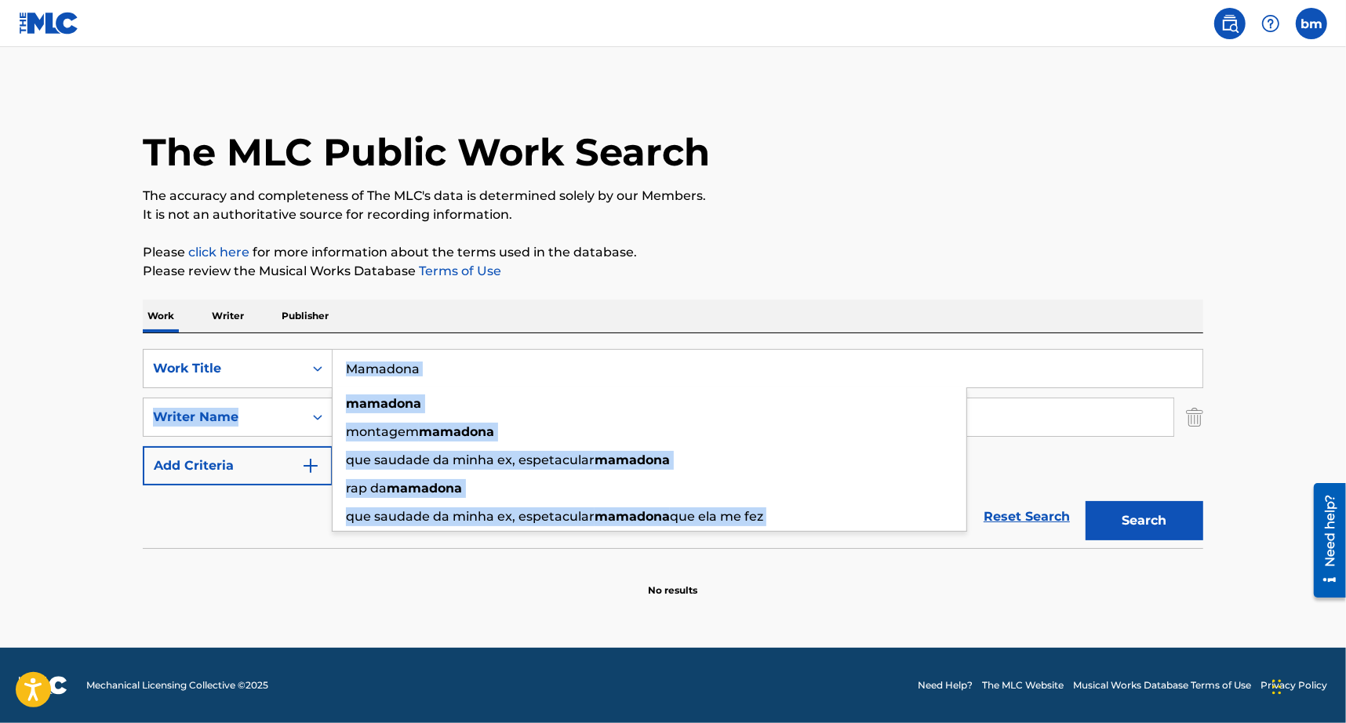
click at [466, 369] on input "Mamadona" at bounding box center [768, 369] width 870 height 38
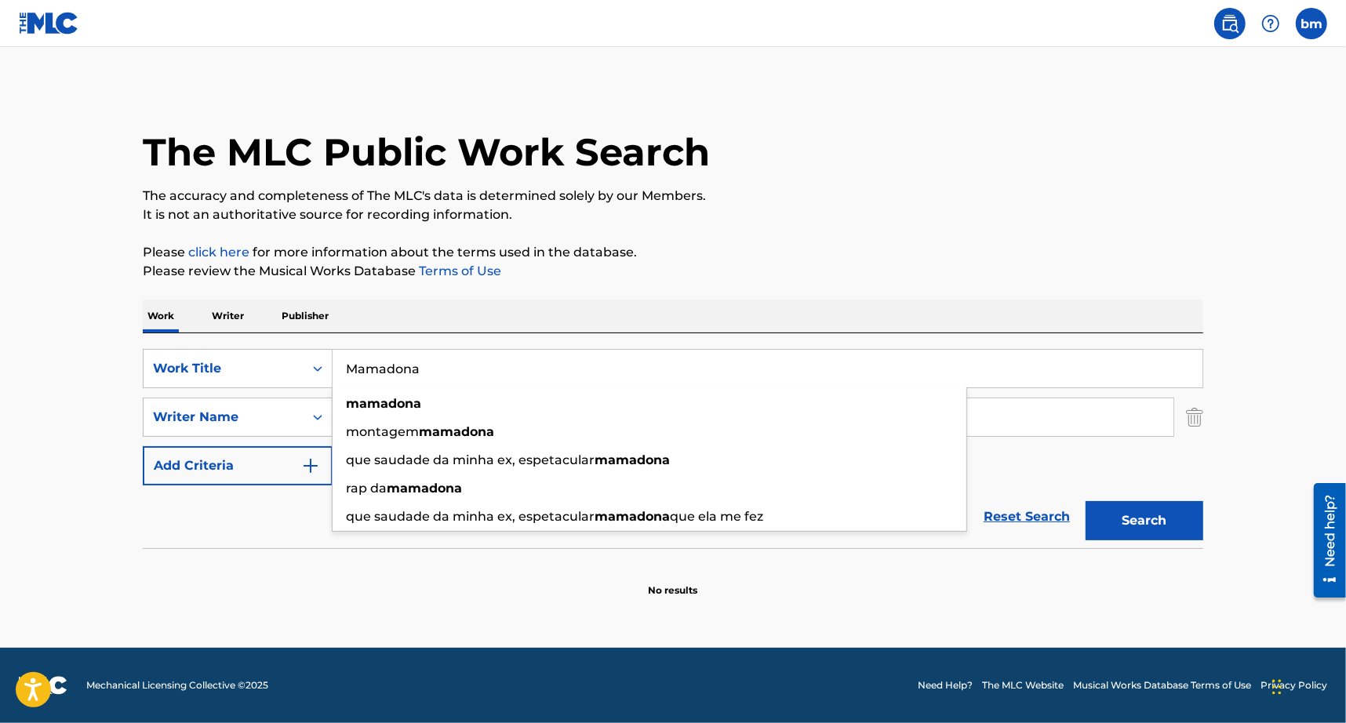
click at [508, 296] on div "The MLC Public Work Search The accuracy and completeness of The MLC's data is d…" at bounding box center [673, 341] width 1098 height 511
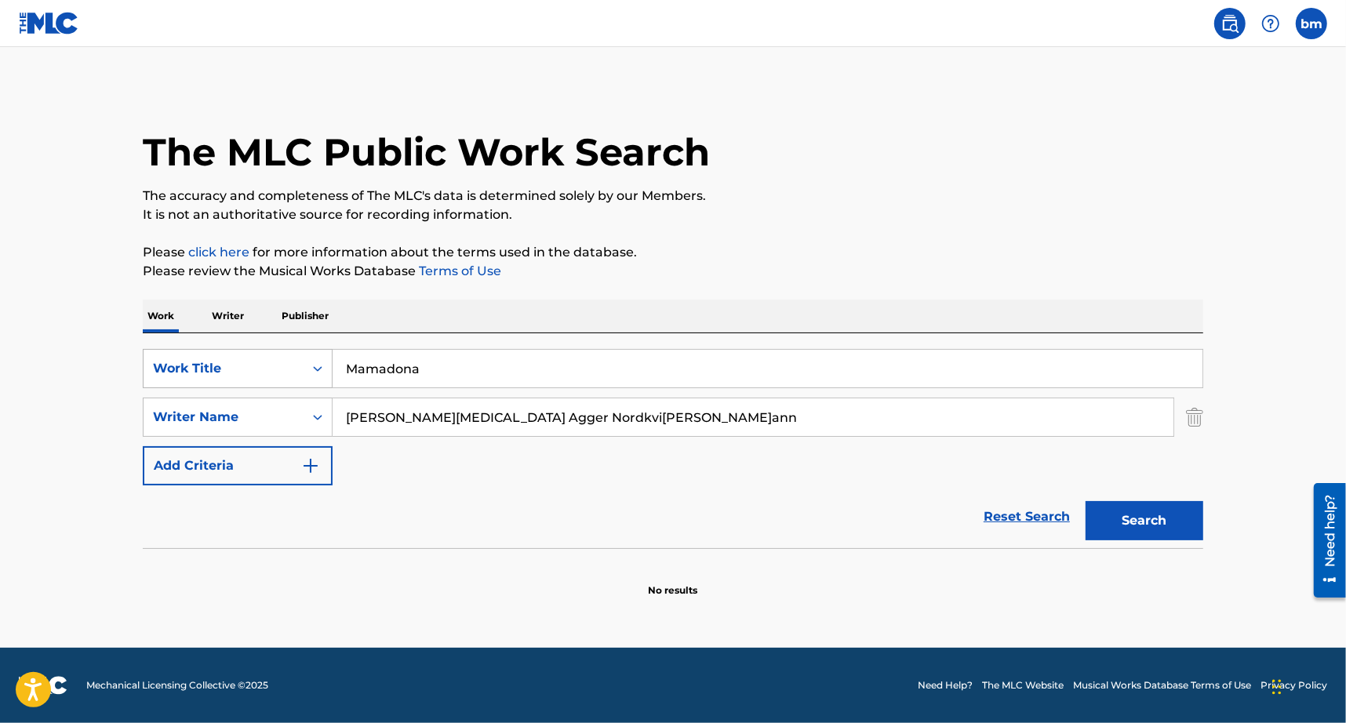
drag, startPoint x: 483, startPoint y: 351, endPoint x: 309, endPoint y: 365, distance: 174.6
click at [230, 364] on div "SearchWithCriteria3855438c-e6e9-40bc-addb-c9a26551e8d7 Work Title Mamadona" at bounding box center [673, 368] width 1060 height 39
paste input "Zulu Mirage Matastic"
click at [442, 367] on input "Zulu Mirage Matastic" at bounding box center [768, 369] width 870 height 38
drag, startPoint x: 452, startPoint y: 369, endPoint x: 783, endPoint y: 249, distance: 352.8
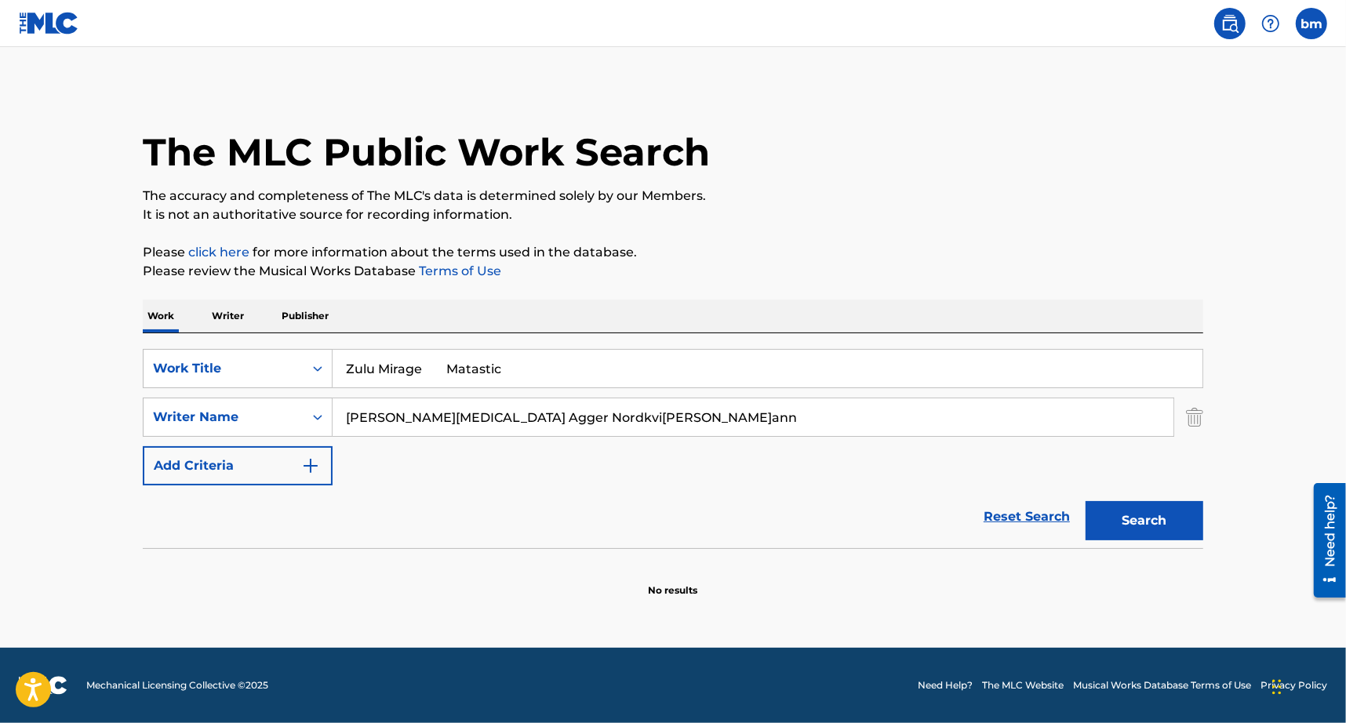
click at [778, 318] on div "Work Writer Publisher SearchWithCriteria3855438c-e6e9-40bc-addb-c9a26551e8d7 Wo…" at bounding box center [673, 449] width 1060 height 298
type input "Zulu Mirage"
click at [784, 245] on p "Please click here for more information about the terms used in the database." at bounding box center [673, 252] width 1060 height 19
drag, startPoint x: 466, startPoint y: 418, endPoint x: 1263, endPoint y: 479, distance: 799.2
click at [1259, 472] on main "The MLC Public Work Search The accuracy and completeness of The MLC's data is d…" at bounding box center [673, 347] width 1346 height 601
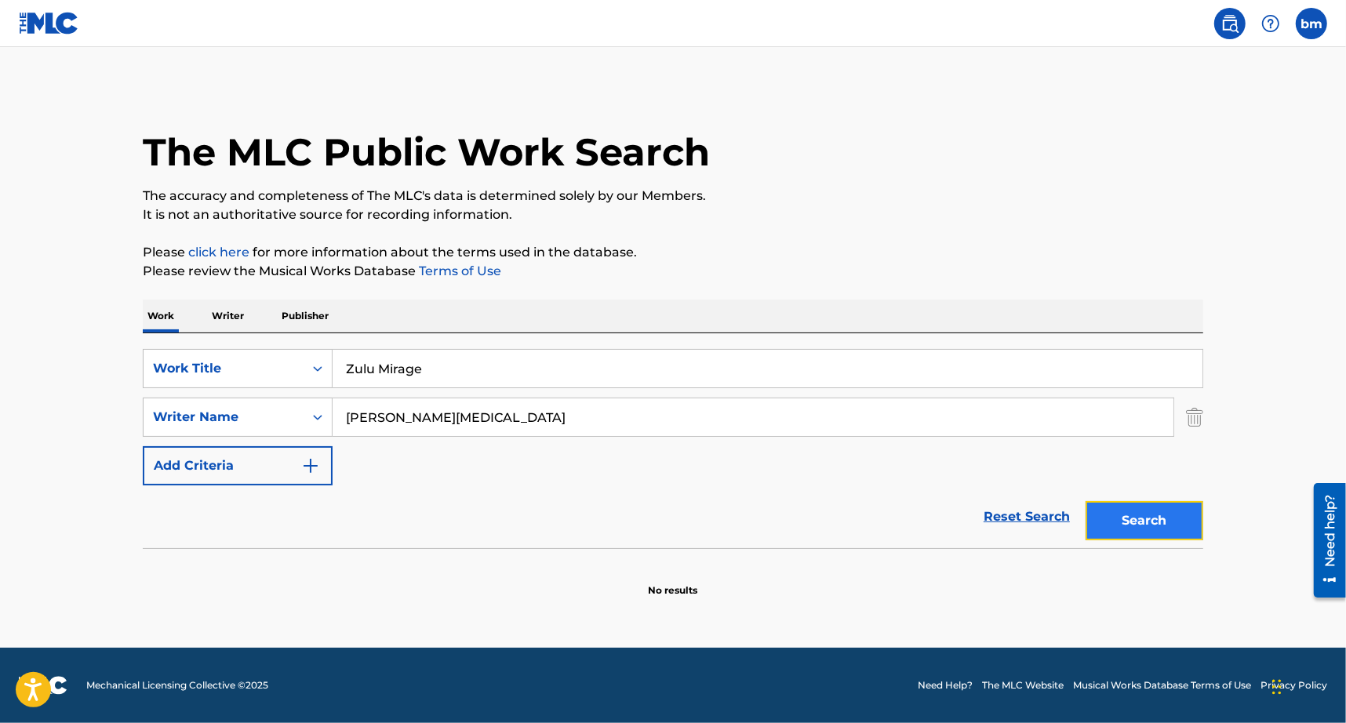
click at [1167, 514] on button "Search" at bounding box center [1144, 520] width 118 height 39
drag, startPoint x: 500, startPoint y: 409, endPoint x: 574, endPoint y: 440, distance: 80.5
click at [299, 422] on div "SearchWithCriteria8f7b8ce3-eeec-4247-bf4b-6e9d3590a07f Writer Na[PERSON_NAME][M…" at bounding box center [673, 417] width 1060 height 39
paste input "[PERSON_NAME]"
click at [1169, 522] on button "Search" at bounding box center [1144, 520] width 118 height 39
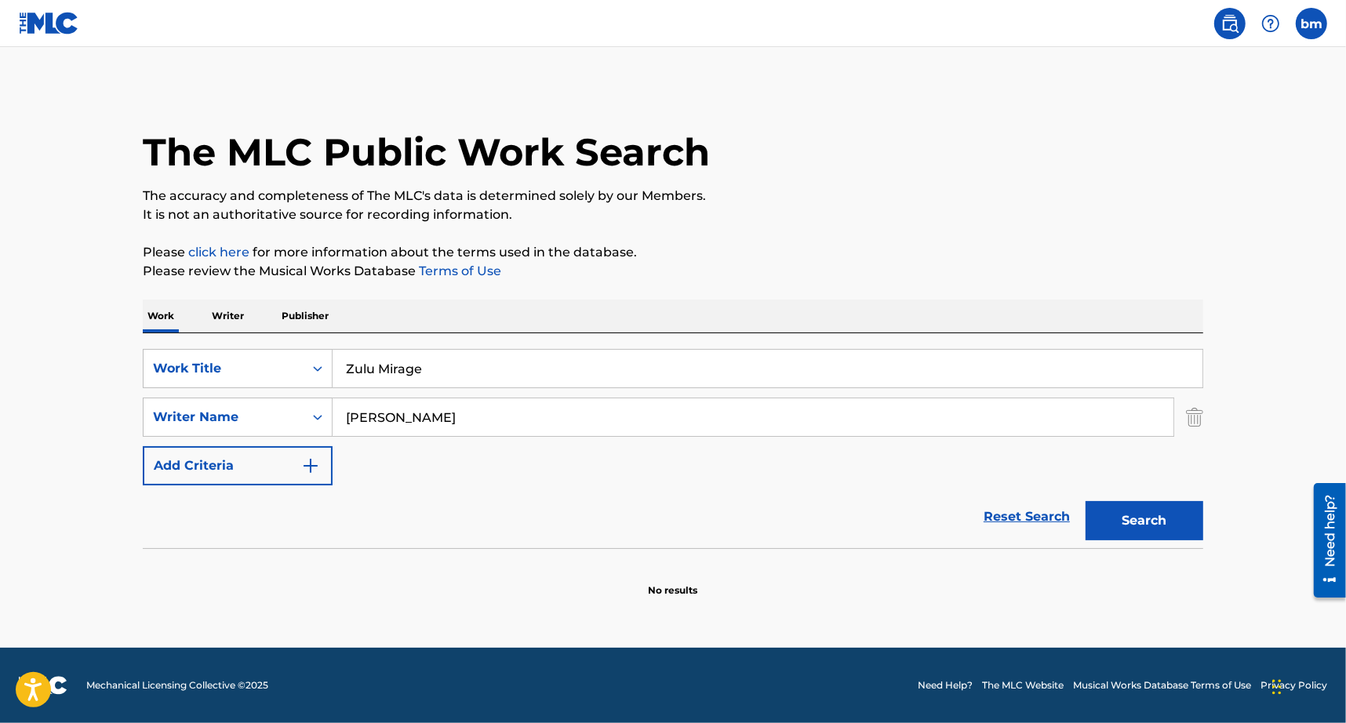
drag, startPoint x: 410, startPoint y: 419, endPoint x: 133, endPoint y: 413, distance: 276.9
click at [133, 413] on div "The MLC Public Work Search The accuracy and completeness of The MLC's data is d…" at bounding box center [673, 341] width 1098 height 511
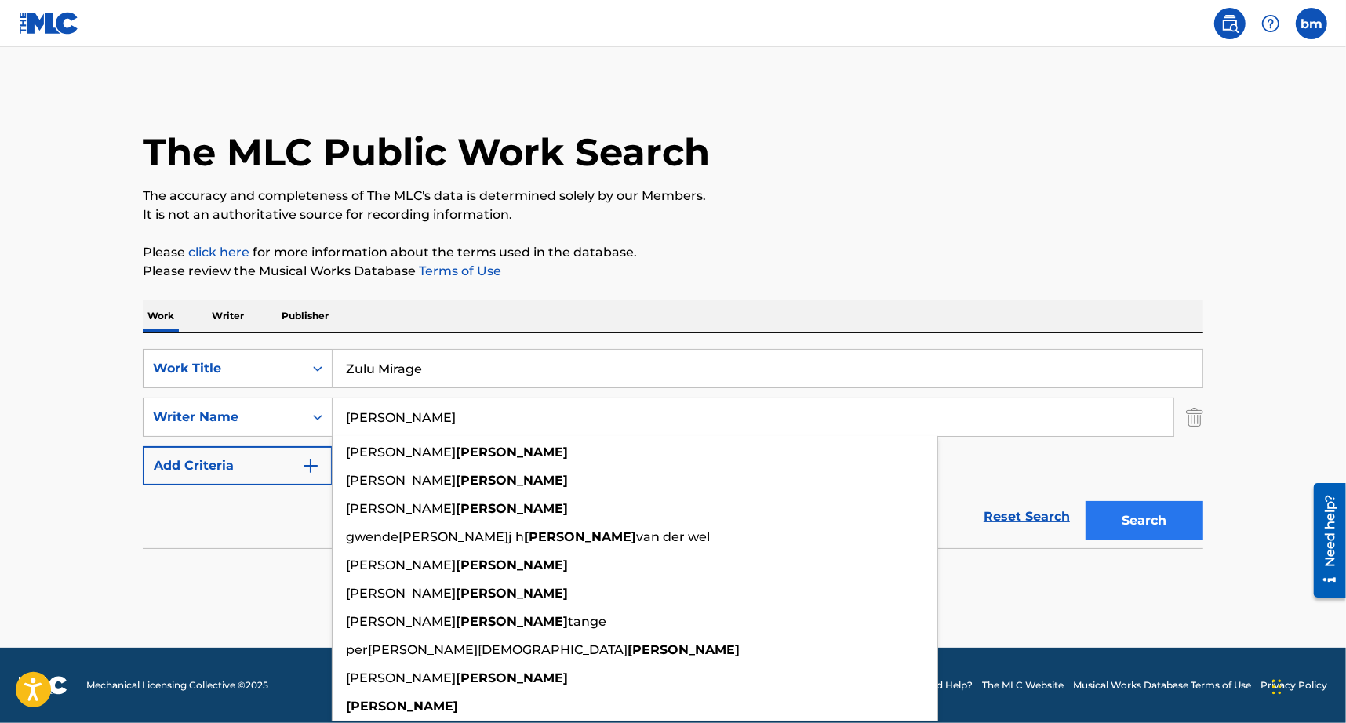
type input "[PERSON_NAME]"
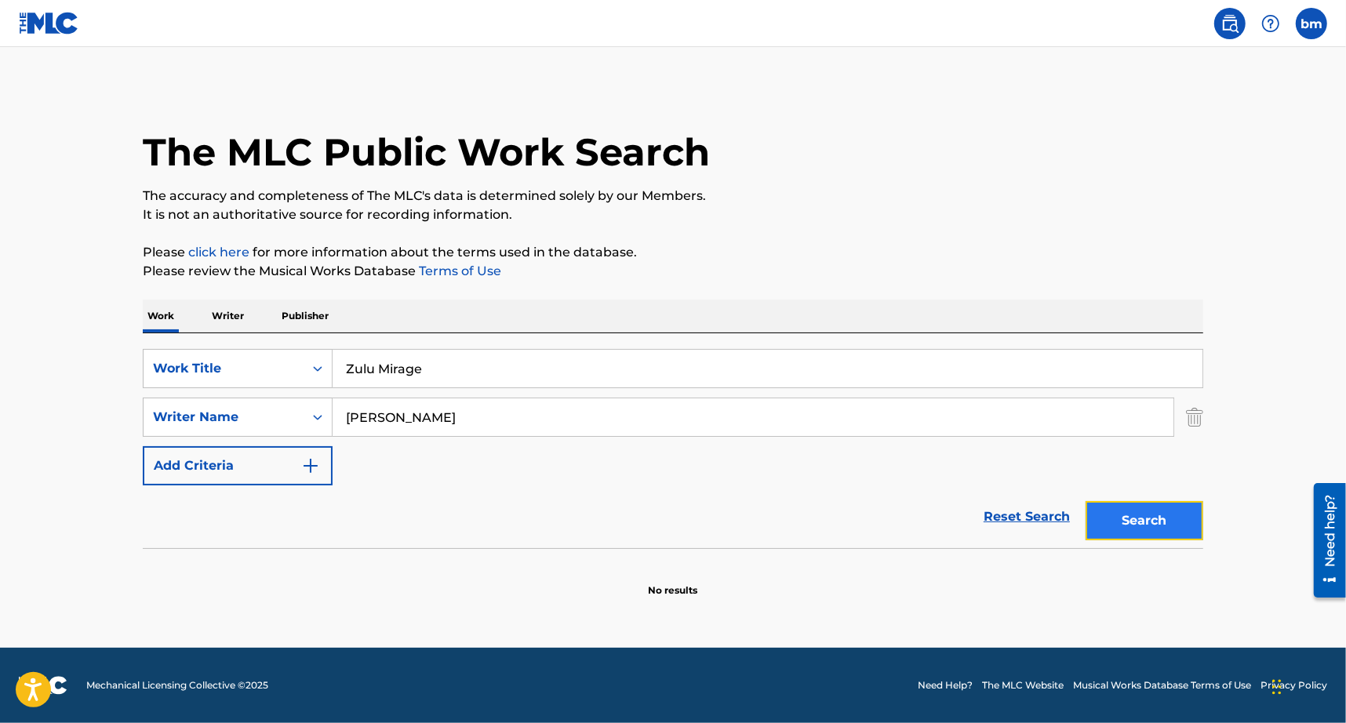
click at [1178, 519] on button "Search" at bounding box center [1144, 520] width 118 height 39
drag, startPoint x: 467, startPoint y: 378, endPoint x: 329, endPoint y: 377, distance: 138.8
click at [329, 377] on div "SearchWithCriteria3855438c-e6e9-40bc-addb-c9a26551e8d7 Work Title Zulu Mirage" at bounding box center [673, 368] width 1060 height 39
paste input "Fint nok Mann1"
drag, startPoint x: 446, startPoint y: 369, endPoint x: 891, endPoint y: 230, distance: 466.1
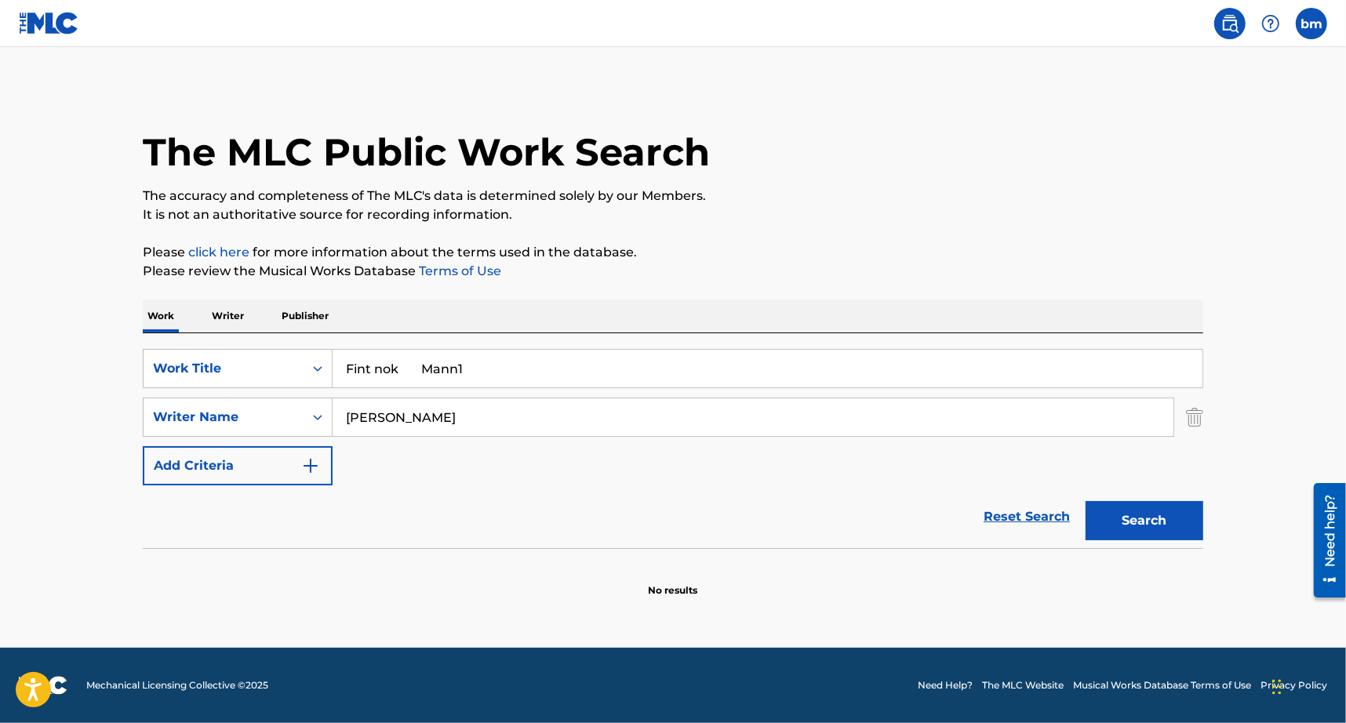
click at [845, 345] on div "SearchWithCriteria3855438c-e6e9-40bc-addb-c9a26551e8d7 Work Title Fint nok Mann…" at bounding box center [673, 440] width 1060 height 215
type input "Fint nok"
click at [875, 187] on p "The accuracy and completeness of The MLC's data is determined solely by our Mem…" at bounding box center [673, 196] width 1060 height 19
drag, startPoint x: 445, startPoint y: 414, endPoint x: 269, endPoint y: 427, distance: 177.0
click at [269, 427] on div "SearchWithCriteria8f7b8ce3-eeec-4247-bf4b-6e9d3590a07f Writer Name [PERSON_NAME]" at bounding box center [673, 417] width 1060 height 39
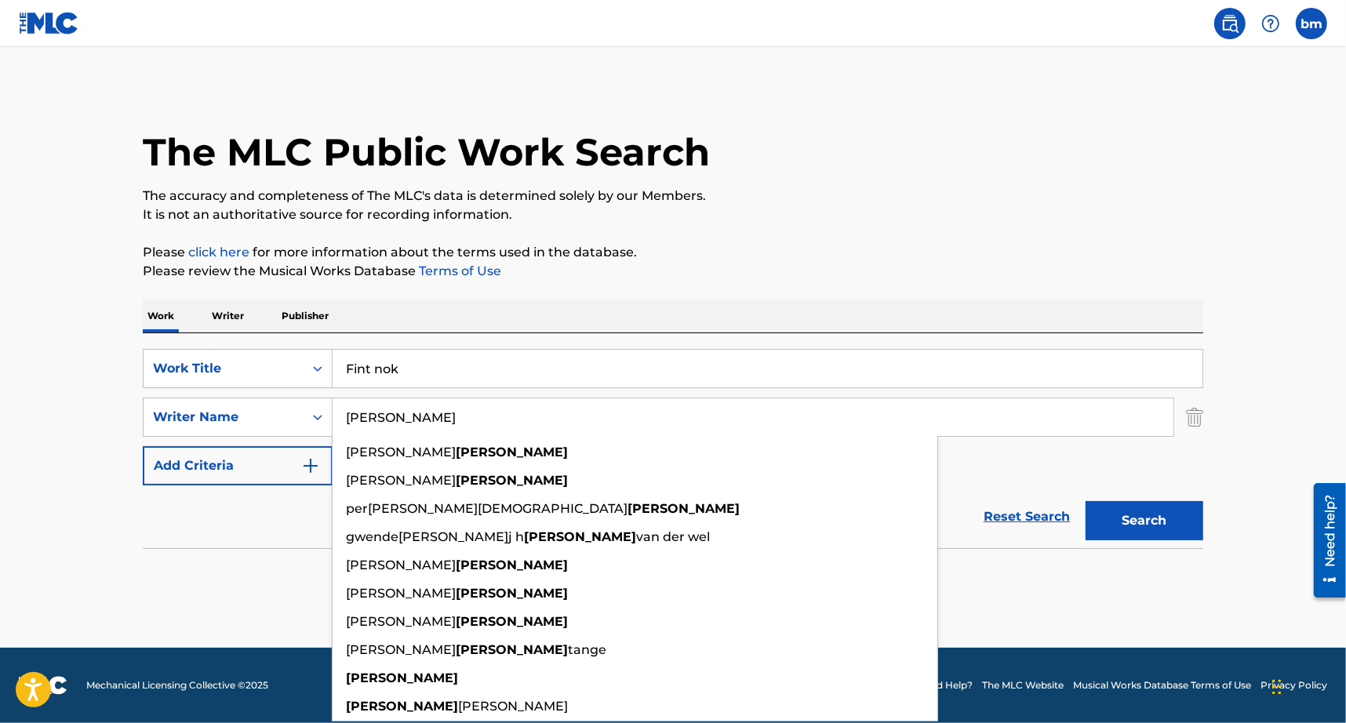
paste input "[PERSON_NAME]"
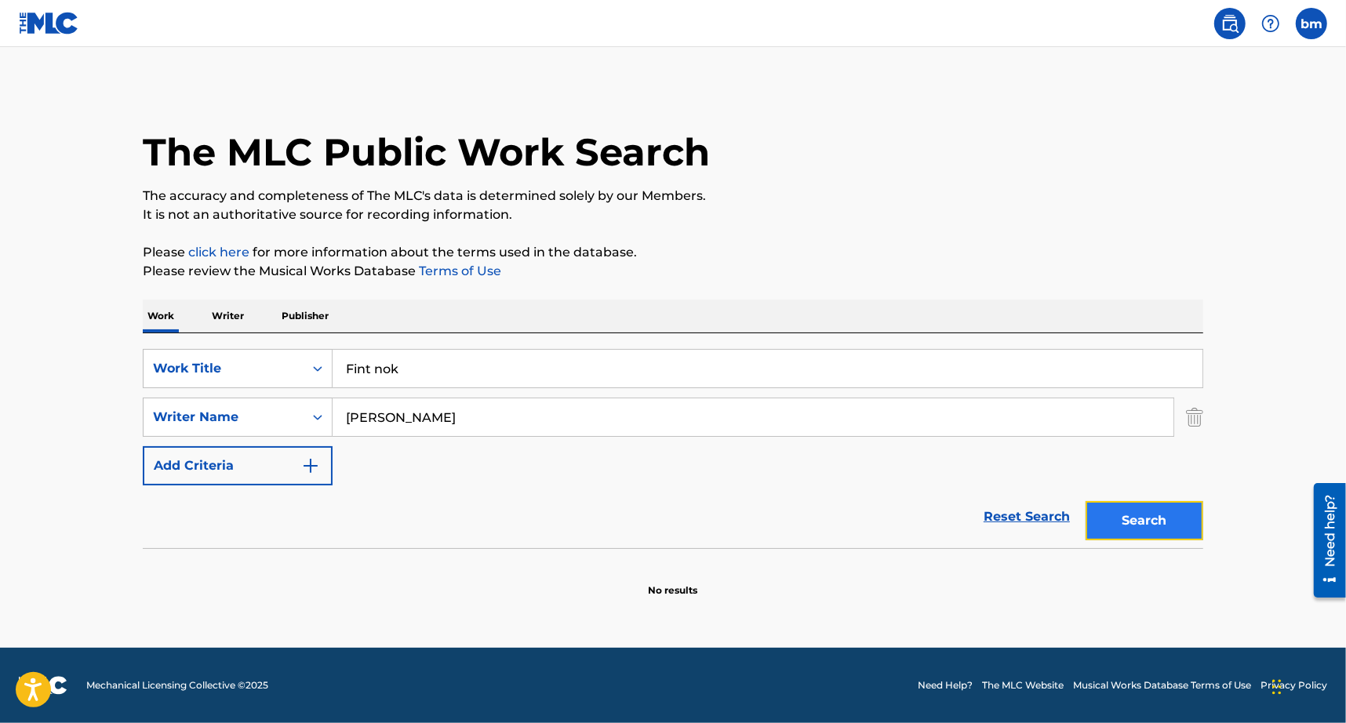
click at [1187, 517] on button "Search" at bounding box center [1144, 520] width 118 height 39
drag, startPoint x: 471, startPoint y: 417, endPoint x: 291, endPoint y: 429, distance: 180.0
click at [291, 429] on div "SearchWithCriteria8f7b8ce3-eeec-4247-bf4b-6e9d3590a07f Writer Name Streyffert" at bounding box center [673, 417] width 1060 height 39
click at [1164, 525] on button "Search" at bounding box center [1144, 520] width 118 height 39
drag, startPoint x: 498, startPoint y: 401, endPoint x: 67, endPoint y: 394, distance: 430.6
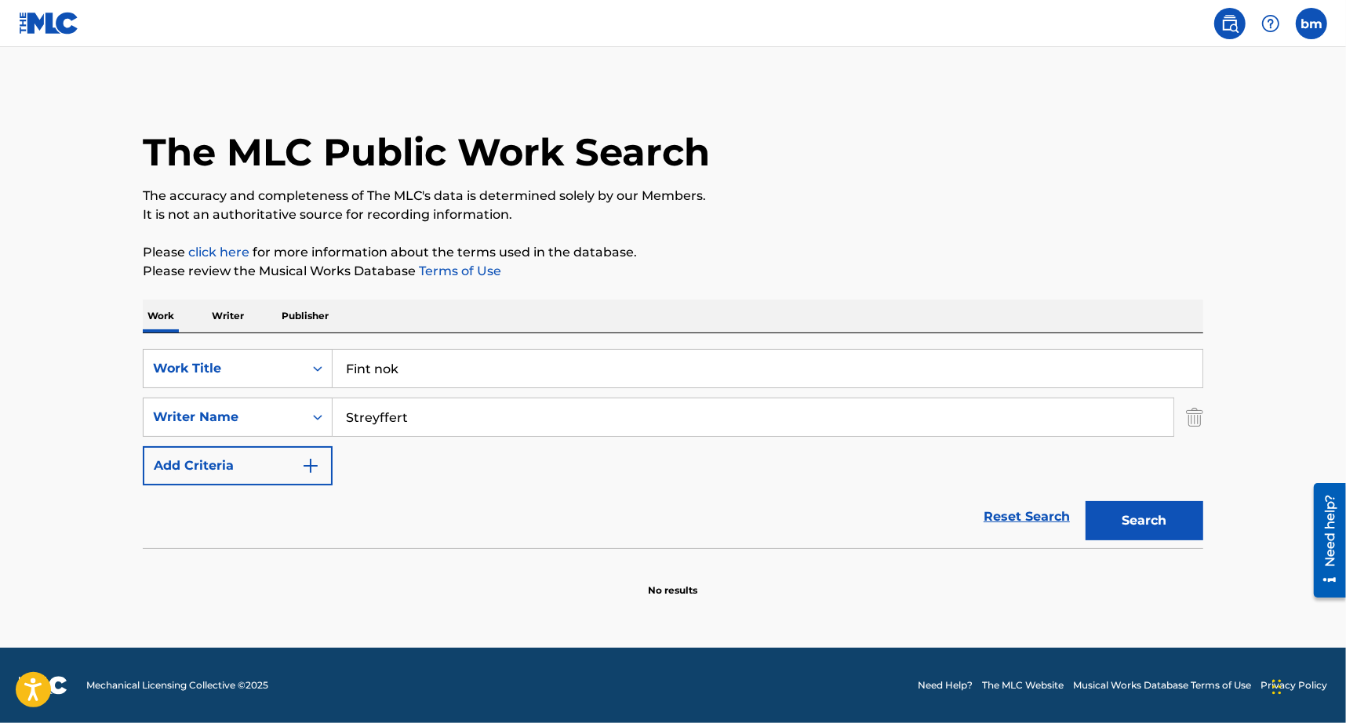
click at [67, 394] on main "The MLC Public Work Search The accuracy and completeness of The MLC's data is d…" at bounding box center [673, 347] width 1346 height 601
paste input "[PERSON_NAME]iss' KempeSebasti[PERSON_NAME]"
drag, startPoint x: 485, startPoint y: 416, endPoint x: 1201, endPoint y: 478, distance: 718.7
click at [1203, 436] on div "The MLC Public Work Search The accuracy and completeness of The MLC's data is d…" at bounding box center [673, 341] width 1098 height 511
click at [1180, 529] on button "Search" at bounding box center [1144, 520] width 118 height 39
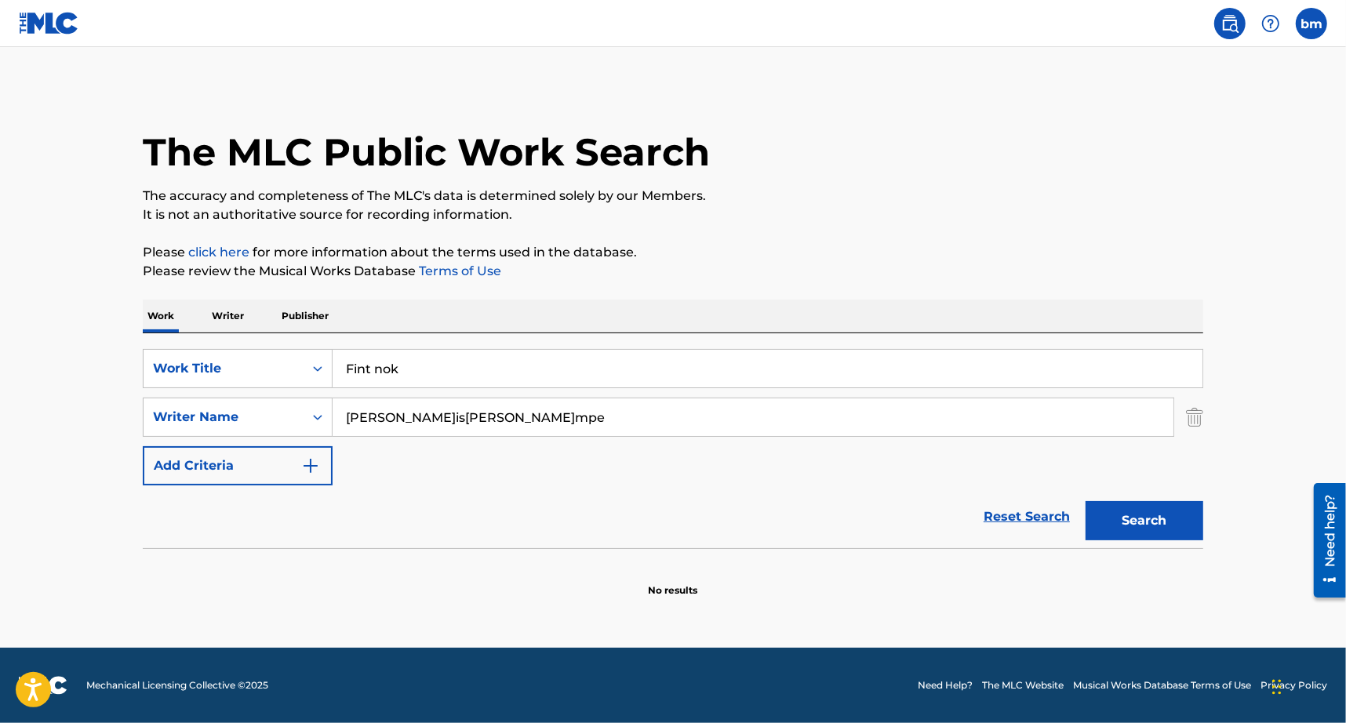
click at [447, 412] on input "[PERSON_NAME]is[PERSON_NAME]mpe" at bounding box center [753, 417] width 841 height 38
drag, startPoint x: 442, startPoint y: 414, endPoint x: -13, endPoint y: 442, distance: 455.8
click at [0, 442] on html "Accessibility Screen-Reader Guide, Feedback, and Issue Reporting | New window 0…" at bounding box center [673, 361] width 1346 height 723
click at [1171, 525] on button "Search" at bounding box center [1144, 520] width 118 height 39
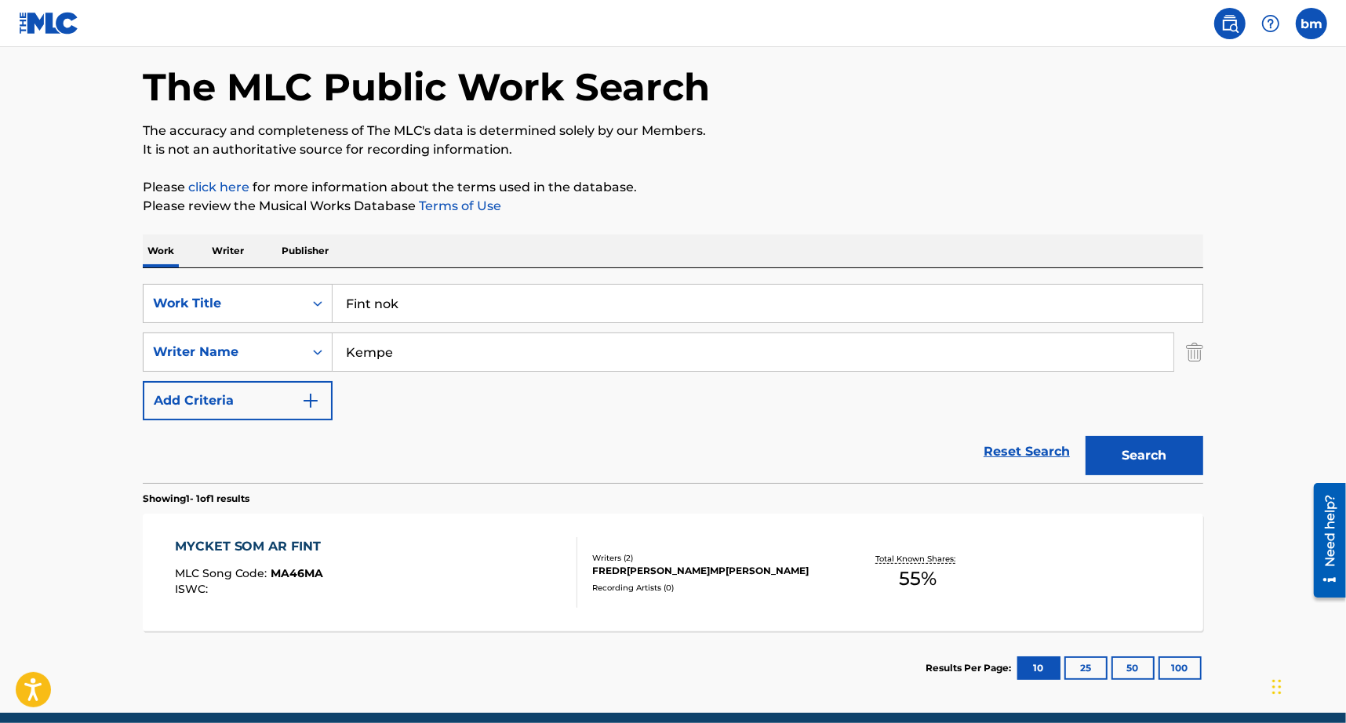
scroll to position [129, 0]
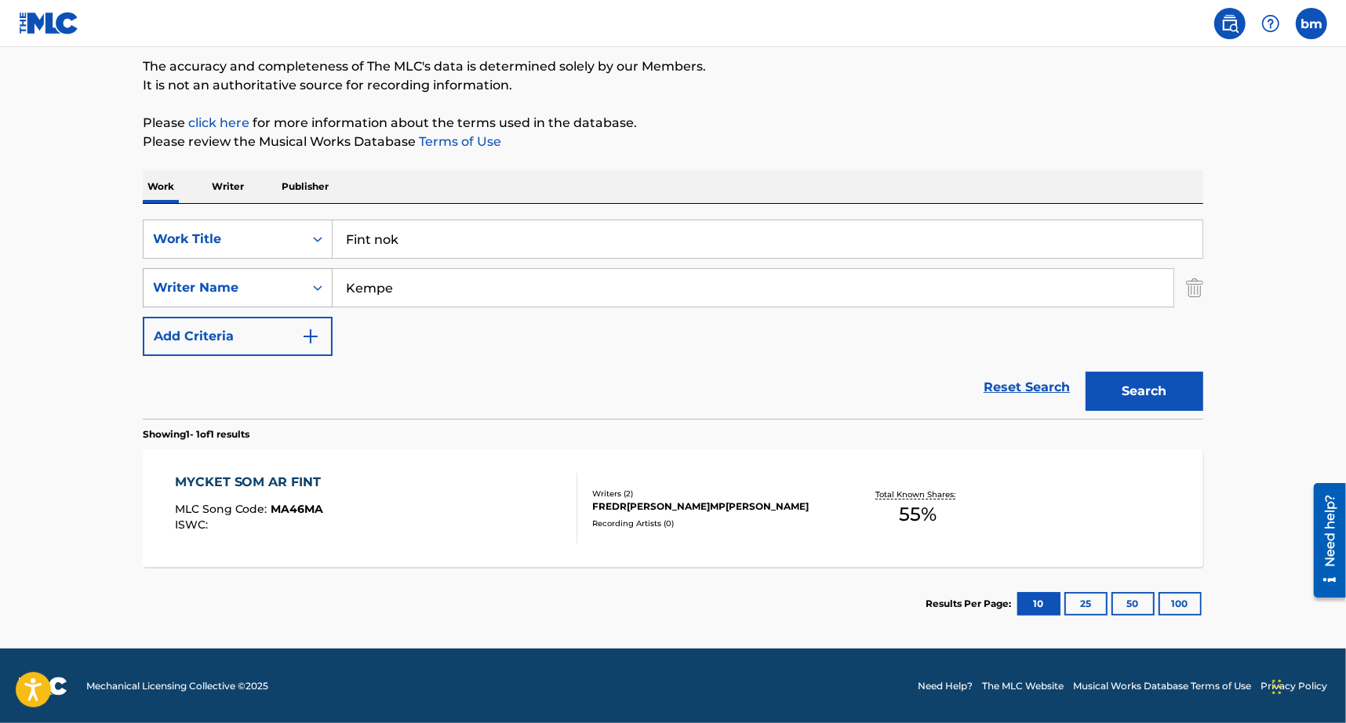
drag, startPoint x: 465, startPoint y: 278, endPoint x: 228, endPoint y: 268, distance: 237.0
click at [228, 268] on div "SearchWithCriteria8f7b8ce3-eeec-4247-bf4b-6e9d3590a07f Writer Na[PERSON_NAME]" at bounding box center [673, 287] width 1060 height 39
paste input "[PERSON_NAME]"
type input "[PERSON_NAME]"
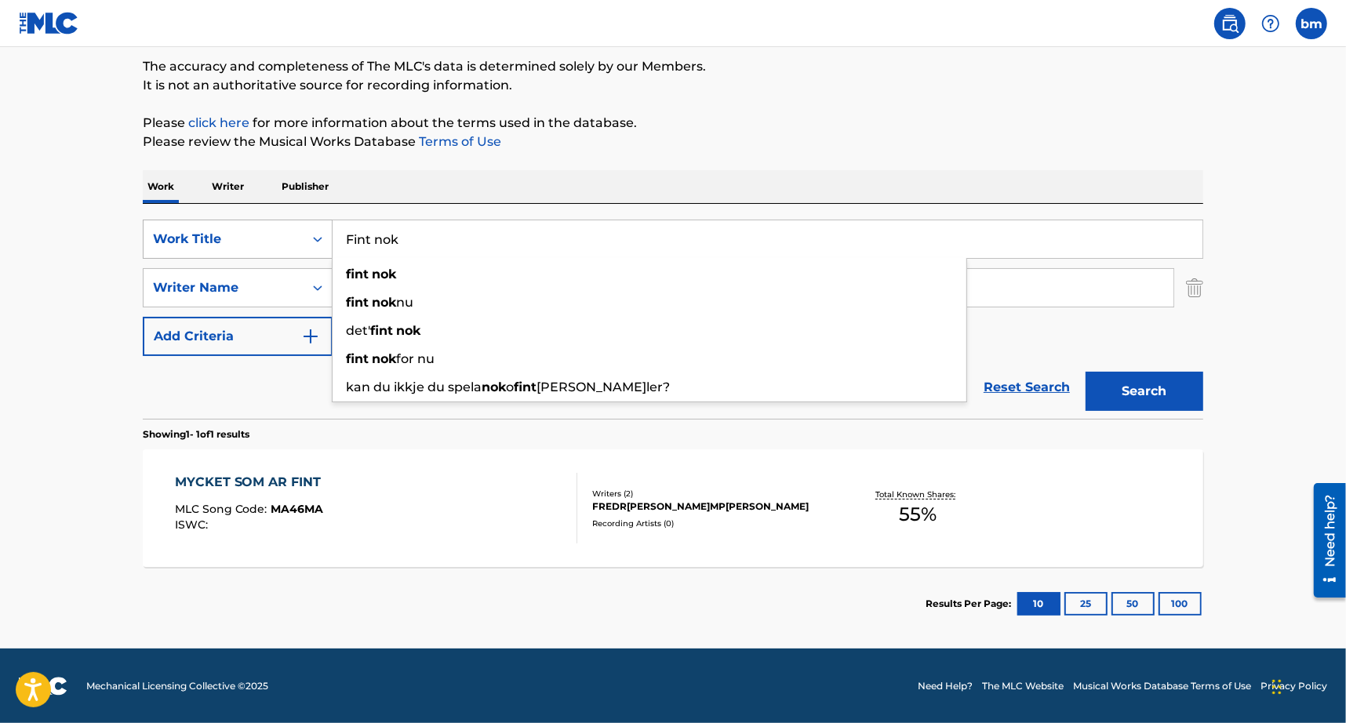
drag, startPoint x: 547, startPoint y: 246, endPoint x: 245, endPoint y: 255, distance: 302.1
click at [245, 255] on div "SearchWithCriteria3855438c-e6e9-40bc-addb-c9a26551e8d7 Work Title Fint nok fint…" at bounding box center [673, 239] width 1060 height 39
paste input "Places & Spaces [PERSON_NAME] & AVG"
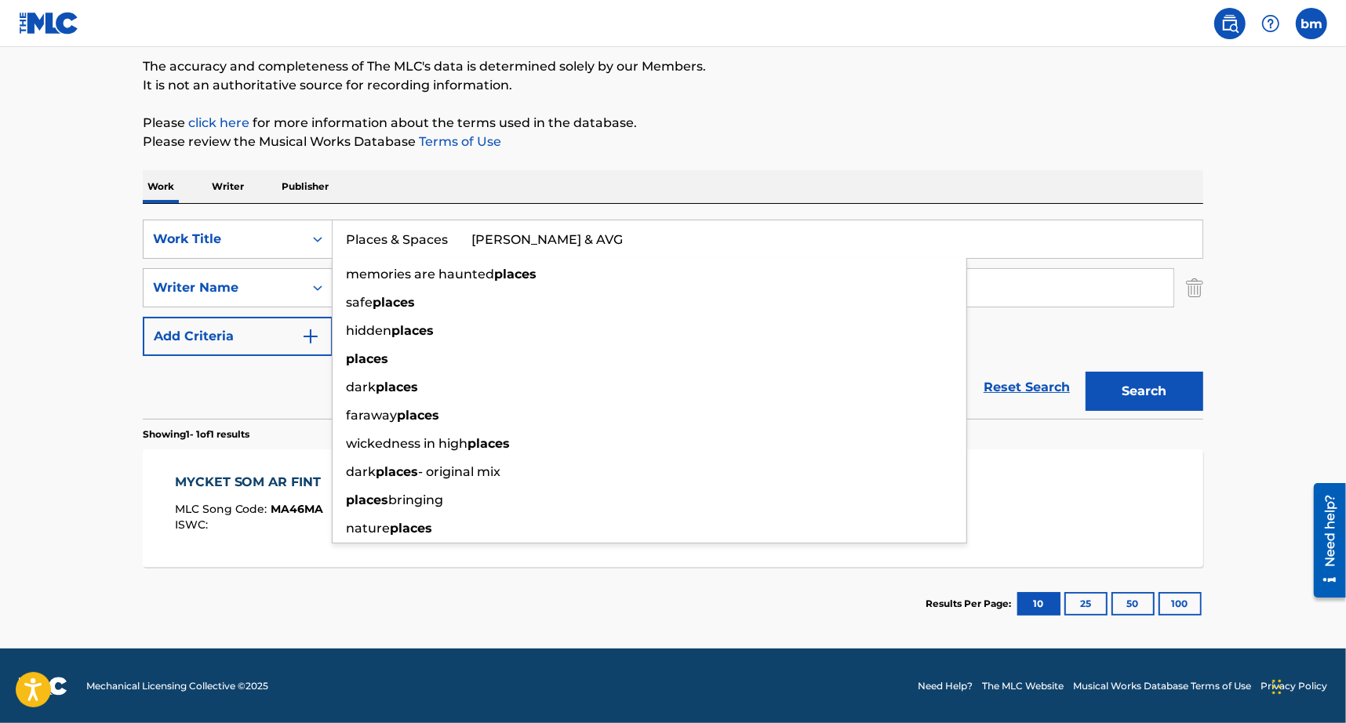
drag, startPoint x: 497, startPoint y: 242, endPoint x: 1194, endPoint y: 161, distance: 701.2
click at [1186, 166] on div "The MLC Public Work Search The accuracy and completeness of The MLC's data is d…" at bounding box center [673, 299] width 1098 height 684
type input "Places & Spaces"
click at [1173, 133] on p "Please review the Musical Works Database Terms of Use" at bounding box center [673, 142] width 1060 height 19
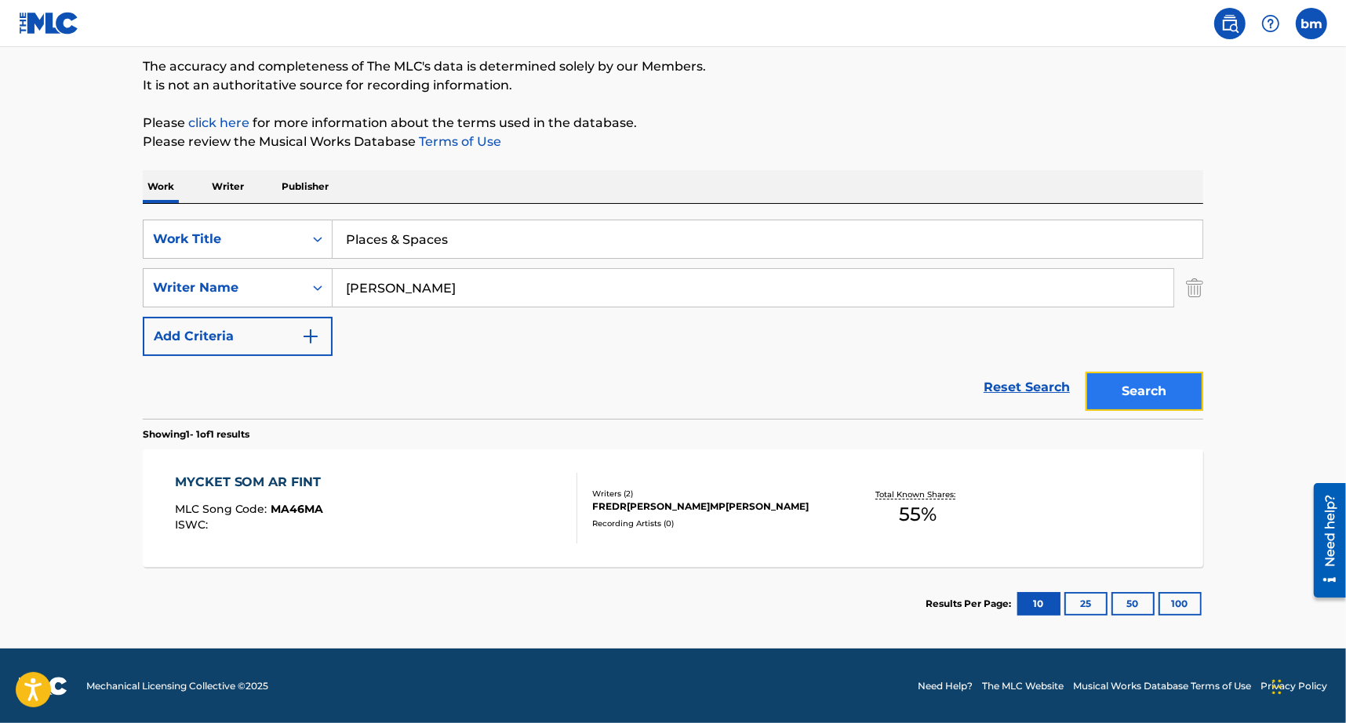
click at [1154, 380] on button "Search" at bounding box center [1144, 391] width 118 height 39
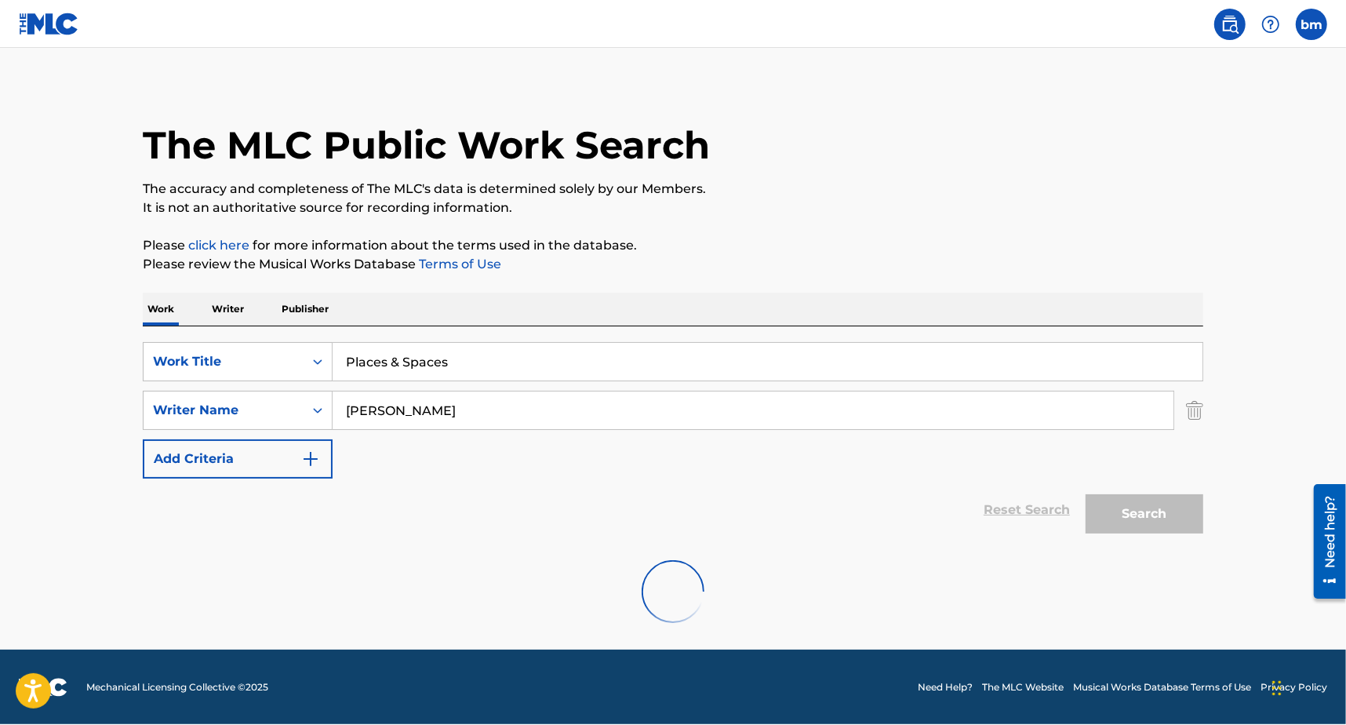
scroll to position [0, 0]
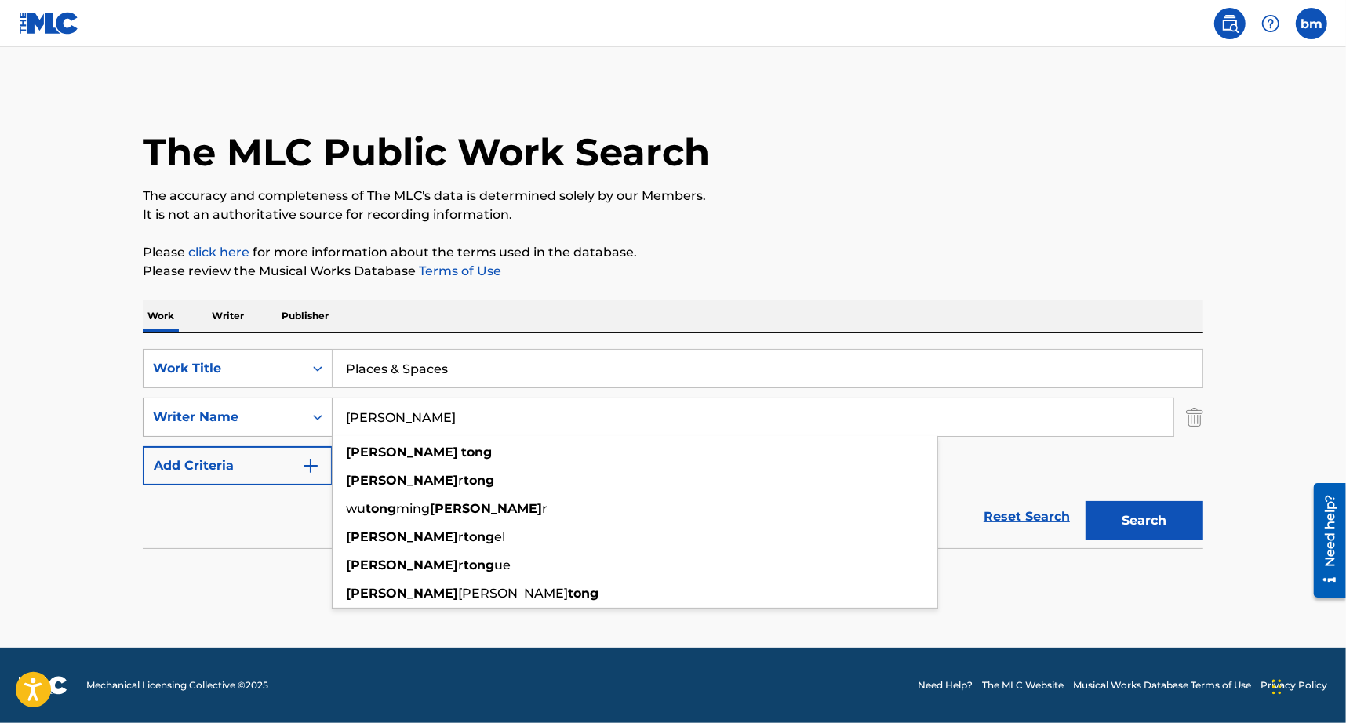
drag, startPoint x: 515, startPoint y: 419, endPoint x: 280, endPoint y: 401, distance: 236.0
click at [280, 401] on div "SearchWithCriteria8f7b8ce3-eeec-4247-bf4b-6e9d3590a07f Writer Name [PERSON_NAME…" at bounding box center [673, 417] width 1060 height 39
paste input "[PERSON_NAME]"
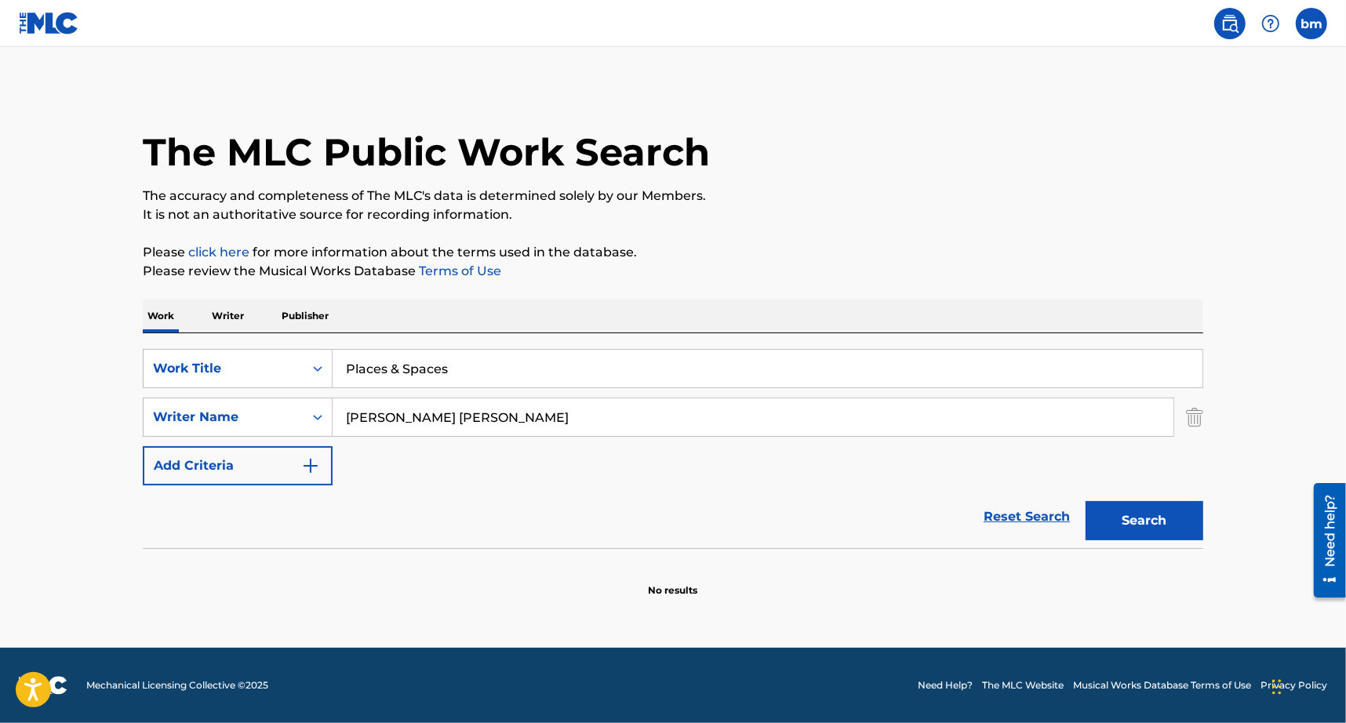
drag, startPoint x: 427, startPoint y: 422, endPoint x: 1281, endPoint y: 551, distance: 863.7
click at [1296, 525] on main "The MLC Public Work Search The accuracy and completeness of The MLC's data is d…" at bounding box center [673, 347] width 1346 height 601
click at [1129, 516] on button "Search" at bounding box center [1144, 520] width 118 height 39
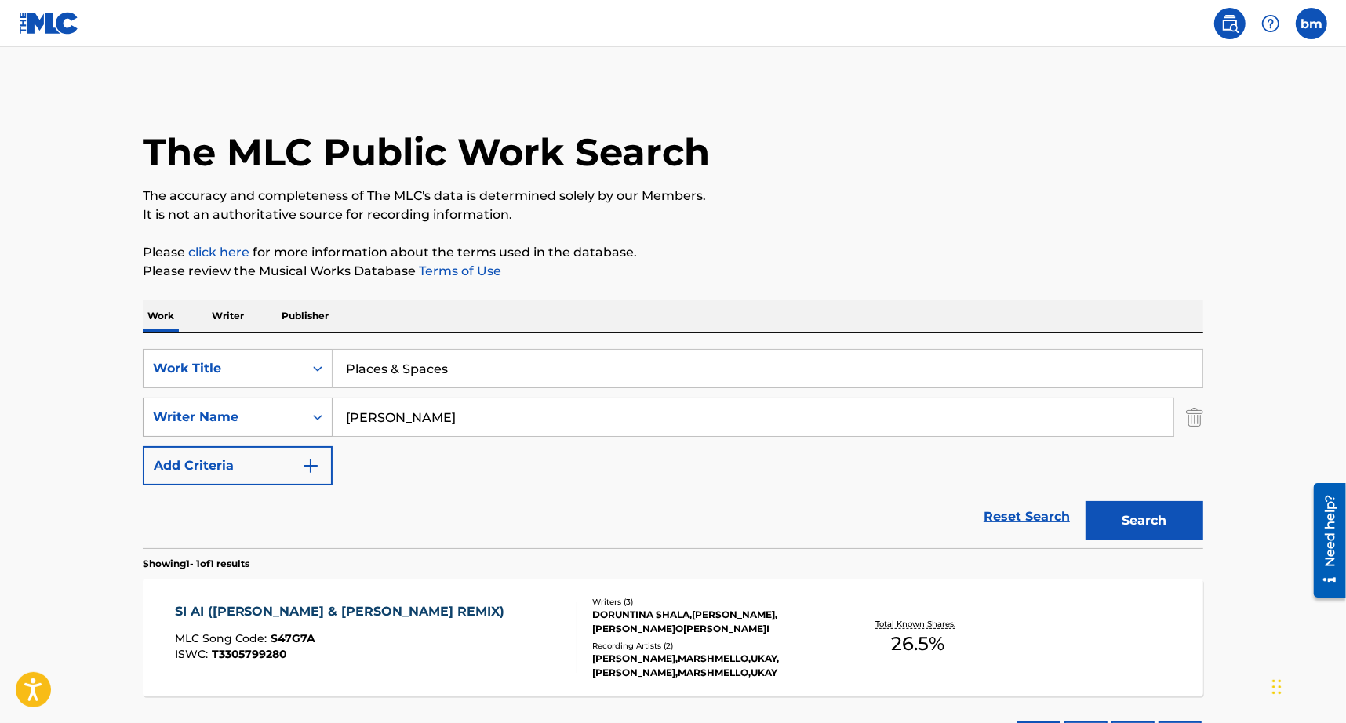
click at [205, 424] on div "SearchWithCriteria8f7b8ce3-eeec-4247-bf4b-6e9d3590a07f Writer Na[PERSON_NAME]" at bounding box center [673, 417] width 1060 height 39
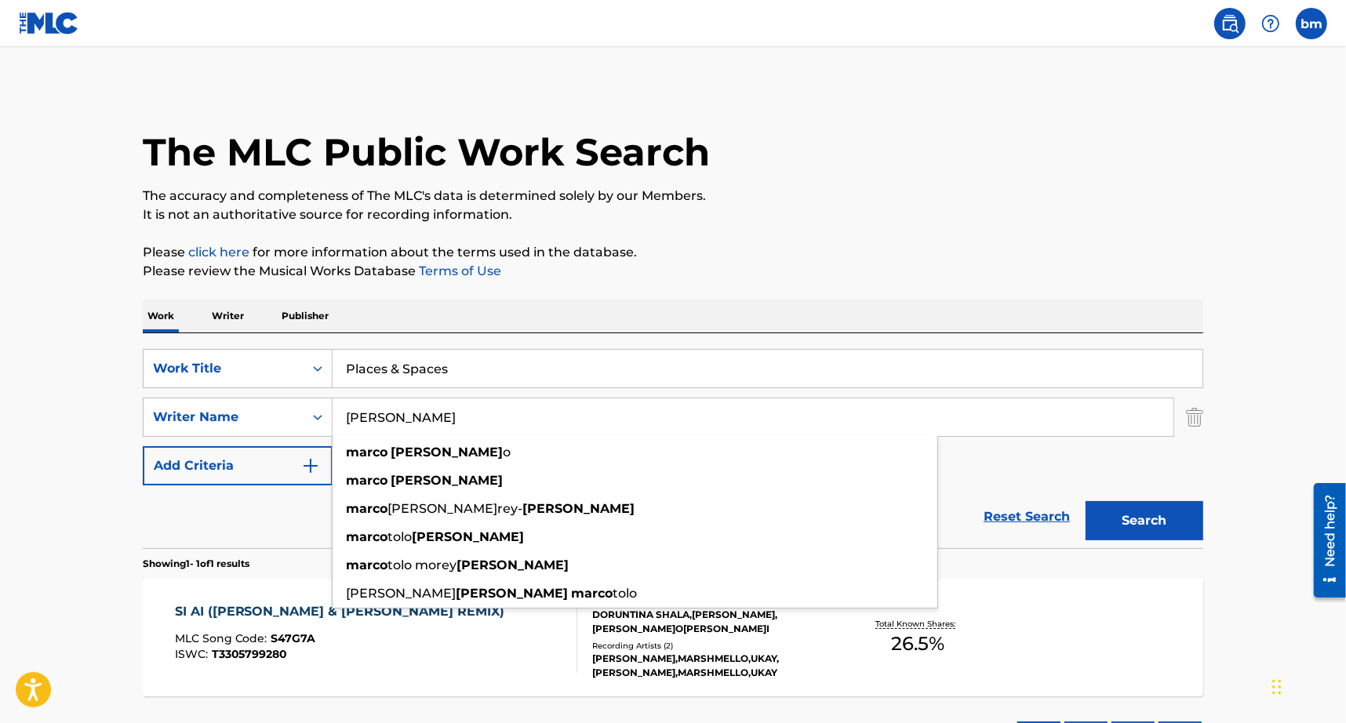
paste input "[PERSON_NAME]"
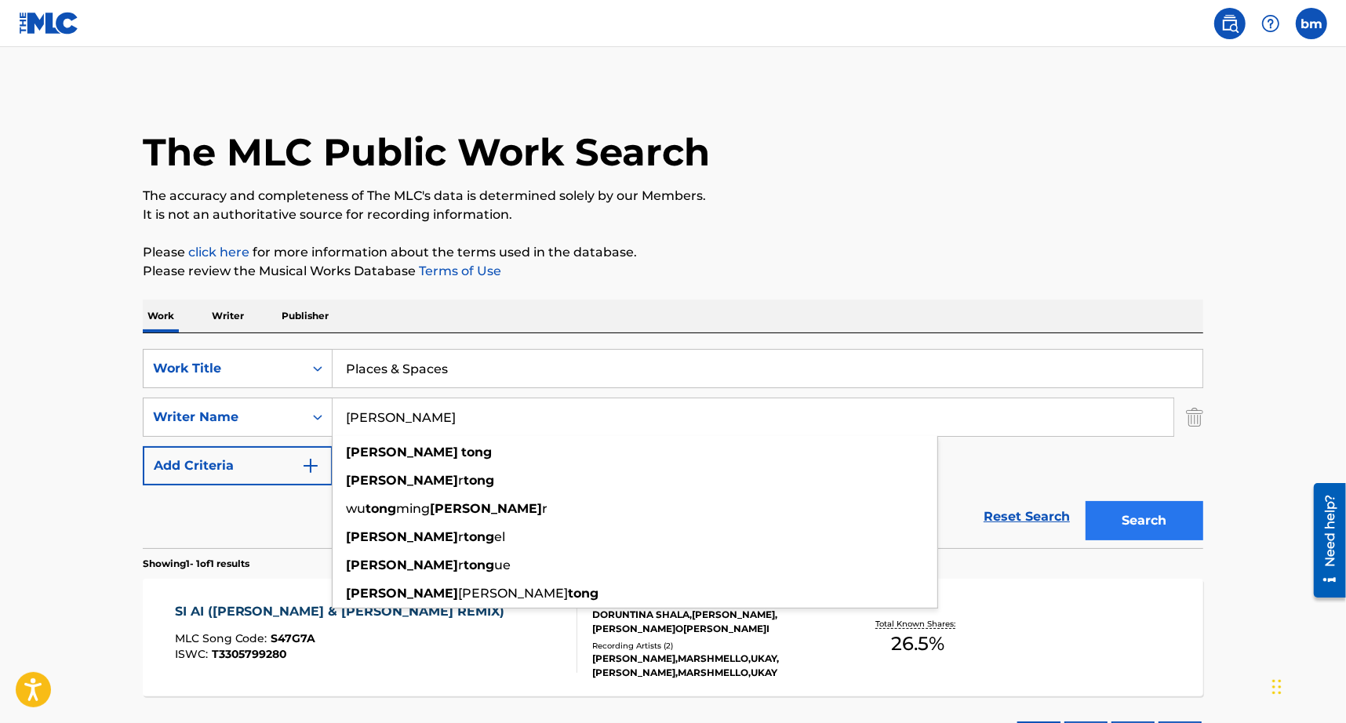
type input "[PERSON_NAME]"
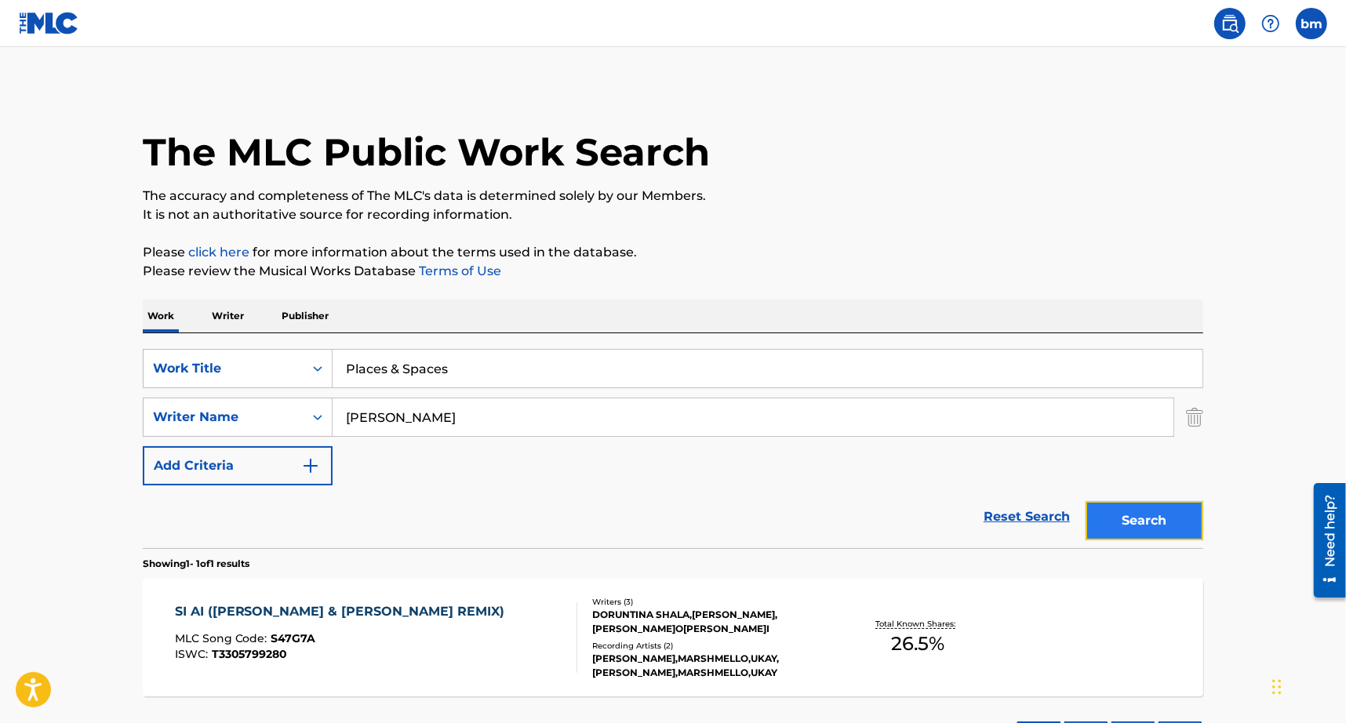
click at [1175, 524] on button "Search" at bounding box center [1144, 520] width 118 height 39
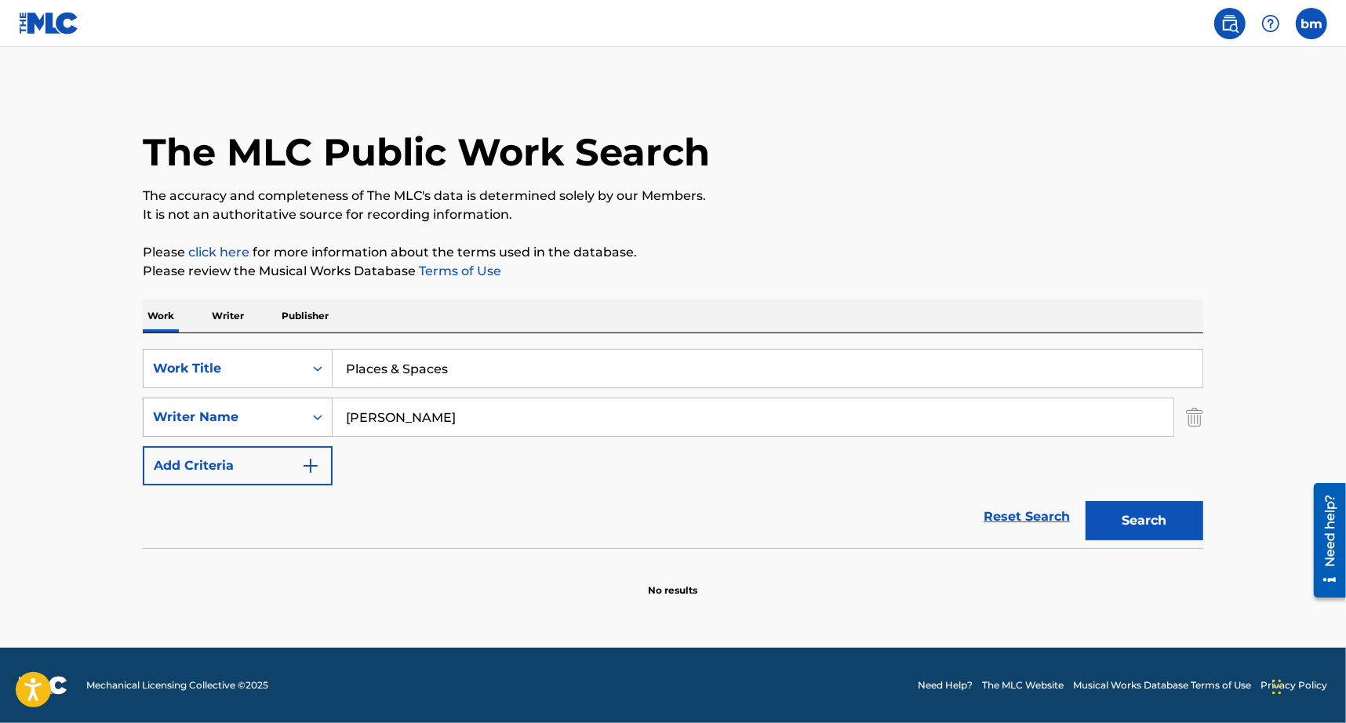
drag, startPoint x: 453, startPoint y: 424, endPoint x: 278, endPoint y: 431, distance: 175.0
click at [278, 431] on div "SearchWithCriteria8f7b8ce3-eeec-4247-bf4b-6e9d3590a07f Writer Name [PERSON_NAME]" at bounding box center [673, 417] width 1060 height 39
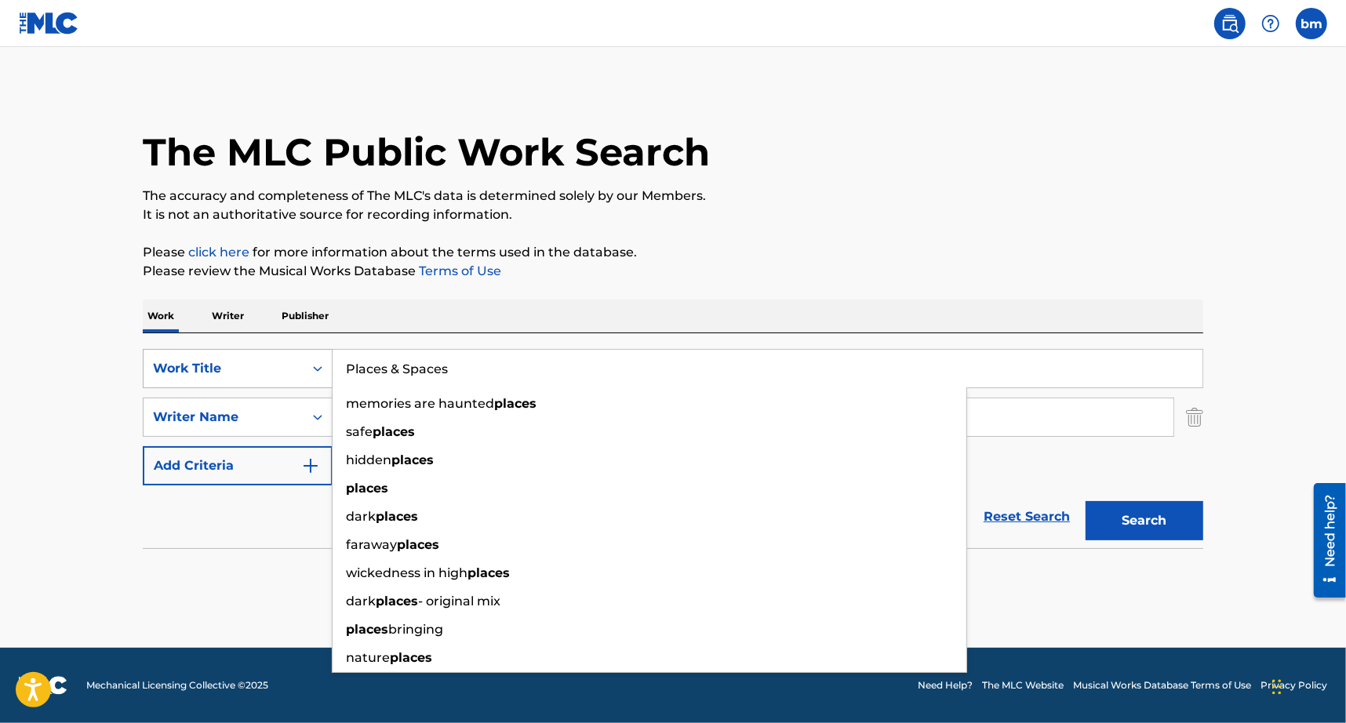
drag, startPoint x: 576, startPoint y: 384, endPoint x: 274, endPoint y: 384, distance: 301.9
click at [274, 384] on div "SearchWithCriteria3855438c-e6e9-40bc-addb-c9a26551e8d7 Work Title Places & Spac…" at bounding box center [673, 368] width 1060 height 39
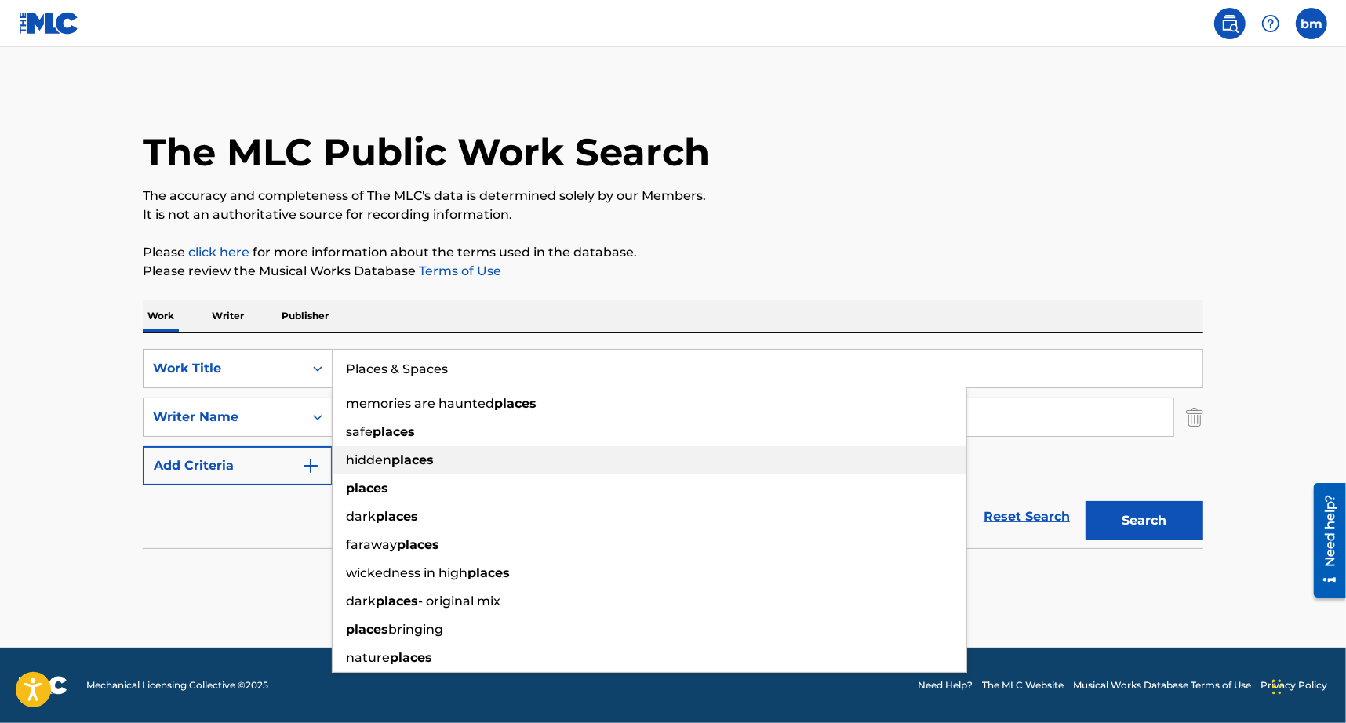
click at [489, 464] on div "hidden places" at bounding box center [650, 460] width 634 height 28
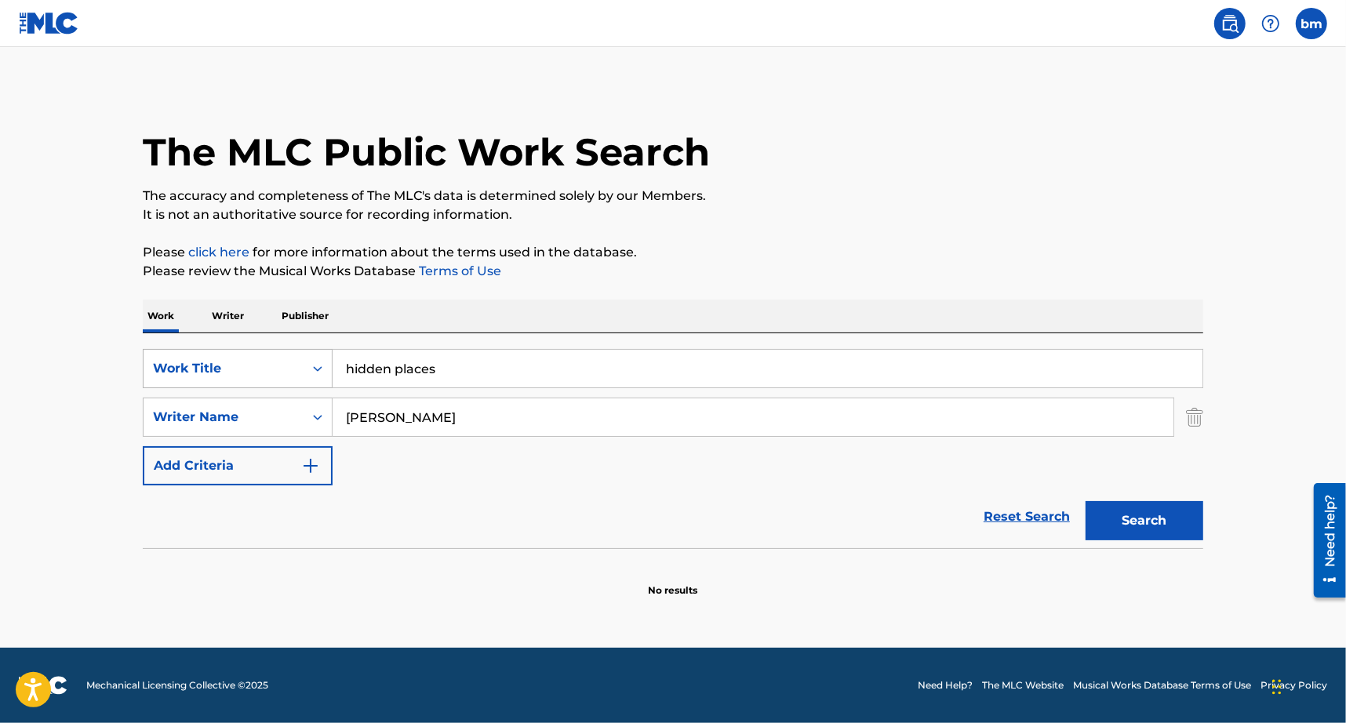
drag, startPoint x: 514, startPoint y: 368, endPoint x: 172, endPoint y: 362, distance: 342.8
click at [172, 362] on div "SearchWithCriteria3855438c-e6e9-40bc-addb-c9a26551e8d7 Work Title hidden places" at bounding box center [673, 368] width 1060 height 39
paste input "Places & Spaces [PERSON_NAME] & AVG"
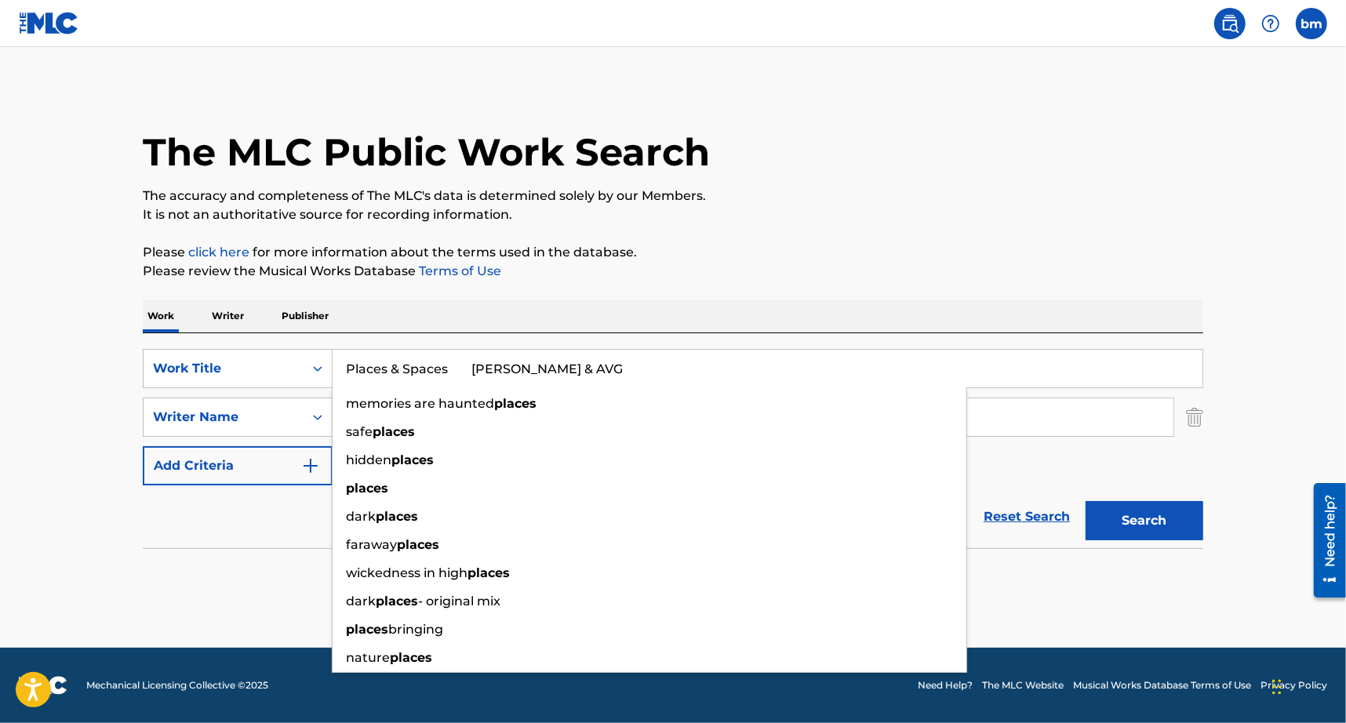
drag, startPoint x: 502, startPoint y: 375, endPoint x: 925, endPoint y: 287, distance: 432.5
click at [952, 349] on div "Places & Spaces [PERSON_NAME] & AVG memories are haunted places safe places hid…" at bounding box center [768, 368] width 871 height 39
type input "Places & Spaces"
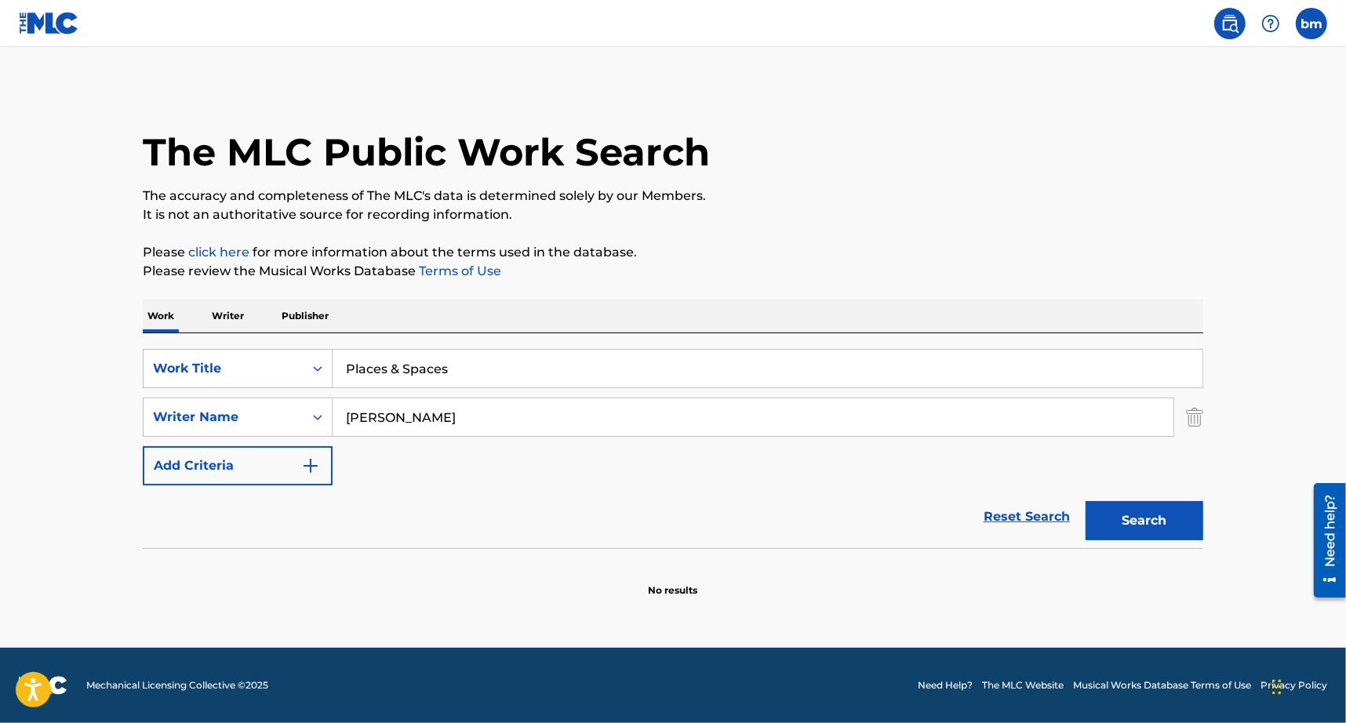
drag, startPoint x: 925, startPoint y: 287, endPoint x: 747, endPoint y: 371, distance: 196.8
click at [925, 286] on div "The MLC Public Work Search The accuracy and completeness of The MLC's data is d…" at bounding box center [673, 341] width 1098 height 511
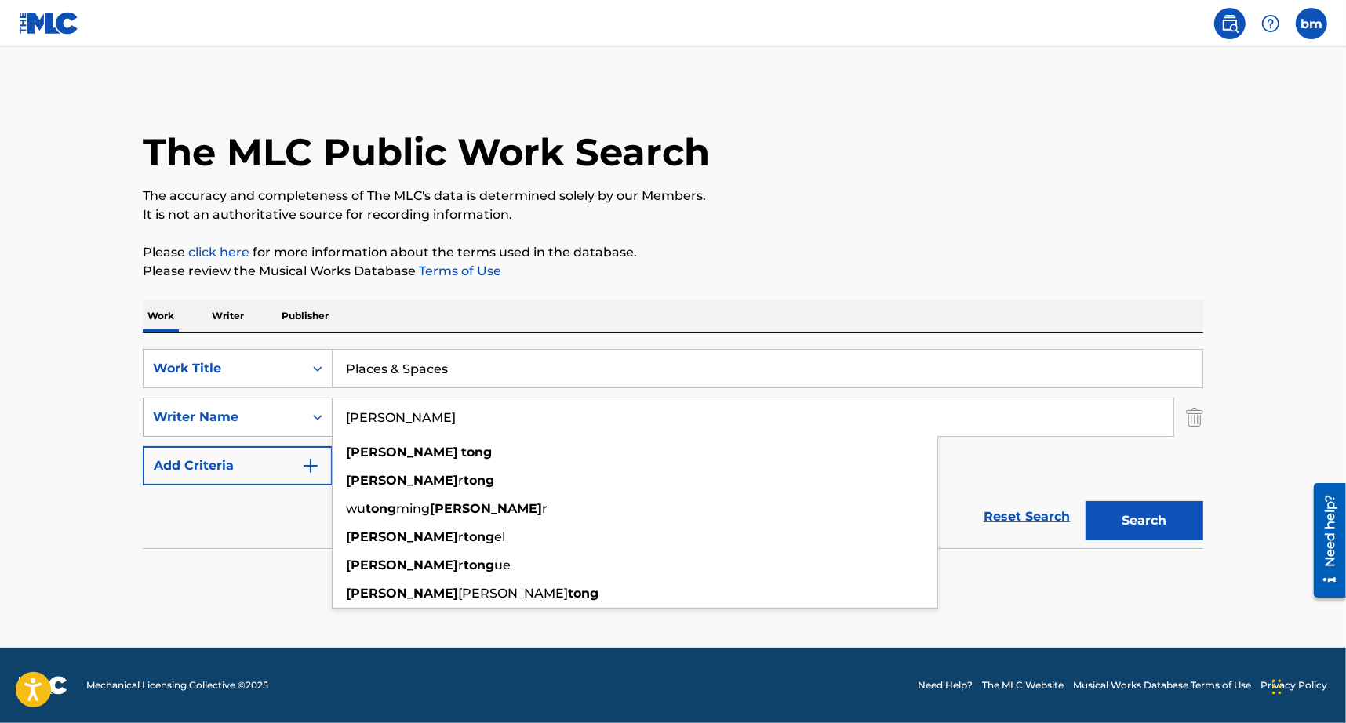
drag, startPoint x: 595, startPoint y: 409, endPoint x: 188, endPoint y: 426, distance: 407.4
click at [184, 422] on div "SearchWithCriteria8f7b8ce3-eeec-4247-bf4b-6e9d3590a07f Writer Name [PERSON_NAME…" at bounding box center [673, 417] width 1060 height 39
paste input "& AVG"
click at [1161, 526] on button "Search" at bounding box center [1144, 520] width 118 height 39
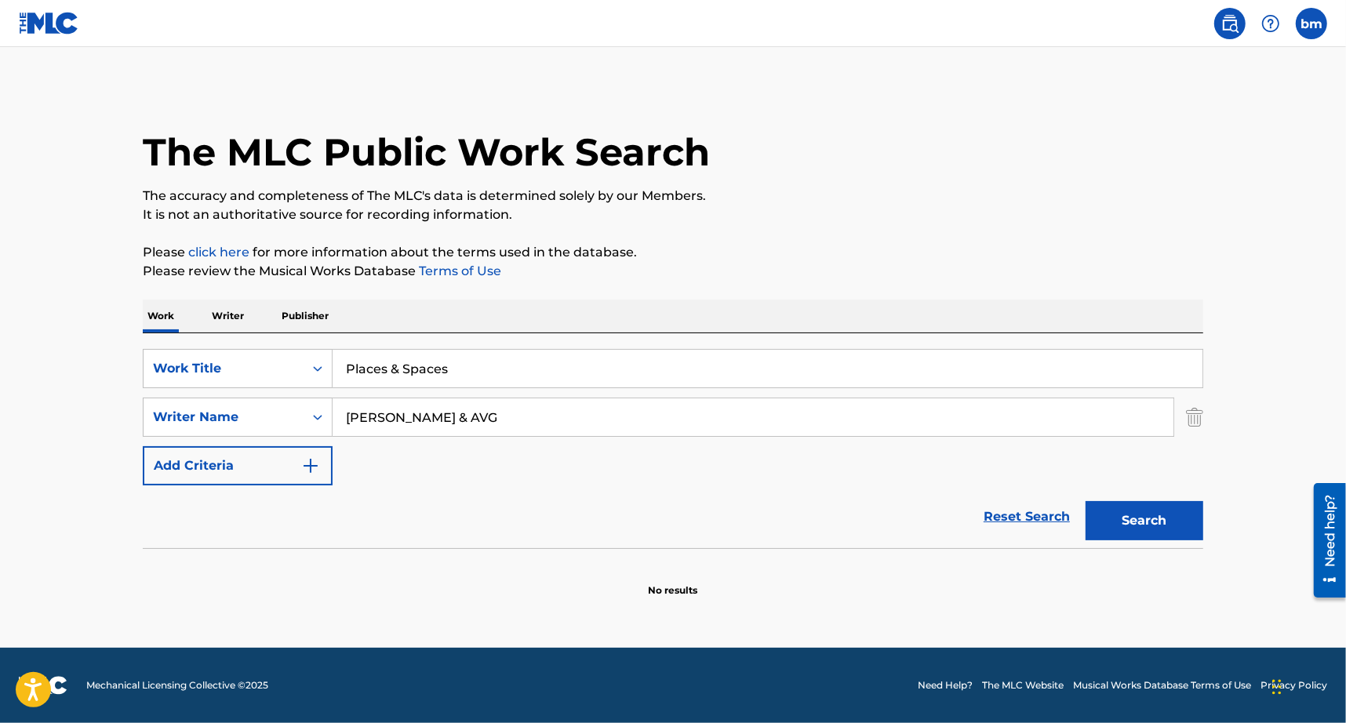
drag, startPoint x: 518, startPoint y: 407, endPoint x: 173, endPoint y: 441, distance: 346.7
click at [171, 441] on div "SearchWithCriteria3855438c-e6e9-40bc-addb-c9a26551e8d7 Work Title Places & Spac…" at bounding box center [673, 417] width 1060 height 136
paste input "[PERSON_NAME] OlaEnzo is BurningRobert [PERSON_NAME]"
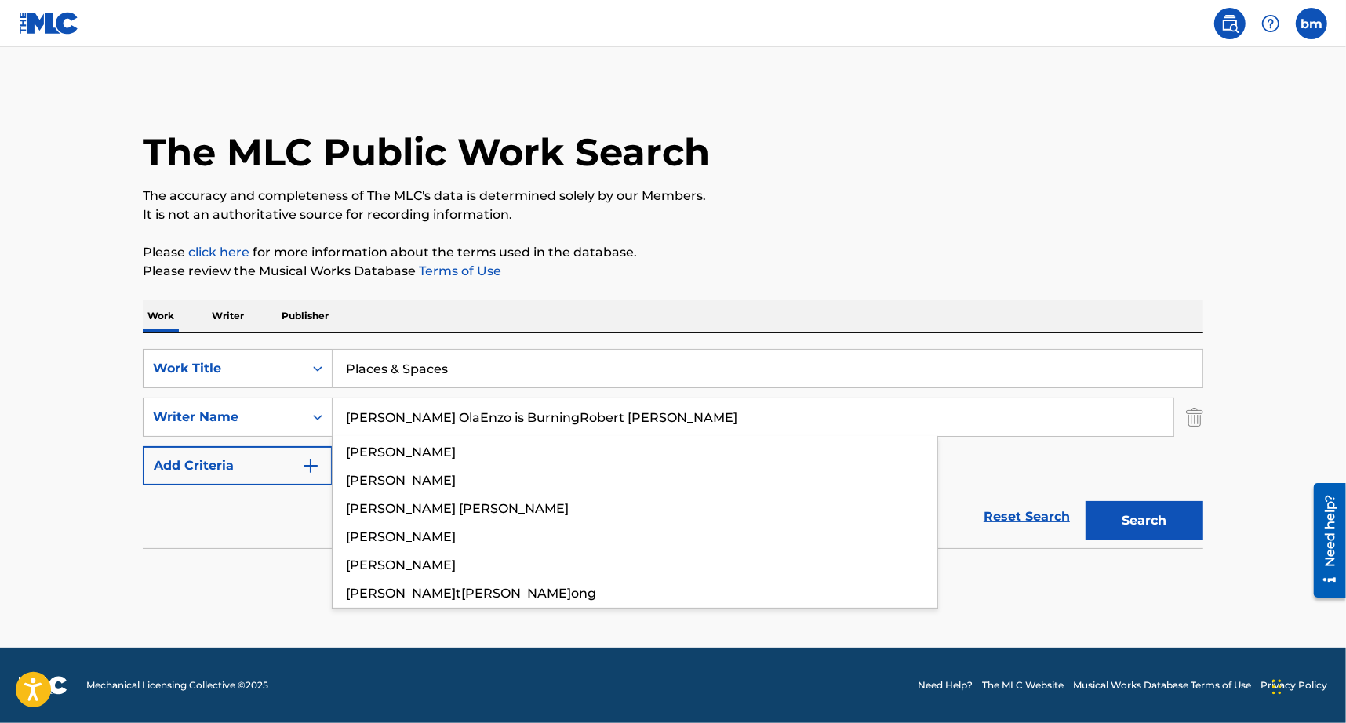
type input "[PERSON_NAME] OlaEnzo is BurningRobert [PERSON_NAME]"
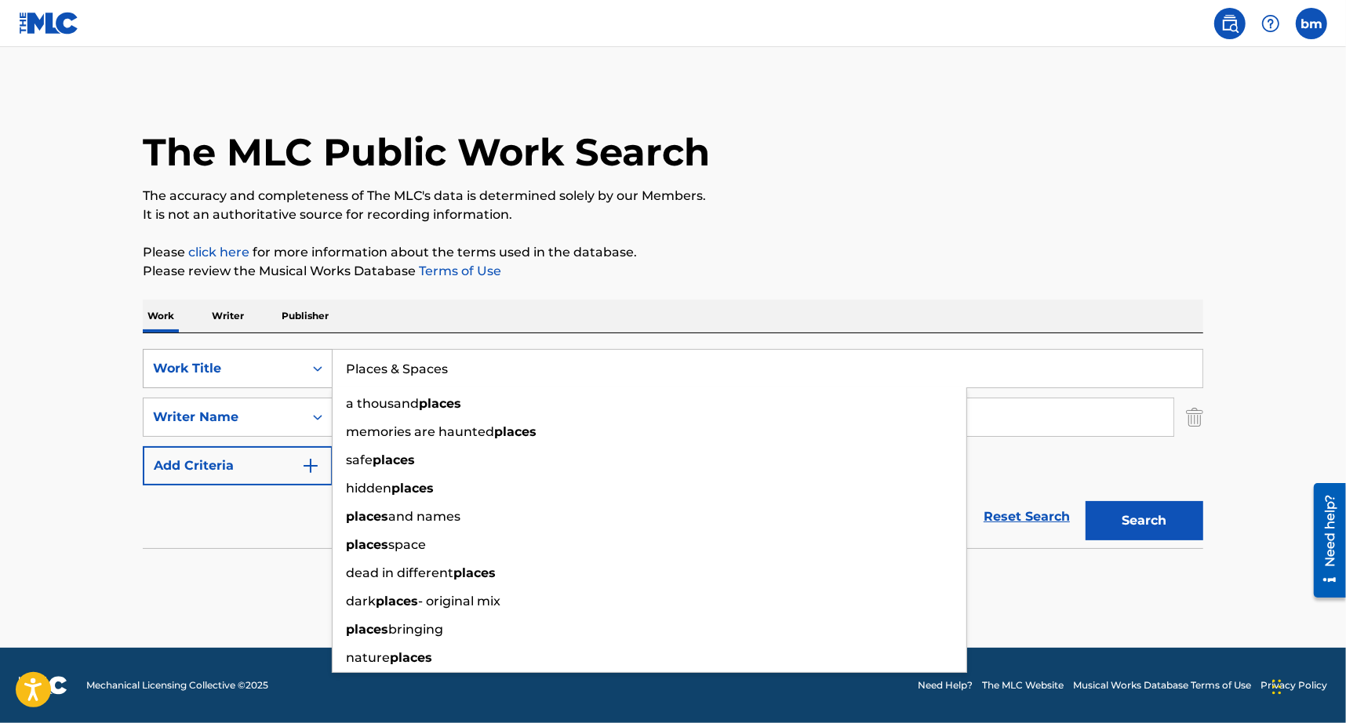
drag, startPoint x: 632, startPoint y: 366, endPoint x: 238, endPoint y: 379, distance: 393.9
click at [232, 375] on div "SearchWithCriteria3855438c-e6e9-40bc-addb-c9a26551e8d7 Work Title Places & Spac…" at bounding box center [673, 368] width 1060 height 39
paste input "My Wave [PERSON_NAME] is Burning"
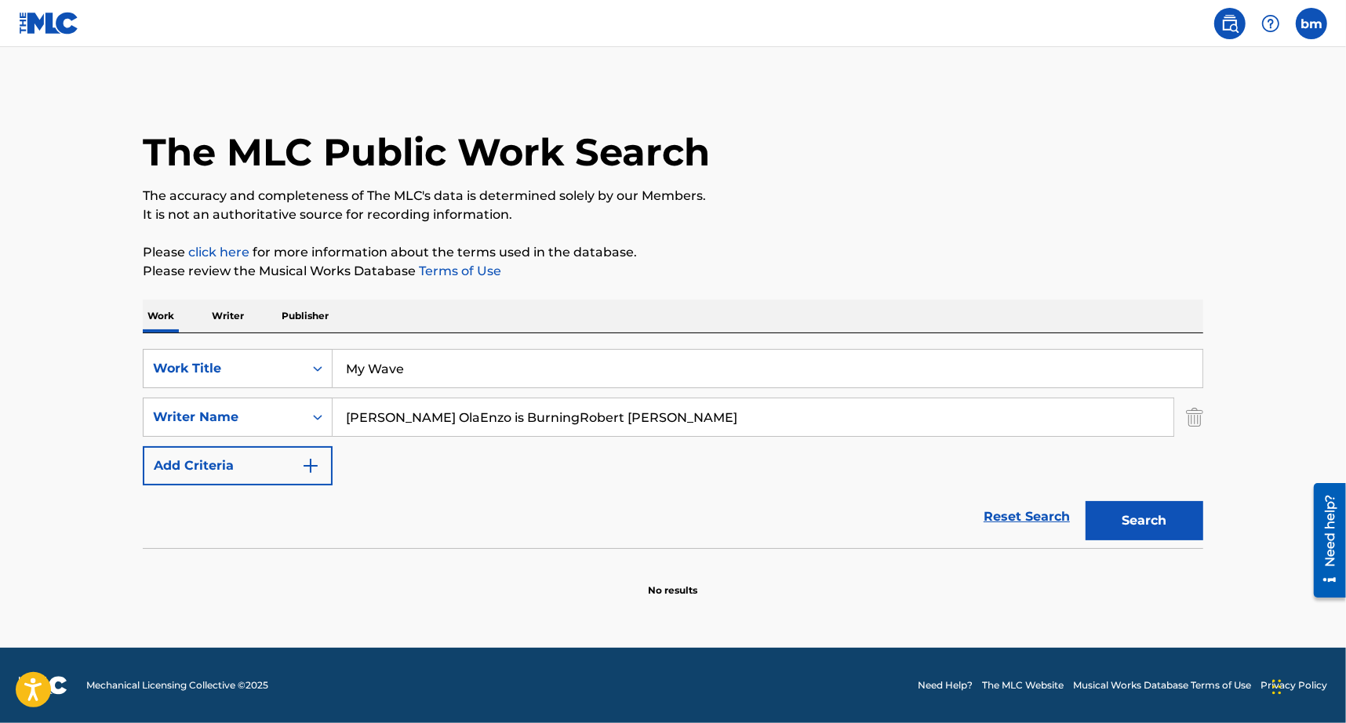
drag, startPoint x: 418, startPoint y: 369, endPoint x: 1033, endPoint y: 267, distance: 623.1
click at [1019, 277] on div "The MLC Public Work Search The accuracy and completeness of The MLC's data is d…" at bounding box center [673, 341] width 1098 height 511
type input "My Wave"
click at [926, 188] on p "The accuracy and completeness of The MLC's data is determined solely by our Mem…" at bounding box center [673, 196] width 1060 height 19
drag, startPoint x: 471, startPoint y: 419, endPoint x: 1260, endPoint y: 546, distance: 799.9
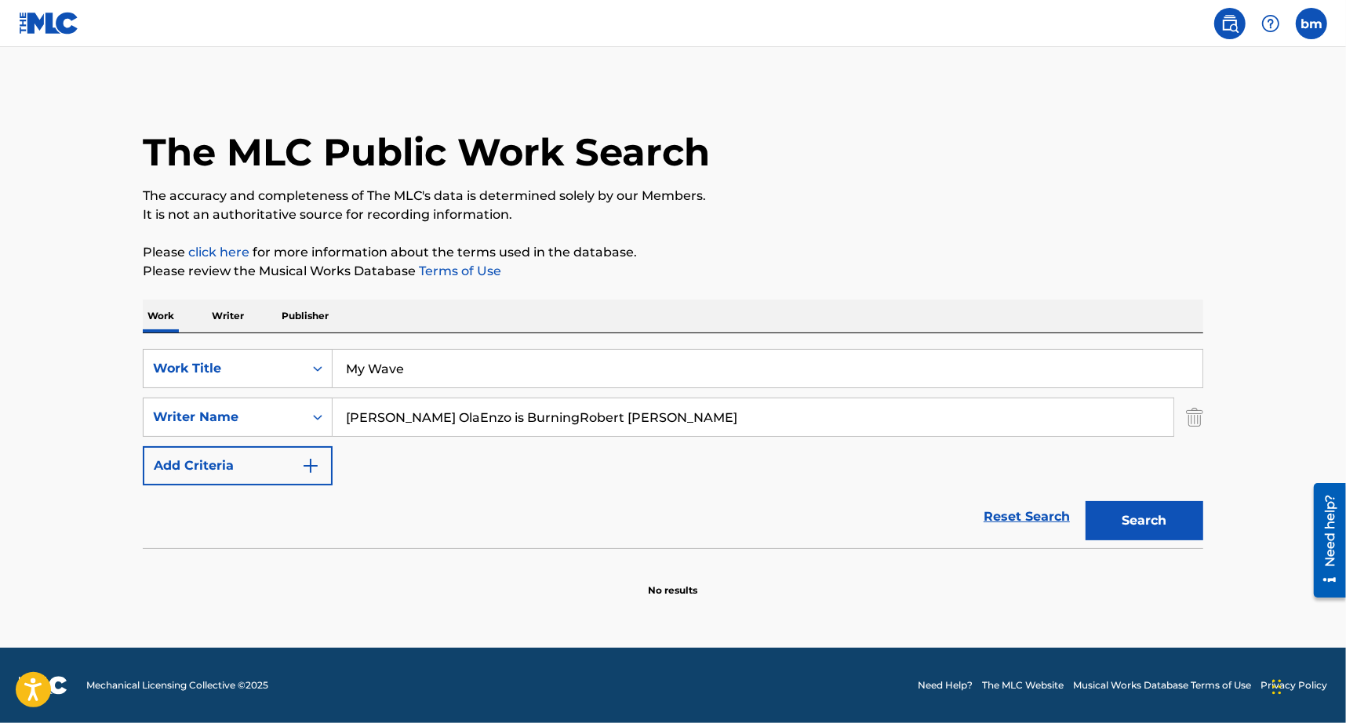
click at [1278, 540] on main "The MLC Public Work Search The accuracy and completeness of The MLC's data is d…" at bounding box center [673, 347] width 1346 height 601
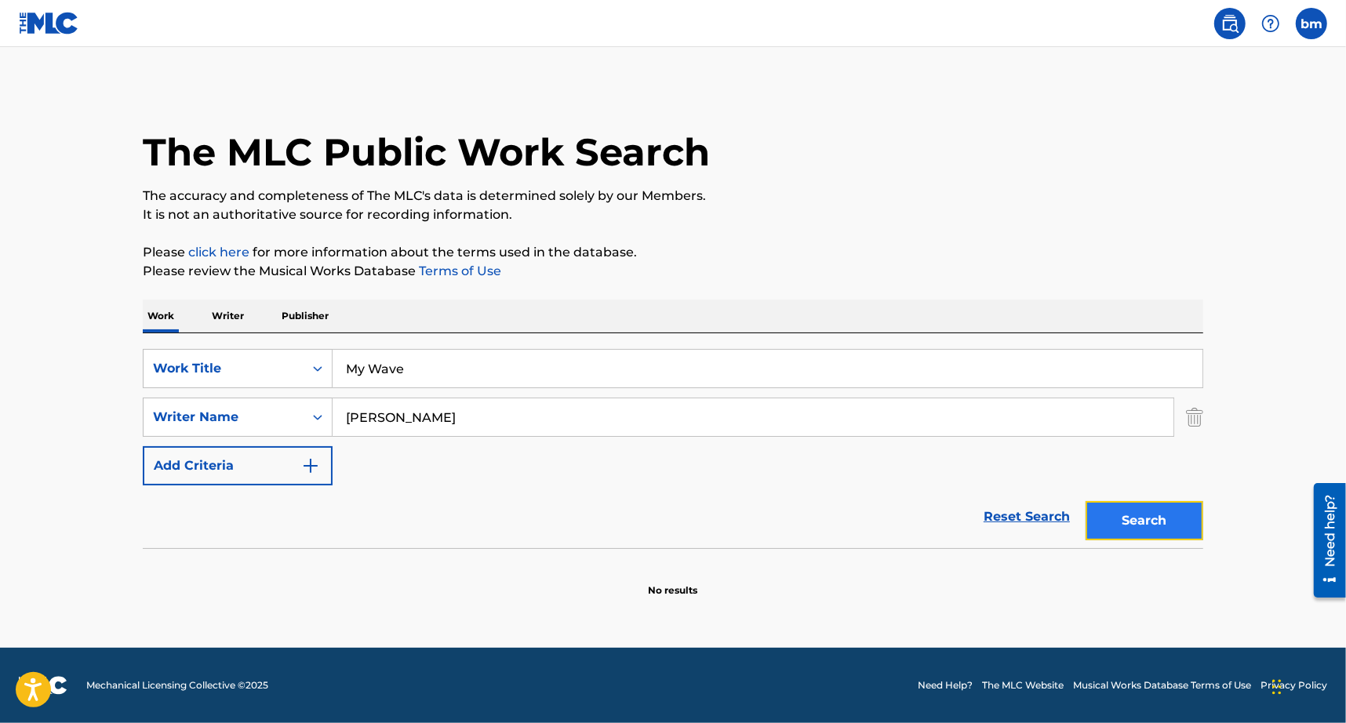
click at [1154, 522] on button "Search" at bounding box center [1144, 520] width 118 height 39
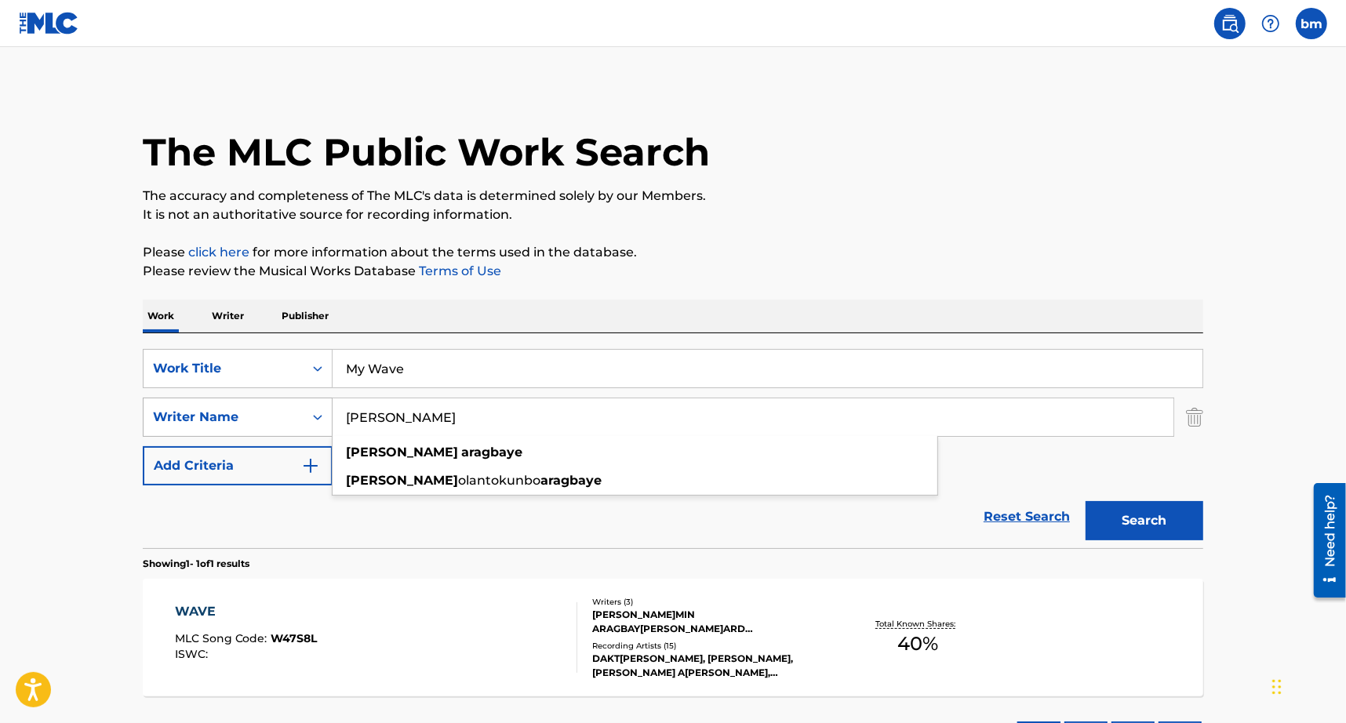
drag, startPoint x: 597, startPoint y: 411, endPoint x: 253, endPoint y: 411, distance: 343.5
click at [253, 411] on div "SearchWithCriteria8f7b8ce3-eeec-4247-bf4b-6e9d3590a07f Writer Name [PERSON_NAME…" at bounding box center [673, 417] width 1060 height 39
paste input "ni OlaEnzo is BurningRobert [PERSON_NAME]"
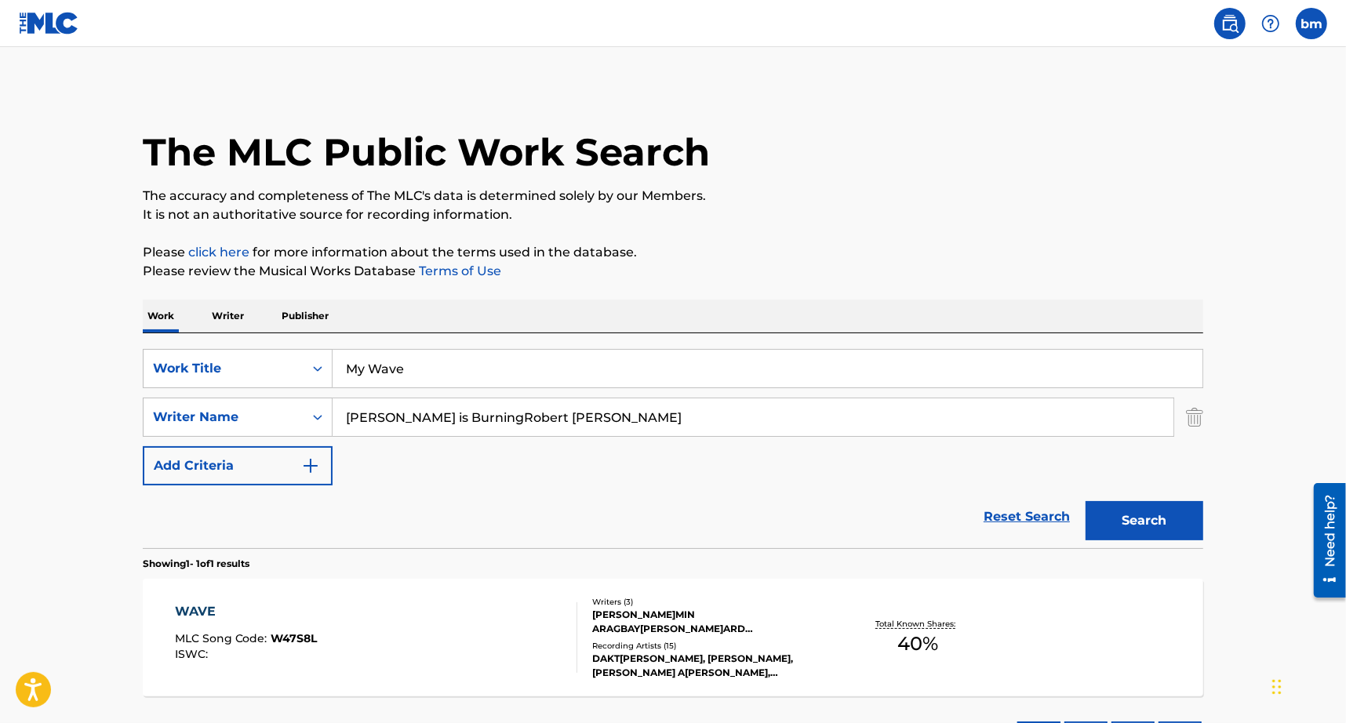
drag, startPoint x: 408, startPoint y: 409, endPoint x: 1018, endPoint y: 494, distance: 616.0
click at [982, 488] on form "SearchWithCriteria3855438c-e6e9-40bc-addb-c9a26551e8d7 Work Title My Wave Searc…" at bounding box center [673, 448] width 1060 height 199
click at [1123, 514] on button "Search" at bounding box center [1144, 520] width 118 height 39
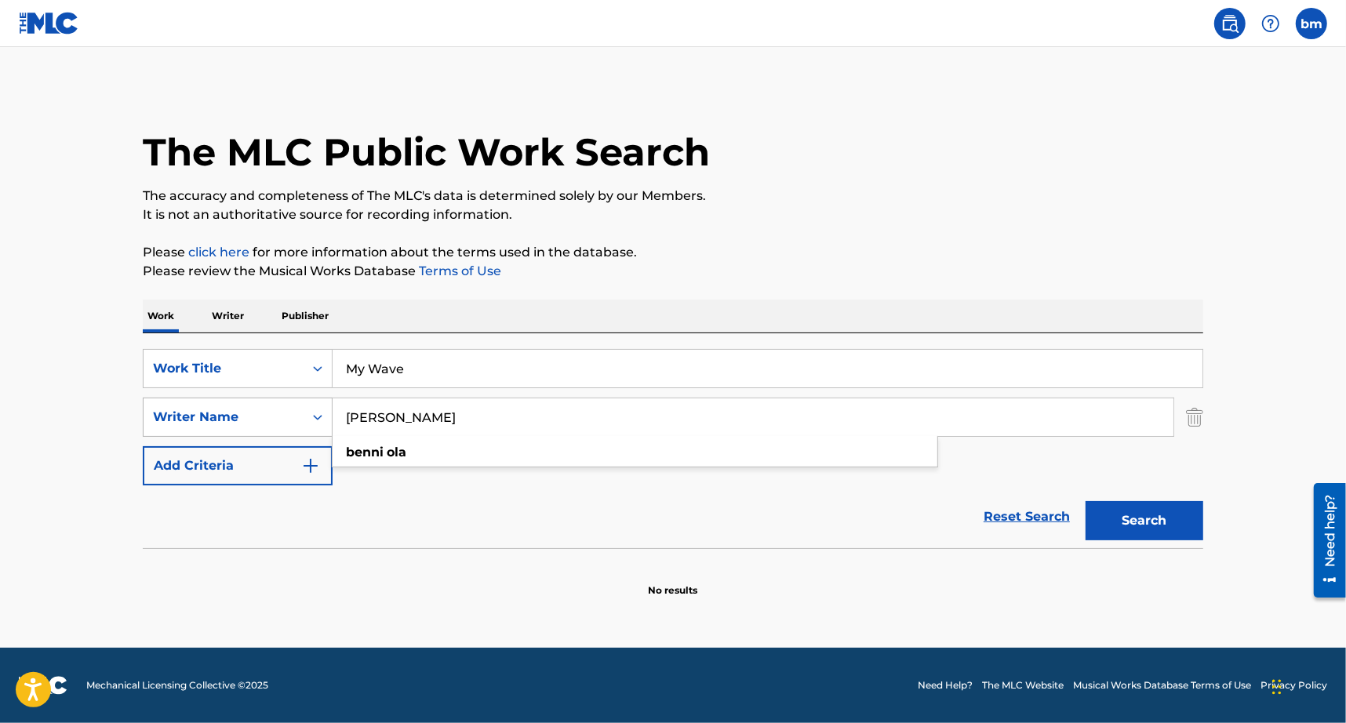
drag, startPoint x: 416, startPoint y: 416, endPoint x: 202, endPoint y: 421, distance: 214.2
click at [202, 421] on div "SearchWithCriteria8f7b8ce3-eeec-4247-bf4b-6e9d3590a07f Writer Na[PERSON_NAME]O[…" at bounding box center [673, 417] width 1060 height 39
paste input "[PERSON_NAME] is BurningRobert [PERSON_NAME]"
drag, startPoint x: 446, startPoint y: 420, endPoint x: 1203, endPoint y: 503, distance: 761.4
click at [1200, 496] on form "SearchWithCriteria3855438c-e6e9-40bc-addb-c9a26551e8d7 Work Title My Wave Searc…" at bounding box center [673, 448] width 1060 height 199
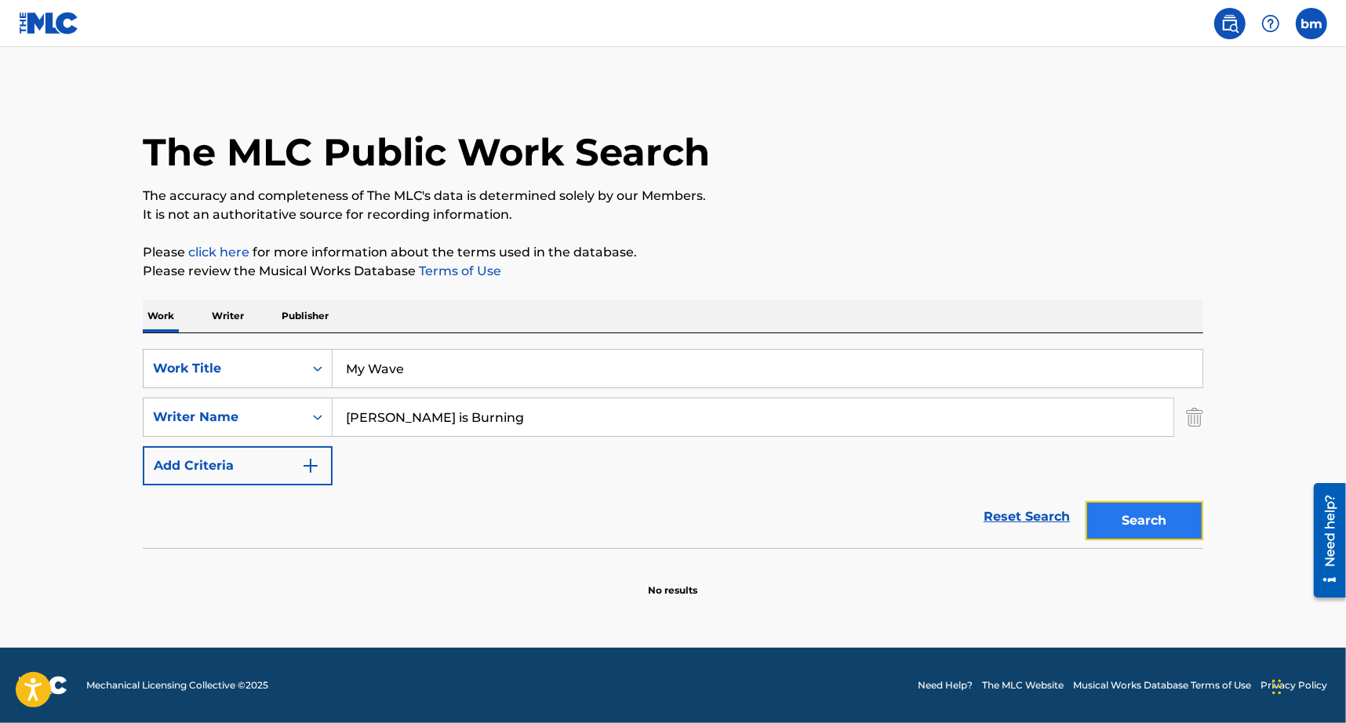
click at [1124, 529] on button "Search" at bounding box center [1144, 520] width 118 height 39
drag, startPoint x: 490, startPoint y: 412, endPoint x: 194, endPoint y: 412, distance: 296.5
click at [195, 412] on div "SearchWithCriteria8f7b8ce3-eeec-4247-bf4b-6e9d3590a07f Writer Name [PERSON_NAME…" at bounding box center [673, 417] width 1060 height 39
paste input "[PERSON_NAME]"
click at [1125, 528] on button "Search" at bounding box center [1144, 520] width 118 height 39
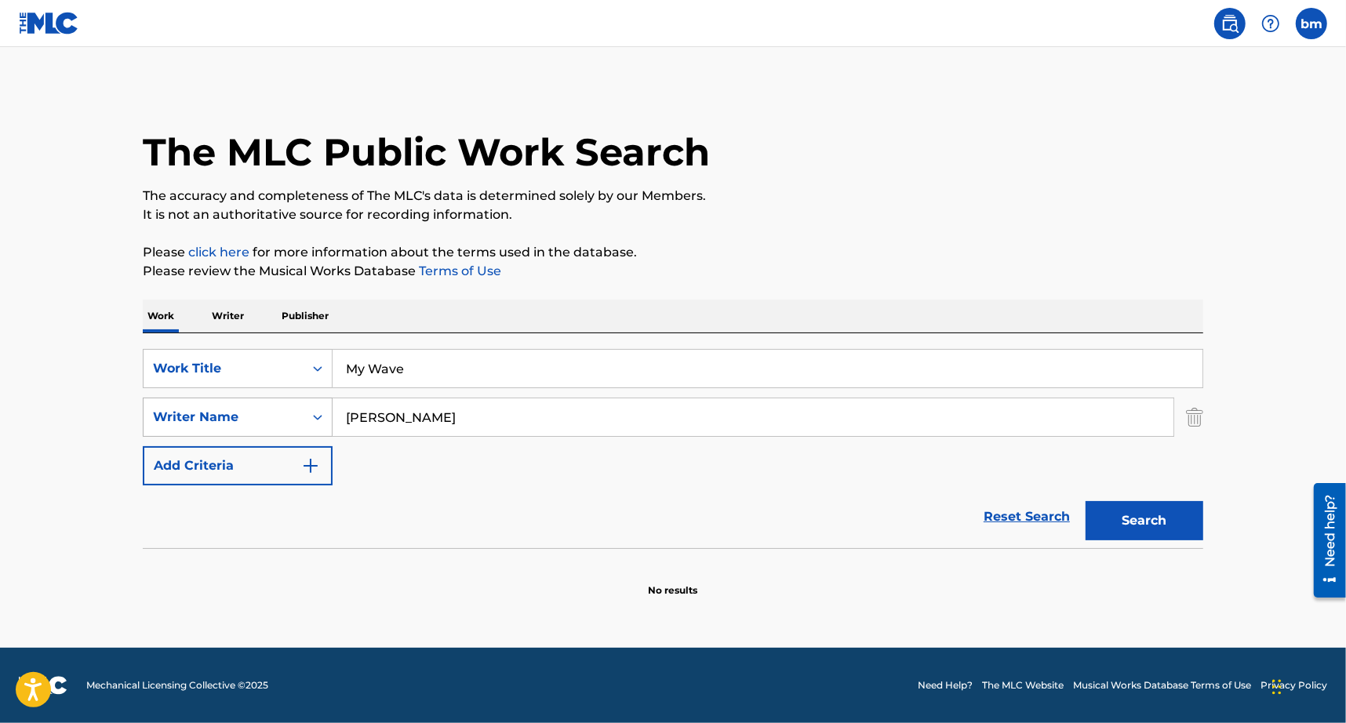
drag, startPoint x: 540, startPoint y: 427, endPoint x: 243, endPoint y: 417, distance: 296.6
click at [176, 434] on div "SearchWithCriteria8f7b8ce3-eeec-4247-bf4b-6e9d3590a07f Writer Name [PERSON_NAME]" at bounding box center [673, 417] width 1060 height 39
paste input "[PERSON_NAME] PasiniSimone Eleuteri"
type input "[PERSON_NAME] PasiniSimone Eleuteri"
drag, startPoint x: 471, startPoint y: 370, endPoint x: 247, endPoint y: 348, distance: 225.4
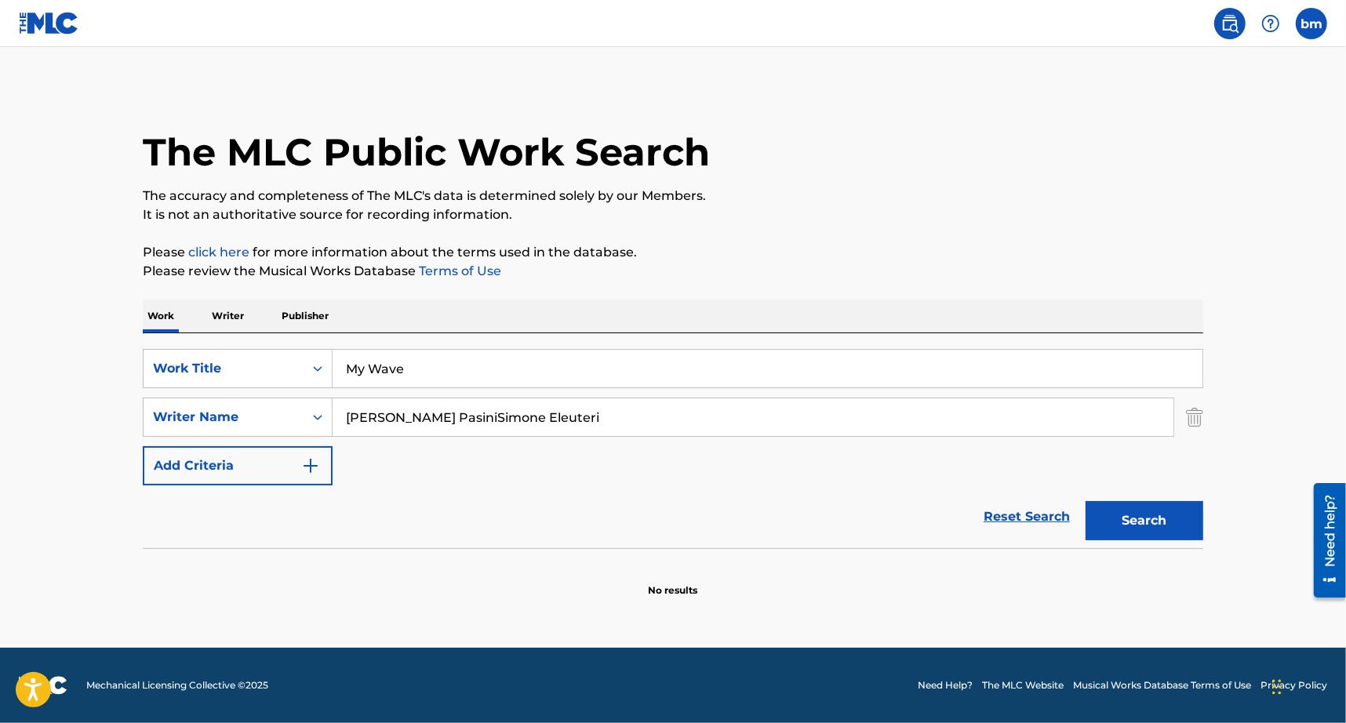
click at [247, 349] on div "SearchWithCriteria3855438c-e6e9-40bc-addb-c9a26551e8d7 Work Title My Wave" at bounding box center [673, 368] width 1060 height 39
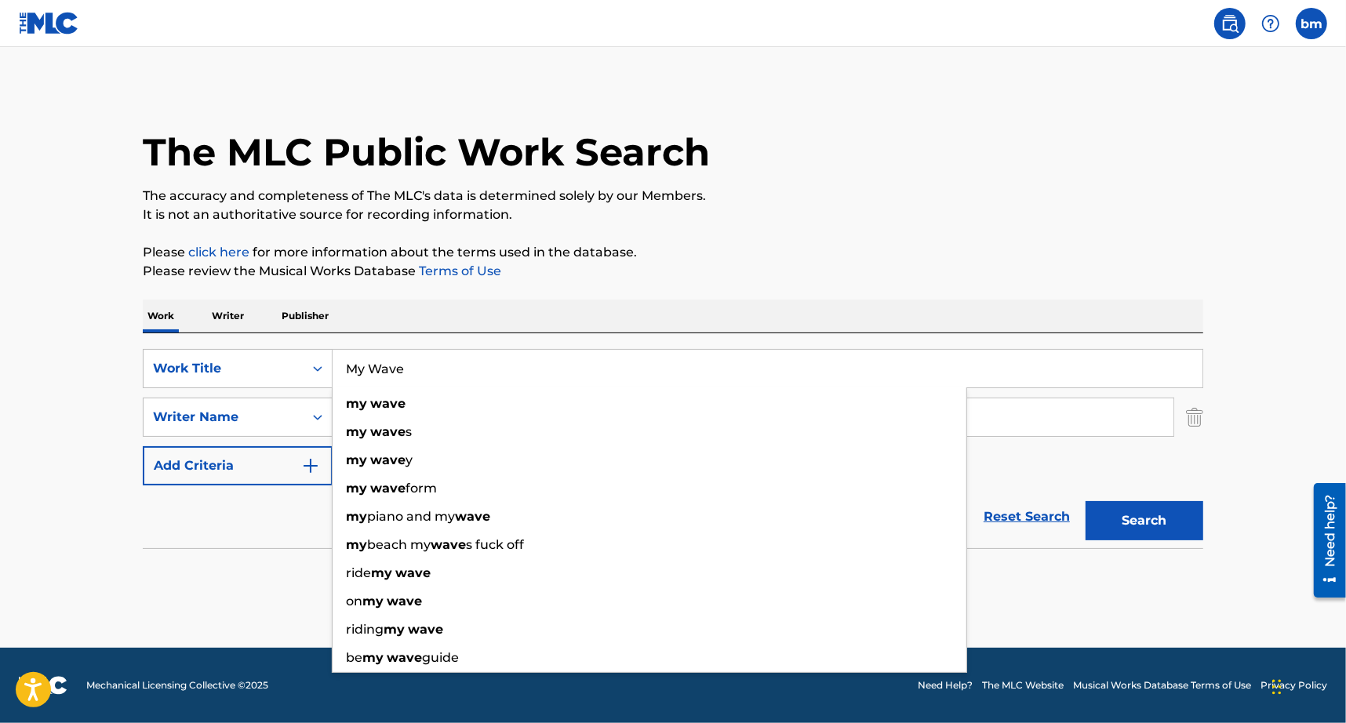
paste input "SISTEMARSI Mecna"
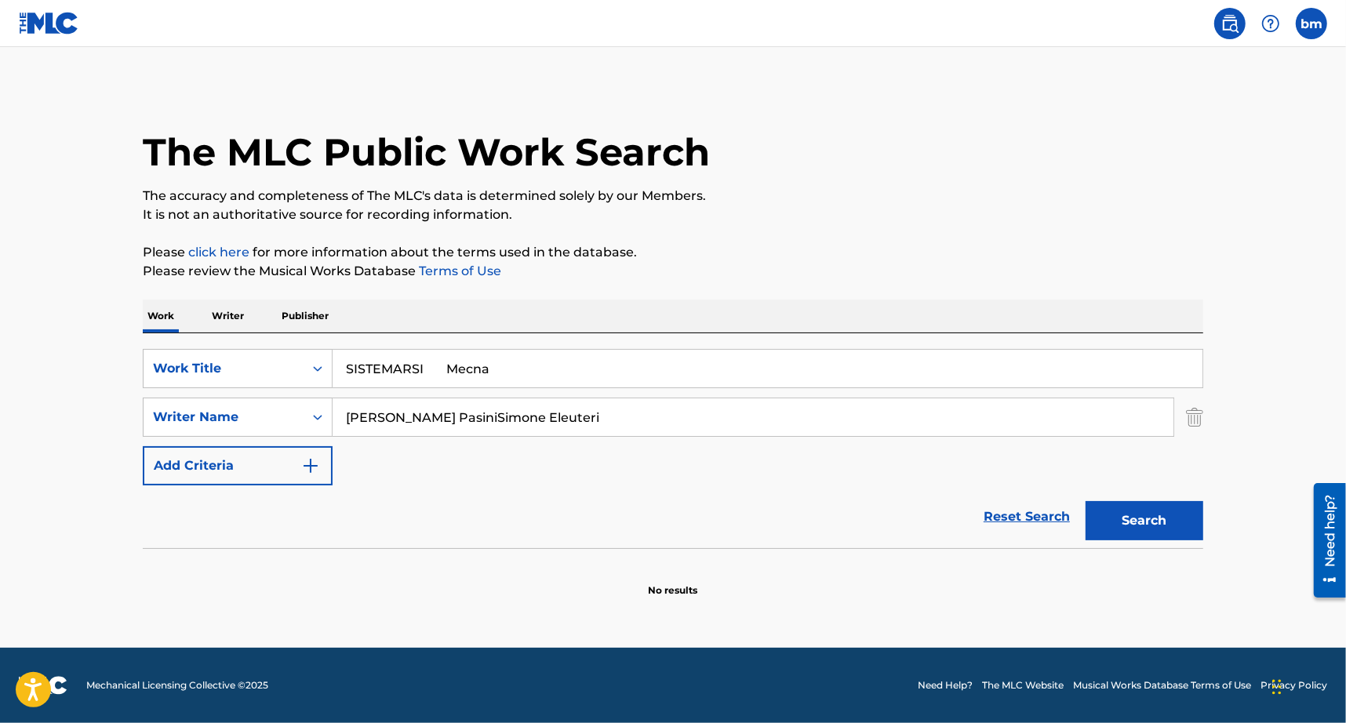
drag, startPoint x: 442, startPoint y: 364, endPoint x: 1098, endPoint y: 367, distance: 655.7
click at [1088, 367] on input "SISTEMARSI Mecna" at bounding box center [768, 369] width 870 height 38
type input "SISTEMARSI"
click at [1040, 255] on p "Please click here for more information about the terms used in the database." at bounding box center [673, 252] width 1060 height 19
drag, startPoint x: 430, startPoint y: 427, endPoint x: 843, endPoint y: 414, distance: 413.5
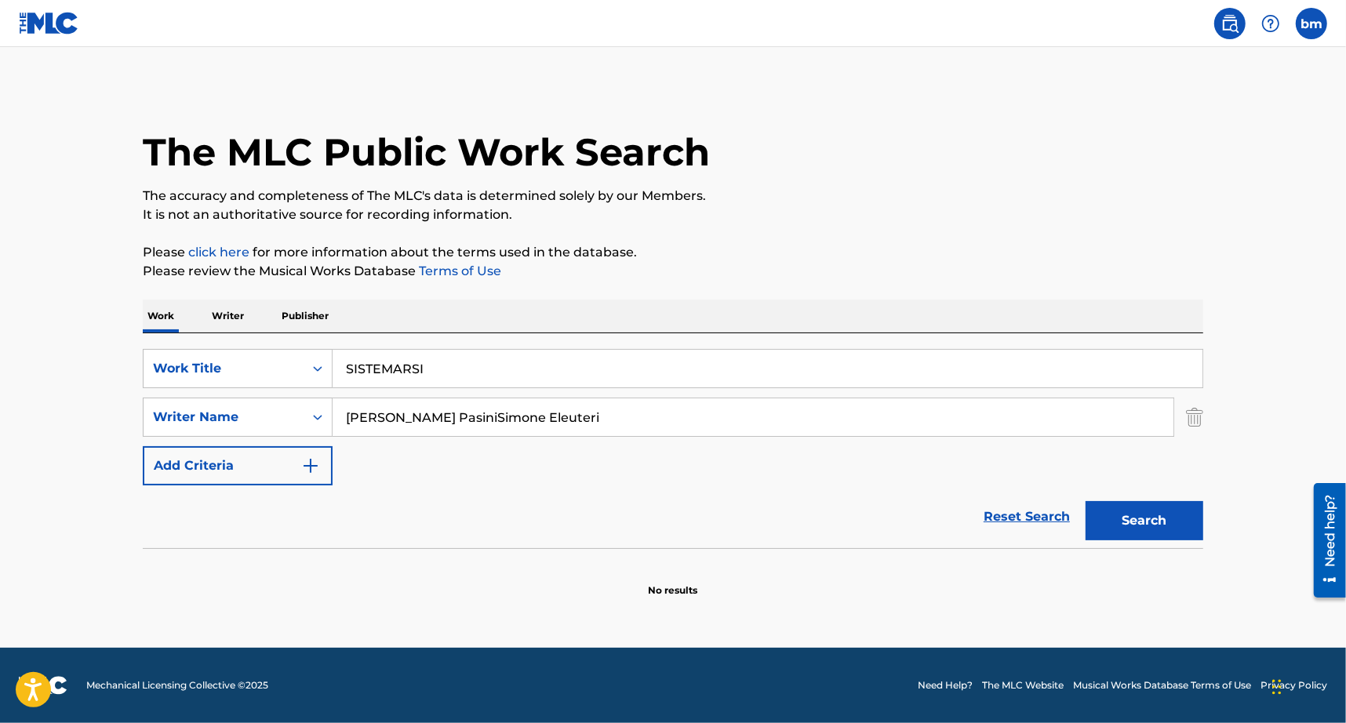
click at [962, 442] on div "SearchWithCriteria3855438c-e6e9-40bc-addb-c9a26551e8d7 Work Title SISTEMARSI Se…" at bounding box center [673, 417] width 1060 height 136
click at [1143, 527] on button "Search" at bounding box center [1144, 520] width 118 height 39
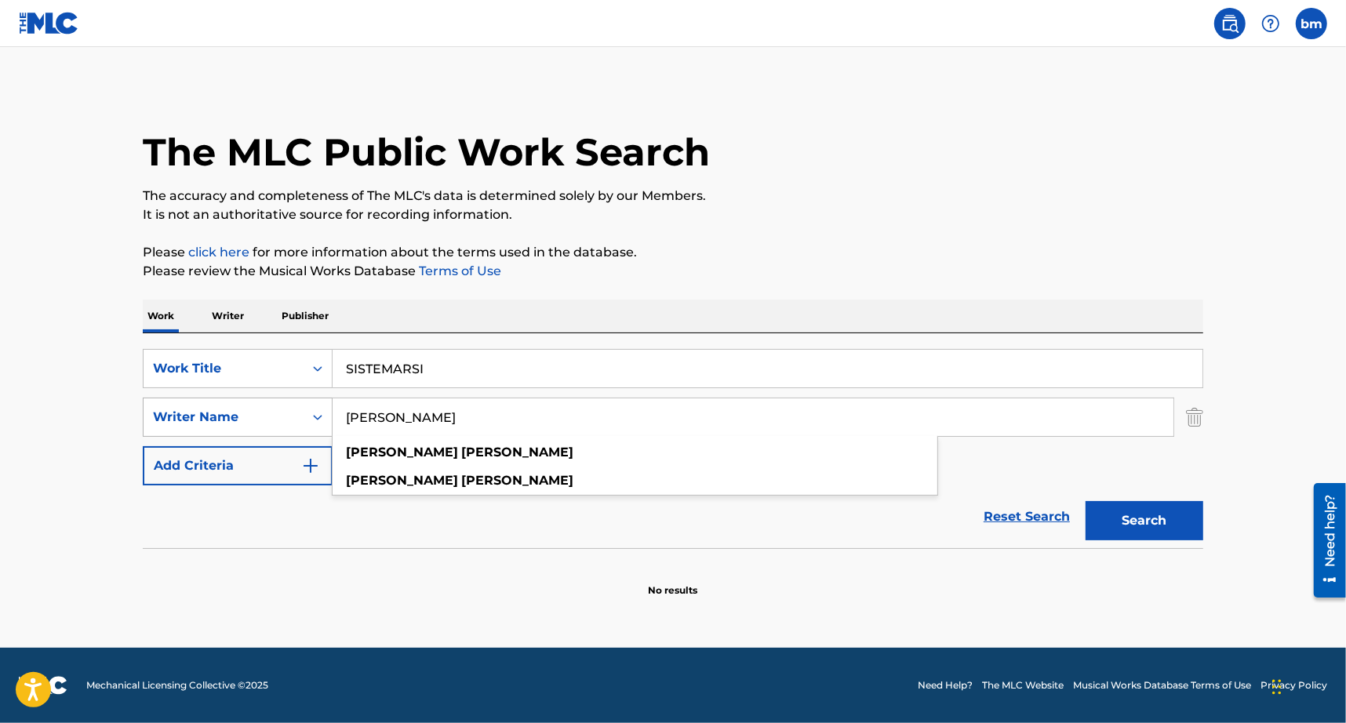
drag, startPoint x: 240, startPoint y: 424, endPoint x: 321, endPoint y: 424, distance: 80.8
click at [223, 424] on div "SearchWithCriteria8f7b8ce3-eeec-4247-bf4b-6e9d3590a07f Writer Name [PERSON_NAME…" at bounding box center [673, 417] width 1060 height 39
paste input "[PERSON_NAME] Eleuter"
drag, startPoint x: 473, startPoint y: 415, endPoint x: 739, endPoint y: 421, distance: 265.9
click at [739, 421] on input "[PERSON_NAME] Eleuteri" at bounding box center [753, 417] width 841 height 38
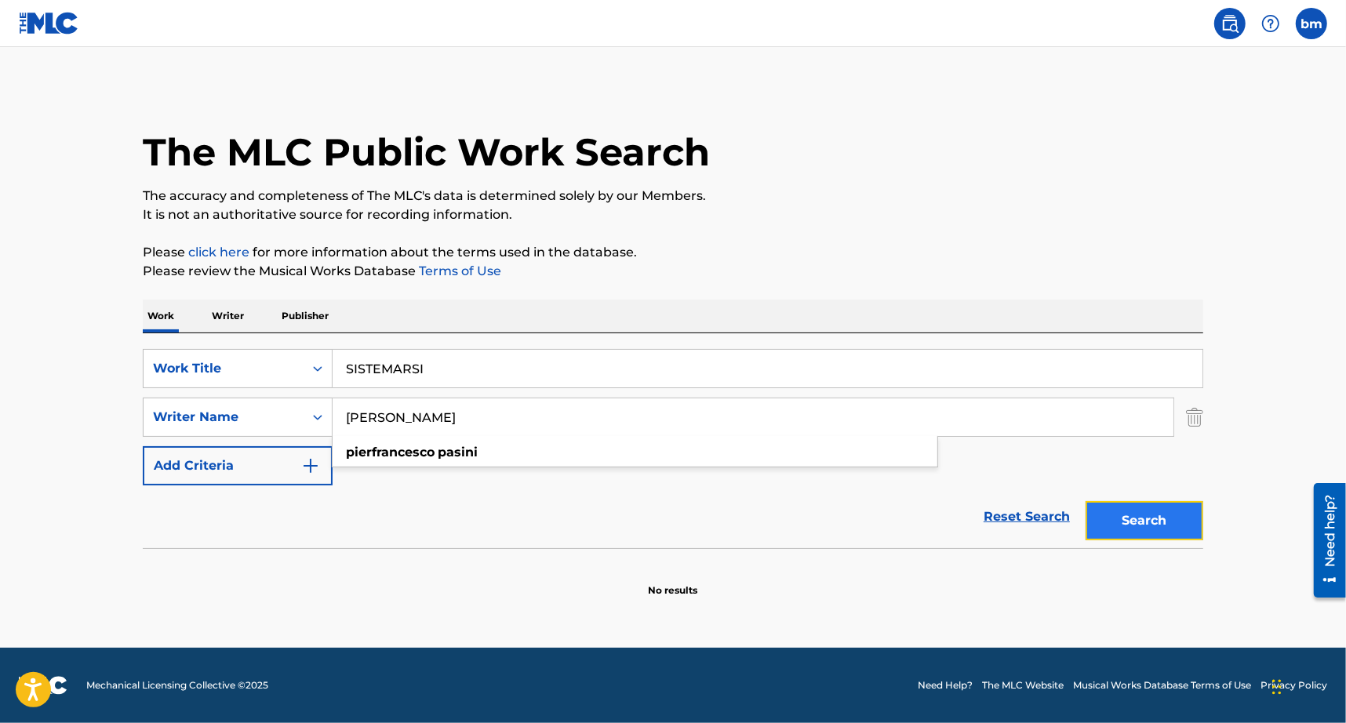
click at [1171, 524] on button "Search" at bounding box center [1144, 520] width 118 height 39
drag, startPoint x: 555, startPoint y: 406, endPoint x: 306, endPoint y: 404, distance: 249.4
click at [306, 404] on div "SearchWithCriteria8f7b8ce3-eeec-4247-bf4b-6e9d3590a07f Writer Na[PERSON_NAME]i[…" at bounding box center [673, 417] width 1060 height 39
paste input "[PERSON_NAME]"
click at [1168, 520] on button "Search" at bounding box center [1144, 520] width 118 height 39
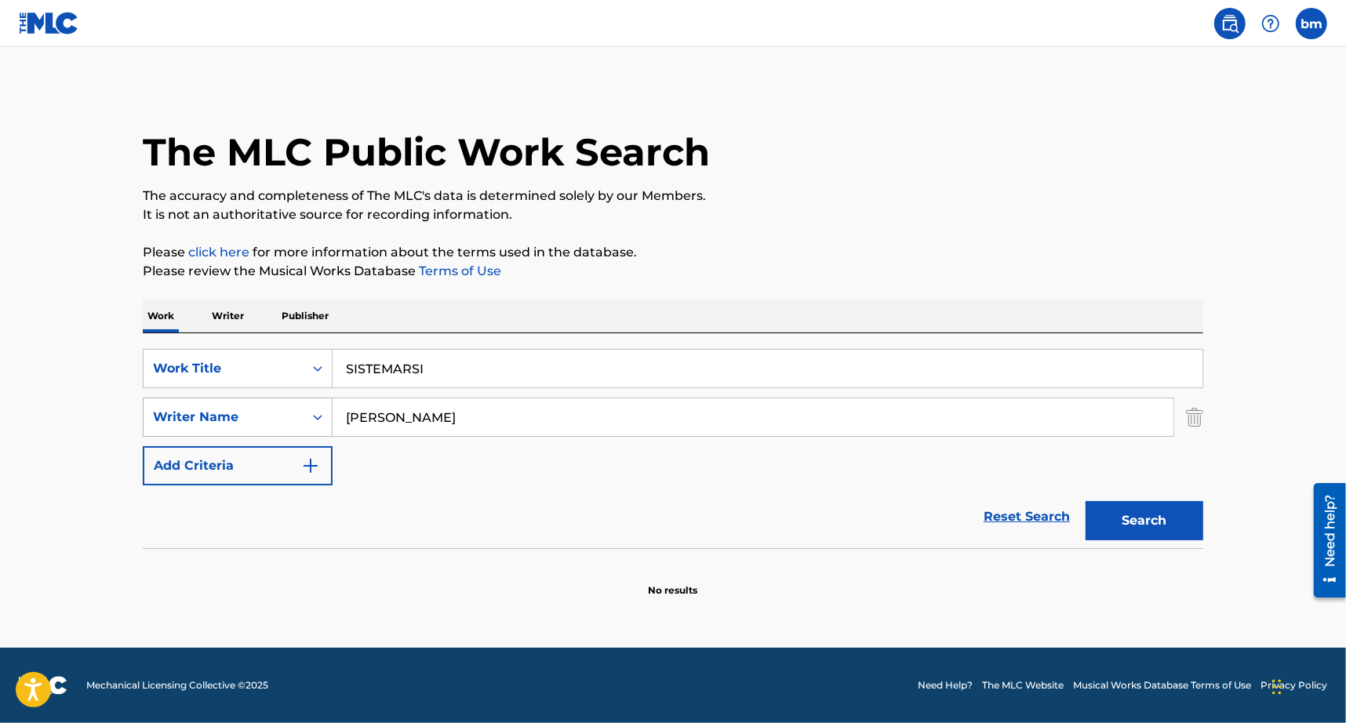
drag, startPoint x: 395, startPoint y: 420, endPoint x: 184, endPoint y: 409, distance: 212.0
click at [184, 409] on div "SearchWithCriteria8f7b8ce3-eeec-4247-bf4b-6e9d3590a07f Writer Name [PERSON_NAME]" at bounding box center [673, 417] width 1060 height 39
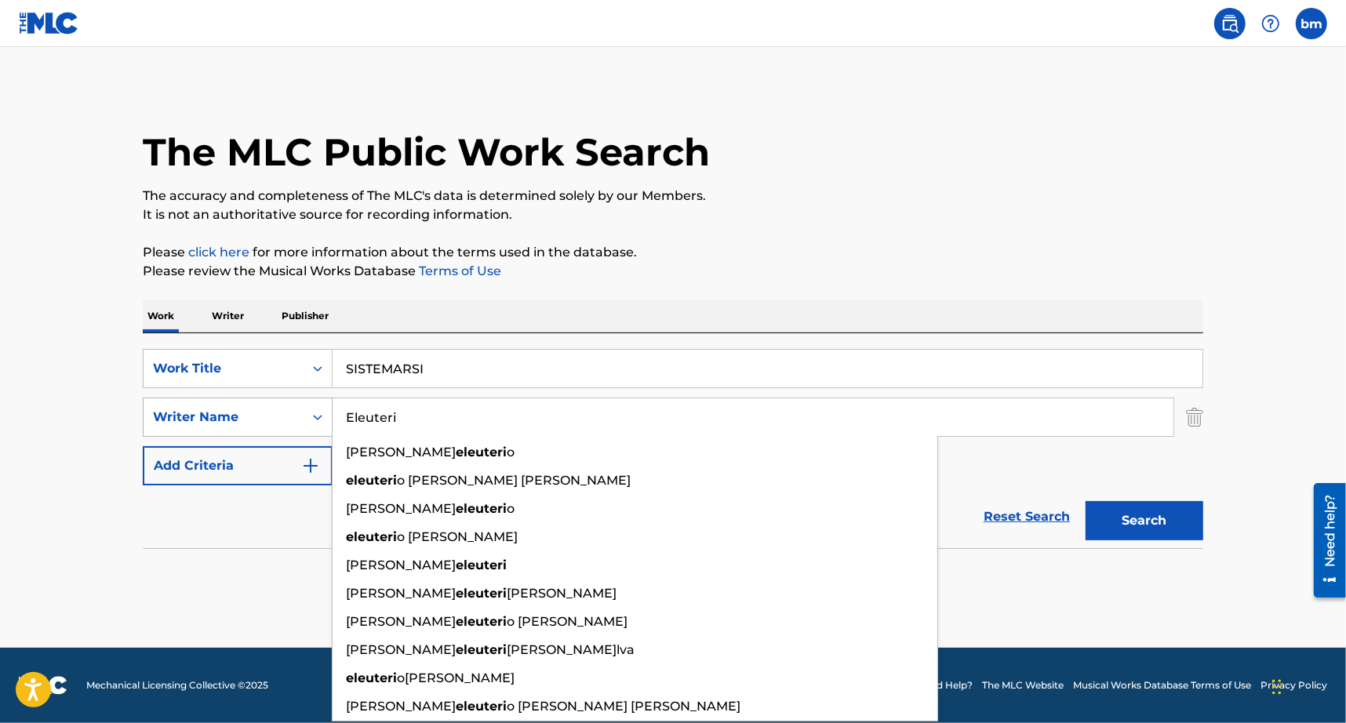
click at [1085, 501] on button "Search" at bounding box center [1144, 520] width 118 height 39
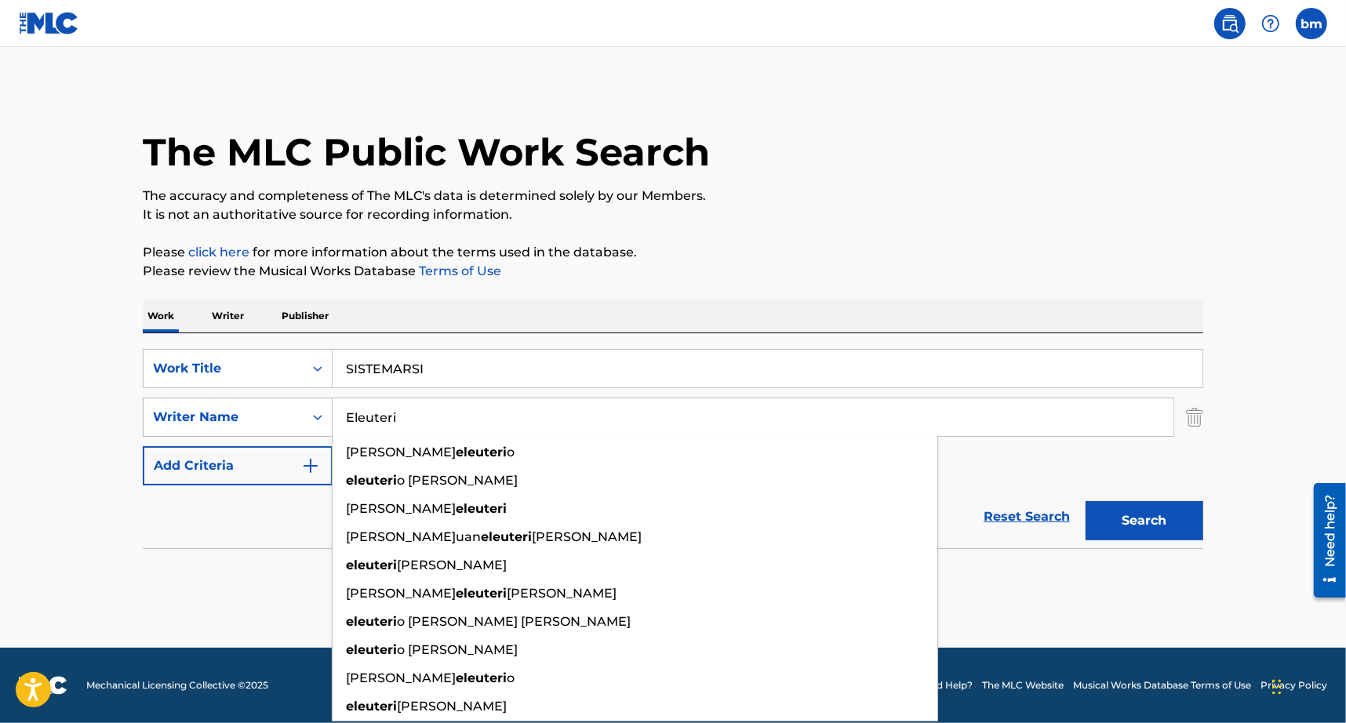
drag, startPoint x: 457, startPoint y: 421, endPoint x: 218, endPoint y: 409, distance: 239.5
click at [218, 409] on div "SearchWithCriteria8f7b8ce3-eeec-4247-bf4b-6e9d3590a07f Writer Name [PERSON_NAME…" at bounding box center [673, 417] width 1060 height 39
paste input "[PERSON_NAME]"
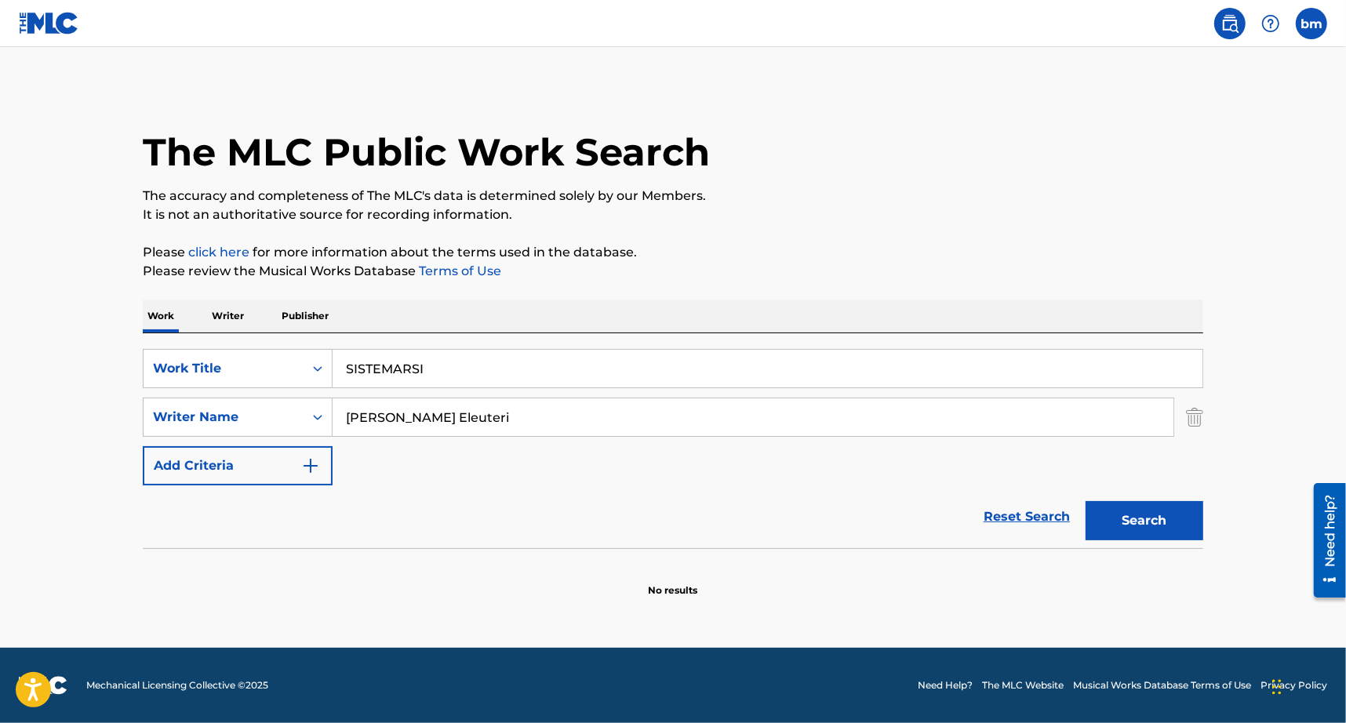
drag, startPoint x: 478, startPoint y: 418, endPoint x: 942, endPoint y: 446, distance: 465.2
click at [945, 444] on div "SearchWithCriteria3855438c-e6e9-40bc-addb-c9a26551e8d7 Work Title SISTEMARSI Se…" at bounding box center [673, 417] width 1060 height 136
click at [1115, 522] on button "Search" at bounding box center [1144, 520] width 118 height 39
drag, startPoint x: 532, startPoint y: 421, endPoint x: 284, endPoint y: 420, distance: 247.8
click at [284, 420] on div "SearchWithCriteria8f7b8ce3-eeec-4247-bf4b-6e9d3590a07f Writer Na[PERSON_NAME]i[…" at bounding box center [673, 417] width 1060 height 39
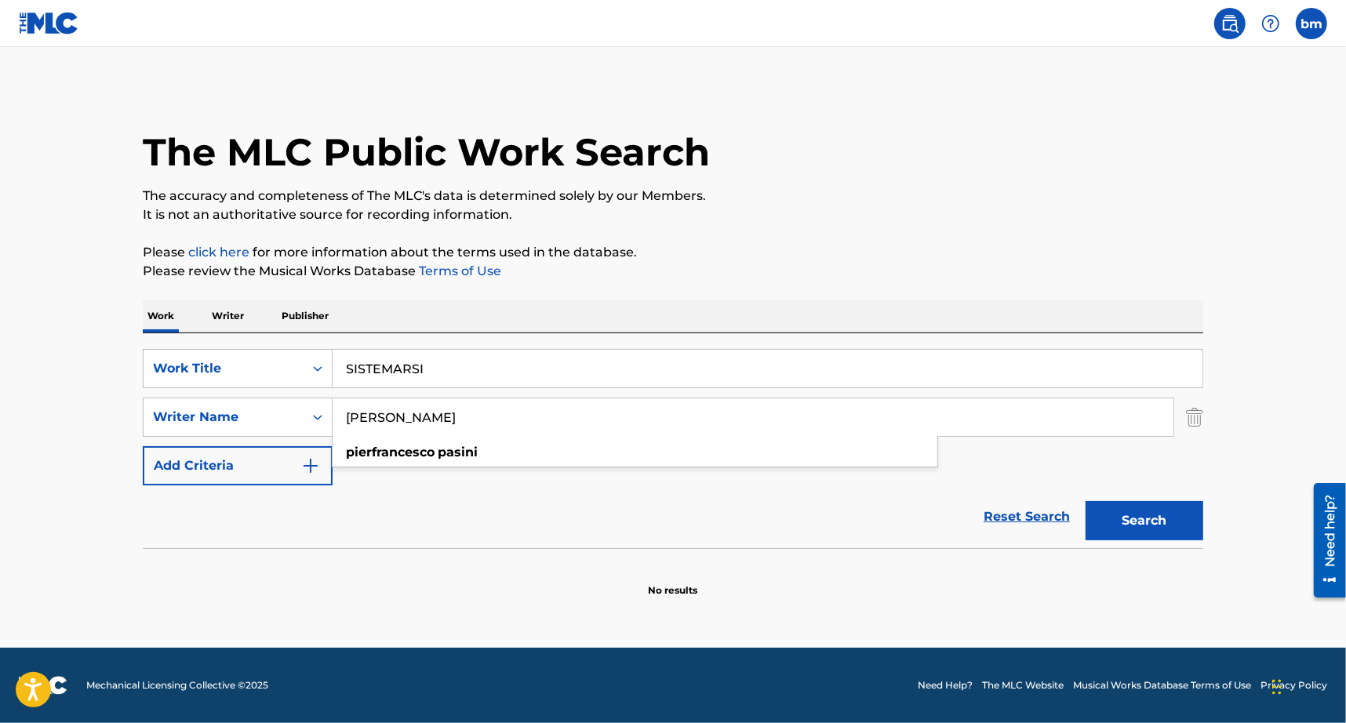
paste input "[PERSON_NAME]"
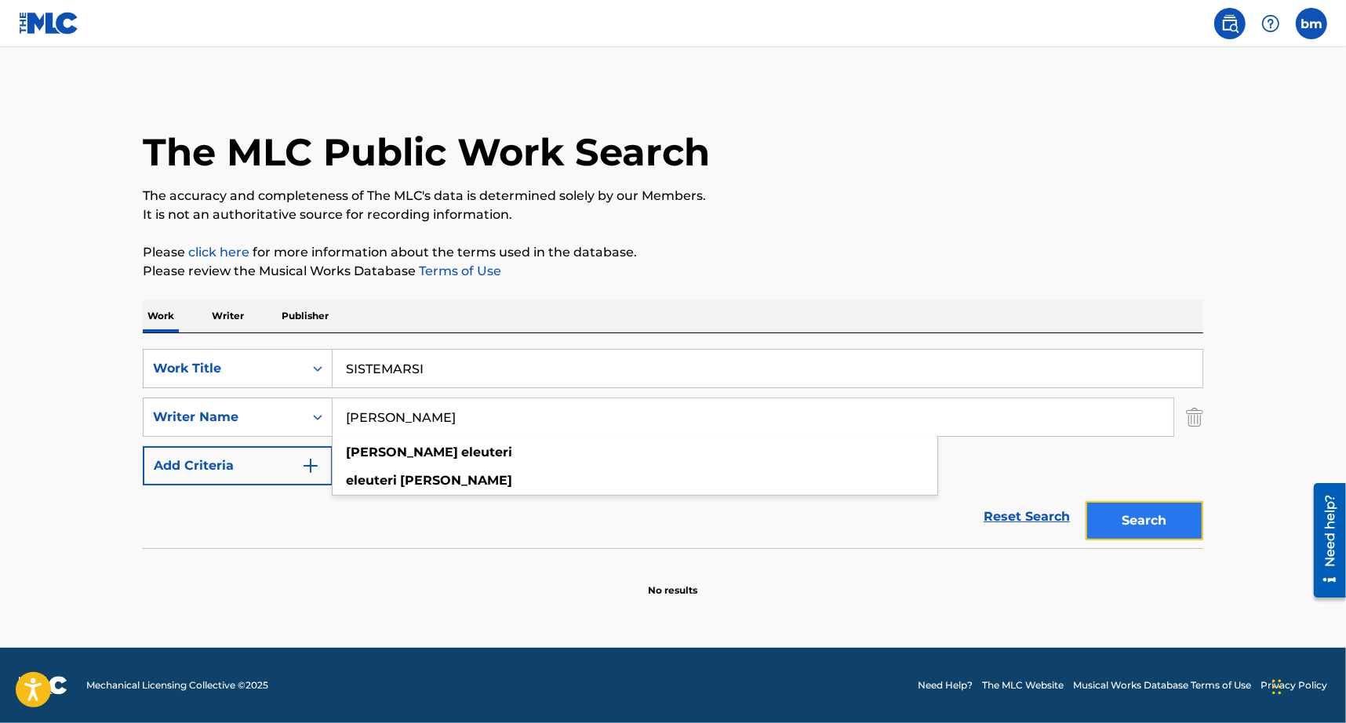
click at [1181, 519] on button "Search" at bounding box center [1144, 520] width 118 height 39
drag, startPoint x: 391, startPoint y: 405, endPoint x: 141, endPoint y: 434, distance: 251.0
click at [141, 434] on div "The MLC Public Work Search The accuracy and completeness of The MLC's data is d…" at bounding box center [673, 341] width 1098 height 511
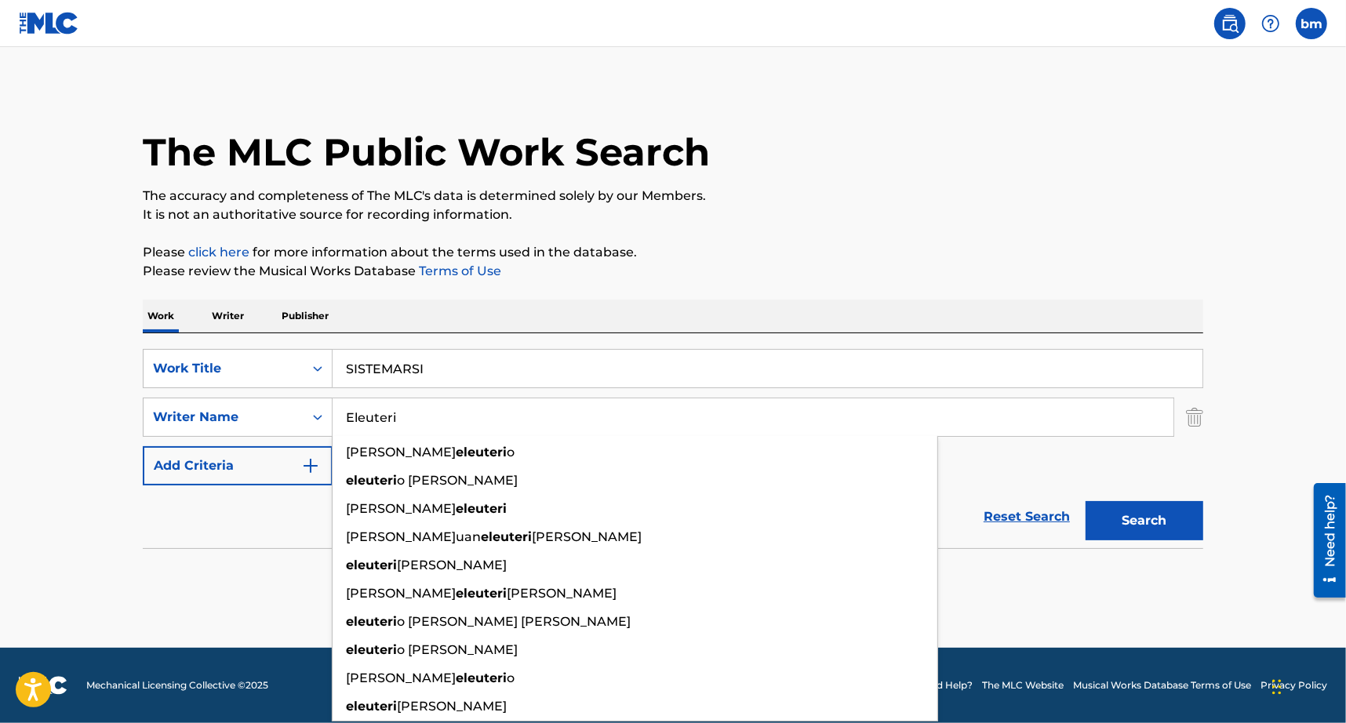
click at [1085, 501] on button "Search" at bounding box center [1144, 520] width 118 height 39
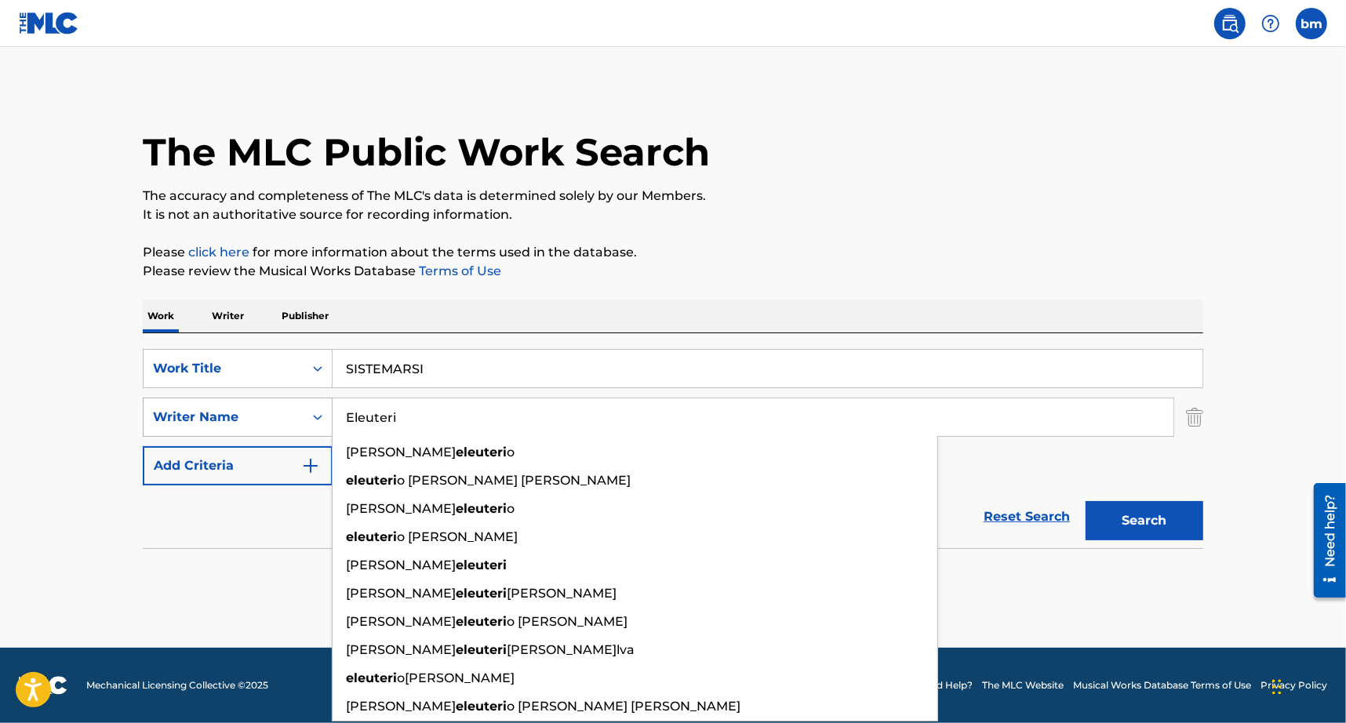
drag, startPoint x: 446, startPoint y: 416, endPoint x: 289, endPoint y: 413, distance: 157.7
click at [267, 417] on div "SearchWithCriteria8f7b8ce3-eeec-4247-bf4b-6e9d3590a07f Writer Na[PERSON_NAME]e[…" at bounding box center [673, 417] width 1060 height 39
paste input "[PERSON_NAME] [PERSON_NAME] Tarland Produced by"
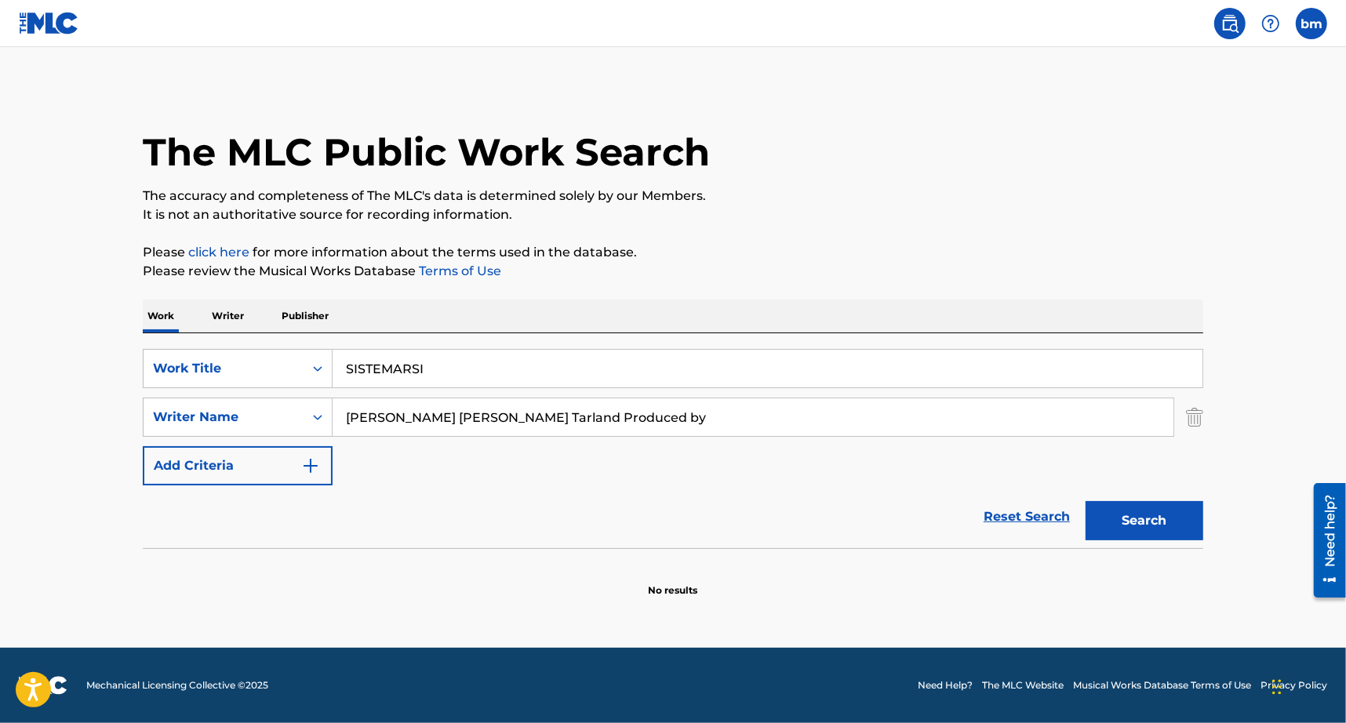
type input "[PERSON_NAME] [PERSON_NAME] Tarland Produced by"
drag, startPoint x: 489, startPoint y: 358, endPoint x: 86, endPoint y: 363, distance: 403.1
click at [86, 363] on main "The MLC Public Work Search The accuracy and completeness of The MLC's data is d…" at bounding box center [673, 347] width 1346 height 601
paste input "New Day Naarly"
drag, startPoint x: 449, startPoint y: 369, endPoint x: 1071, endPoint y: 381, distance: 622.0
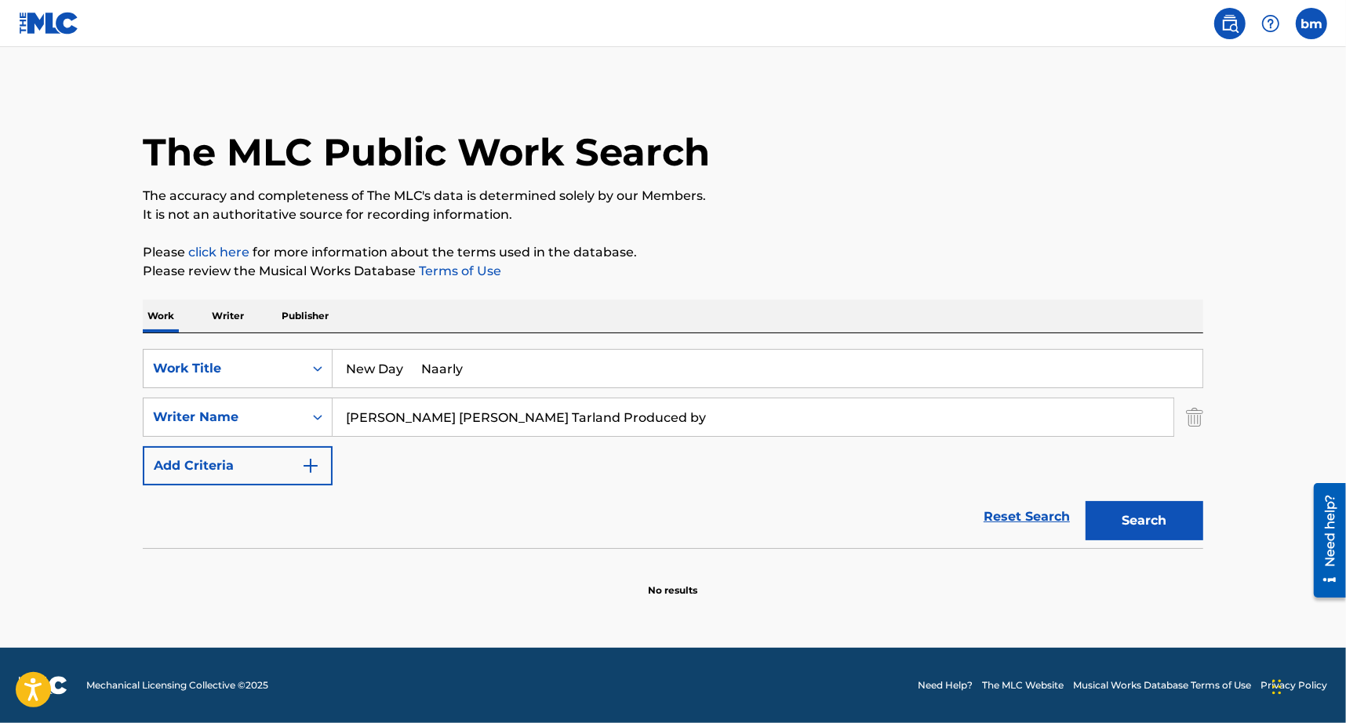
click at [1082, 386] on input "New Day Naarly" at bounding box center [768, 369] width 870 height 38
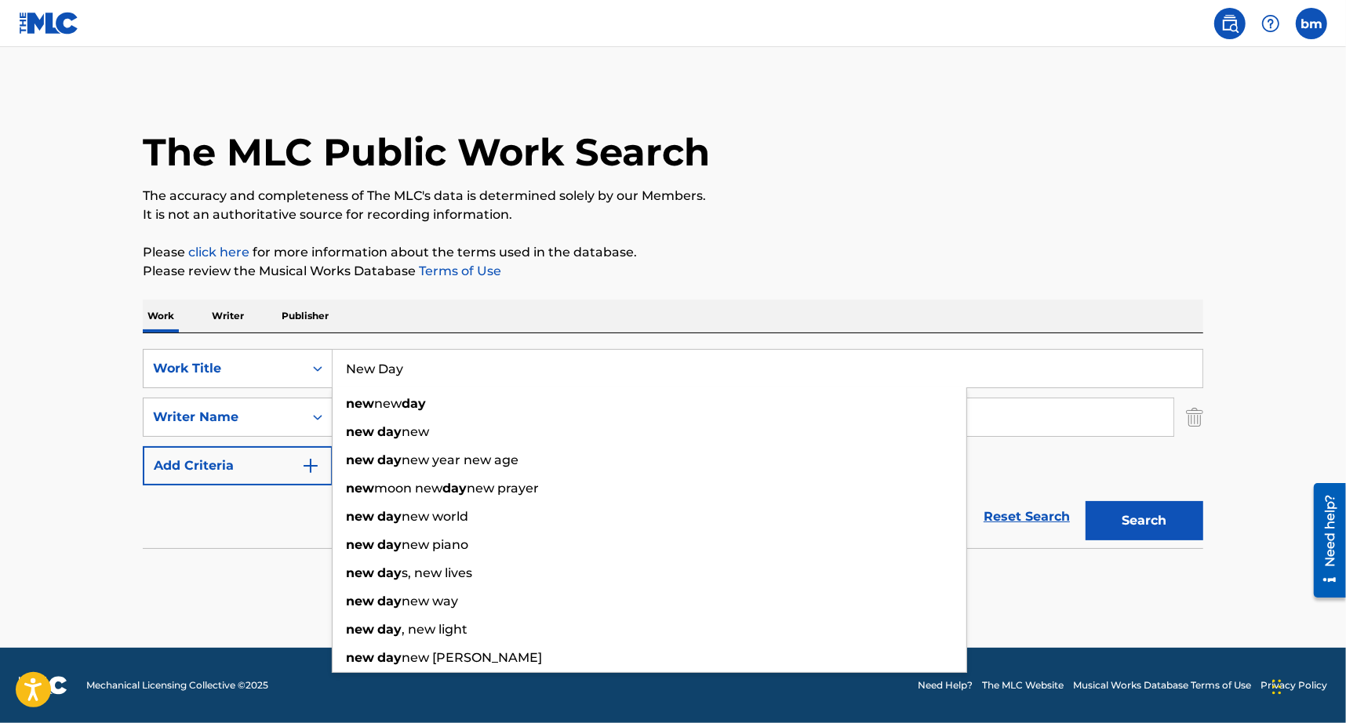
type input "New Day"
click at [907, 157] on div "The MLC Public Work Search" at bounding box center [673, 143] width 1060 height 115
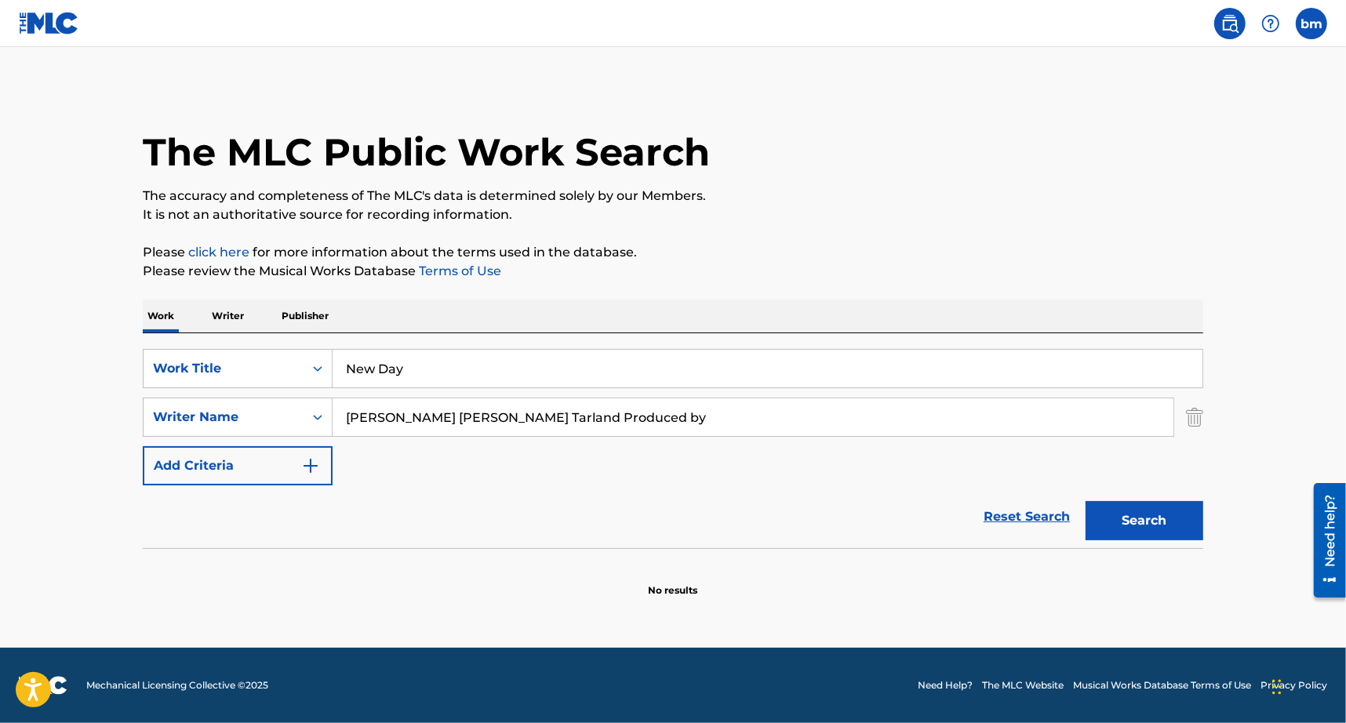
drag, startPoint x: 431, startPoint y: 413, endPoint x: 895, endPoint y: 419, distance: 464.3
click at [895, 419] on input "[PERSON_NAME] [PERSON_NAME] Tarland Produced by" at bounding box center [753, 417] width 841 height 38
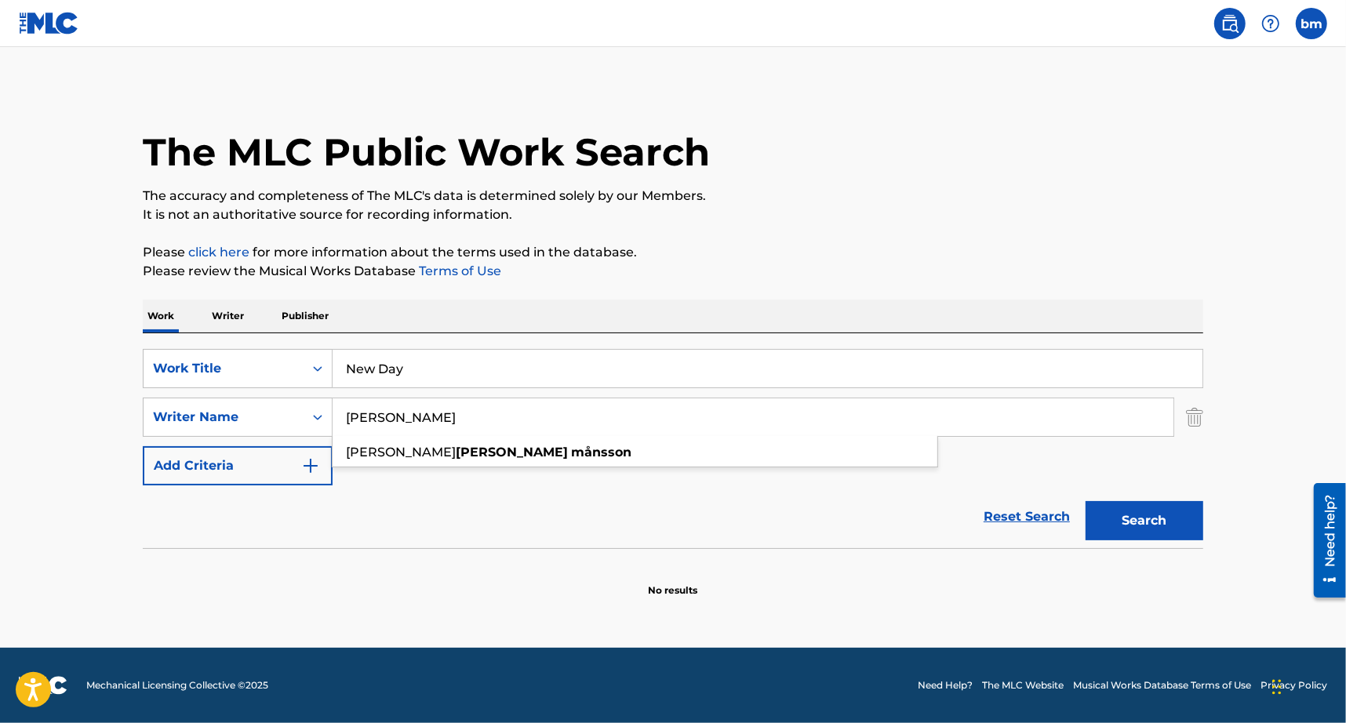
click at [391, 417] on input "[PERSON_NAME]" at bounding box center [753, 417] width 841 height 38
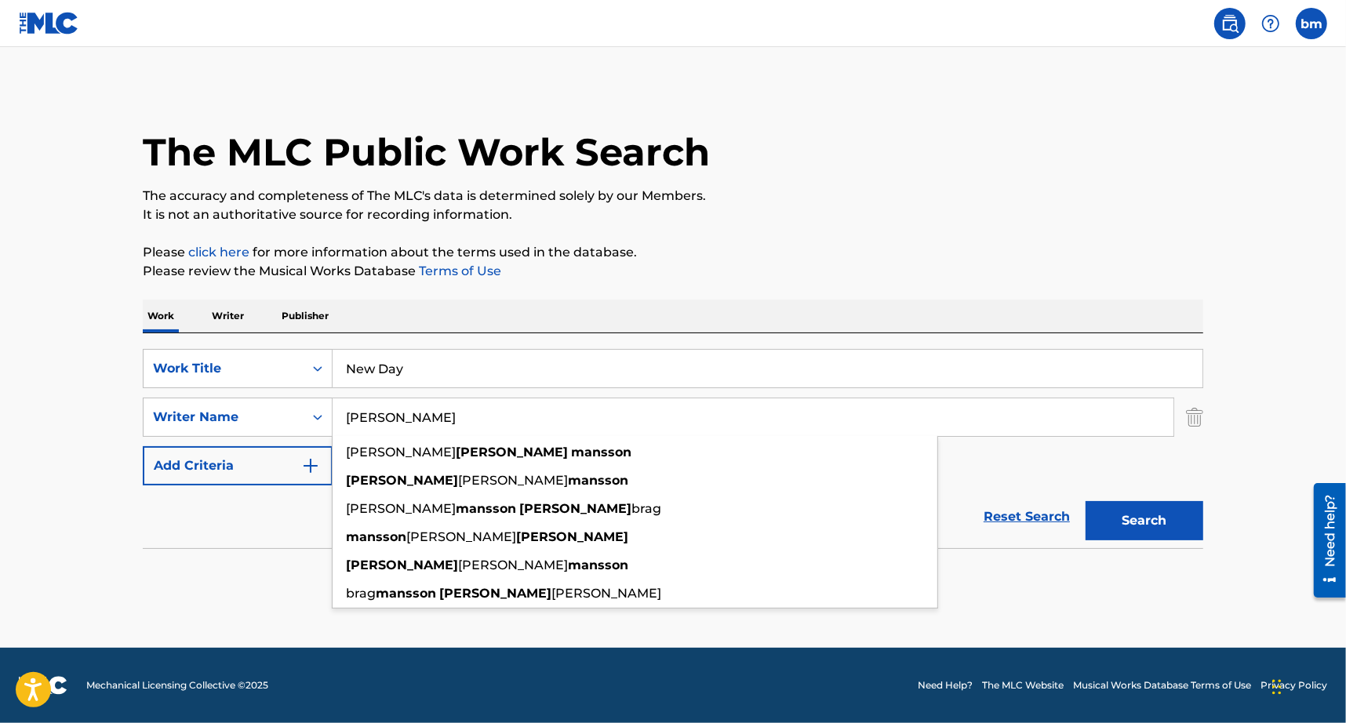
click at [1085, 501] on button "Search" at bounding box center [1144, 520] width 118 height 39
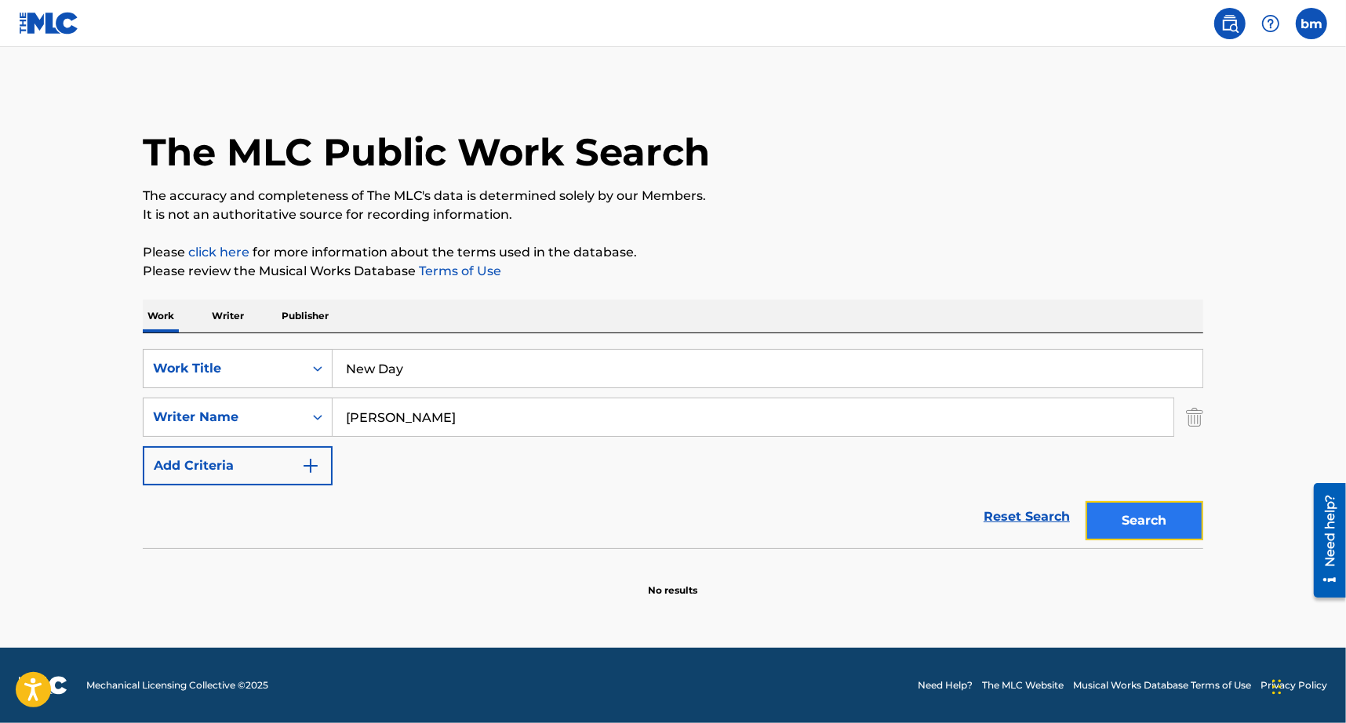
click at [1102, 534] on button "Search" at bounding box center [1144, 520] width 118 height 39
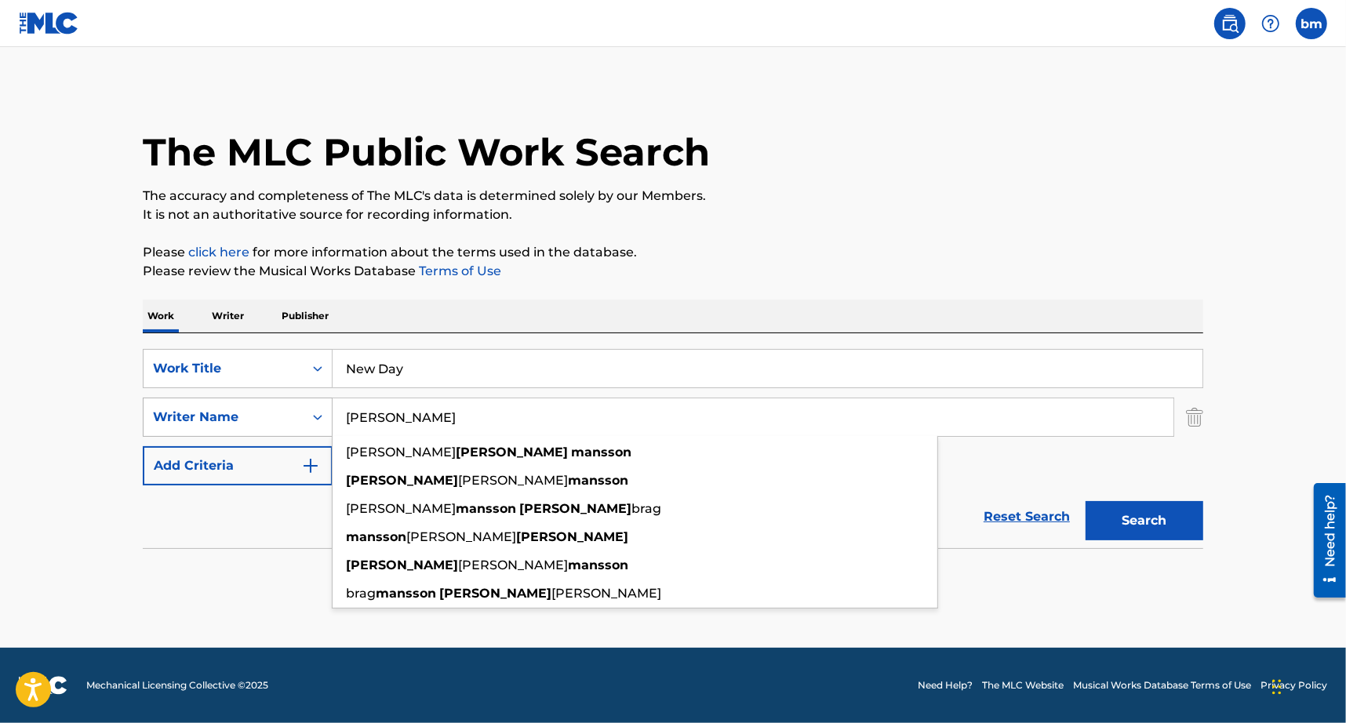
drag, startPoint x: 509, startPoint y: 413, endPoint x: 320, endPoint y: 418, distance: 189.1
click at [320, 418] on div "SearchWithCriteria8f7b8ce3-eeec-4247-bf4b-6e9d3590a07f Writer Name[PERSON_NAME]…" at bounding box center [673, 417] width 1060 height 39
paste input "[PERSON_NAME] SvenssonPetter Tarland Produced by"
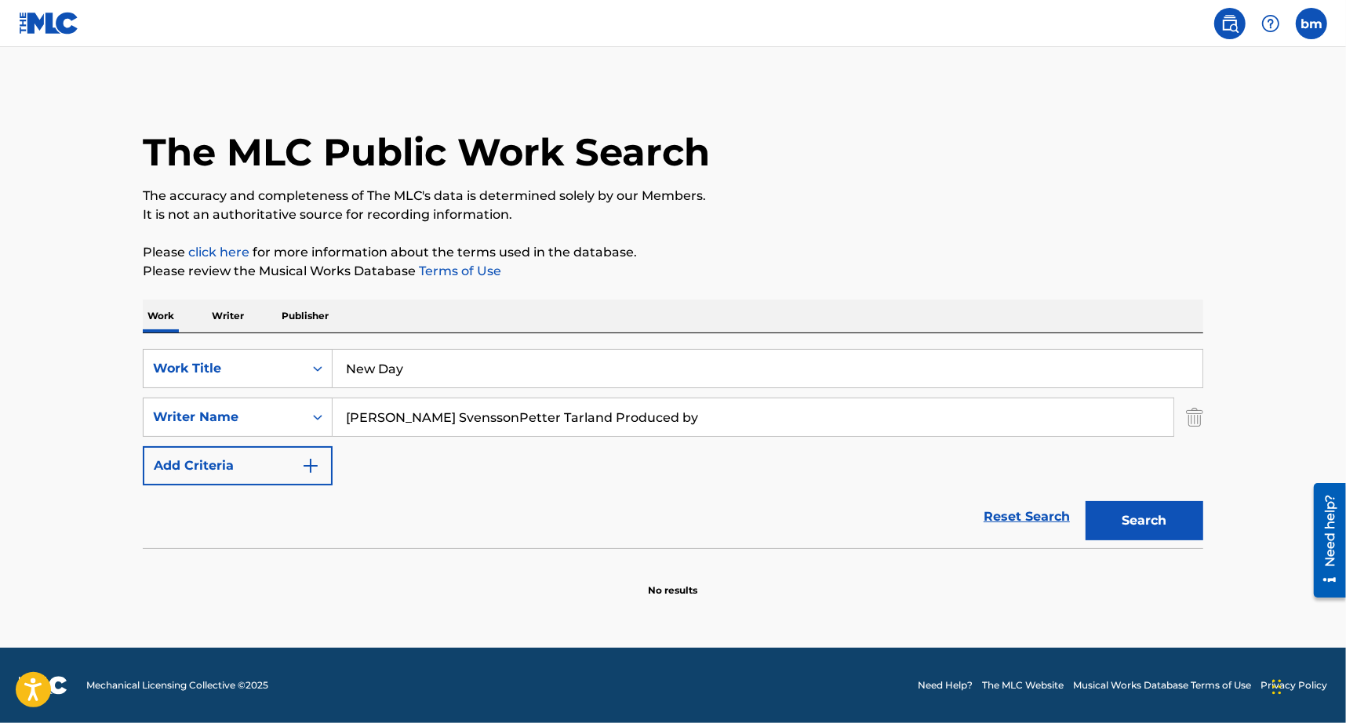
drag, startPoint x: 409, startPoint y: 415, endPoint x: 932, endPoint y: 405, distance: 522.4
click at [932, 405] on input "[PERSON_NAME] SvenssonPetter Tarland Produced by" at bounding box center [753, 417] width 841 height 38
drag, startPoint x: 546, startPoint y: 413, endPoint x: 558, endPoint y: 424, distance: 16.2
click at [1198, 520] on button "Search" at bounding box center [1144, 520] width 118 height 39
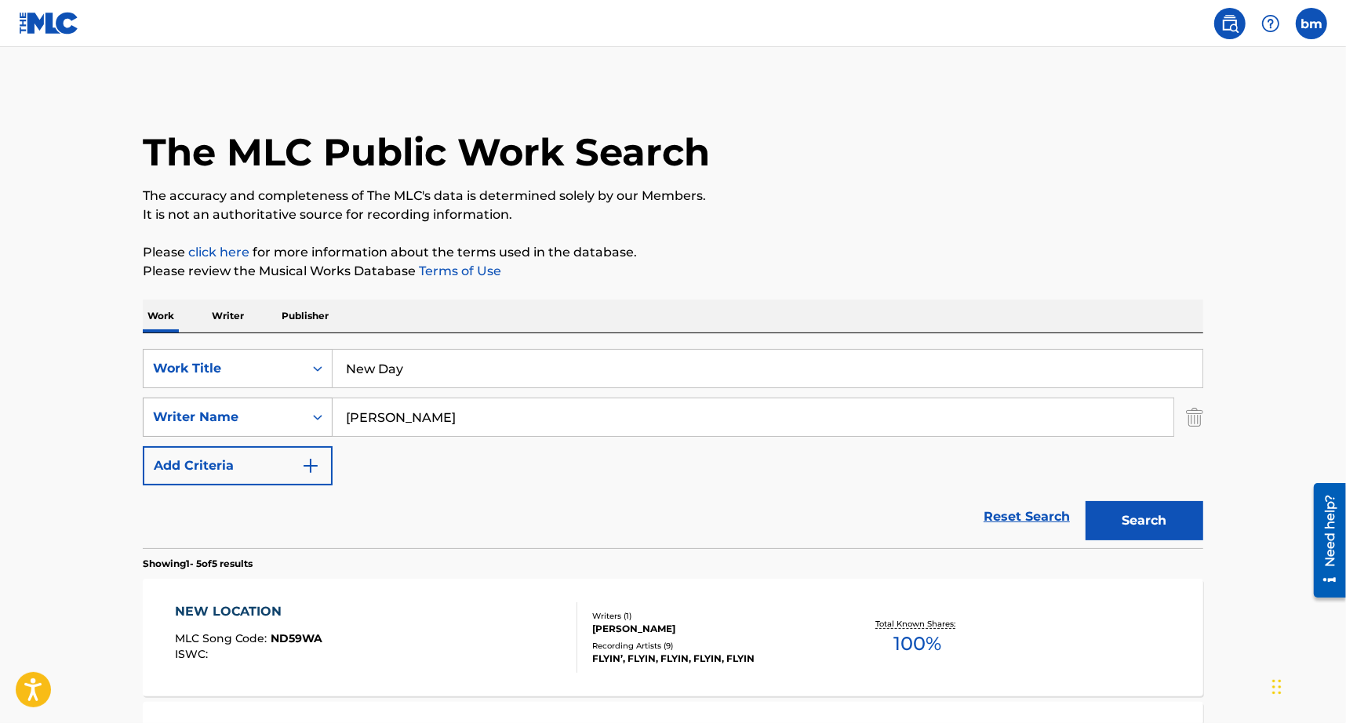
drag, startPoint x: 472, startPoint y: 411, endPoint x: 289, endPoint y: 416, distance: 182.8
click at [289, 416] on div "SearchWithCriteria8f7b8ce3-eeec-4247-bf4b-6e9d3590a07f Writer Name [PERSON_NAME]" at bounding box center [673, 417] width 1060 height 39
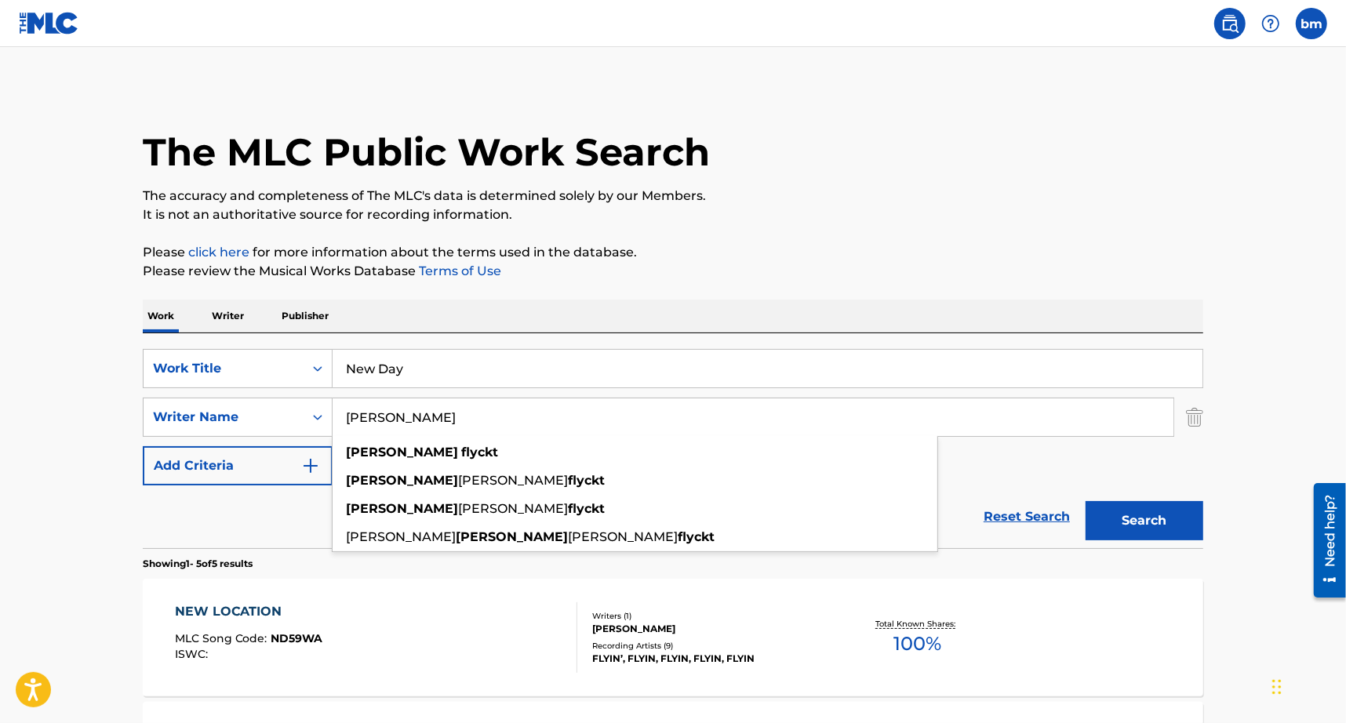
paste input "[PERSON_NAME] Tarland Produced by"
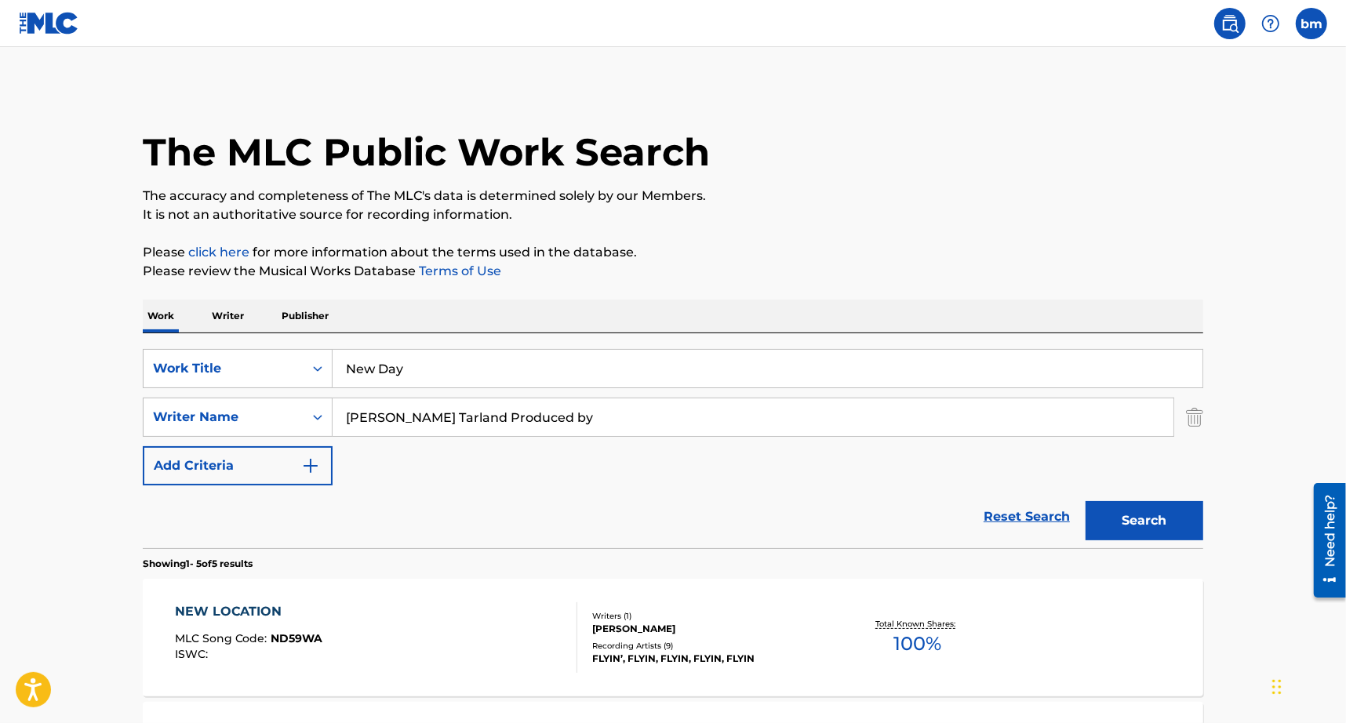
drag, startPoint x: 428, startPoint y: 415, endPoint x: 851, endPoint y: 418, distance: 422.7
click at [851, 418] on input "[PERSON_NAME] Tarland Produced by" at bounding box center [753, 417] width 841 height 38
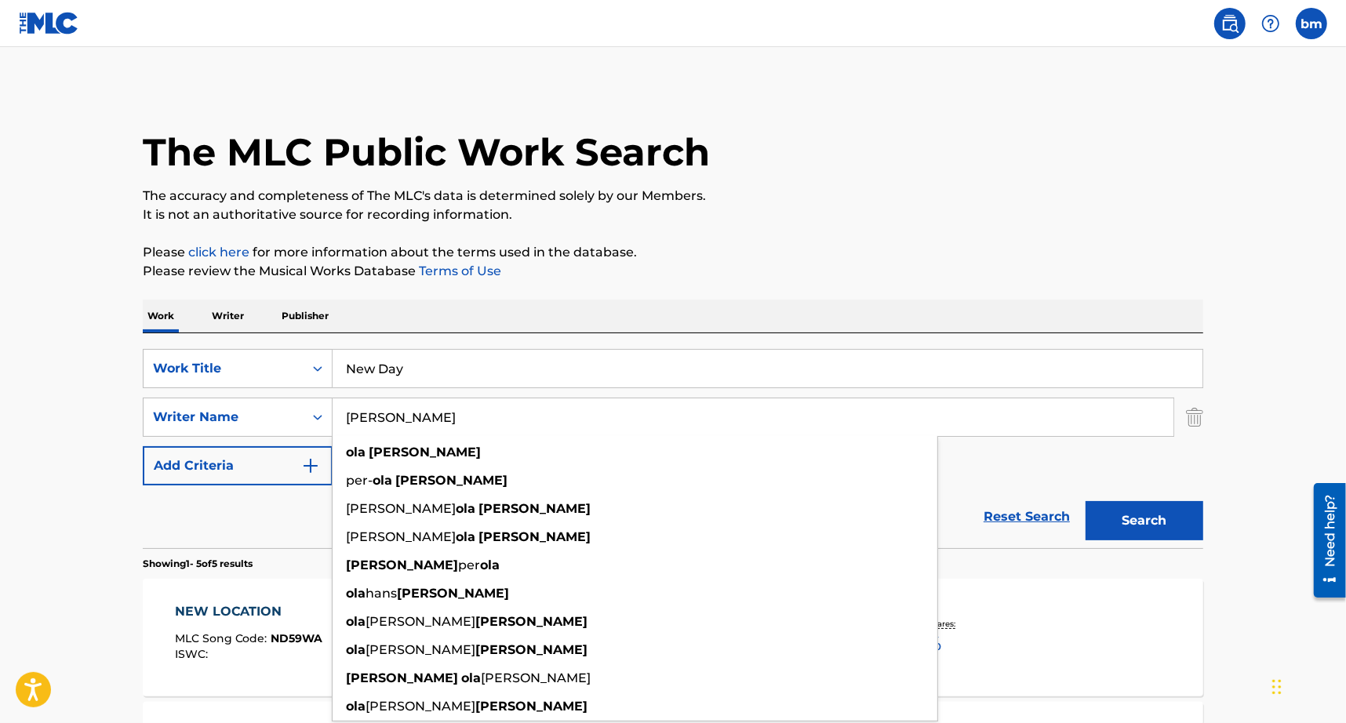
click at [1085, 501] on button "Search" at bounding box center [1144, 520] width 118 height 39
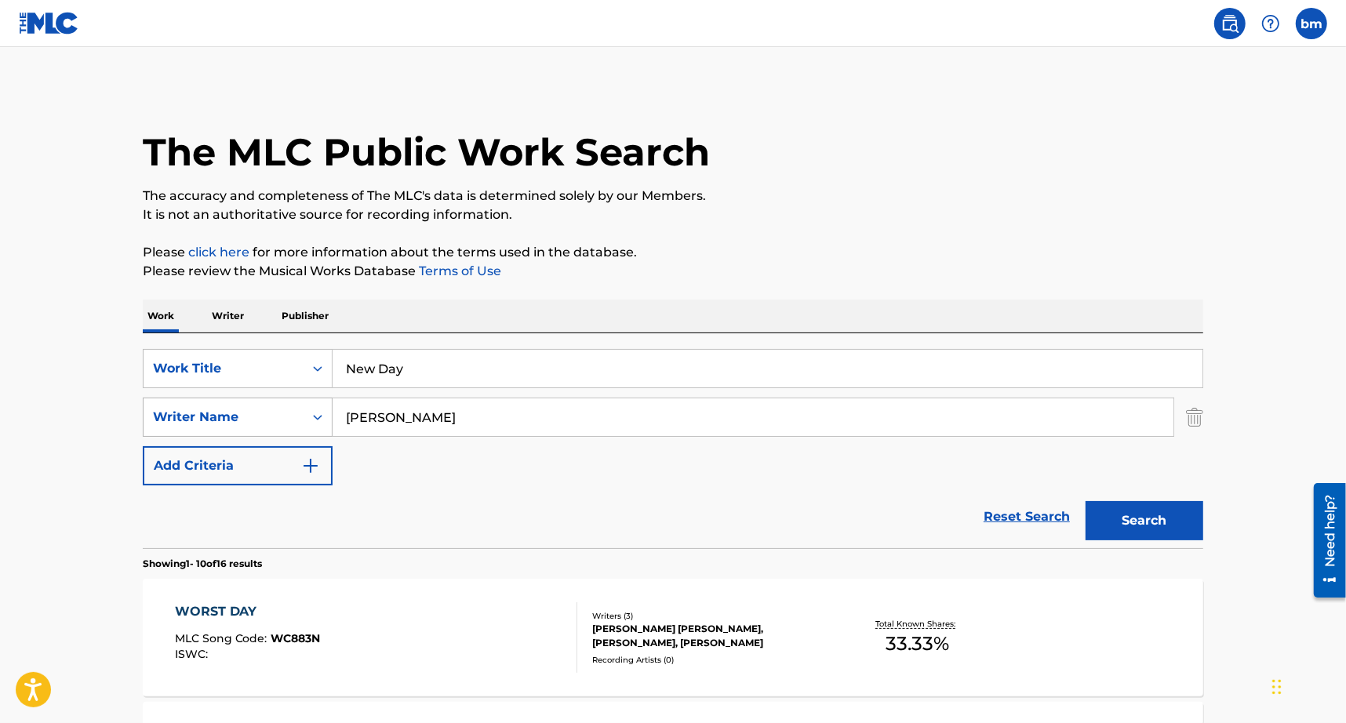
drag, startPoint x: 495, startPoint y: 420, endPoint x: 224, endPoint y: 420, distance: 271.4
click at [224, 420] on div "SearchWithCriteria8f7b8ce3-eeec-4247-bf4b-6e9d3590a07f Writer Name[PERSON_NAME]" at bounding box center [673, 417] width 1060 height 39
paste input "[PERSON_NAME] Produced by"
drag, startPoint x: 441, startPoint y: 413, endPoint x: 1247, endPoint y: 434, distance: 806.5
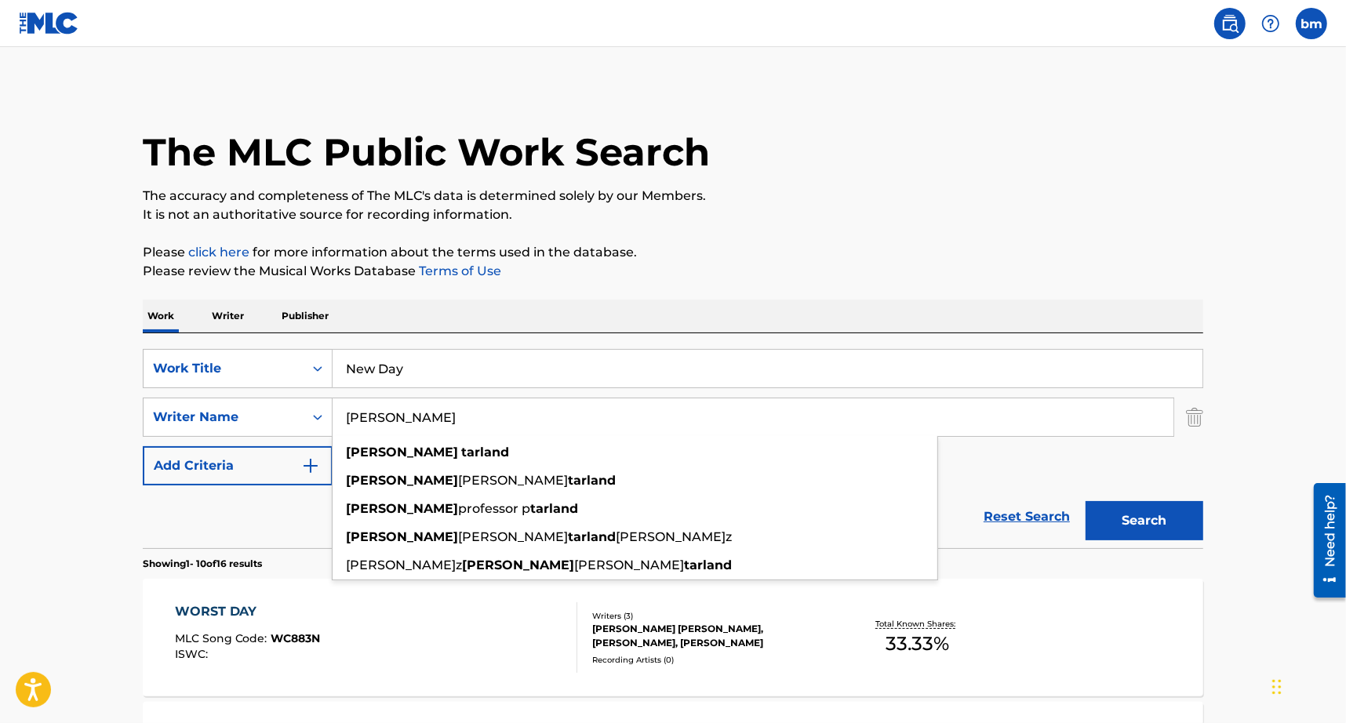
click at [1085, 501] on button "Search" at bounding box center [1144, 520] width 118 height 39
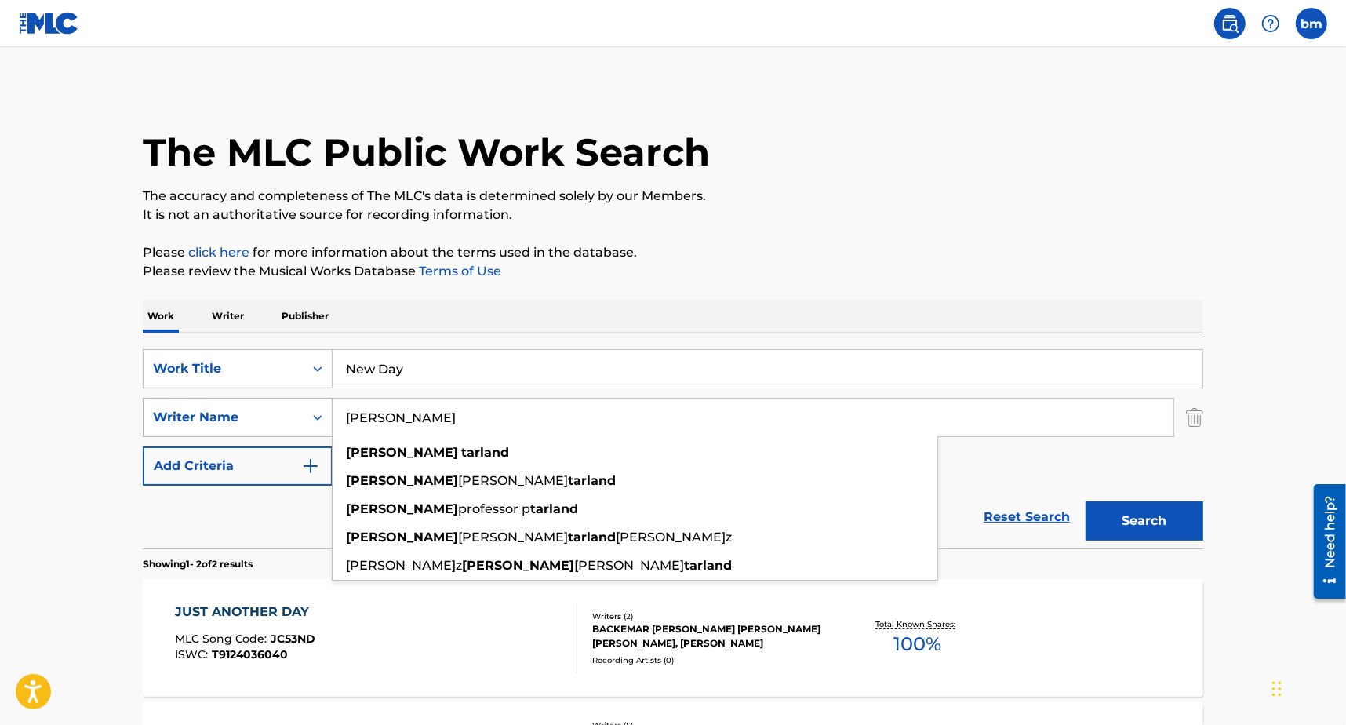
drag, startPoint x: 460, startPoint y: 413, endPoint x: 296, endPoint y: 420, distance: 164.1
click at [296, 420] on div "SearchWithCriteria8f7b8ce3-eeec-4247-bf4b-6e9d3590a07f Writer Name Petter [PERS…" at bounding box center [673, 417] width 1060 height 39
paste input "[PERSON_NAME] [PERSON_NAME] [PERSON_NAME]"
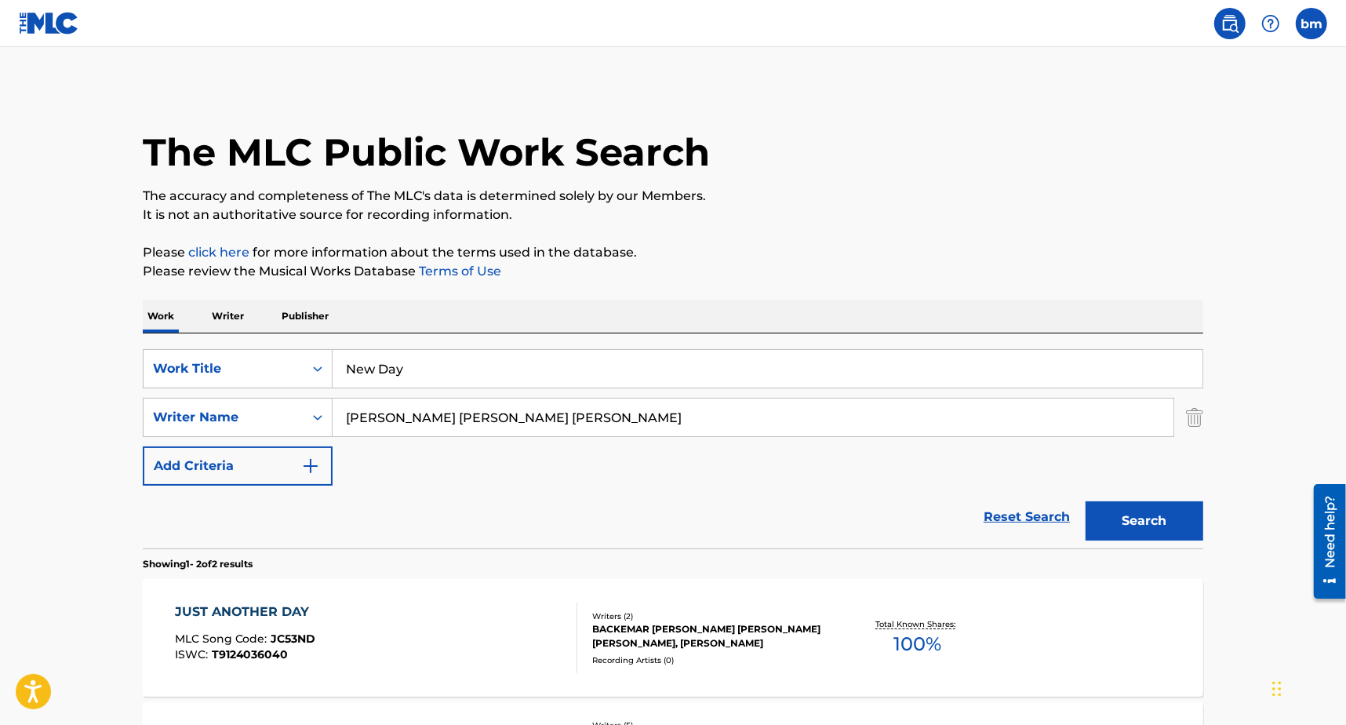
click at [424, 413] on input "[PERSON_NAME] [PERSON_NAME] [PERSON_NAME]" at bounding box center [753, 417] width 841 height 38
drag, startPoint x: 432, startPoint y: 426, endPoint x: 745, endPoint y: 440, distance: 313.2
click at [1124, 424] on input "[PERSON_NAME] [PERSON_NAME] [PERSON_NAME]" at bounding box center [753, 417] width 841 height 38
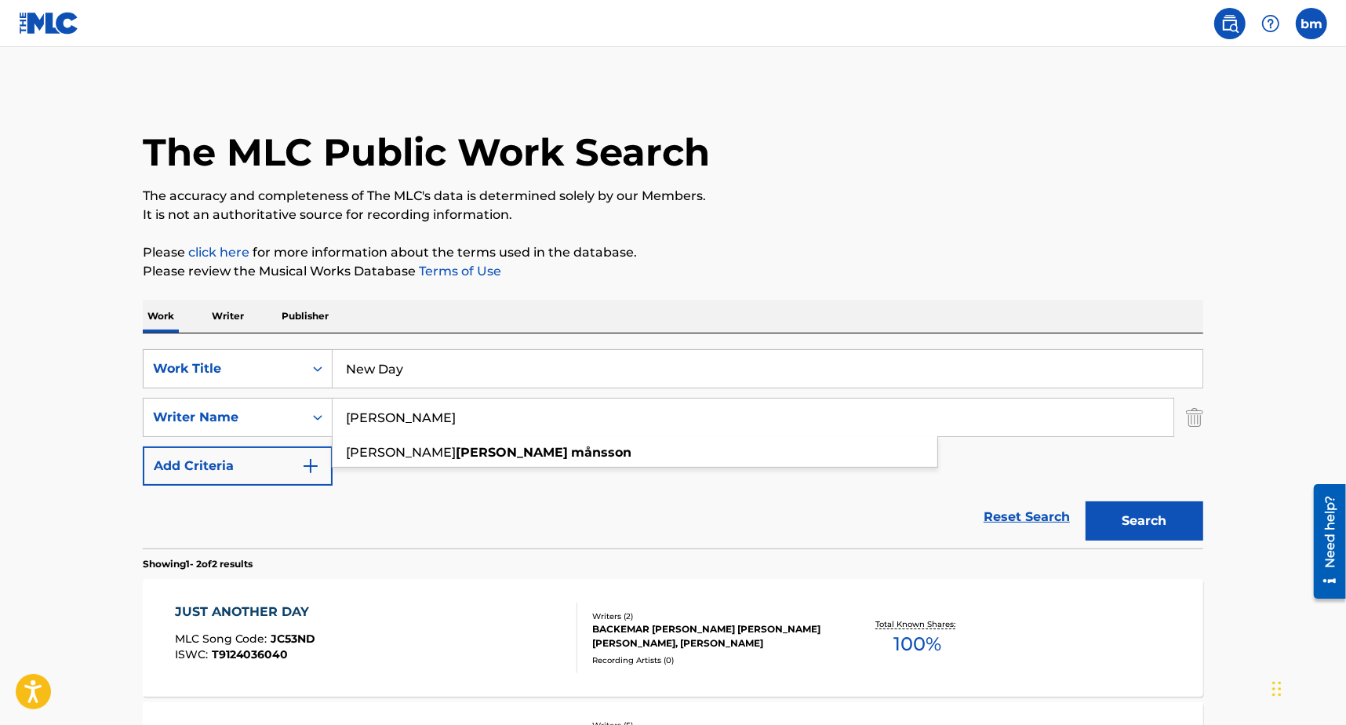
click at [393, 424] on input "[PERSON_NAME]" at bounding box center [753, 417] width 841 height 38
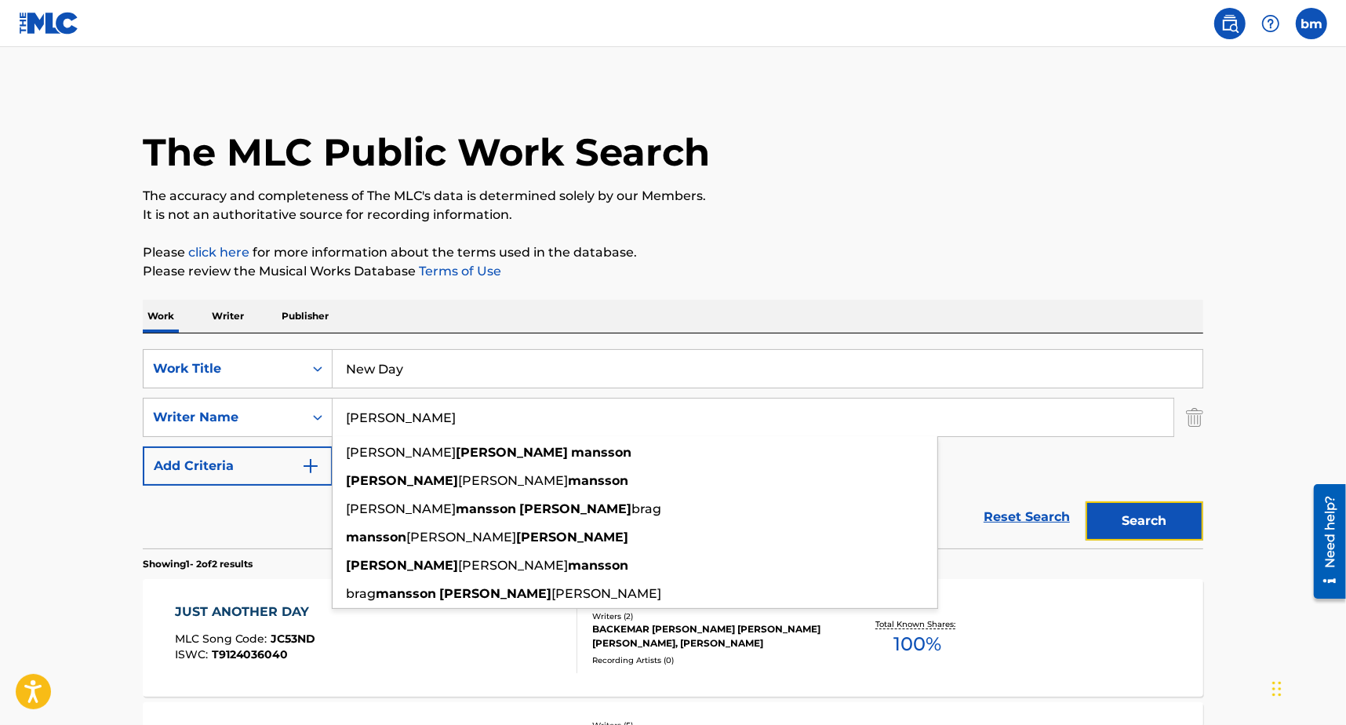
drag, startPoint x: 1139, startPoint y: 512, endPoint x: 1130, endPoint y: 522, distance: 13.4
click at [1138, 513] on button "Search" at bounding box center [1144, 520] width 118 height 39
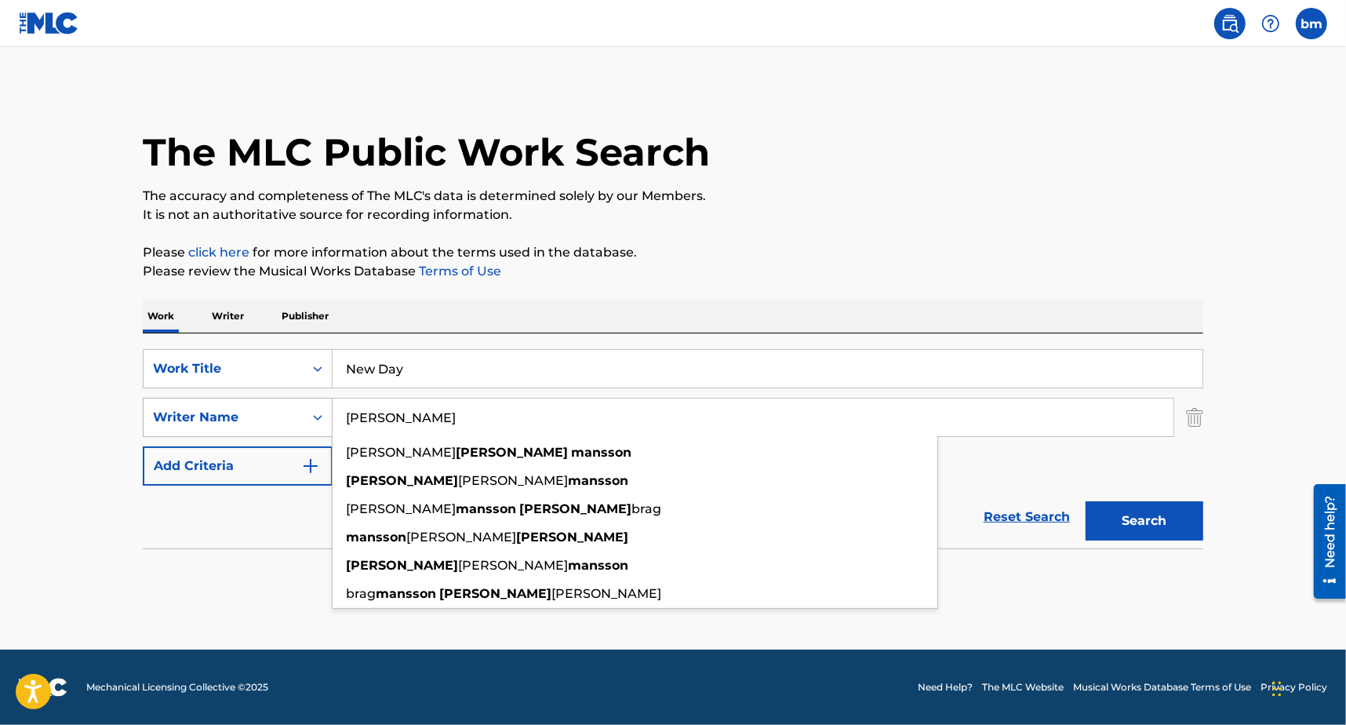
drag, startPoint x: 471, startPoint y: 426, endPoint x: 279, endPoint y: 408, distance: 193.0
click at [279, 408] on div "SearchWithCriteria8f7b8ce3-eeec-4247-bf4b-6e9d3590a07f Writer Name[PERSON_NAME]…" at bounding box center [673, 417] width 1060 height 39
paste input "[PERSON_NAME] SvenssonPetter Tarland"
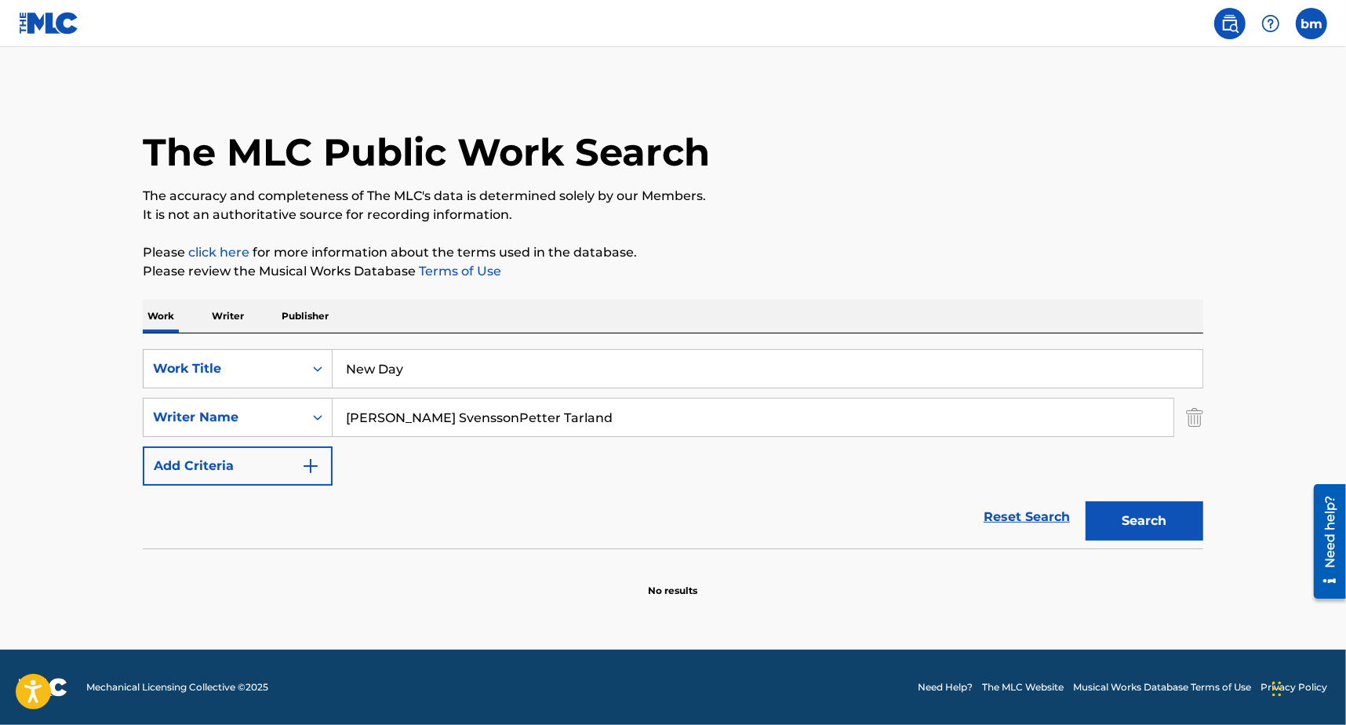
drag, startPoint x: 415, startPoint y: 416, endPoint x: 774, endPoint y: 415, distance: 359.2
click at [773, 415] on input "[PERSON_NAME] SvenssonPetter Tarland" at bounding box center [753, 417] width 841 height 38
click at [1131, 511] on button "Search" at bounding box center [1144, 520] width 118 height 39
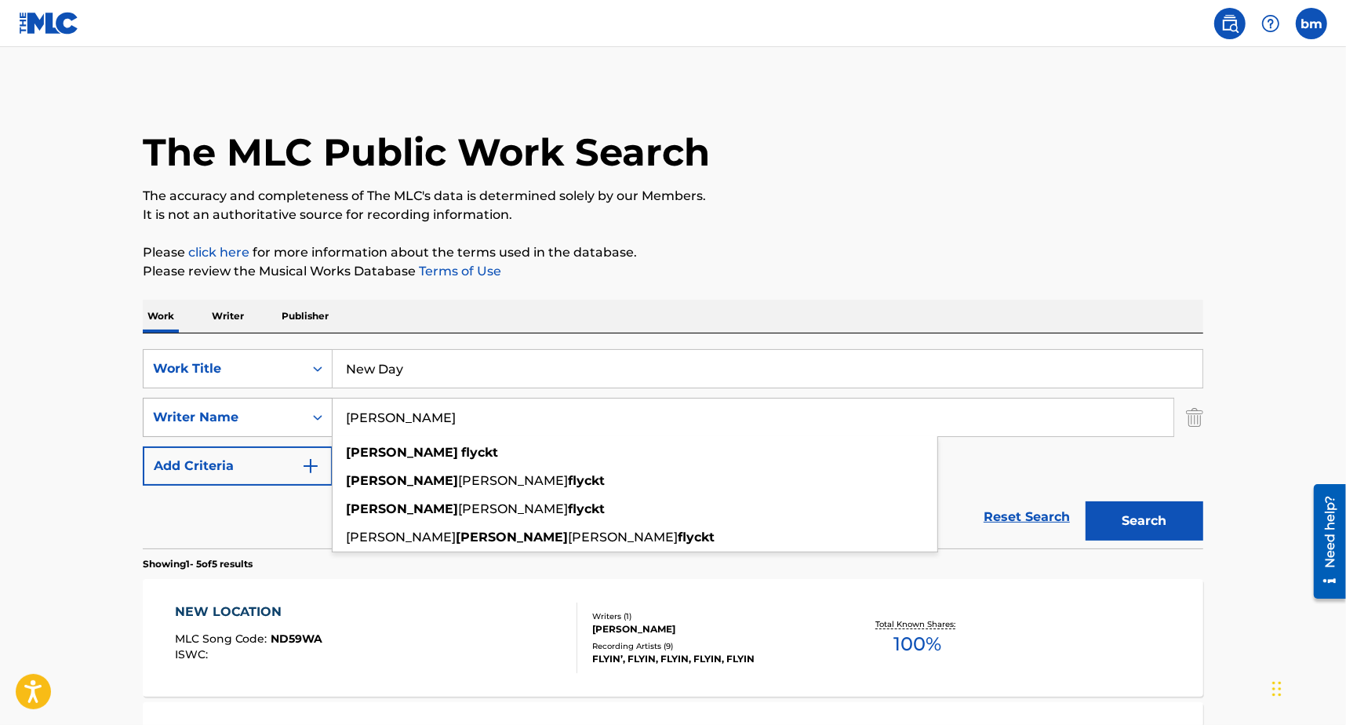
drag, startPoint x: 453, startPoint y: 422, endPoint x: 218, endPoint y: 419, distance: 234.5
click at [218, 419] on div "SearchWithCriteria8f7b8ce3-eeec-4247-bf4b-6e9d3590a07f Writer Name [PERSON_NAME…" at bounding box center [673, 417] width 1060 height 39
paste input "[PERSON_NAME] Tarland"
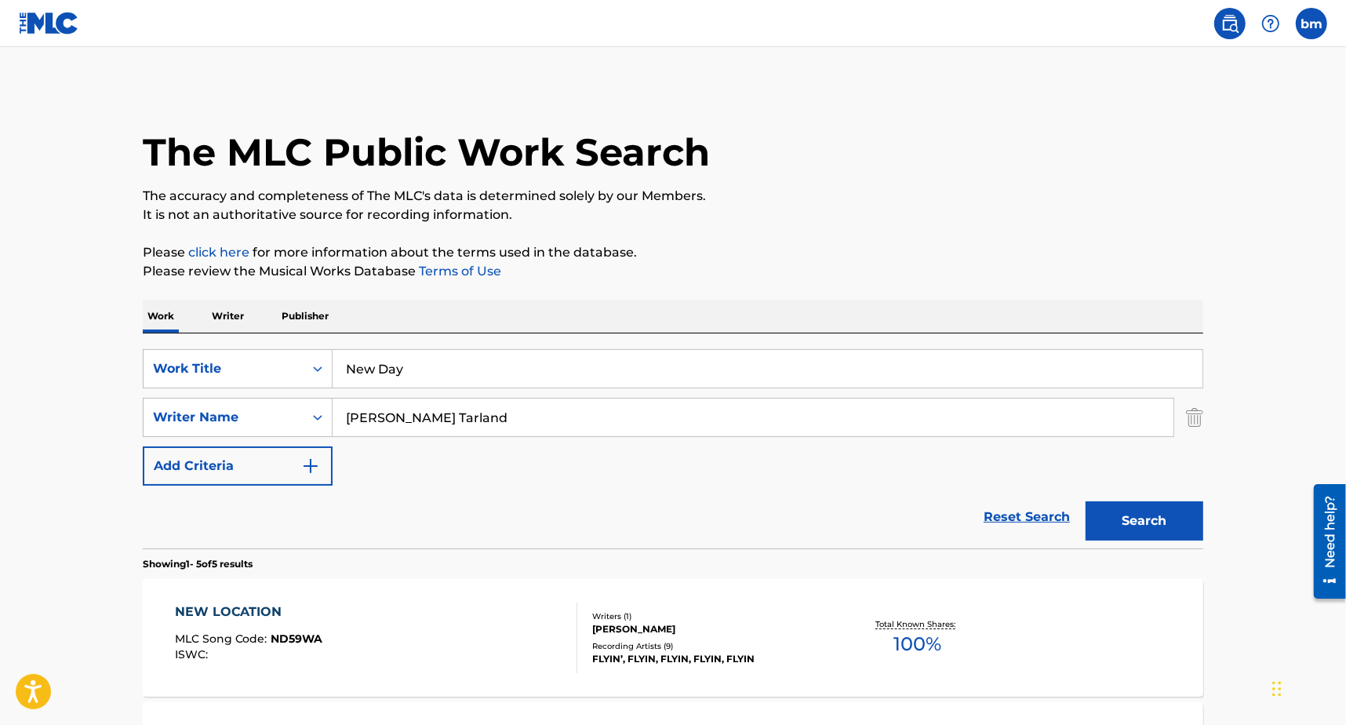
drag, startPoint x: 431, startPoint y: 421, endPoint x: 864, endPoint y: 422, distance: 433.7
click at [864, 422] on input "[PERSON_NAME] Tarland" at bounding box center [753, 417] width 841 height 38
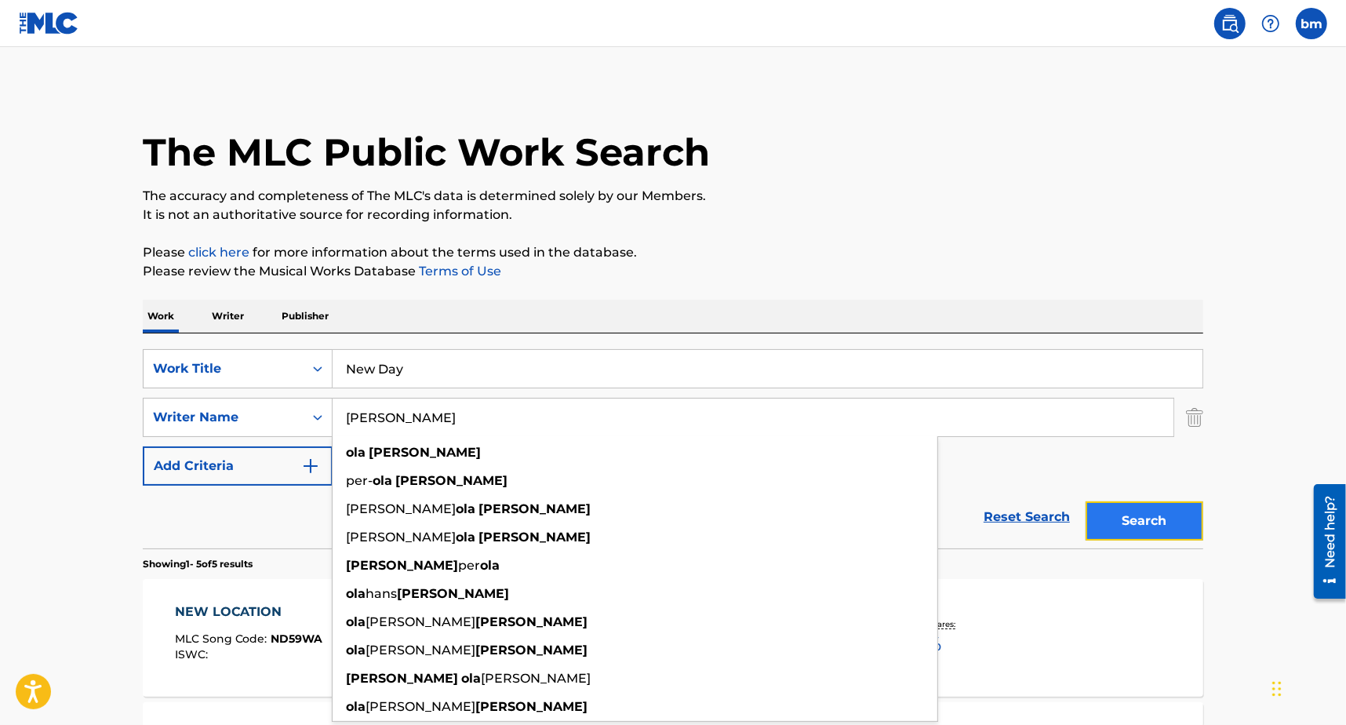
click at [1146, 538] on button "Search" at bounding box center [1144, 520] width 118 height 39
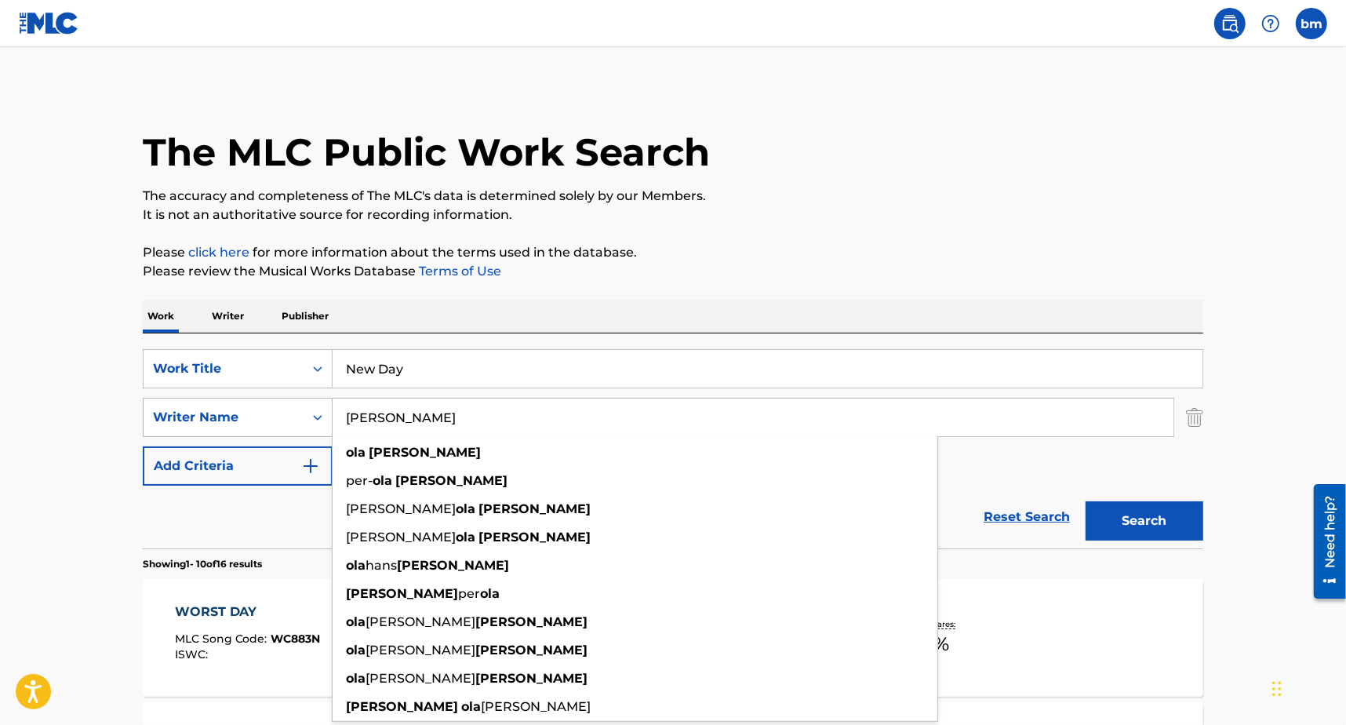
drag, startPoint x: 522, startPoint y: 413, endPoint x: 314, endPoint y: 409, distance: 207.9
click at [314, 409] on div "SearchWithCriteria8f7b8ce3-eeec-4247-bf4b-6e9d3590a07f Writer Name [PERSON_NAME…" at bounding box center [673, 417] width 1060 height 39
paste input "[PERSON_NAME]"
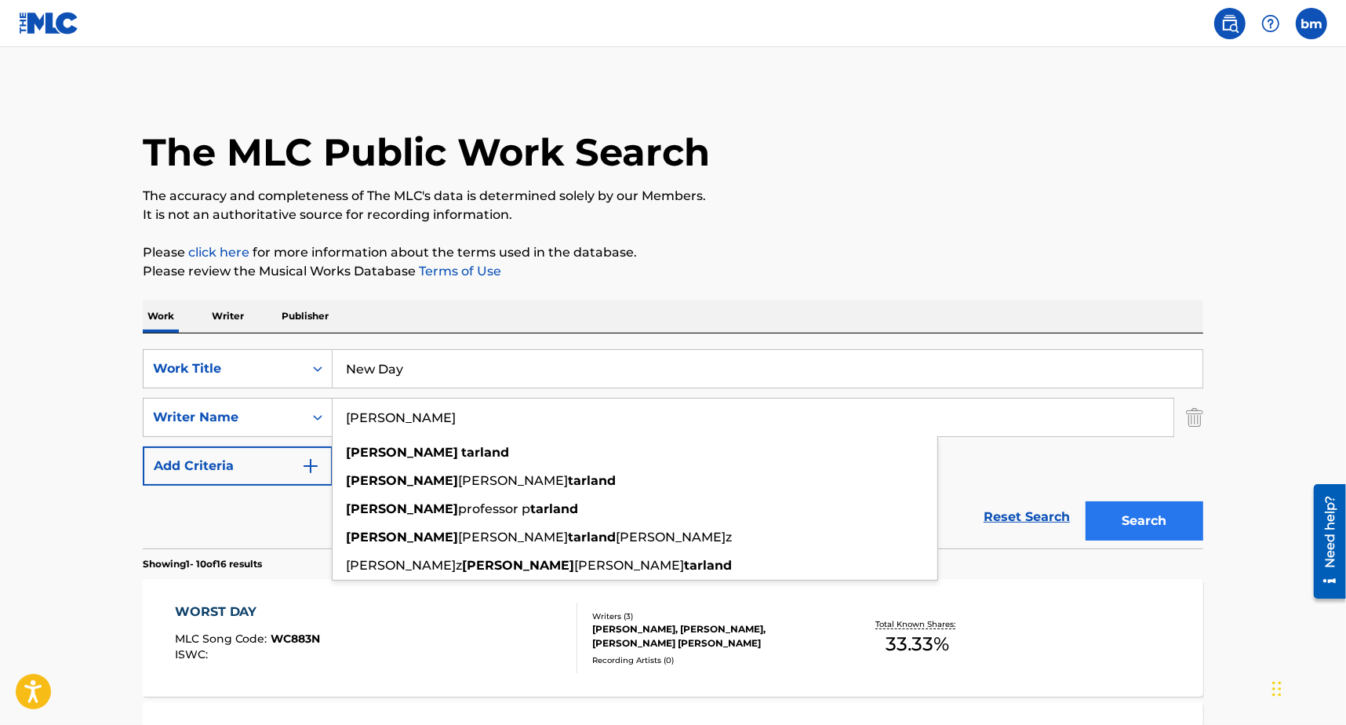
type input "[PERSON_NAME]"
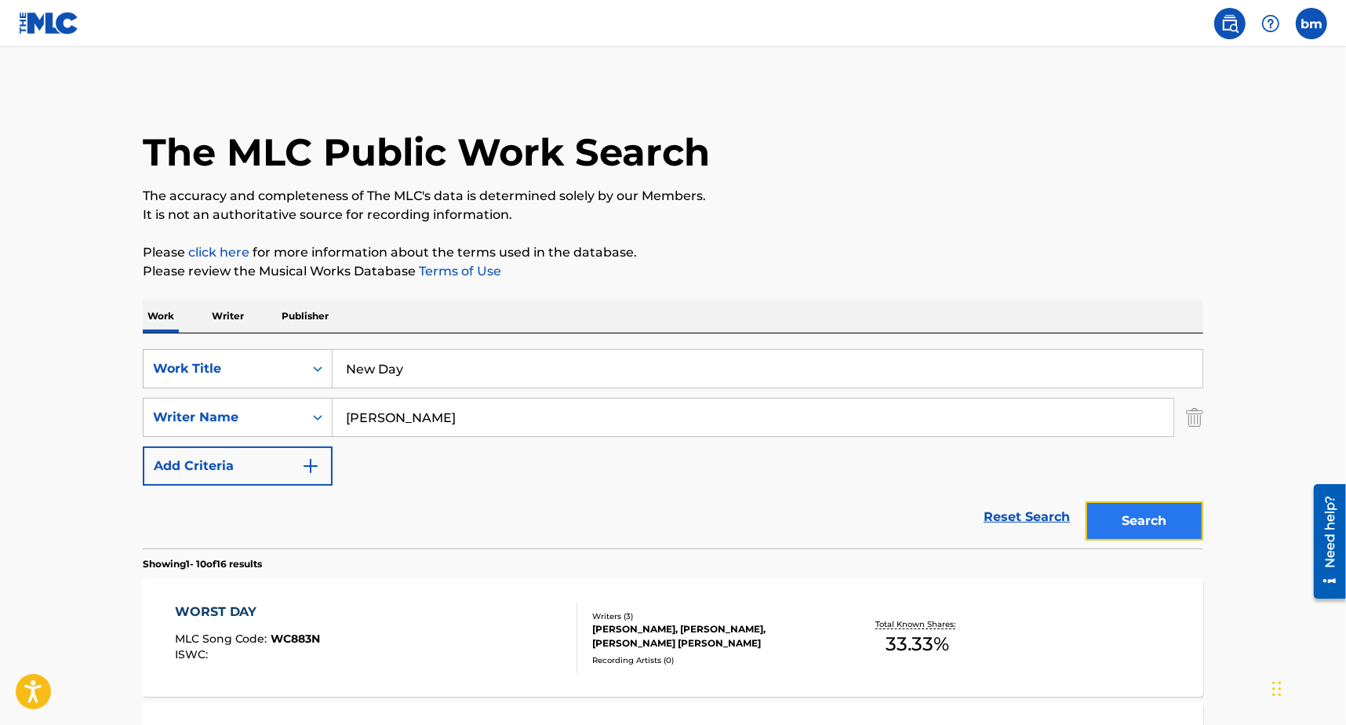
click at [1168, 526] on button "Search" at bounding box center [1144, 520] width 118 height 39
